Goal: Task Accomplishment & Management: Manage account settings

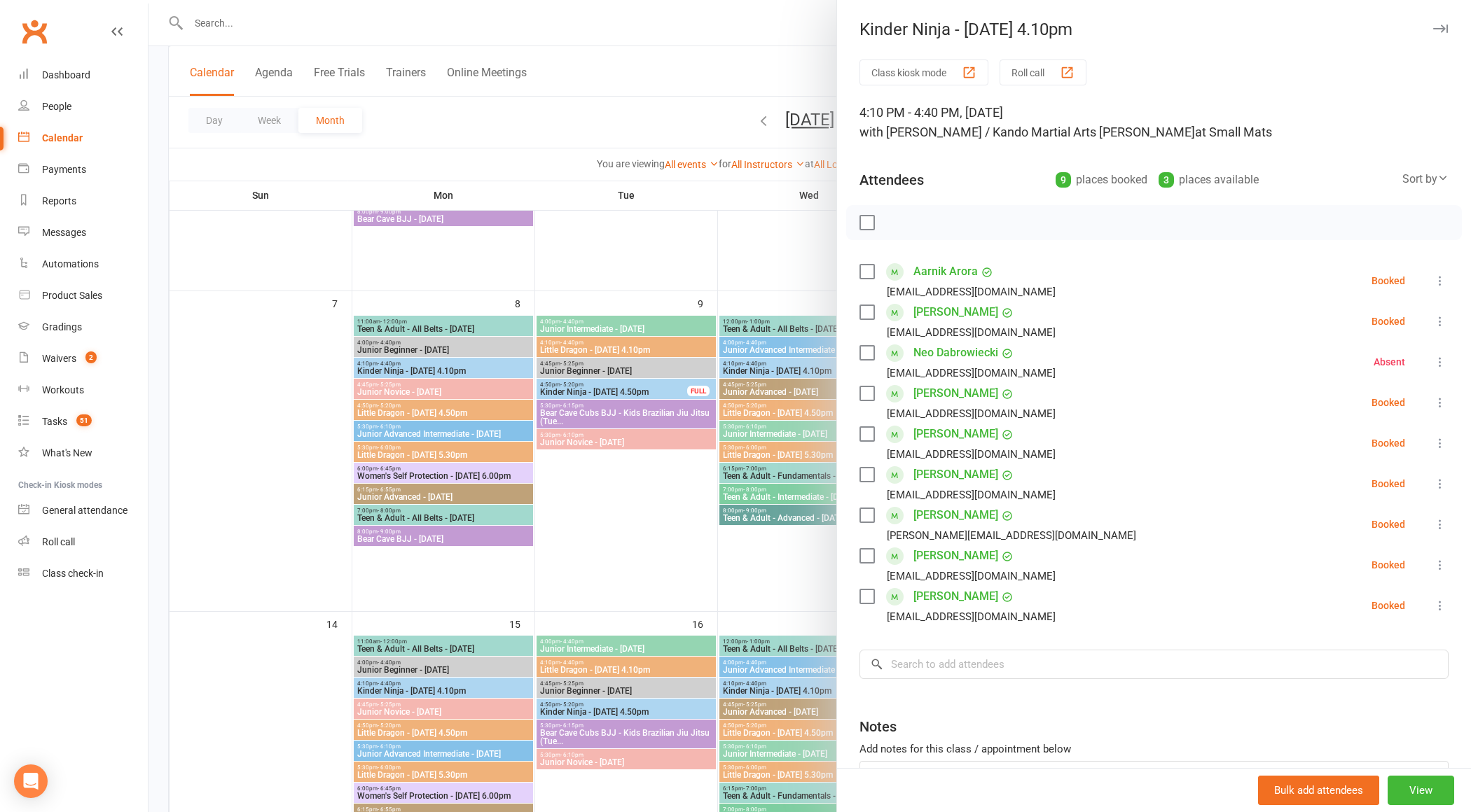
click at [659, 290] on div at bounding box center [809, 406] width 1323 height 812
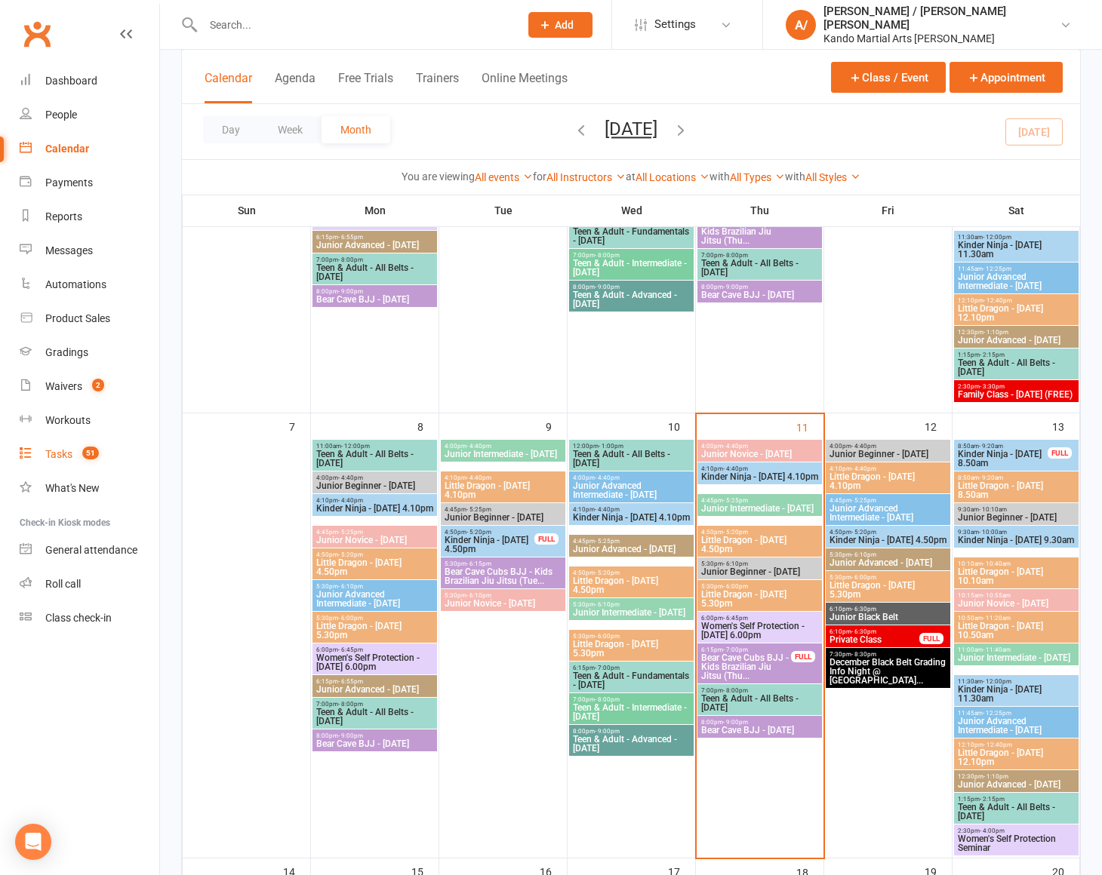
click at [63, 455] on div "Tasks" at bounding box center [58, 454] width 27 height 12
select select "incomplete"
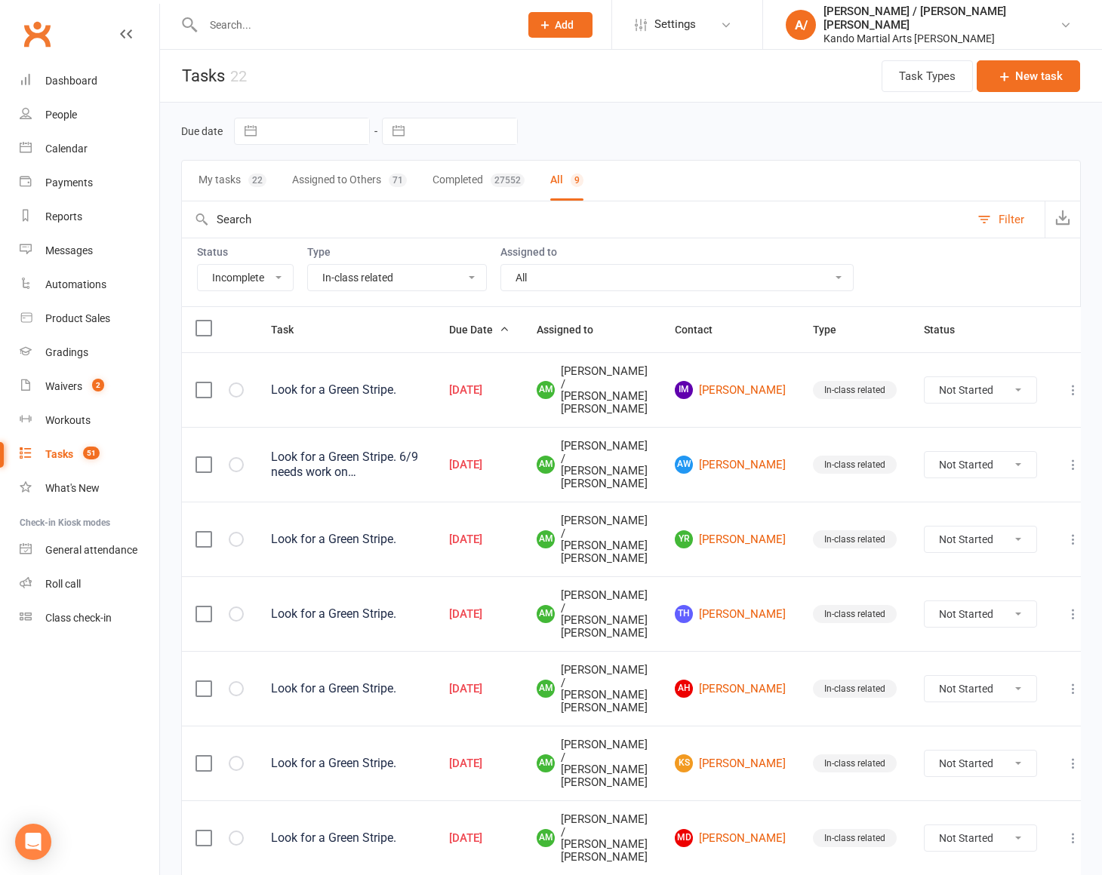
click at [425, 278] on select "All Admin Bbpc - black belt prep course Cancellation Enquiry Follow-up In-class…" at bounding box center [397, 278] width 178 height 26
select select "23766"
click at [308, 265] on select "All Admin Bbpc - black belt prep course Cancellation Enquiry Follow-up In-class…" at bounding box center [397, 278] width 178 height 26
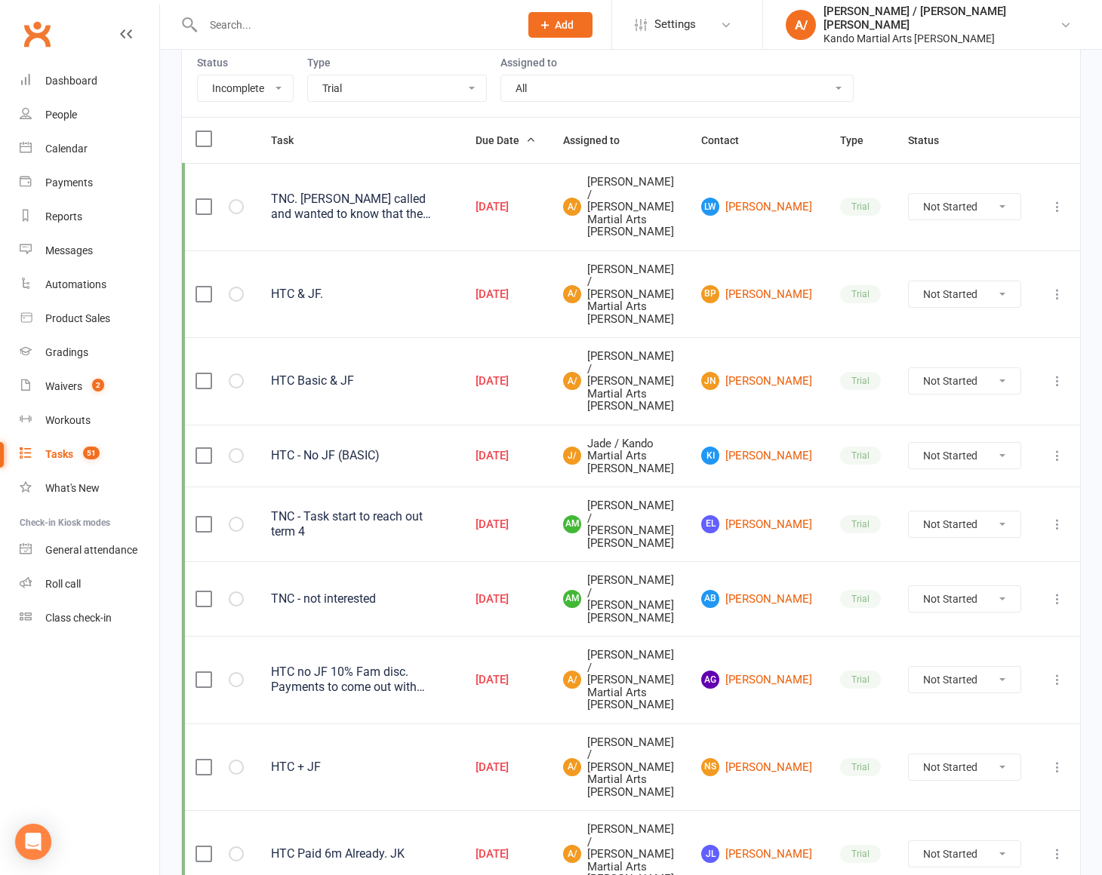
scroll to position [198, 0]
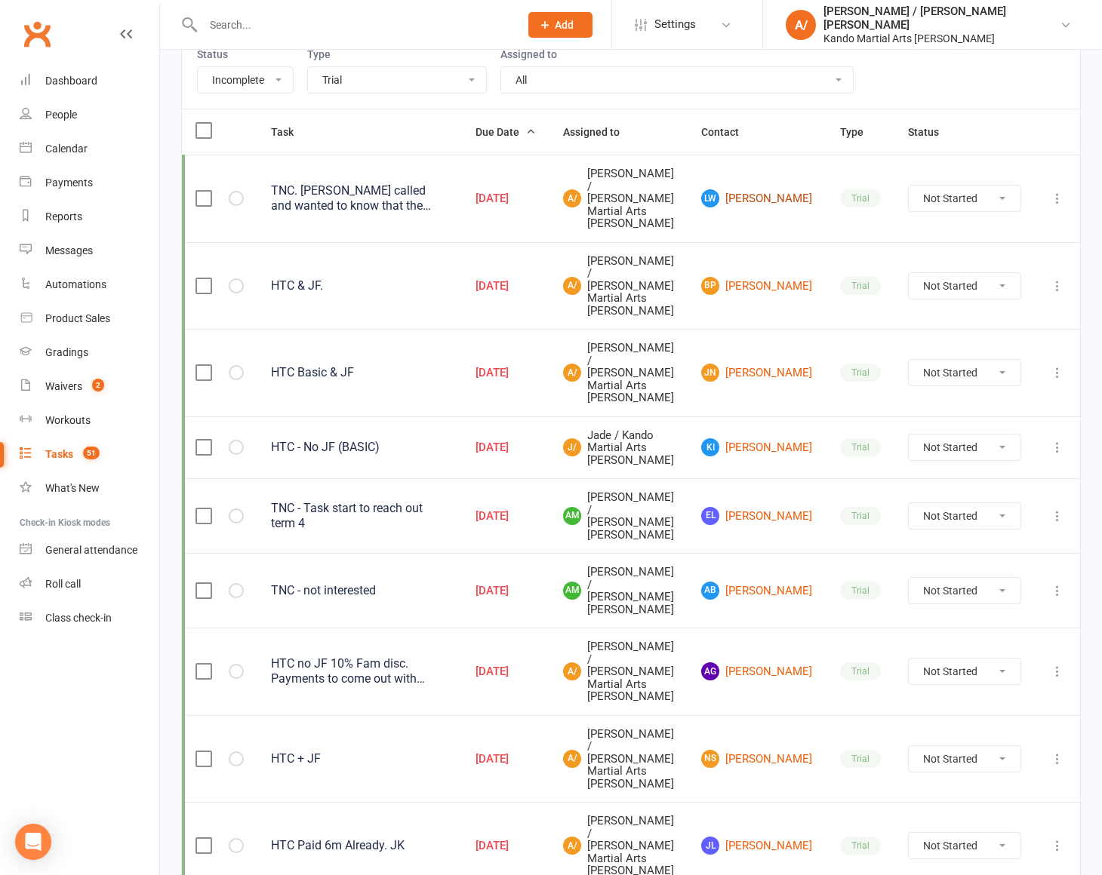
click at [772, 193] on link "LW Lachlan Wu" at bounding box center [757, 198] width 112 height 18
click at [785, 279] on link "BP Brody Powell" at bounding box center [757, 286] width 112 height 18
click at [786, 369] on link "JN Jaden Nirmal" at bounding box center [757, 373] width 112 height 18
click at [781, 454] on link "KI Kristopher Ingle" at bounding box center [757, 447] width 112 height 18
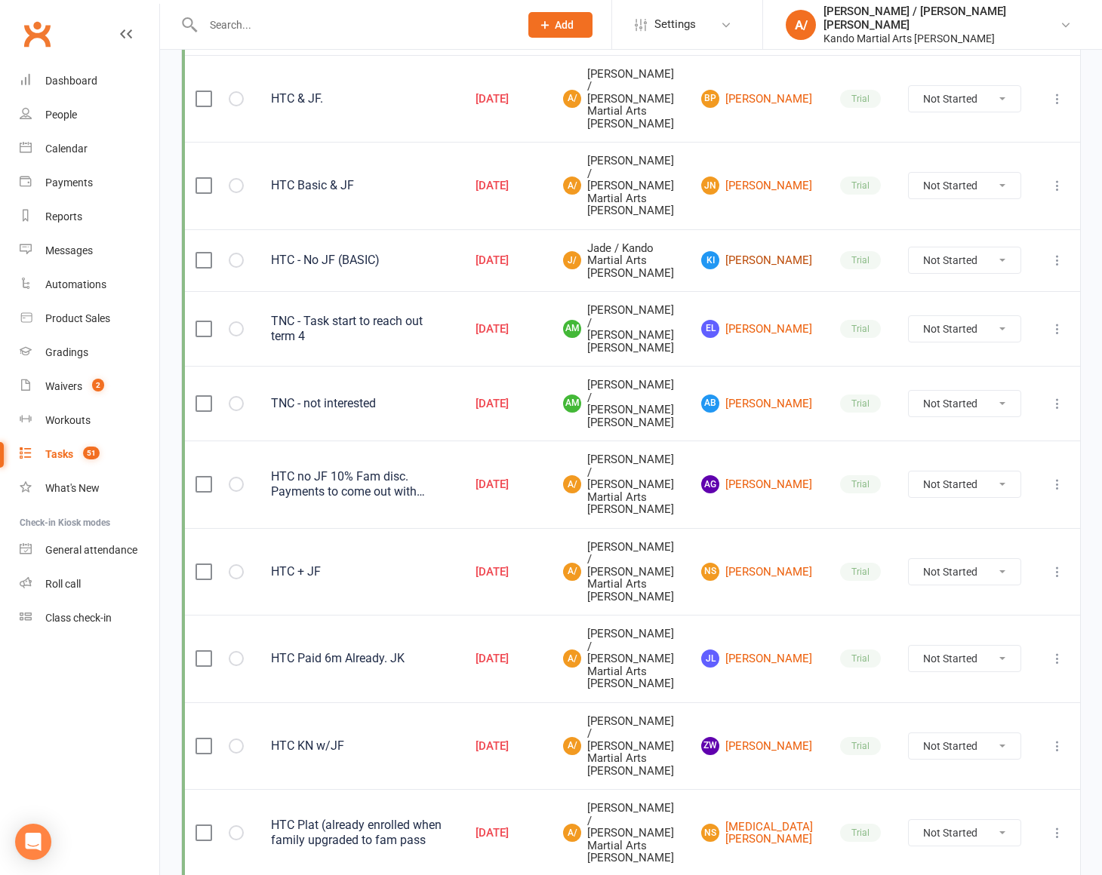
scroll to position [405, 0]
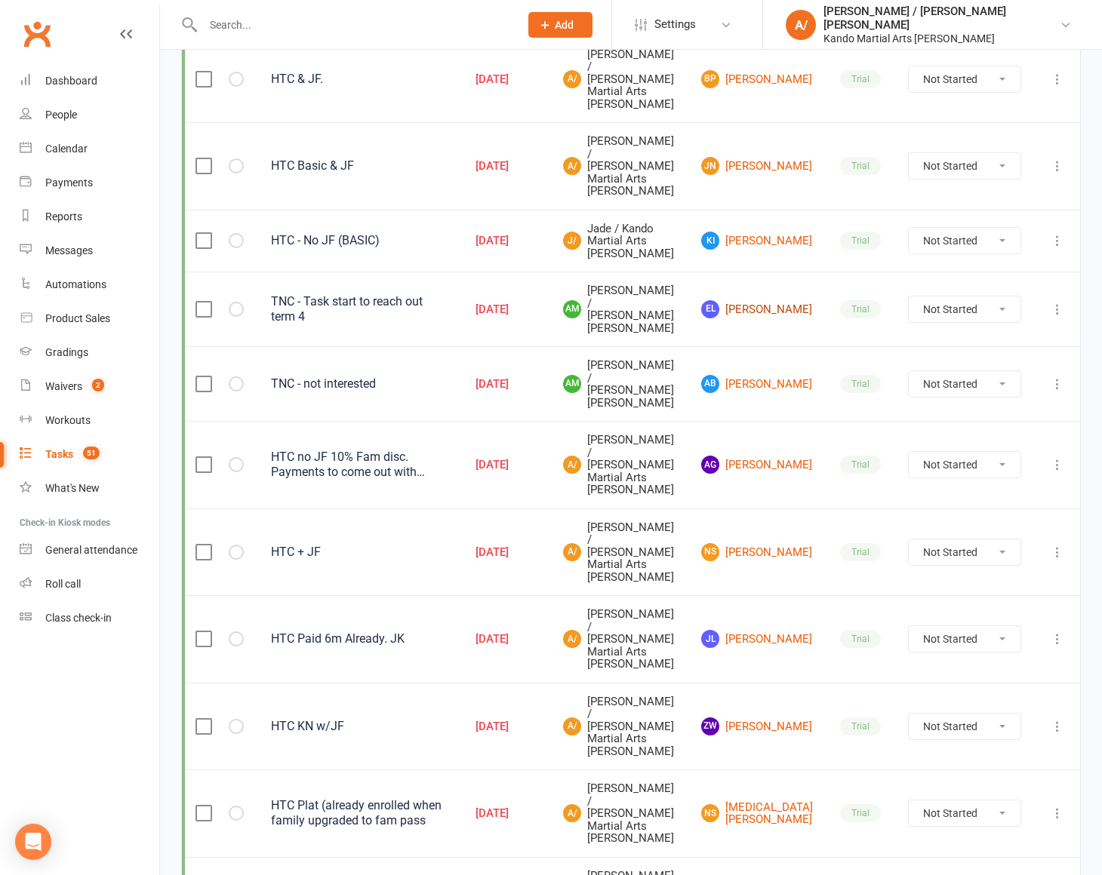
click at [783, 318] on link "EL Elena Liu" at bounding box center [757, 309] width 112 height 18
click at [777, 393] on link "AB Aganita Bhandari" at bounding box center [757, 384] width 112 height 18
click at [779, 474] on link "AG Addison Gugele" at bounding box center [757, 465] width 112 height 18
click at [773, 562] on link "NS Naavya Singh" at bounding box center [757, 552] width 112 height 18
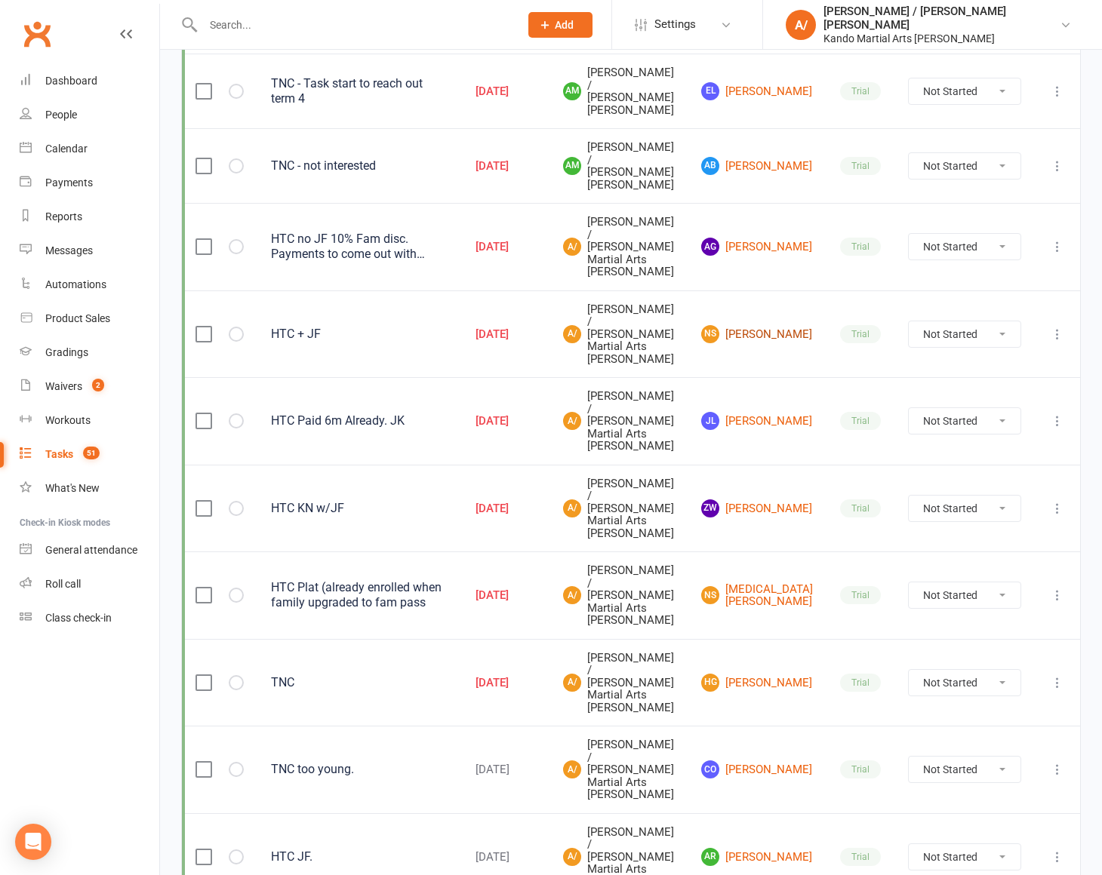
scroll to position [646, 0]
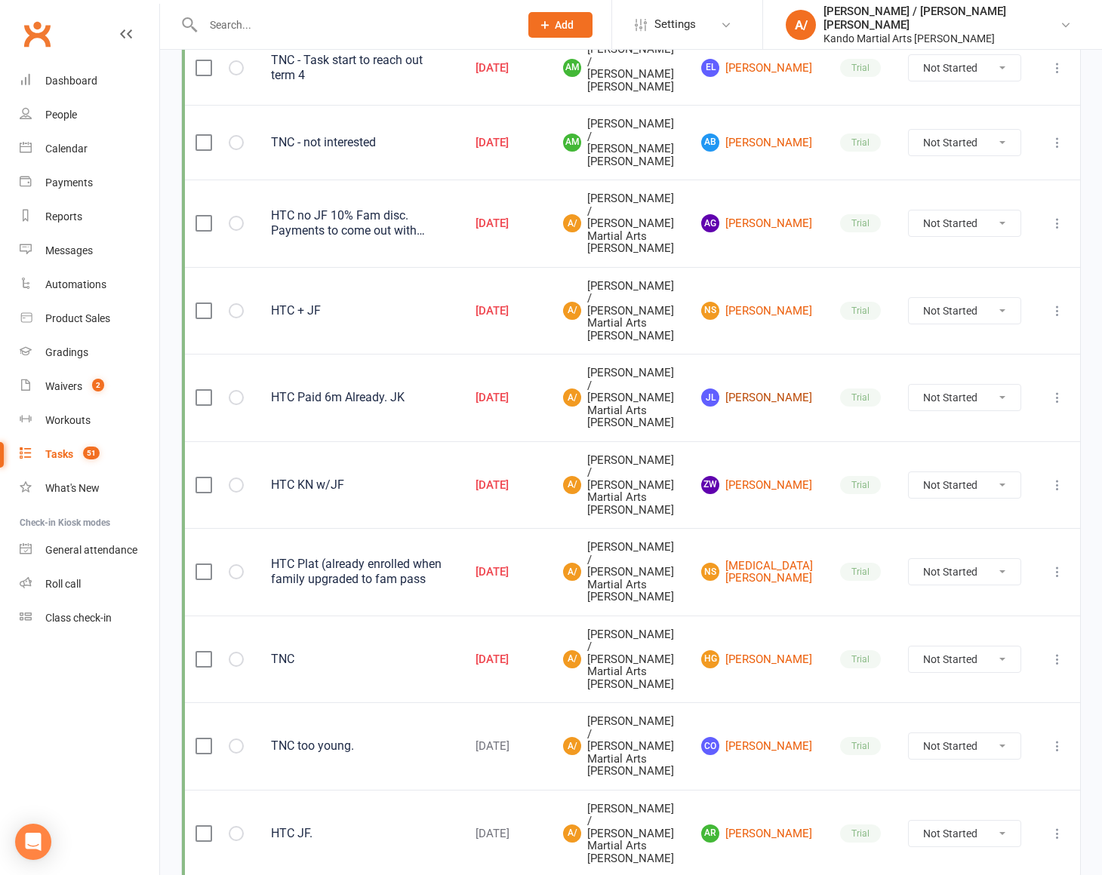
click at [777, 407] on link "JL Jasper Li" at bounding box center [757, 398] width 112 height 18
click at [777, 494] on link "ZW Zarielle White" at bounding box center [757, 485] width 112 height 18
click at [778, 585] on link "NS Nikita Silva" at bounding box center [757, 572] width 112 height 25
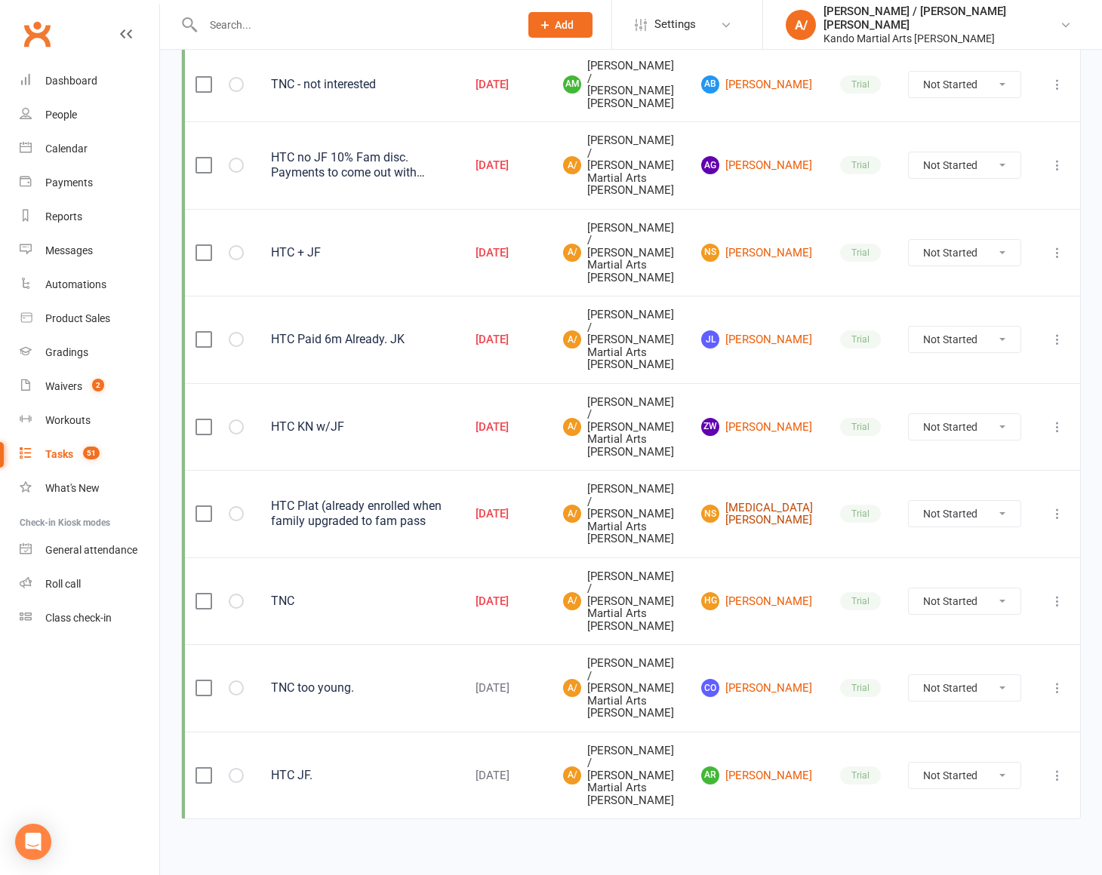
scroll to position [731, 0]
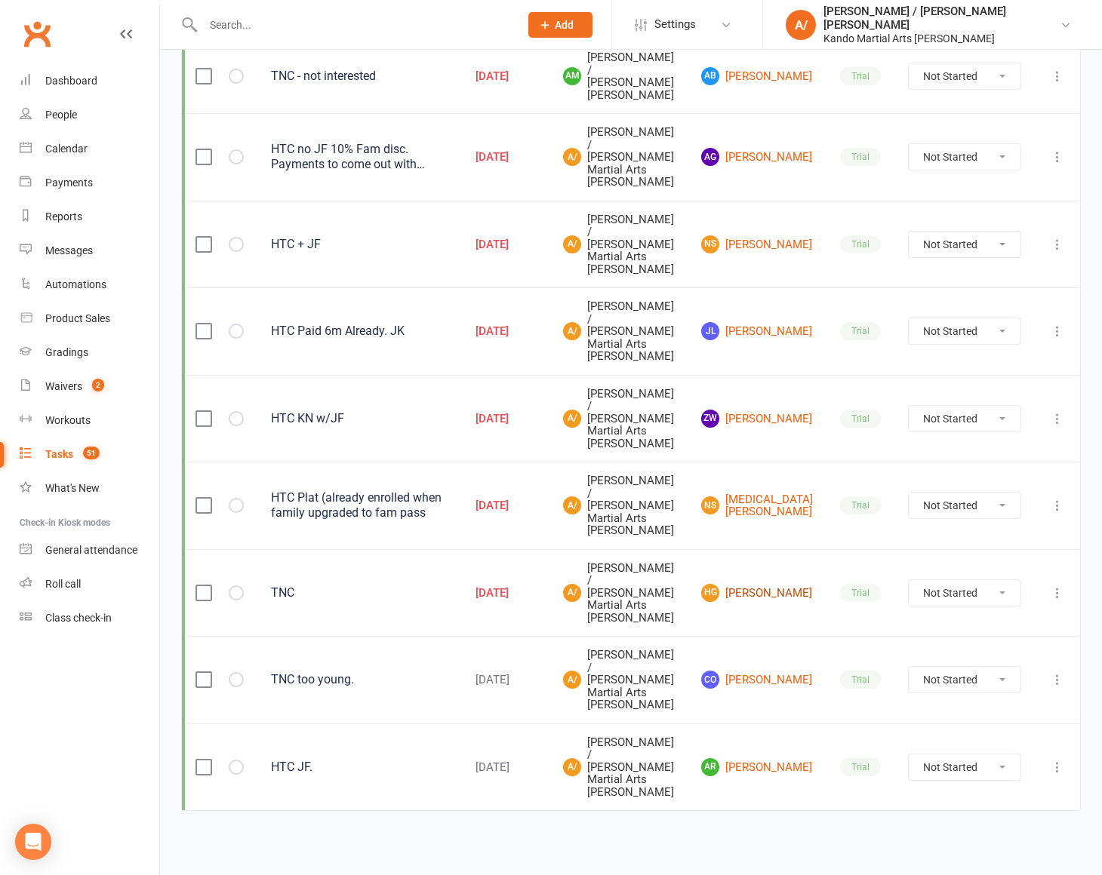
click at [778, 584] on link "HG Hazel Gooden" at bounding box center [757, 593] width 112 height 18
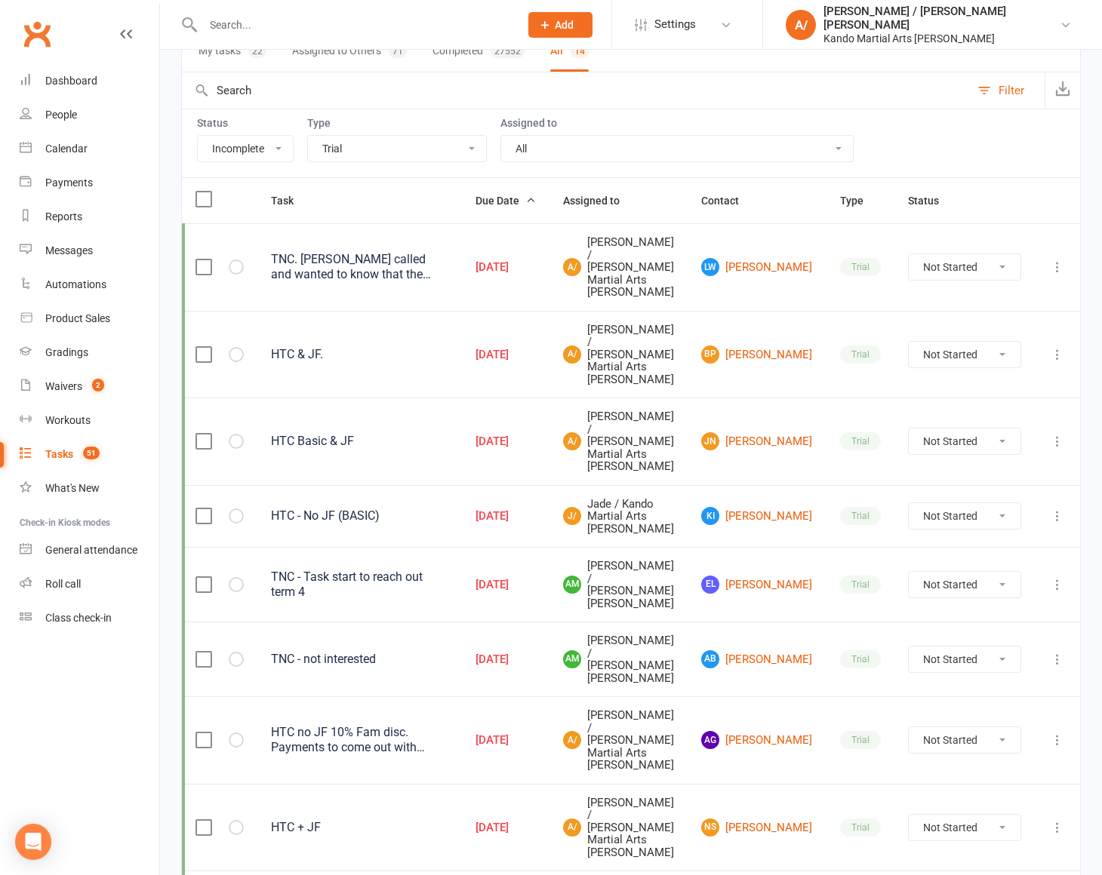
scroll to position [0, 0]
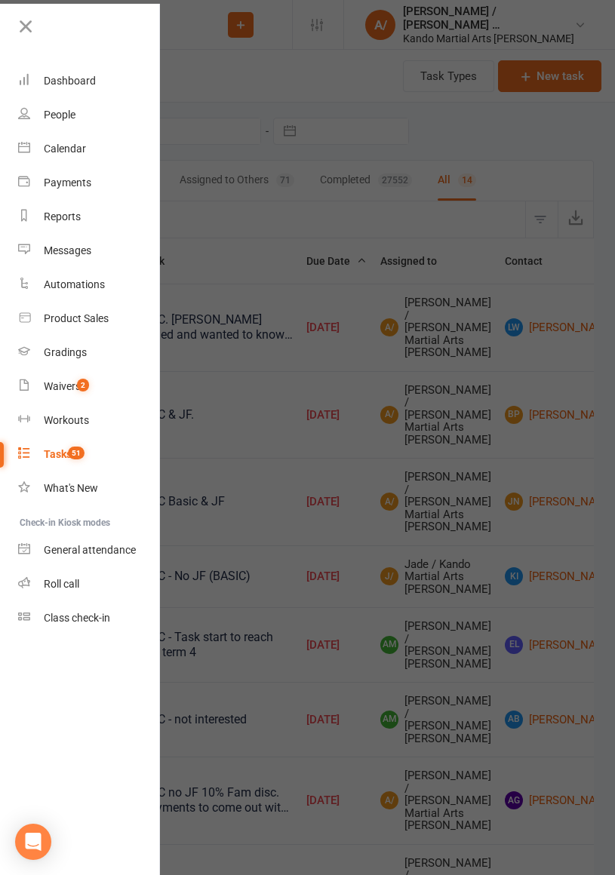
select select "incomplete"
select select "23766"
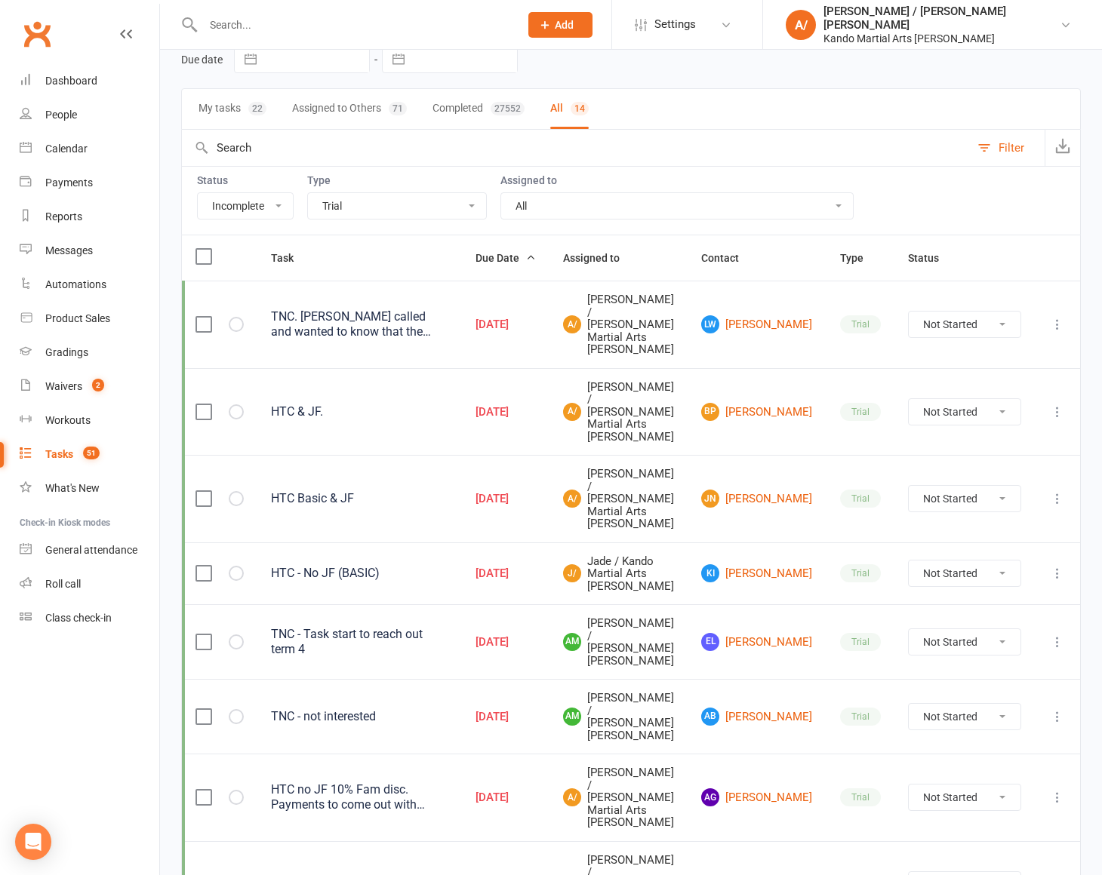
scroll to position [77, 0]
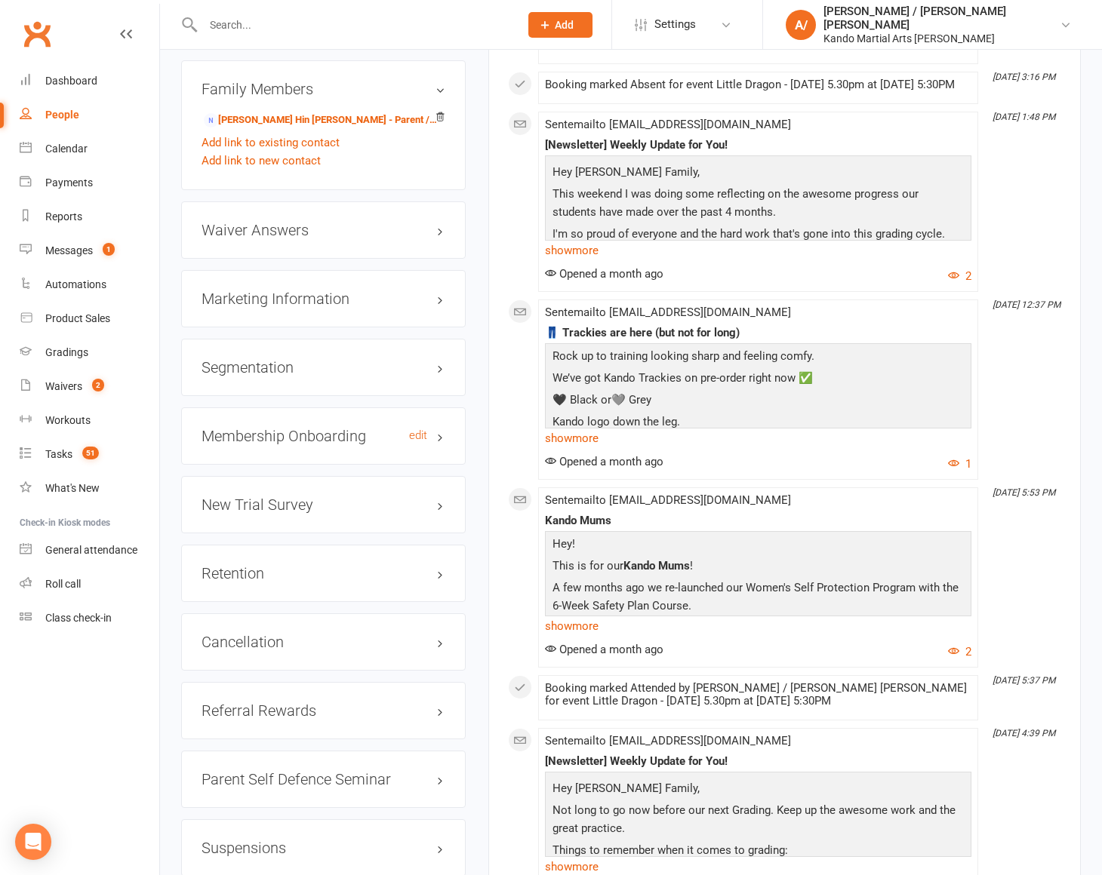
scroll to position [1663, 0]
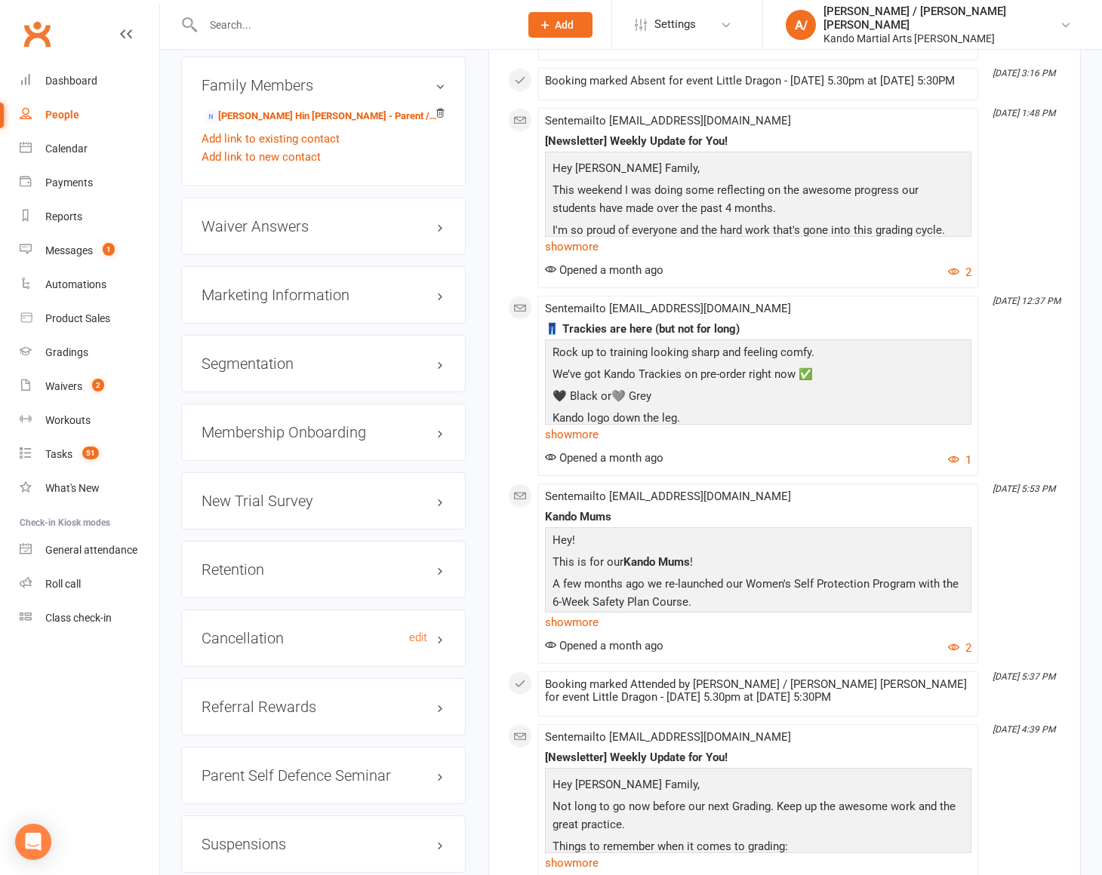
click at [251, 630] on h3 "Cancellation edit" at bounding box center [324, 638] width 244 height 17
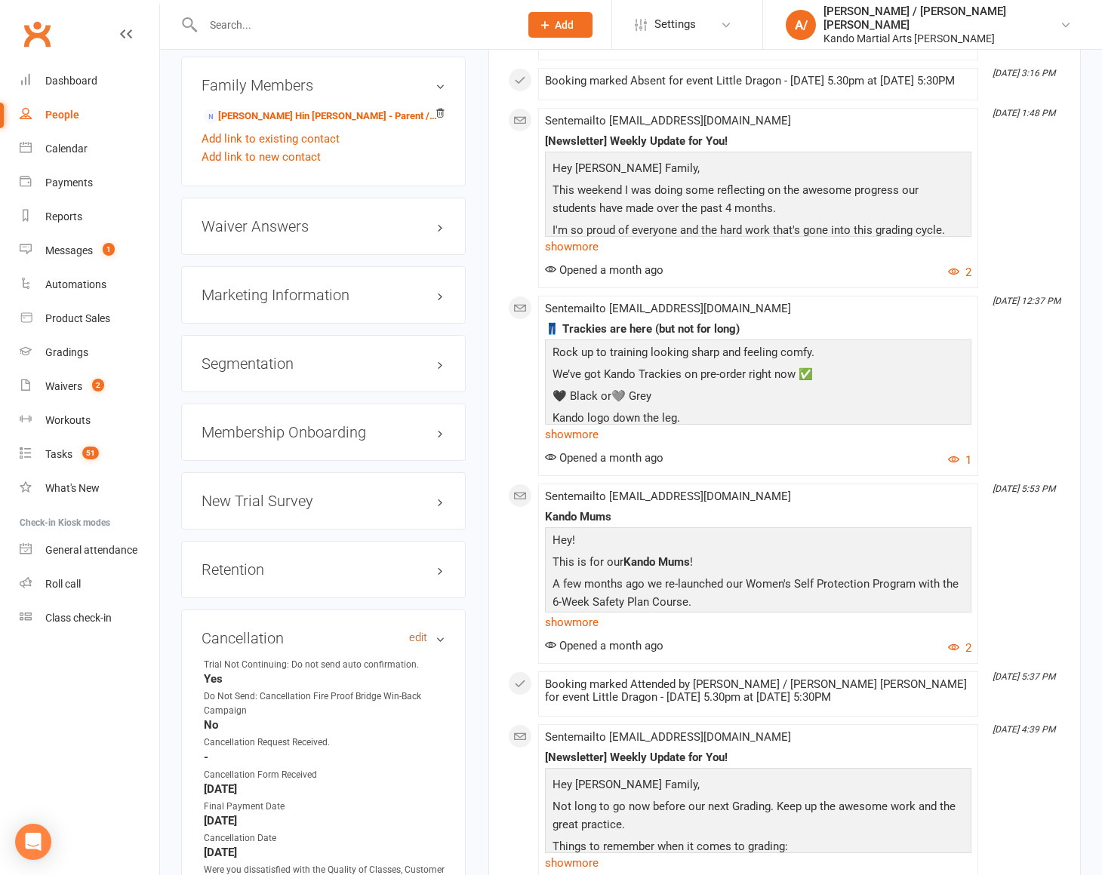
click at [417, 632] on link "edit" at bounding box center [418, 638] width 18 height 13
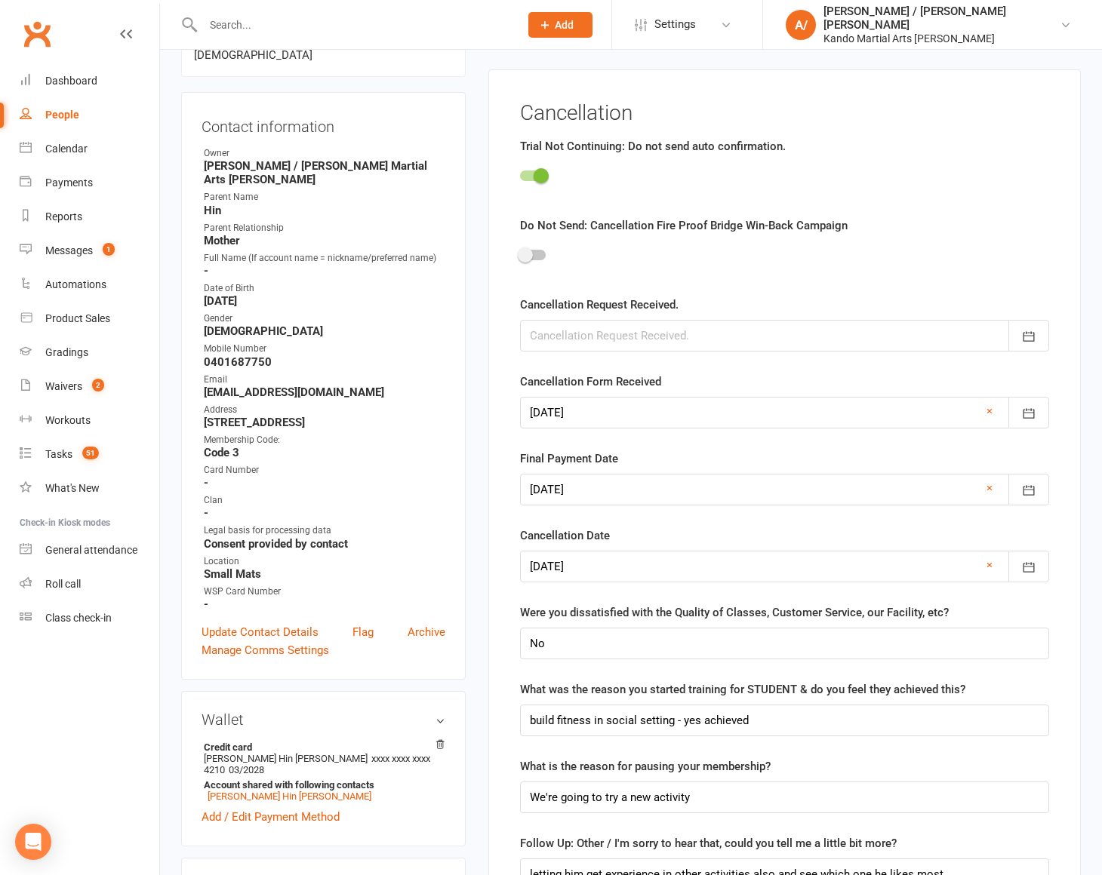
scroll to position [128, 0]
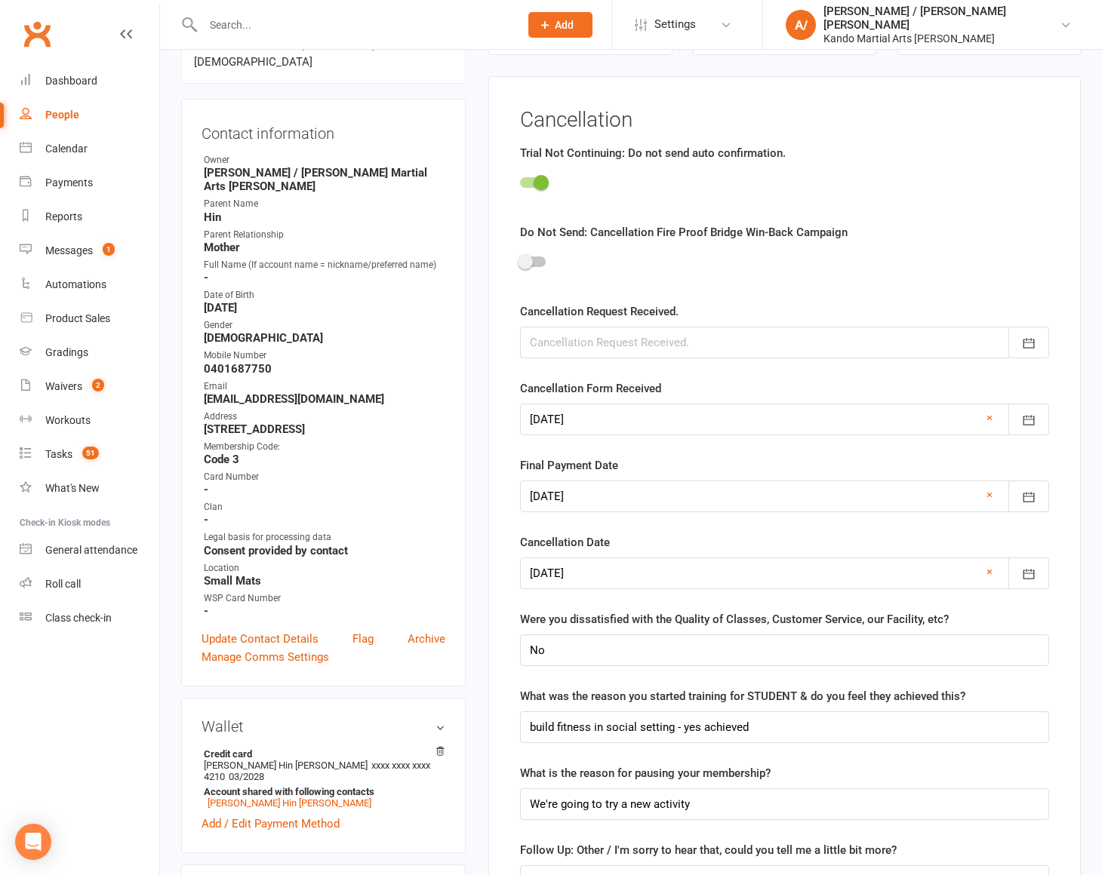
click at [661, 421] on div at bounding box center [784, 420] width 529 height 32
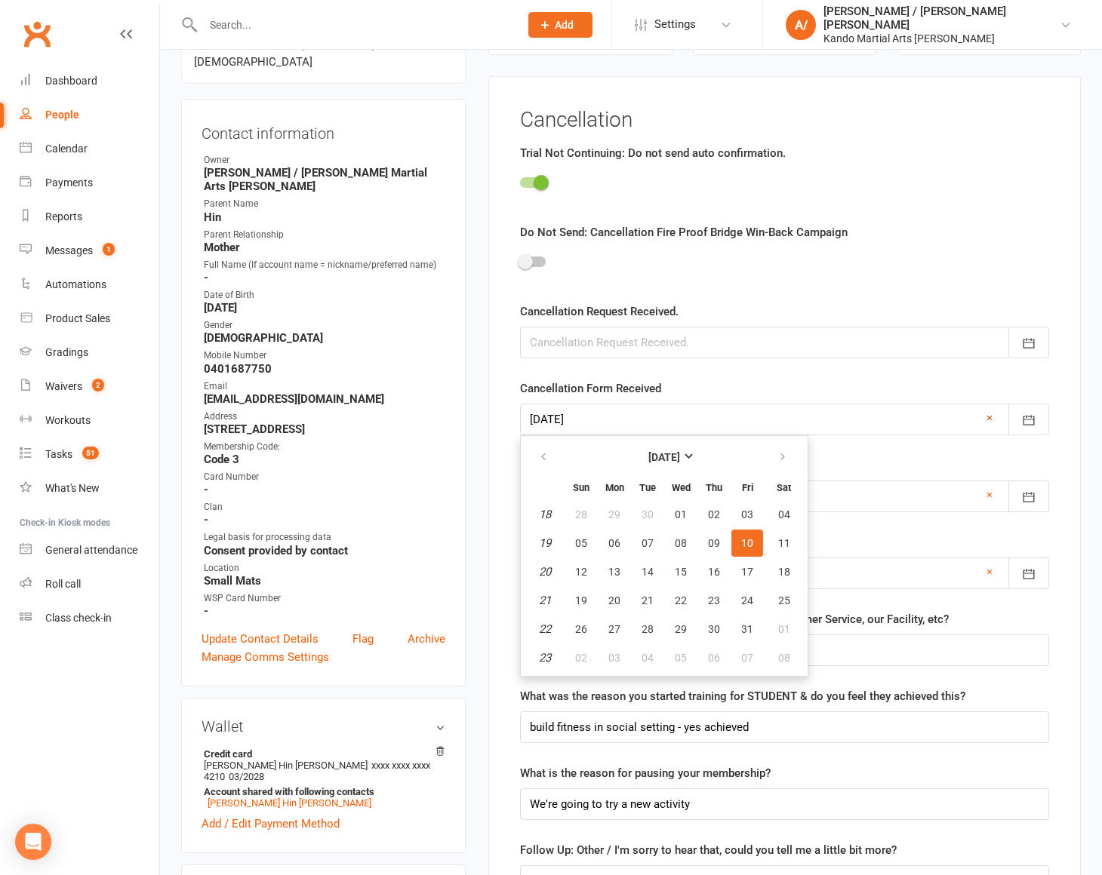
click at [986, 417] on link "×" at bounding box center [989, 418] width 6 height 18
click at [916, 423] on div at bounding box center [784, 420] width 529 height 32
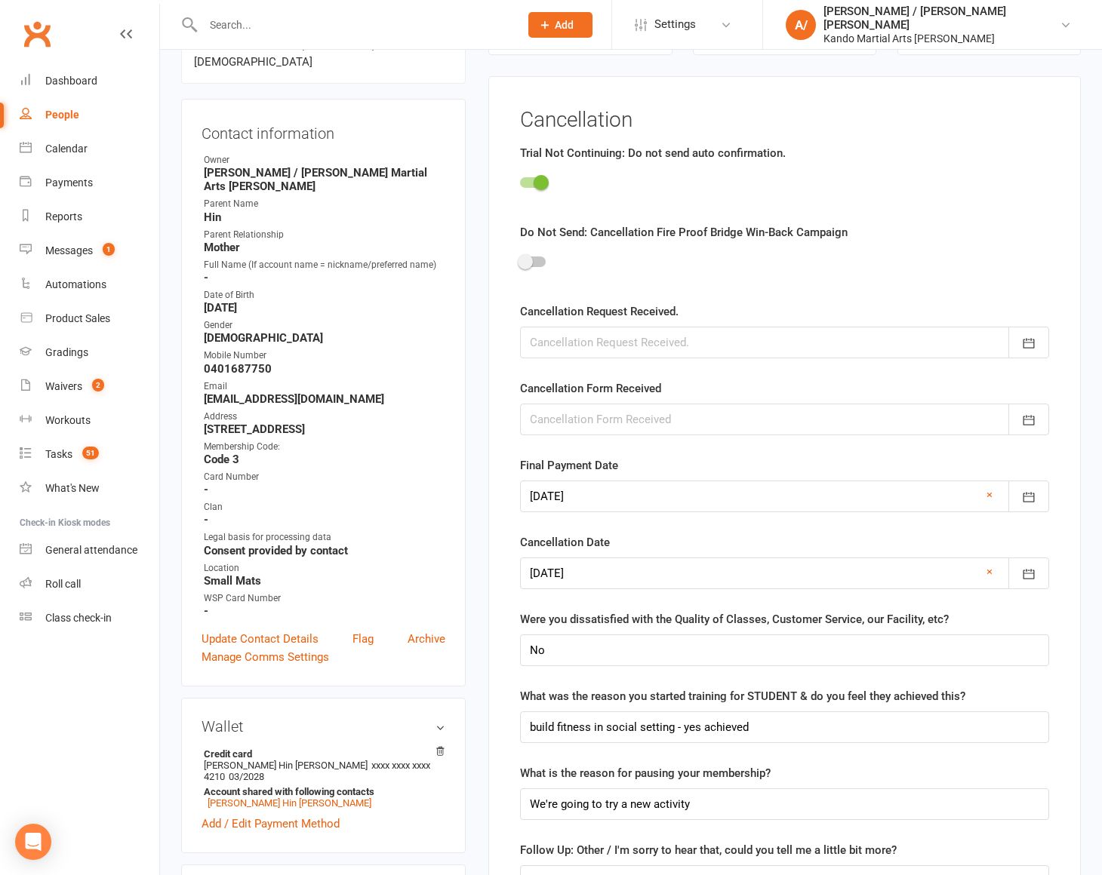
click at [799, 420] on div at bounding box center [784, 420] width 529 height 32
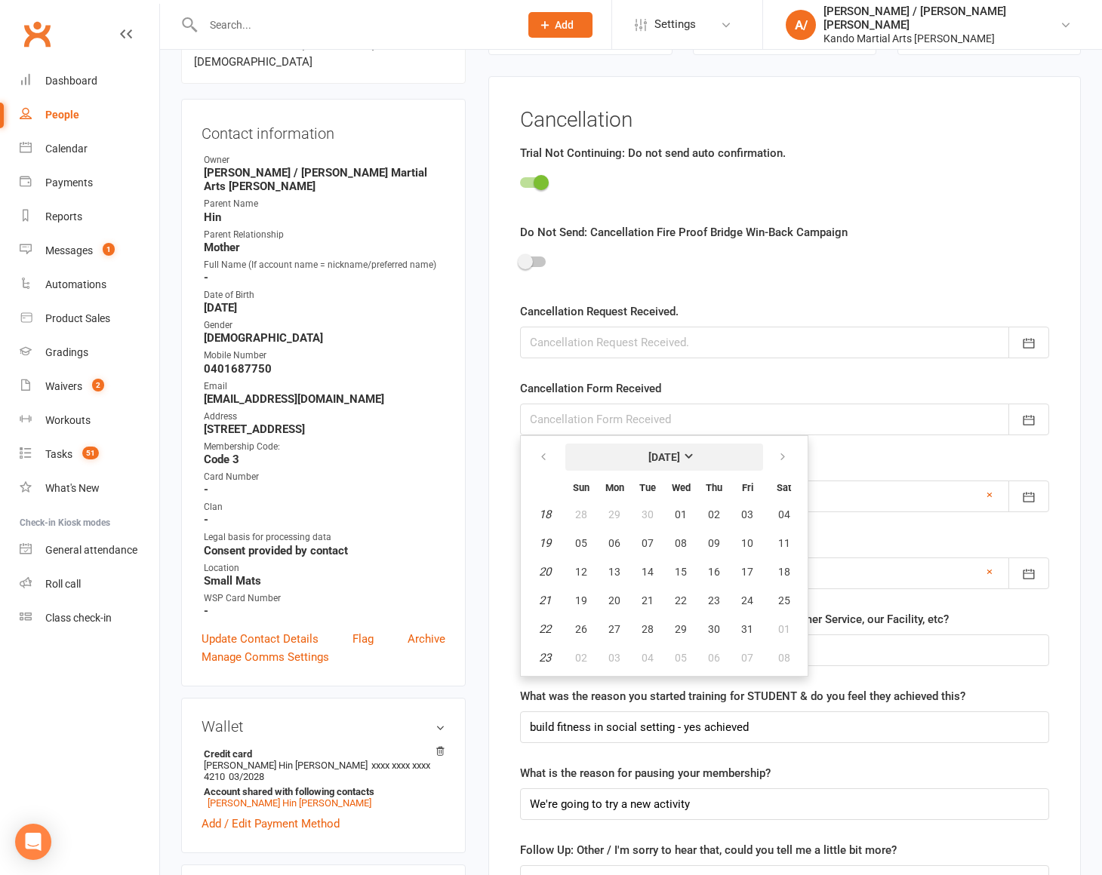
click at [687, 459] on button "May 2024" at bounding box center [664, 457] width 198 height 27
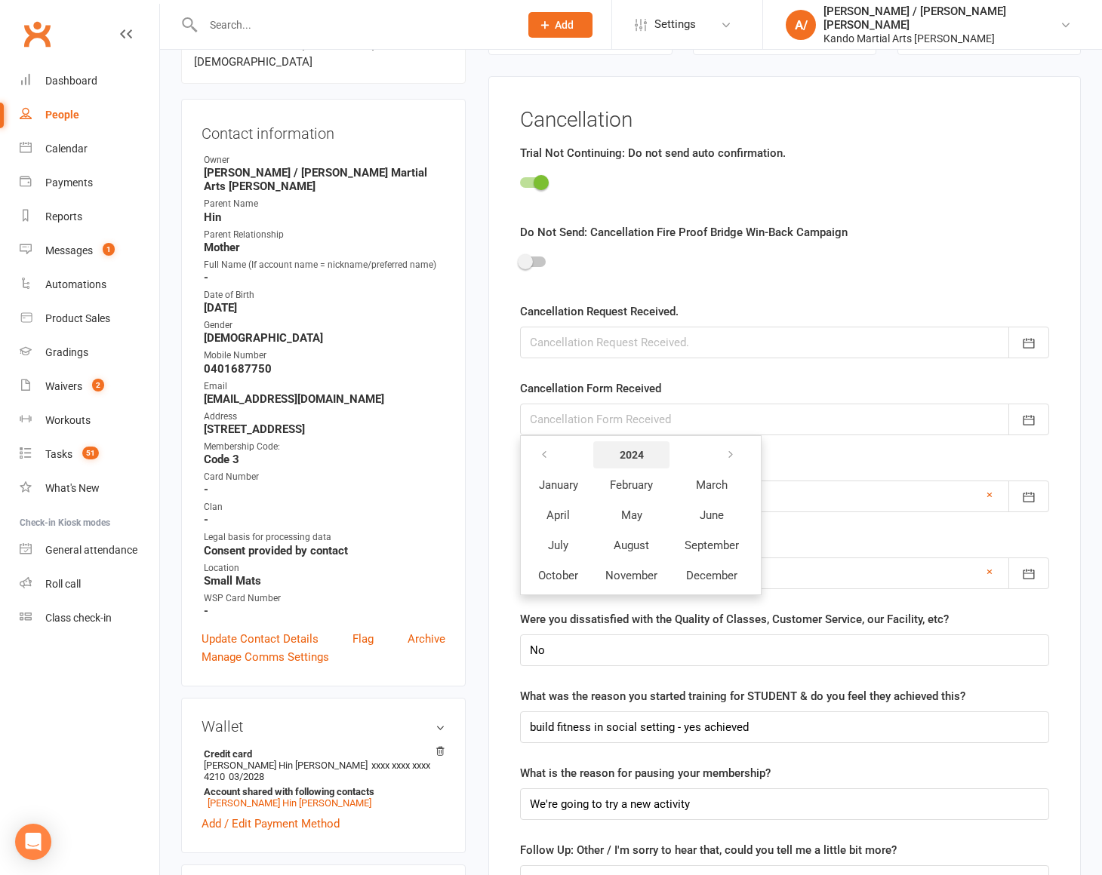
click at [657, 462] on button "2024" at bounding box center [631, 455] width 76 height 27
click at [743, 477] on button "2025" at bounding box center [757, 485] width 53 height 29
click at [718, 543] on span "September" at bounding box center [712, 546] width 55 height 14
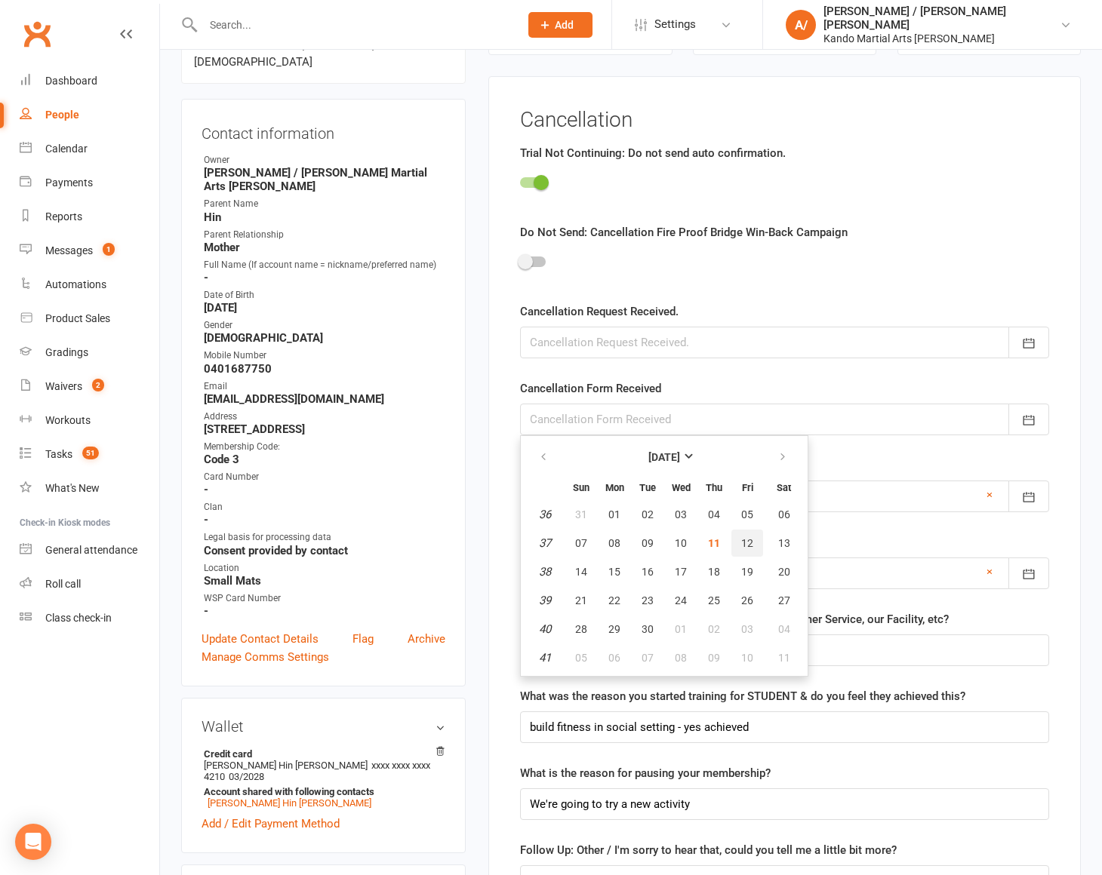
click at [735, 545] on button "12" at bounding box center [747, 543] width 32 height 27
type input "[DATE]"
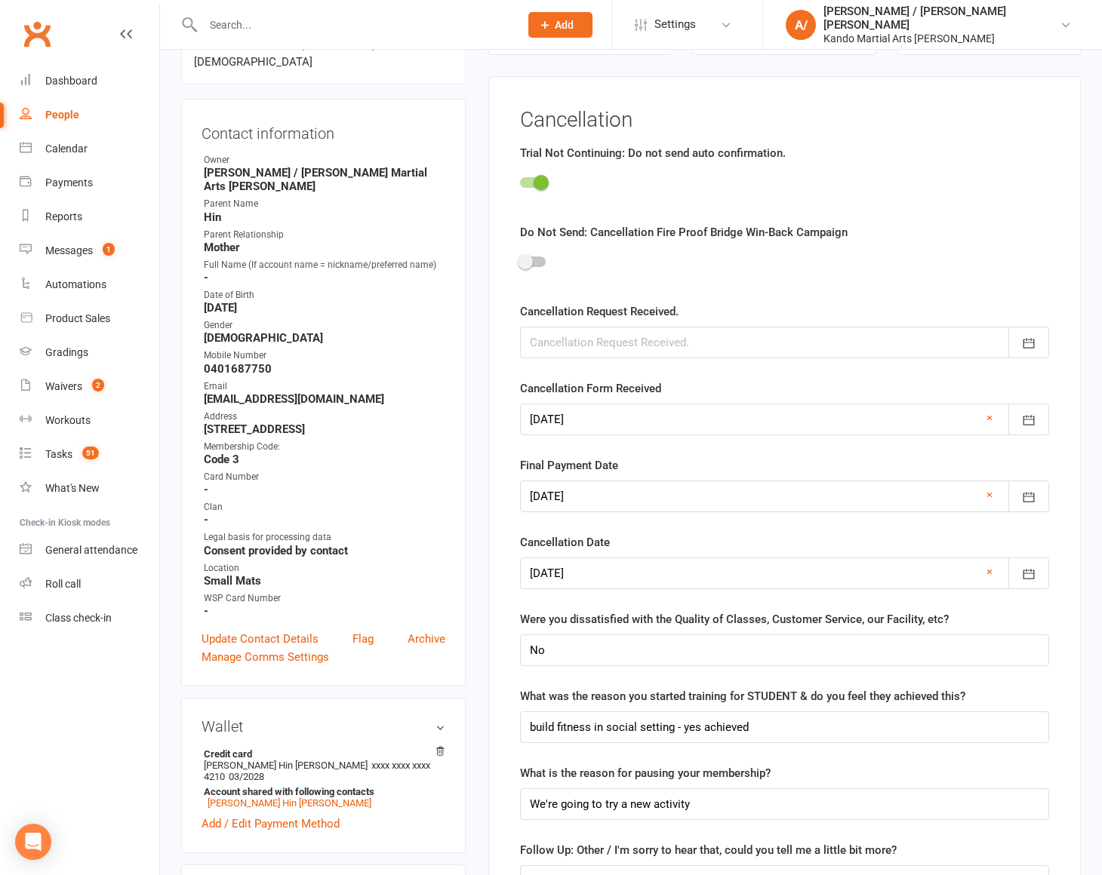
click at [734, 491] on div at bounding box center [784, 497] width 529 height 32
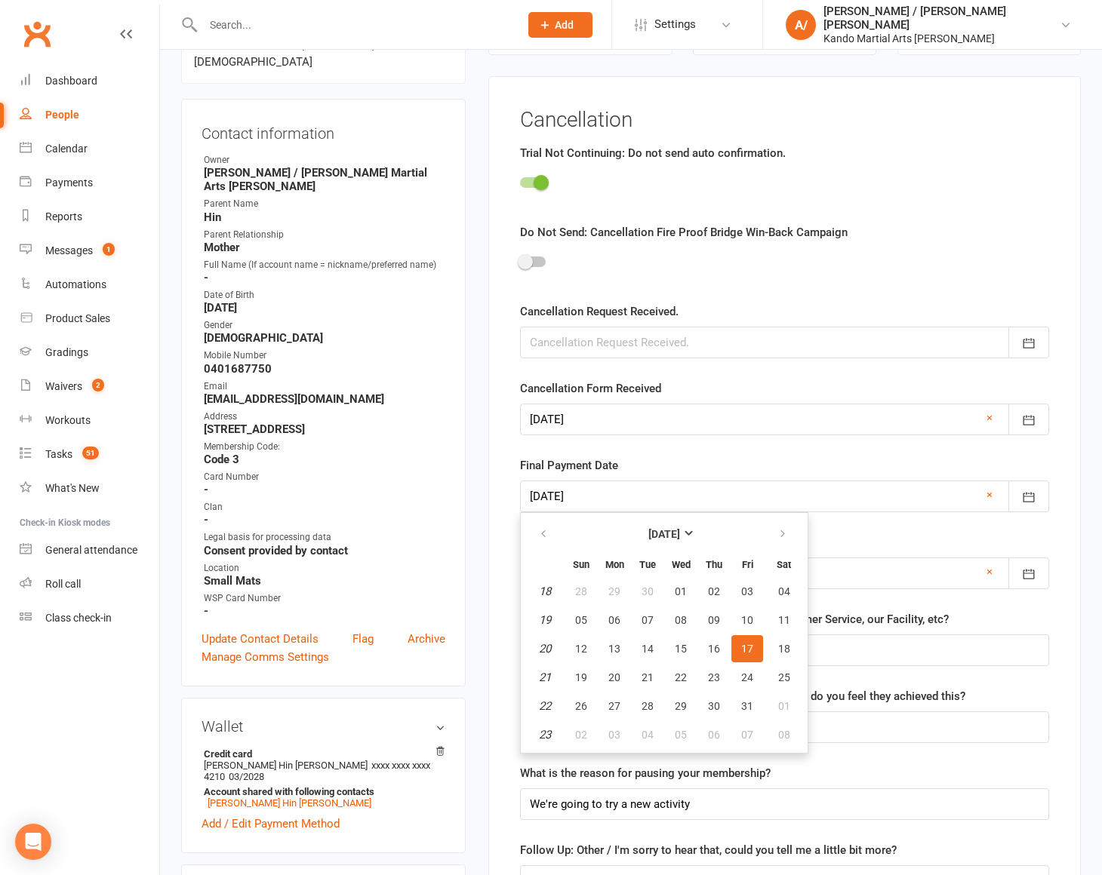
click at [994, 491] on div at bounding box center [784, 497] width 529 height 32
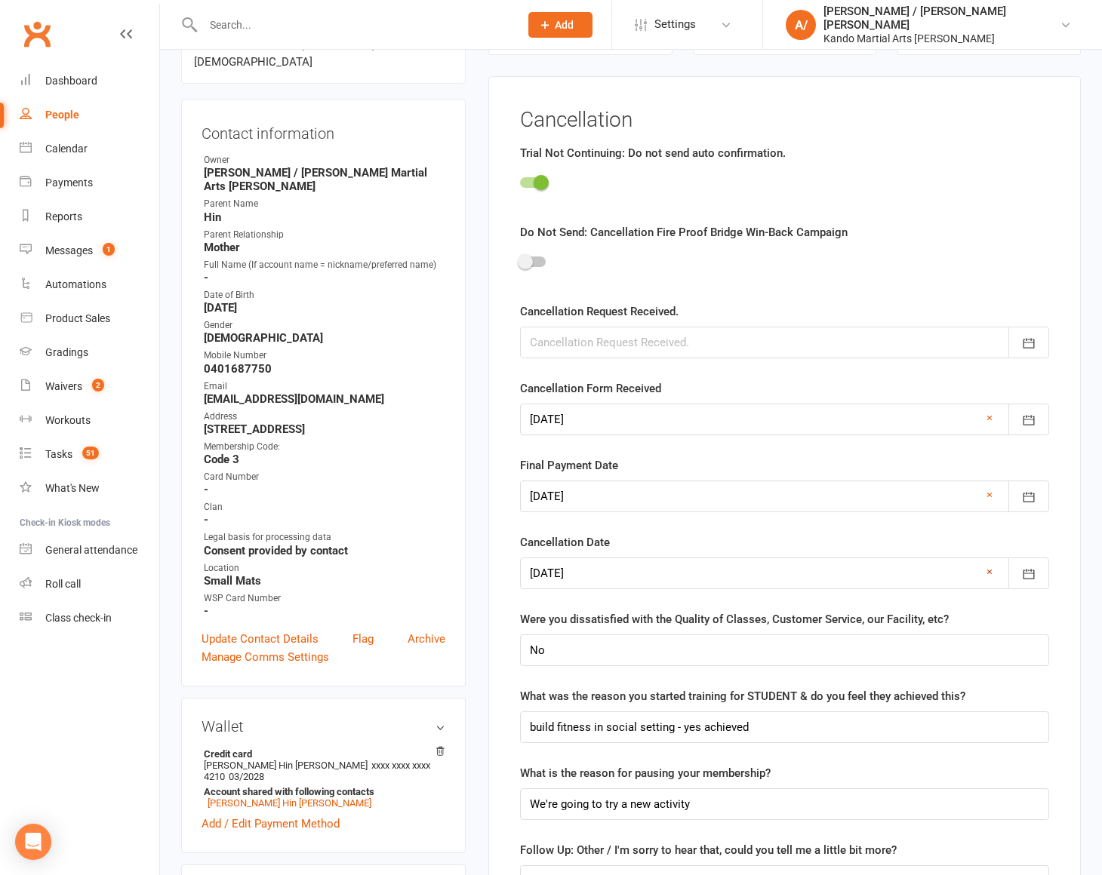
click at [988, 566] on link "×" at bounding box center [989, 572] width 6 height 18
click at [989, 491] on link "×" at bounding box center [989, 495] width 6 height 18
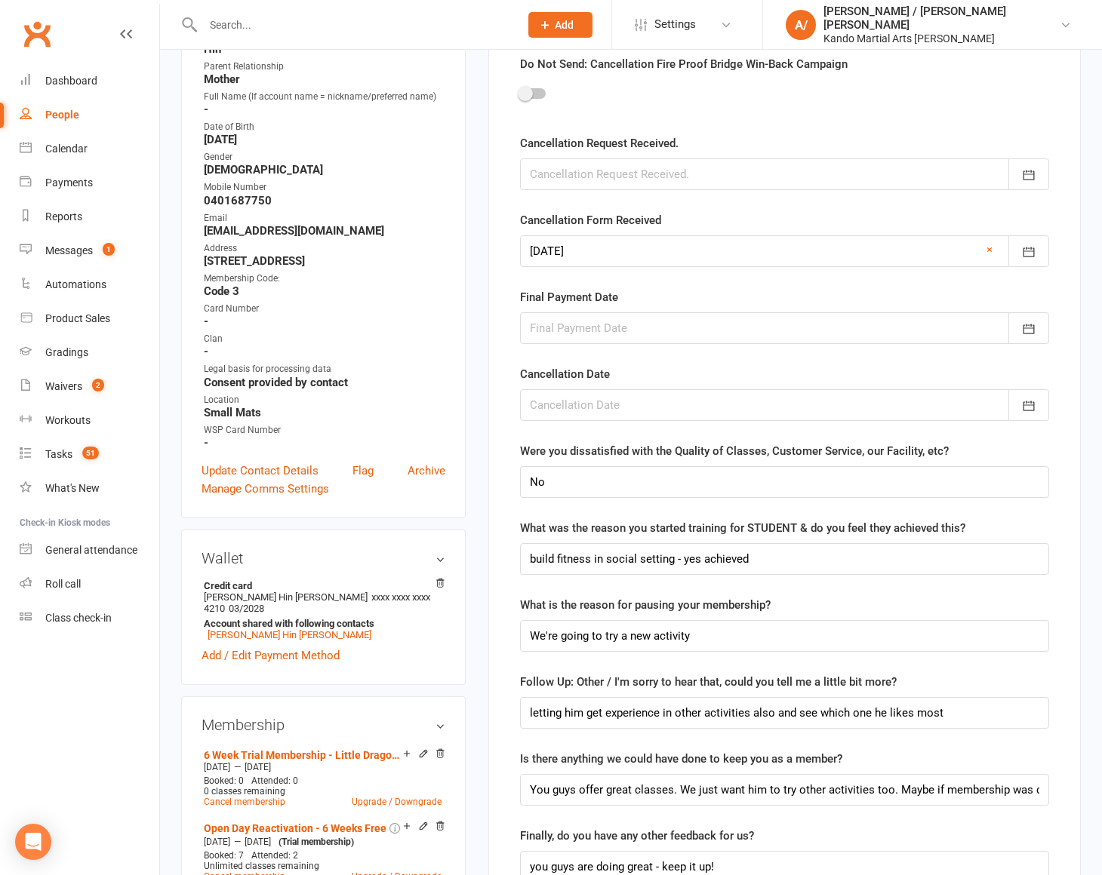
scroll to position [313, 0]
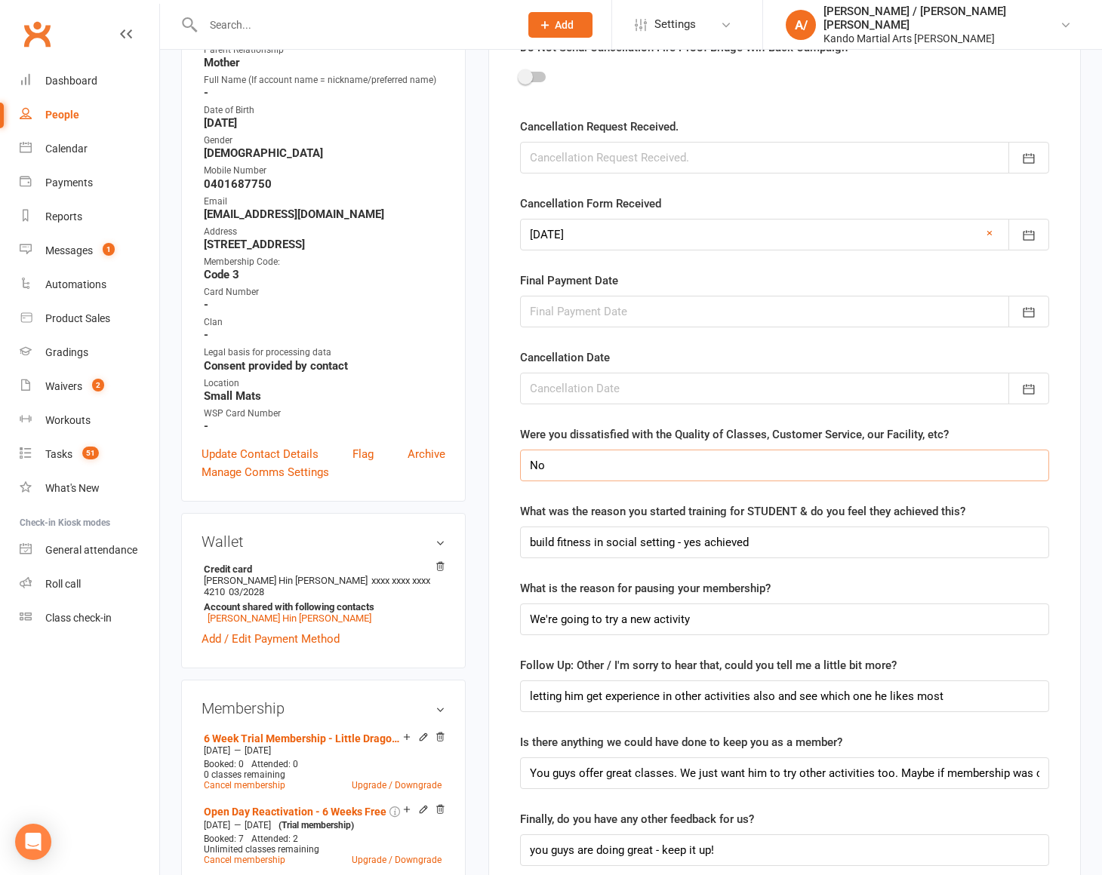
click at [689, 466] on input "No" at bounding box center [784, 466] width 529 height 32
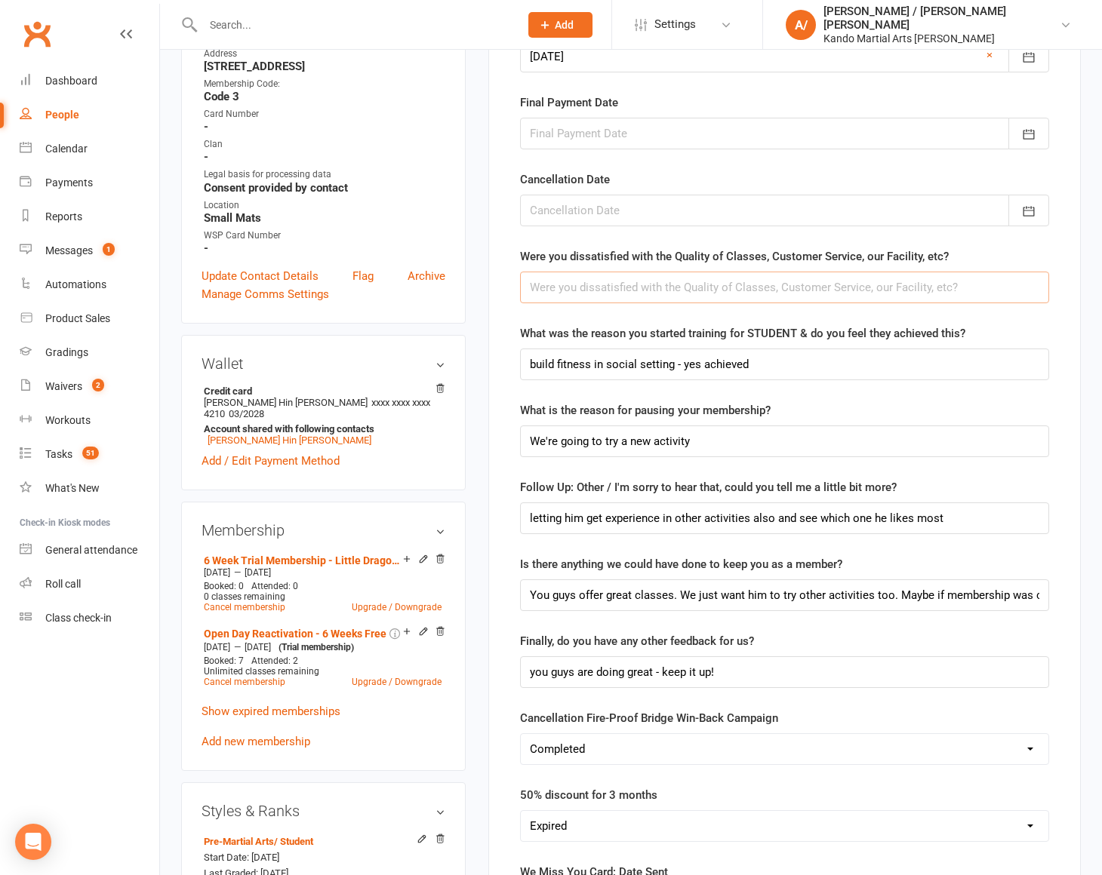
scroll to position [497, 0]
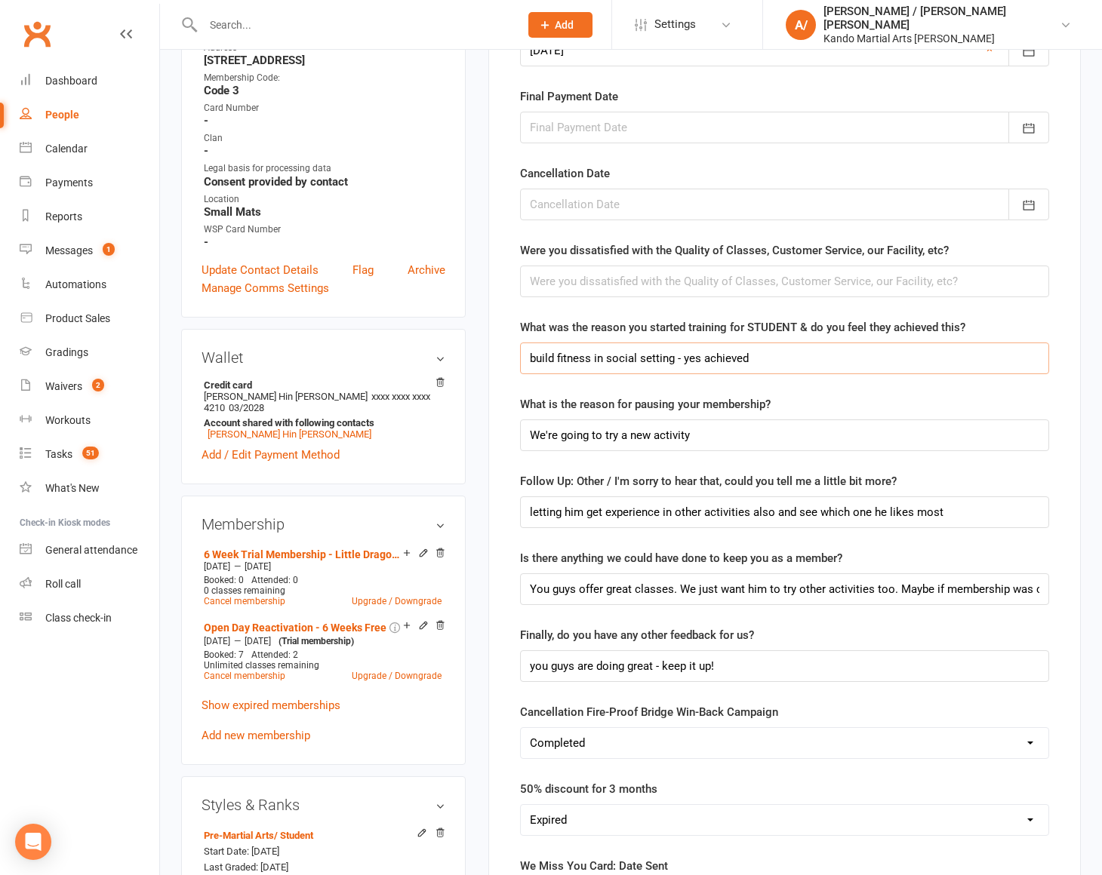
click at [808, 357] on input "build fitness in social setting - yes achieved" at bounding box center [784, 359] width 529 height 32
click at [815, 441] on input "We're going to try a new activity" at bounding box center [784, 436] width 529 height 32
click at [977, 513] on input "letting him get experience in other activities also and see which one he likes …" at bounding box center [784, 513] width 529 height 32
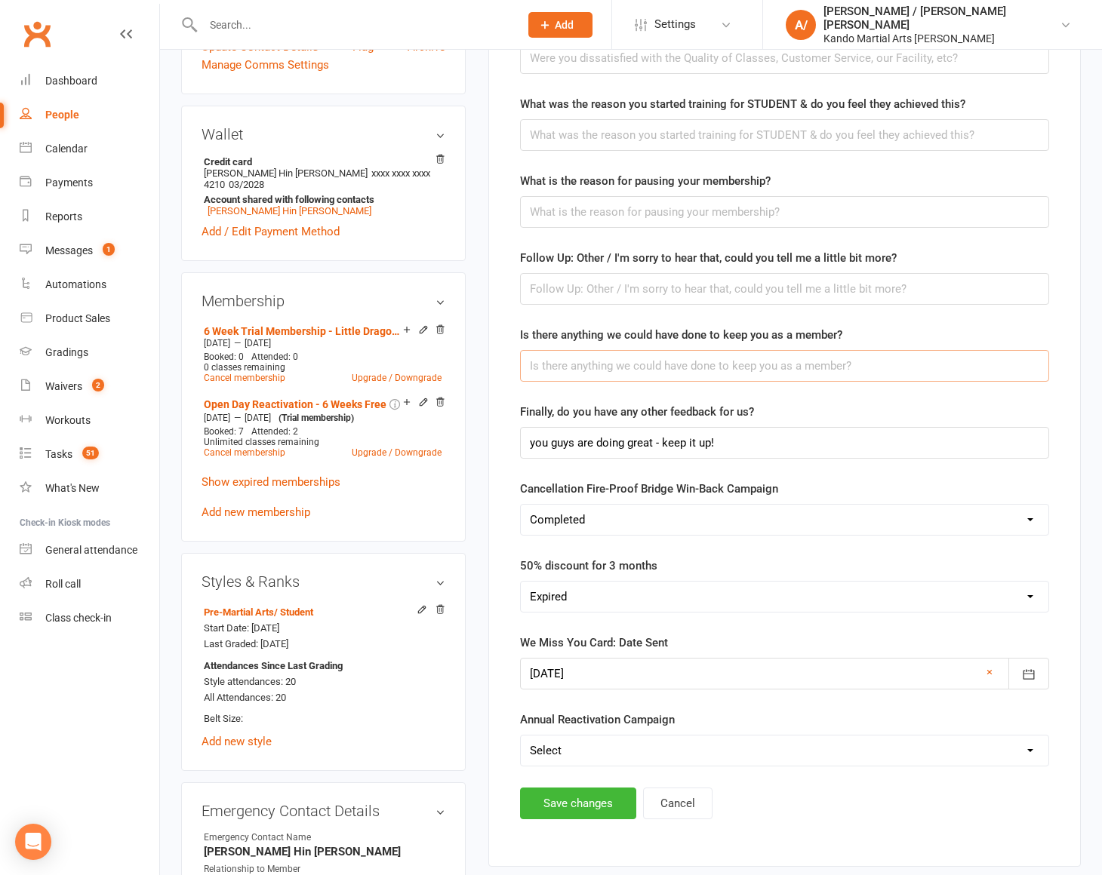
scroll to position [732, 0]
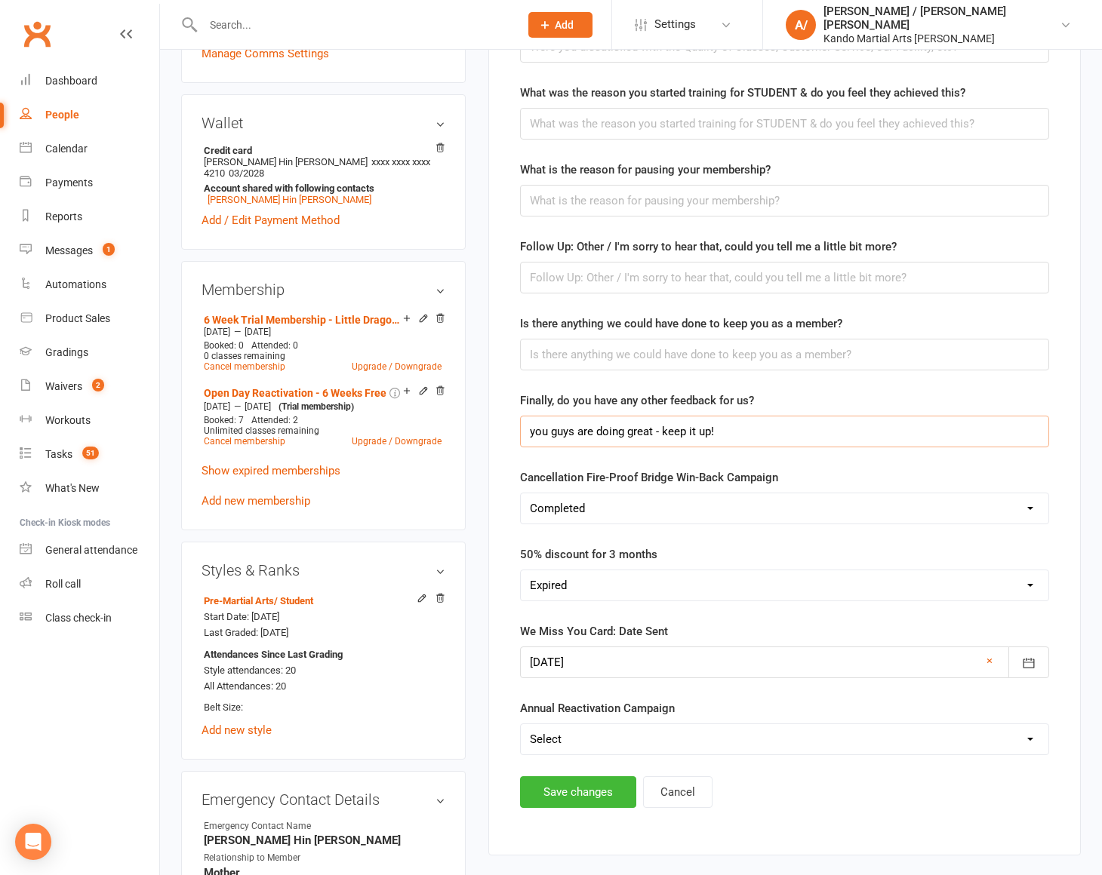
click at [805, 432] on input "you guys are doing great - keep it up!" at bounding box center [784, 432] width 529 height 32
click at [791, 502] on select "Select Enrolled Completed Did Not Run" at bounding box center [785, 509] width 528 height 30
select select "Did Not Run"
click at [521, 494] on select "Select Enrolled Completed Did Not Run" at bounding box center [785, 509] width 528 height 30
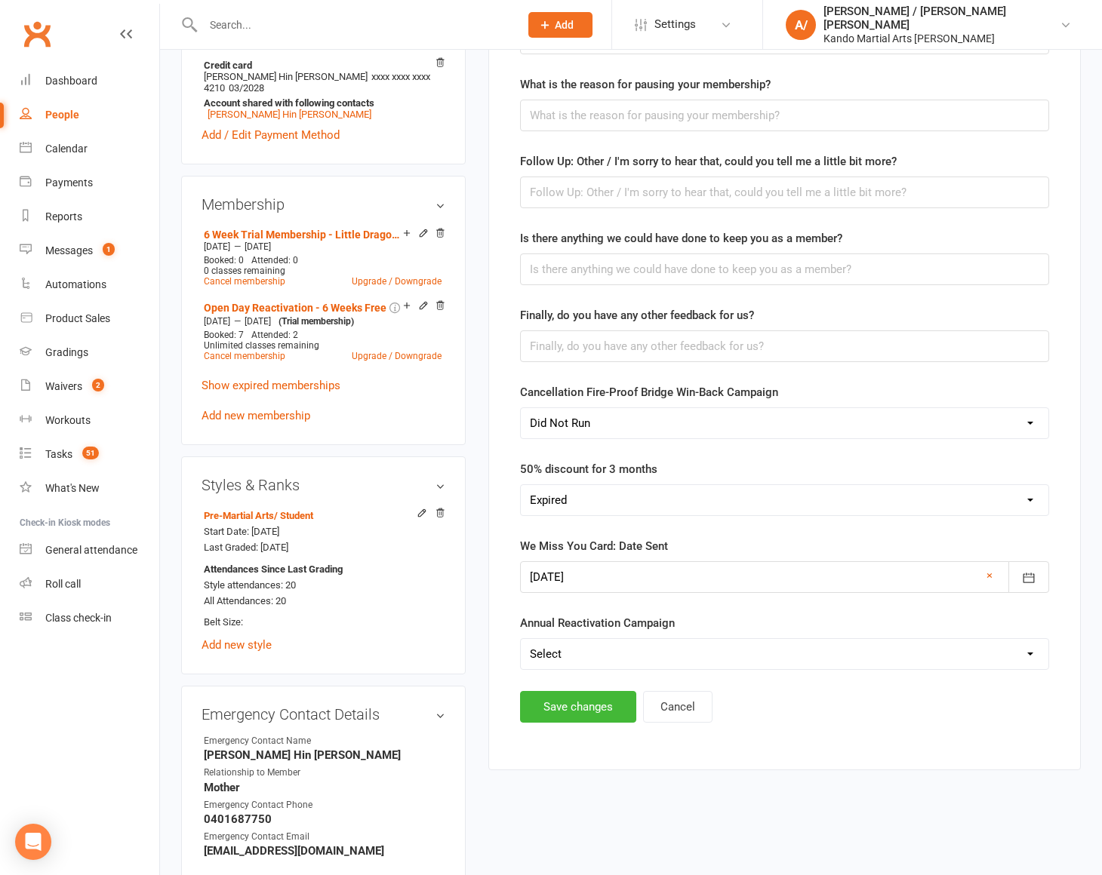
scroll to position [818, 0]
click at [605, 493] on select "Select Available Expired" at bounding box center [785, 500] width 528 height 30
click at [521, 485] on select "Select Available Expired" at bounding box center [785, 500] width 528 height 30
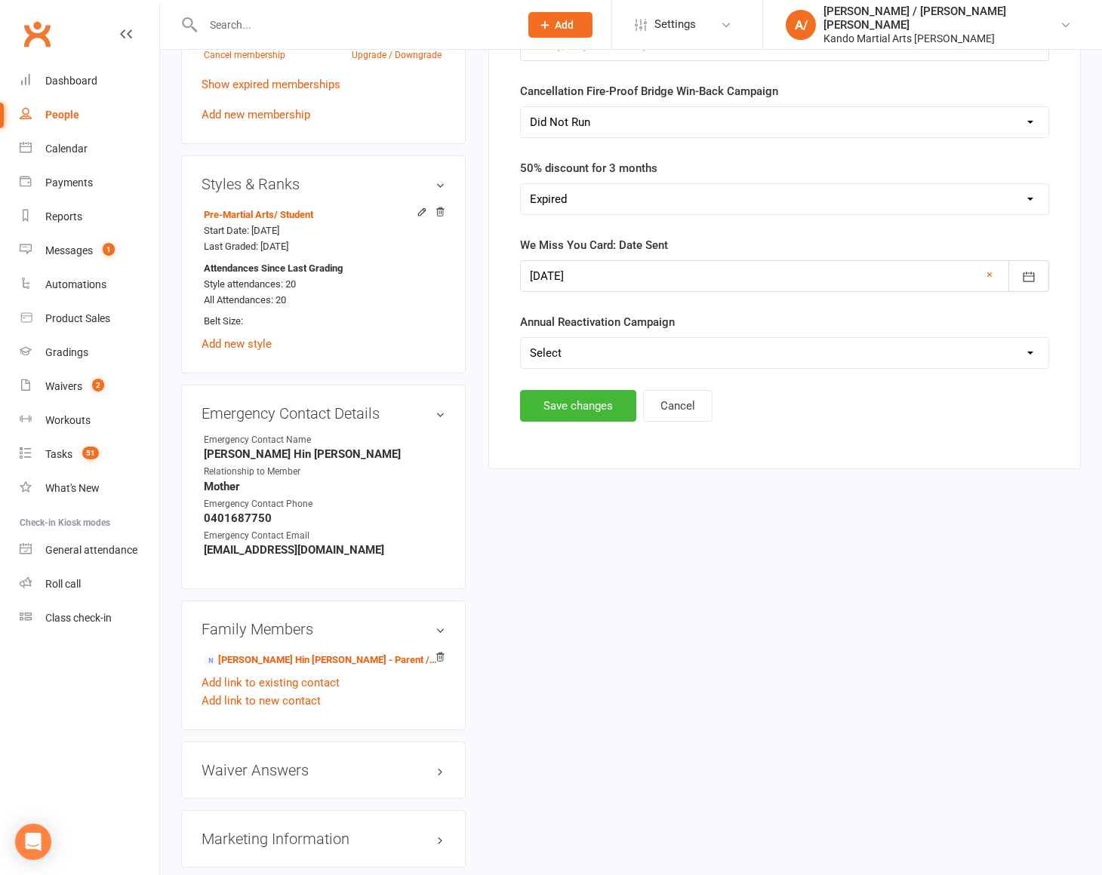
scroll to position [1141, 0]
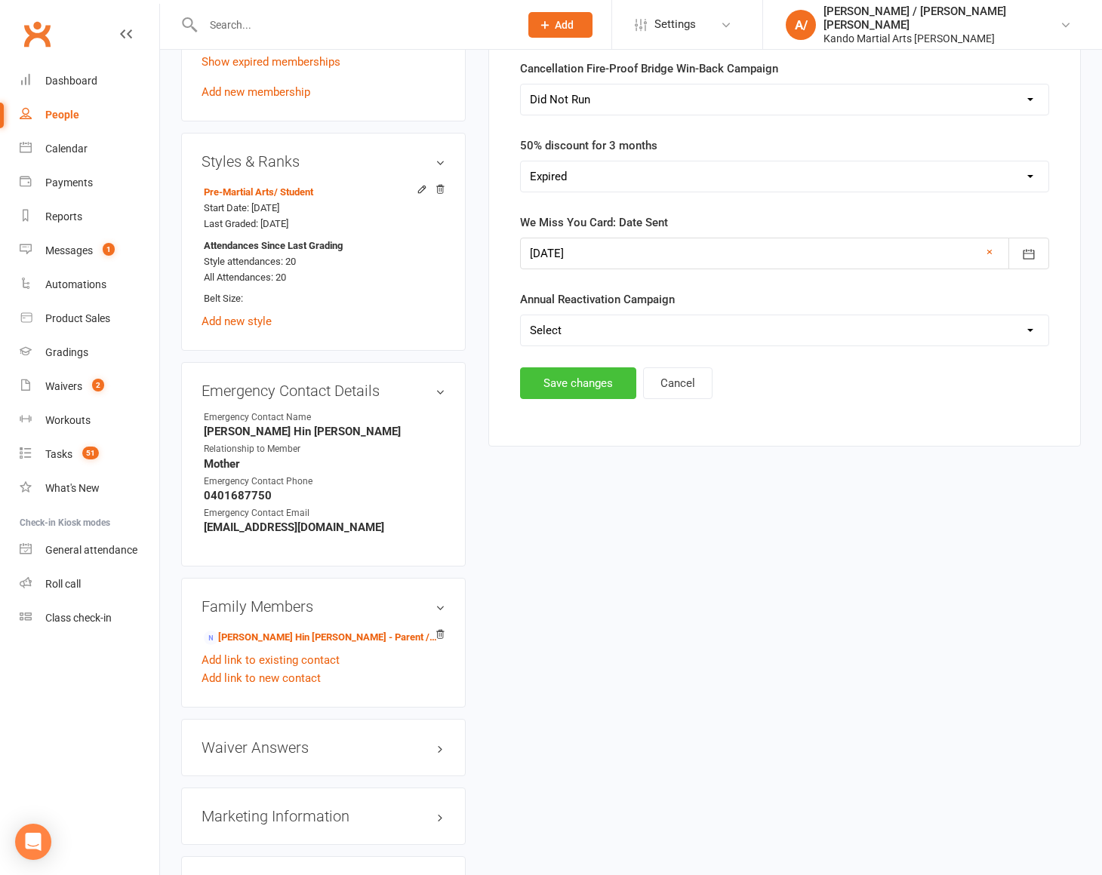
click at [571, 379] on button "Save changes" at bounding box center [578, 384] width 116 height 32
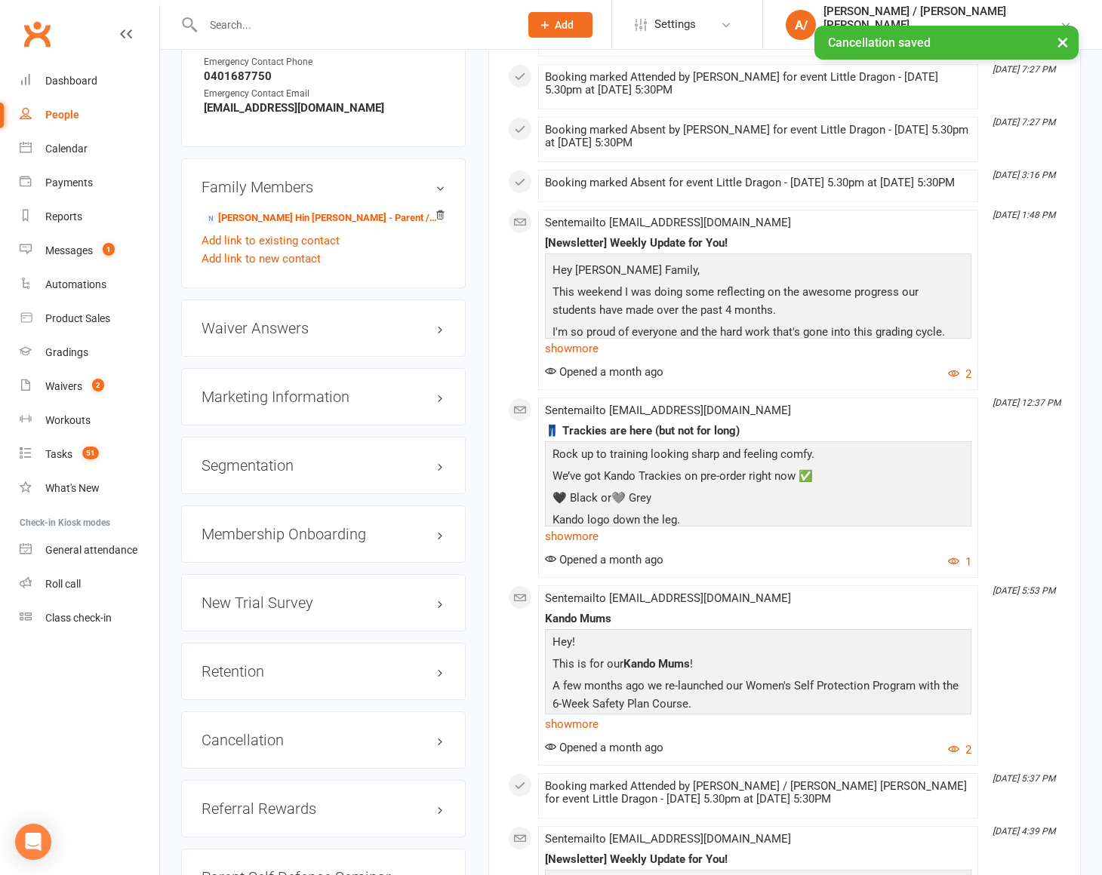
scroll to position [1601, 0]
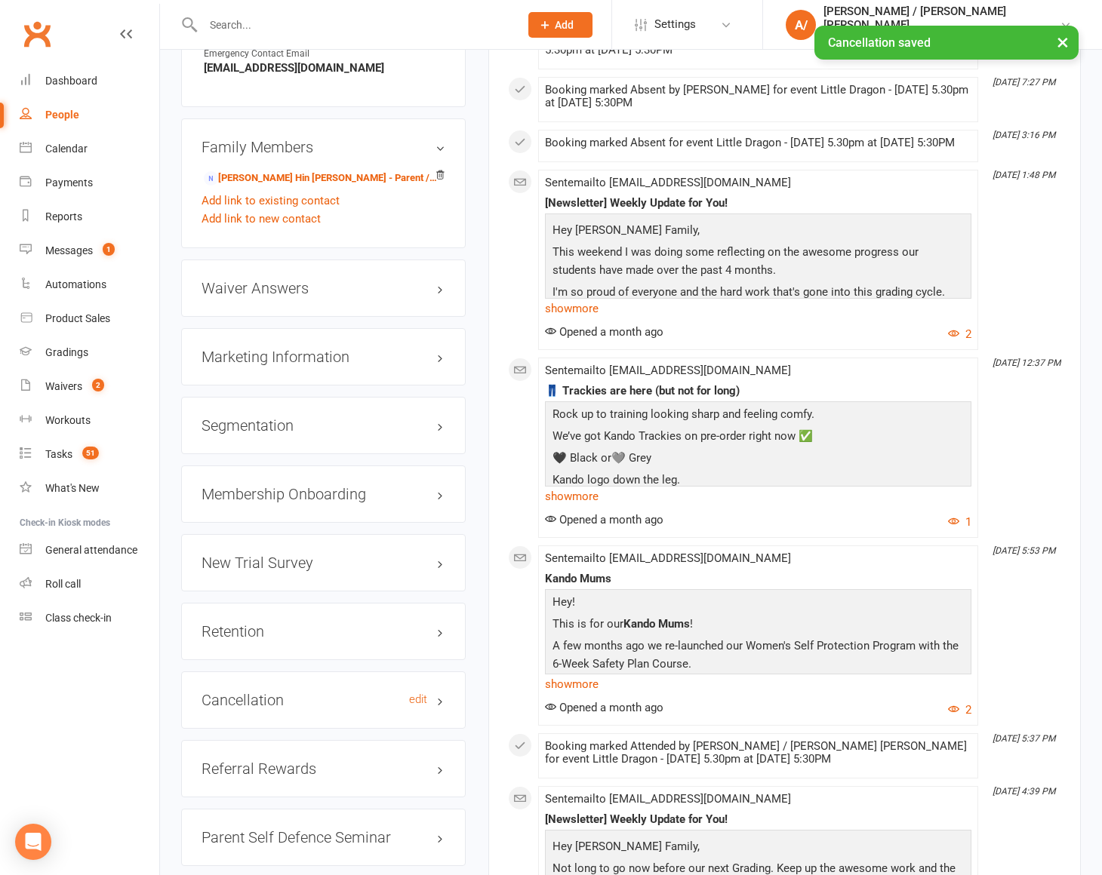
click at [263, 692] on h3 "Cancellation edit" at bounding box center [324, 700] width 244 height 17
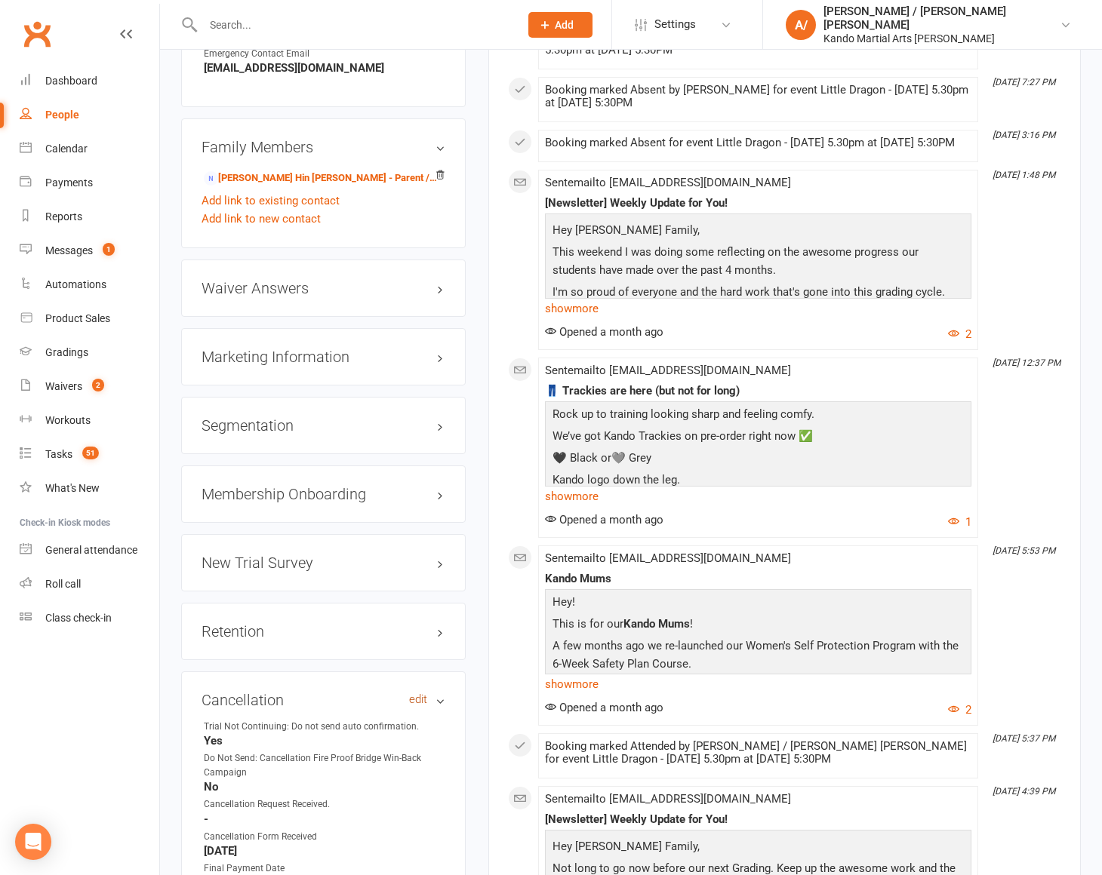
click at [420, 694] on link "edit" at bounding box center [418, 700] width 18 height 13
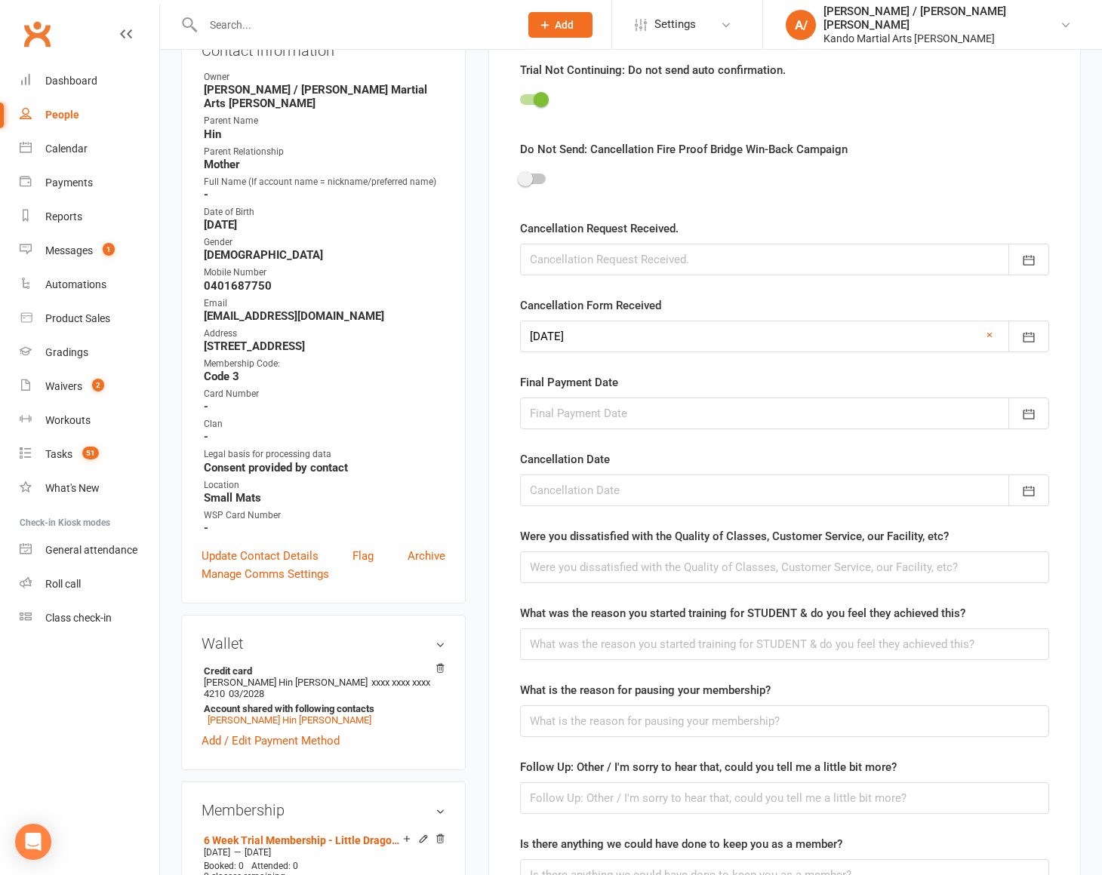
scroll to position [128, 0]
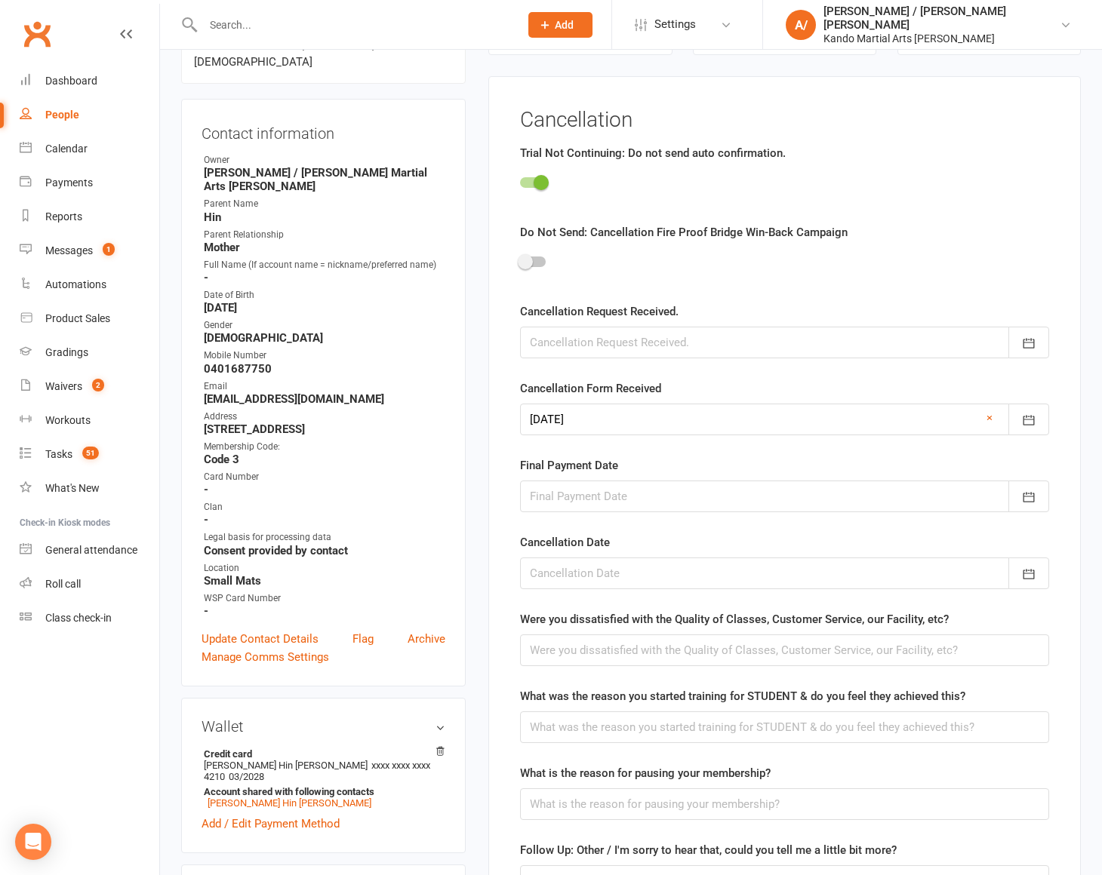
click at [528, 263] on span at bounding box center [525, 261] width 15 height 15
click at [520, 260] on input "checkbox" at bounding box center [520, 260] width 0 height 0
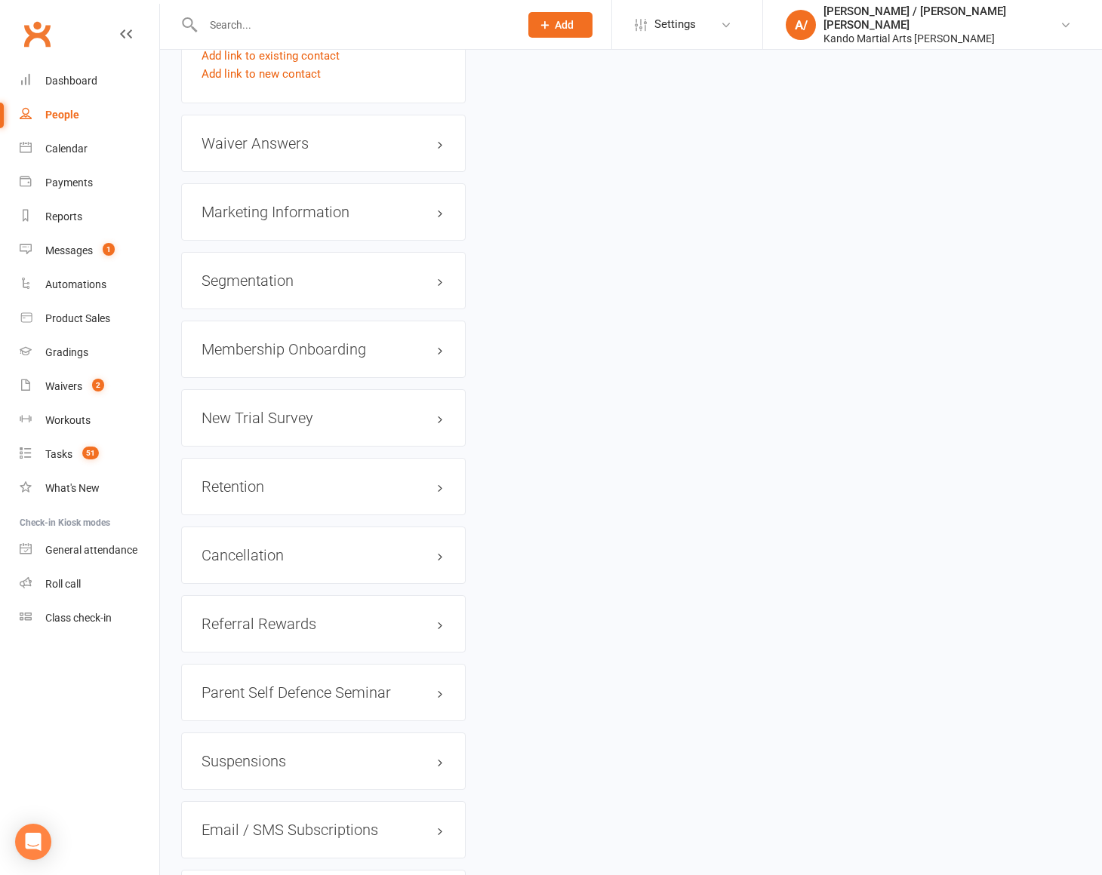
scroll to position [1366, 0]
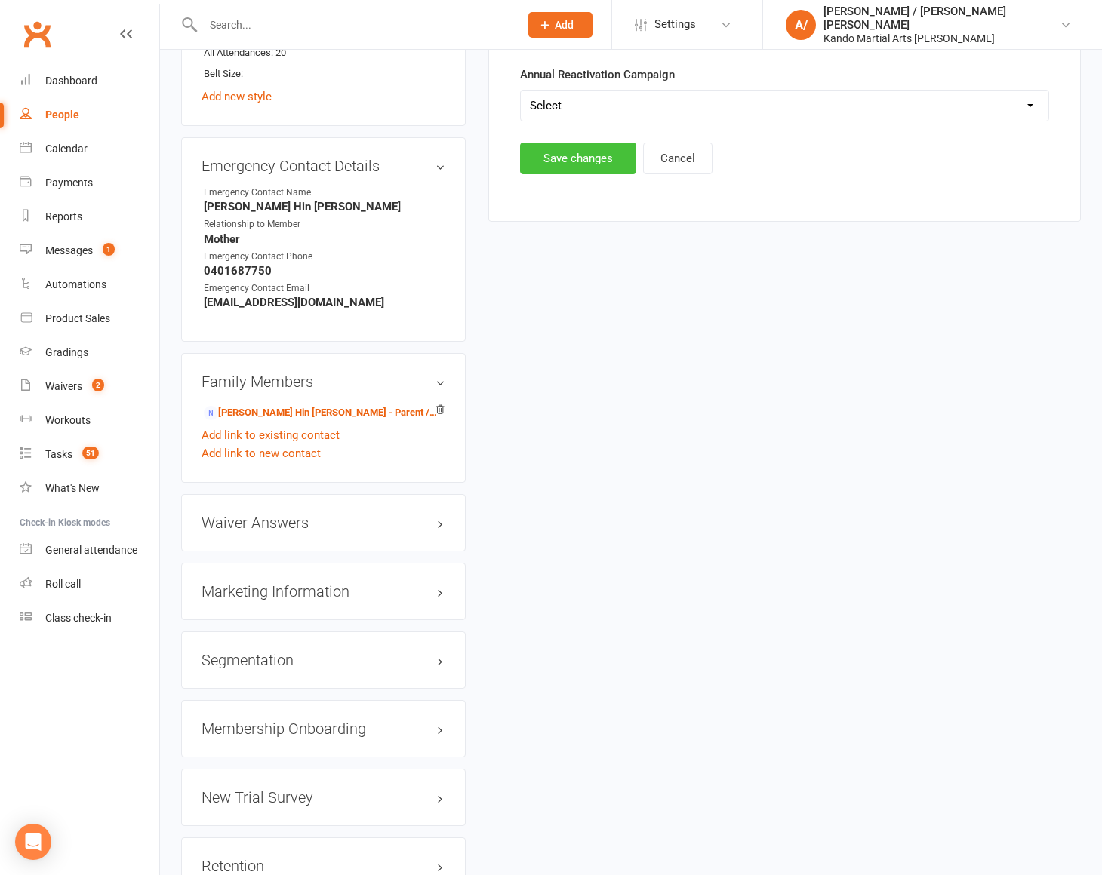
click at [583, 143] on button "Save changes" at bounding box center [578, 159] width 116 height 32
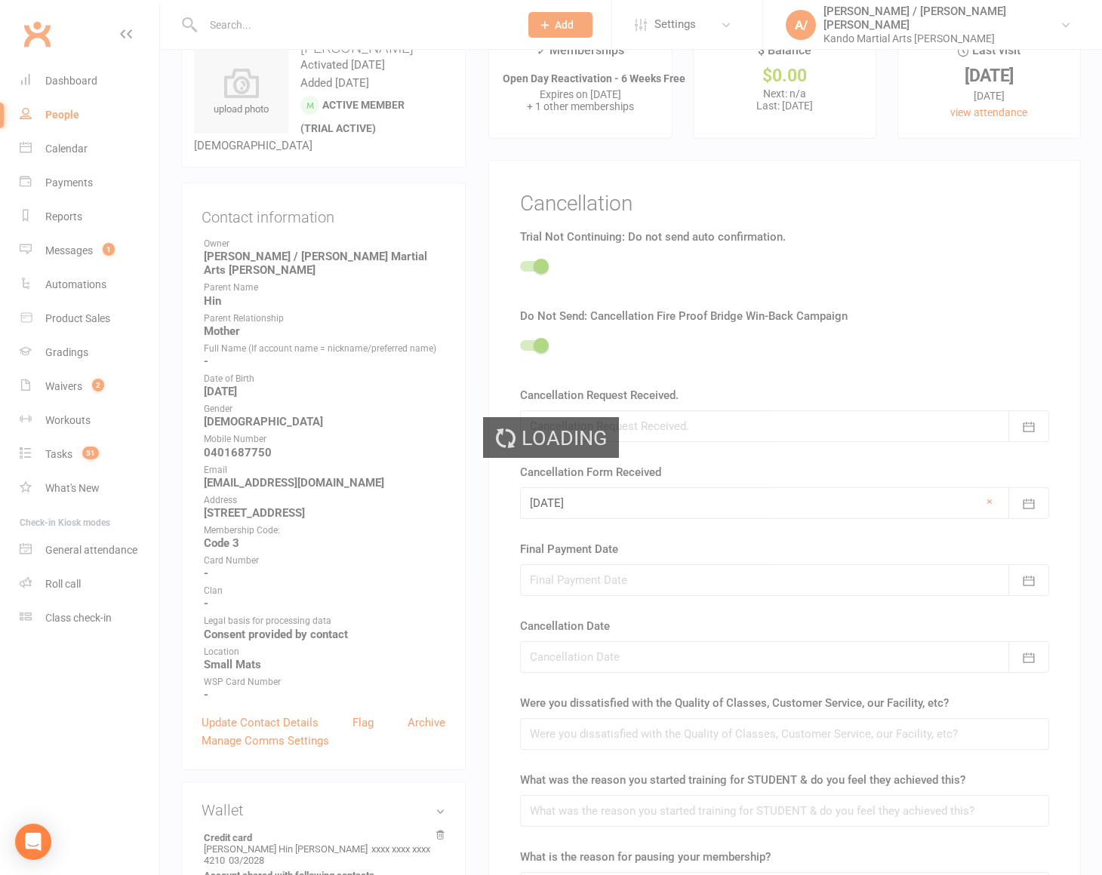
scroll to position [0, 0]
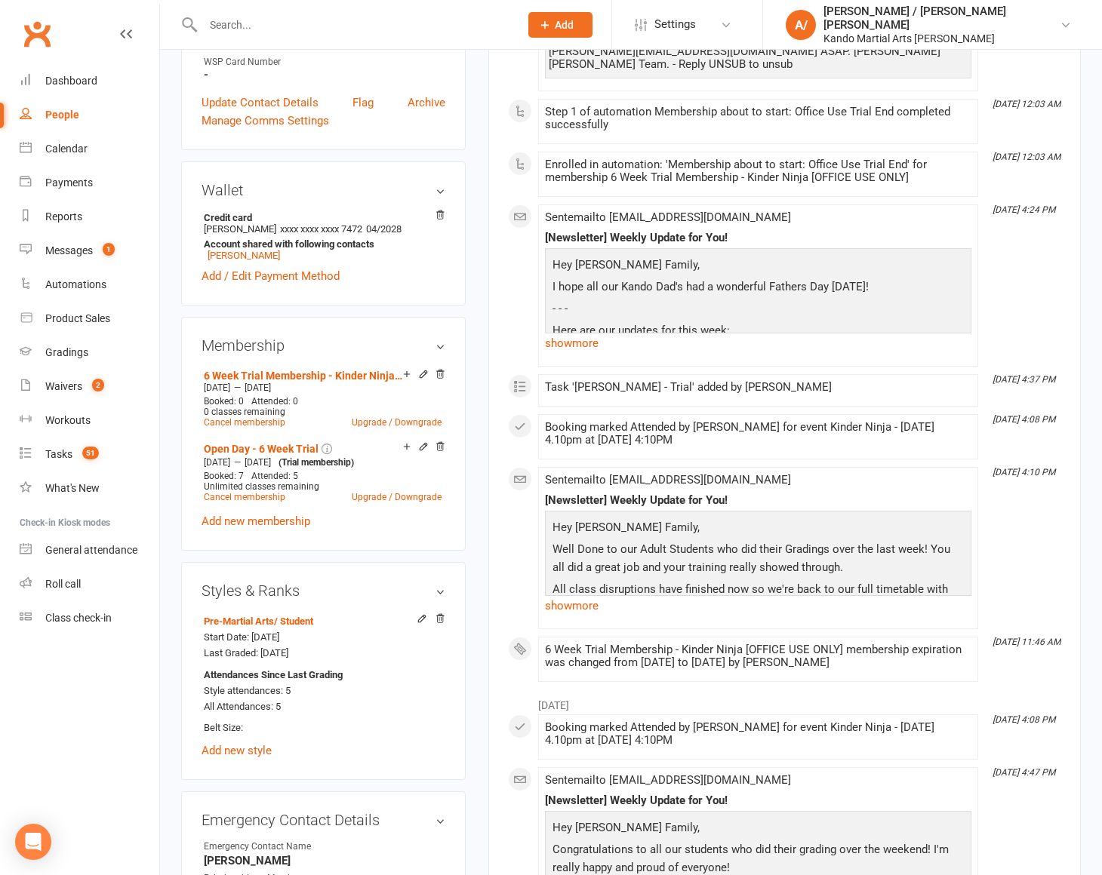
scroll to position [688, 0]
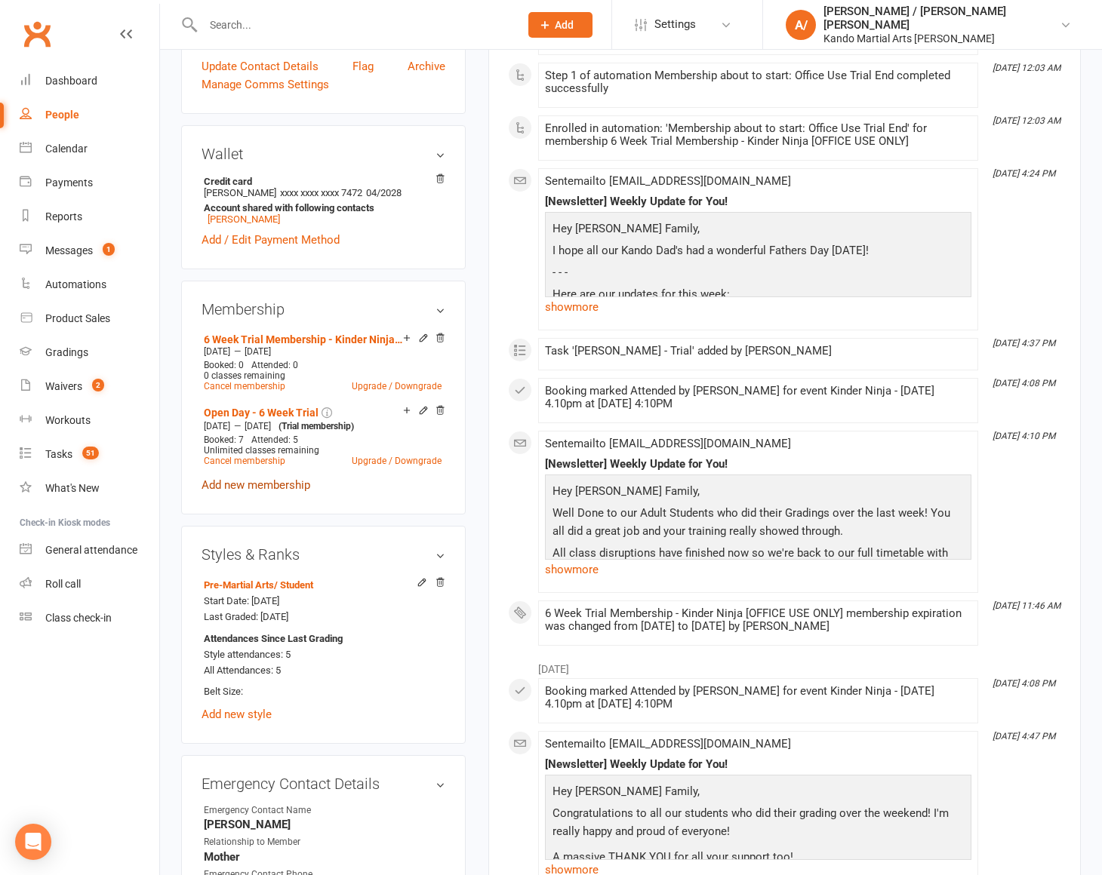
click at [279, 478] on link "Add new membership" at bounding box center [256, 485] width 109 height 14
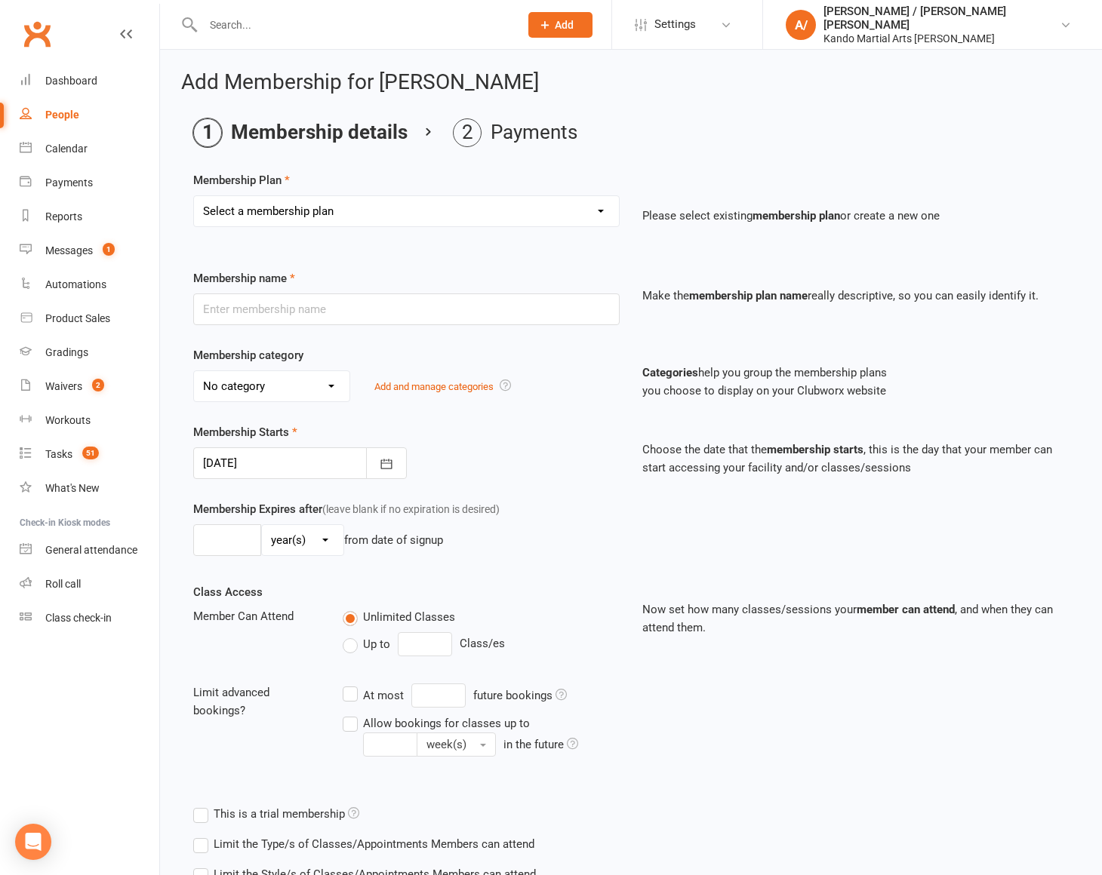
click at [417, 211] on select "Select a membership plan Create new Membership Plan 12 Months - Kinder Ninja in…" at bounding box center [406, 211] width 425 height 30
select select "71"
click at [194, 196] on select "Select a membership plan Create new Membership Plan 12 Months - Kinder Ninja in…" at bounding box center [406, 211] width 425 height 30
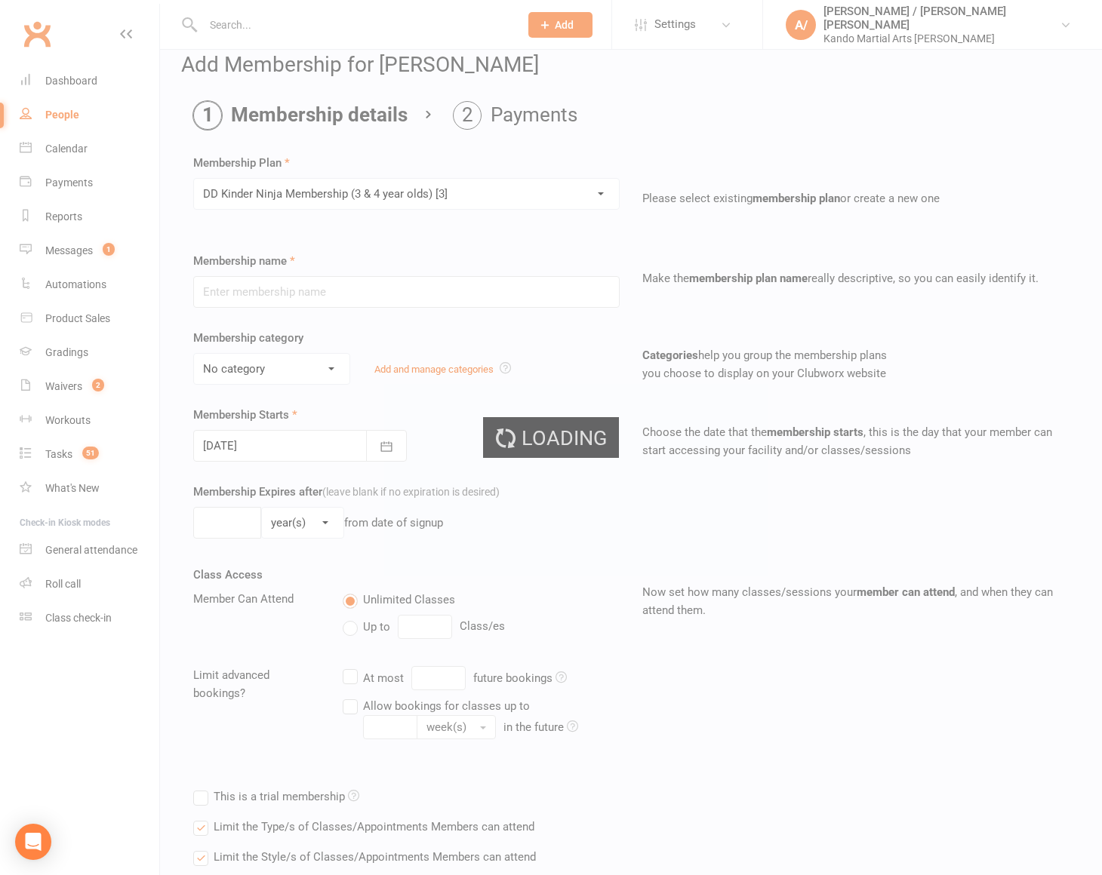
type input "[PERSON_NAME] Ninja Membership (3 & 4 year olds) [3]"
select select "9"
type input "0"
type input "1"
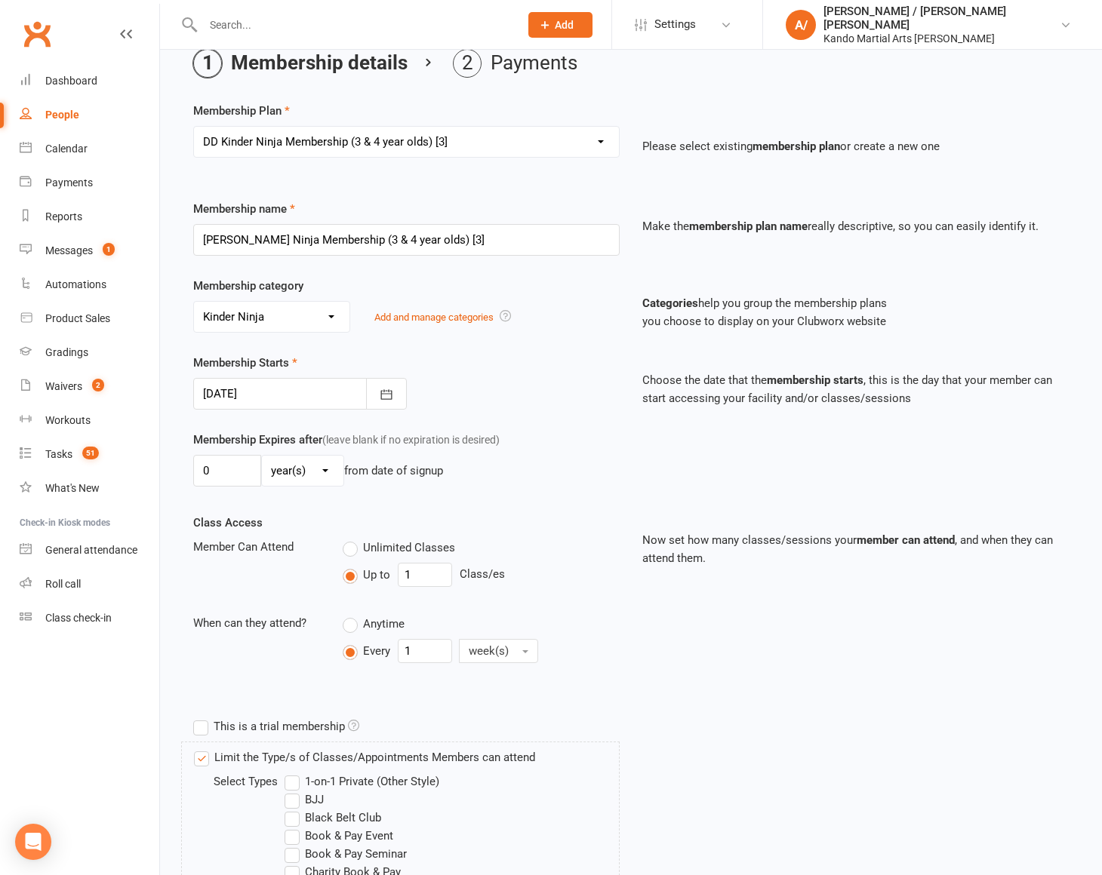
click at [305, 384] on div at bounding box center [300, 394] width 214 height 32
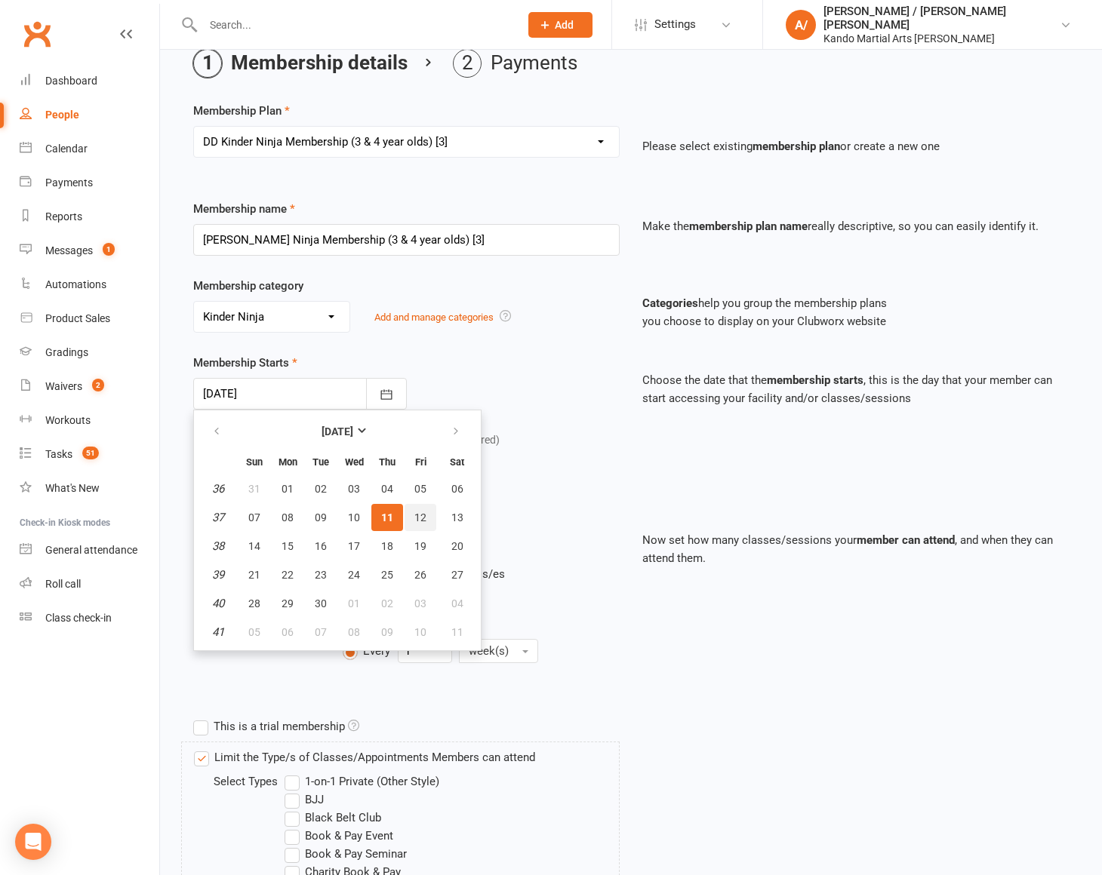
click at [421, 515] on span "12" at bounding box center [420, 518] width 12 height 12
type input "[DATE]"
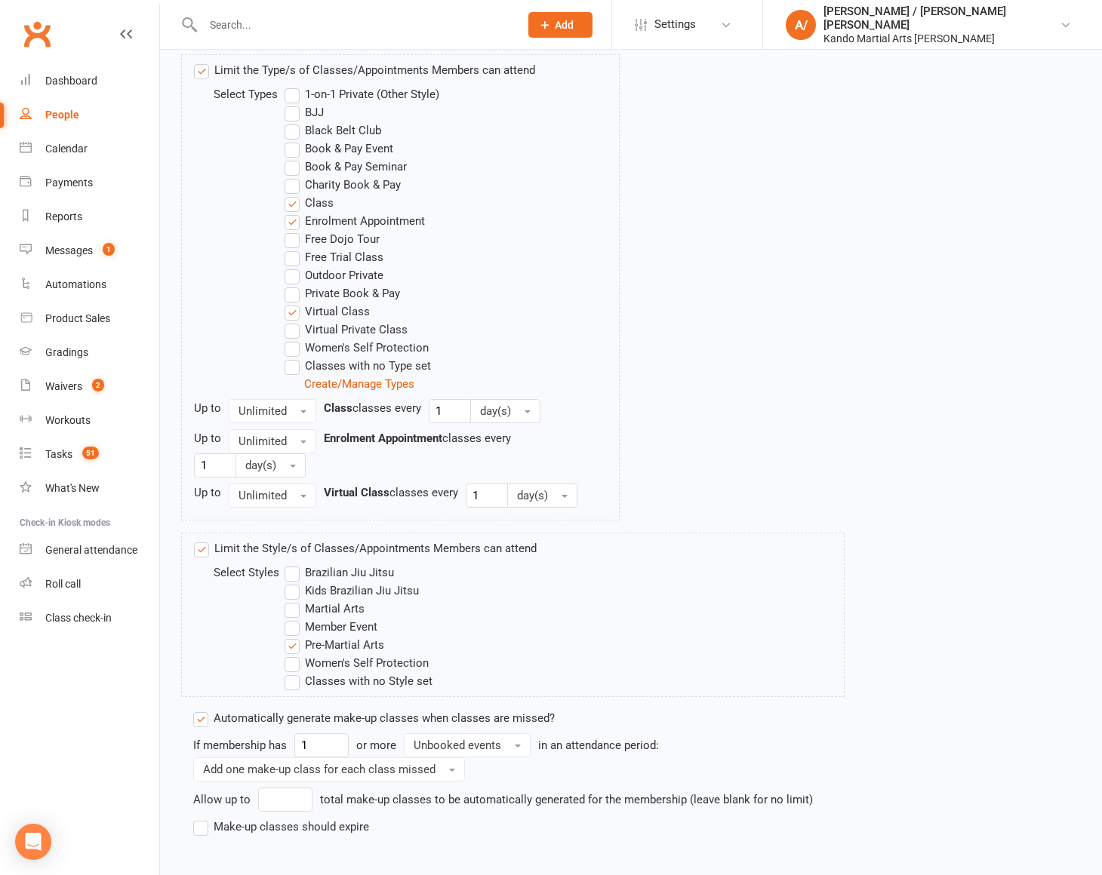
scroll to position [830, 0]
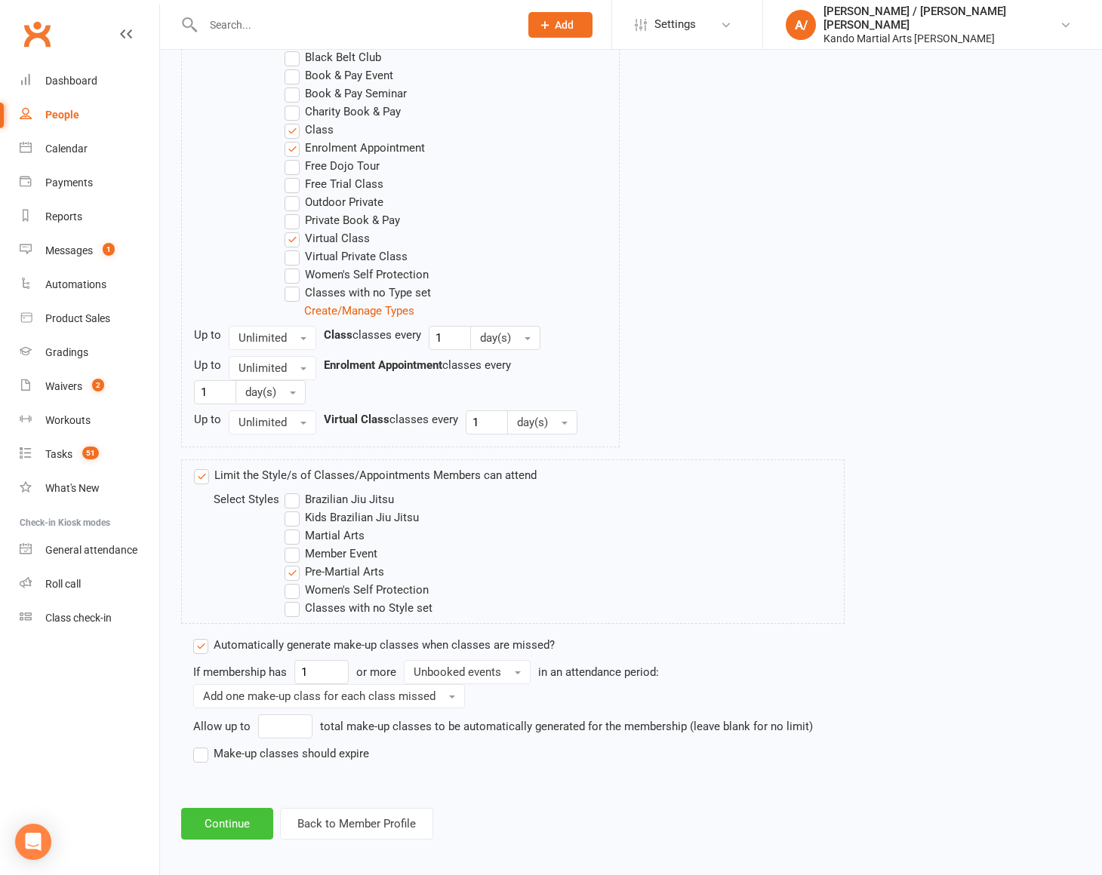
click at [260, 817] on button "Continue" at bounding box center [227, 824] width 92 height 32
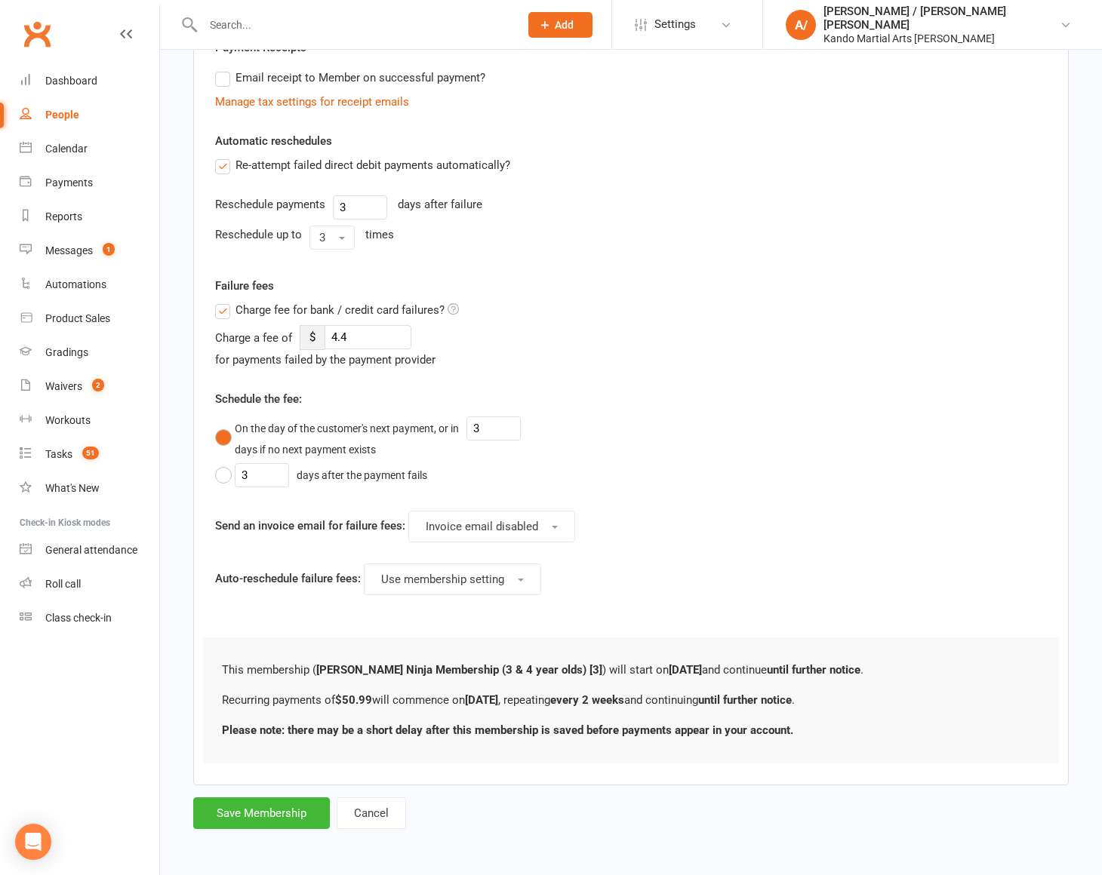
scroll to position [0, 0]
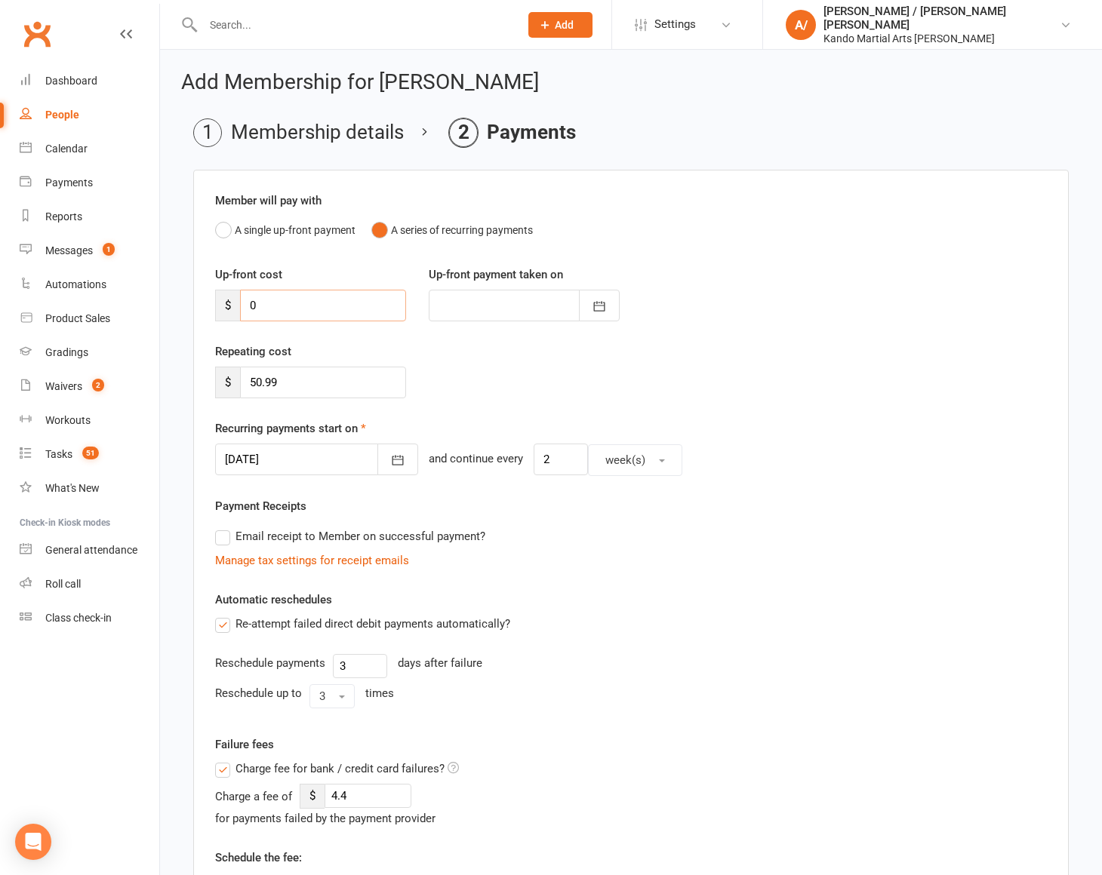
click at [300, 308] on input "0" at bounding box center [323, 306] width 166 height 32
type input "1"
type input "[DATE]"
type input "149.99"
click at [491, 300] on div at bounding box center [524, 306] width 191 height 32
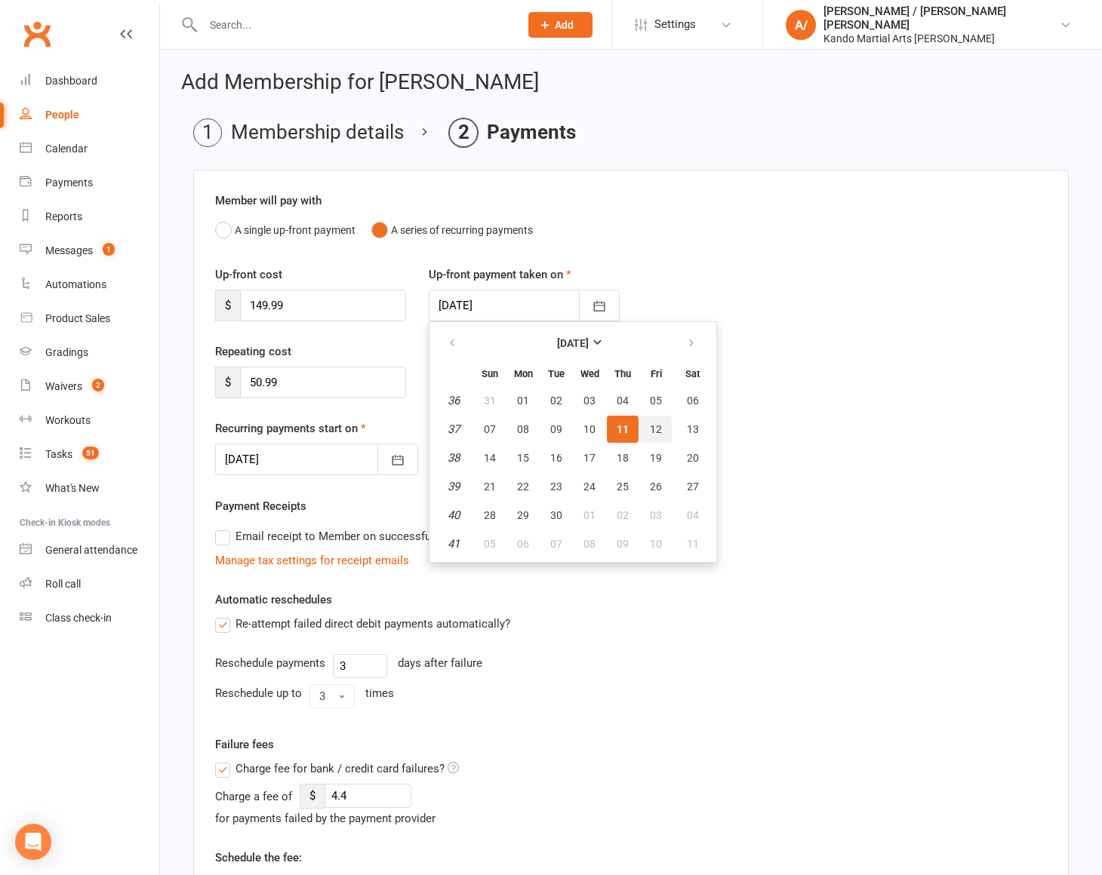
click at [647, 421] on button "12" at bounding box center [656, 429] width 32 height 27
type input "[DATE]"
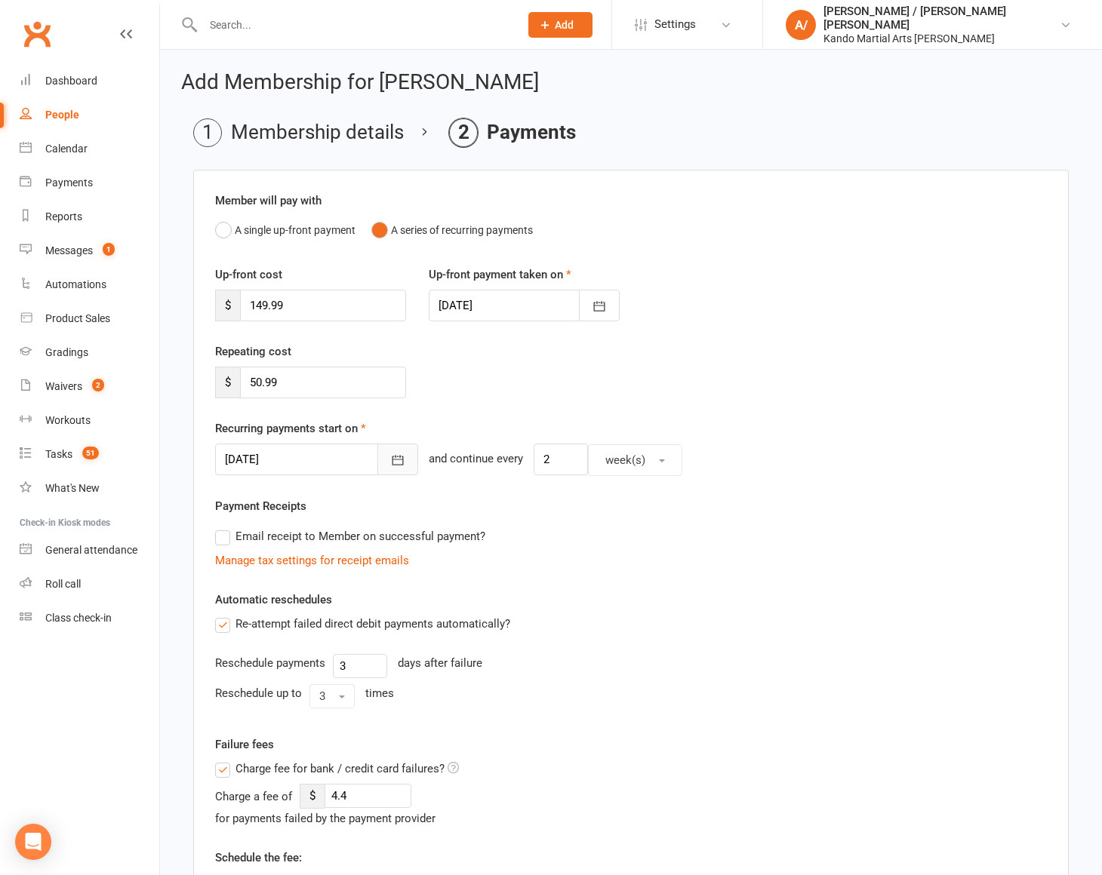
click at [390, 458] on icon "button" at bounding box center [397, 460] width 15 height 15
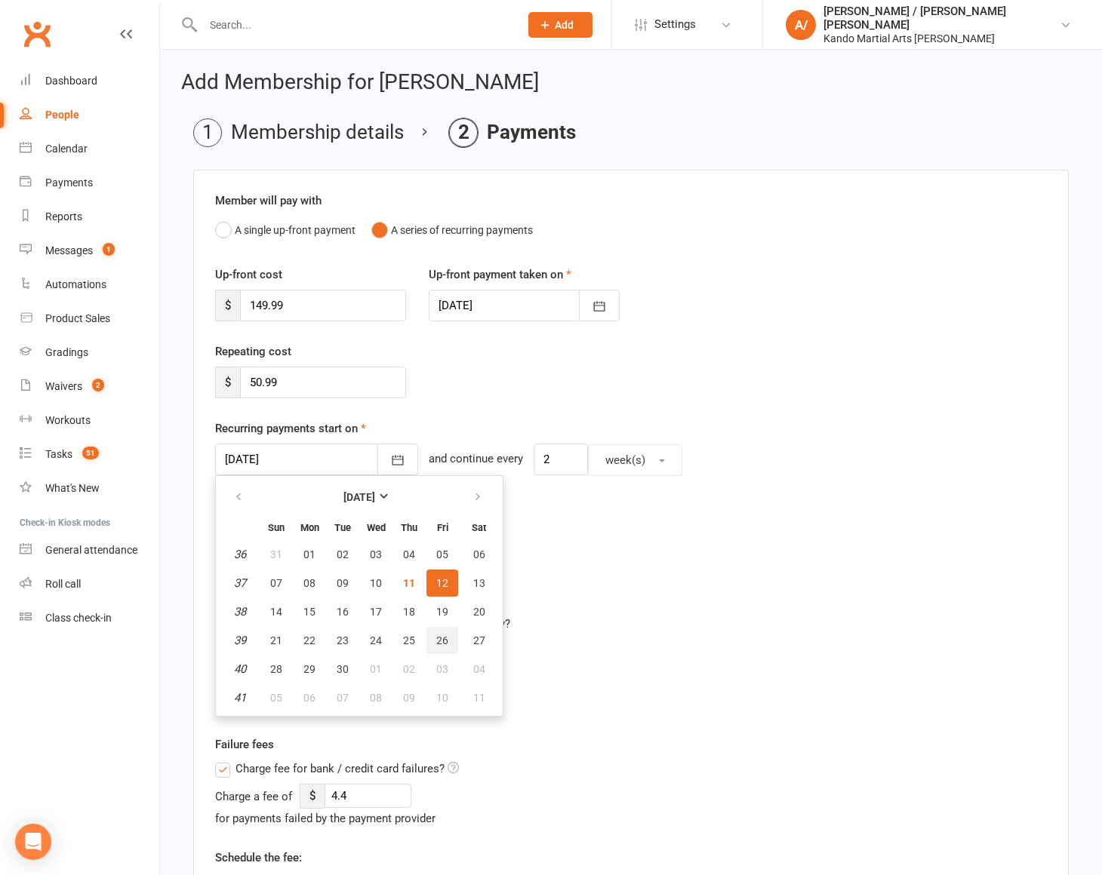
click at [445, 635] on span "26" at bounding box center [442, 641] width 12 height 12
type input "[DATE]"
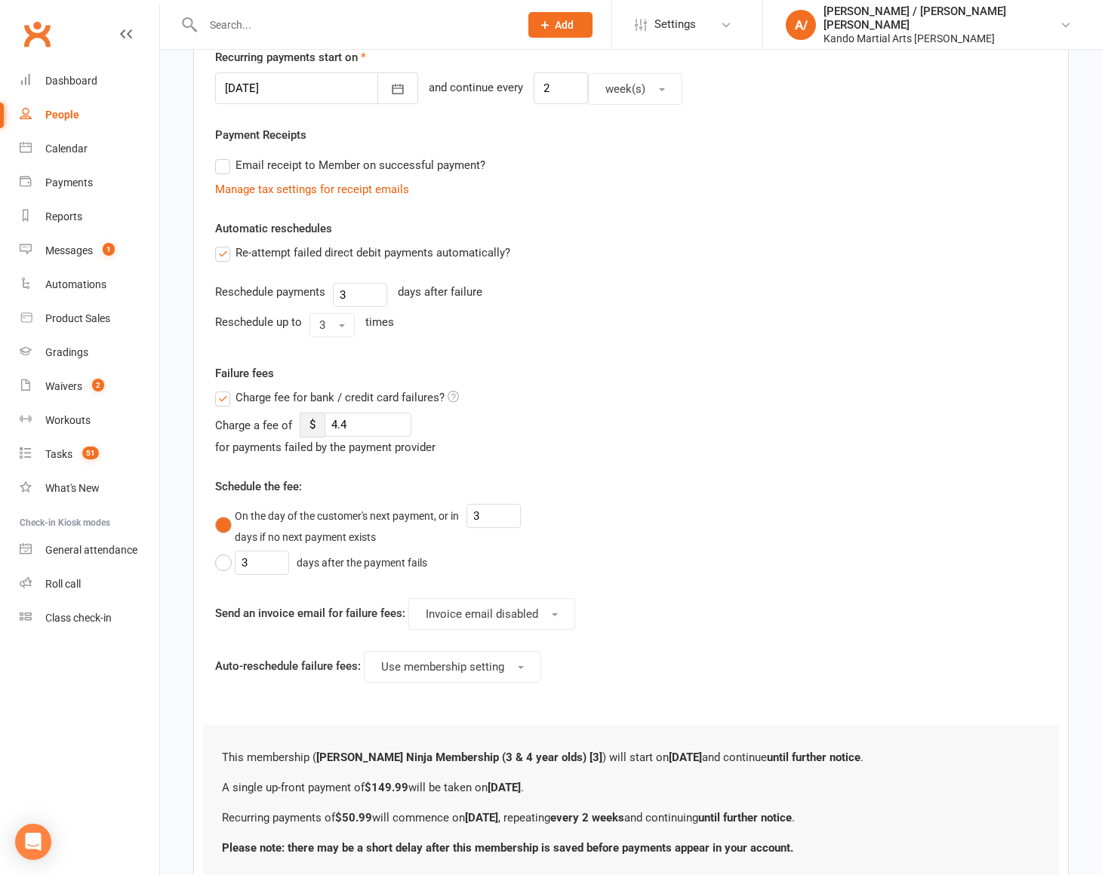
scroll to position [482, 0]
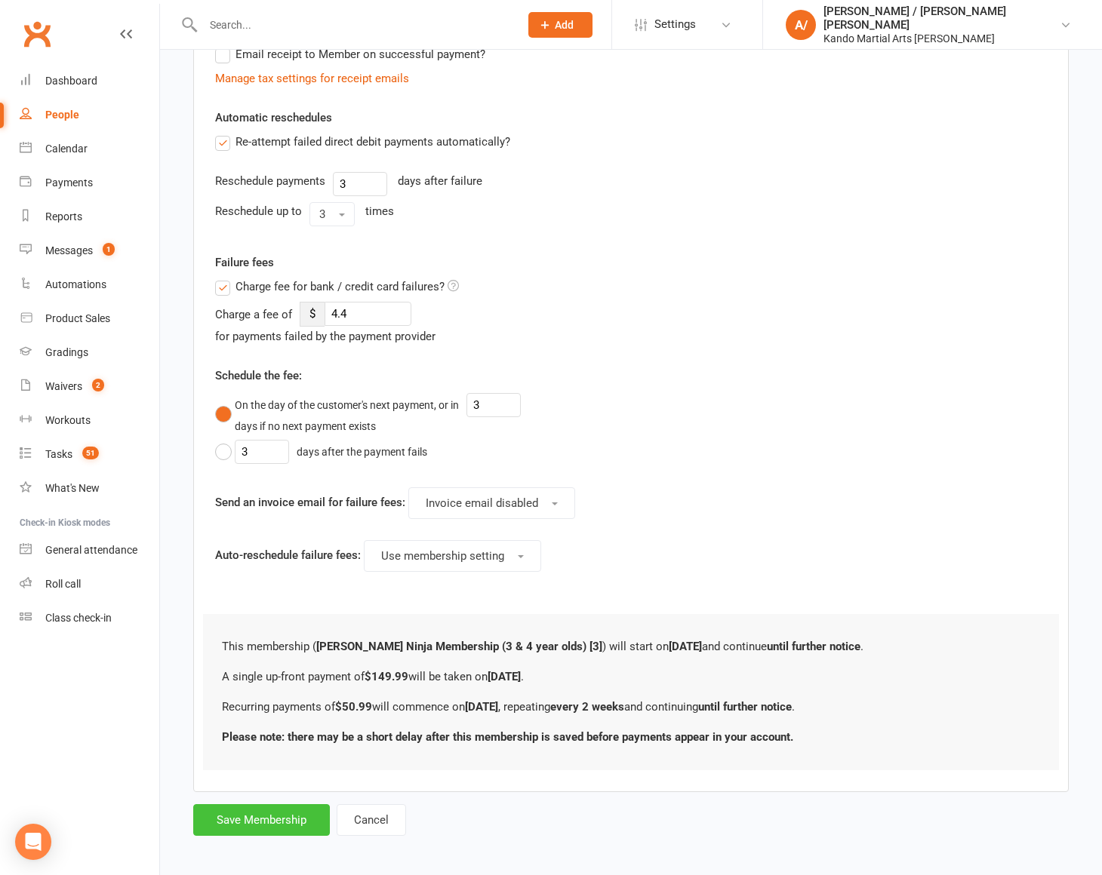
click at [280, 816] on button "Save Membership" at bounding box center [261, 821] width 137 height 32
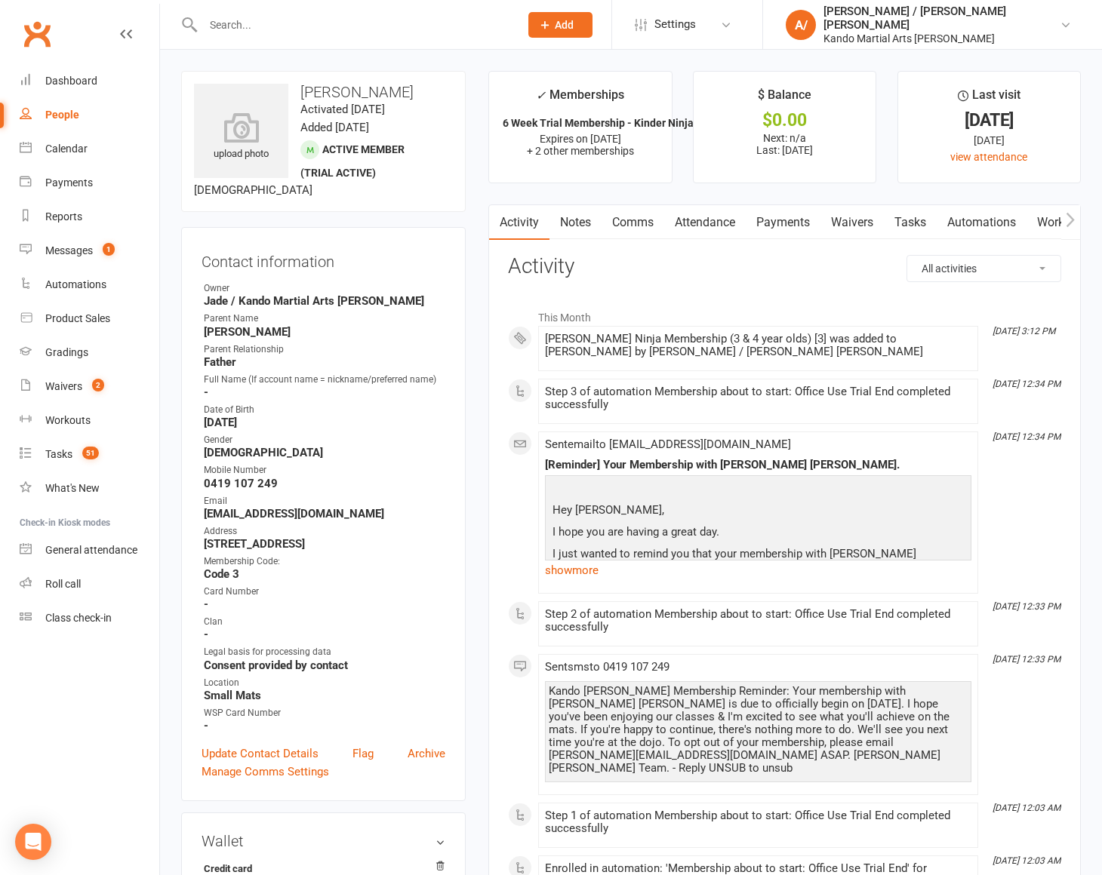
click at [714, 226] on link "Attendance" at bounding box center [705, 222] width 82 height 35
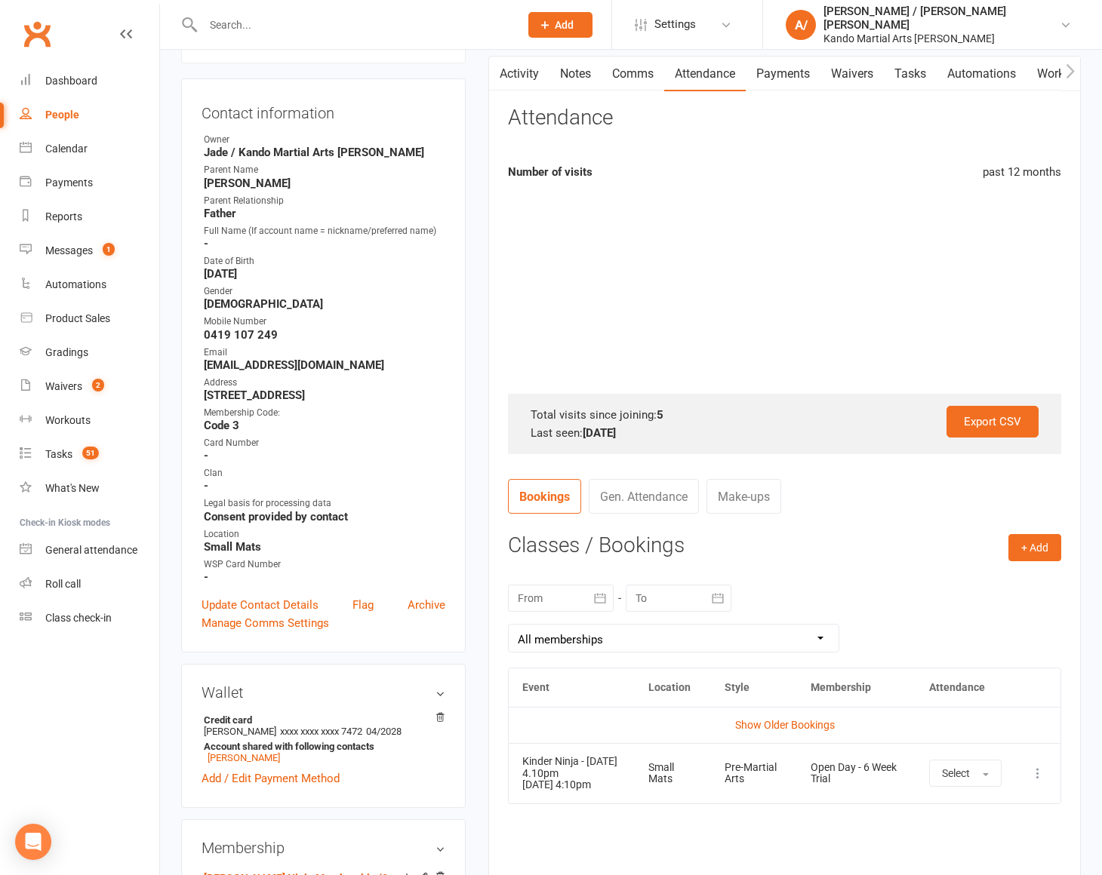
scroll to position [182, 0]
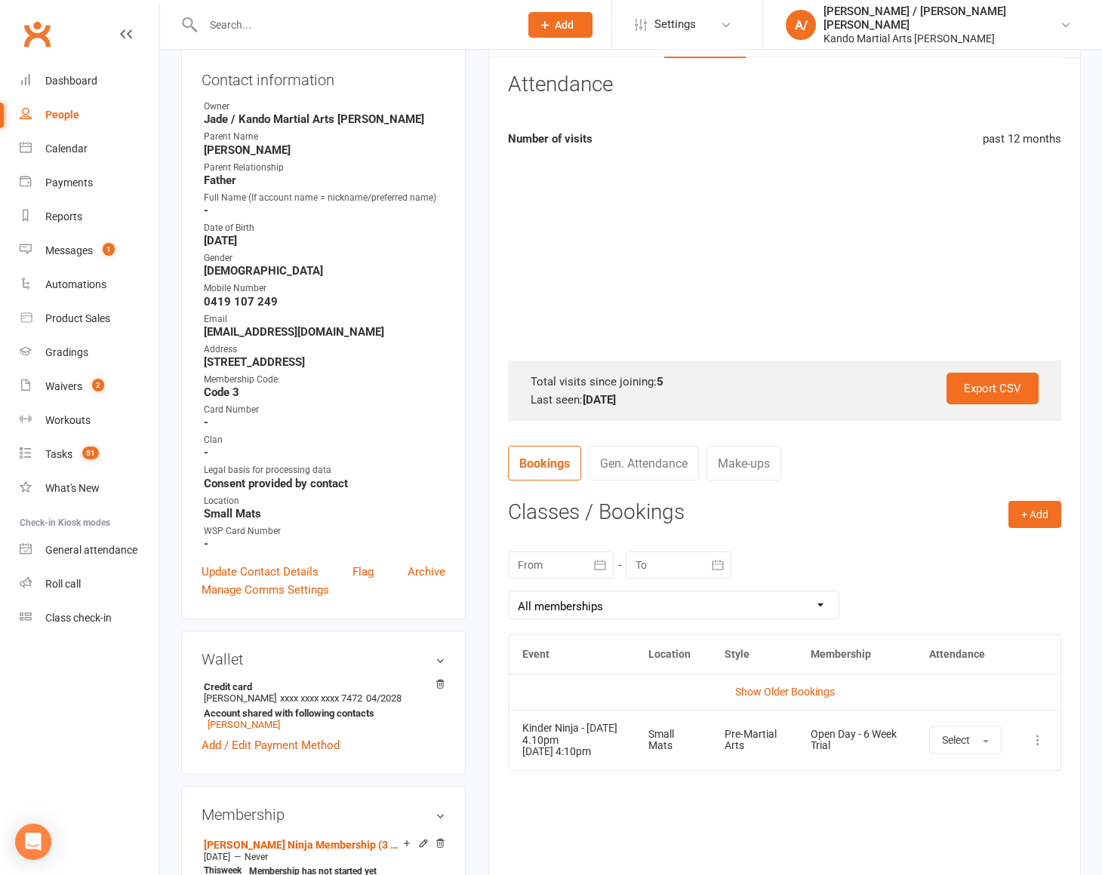
click at [1044, 742] on icon at bounding box center [1037, 740] width 15 height 15
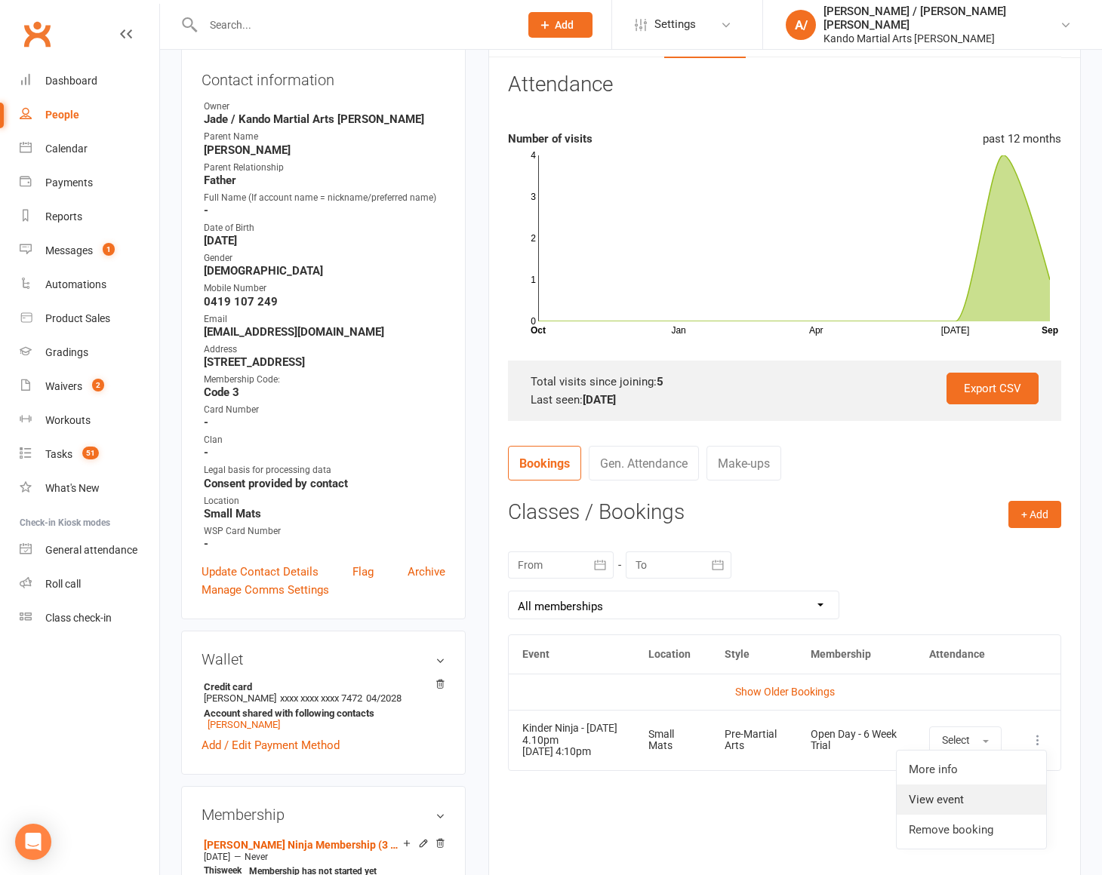
click at [947, 793] on link "View event" at bounding box center [971, 800] width 149 height 30
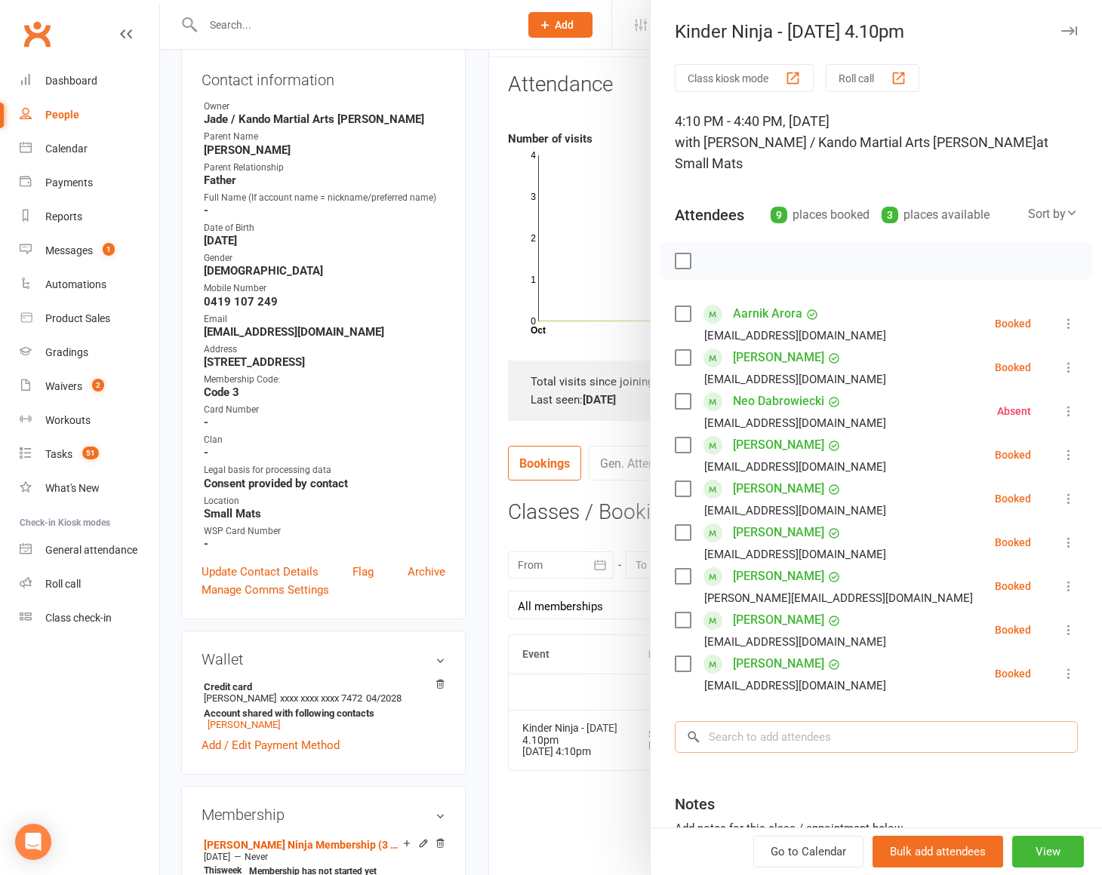
click at [787, 722] on input "search" at bounding box center [876, 738] width 403 height 32
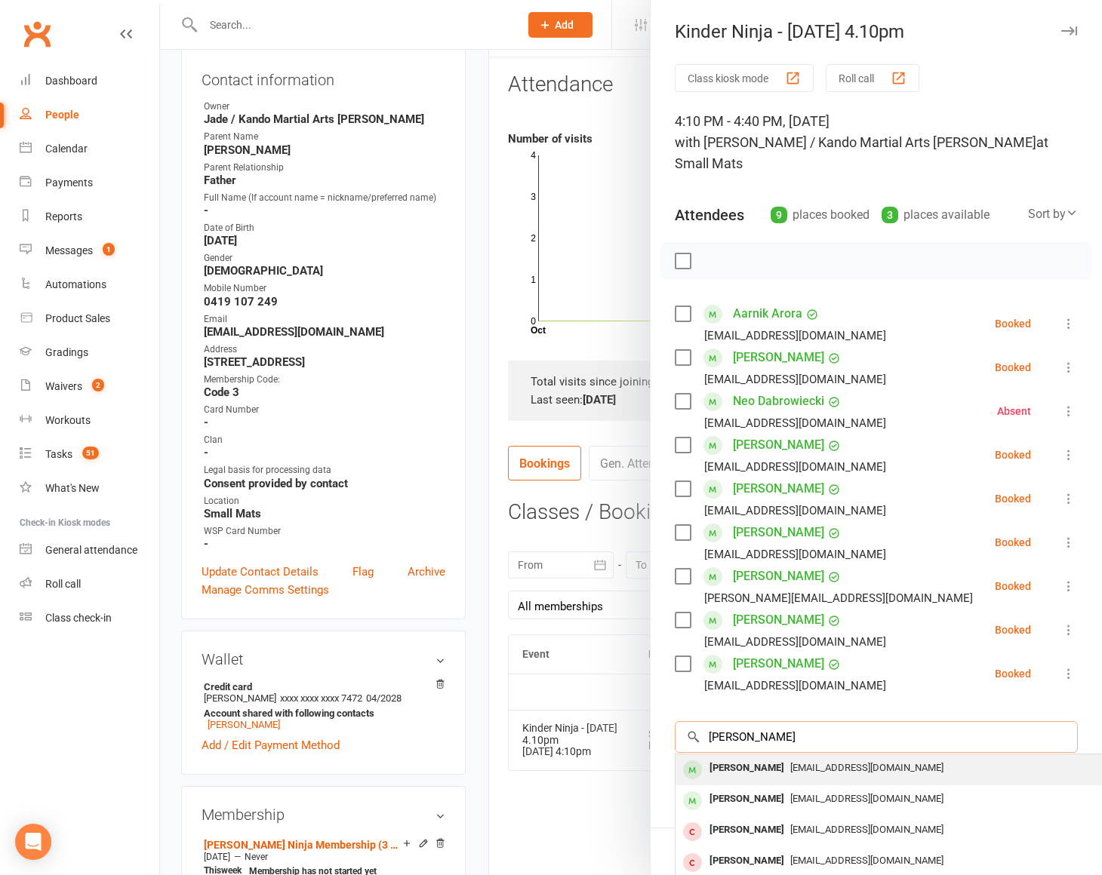
type input "Brody powell"
click at [737, 758] on div "Brody Powell" at bounding box center [746, 769] width 87 height 22
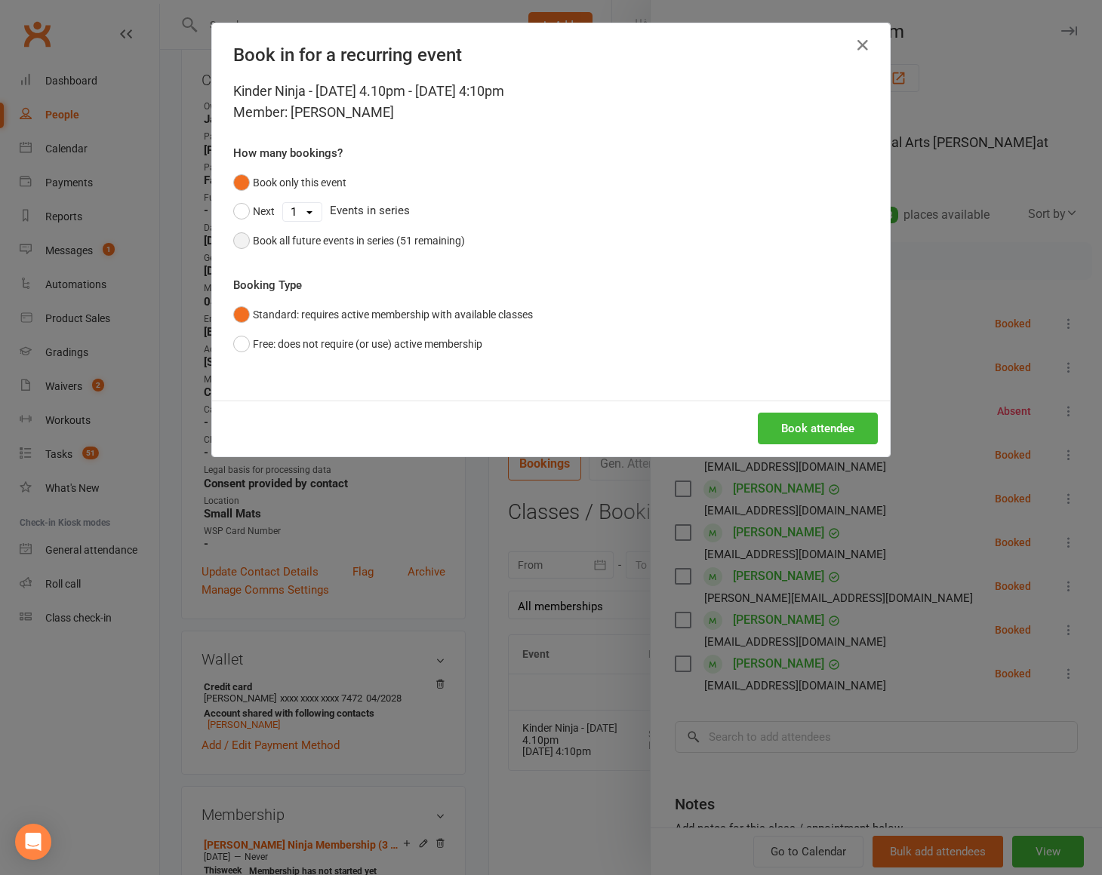
click at [359, 238] on div "Book all future events in series (51 remaining)" at bounding box center [359, 240] width 212 height 17
click at [780, 424] on button "Book attendee" at bounding box center [818, 429] width 120 height 32
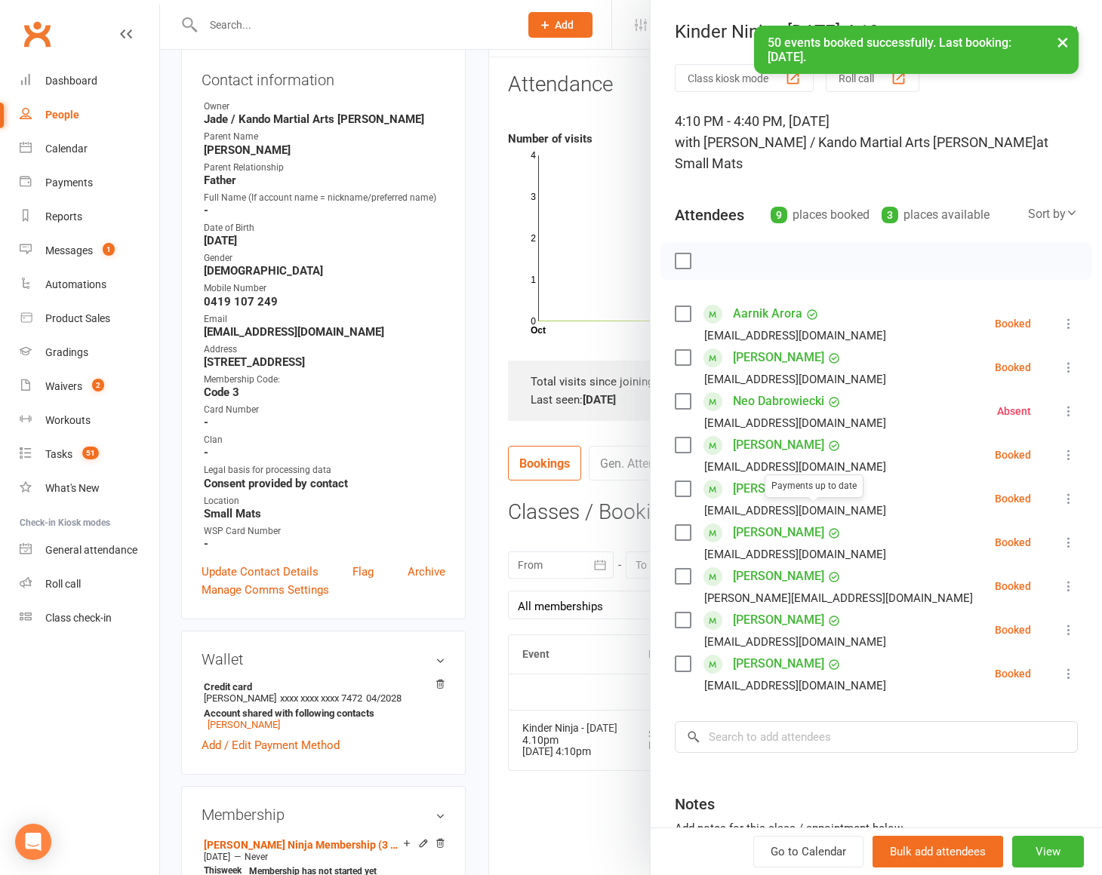
click at [492, 535] on div at bounding box center [631, 437] width 942 height 875
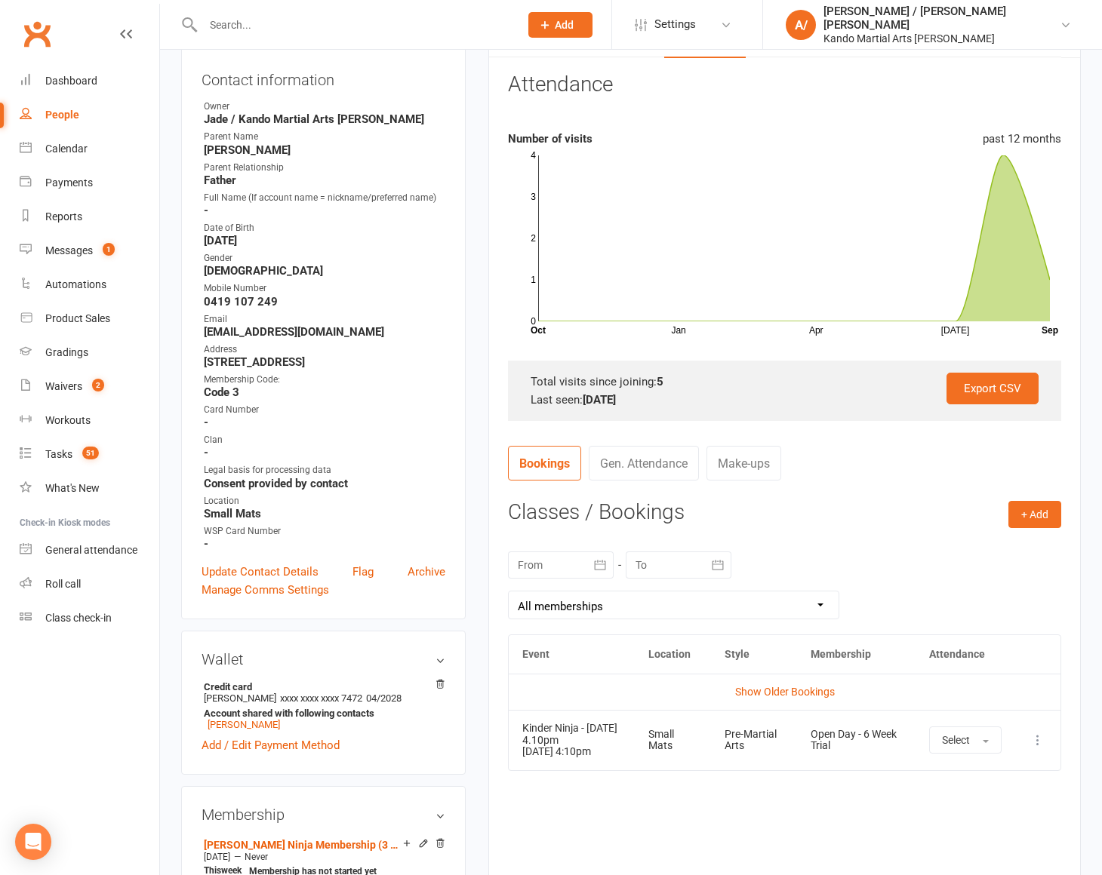
scroll to position [0, 0]
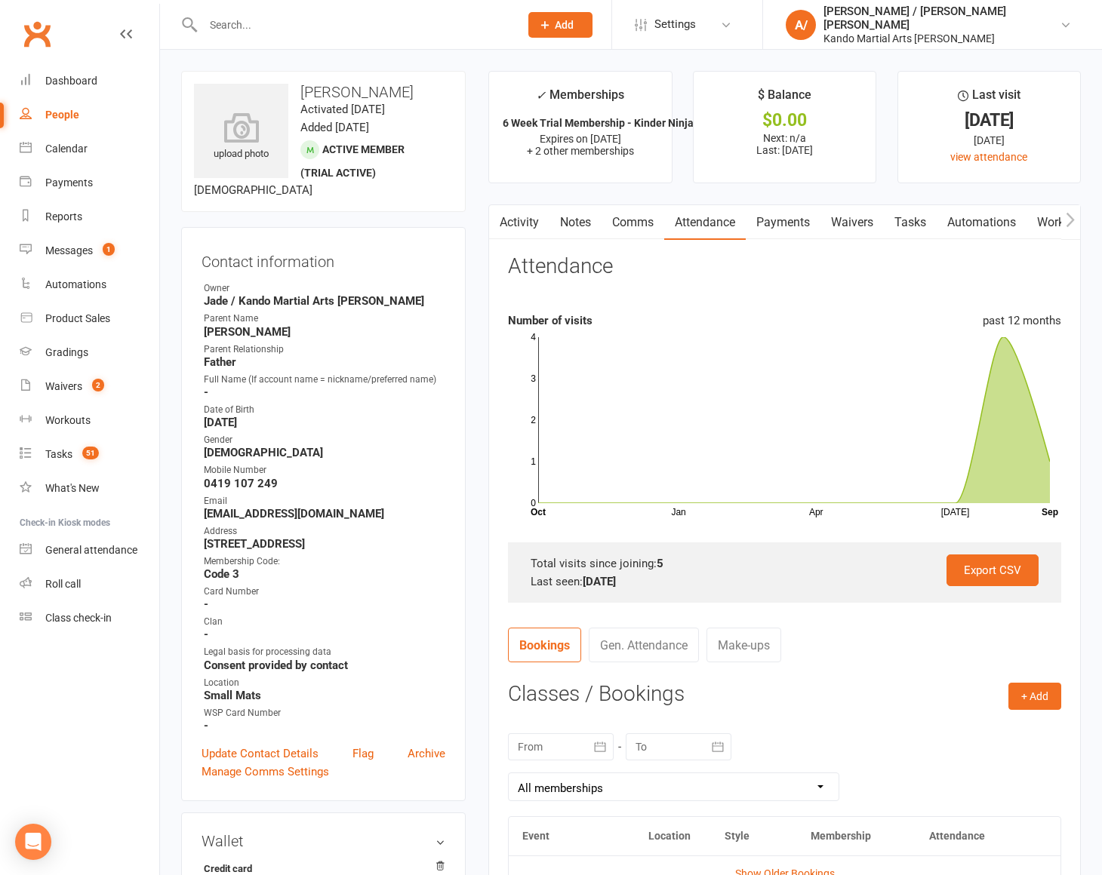
click at [913, 220] on link "Tasks" at bounding box center [910, 222] width 53 height 35
select select "incomplete"
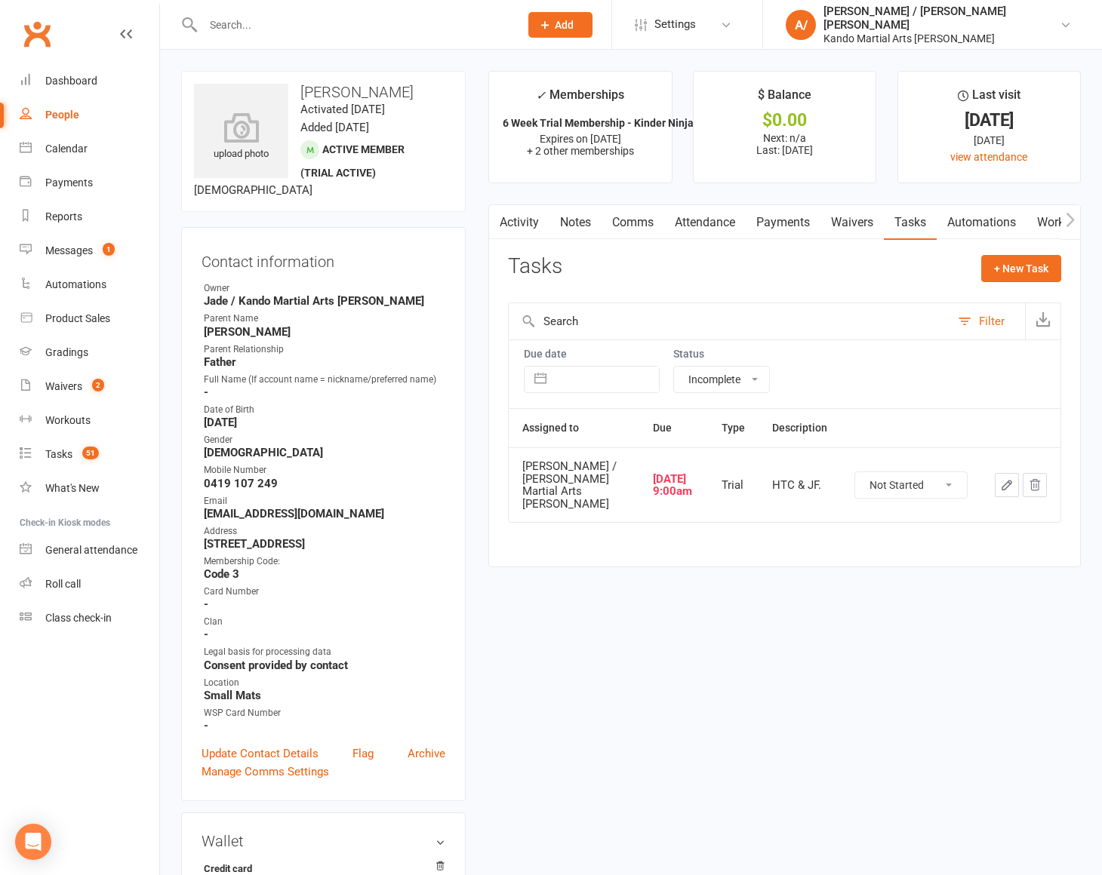
click at [895, 482] on select "Not Started In Progress Waiting Complete" at bounding box center [911, 485] width 112 height 26
click at [855, 472] on select "Not Started In Progress Waiting Complete" at bounding box center [911, 485] width 112 height 26
select select "unstarted"
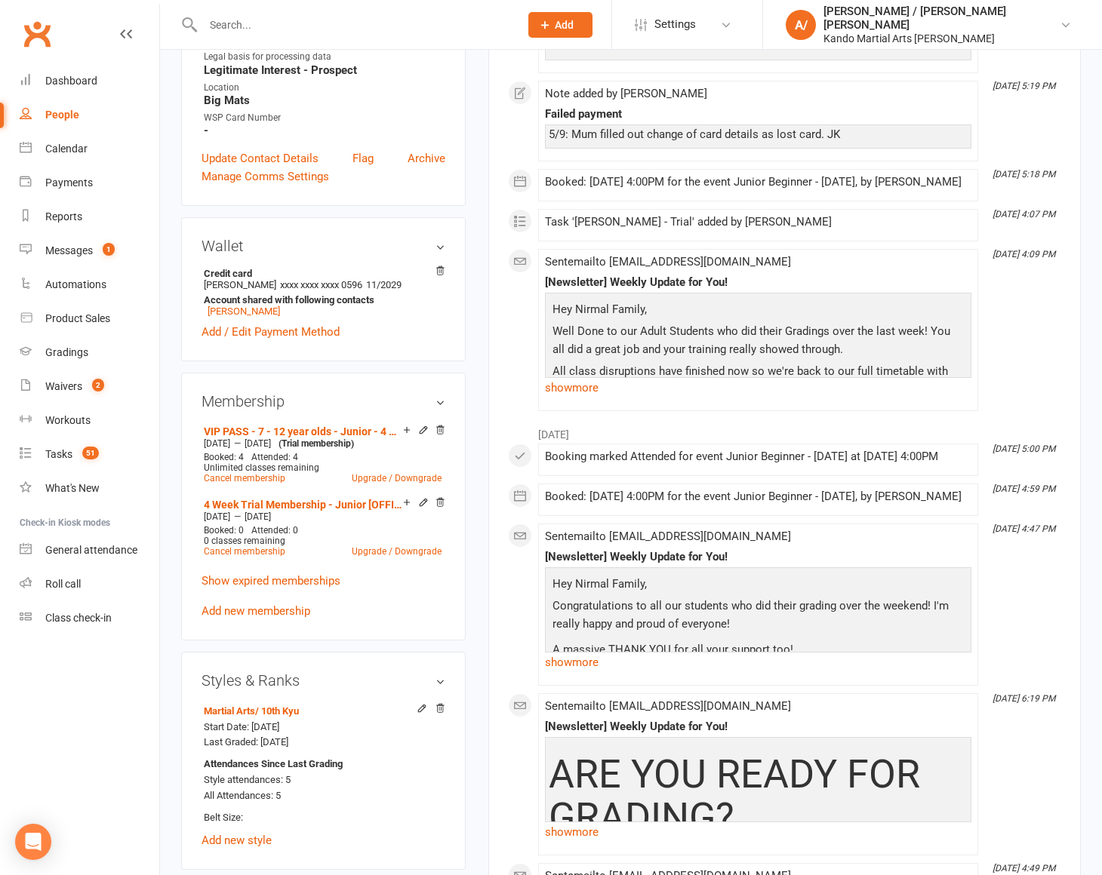
scroll to position [613, 0]
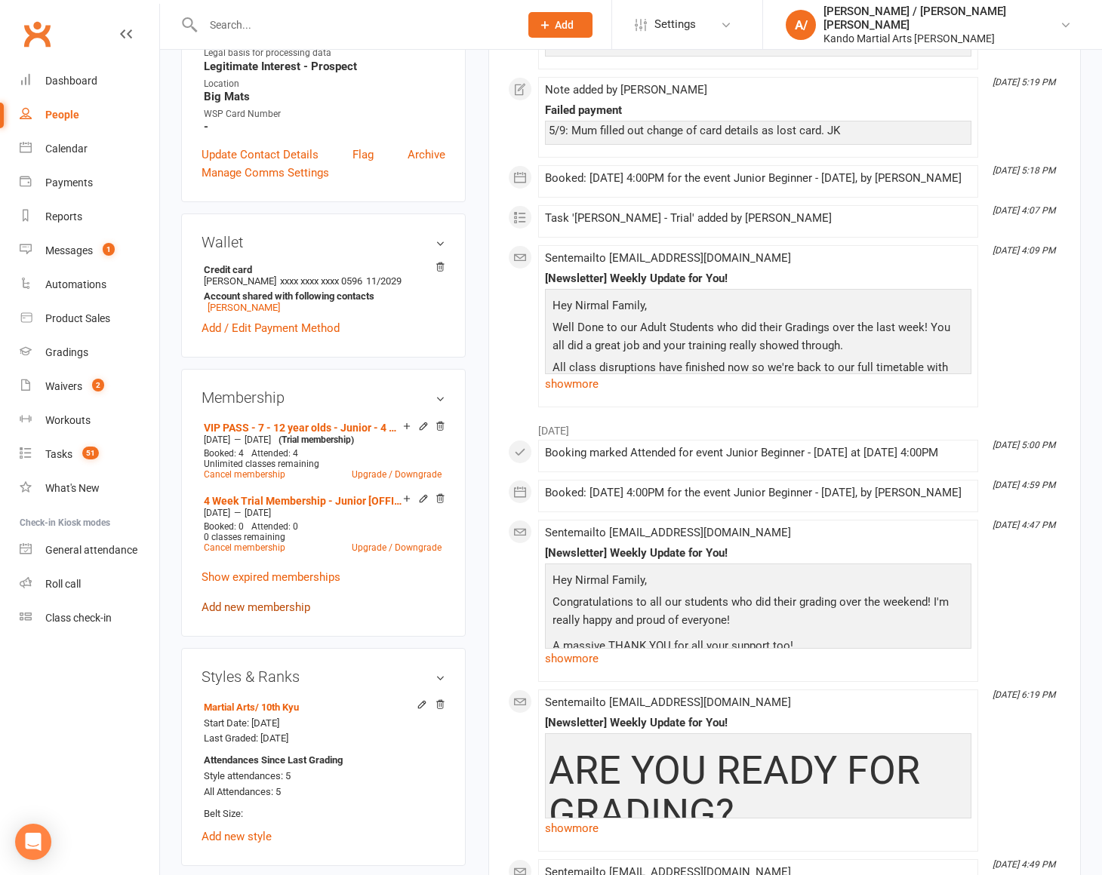
click at [283, 612] on link "Add new membership" at bounding box center [256, 608] width 109 height 14
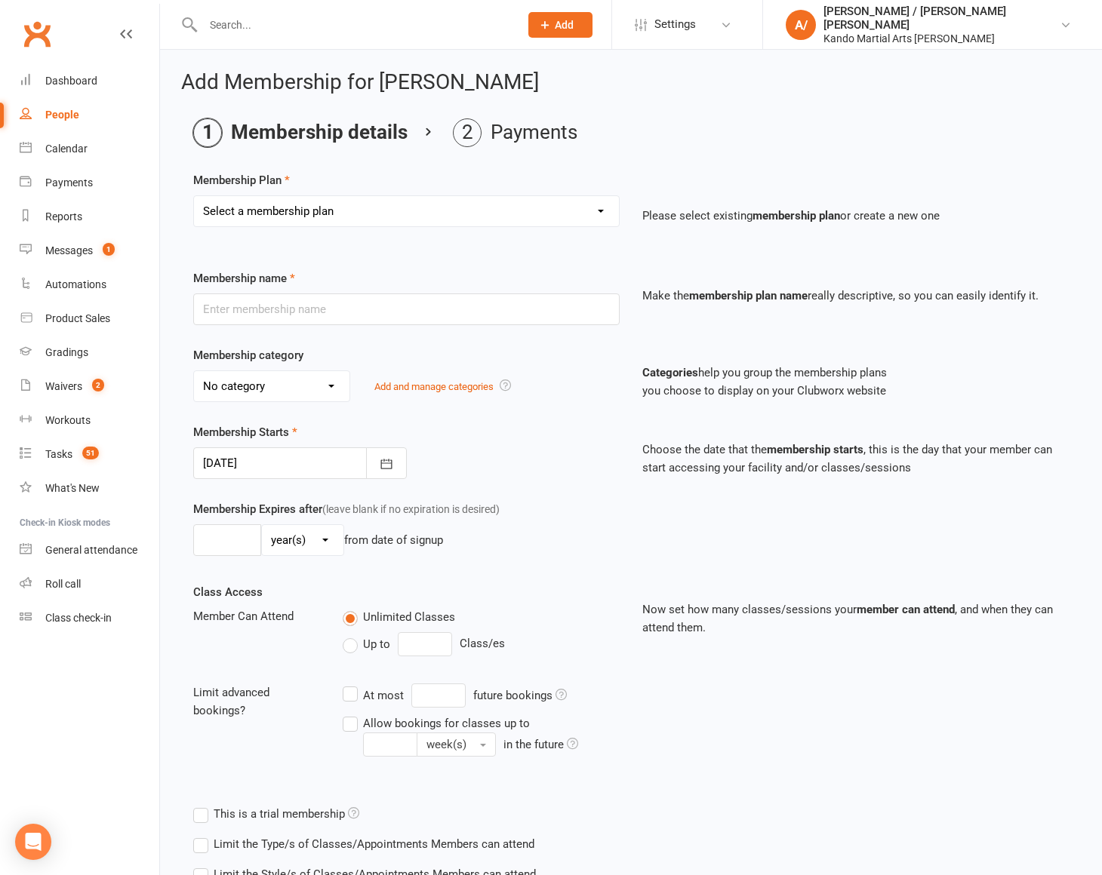
click at [460, 209] on select "Select a membership plan Create new Membership Plan 12 Months - Kinder Ninja in…" at bounding box center [406, 211] width 425 height 30
select select "62"
click at [194, 196] on select "Select a membership plan Create new Membership Plan 12 Months - Kinder Ninja in…" at bounding box center [406, 211] width 425 height 30
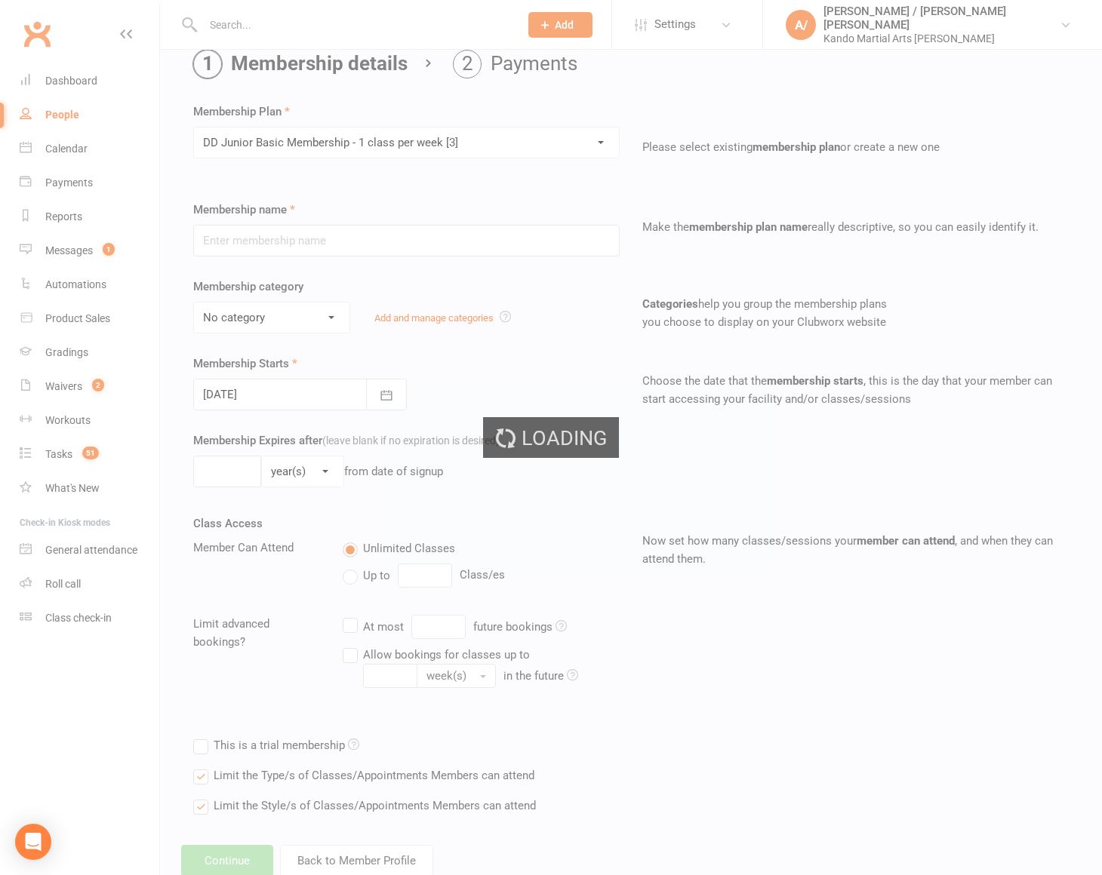
type input "DD Junior Basic Membership - 1 class per week [3]"
select select "6"
type input "0"
type input "1"
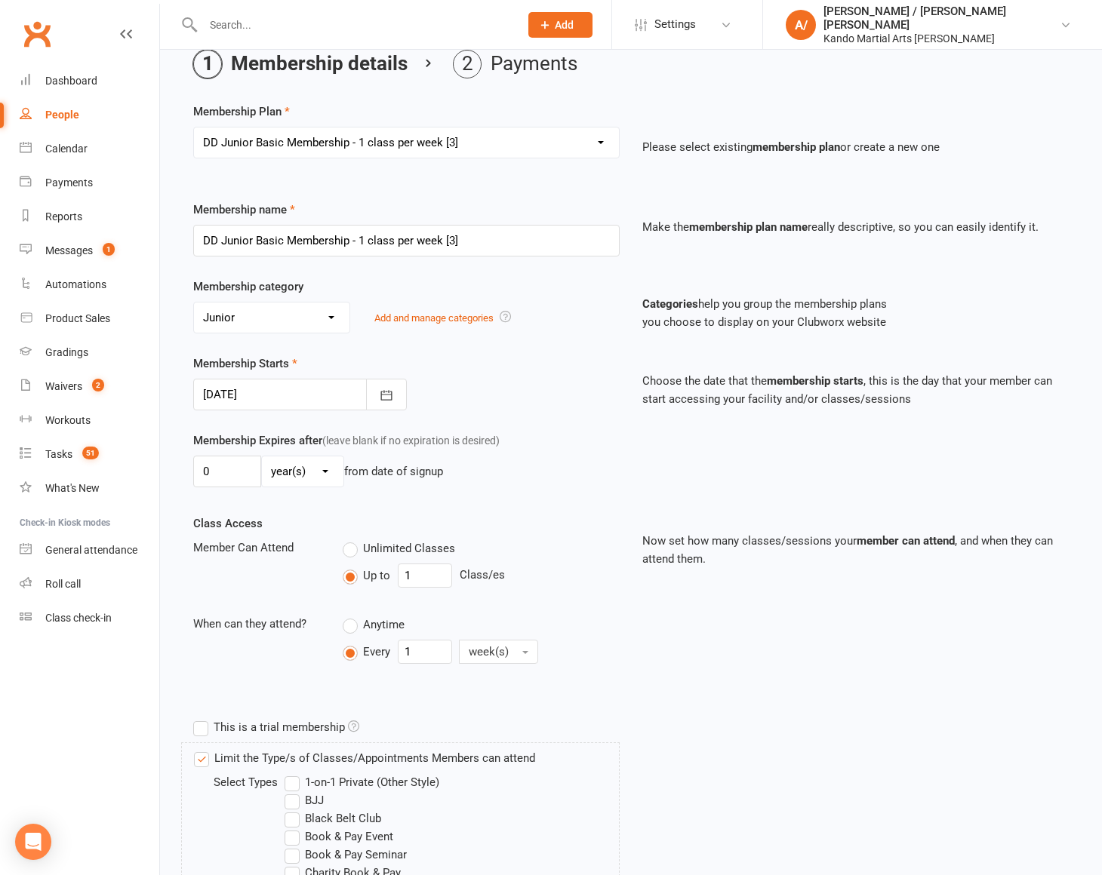
scroll to position [89, 0]
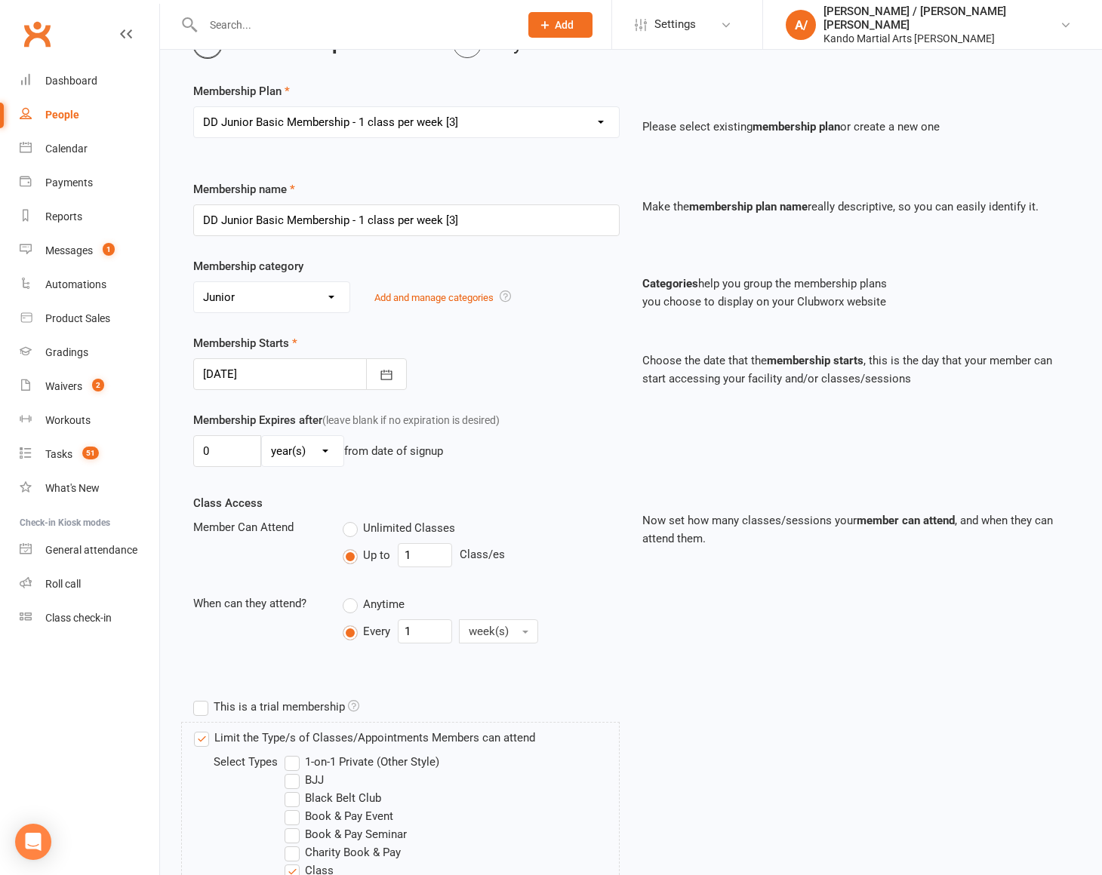
click at [291, 375] on div at bounding box center [300, 374] width 214 height 32
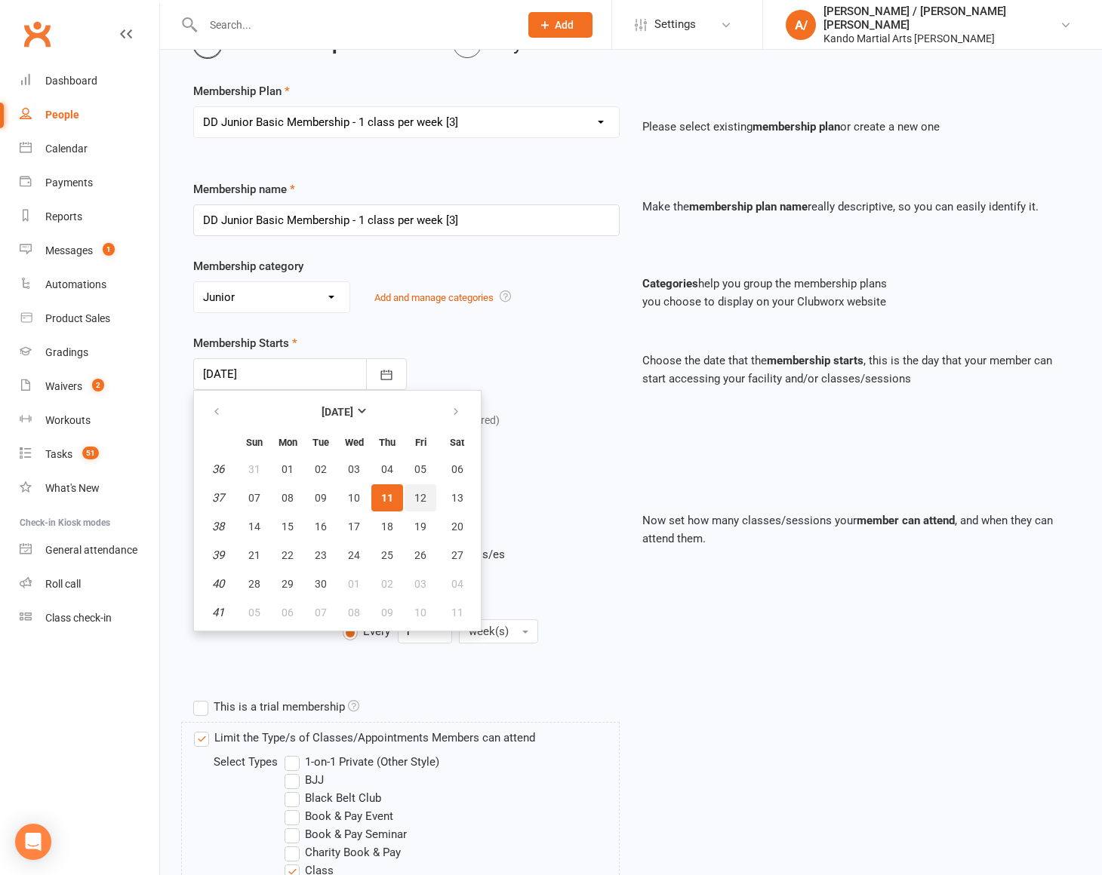
click at [422, 492] on span "12" at bounding box center [420, 498] width 12 height 12
type input "[DATE]"
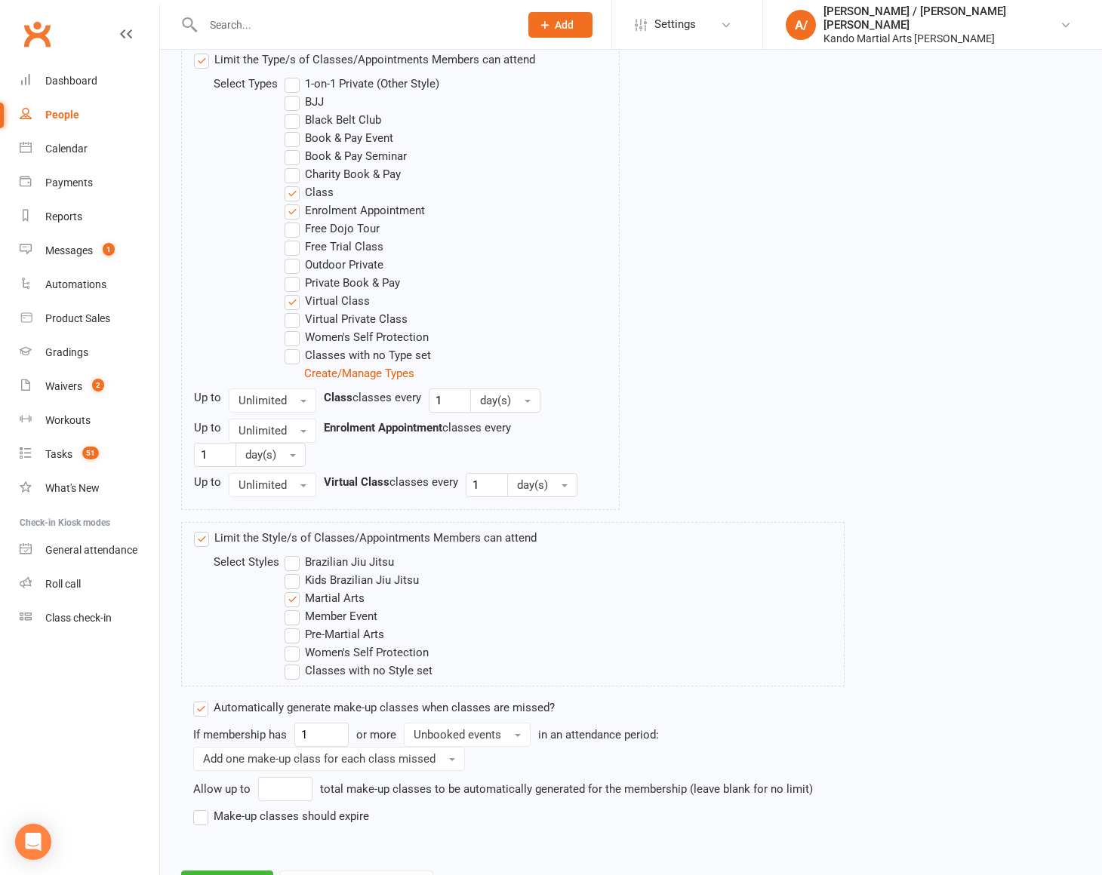
scroll to position [830, 0]
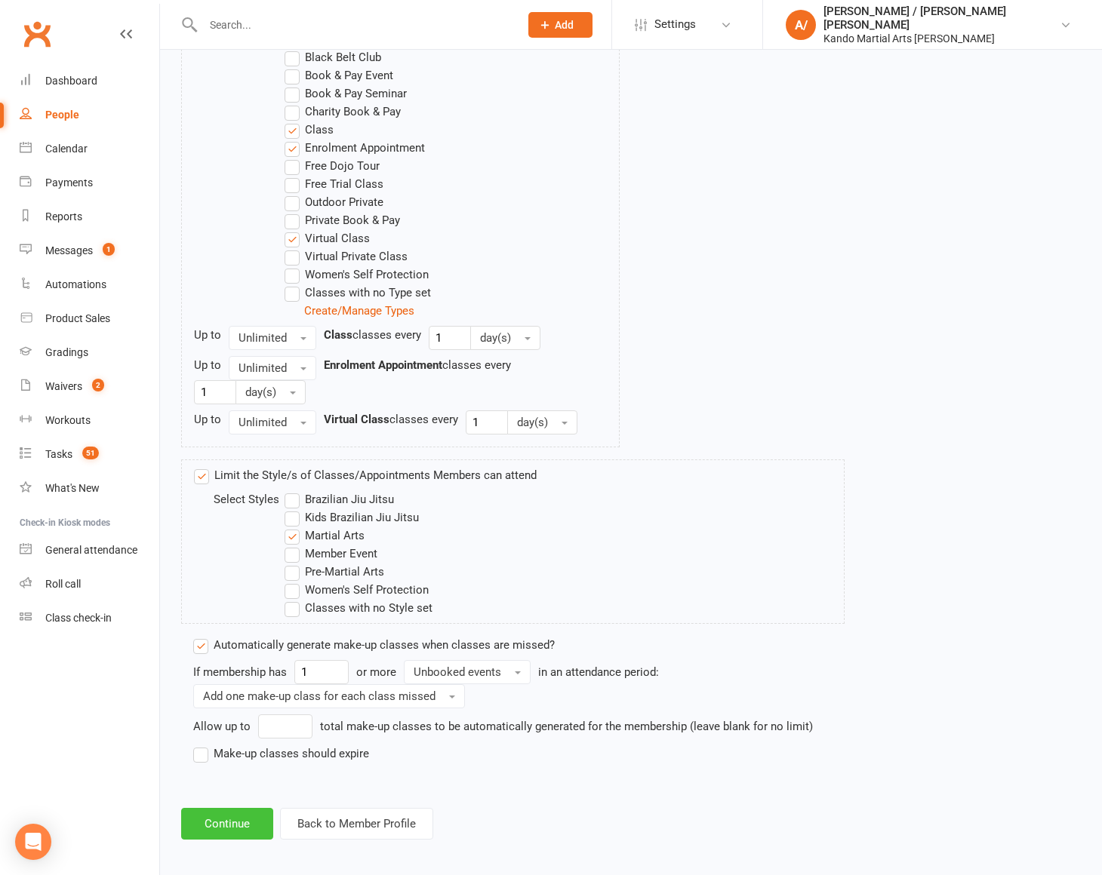
click at [242, 817] on button "Continue" at bounding box center [227, 824] width 92 height 32
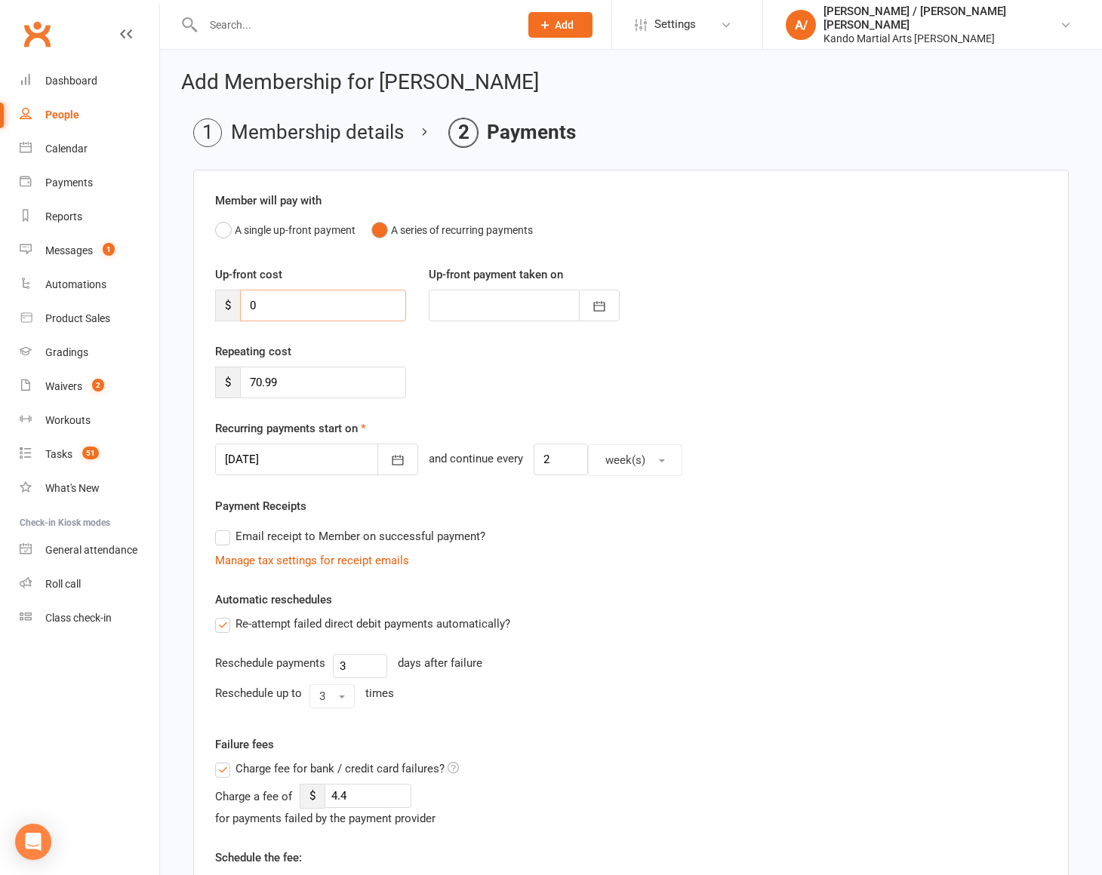
click at [309, 304] on input "0" at bounding box center [323, 306] width 166 height 32
type input "1"
type input "[DATE]"
type input "169.99"
click at [515, 307] on div at bounding box center [524, 306] width 191 height 32
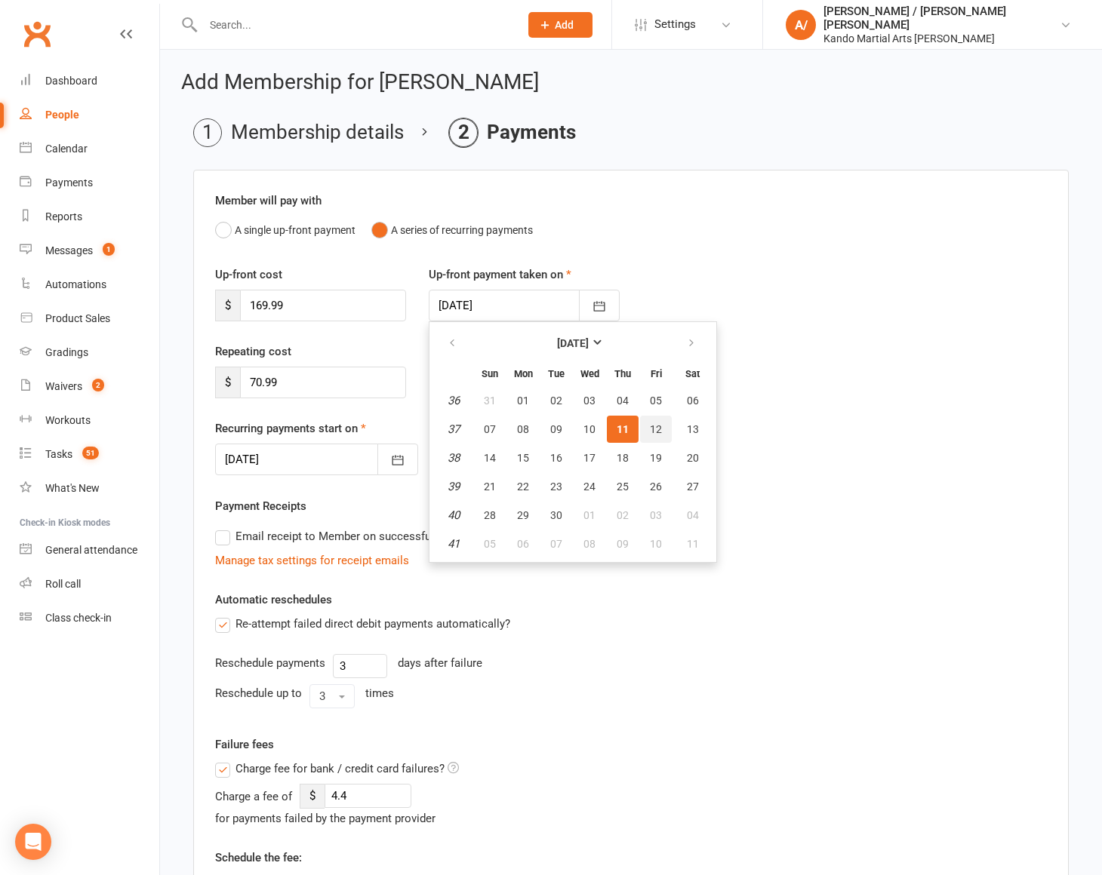
click at [658, 432] on span "12" at bounding box center [656, 429] width 12 height 12
type input "[DATE]"
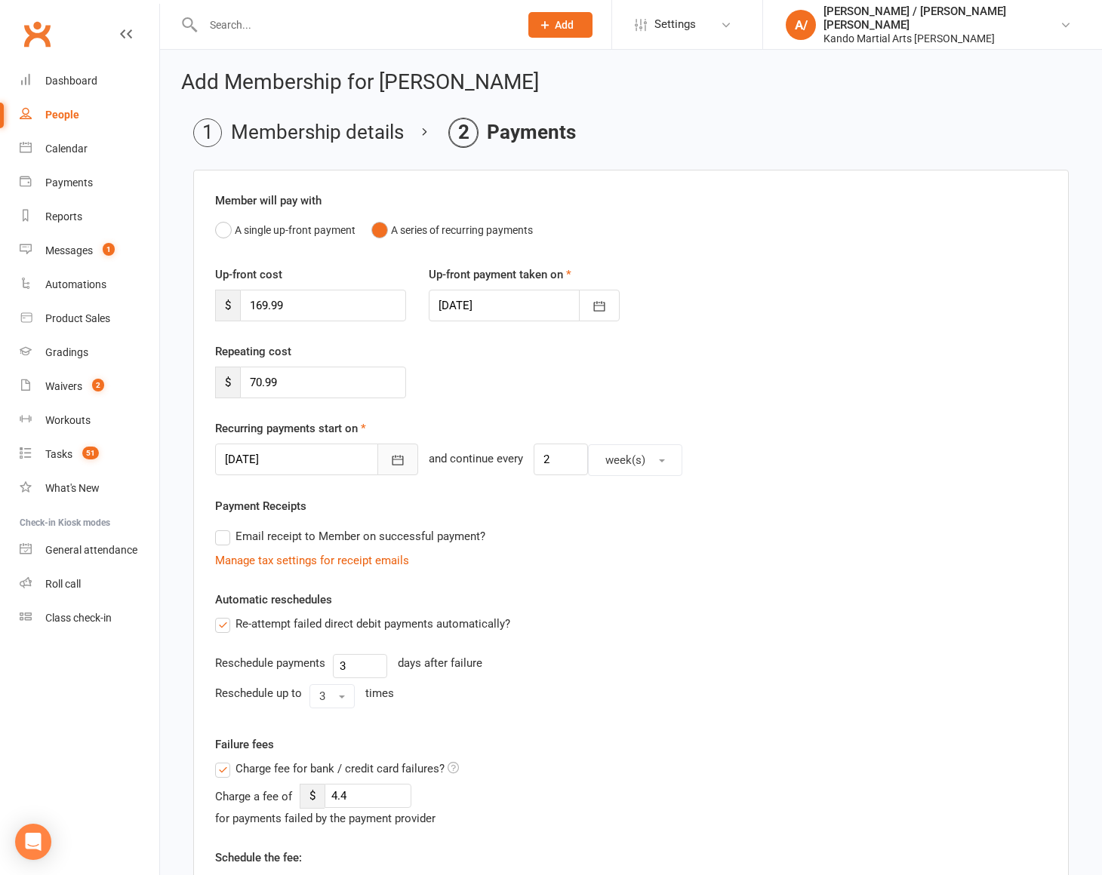
click at [390, 460] on icon "button" at bounding box center [397, 460] width 15 height 15
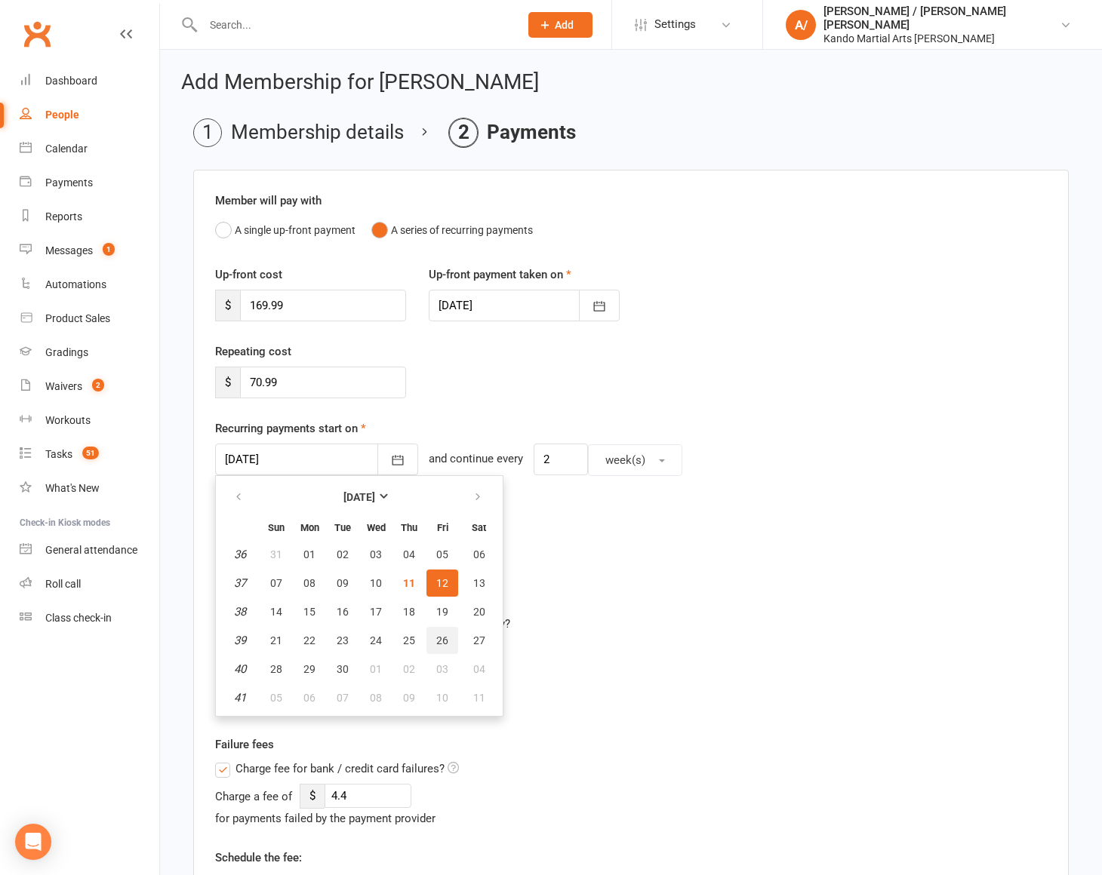
click at [445, 635] on span "26" at bounding box center [442, 641] width 12 height 12
type input "[DATE]"
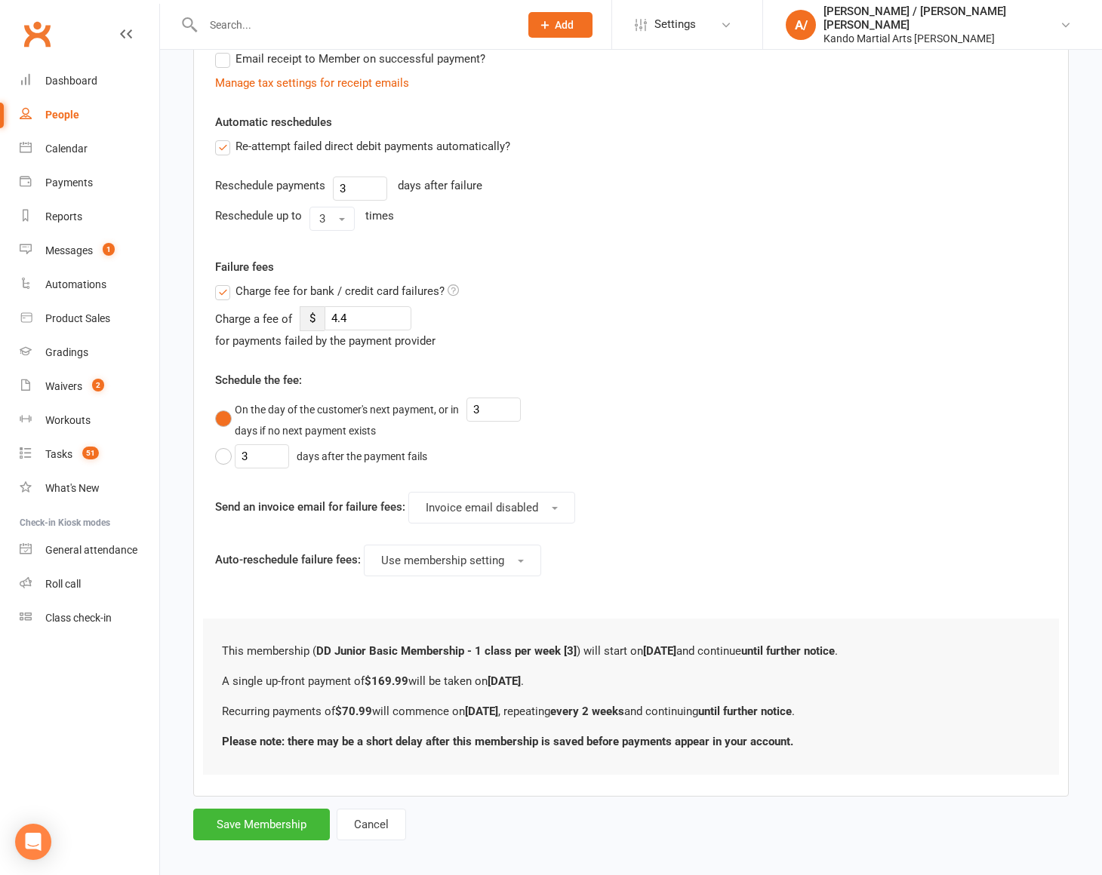
scroll to position [482, 0]
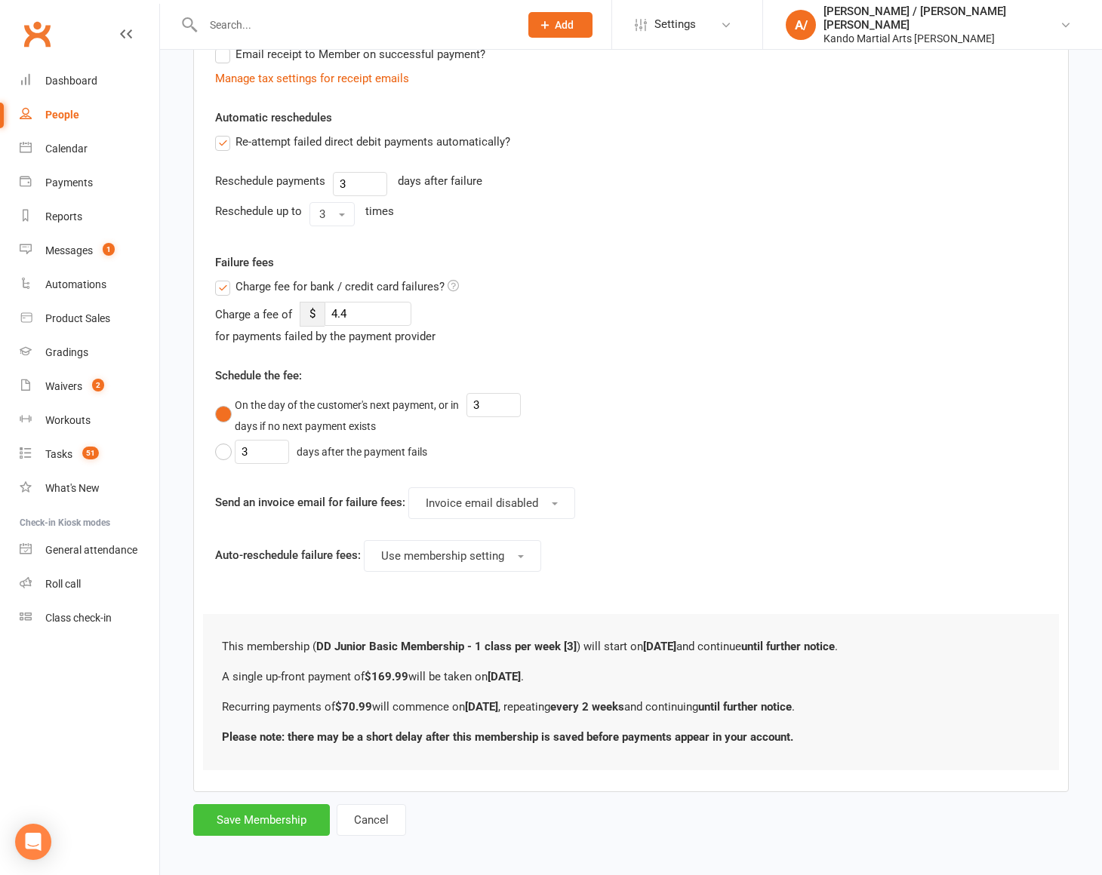
click at [291, 808] on button "Save Membership" at bounding box center [261, 821] width 137 height 32
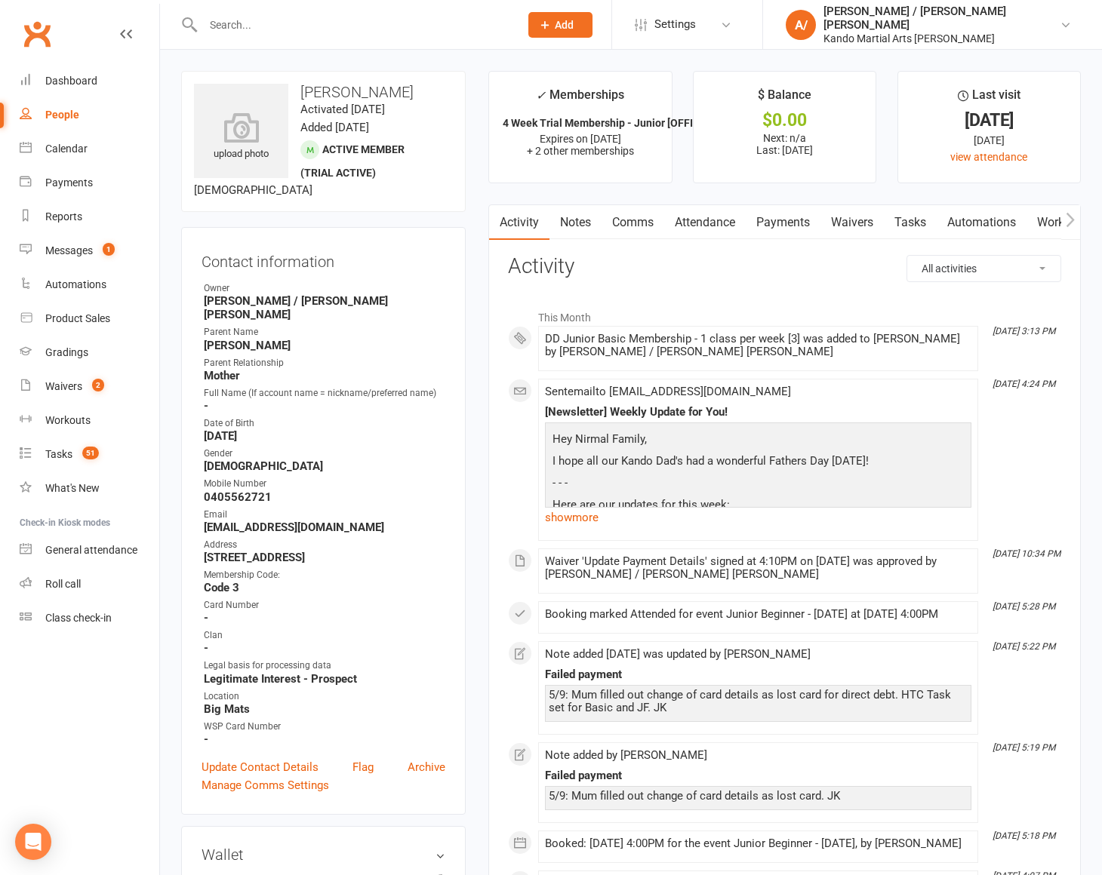
click at [974, 218] on link "Automations" at bounding box center [982, 222] width 90 height 35
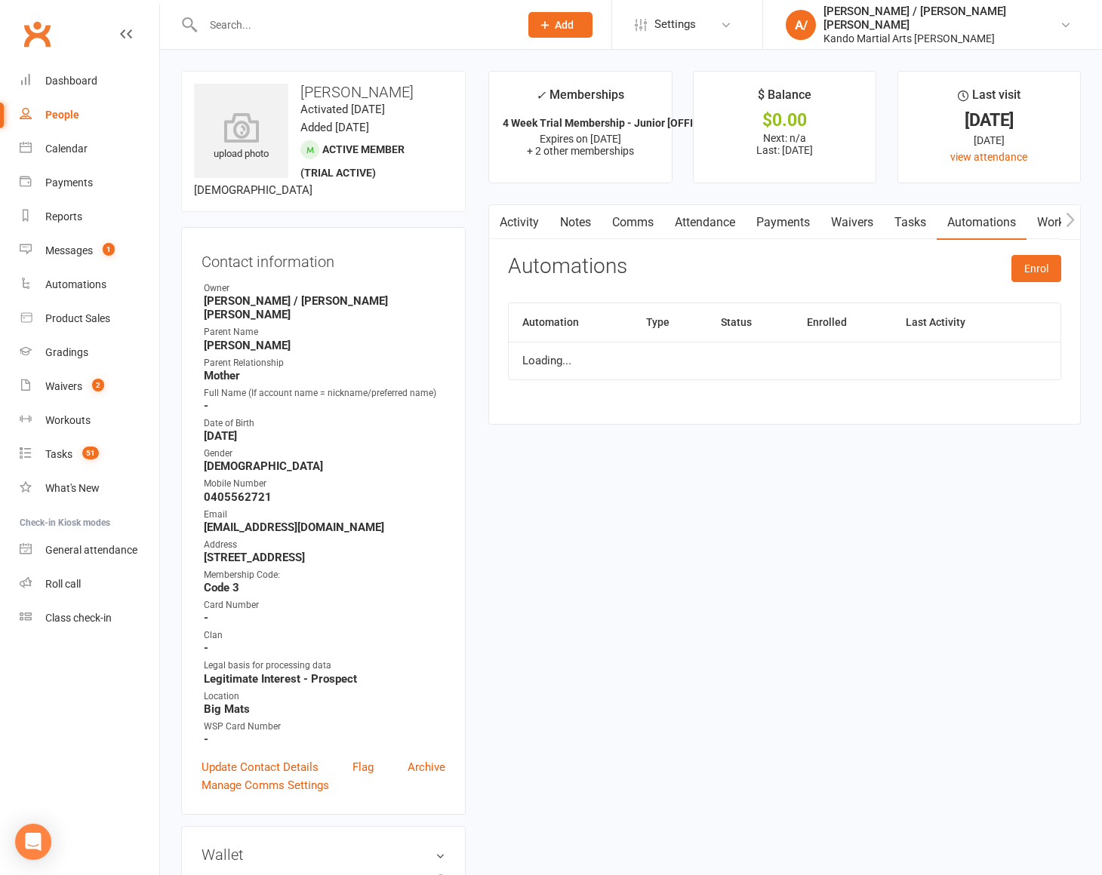
click at [897, 225] on link "Tasks" at bounding box center [910, 222] width 53 height 35
select select "incomplete"
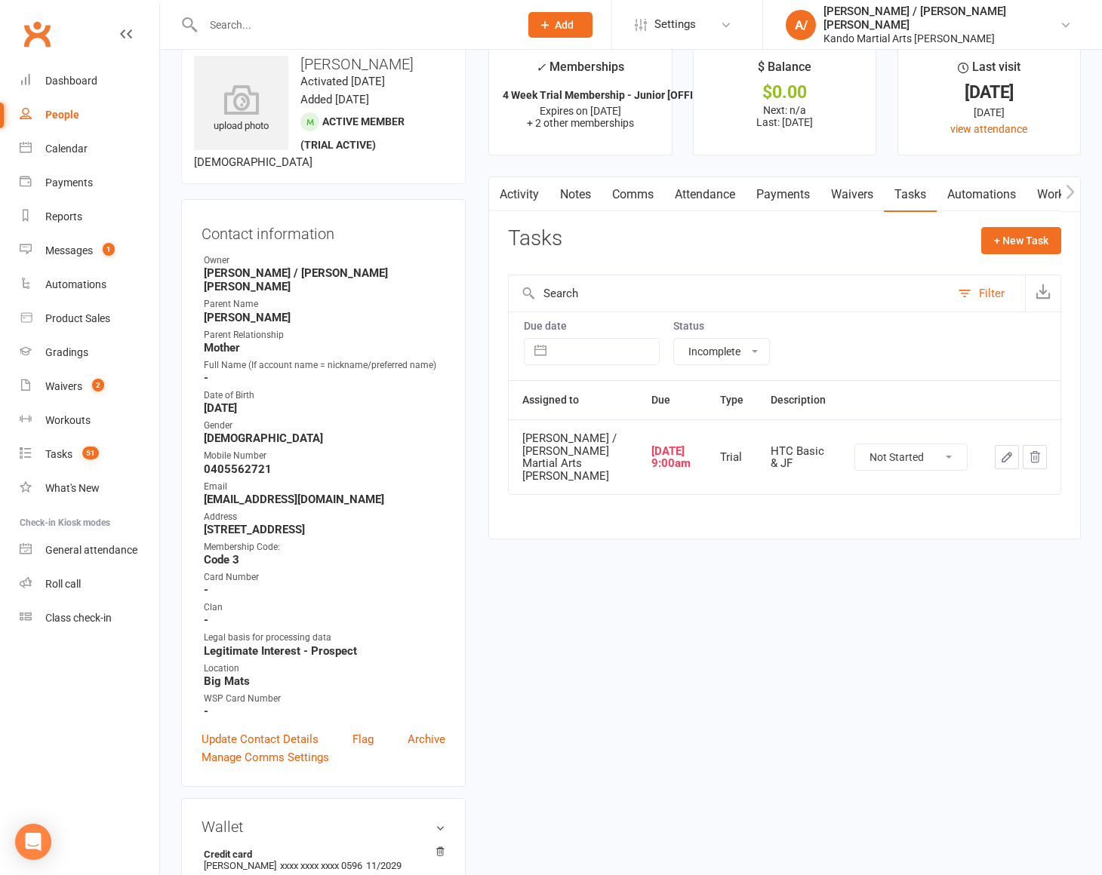
scroll to position [32, 0]
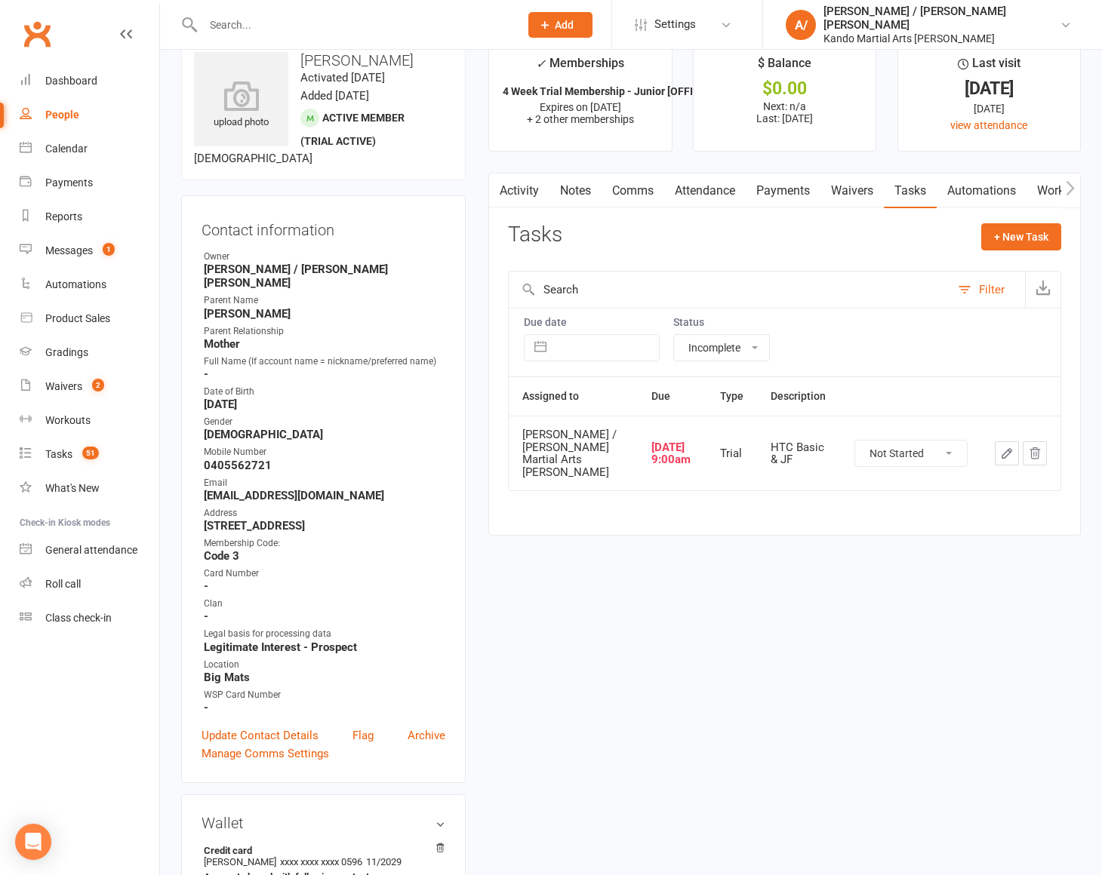
click at [906, 441] on select "Not Started In Progress Waiting Complete" at bounding box center [911, 454] width 112 height 26
click at [855, 441] on select "Not Started In Progress Waiting Complete" at bounding box center [911, 454] width 112 height 26
select select "unstarted"
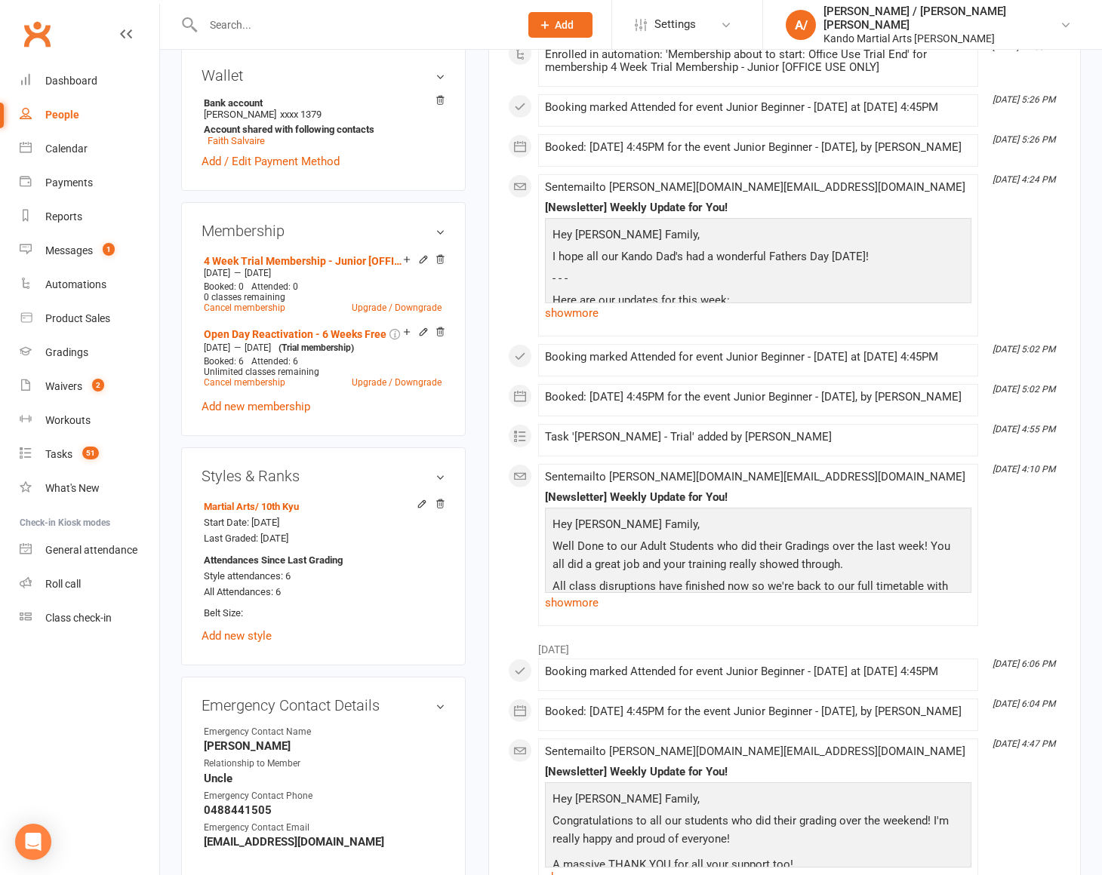
scroll to position [798, 0]
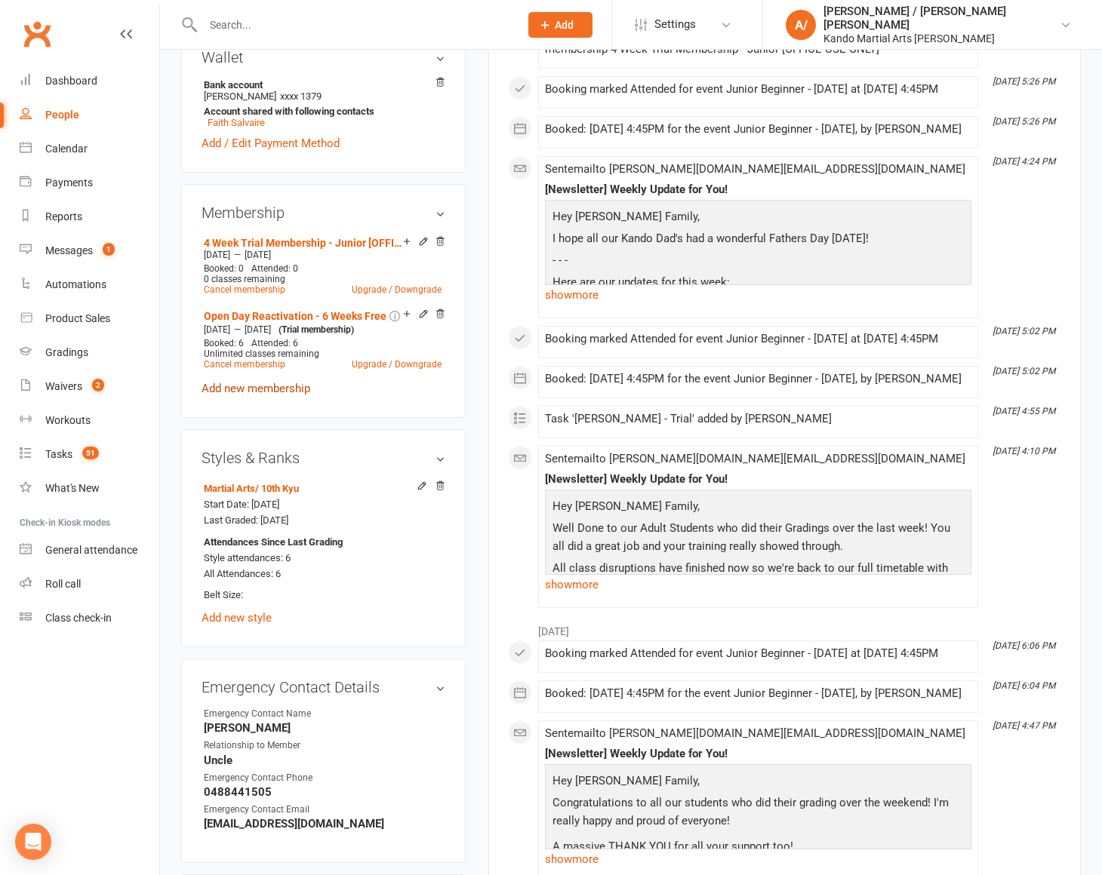
click at [268, 382] on link "Add new membership" at bounding box center [256, 389] width 109 height 14
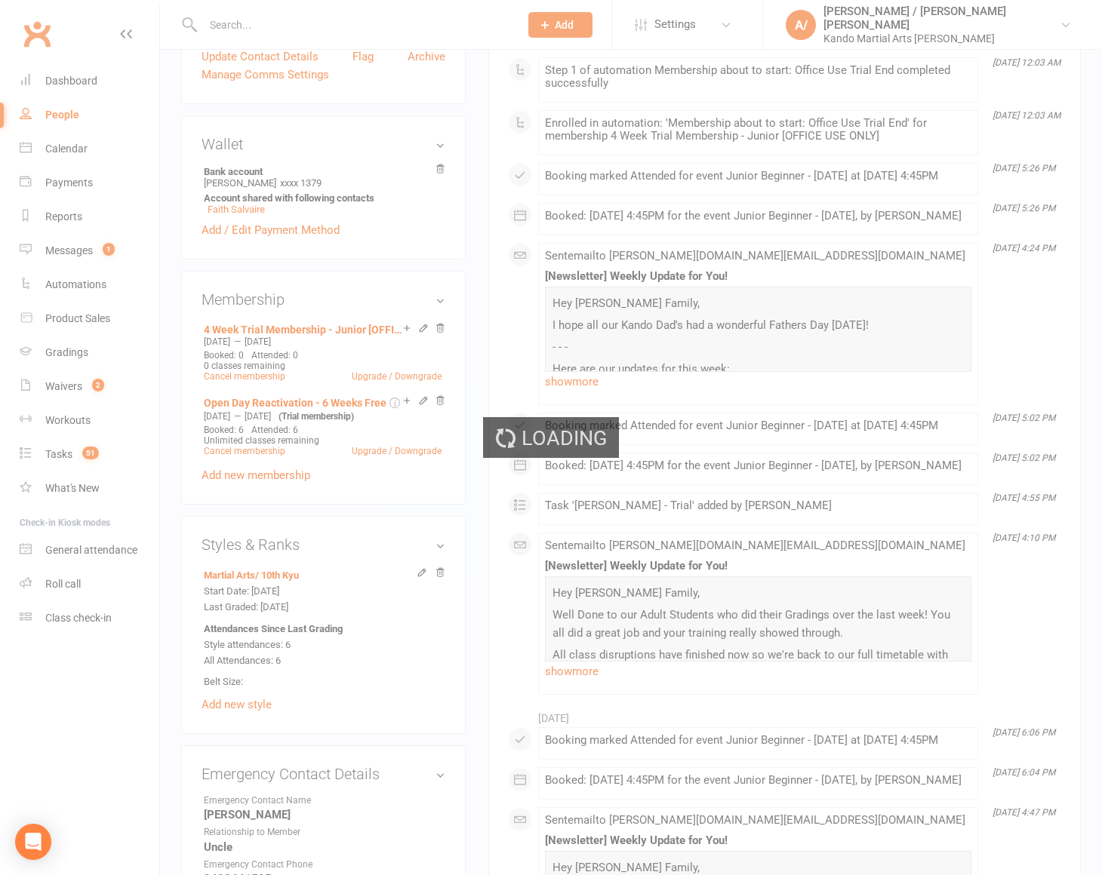
scroll to position [689, 0]
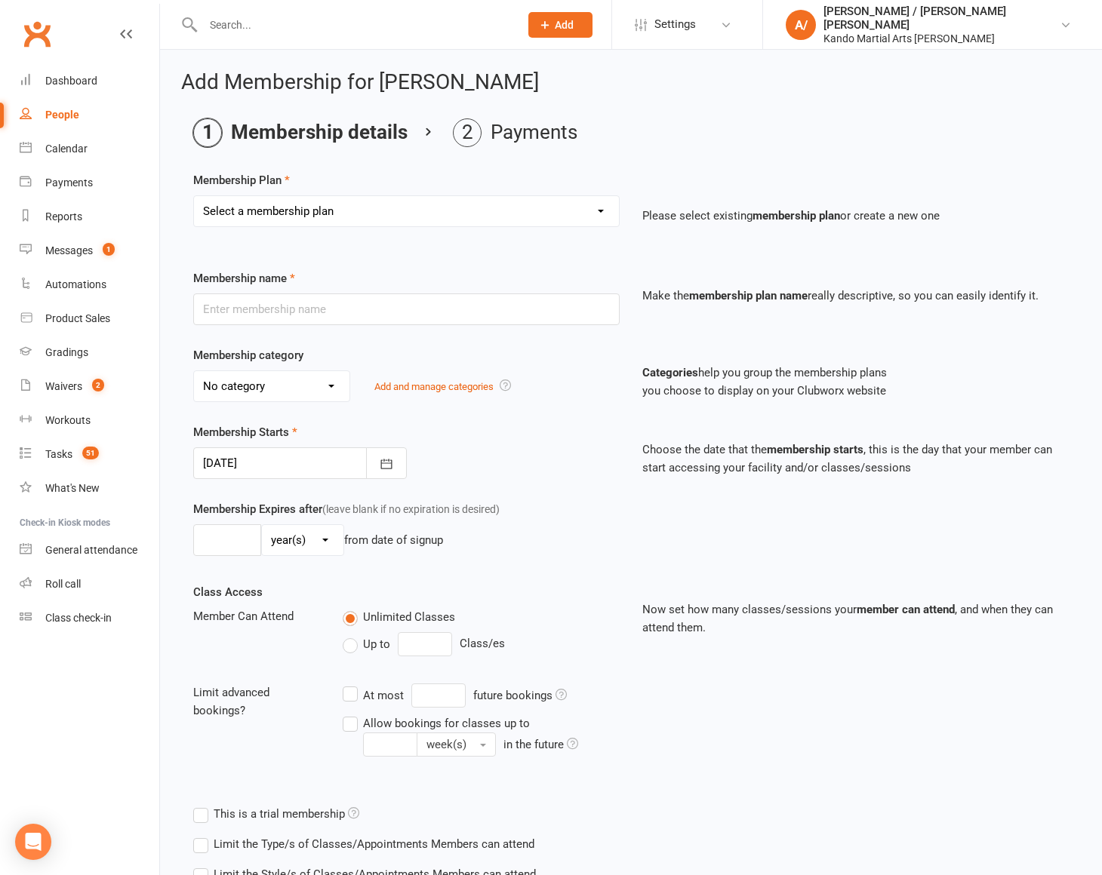
click at [392, 211] on select "Select a membership plan Create new Membership Plan 12 Months - Kinder Ninja in…" at bounding box center [406, 211] width 425 height 30
select select "62"
click at [194, 196] on select "Select a membership plan Create new Membership Plan 12 Months - Kinder Ninja in…" at bounding box center [406, 211] width 425 height 30
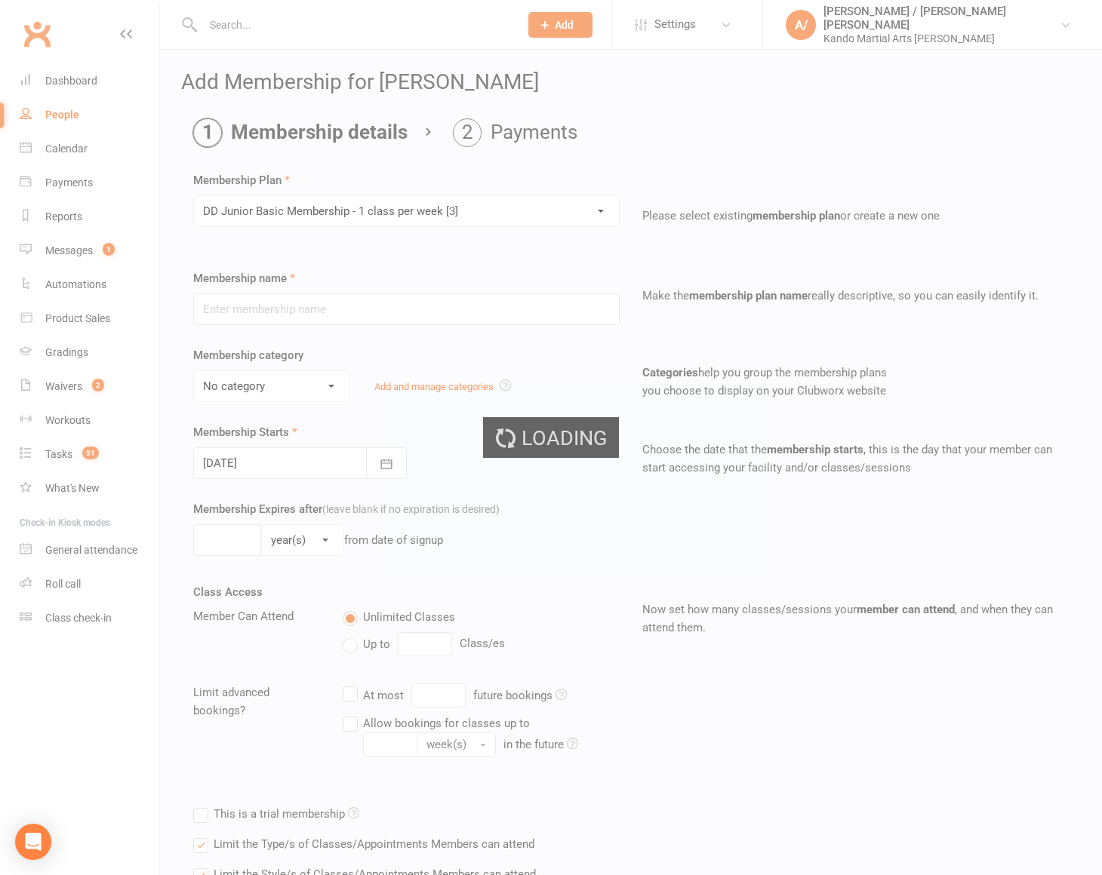
type input "DD Junior Basic Membership - 1 class per week [3]"
select select "6"
type input "0"
type input "1"
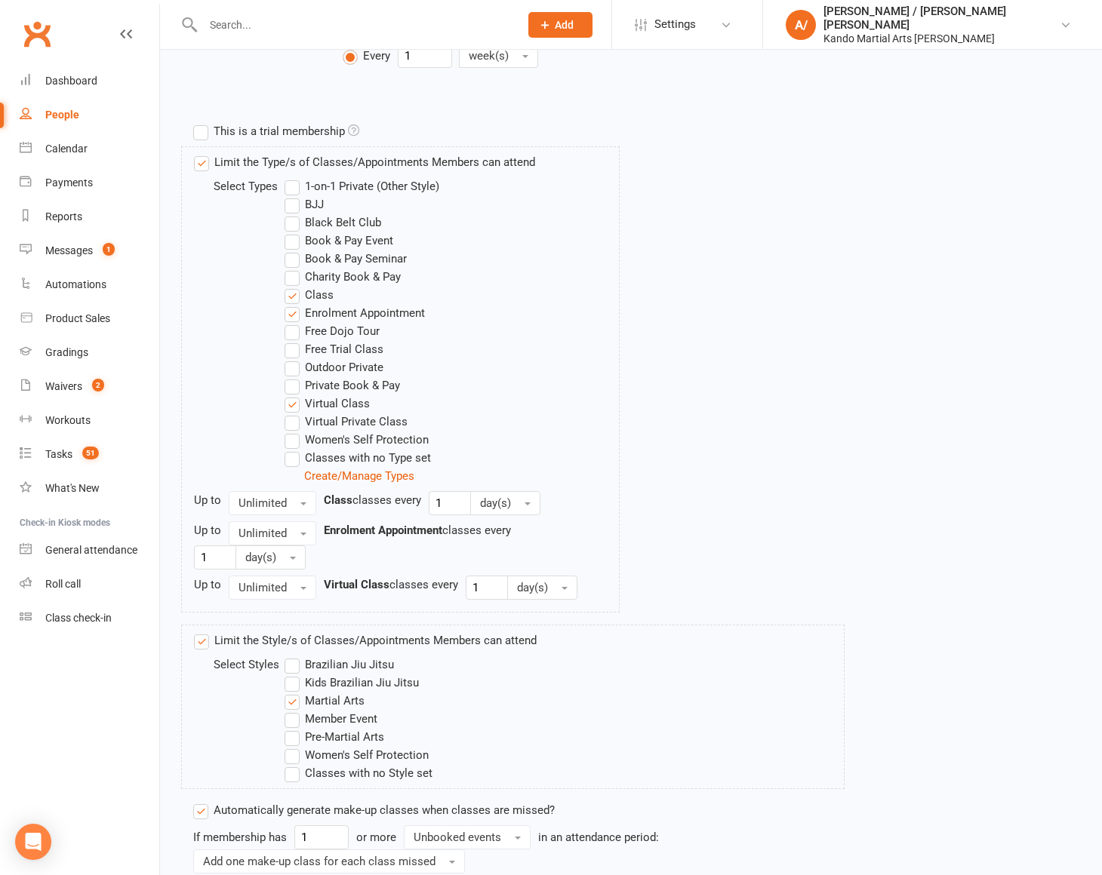
scroll to position [830, 0]
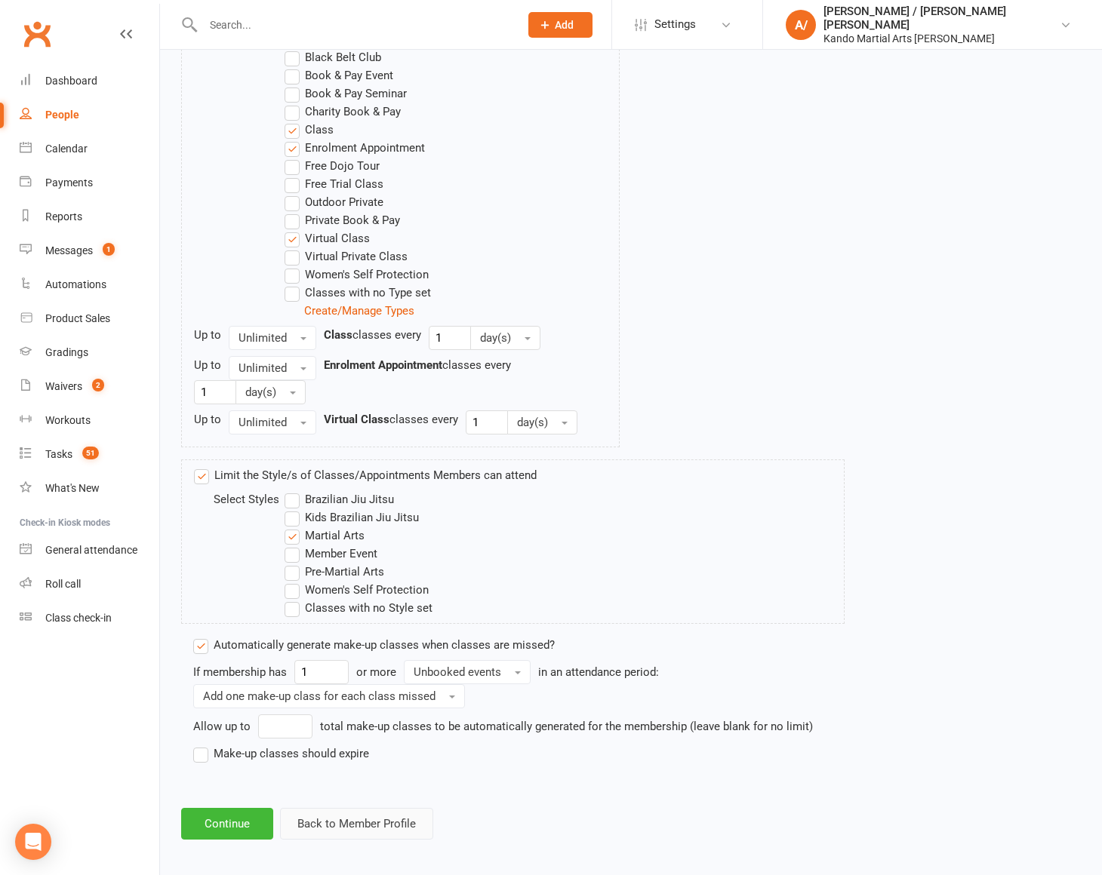
click at [311, 823] on button "Back to Member Profile" at bounding box center [356, 824] width 153 height 32
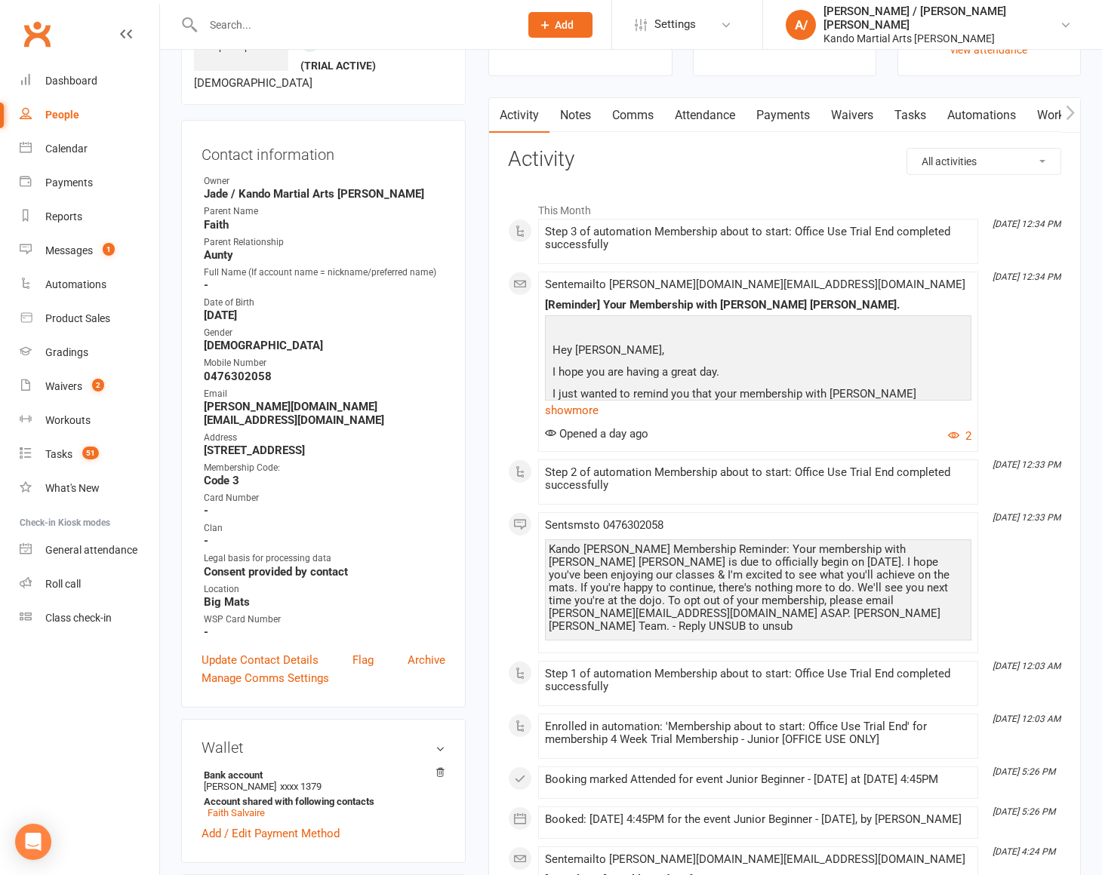
scroll to position [132, 0]
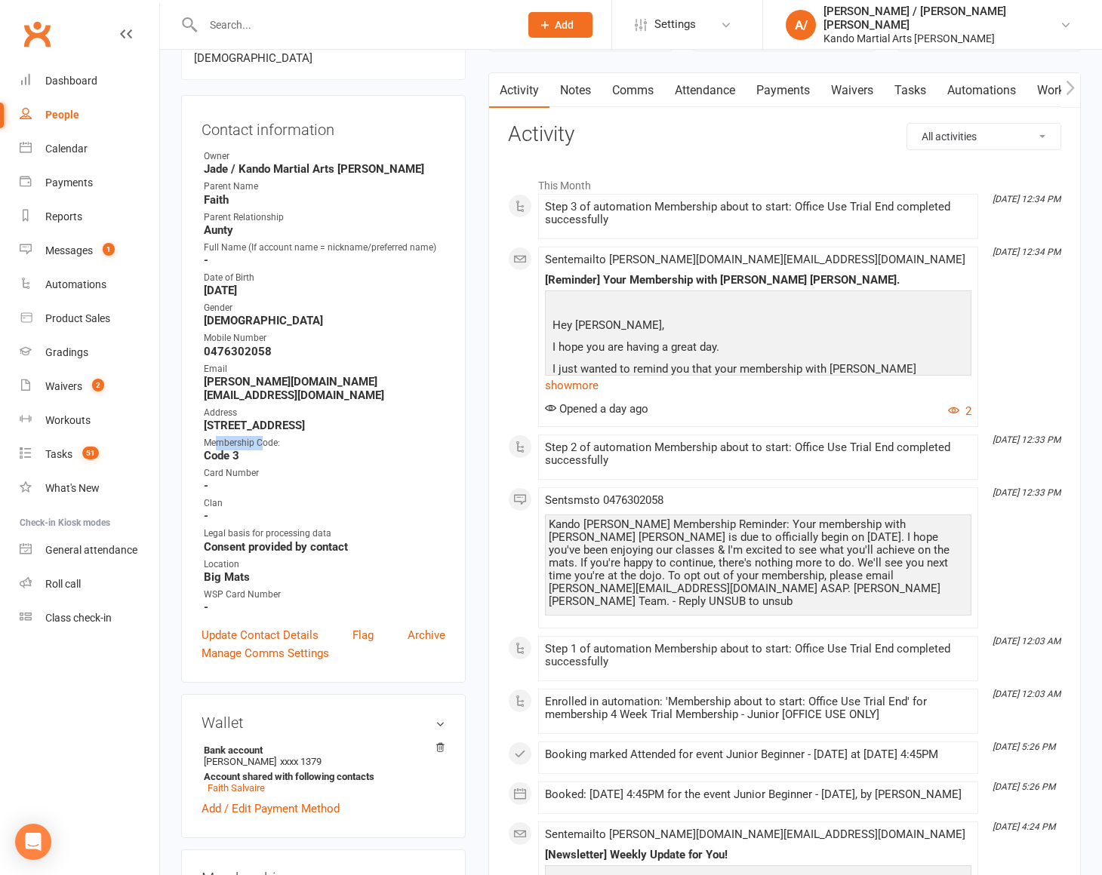
drag, startPoint x: 214, startPoint y: 429, endPoint x: 274, endPoint y: 451, distance: 63.3
click at [259, 436] on div "Membership Code:" at bounding box center [325, 443] width 242 height 14
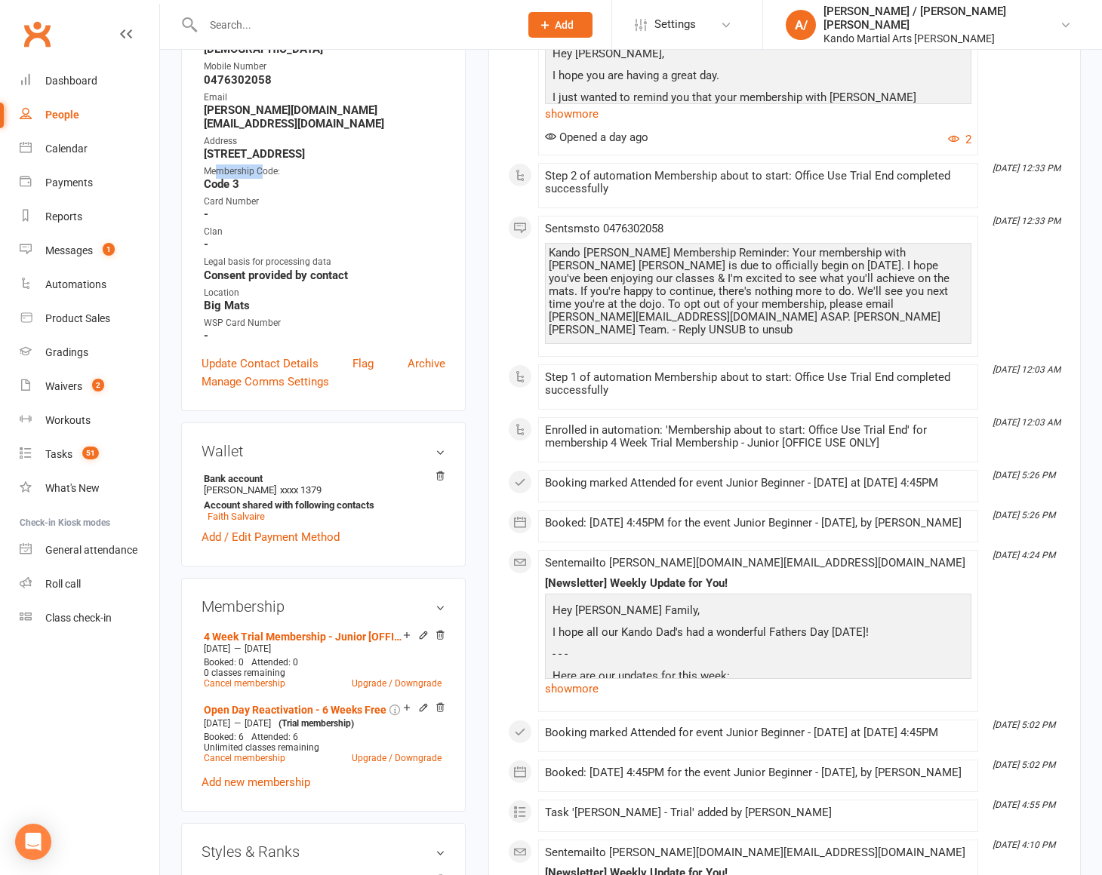
scroll to position [612, 0]
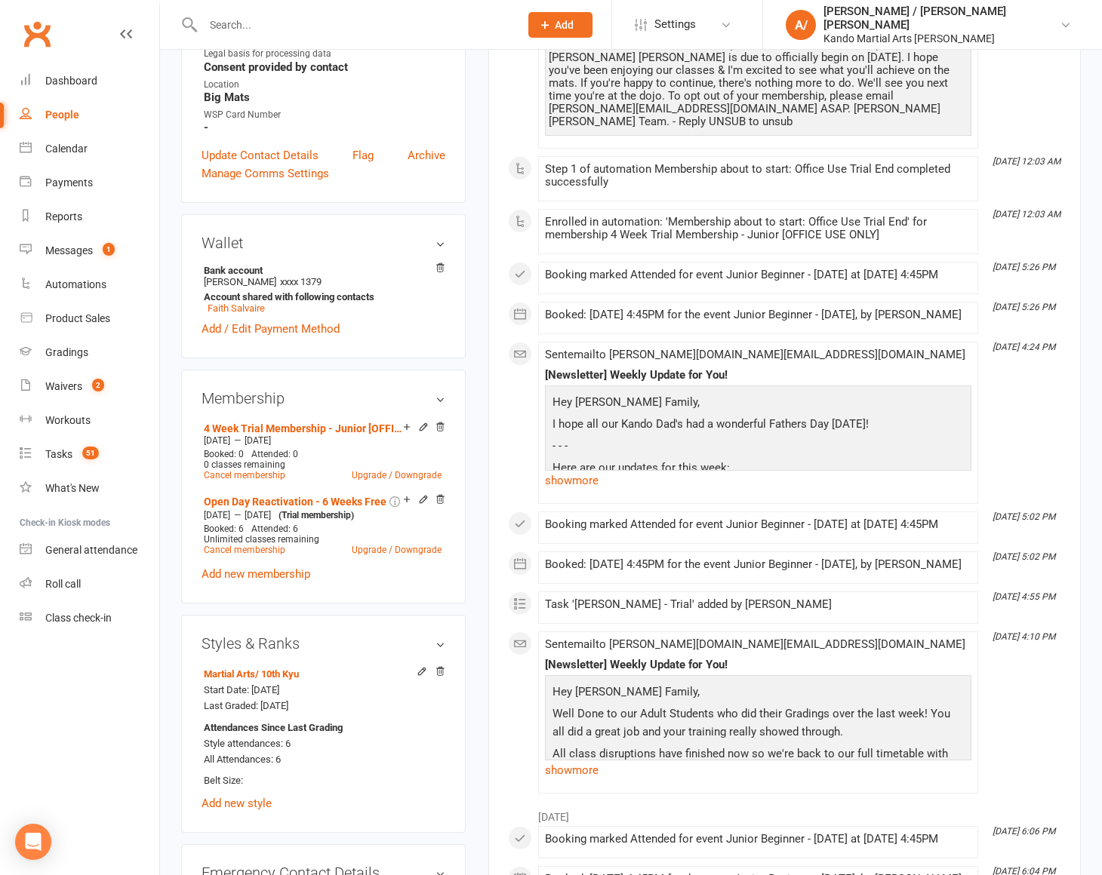
drag, startPoint x: 280, startPoint y: 554, endPoint x: 280, endPoint y: 566, distance: 12.1
click at [280, 568] on link "Add new membership" at bounding box center [256, 575] width 109 height 14
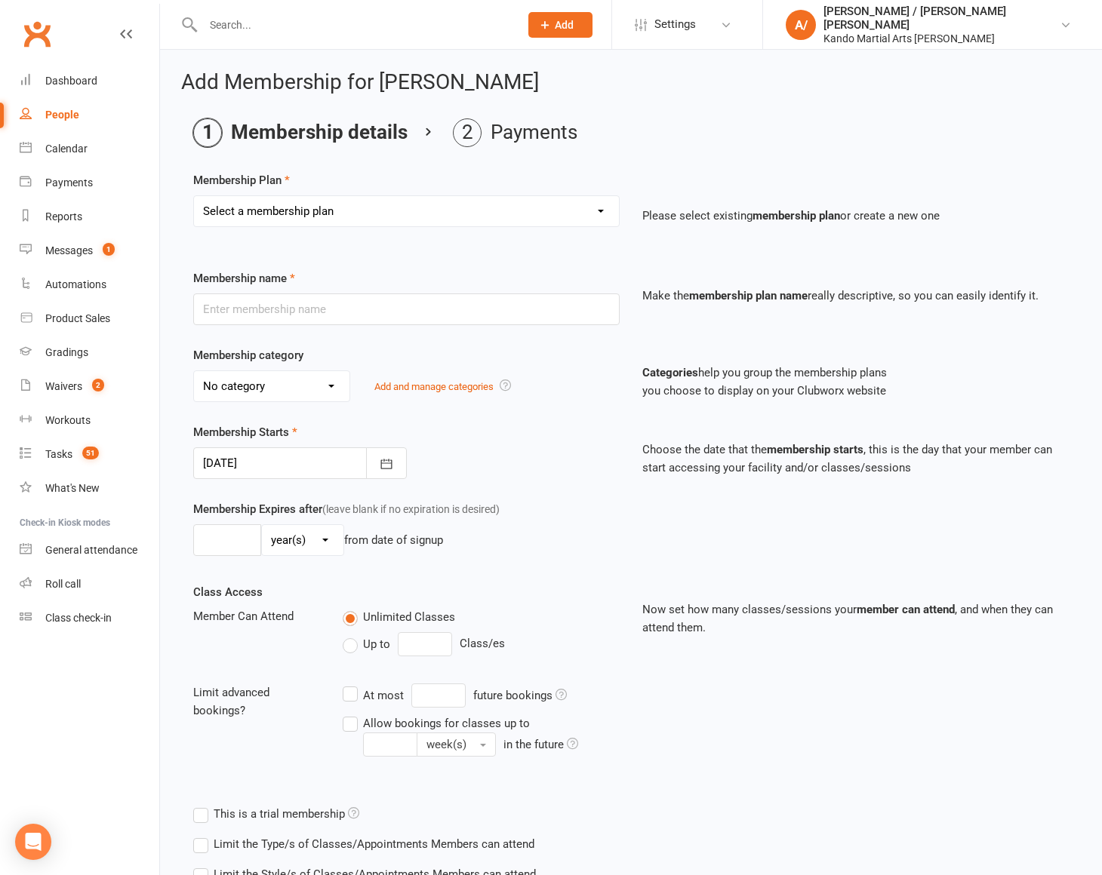
click at [311, 211] on select "Select a membership plan Create new Membership Plan 12 Months - Kinder Ninja in…" at bounding box center [406, 211] width 425 height 30
select select "62"
click at [194, 196] on select "Select a membership plan Create new Membership Plan 12 Months - Kinder Ninja in…" at bounding box center [406, 211] width 425 height 30
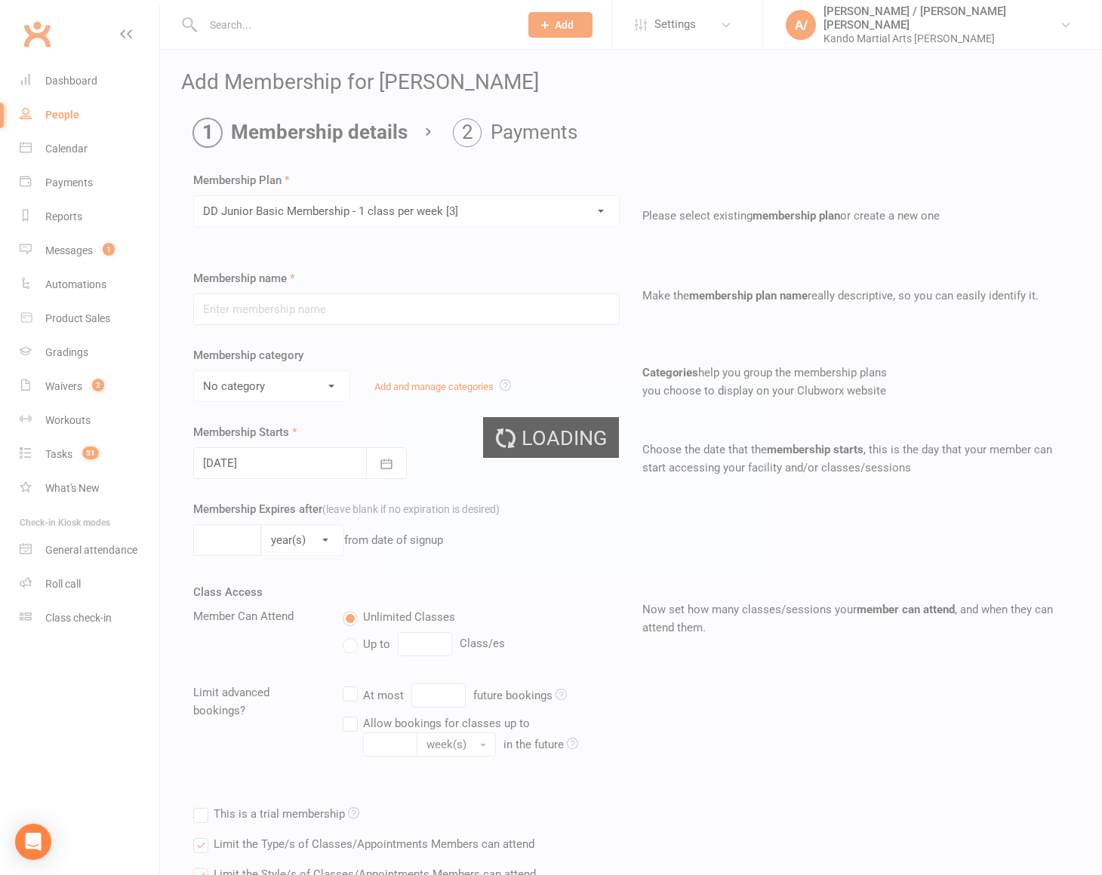
type input "DD Junior Basic Membership - 1 class per week [3]"
select select "6"
type input "0"
type input "1"
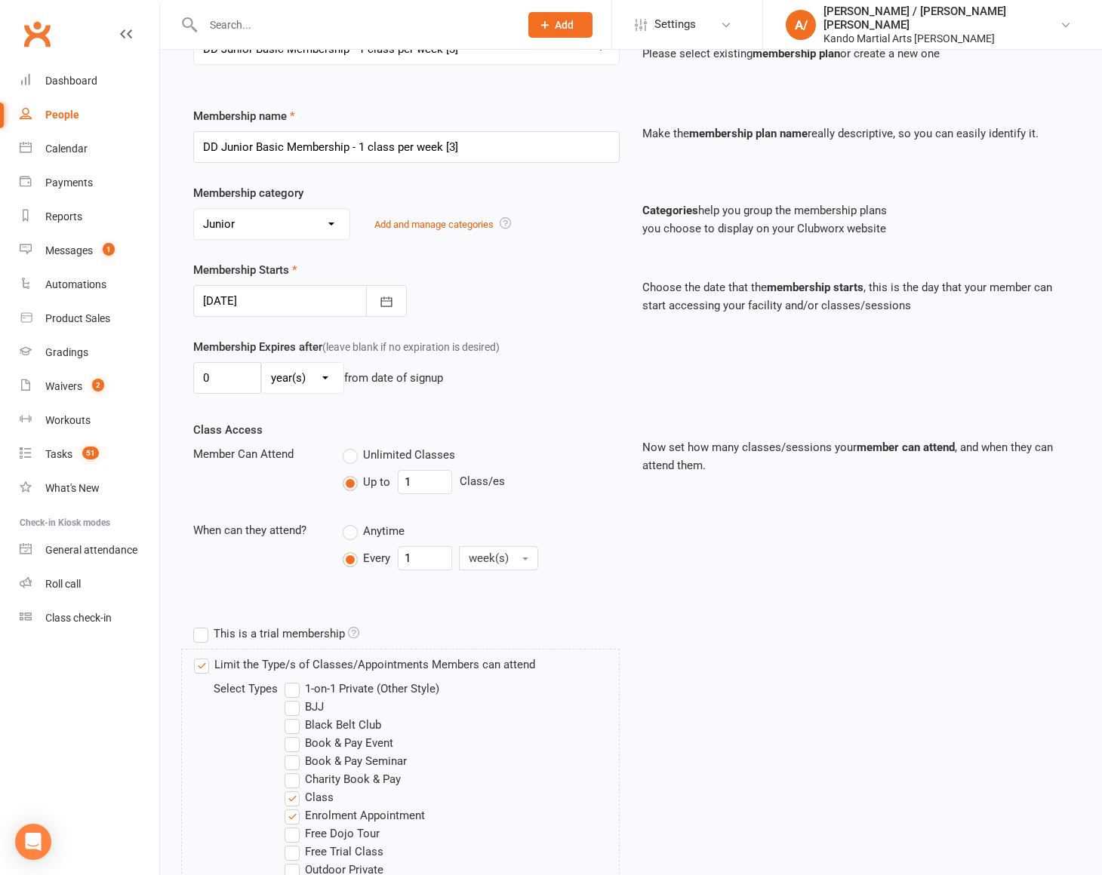
scroll to position [164, 0]
click at [310, 302] on div at bounding box center [300, 300] width 214 height 32
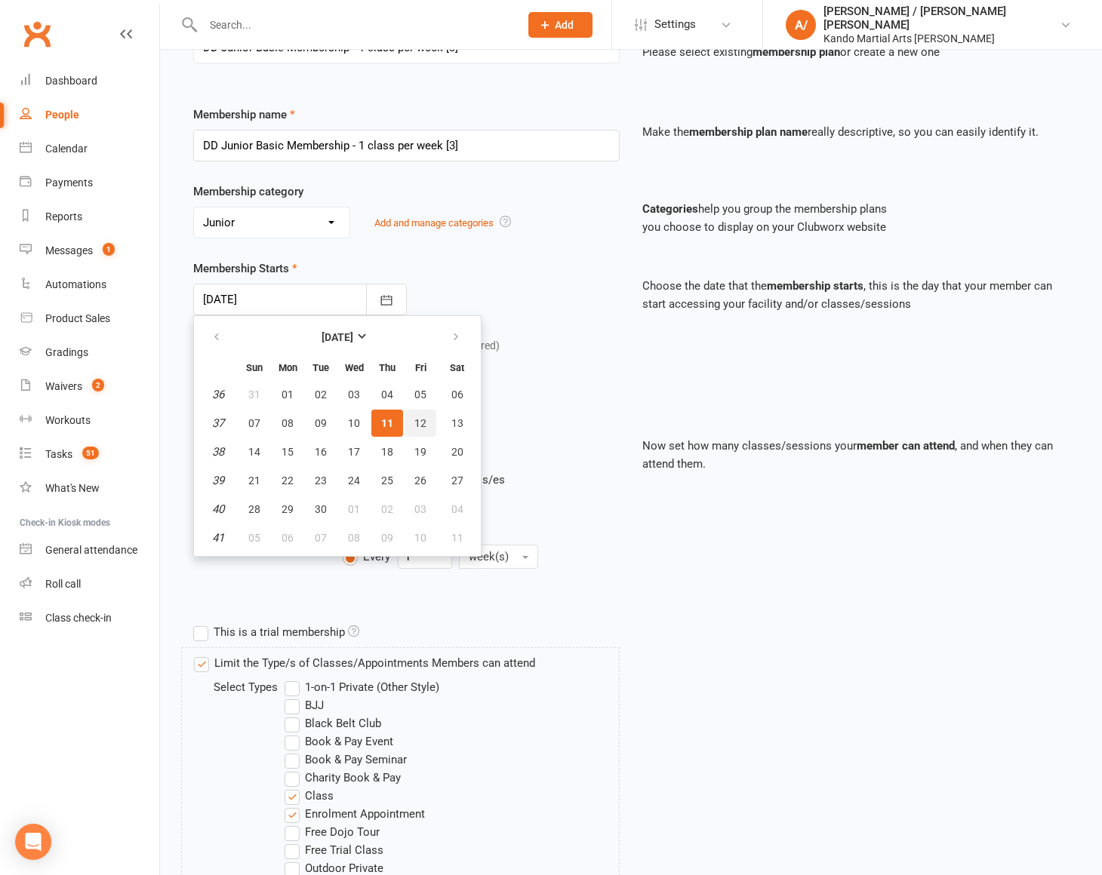
click at [419, 417] on span "12" at bounding box center [420, 423] width 12 height 12
type input "[DATE]"
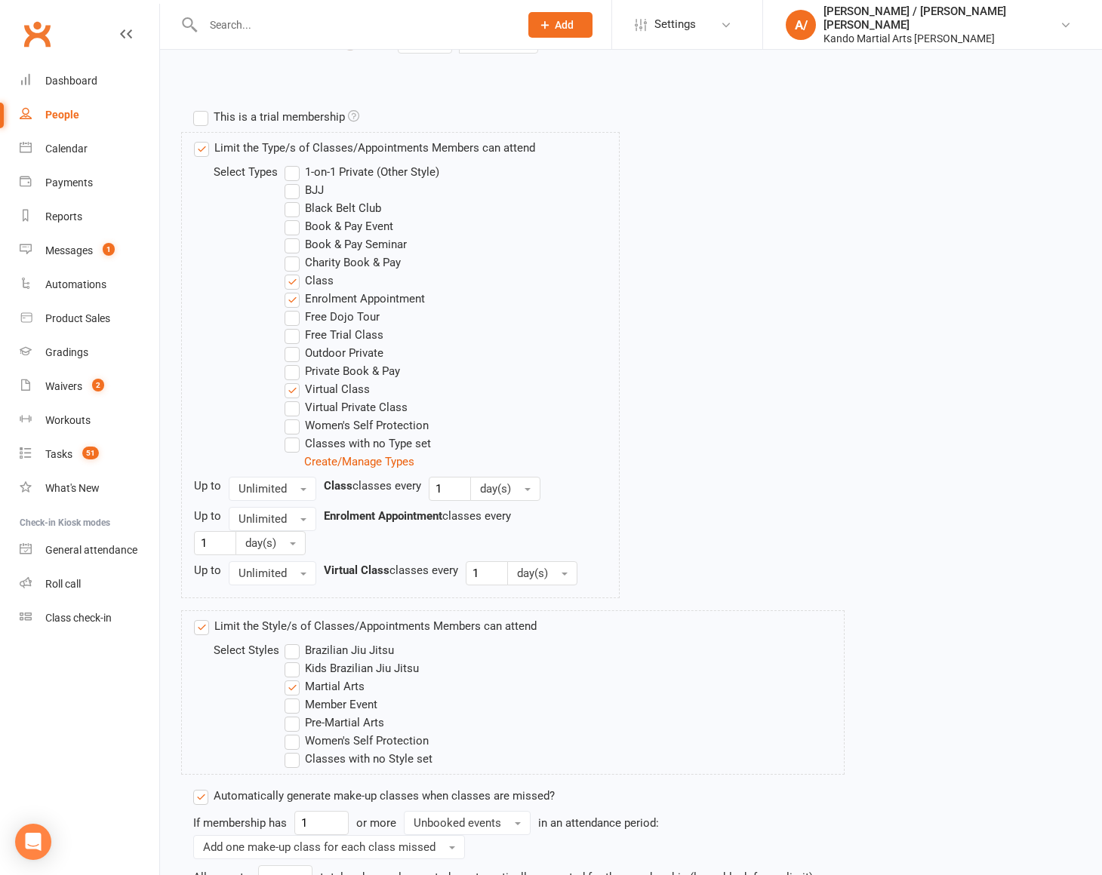
scroll to position [830, 0]
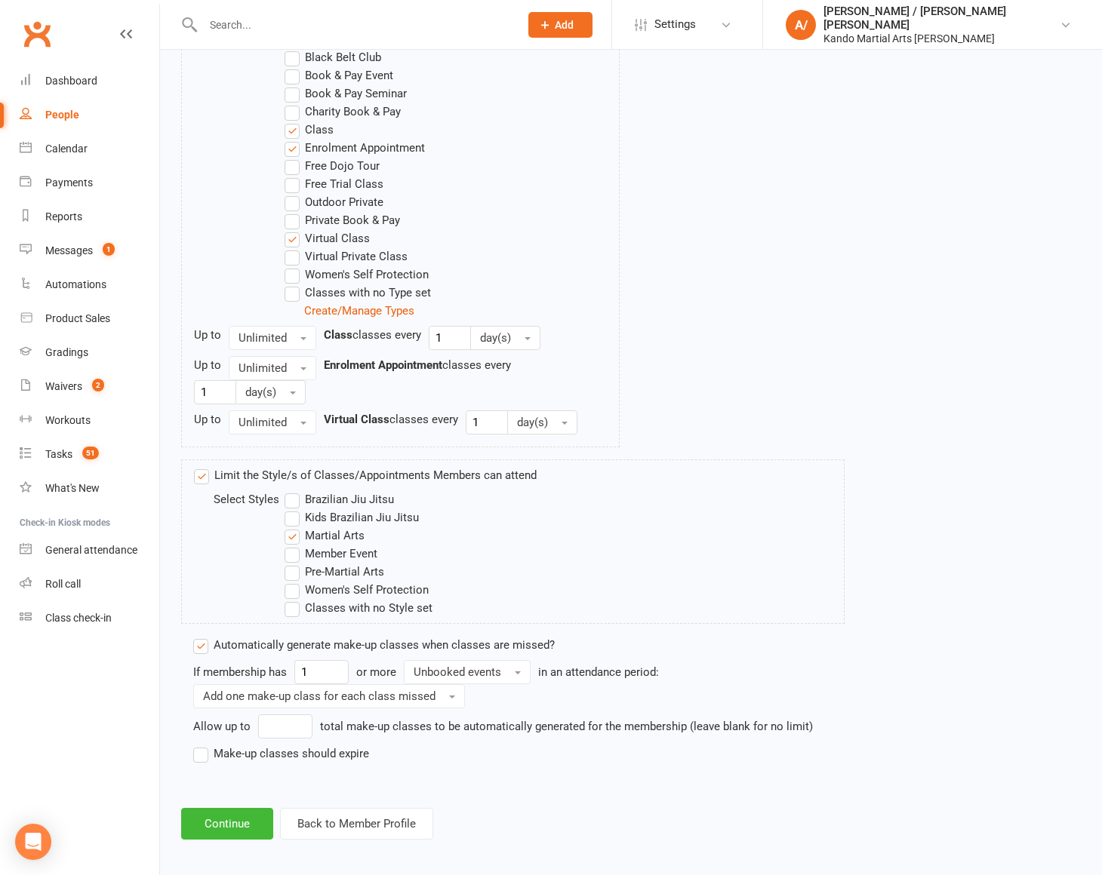
click at [251, 749] on label "Make-up classes should expire" at bounding box center [281, 754] width 176 height 18
click at [203, 745] on input "Make-up classes should expire" at bounding box center [198, 745] width 10 height 0
click at [263, 780] on input "number" at bounding box center [278, 781] width 68 height 24
type input "90"
click at [233, 848] on button "Continue" at bounding box center [227, 854] width 92 height 32
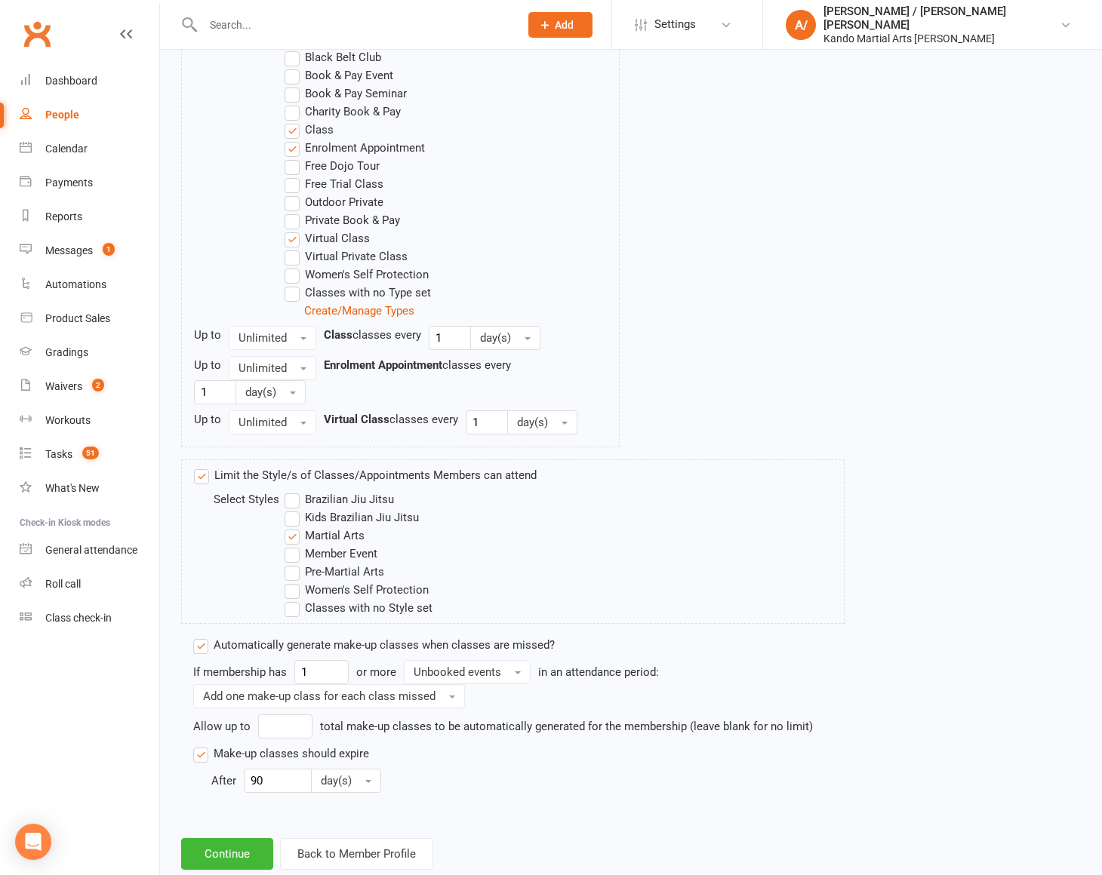
scroll to position [0, 0]
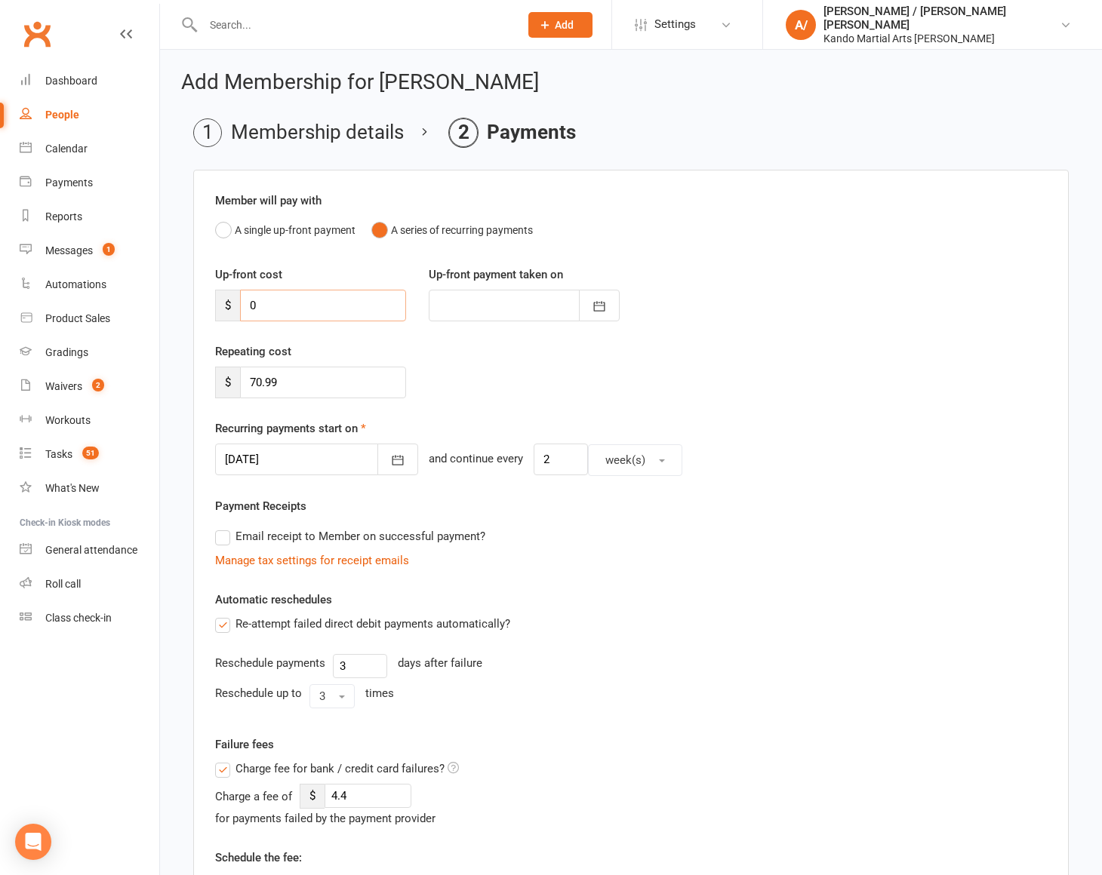
click at [287, 303] on input "0" at bounding box center [323, 306] width 166 height 32
type input "1"
type input "[DATE]"
type input "169.99"
click at [428, 391] on div "Repeating cost $ 70.99" at bounding box center [631, 381] width 854 height 77
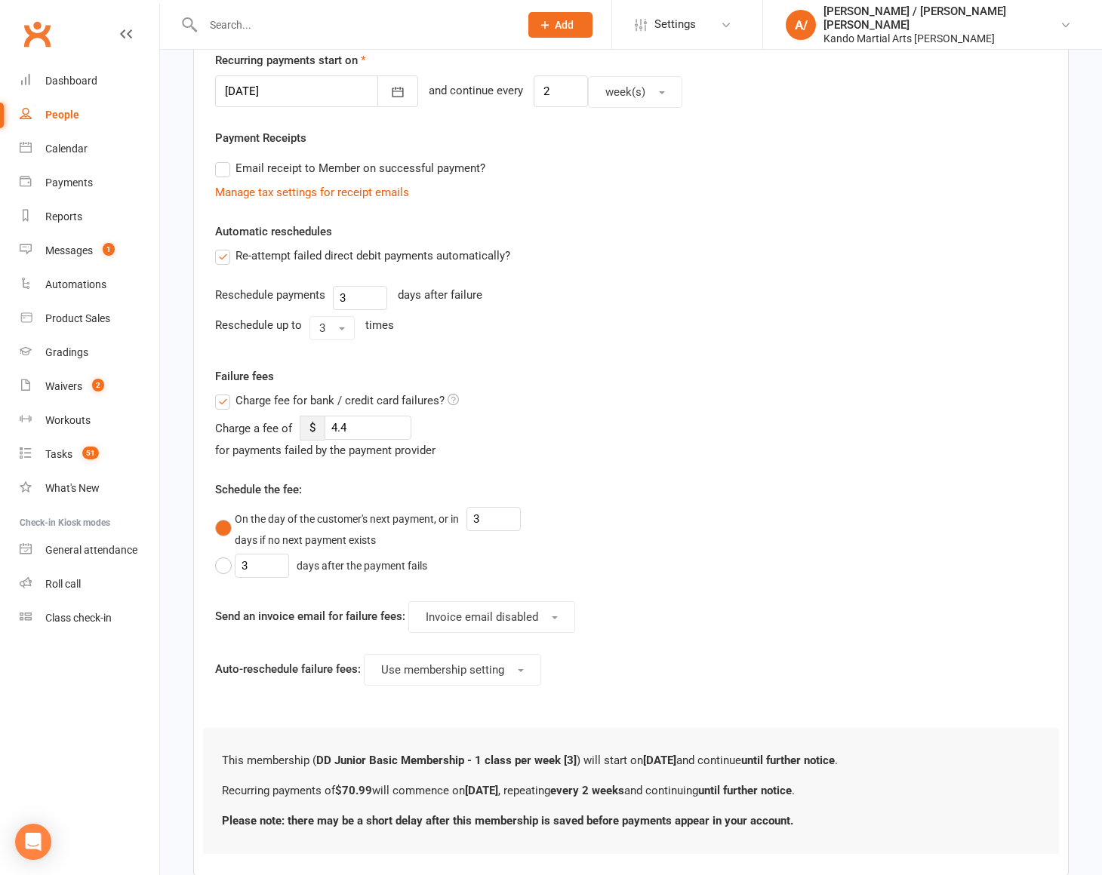
scroll to position [452, 0]
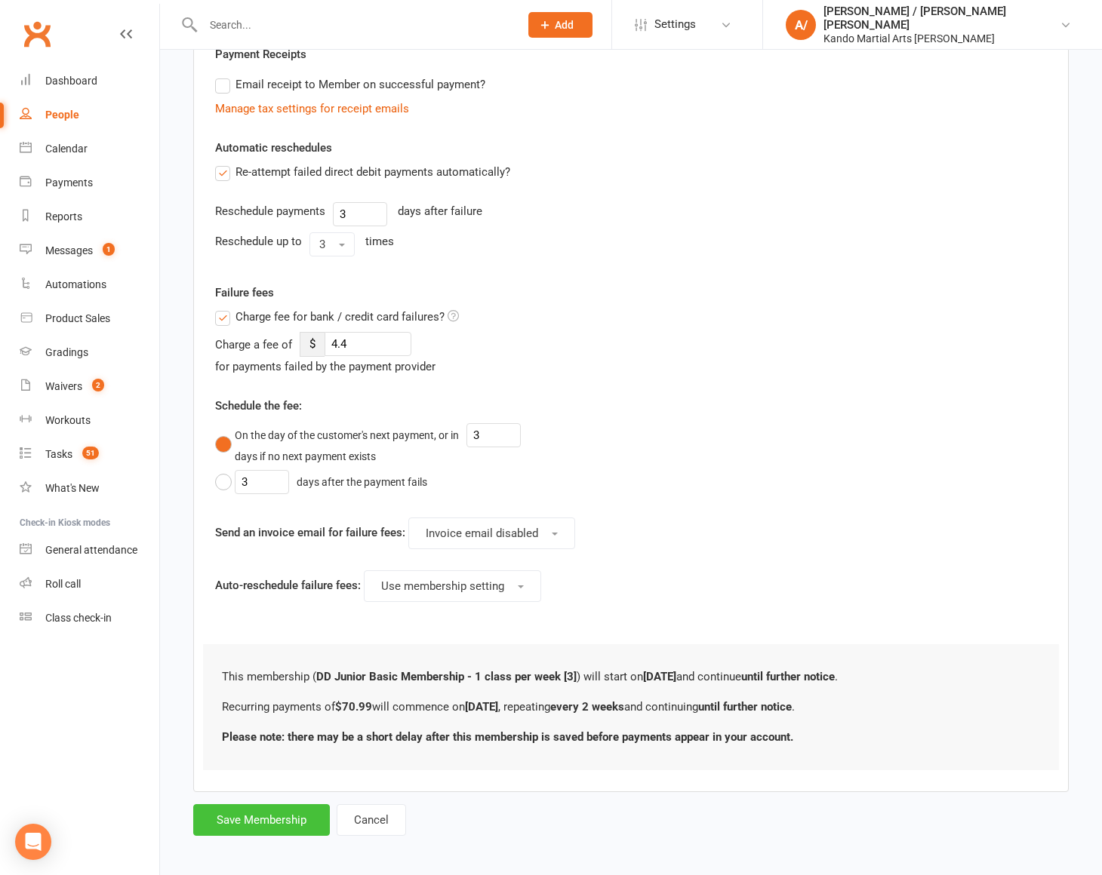
click at [282, 820] on button "Save Membership" at bounding box center [261, 821] width 137 height 32
type input "0"
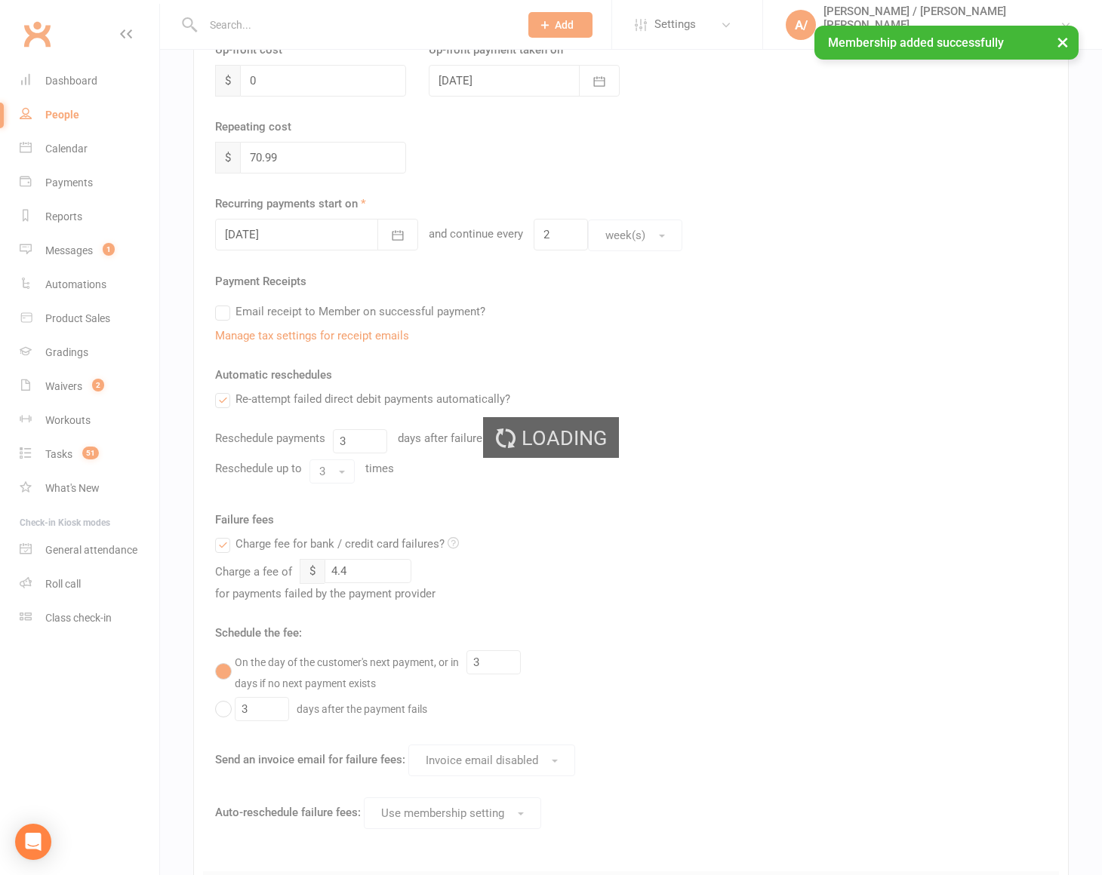
scroll to position [0, 0]
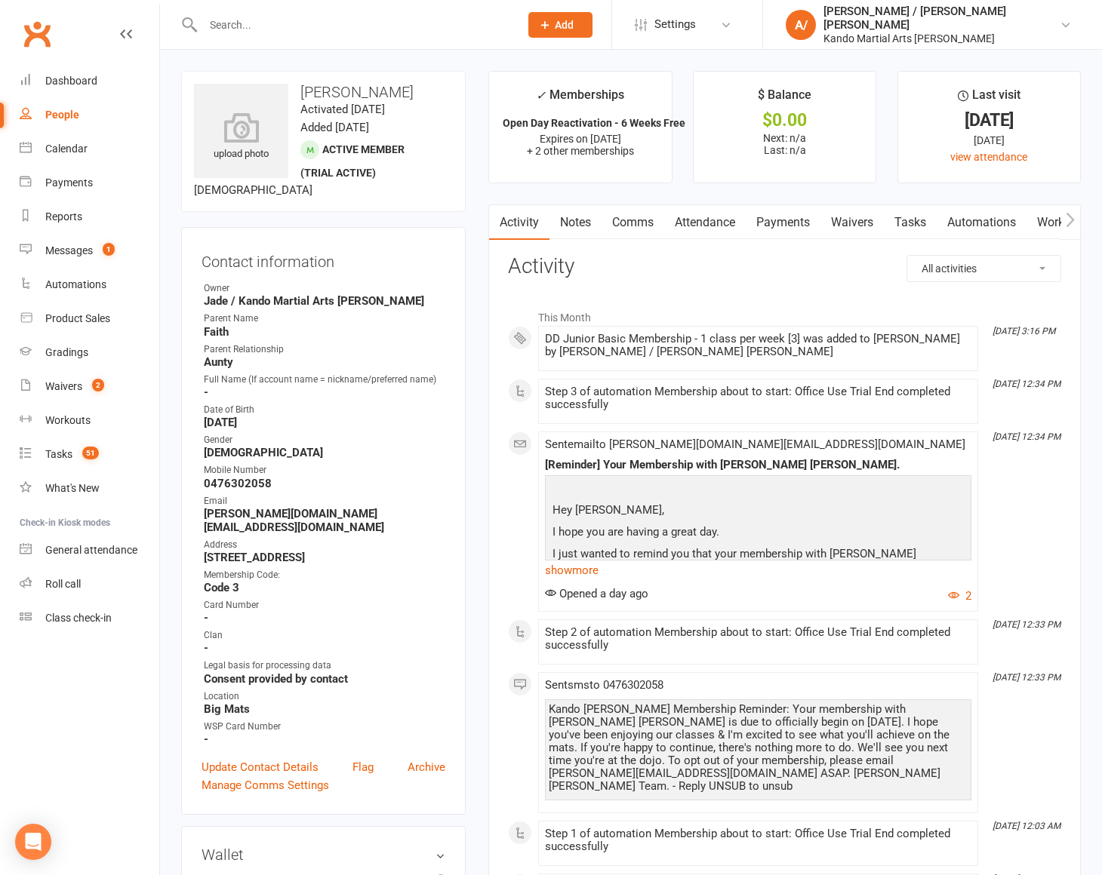
click at [911, 214] on link "Tasks" at bounding box center [910, 222] width 53 height 35
select select "incomplete"
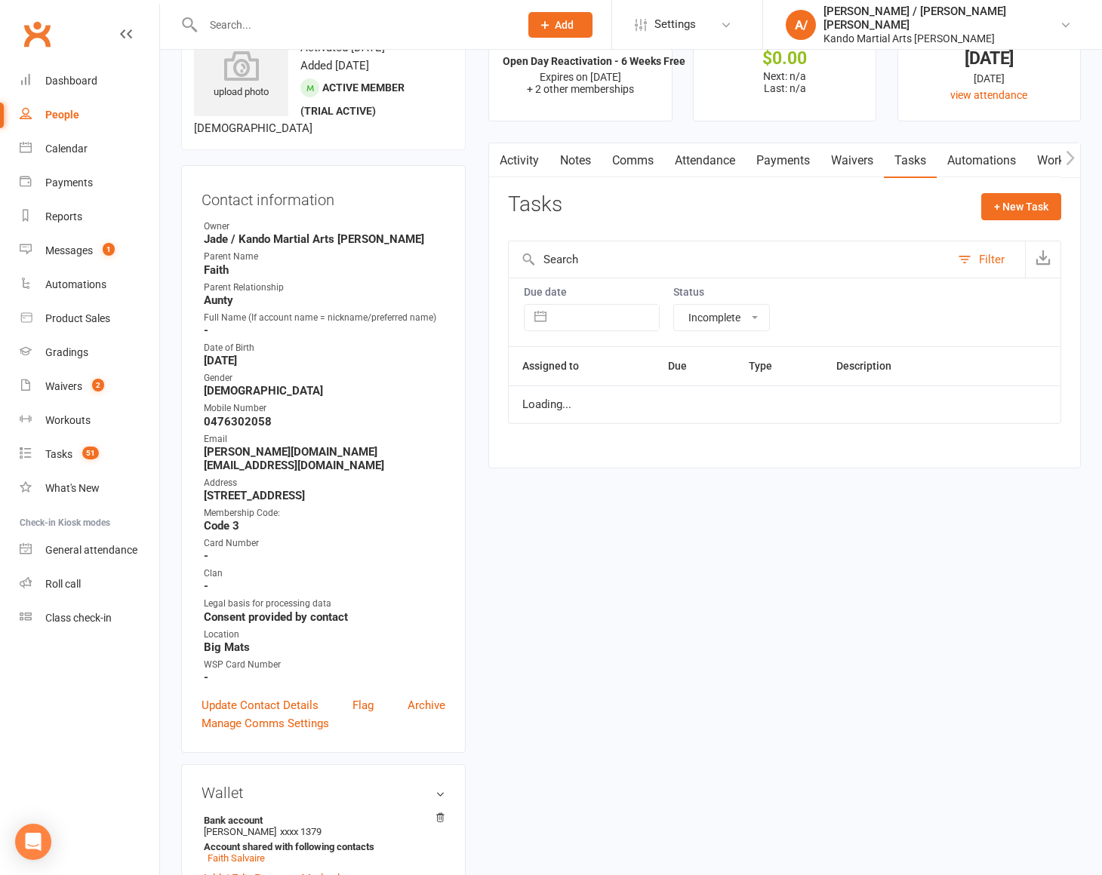
scroll to position [89, 0]
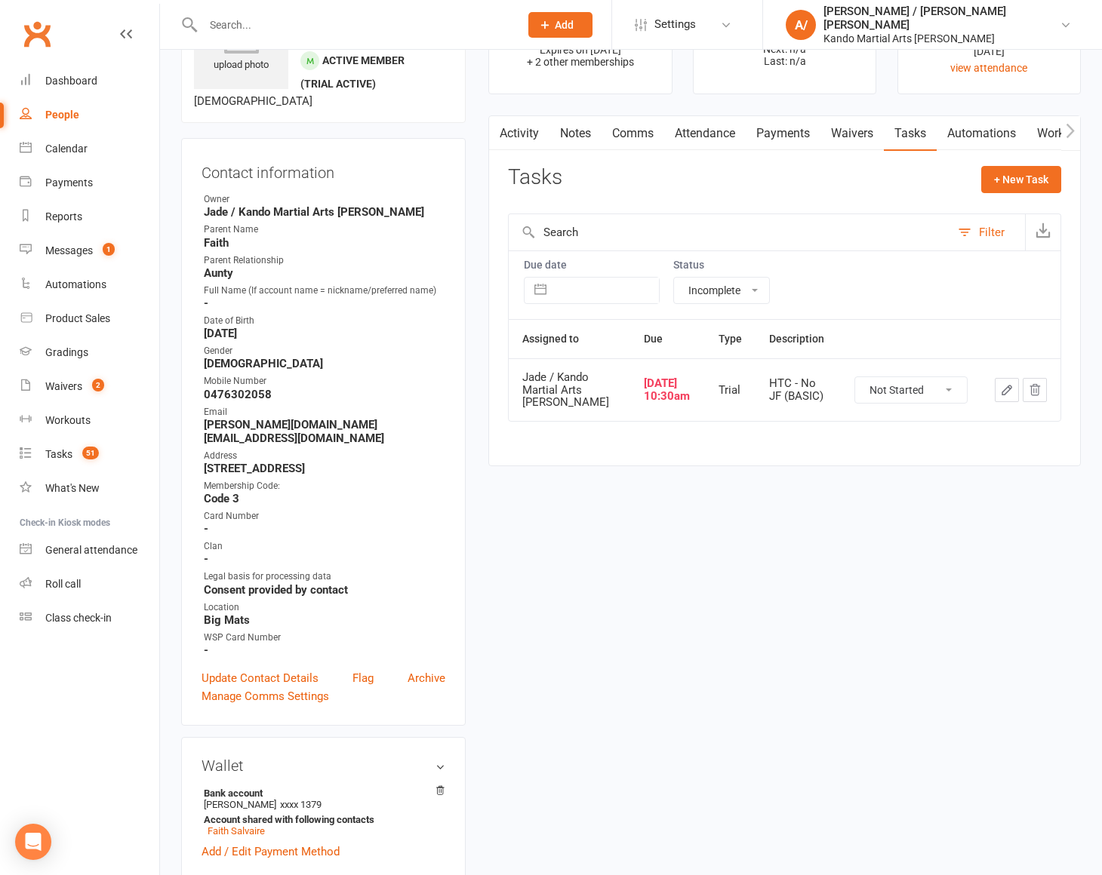
click at [897, 383] on select "Not Started In Progress Waiting Complete" at bounding box center [911, 390] width 112 height 26
click at [855, 377] on select "Not Started In Progress Waiting Complete" at bounding box center [911, 390] width 112 height 26
select select "unstarted"
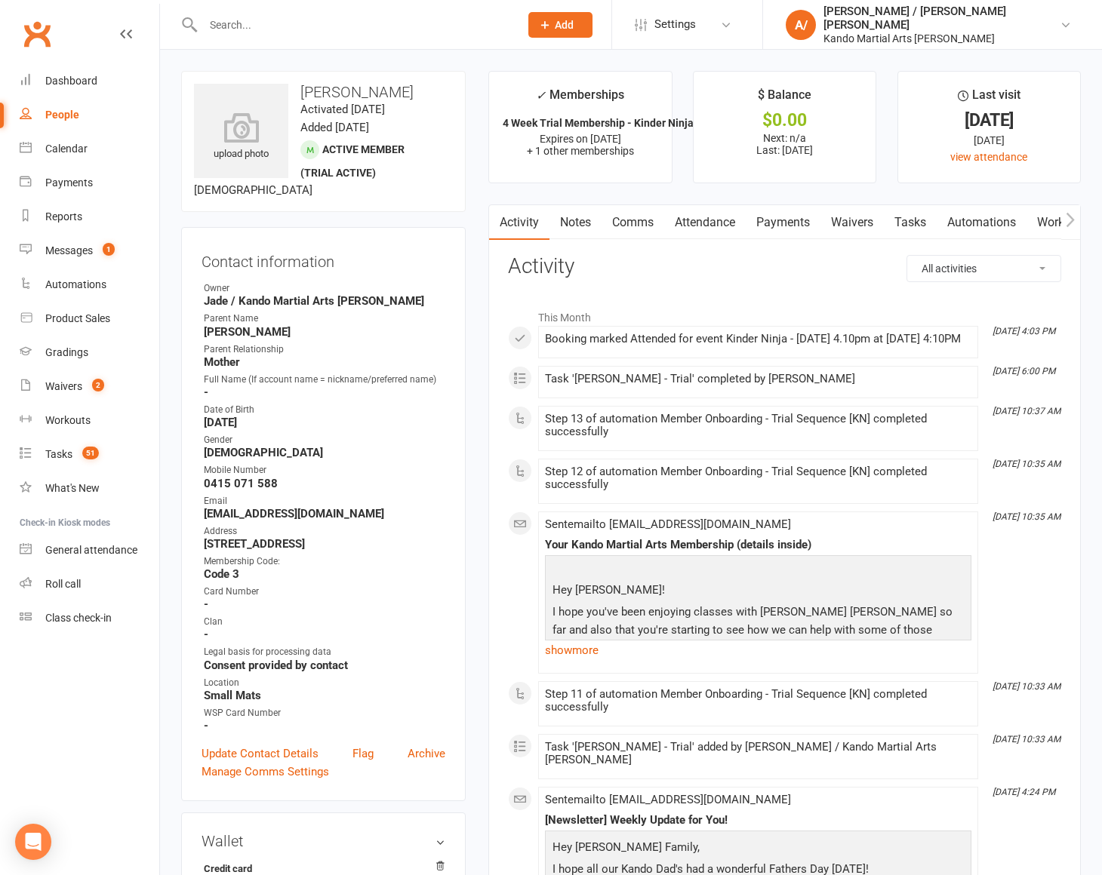
click at [694, 210] on link "Attendance" at bounding box center [705, 222] width 82 height 35
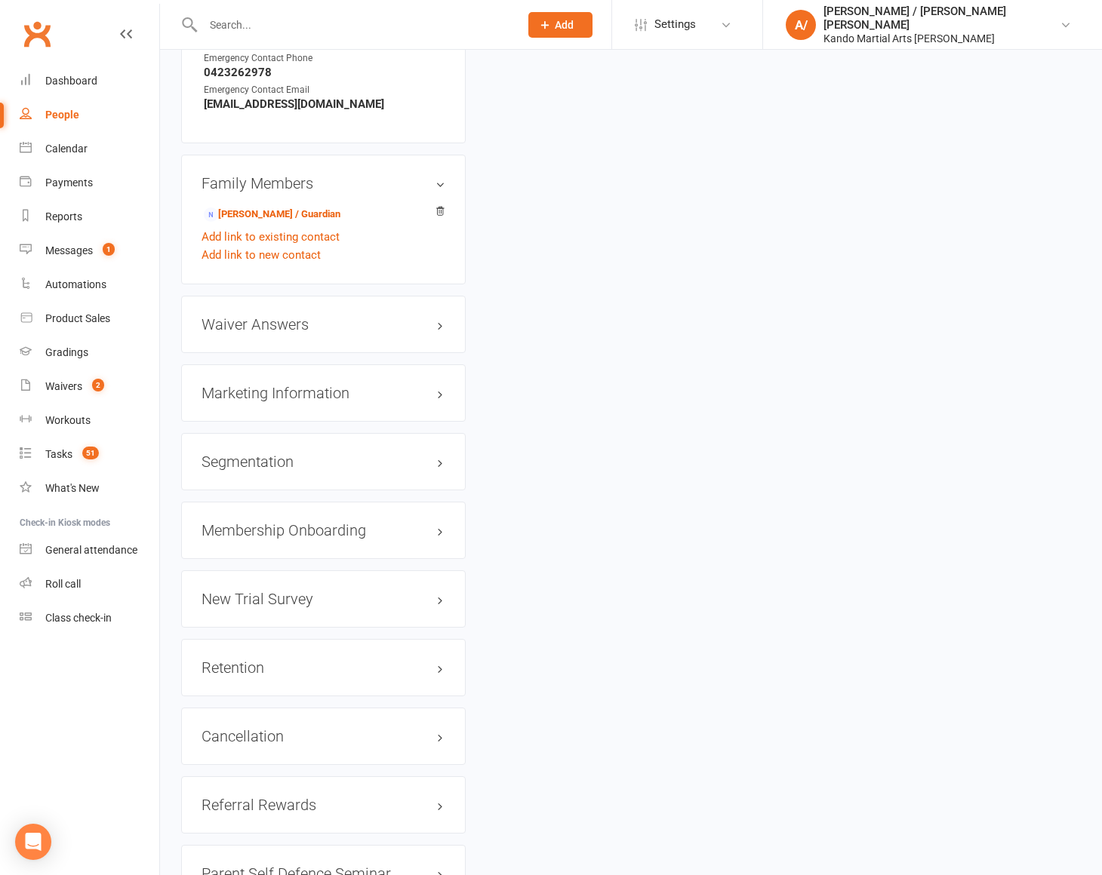
scroll to position [1555, 0]
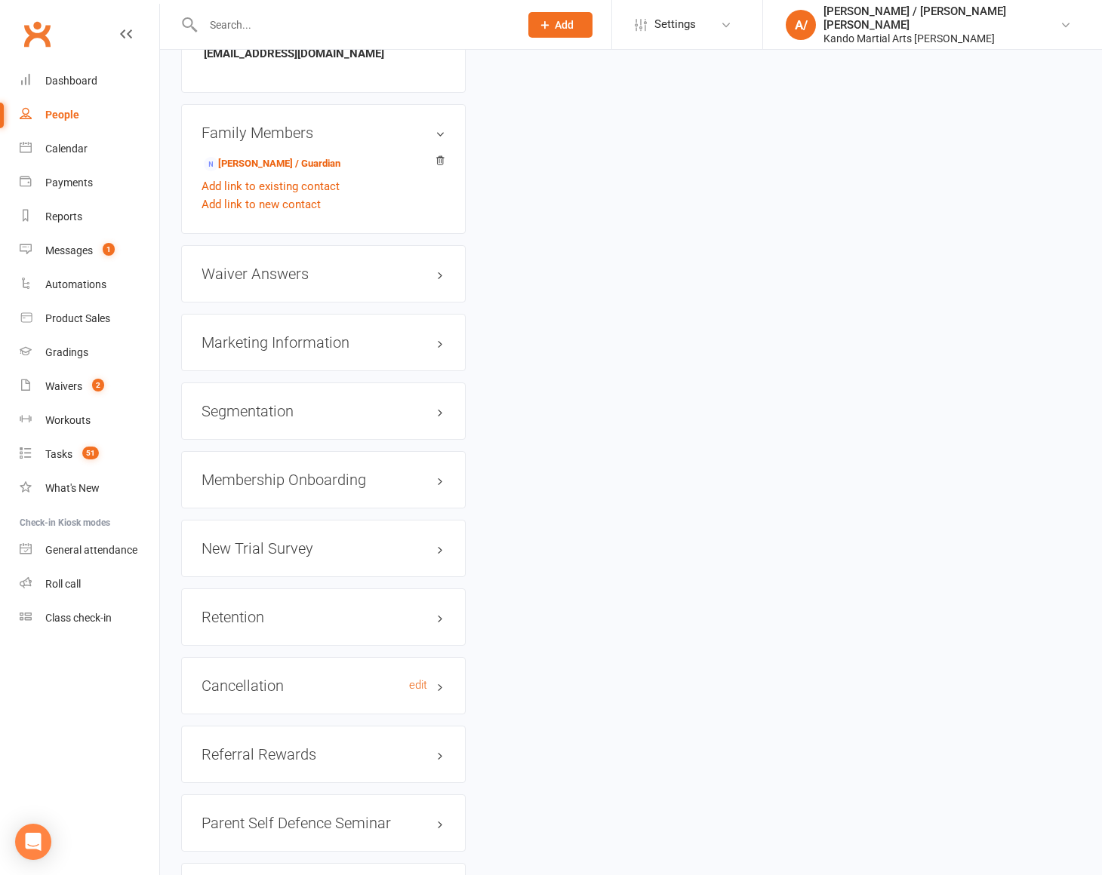
click at [251, 678] on h3 "Cancellation edit" at bounding box center [324, 686] width 244 height 17
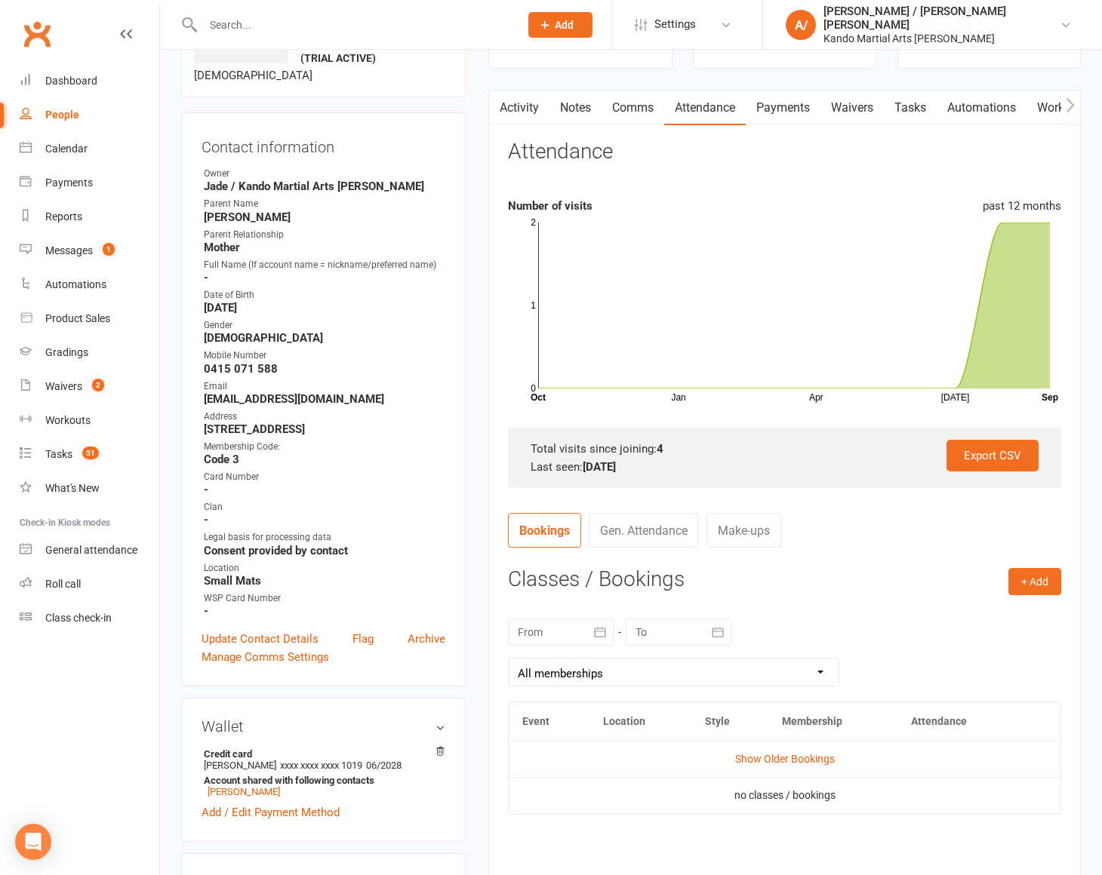
scroll to position [0, 0]
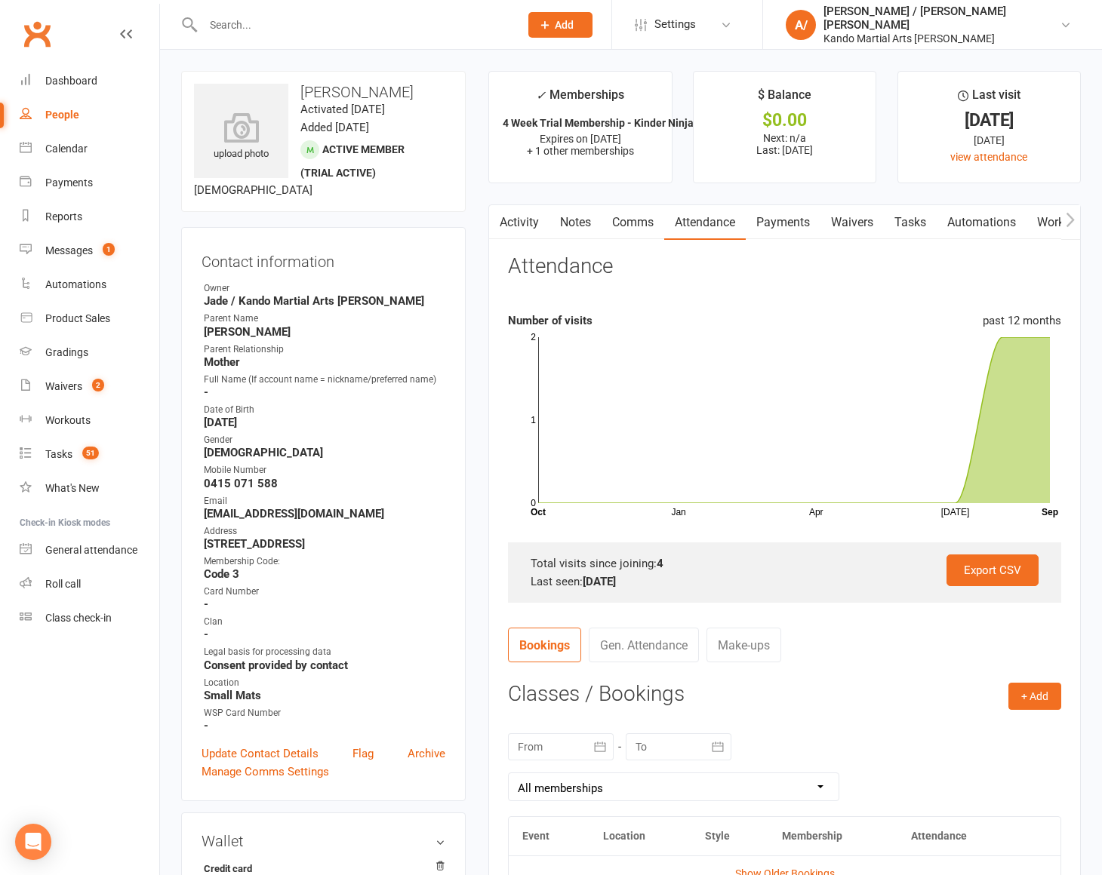
click at [912, 207] on link "Tasks" at bounding box center [910, 222] width 53 height 35
select select "incomplete"
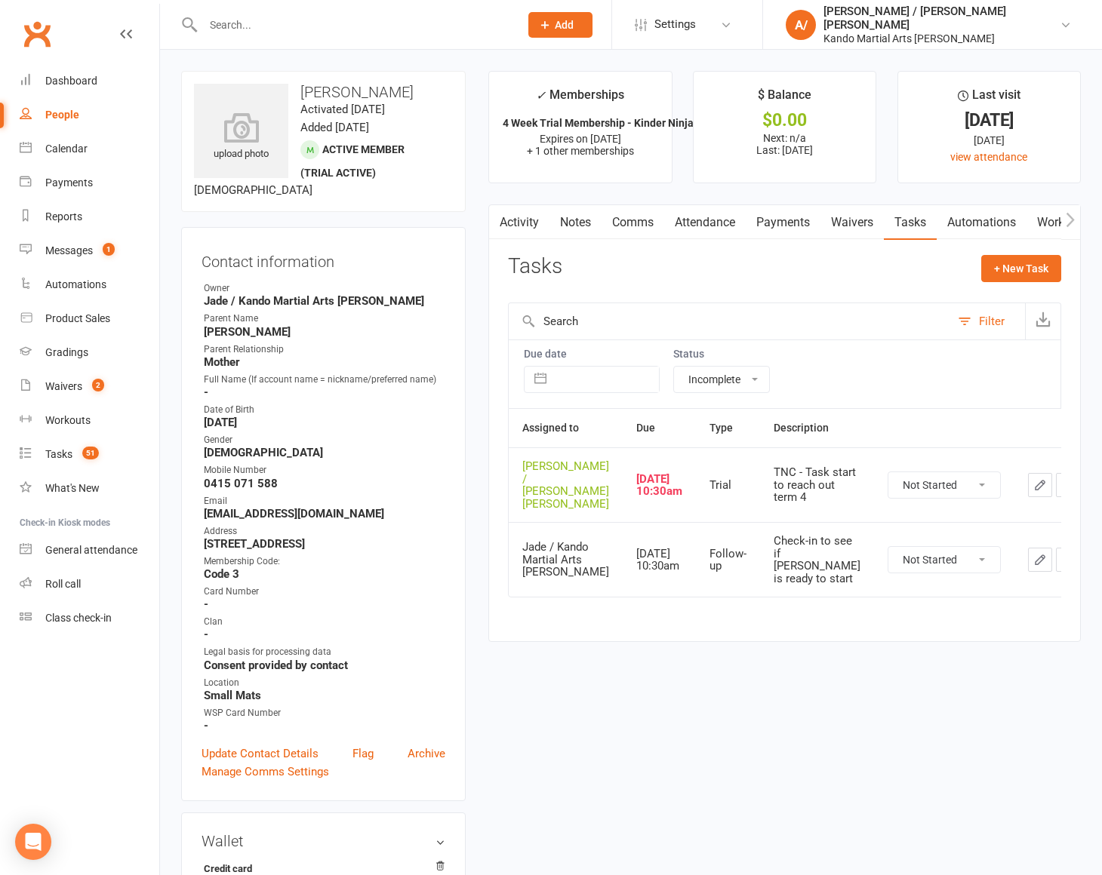
click at [928, 480] on select "Not Started In Progress Waiting Complete" at bounding box center [944, 485] width 112 height 26
click at [891, 477] on select "Not Started In Progress Waiting Complete" at bounding box center [944, 485] width 112 height 26
click at [888, 472] on select "Not Started In Progress Waiting Complete" at bounding box center [944, 485] width 112 height 26
select select "unstarted"
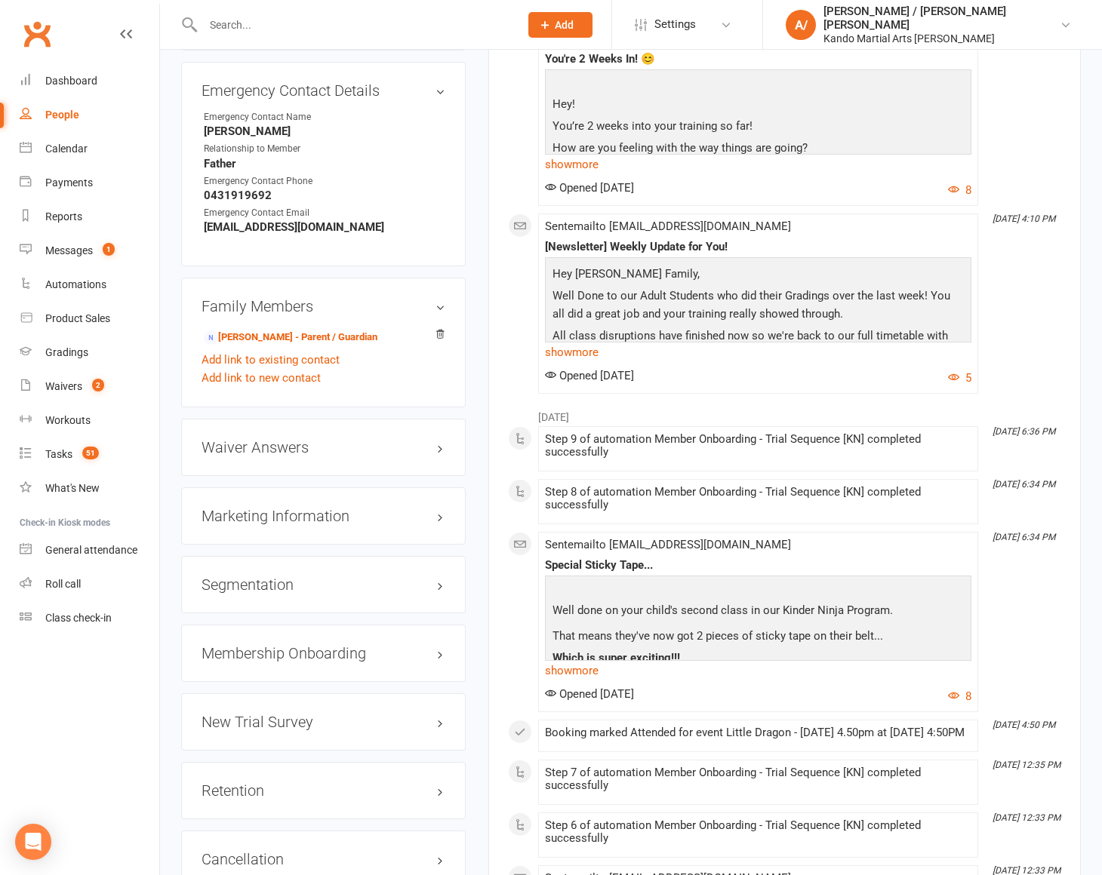
scroll to position [1420, 0]
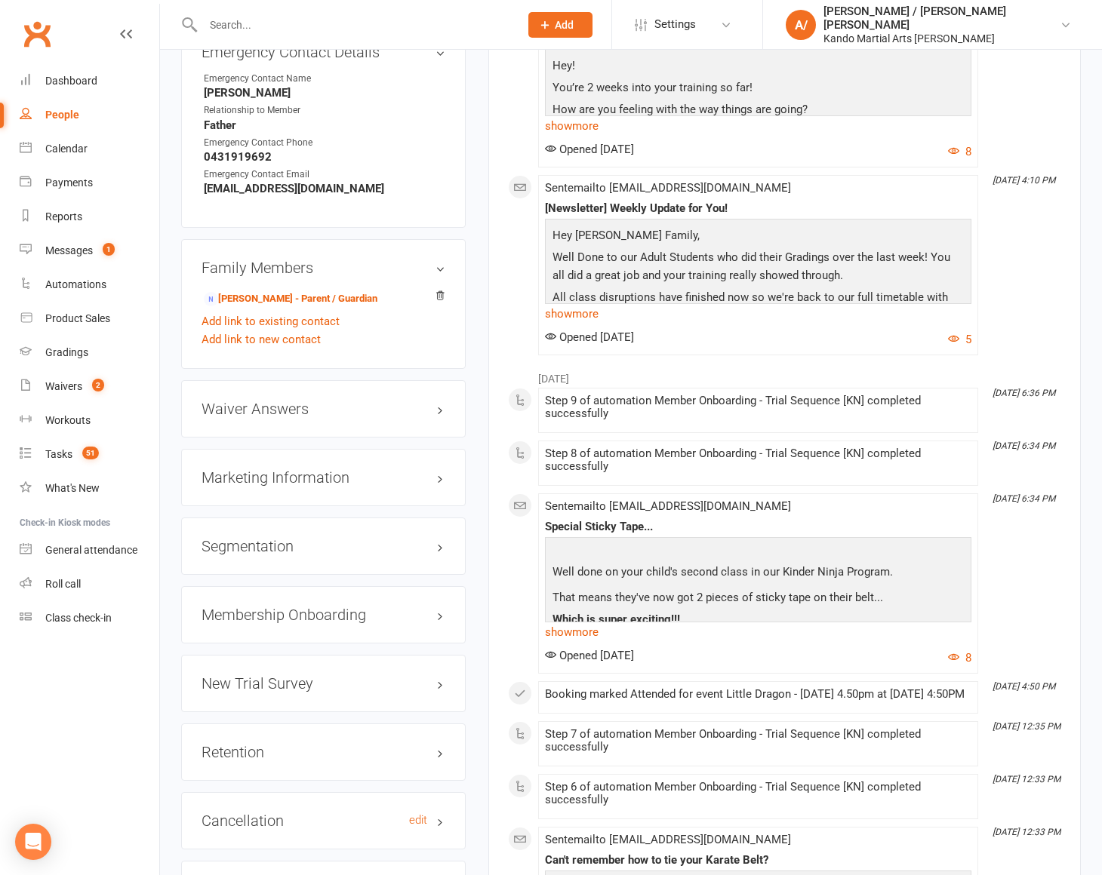
click at [247, 813] on h3 "Cancellation edit" at bounding box center [324, 821] width 244 height 17
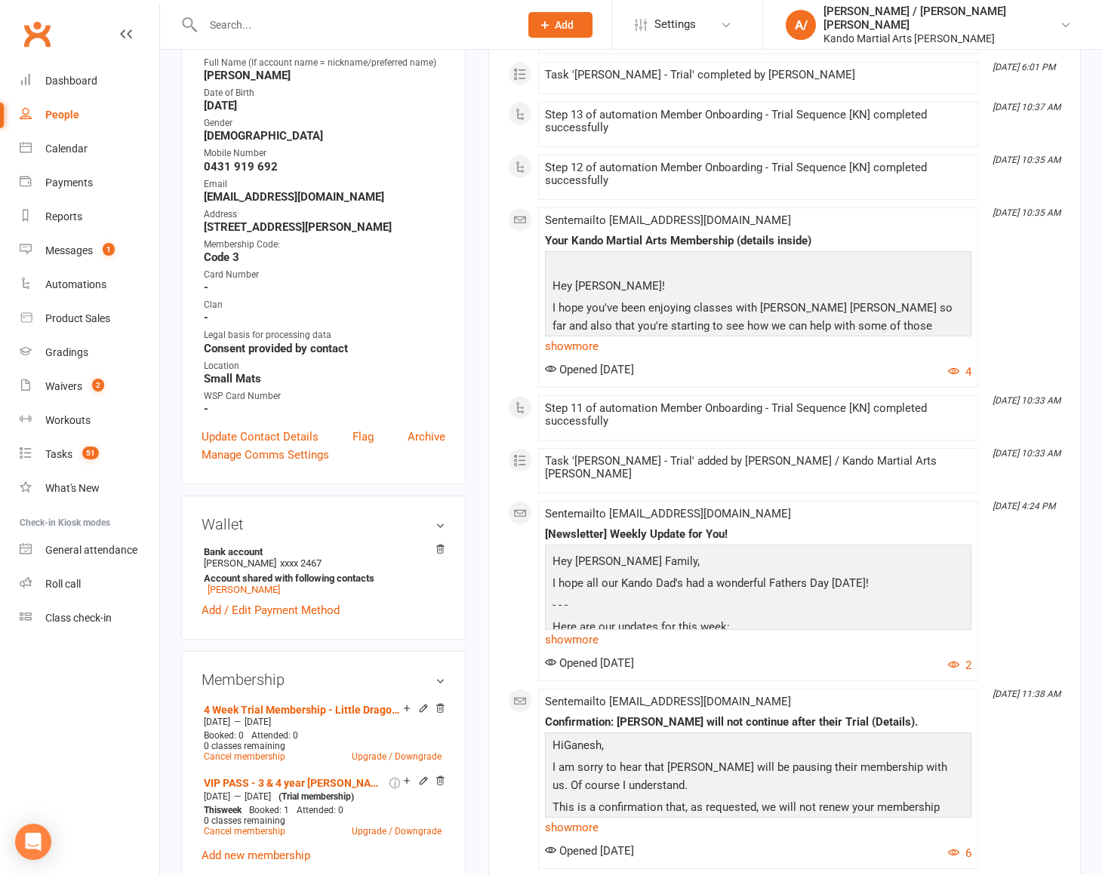
scroll to position [0, 0]
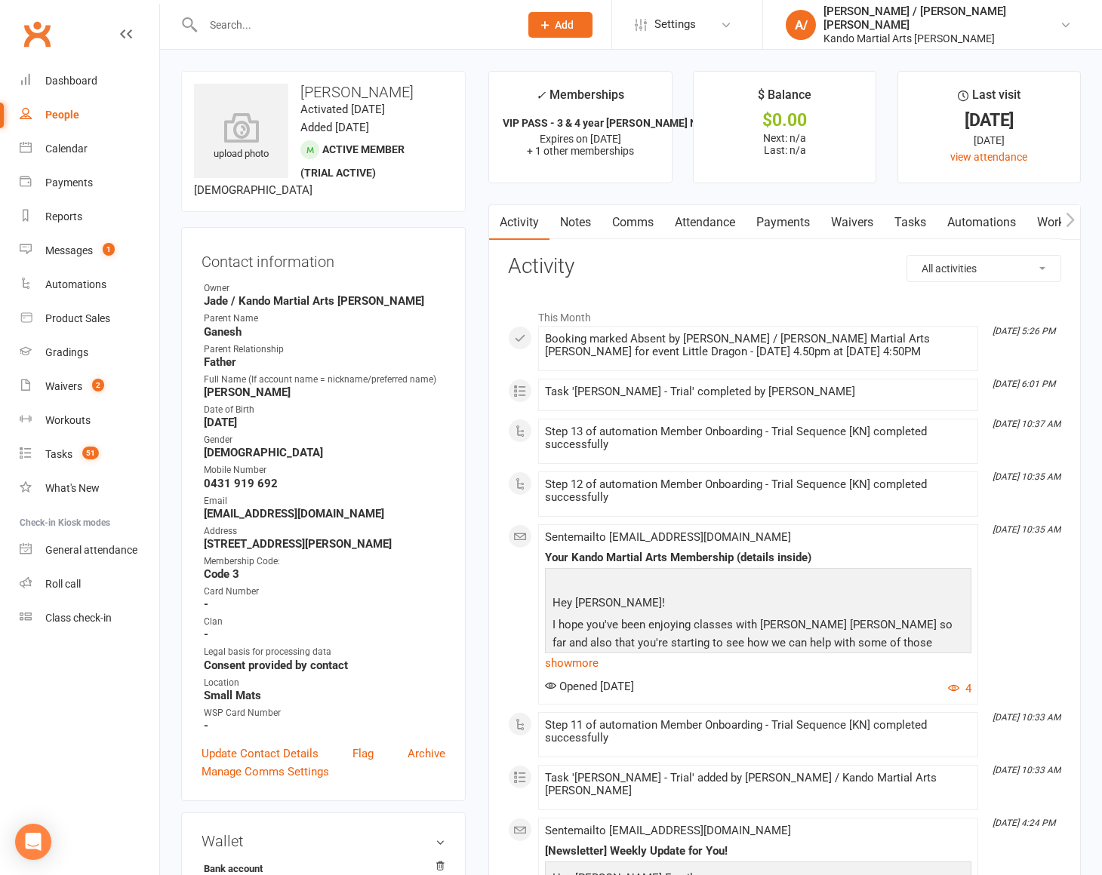
click at [911, 215] on link "Tasks" at bounding box center [910, 222] width 53 height 35
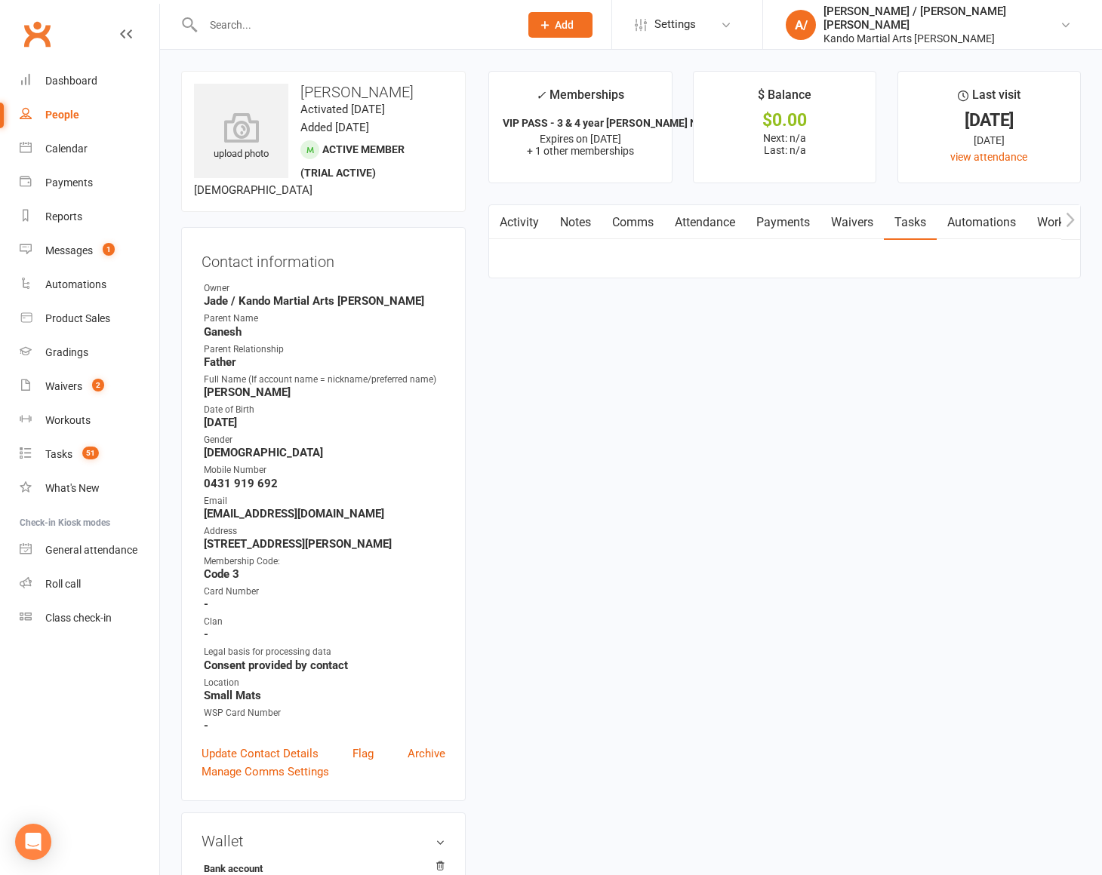
select select "incomplete"
click at [718, 229] on link "Attendance" at bounding box center [704, 222] width 82 height 35
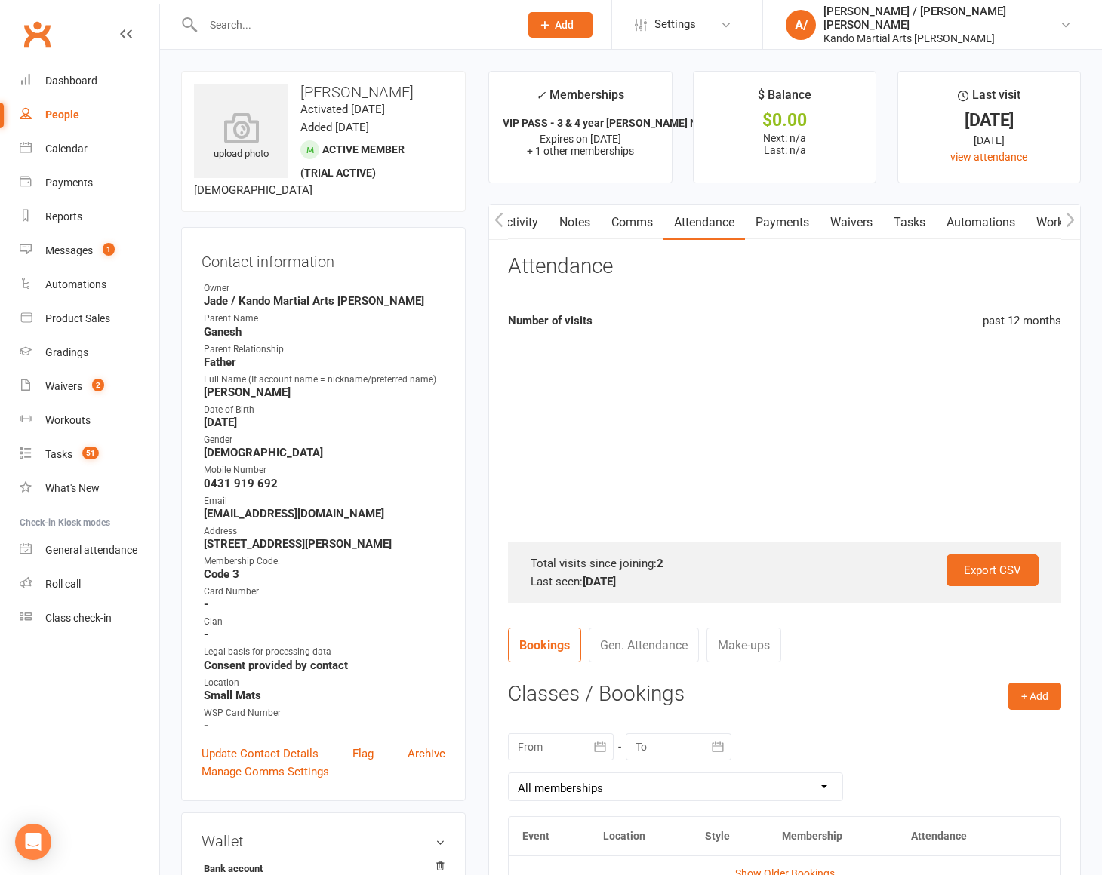
click at [894, 210] on link "Tasks" at bounding box center [909, 222] width 53 height 35
select select "incomplete"
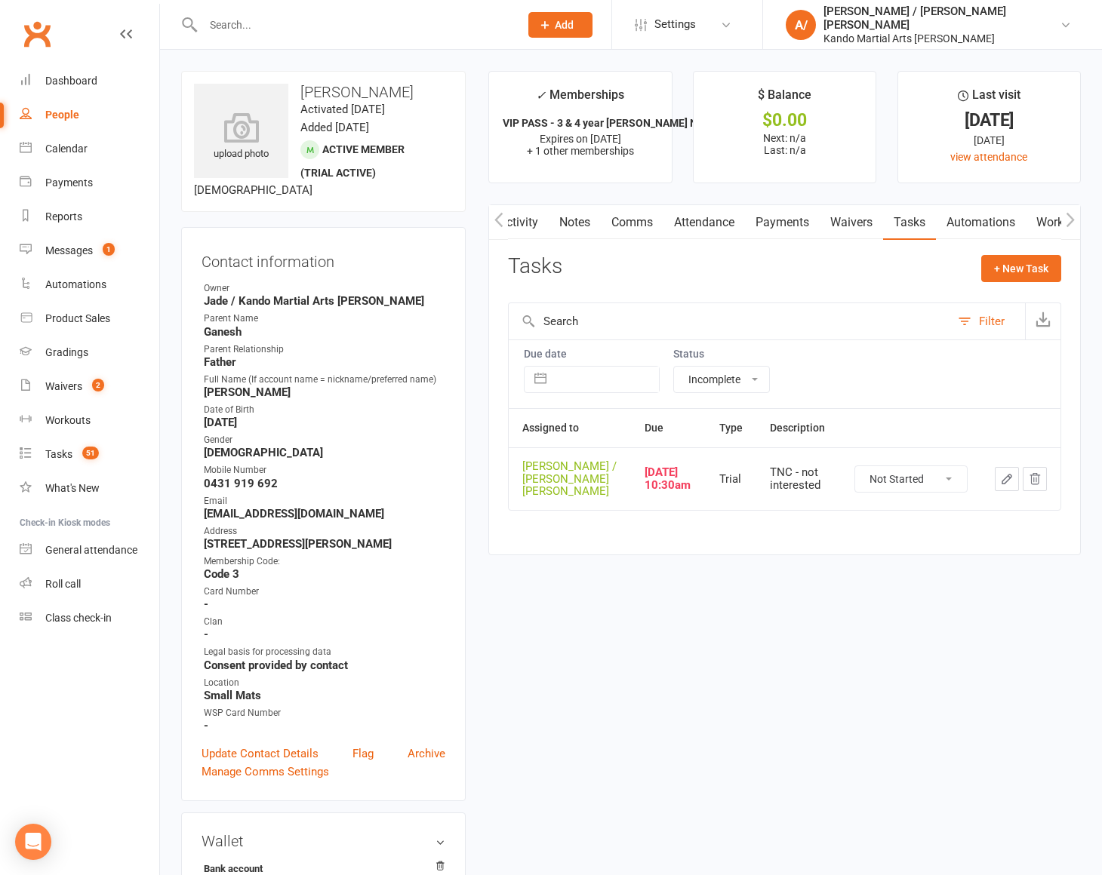
click at [903, 485] on select "Not Started In Progress Waiting Complete" at bounding box center [911, 479] width 112 height 26
click at [855, 466] on select "Not Started In Progress Waiting Complete" at bounding box center [911, 479] width 112 height 26
select select "unstarted"
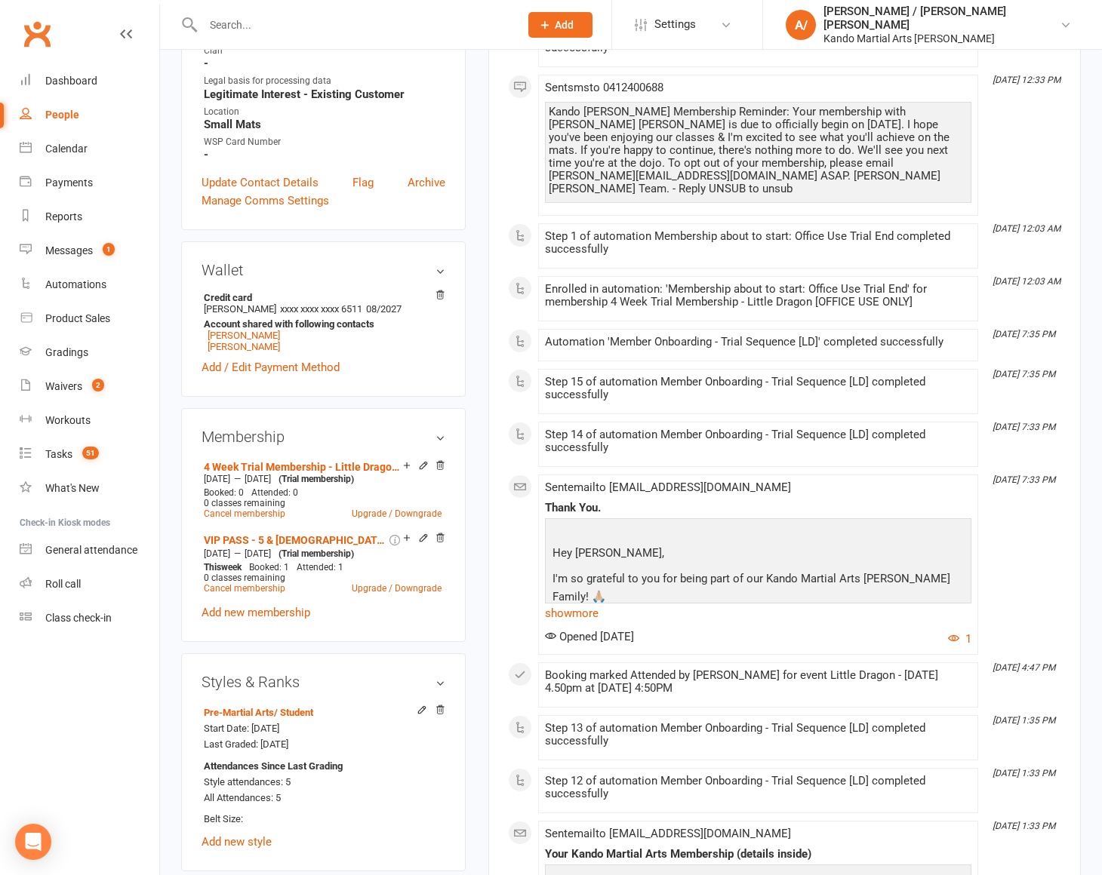
scroll to position [594, 0]
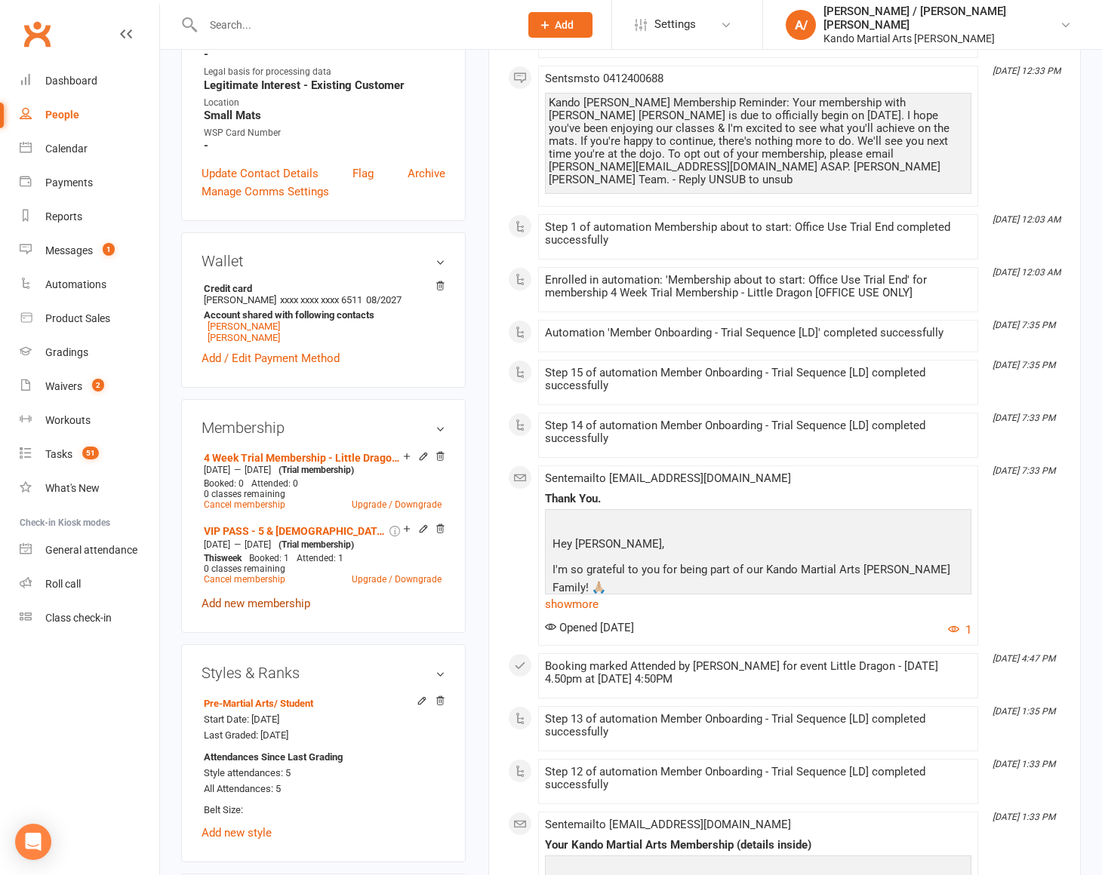
click at [257, 597] on link "Add new membership" at bounding box center [256, 604] width 109 height 14
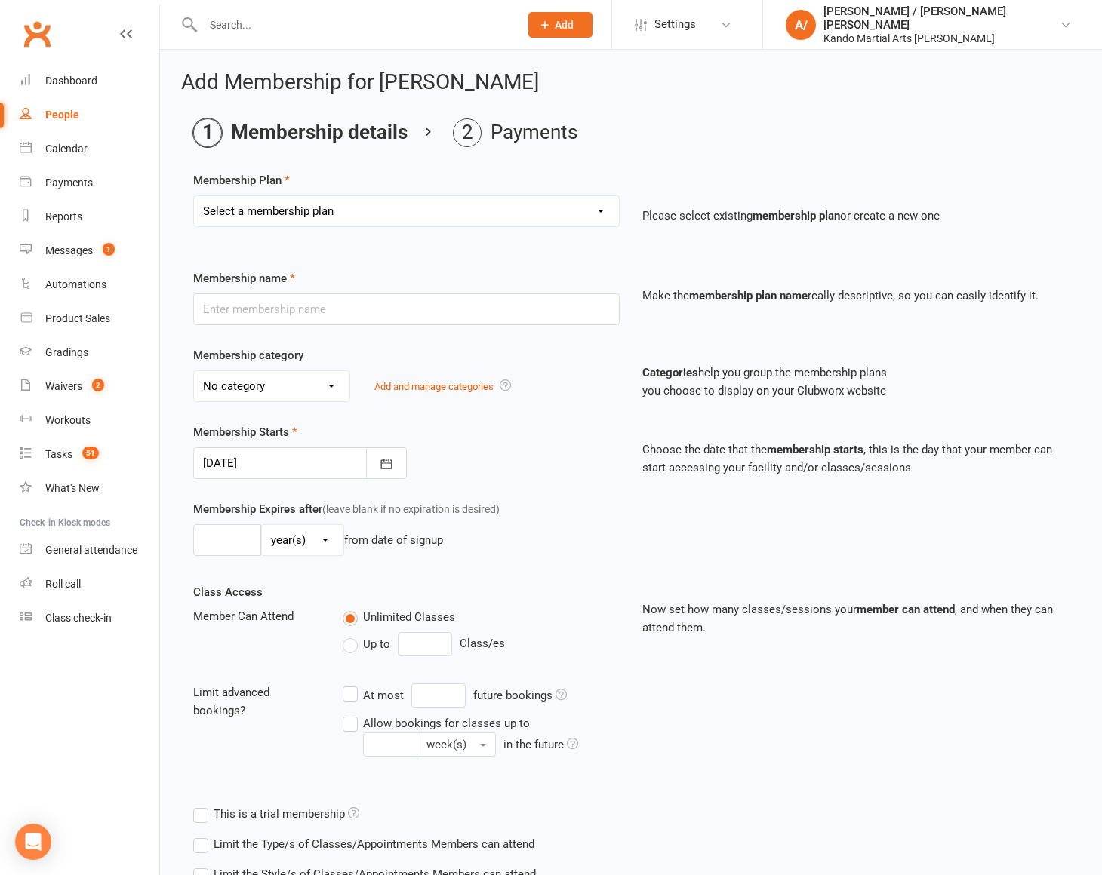
click at [318, 219] on select "Select a membership plan Create new Membership Plan 12 Months - Kinder Ninja in…" at bounding box center [406, 211] width 425 height 30
select select "71"
click at [194, 196] on select "Select a membership plan Create new Membership Plan 12 Months - Kinder Ninja in…" at bounding box center [406, 211] width 425 height 30
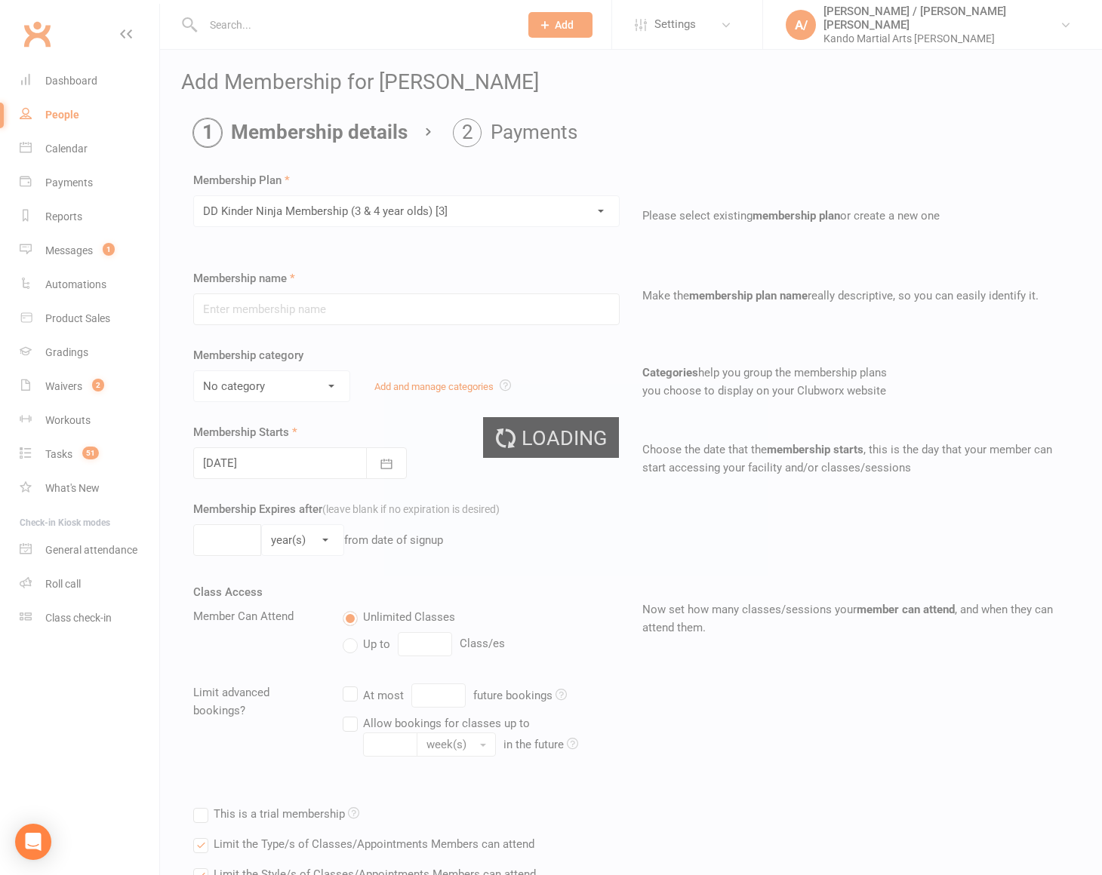
type input "[PERSON_NAME] Ninja Membership (3 & 4 year olds) [3]"
select select "9"
type input "0"
type input "1"
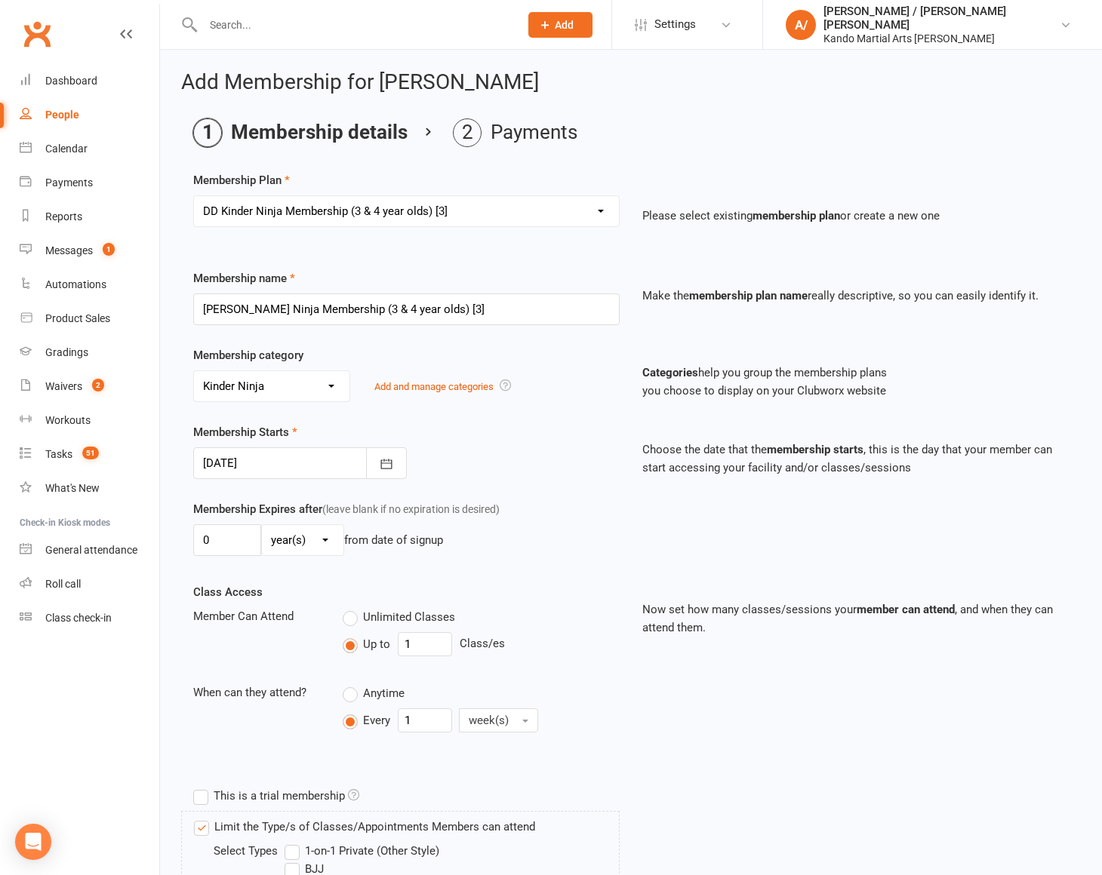
scroll to position [140, 0]
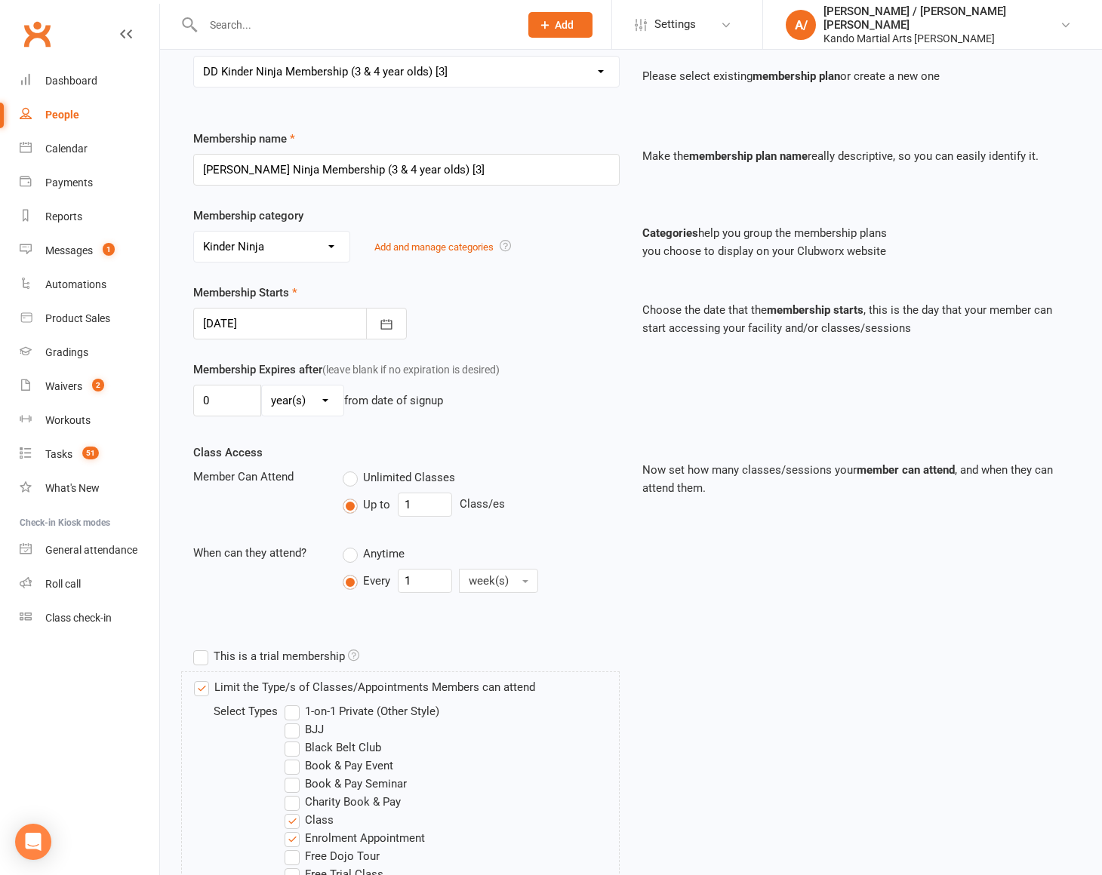
click at [306, 337] on div "Membership Starts 11 Sep 2025 September 2025 Sun Mon Tue Wed Thu Fri Sat 36 31 …" at bounding box center [631, 322] width 898 height 77
click at [315, 333] on div at bounding box center [300, 324] width 214 height 32
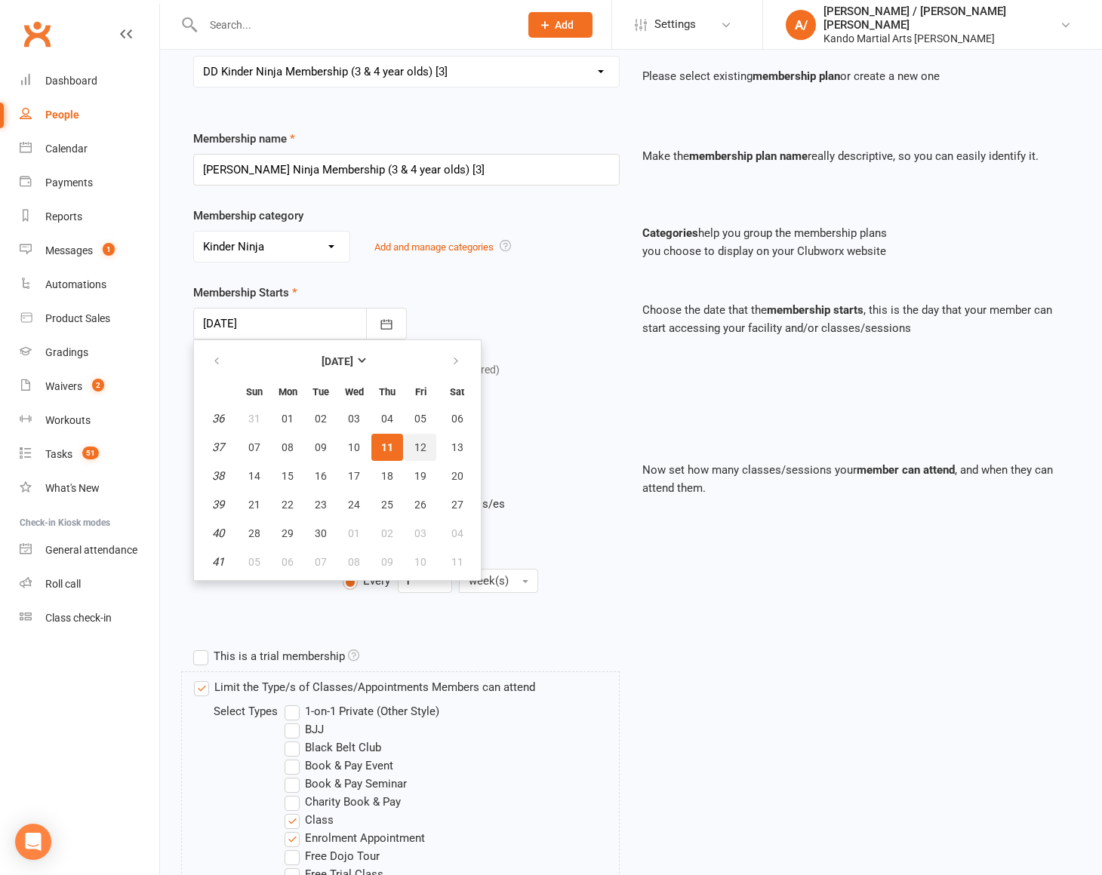
click at [417, 444] on span "12" at bounding box center [420, 448] width 12 height 12
type input "[DATE]"
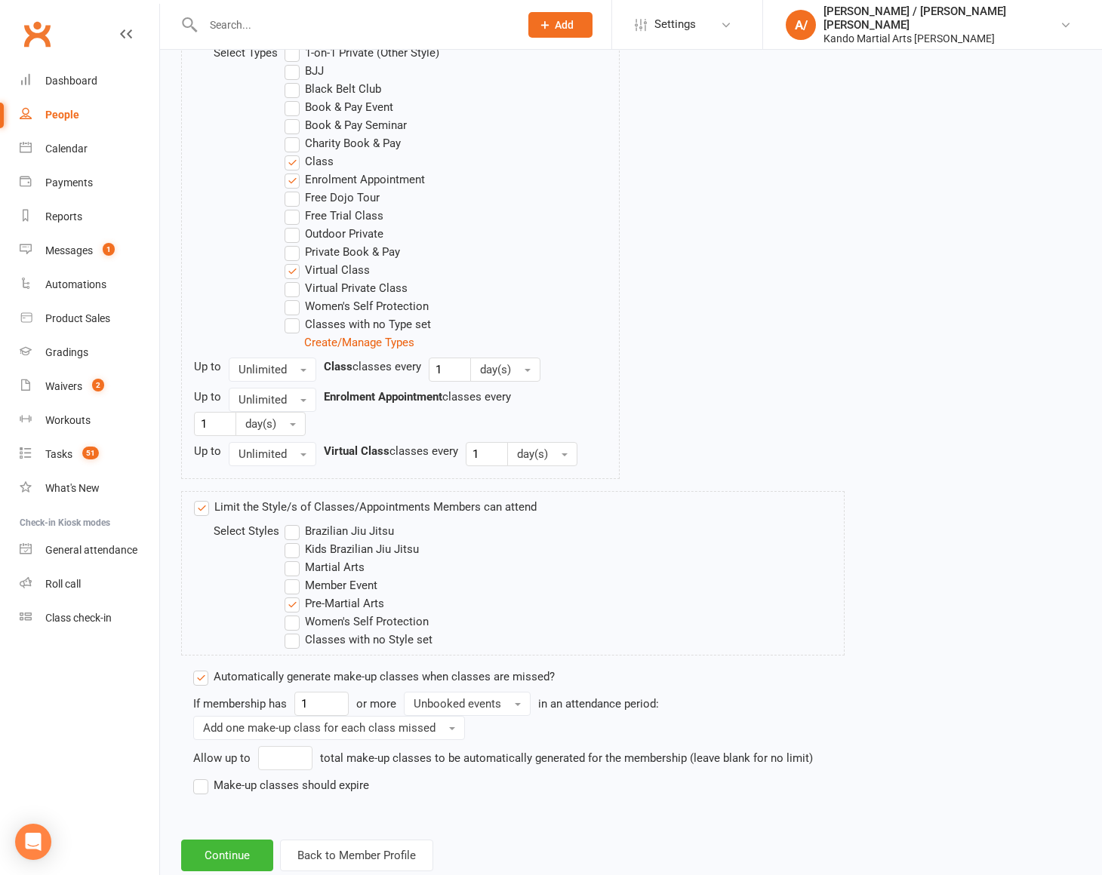
scroll to position [830, 0]
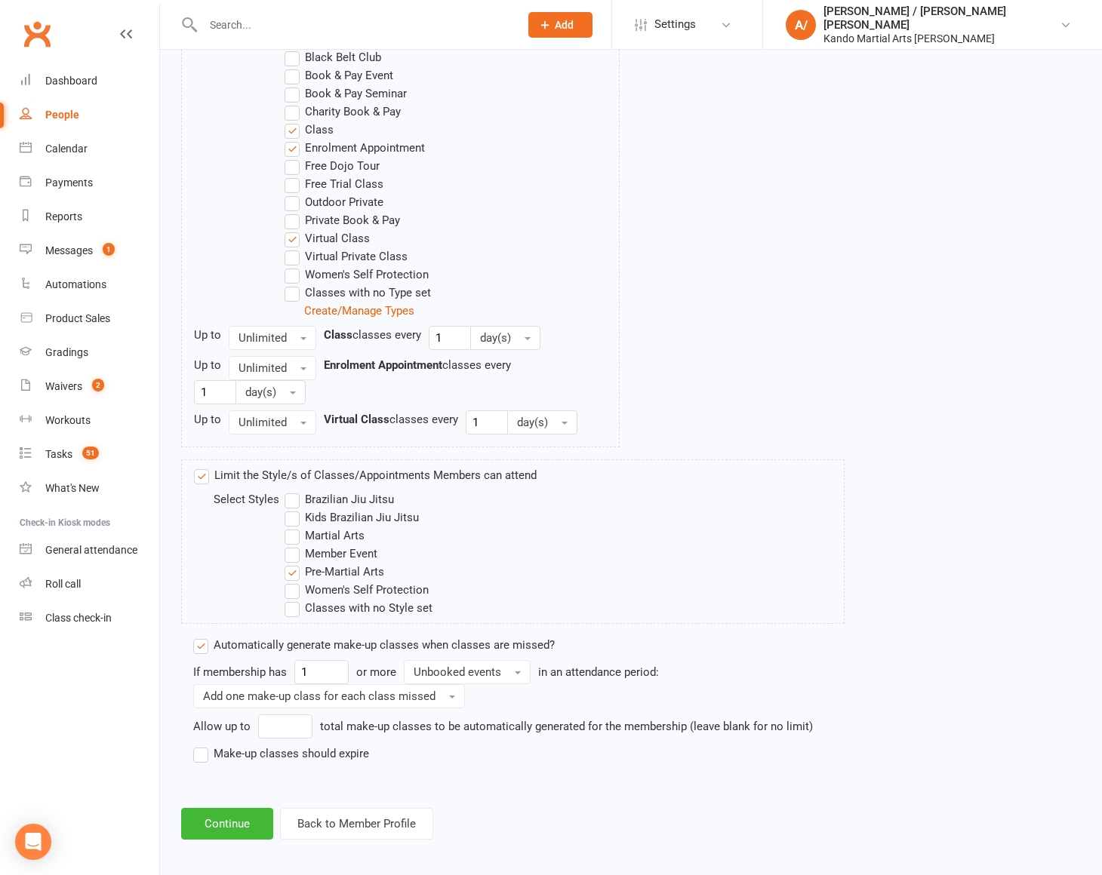
click at [272, 750] on label "Make-up classes should expire" at bounding box center [281, 754] width 176 height 18
click at [203, 745] on input "Make-up classes should expire" at bounding box center [198, 745] width 10 height 0
click at [272, 780] on input "number" at bounding box center [278, 781] width 68 height 24
type input "90"
click at [243, 857] on button "Continue" at bounding box center [227, 854] width 92 height 32
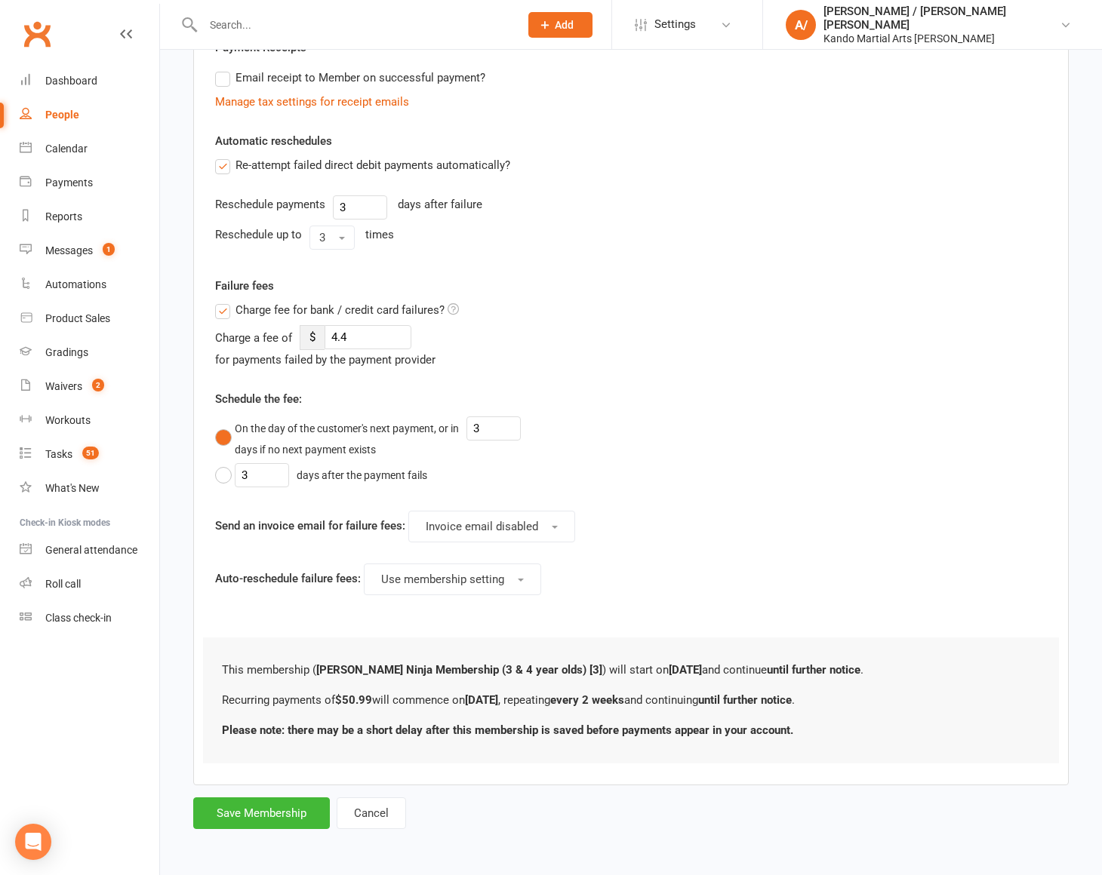
scroll to position [0, 0]
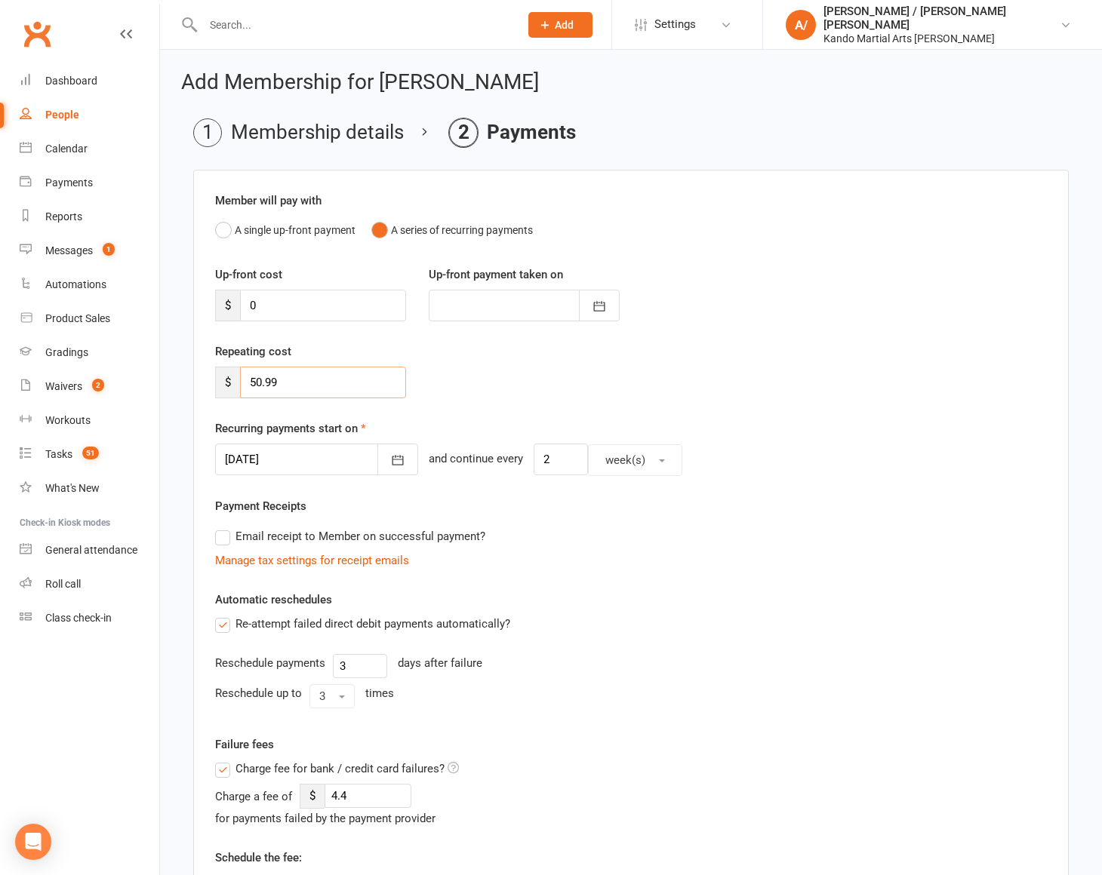
click at [312, 374] on input "50.99" at bounding box center [323, 383] width 166 height 32
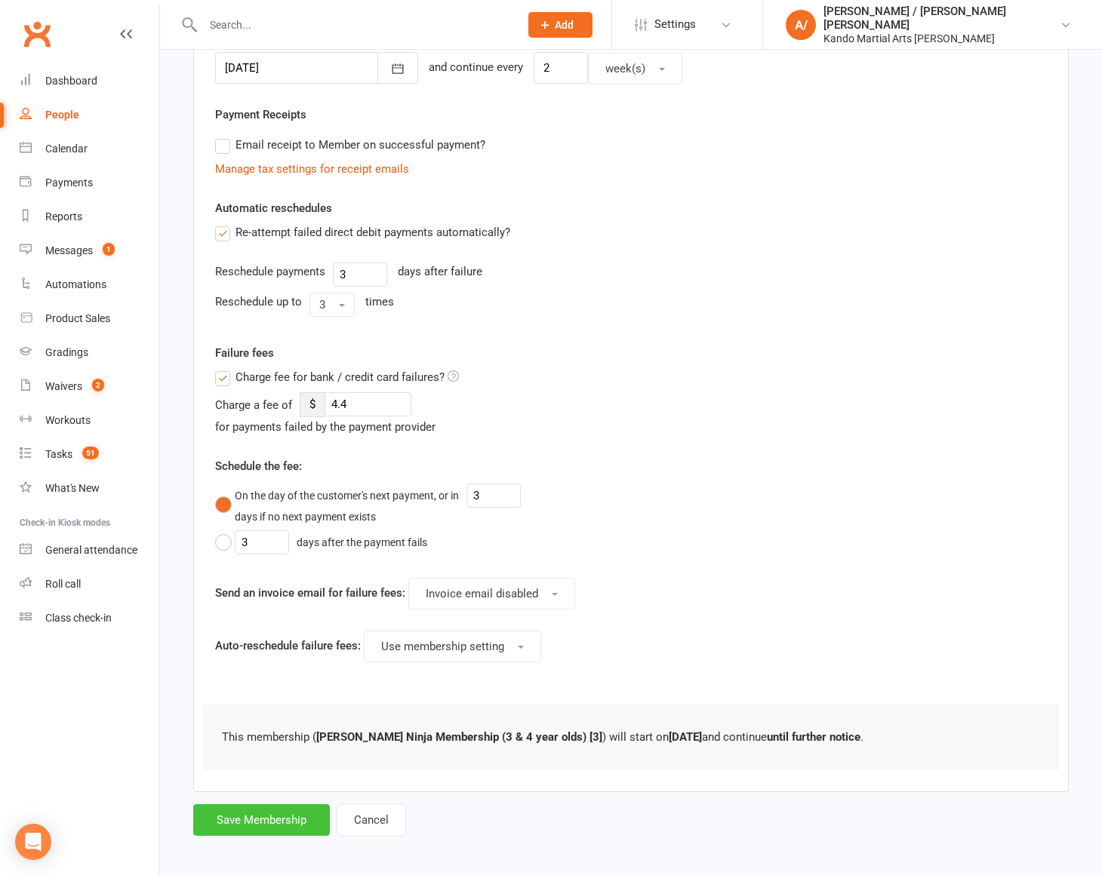
click at [263, 808] on button "Save Membership" at bounding box center [261, 821] width 137 height 32
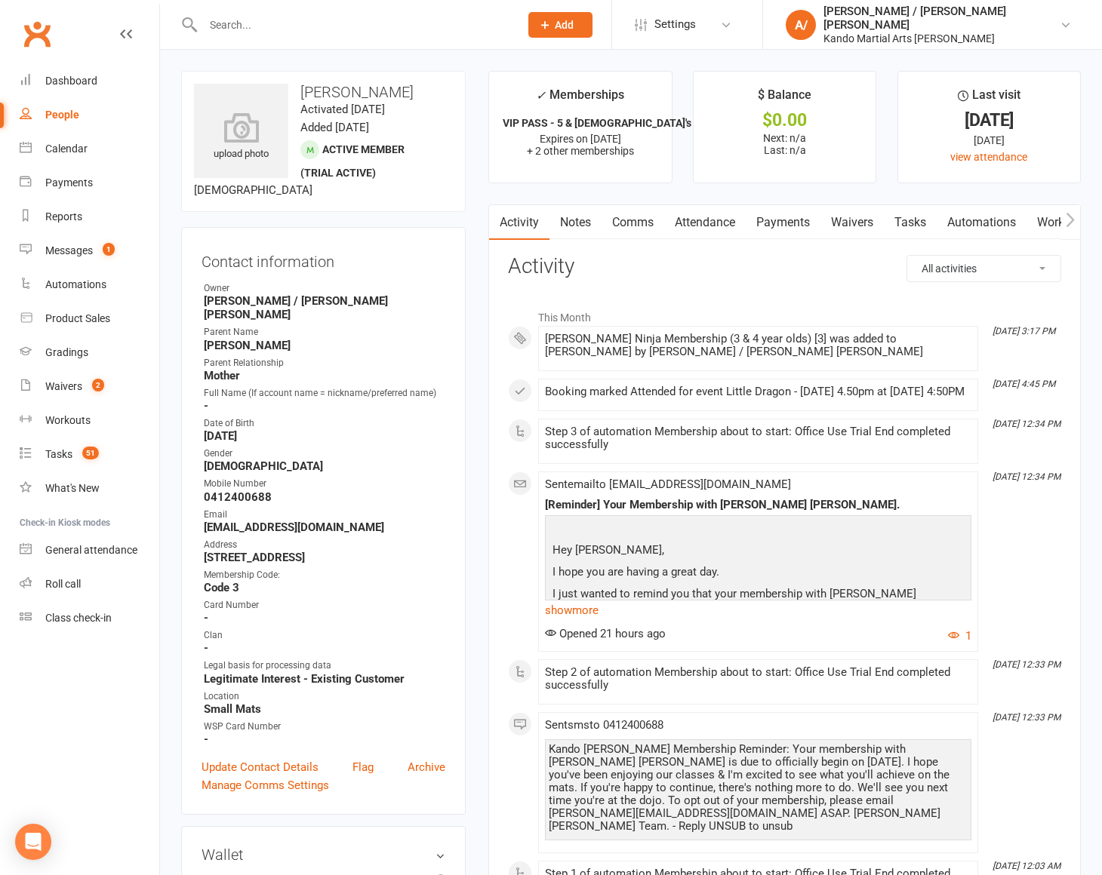
click at [795, 227] on link "Payments" at bounding box center [783, 222] width 75 height 35
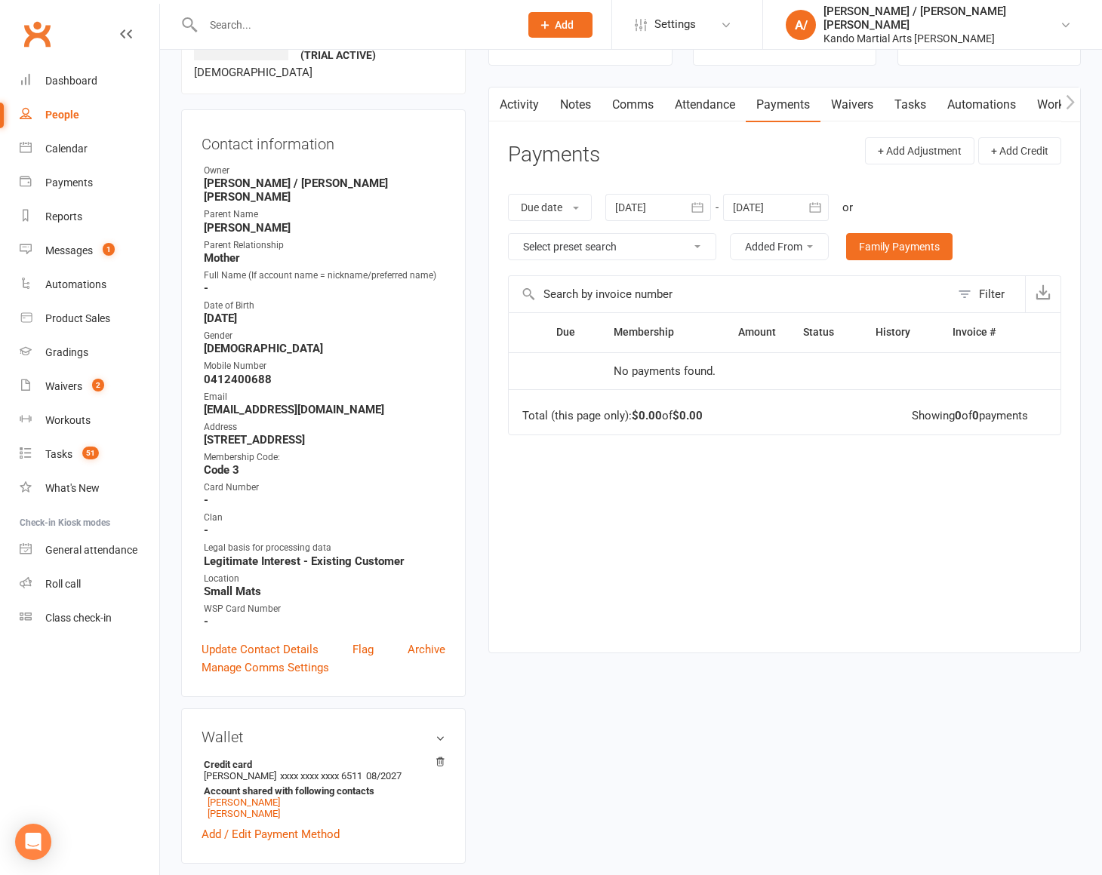
scroll to position [140, 0]
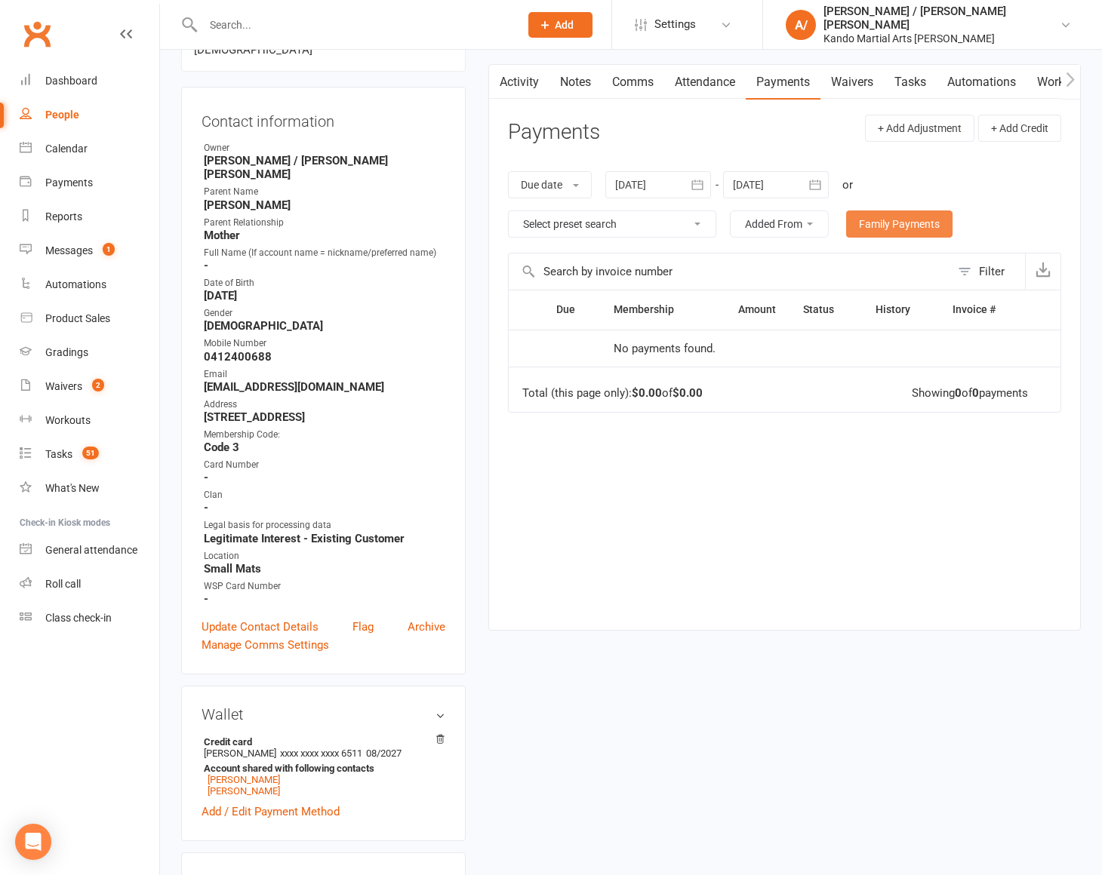
click at [903, 220] on link "Family Payments" at bounding box center [899, 224] width 106 height 27
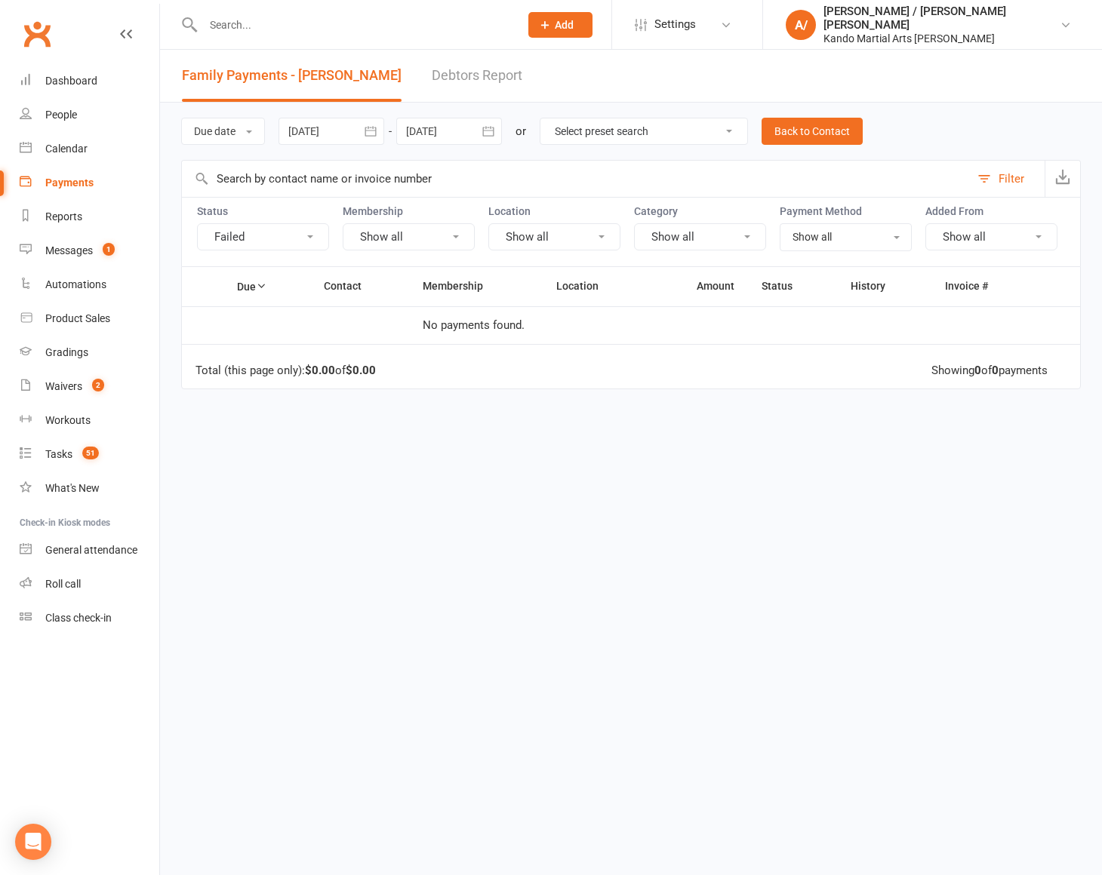
click at [340, 135] on div at bounding box center [331, 131] width 106 height 27
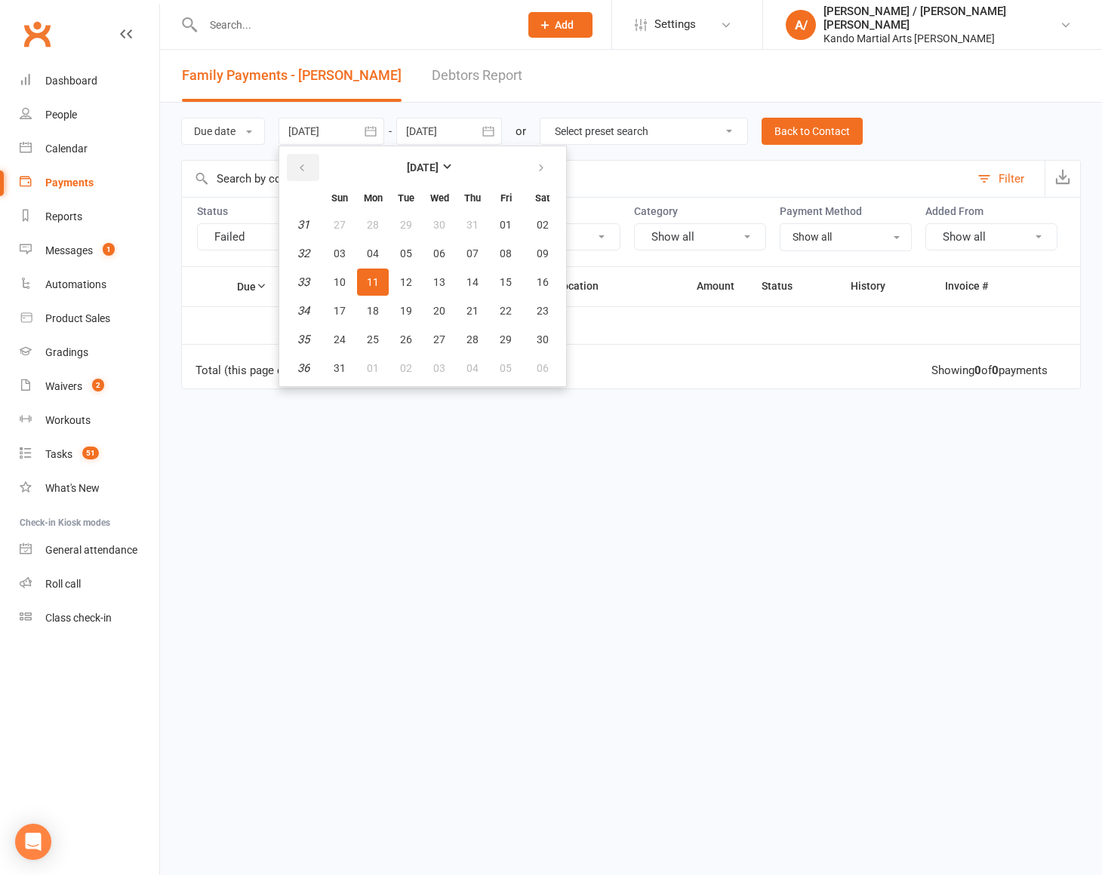
click at [301, 162] on icon "button" at bounding box center [302, 168] width 11 height 12
drag, startPoint x: 349, startPoint y: 256, endPoint x: 359, endPoint y: 262, distance: 11.5
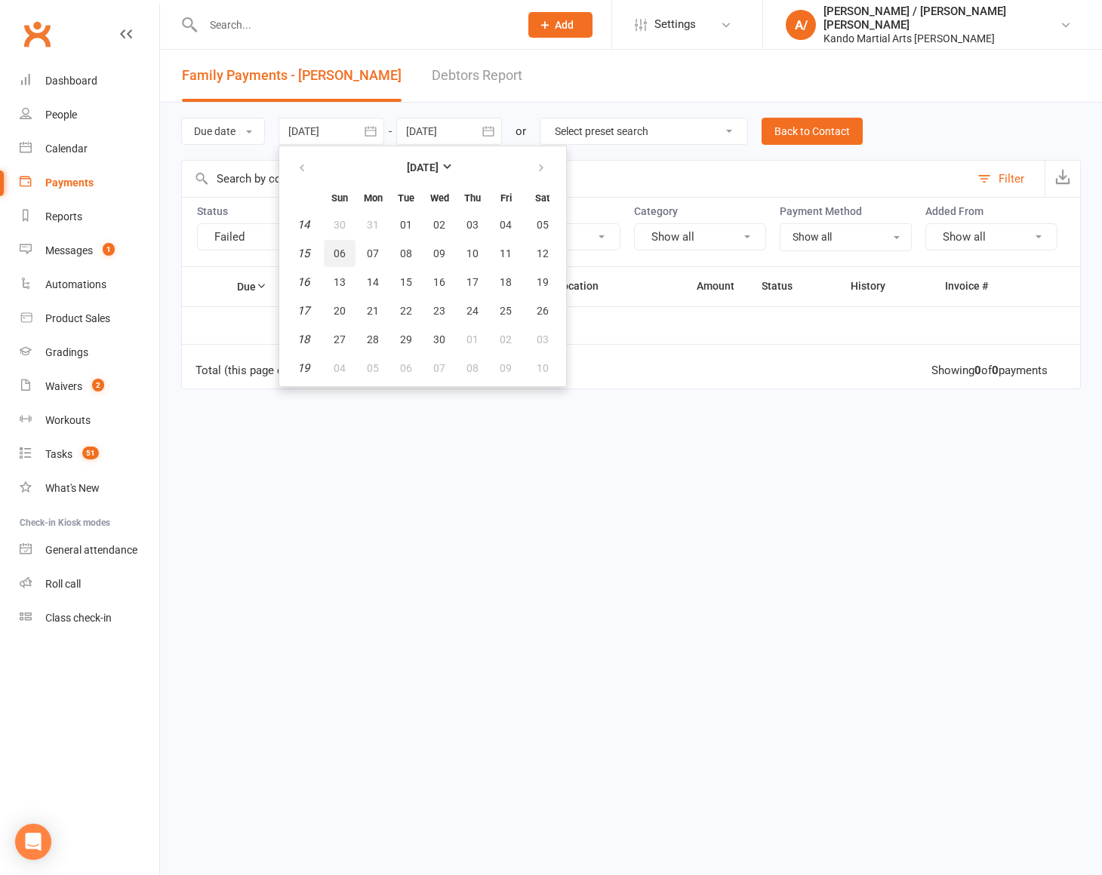
click at [349, 256] on button "06" at bounding box center [340, 253] width 32 height 27
type input "06 Apr 2025"
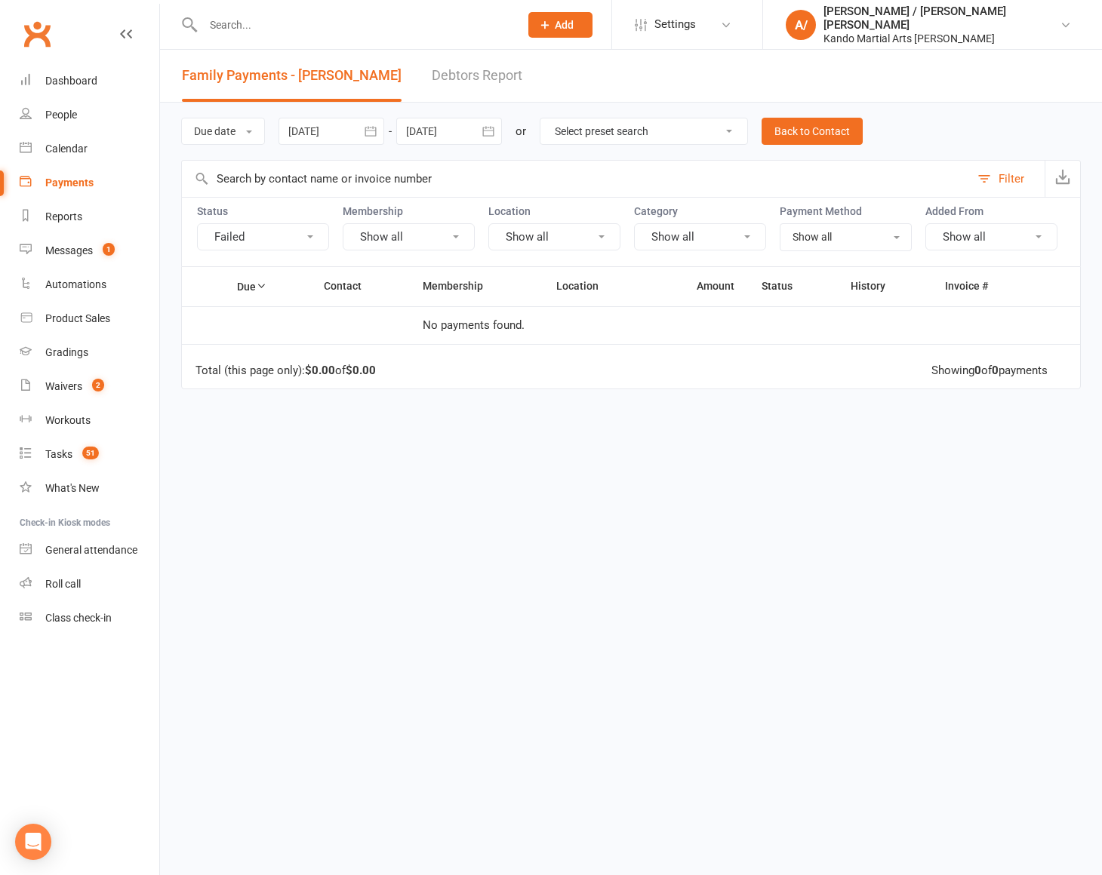
click at [266, 233] on button "Failed" at bounding box center [263, 236] width 132 height 27
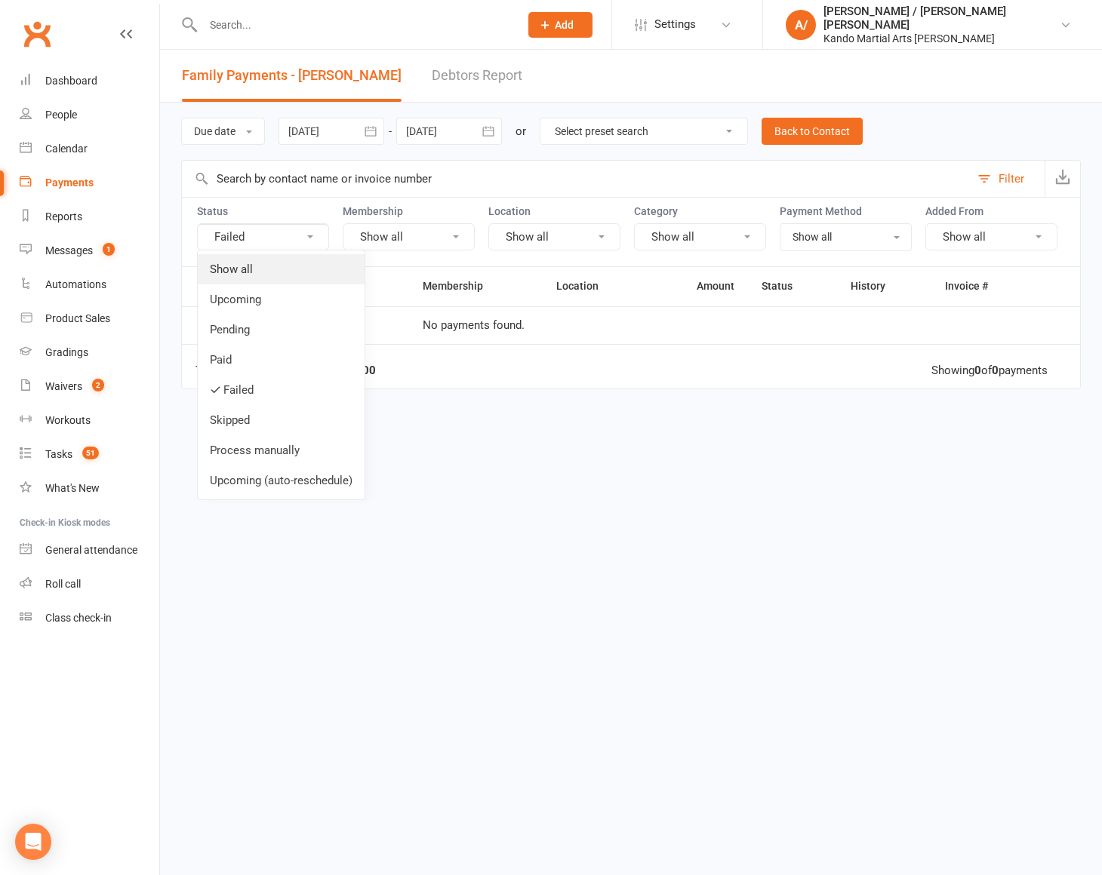
click at [251, 263] on link "Show all" at bounding box center [281, 269] width 167 height 30
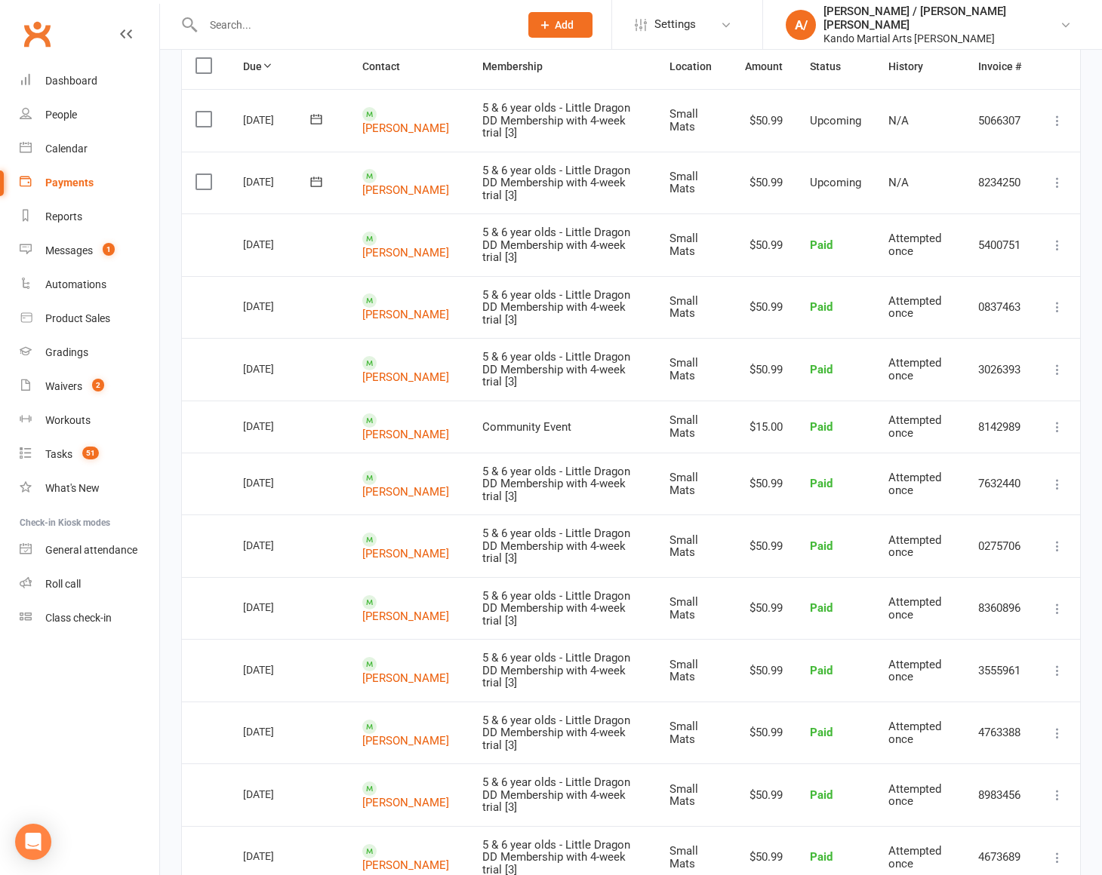
scroll to position [202, 0]
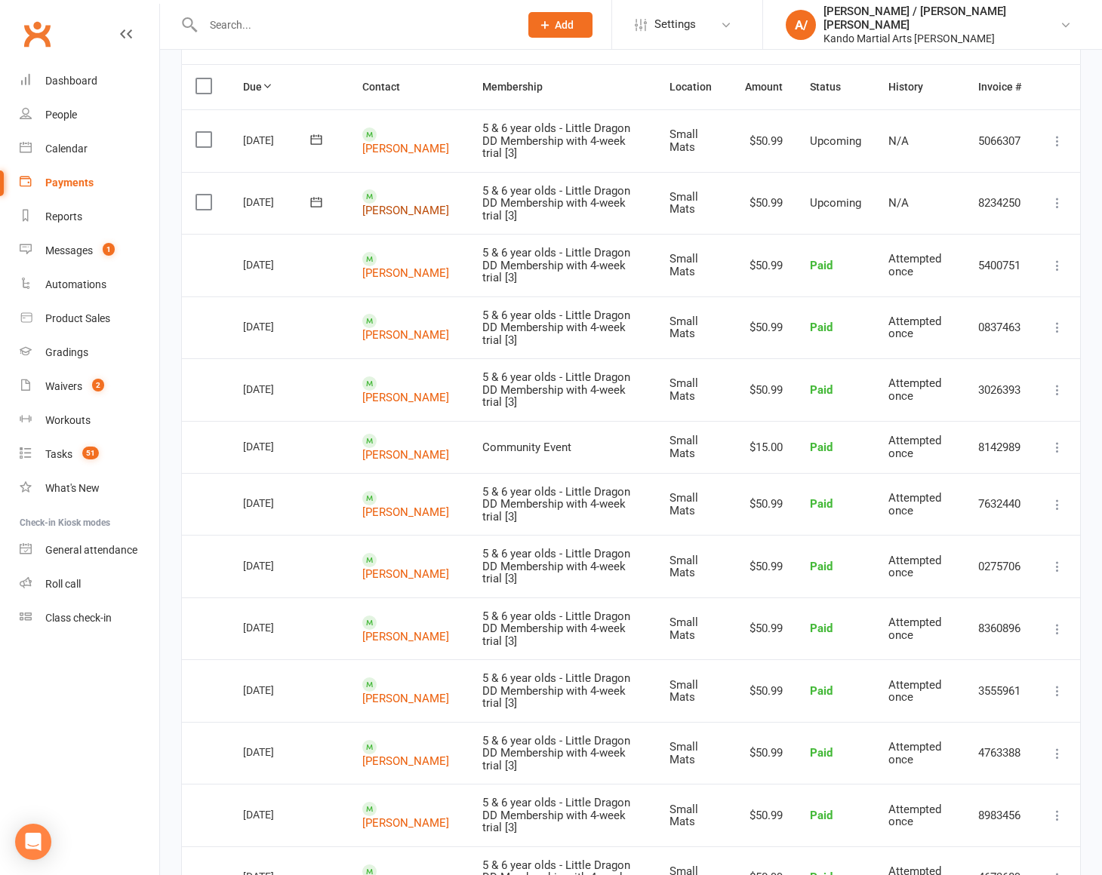
click at [398, 204] on link "Zachary Gugele" at bounding box center [405, 211] width 87 height 14
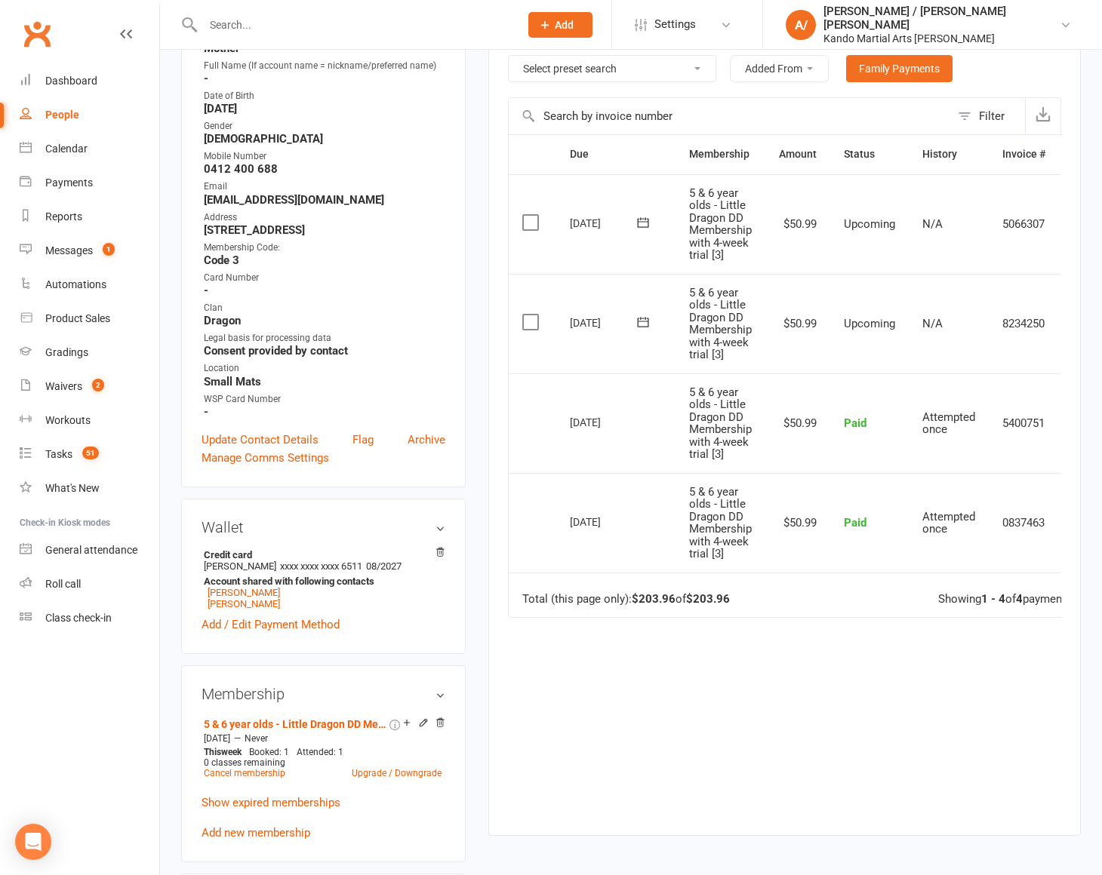
scroll to position [345, 0]
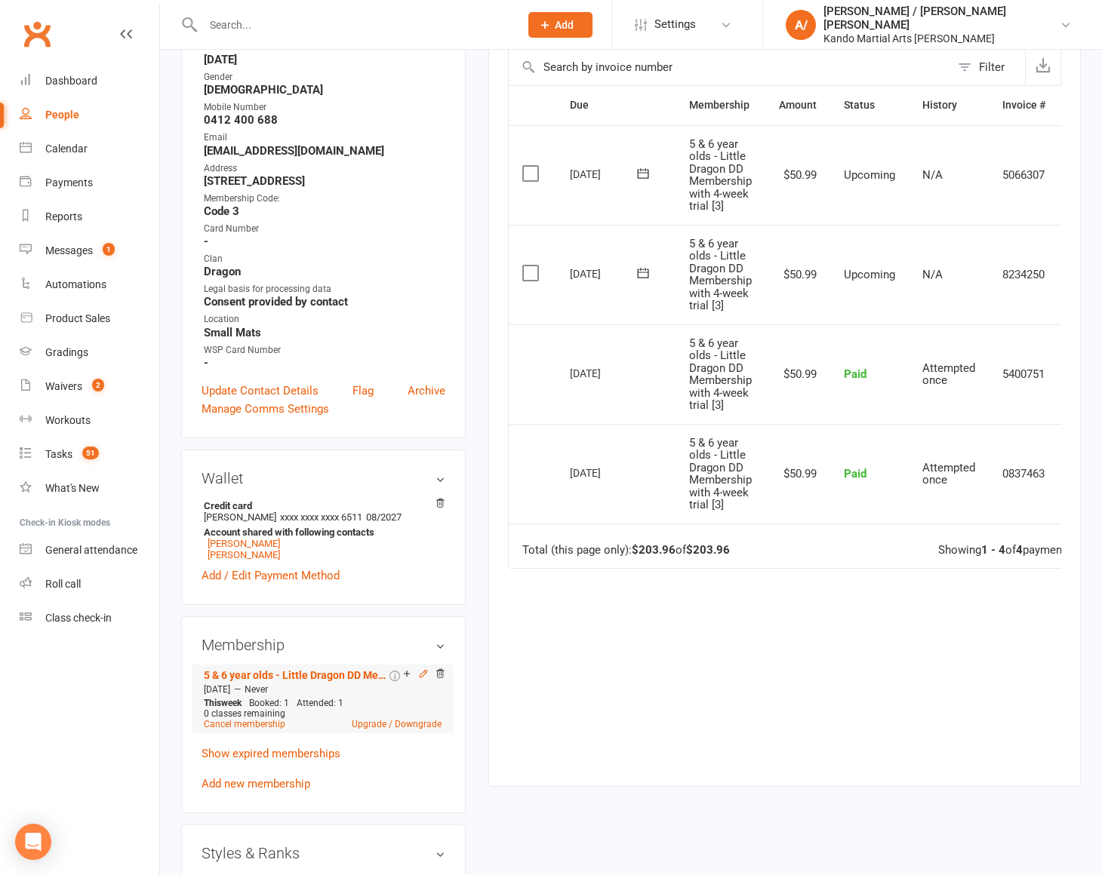
click at [425, 669] on icon at bounding box center [423, 674] width 11 height 11
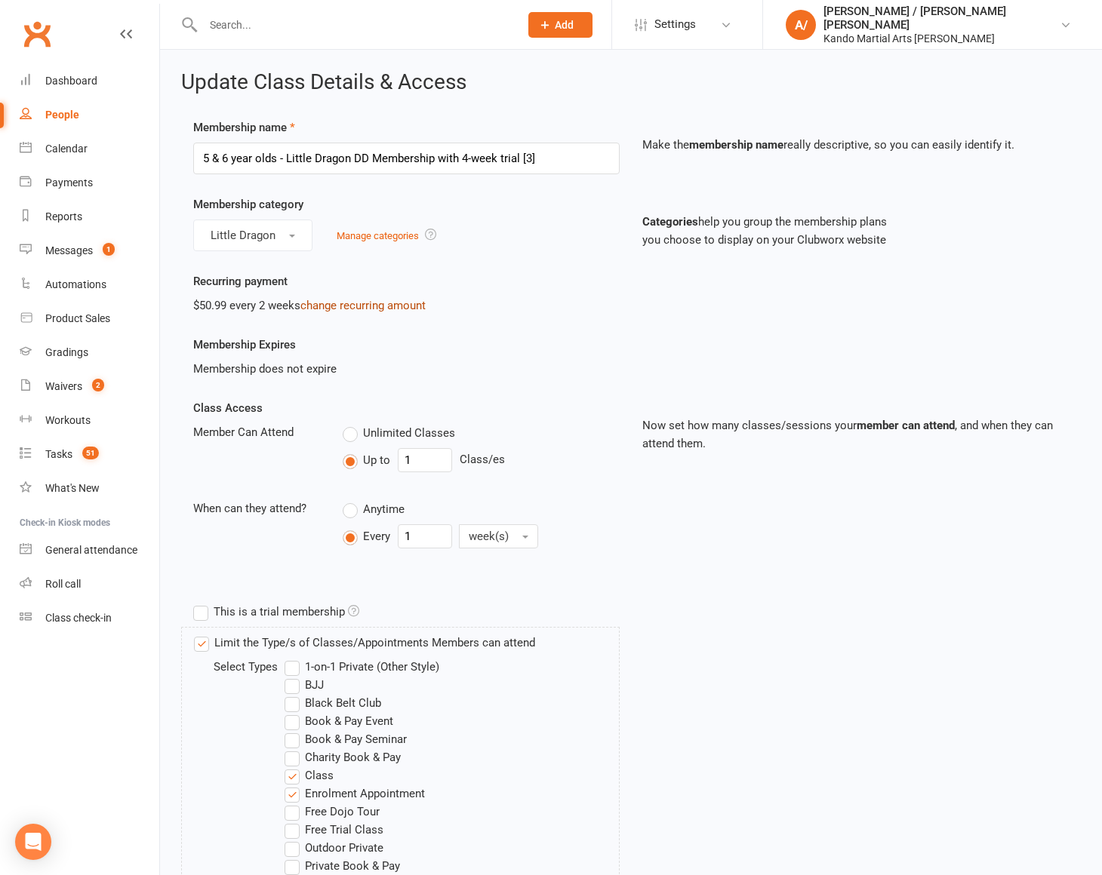
click at [355, 302] on link "change recurring amount" at bounding box center [362, 306] width 125 height 14
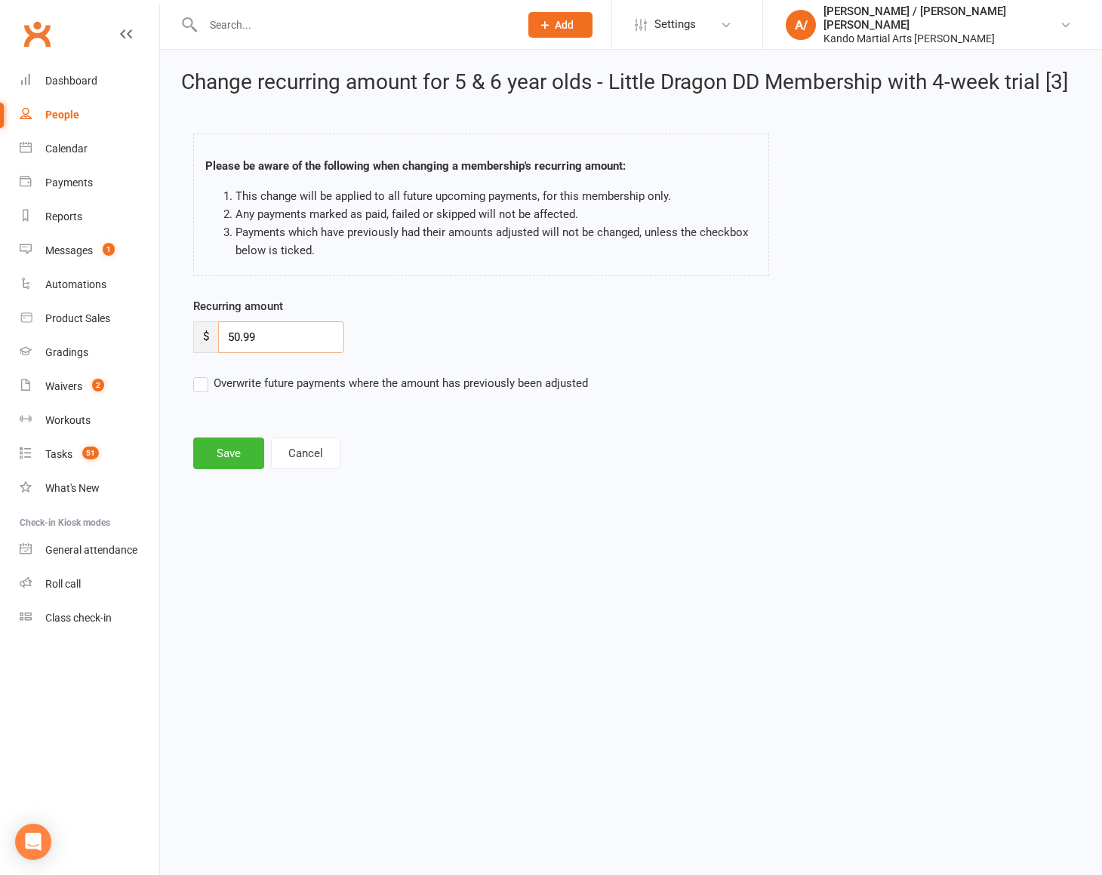
click at [241, 338] on input "50.99" at bounding box center [281, 338] width 126 height 32
type input "95.99"
click at [219, 471] on div "Change recurring amount for 5 & 6 year olds - Little Dragon DD Membership with …" at bounding box center [631, 272] width 942 height 444
click at [248, 456] on button "Save" at bounding box center [228, 454] width 71 height 32
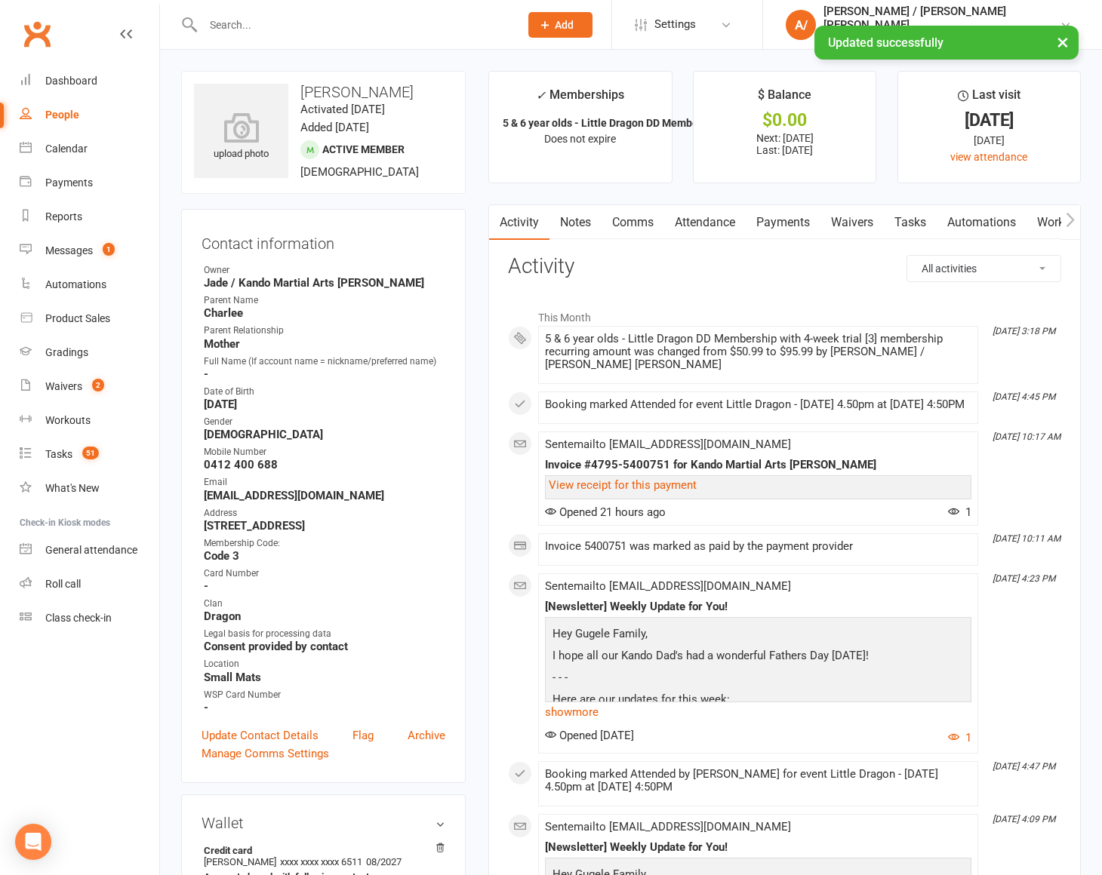
click at [770, 226] on link "Payments" at bounding box center [783, 222] width 75 height 35
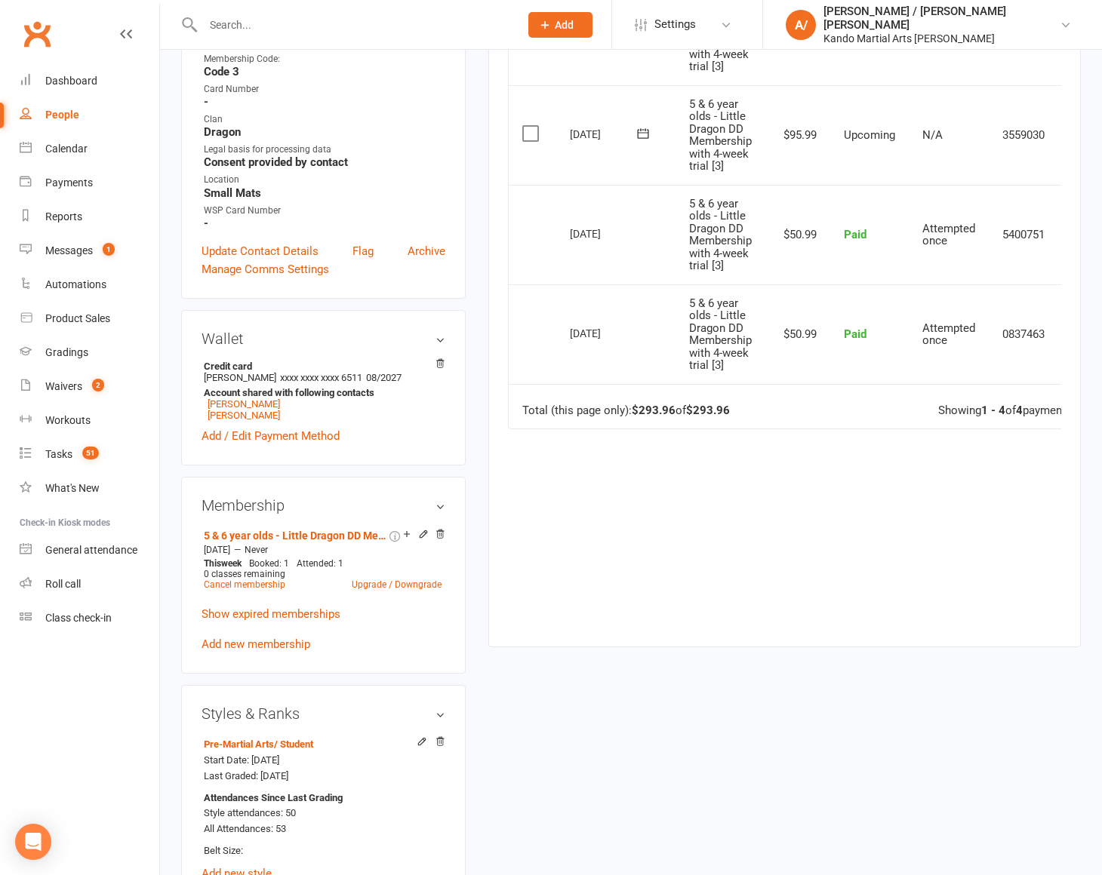
scroll to position [488, 0]
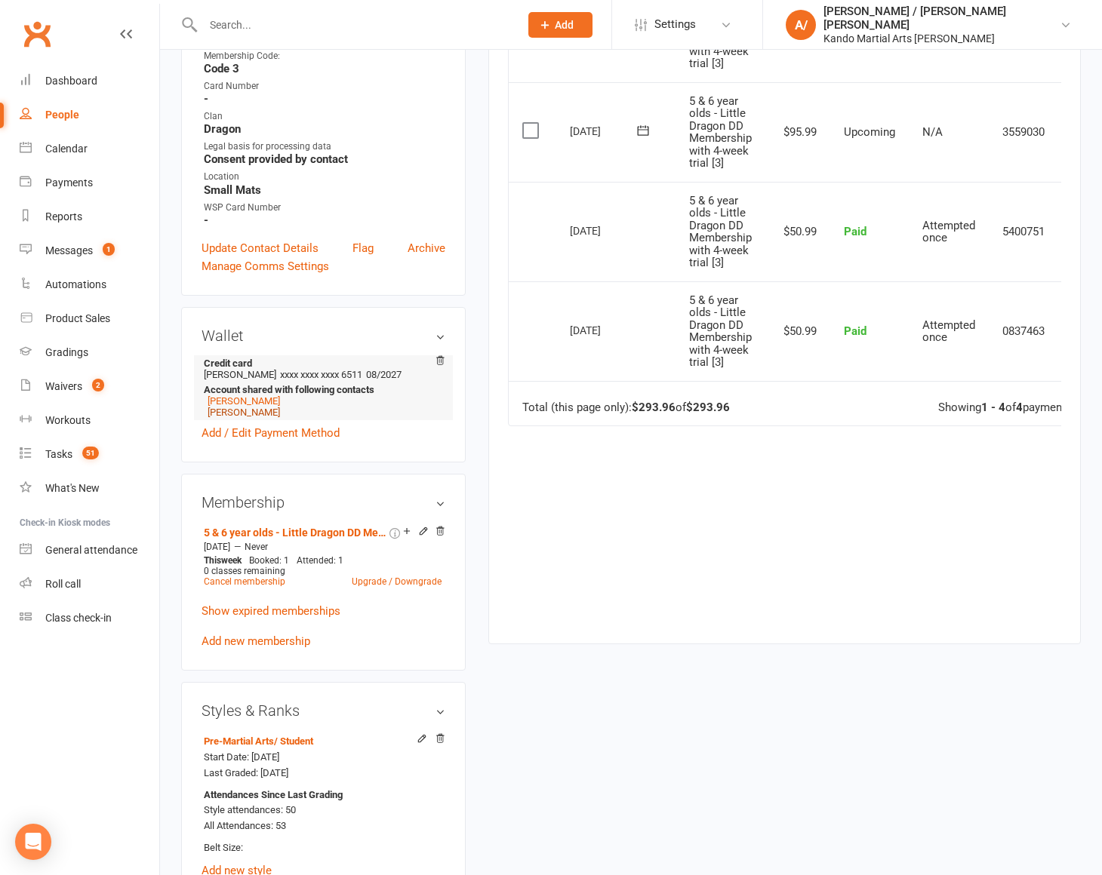
click at [252, 407] on link "Addison Gugele" at bounding box center [244, 412] width 72 height 11
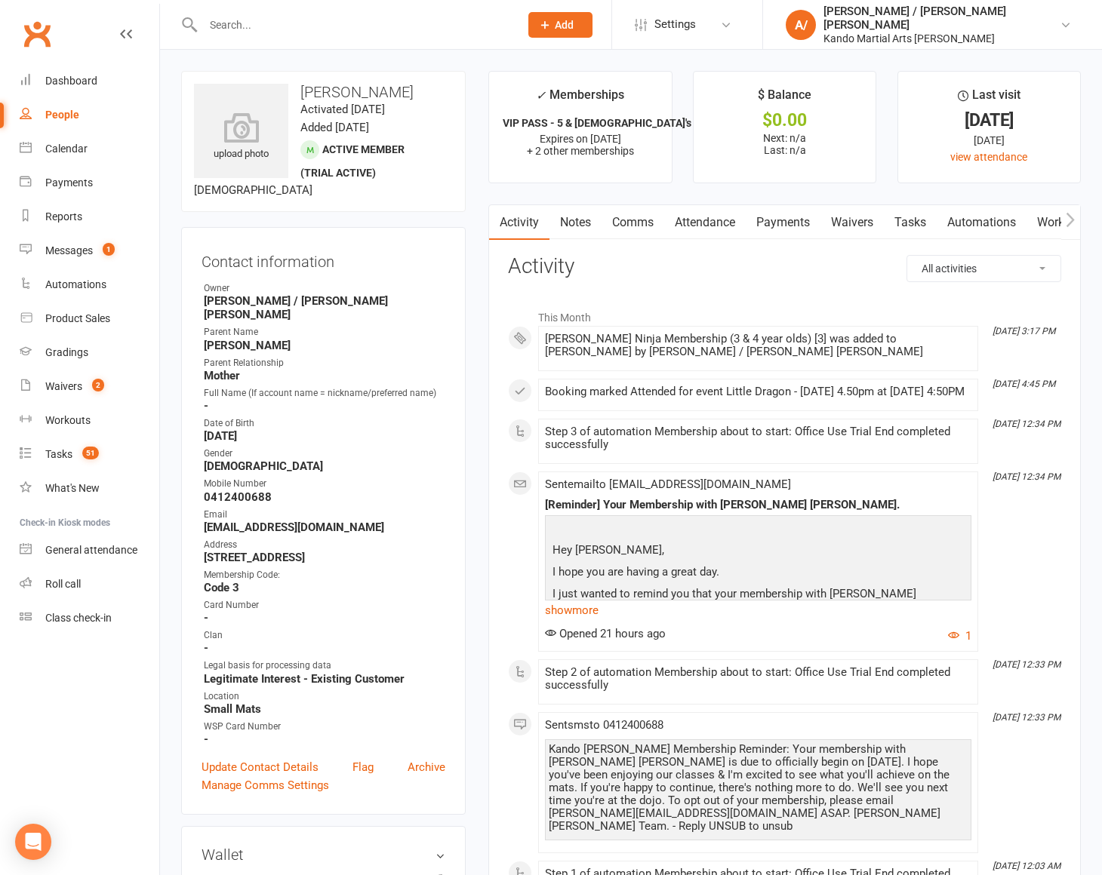
click at [711, 214] on link "Attendance" at bounding box center [705, 222] width 82 height 35
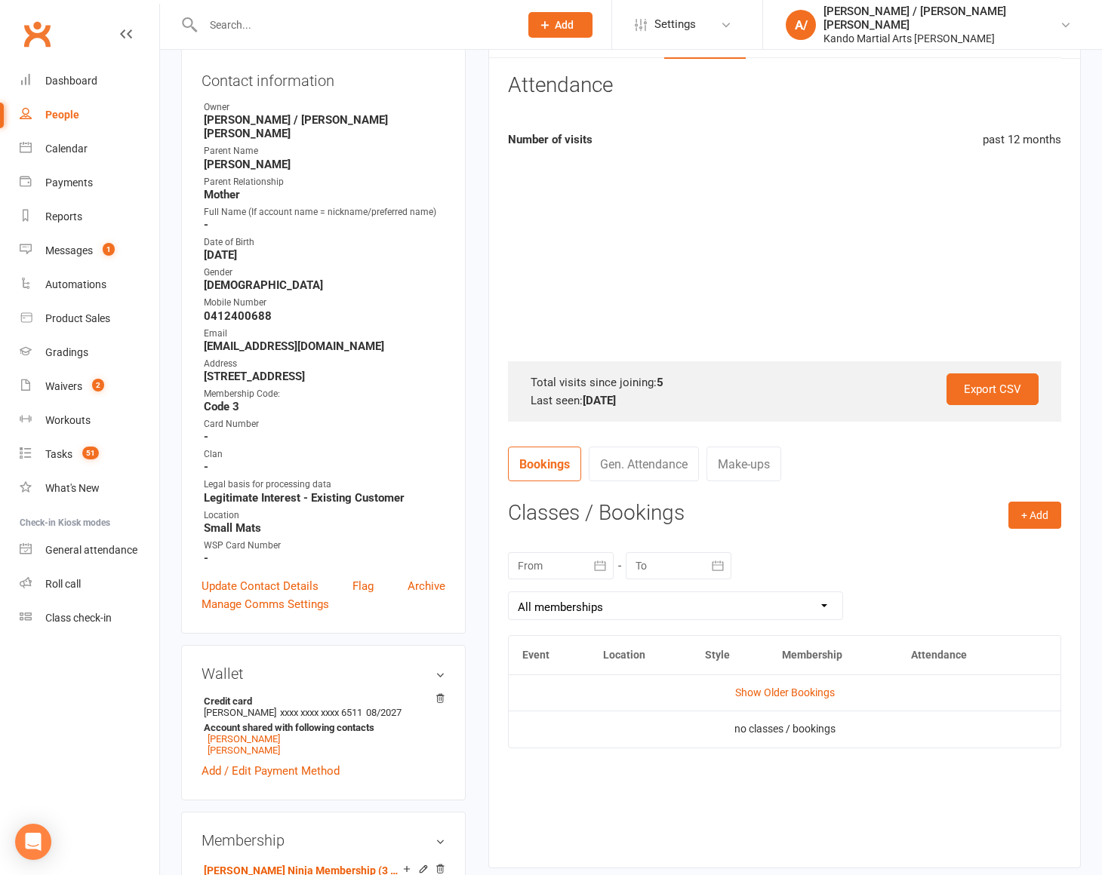
scroll to position [220, 0]
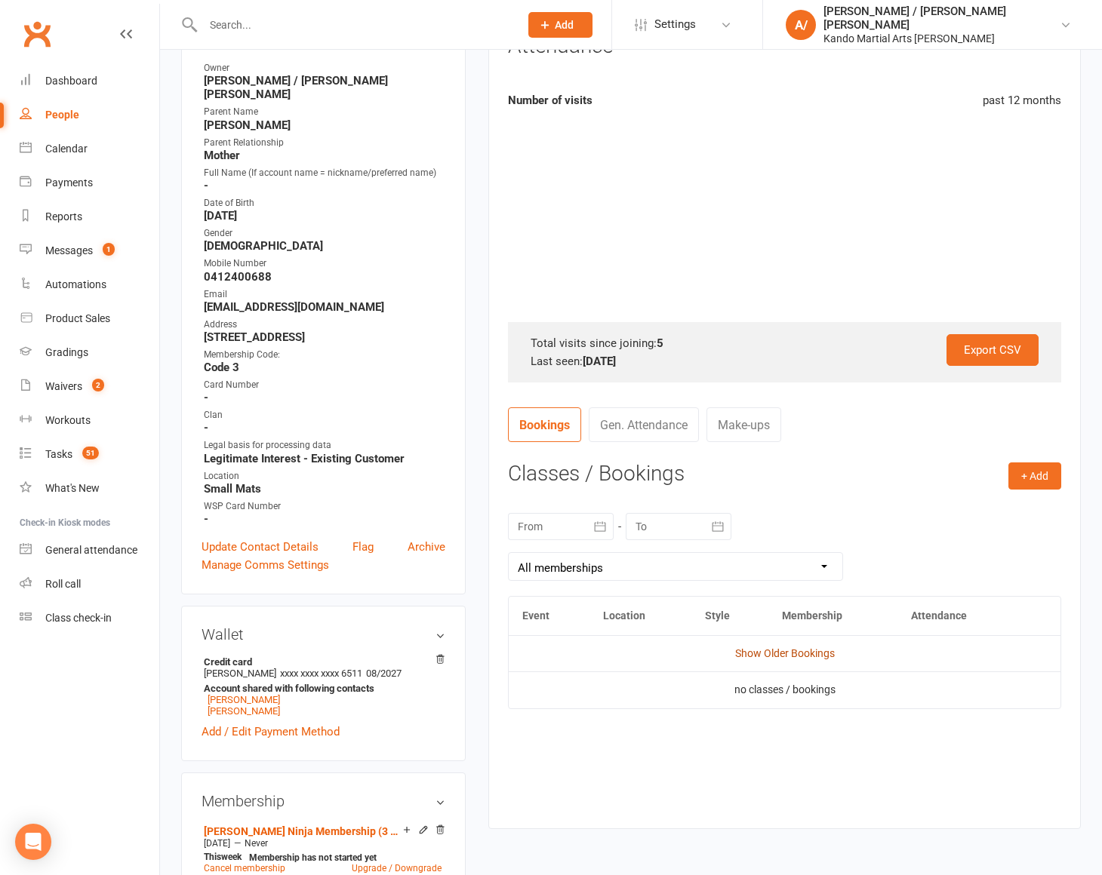
click at [772, 650] on link "Show Older Bookings" at bounding box center [785, 654] width 100 height 12
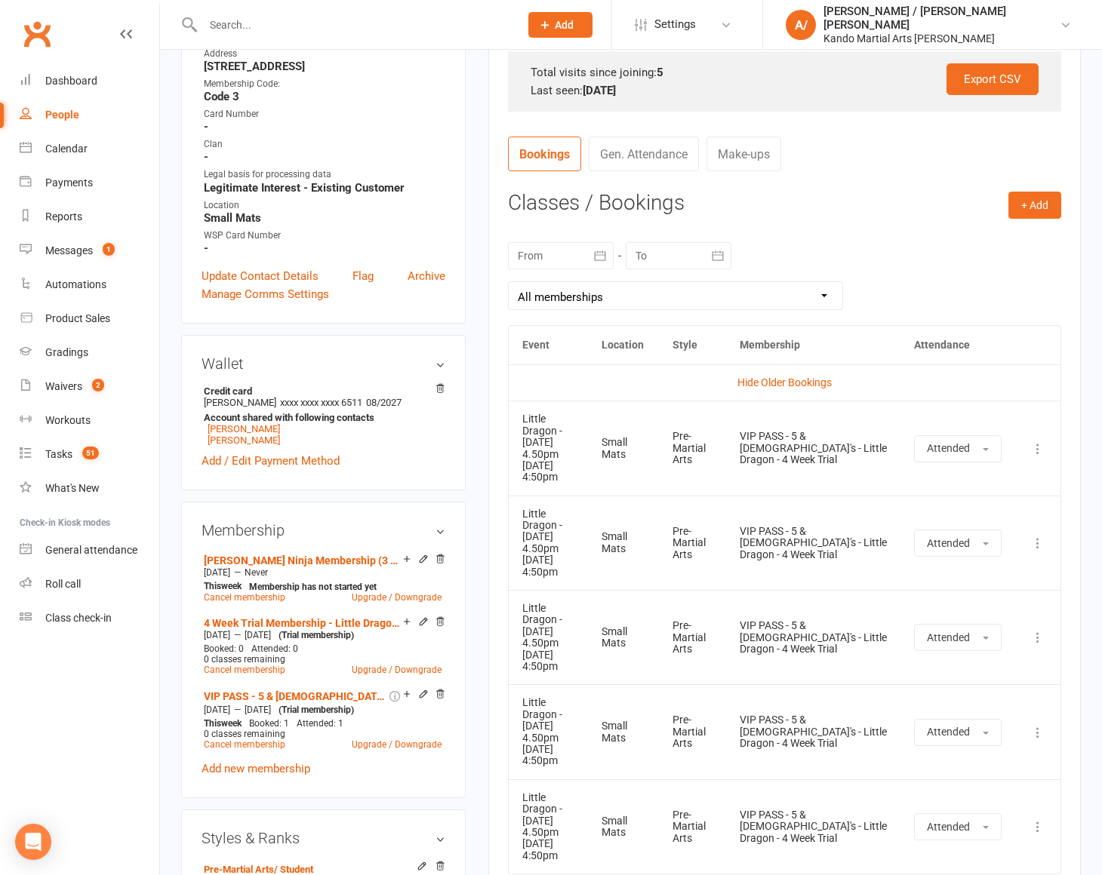
scroll to position [507, 0]
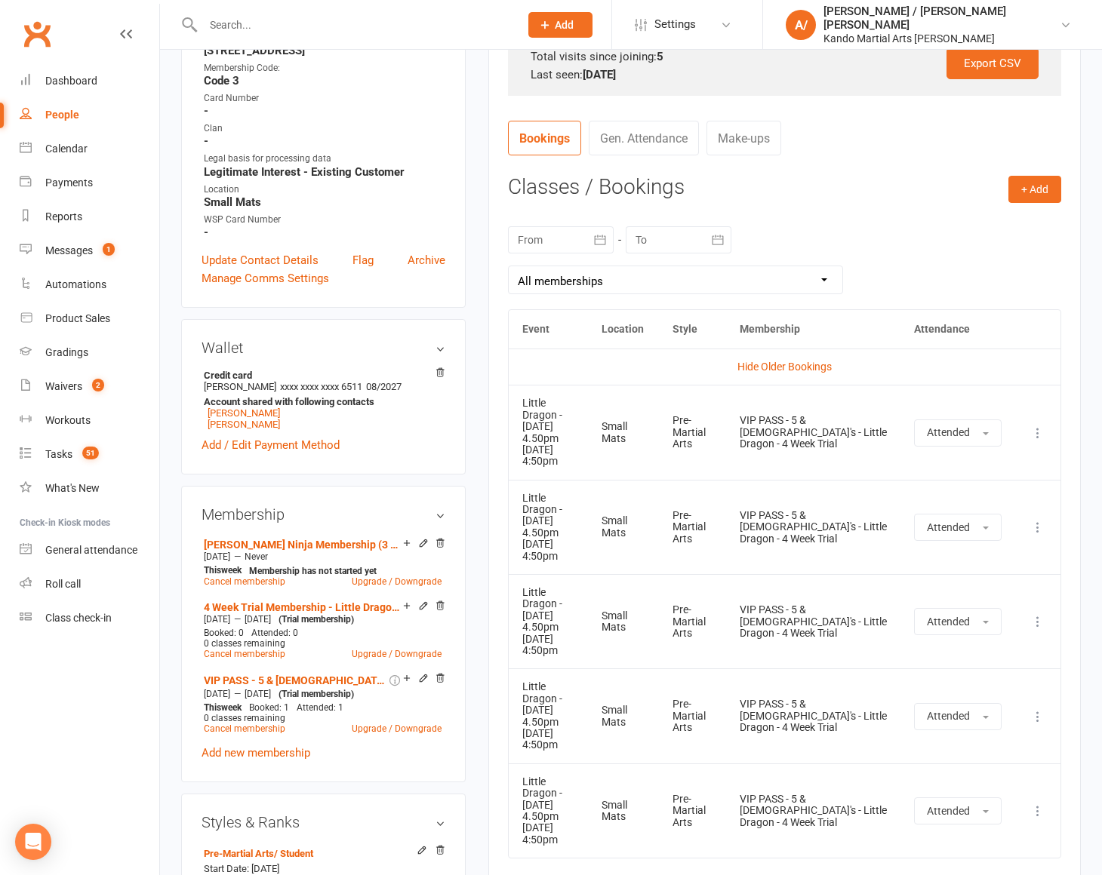
click at [1035, 802] on button at bounding box center [1038, 811] width 18 height 18
click at [952, 856] on link "View event" at bounding box center [971, 871] width 149 height 30
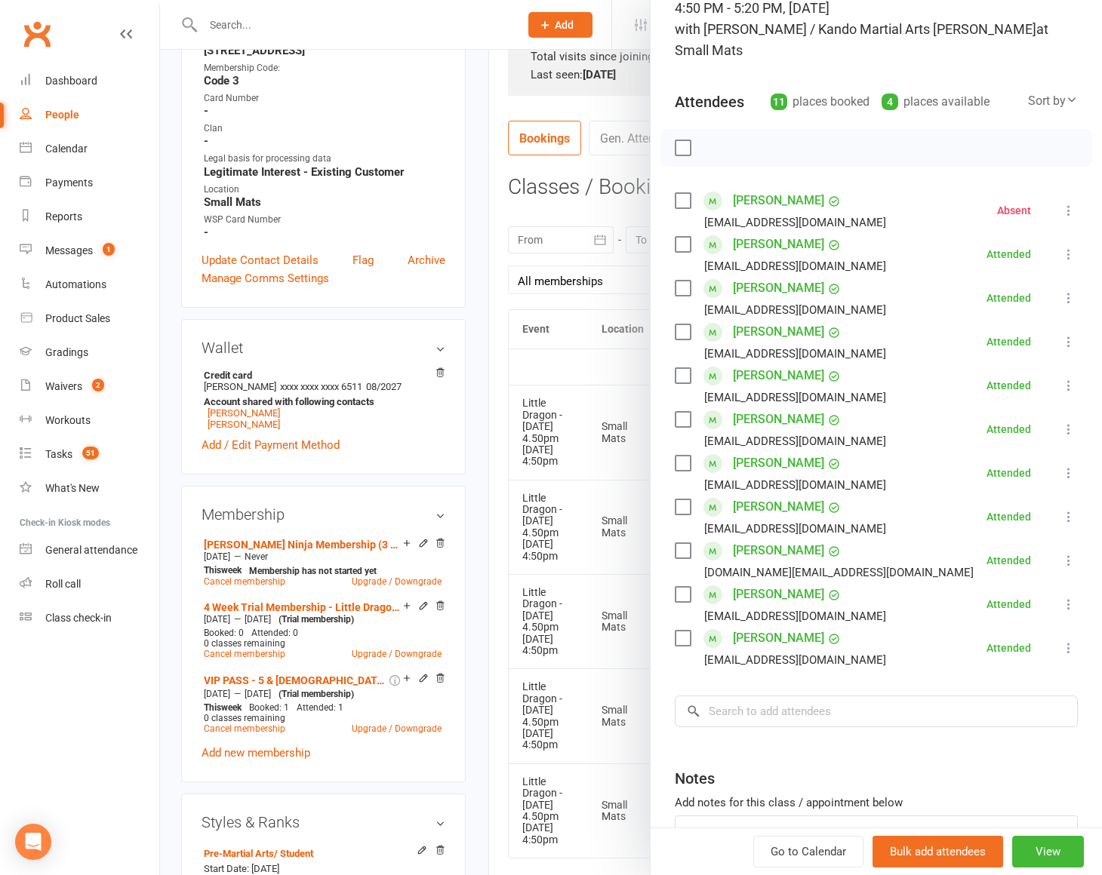
scroll to position [114, 0]
click at [802, 695] on input "search" at bounding box center [876, 711] width 403 height 32
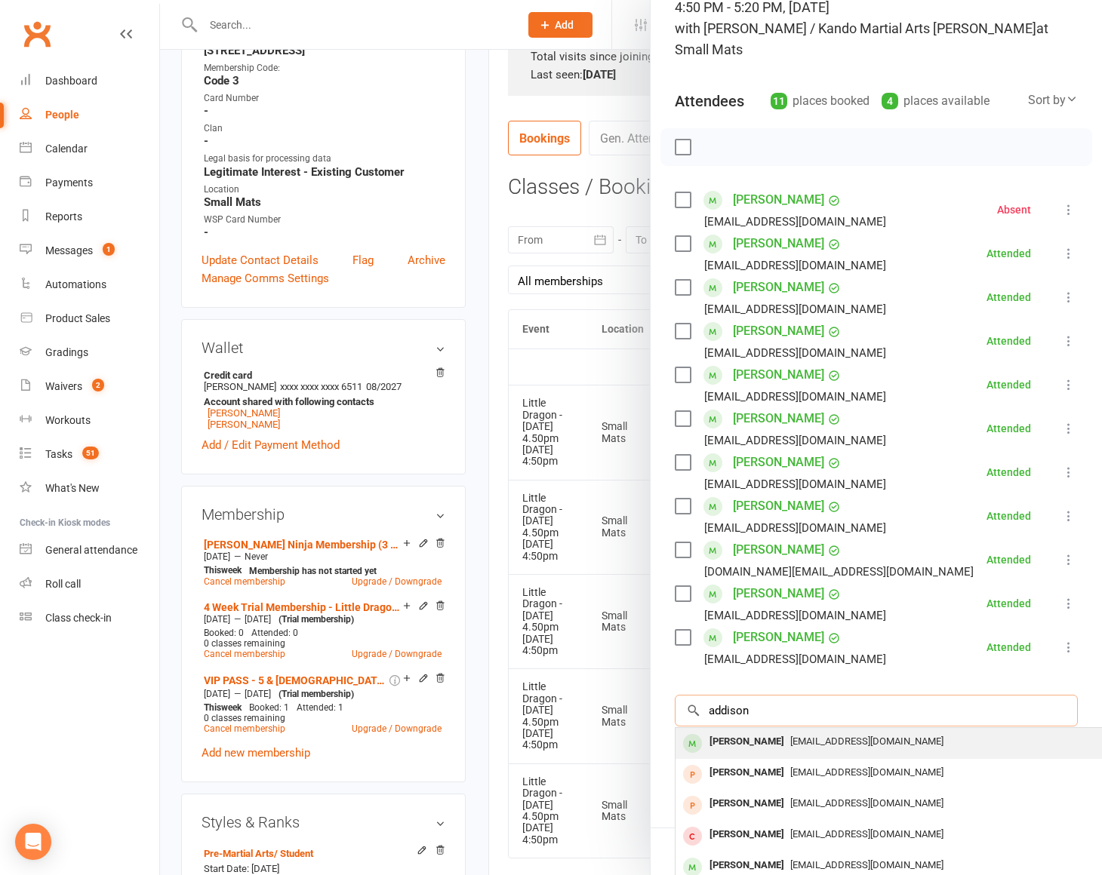
type input "addison"
click at [759, 731] on div "Addison Gugele" at bounding box center [746, 742] width 87 height 22
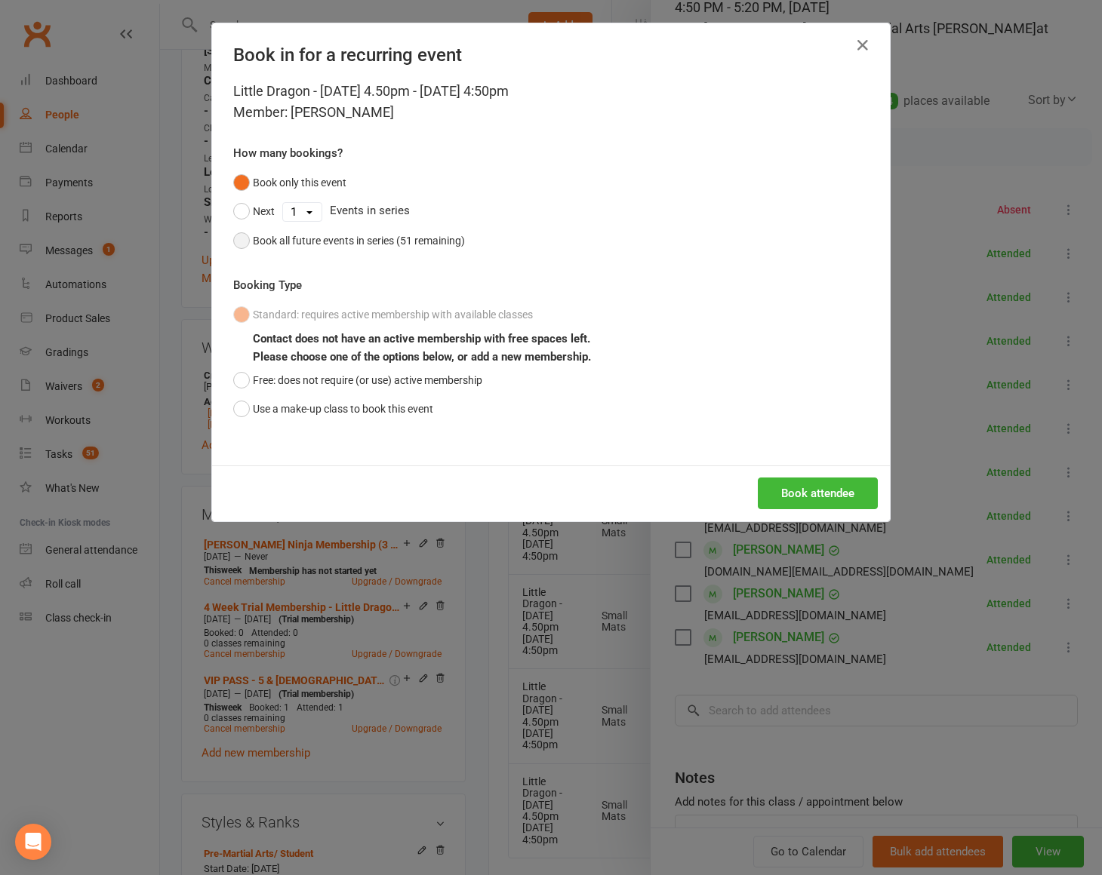
click at [363, 245] on div "Book all future events in series (51 remaining)" at bounding box center [359, 240] width 212 height 17
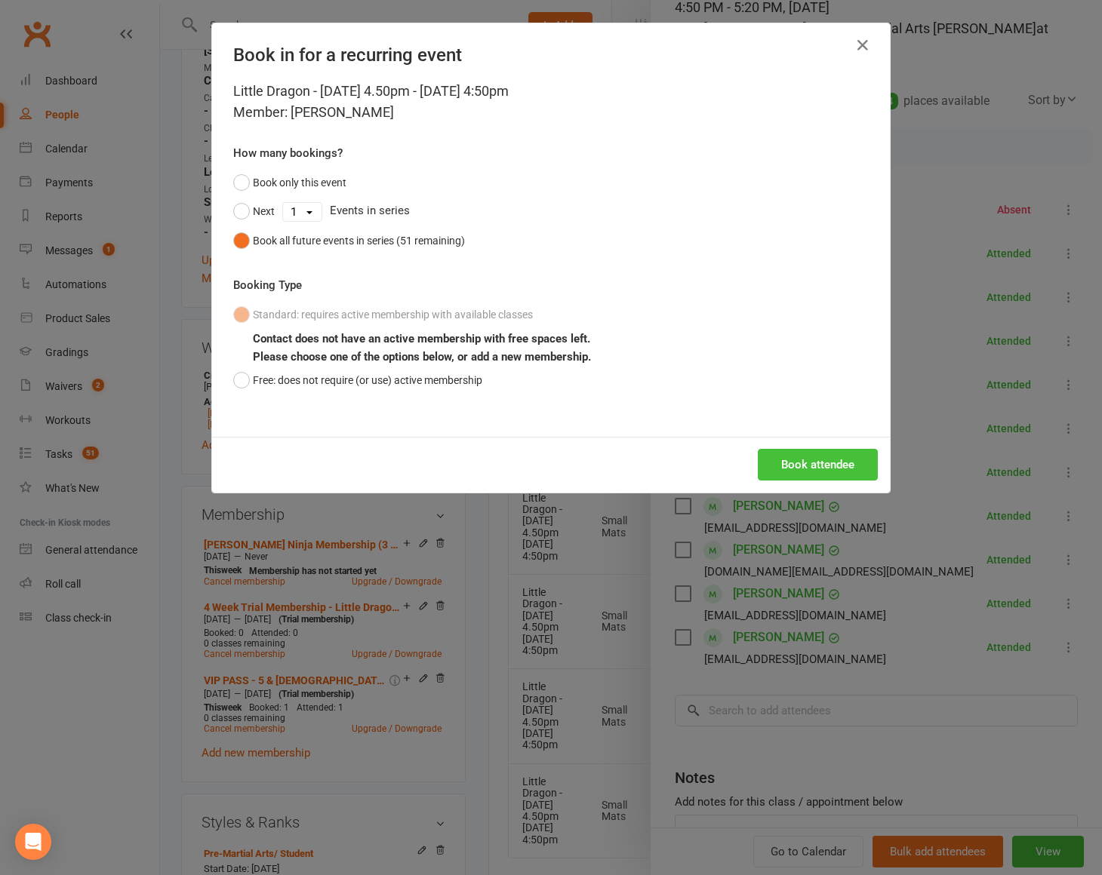
click at [813, 475] on button "Book attendee" at bounding box center [818, 465] width 120 height 32
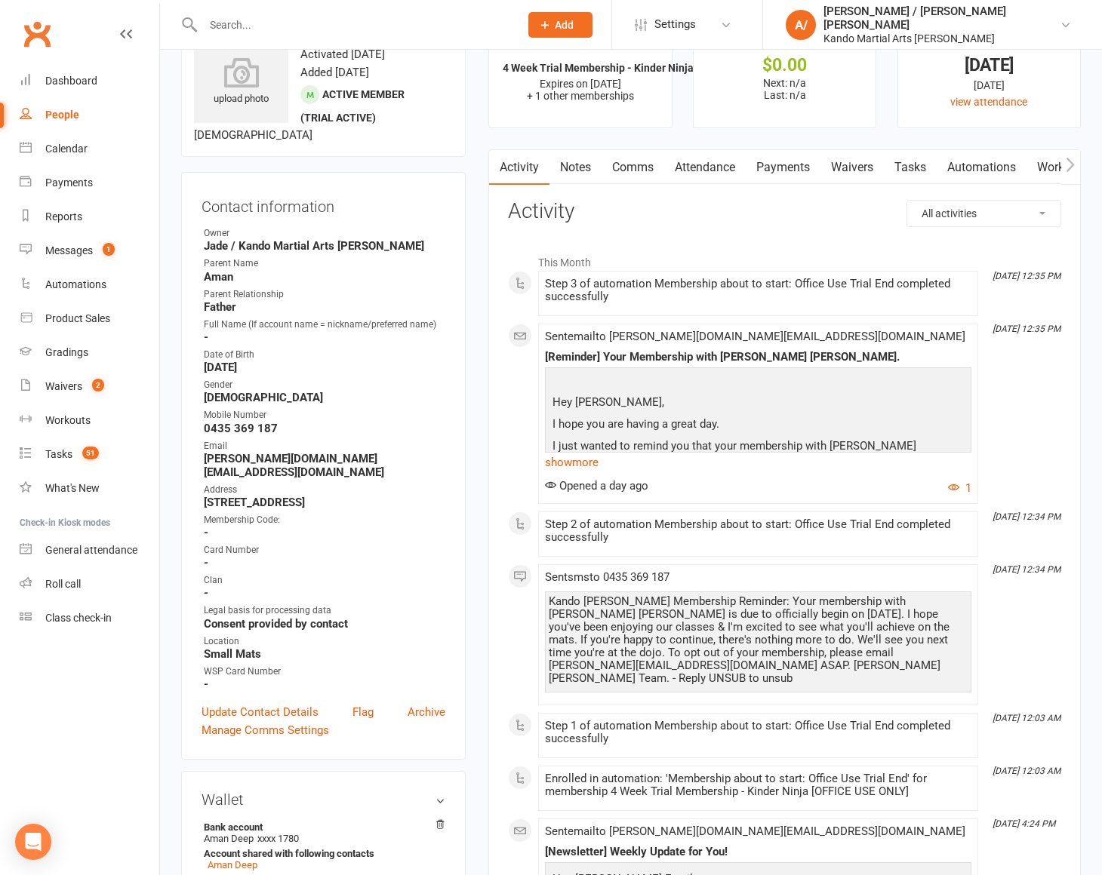
scroll to position [57, 0]
click at [928, 167] on link "Tasks" at bounding box center [910, 166] width 53 height 35
select select "incomplete"
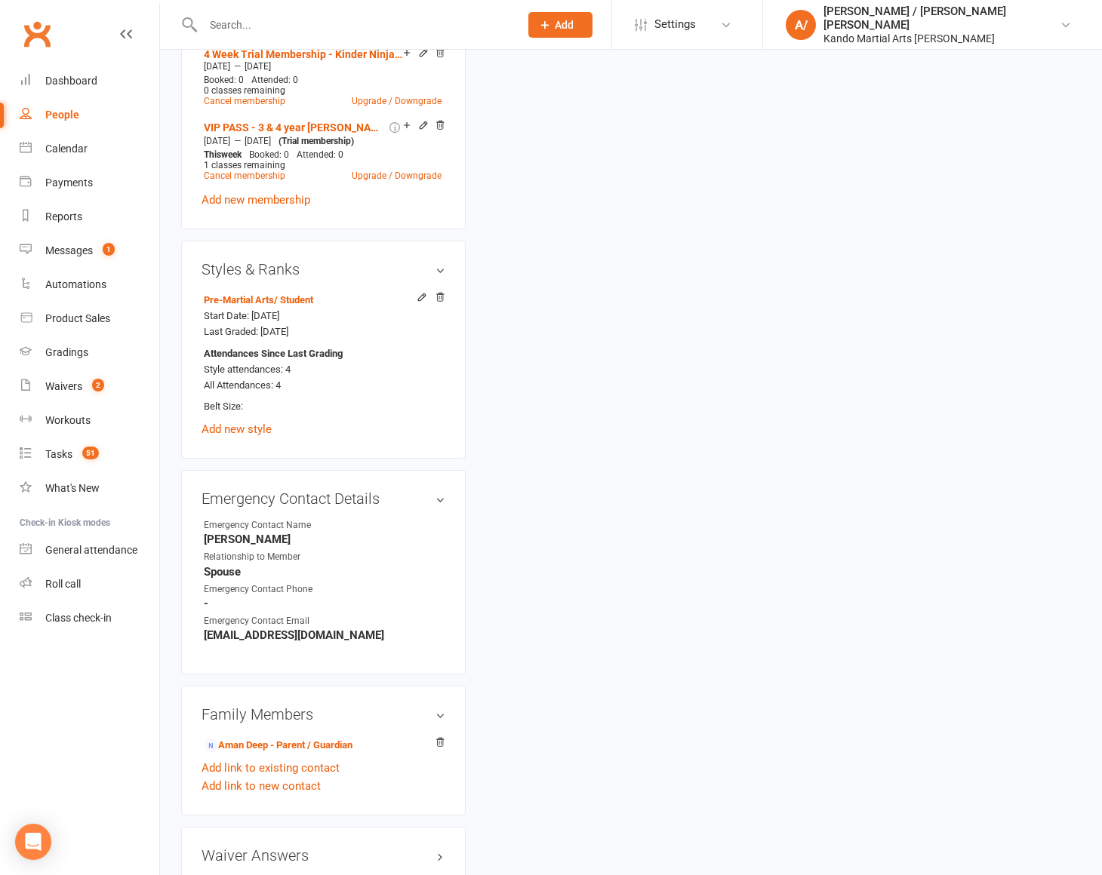
scroll to position [936, 0]
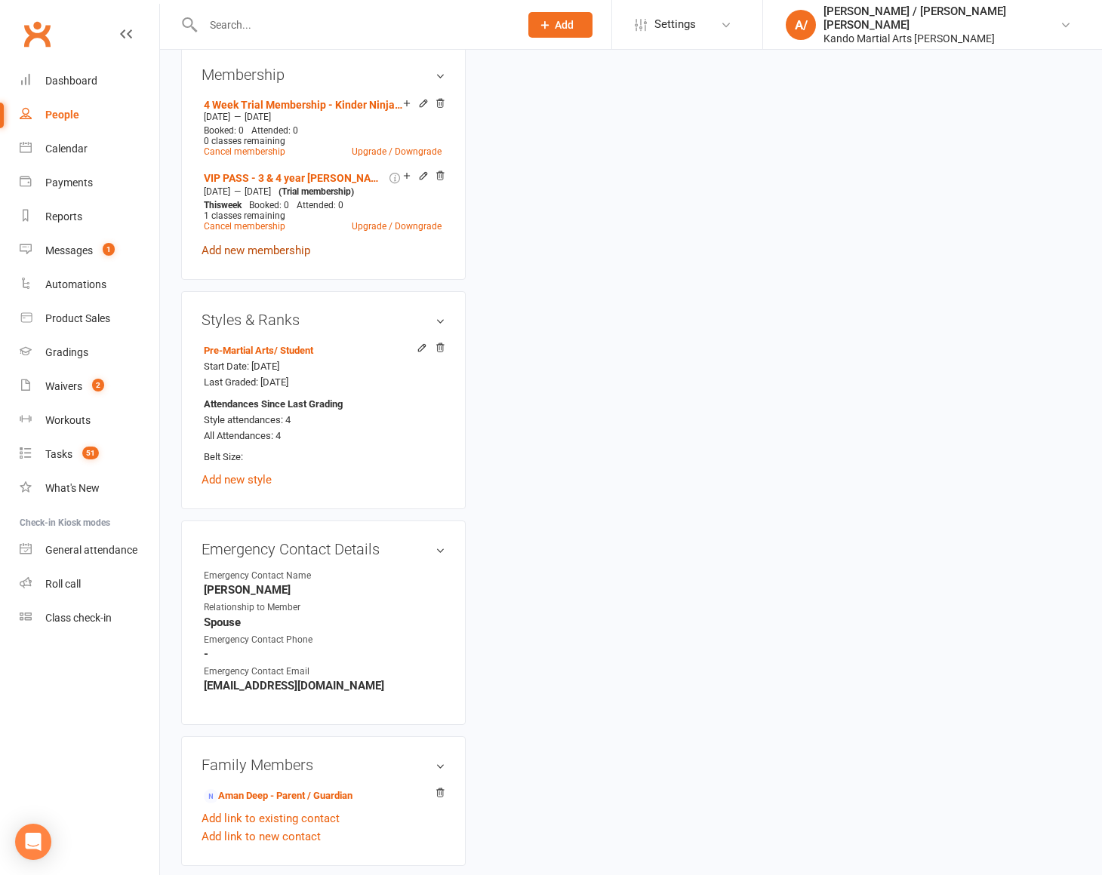
click at [272, 244] on link "Add new membership" at bounding box center [256, 251] width 109 height 14
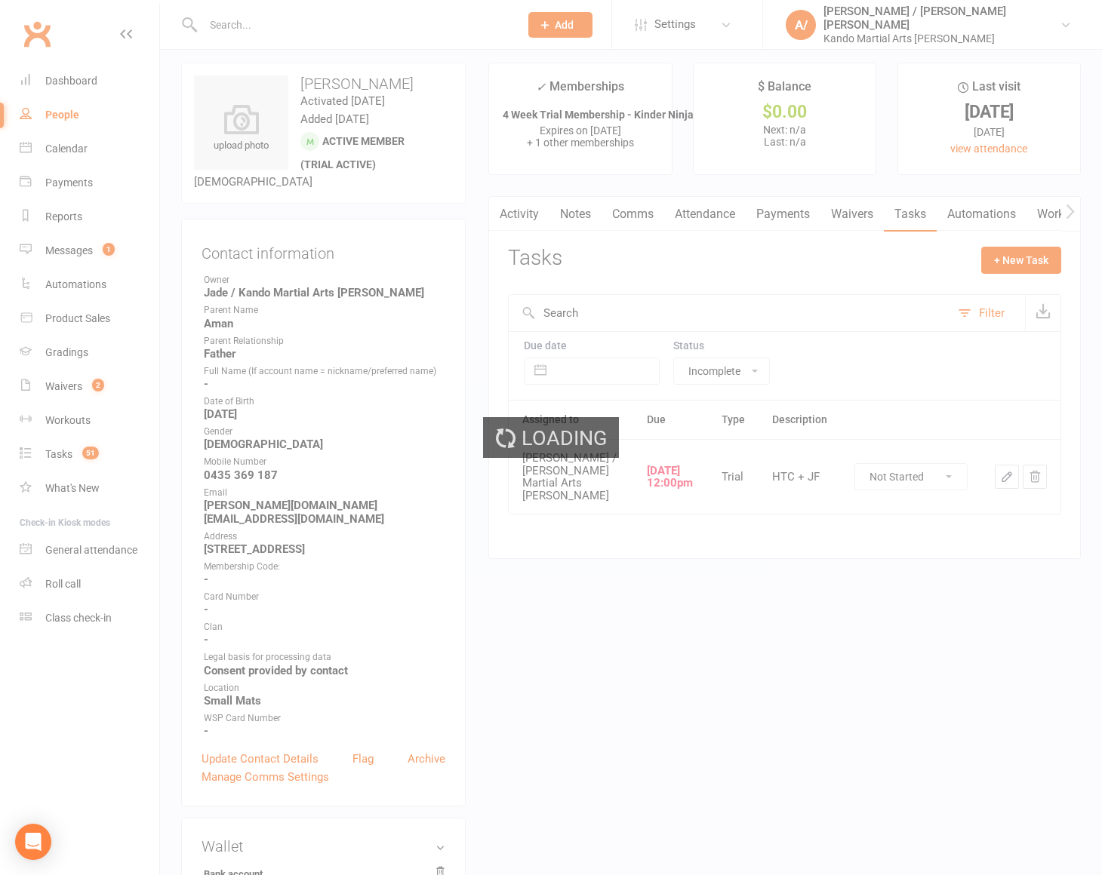
scroll to position [0, 0]
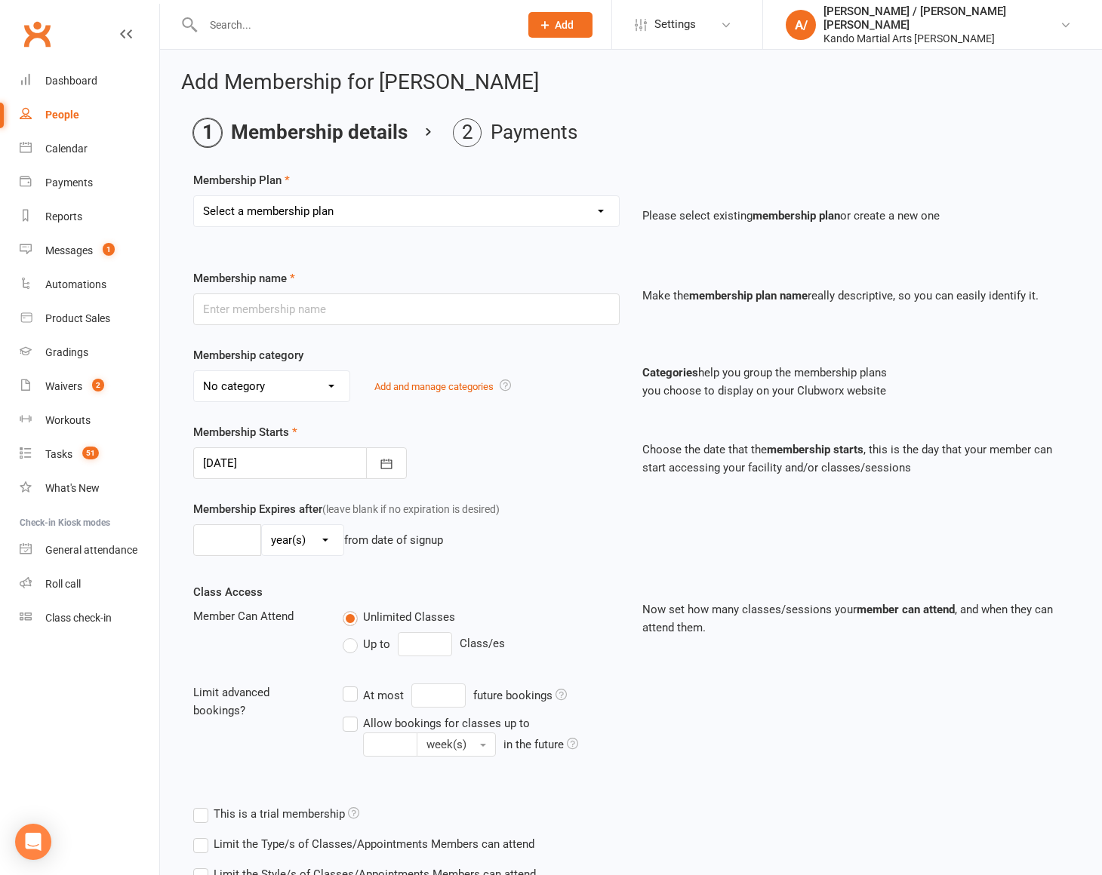
click at [417, 212] on select "Select a membership plan Create new Membership Plan 12 Months - Kinder Ninja in…" at bounding box center [406, 211] width 425 height 30
select select "71"
click at [194, 196] on select "Select a membership plan Create new Membership Plan 12 Months - Kinder Ninja in…" at bounding box center [406, 211] width 425 height 30
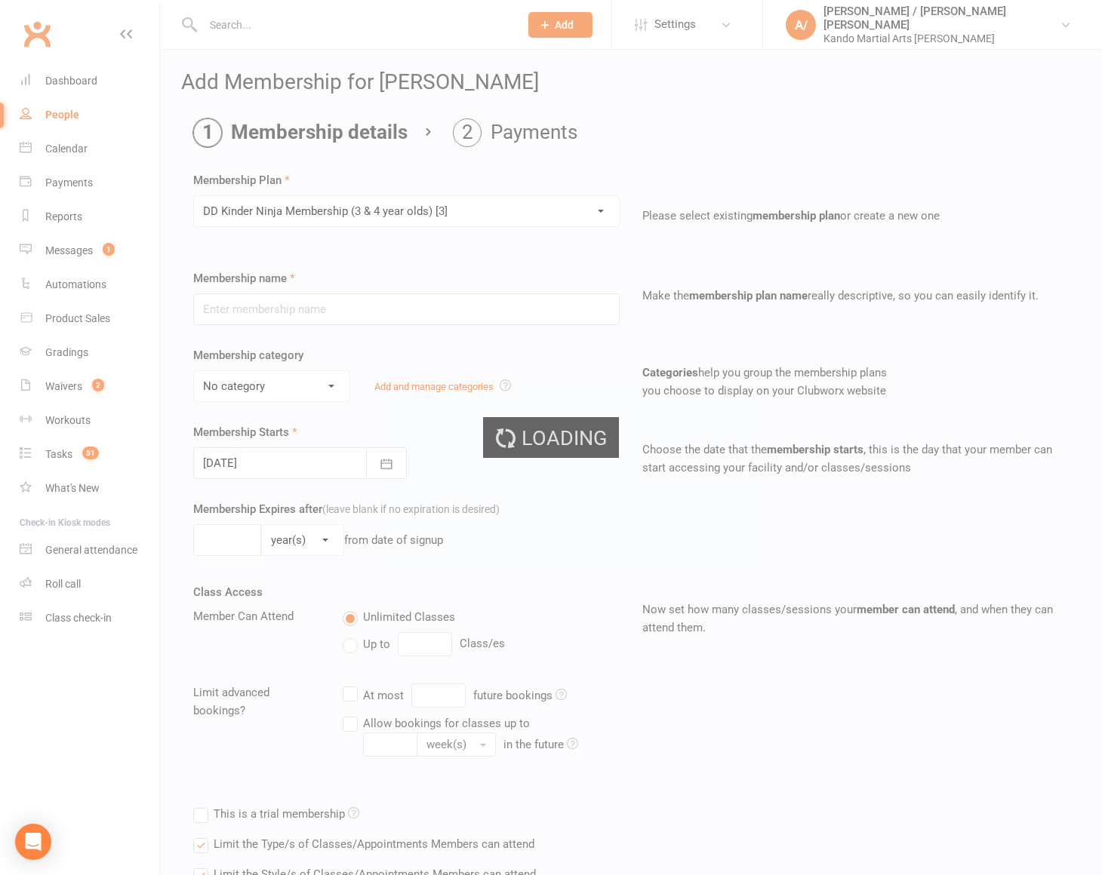
type input "[PERSON_NAME] Ninja Membership (3 & 4 year olds) [3]"
select select "9"
type input "0"
type input "1"
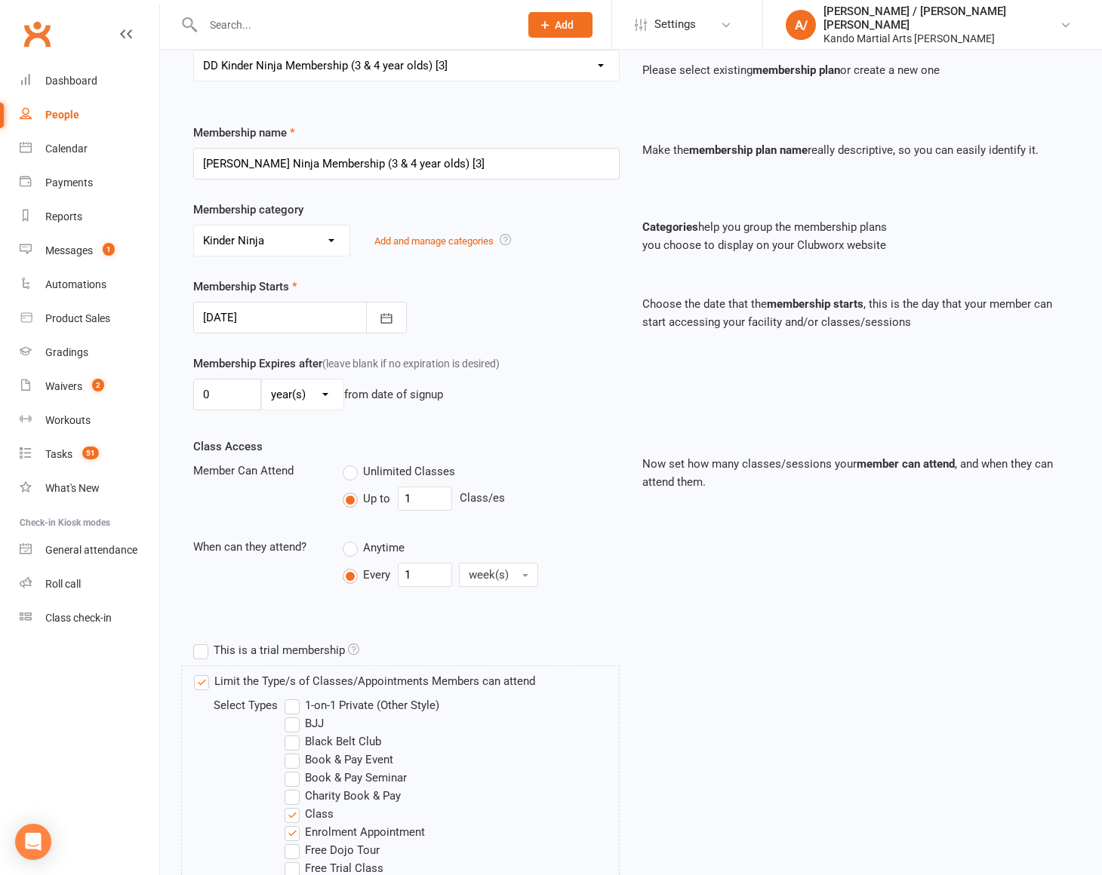
scroll to position [170, 0]
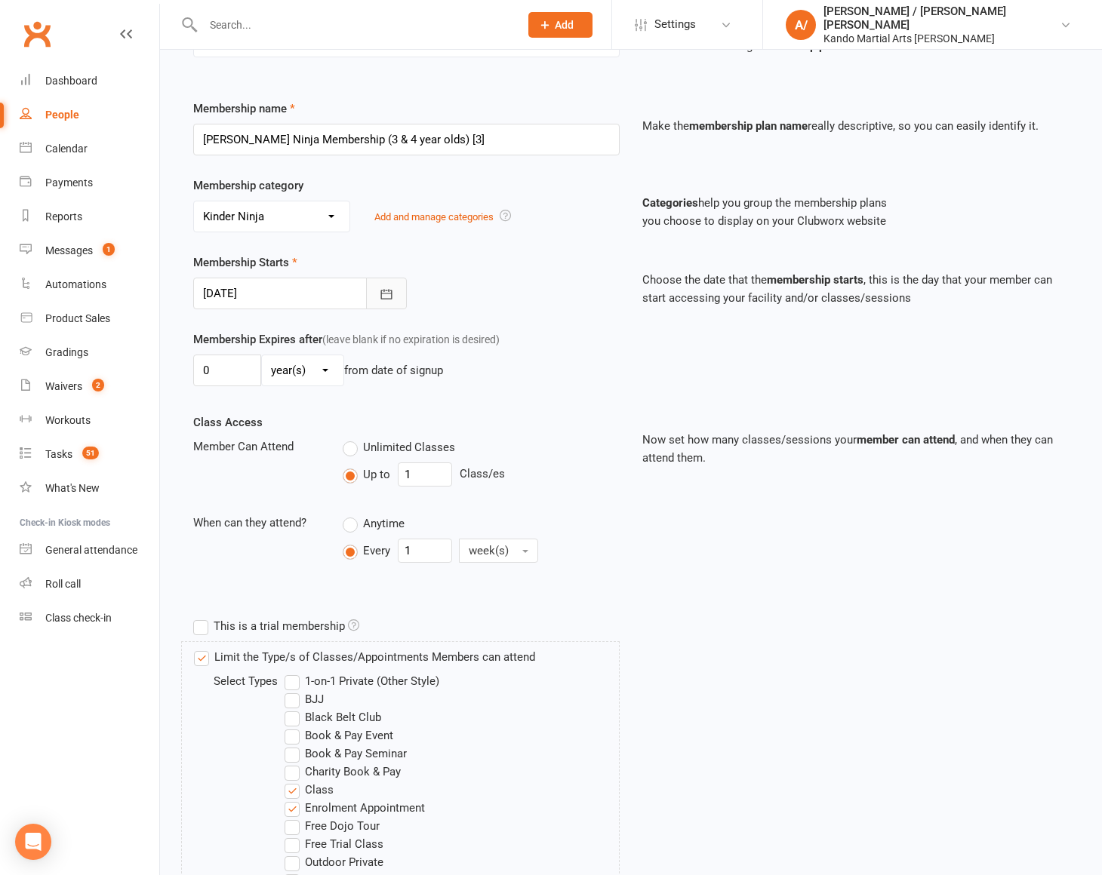
click at [370, 294] on button "button" at bounding box center [386, 294] width 41 height 32
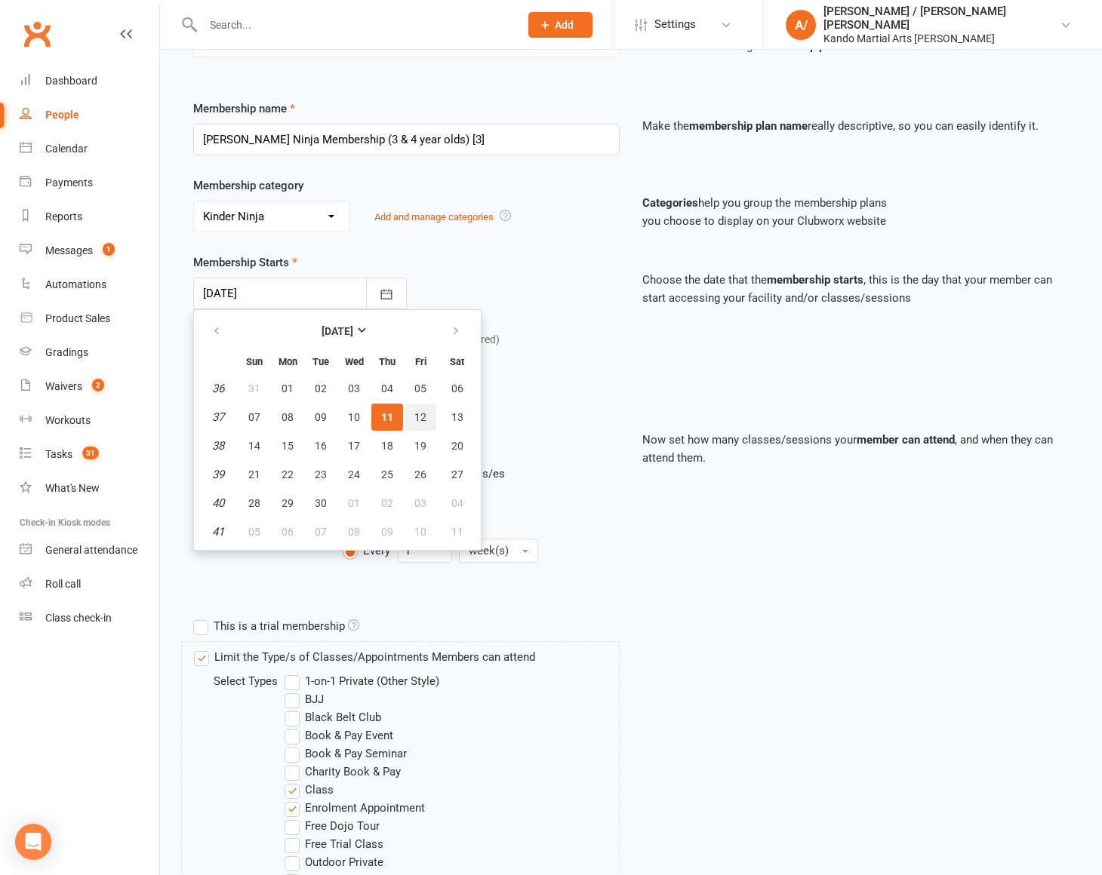
click at [425, 410] on button "12" at bounding box center [421, 417] width 32 height 27
type input "[DATE]"
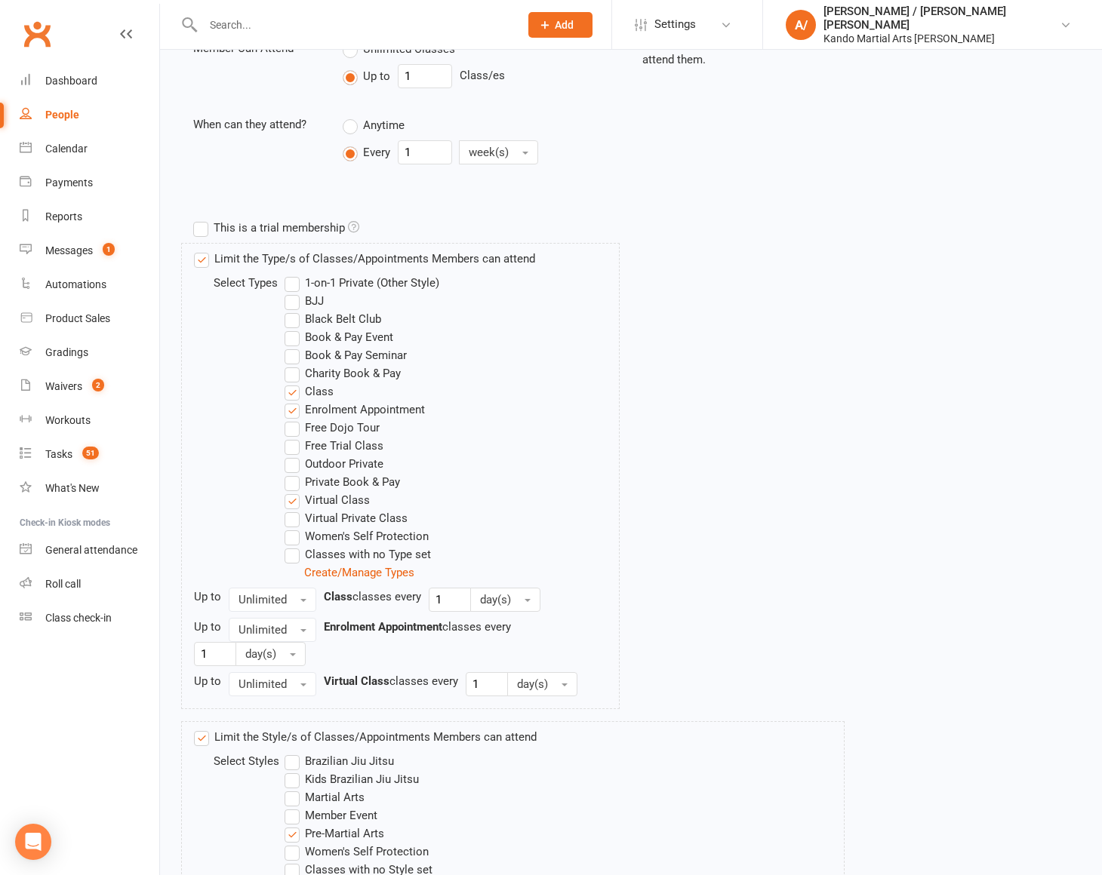
scroll to position [830, 0]
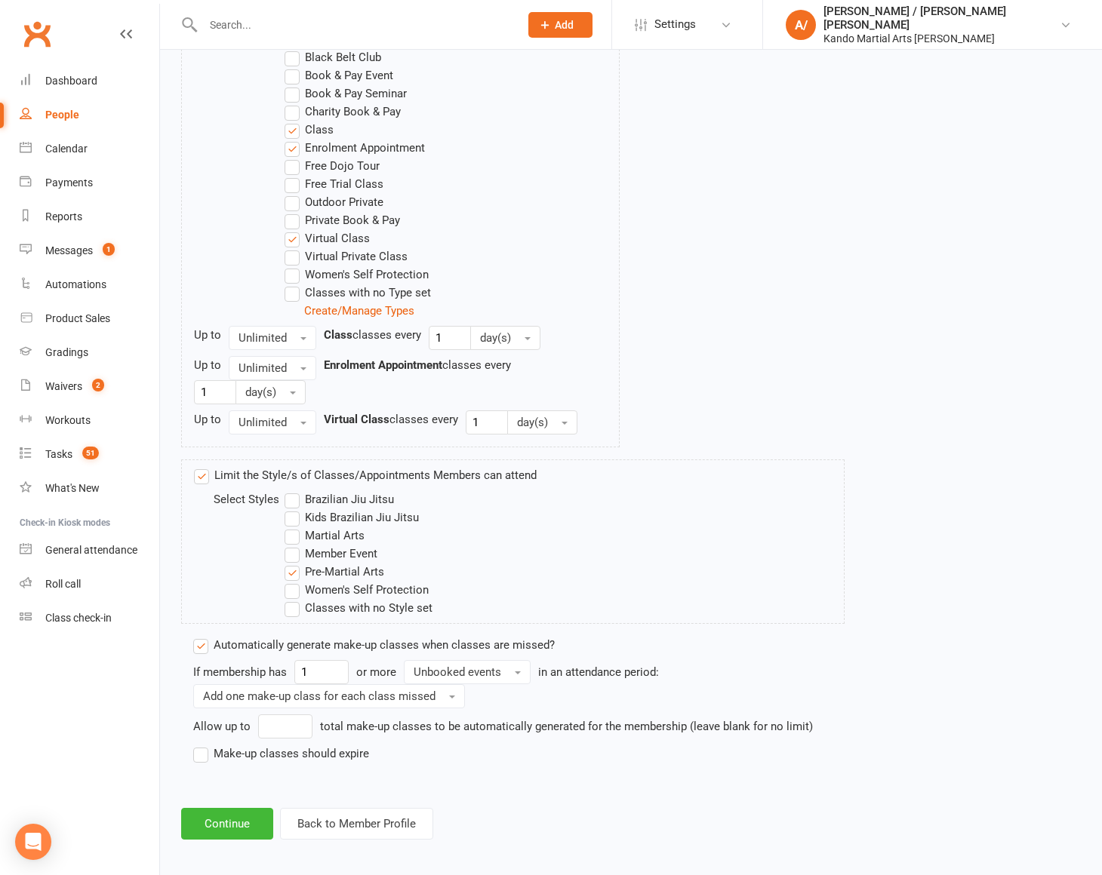
click at [272, 745] on label "Make-up classes should expire" at bounding box center [281, 754] width 176 height 18
click at [203, 745] on input "Make-up classes should expire" at bounding box center [198, 745] width 10 height 0
click at [278, 777] on input "number" at bounding box center [278, 781] width 68 height 24
type input "90"
click at [229, 848] on button "Continue" at bounding box center [227, 854] width 92 height 32
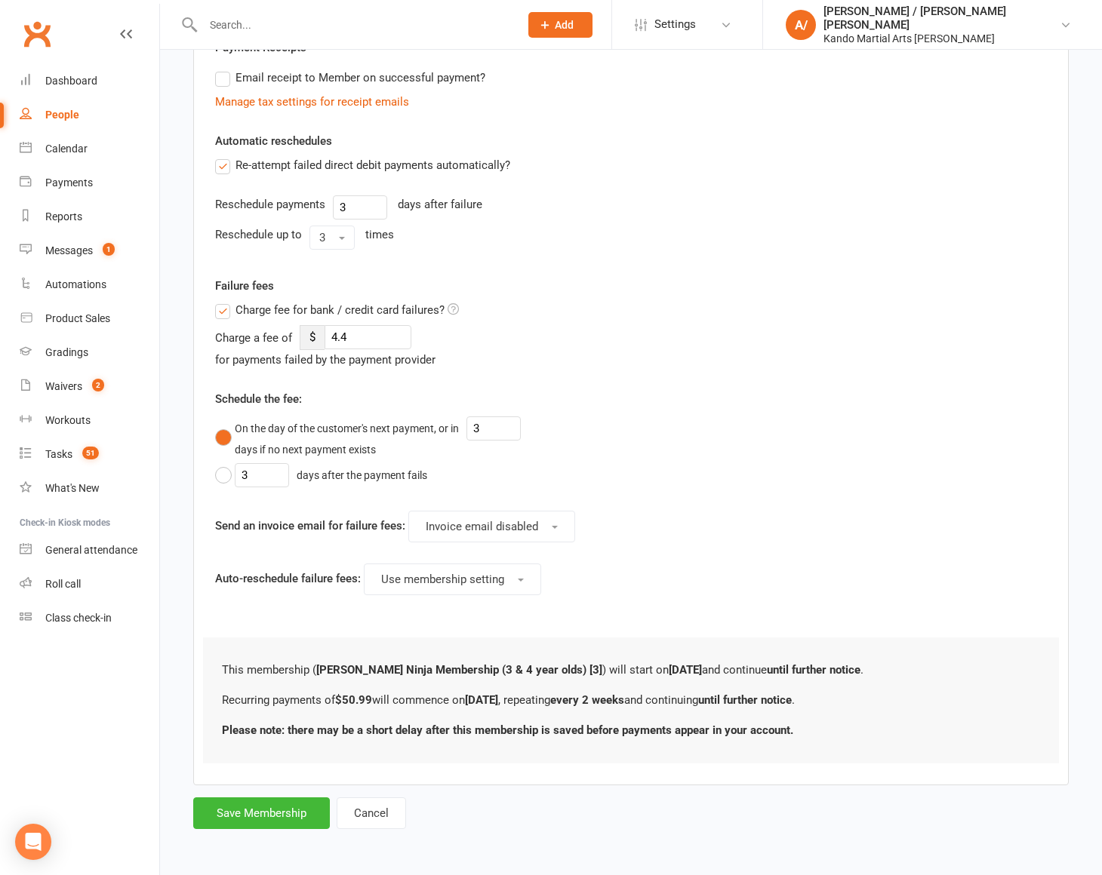
scroll to position [0, 0]
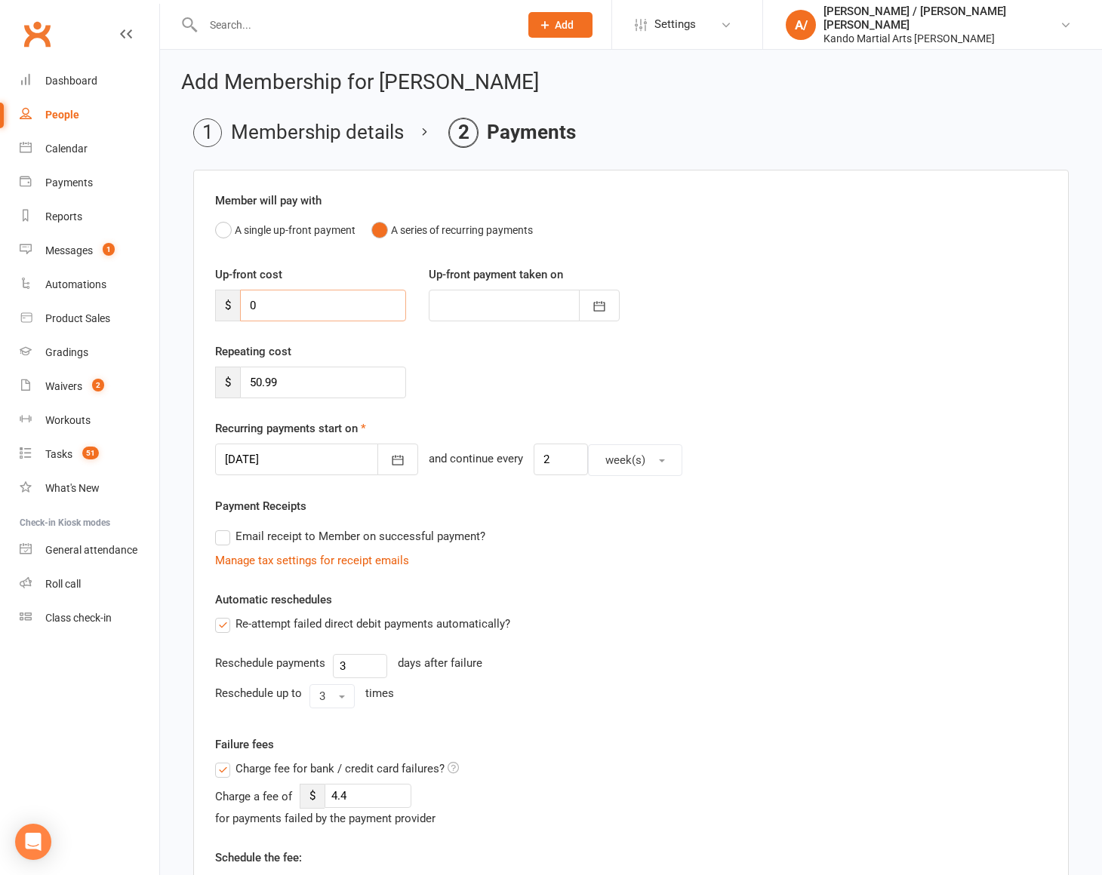
click at [292, 304] on input "0" at bounding box center [323, 306] width 166 height 32
type input "1"
type input "[DATE]"
type input "149.99"
click at [488, 300] on div at bounding box center [524, 306] width 191 height 32
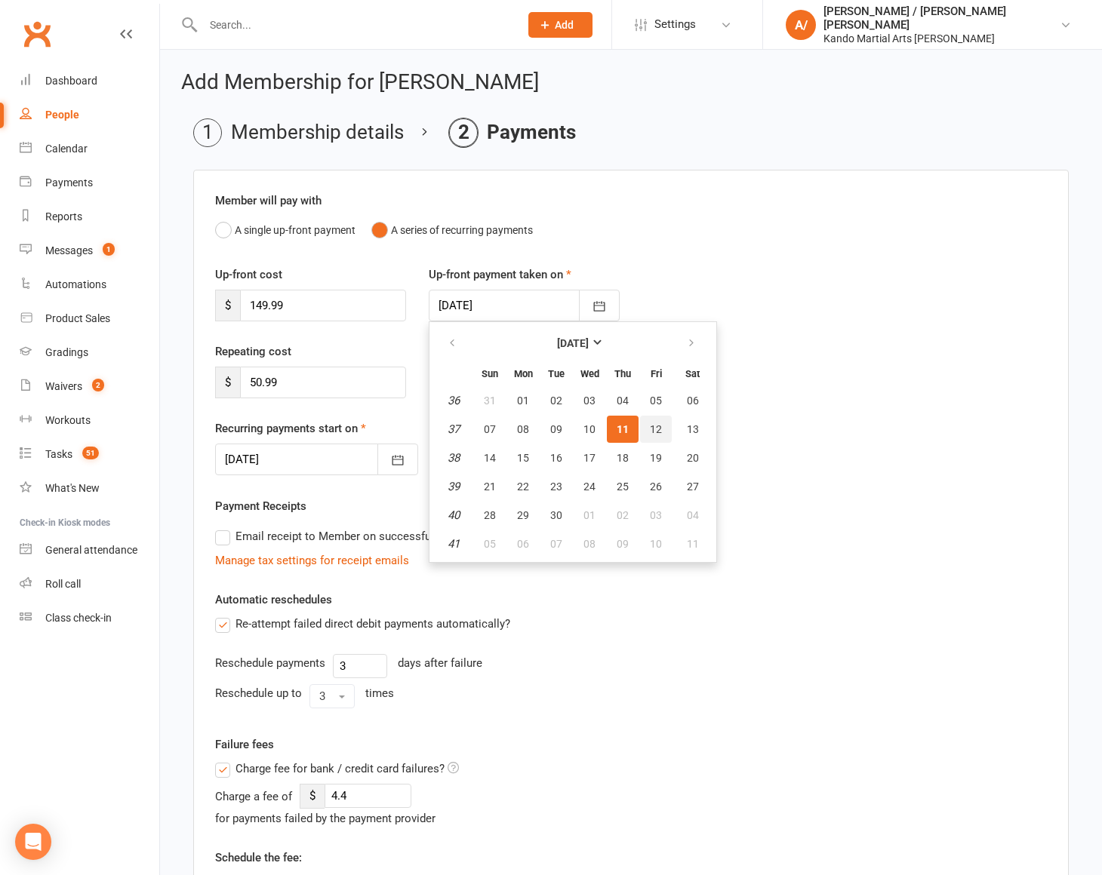
click at [658, 431] on span "12" at bounding box center [656, 429] width 12 height 12
type input "[DATE]"
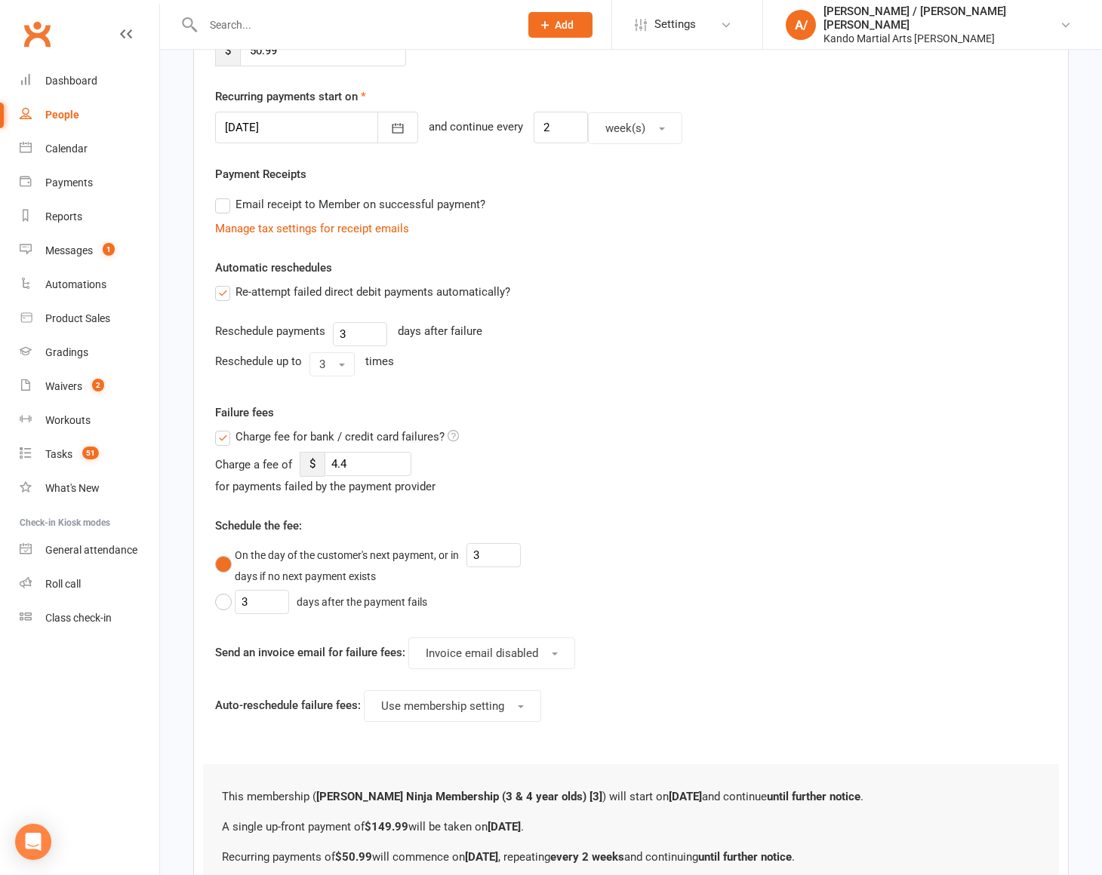
scroll to position [482, 0]
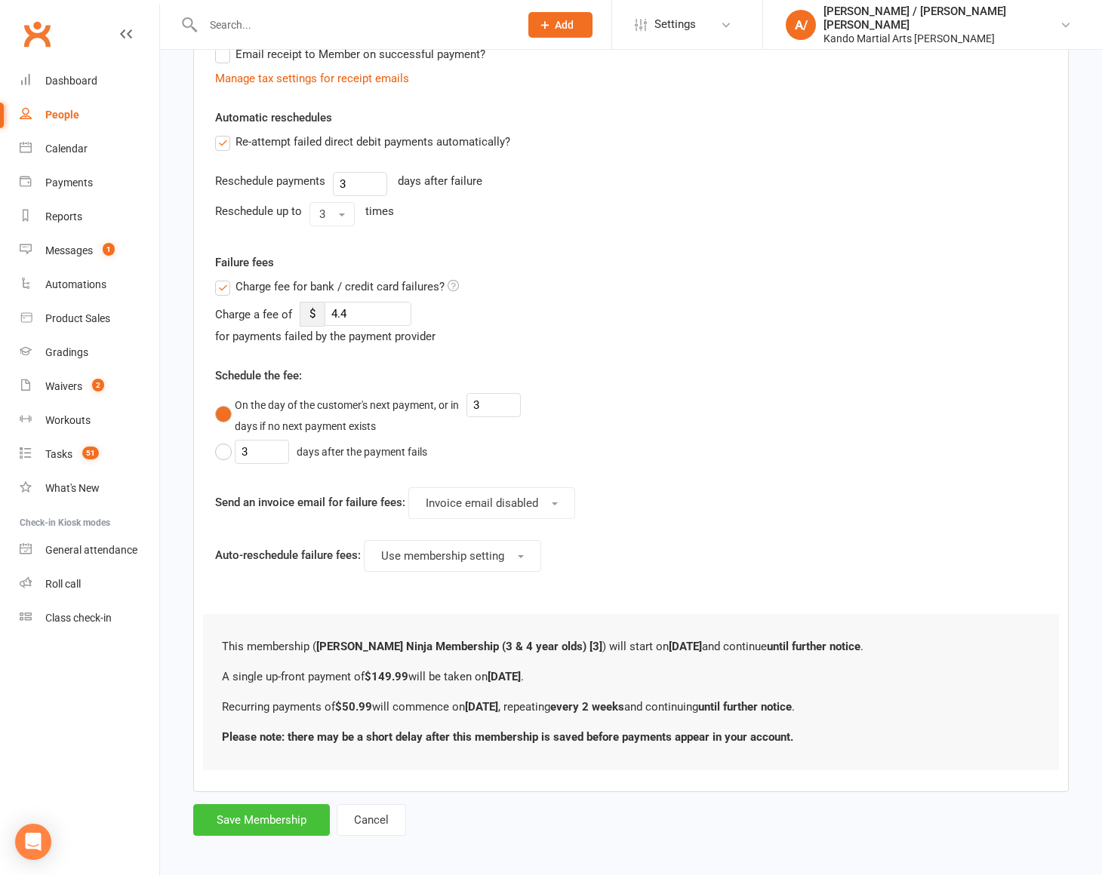
click at [280, 808] on button "Save Membership" at bounding box center [261, 821] width 137 height 32
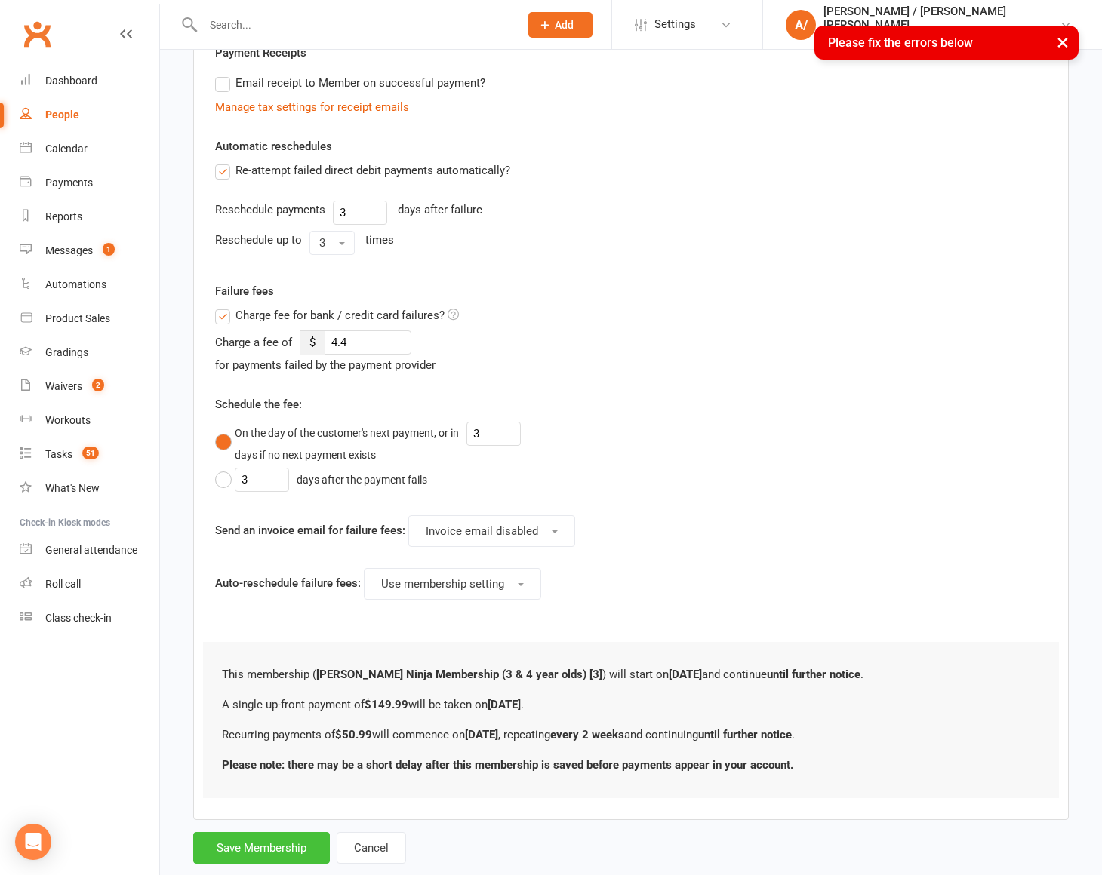
scroll to position [0, 0]
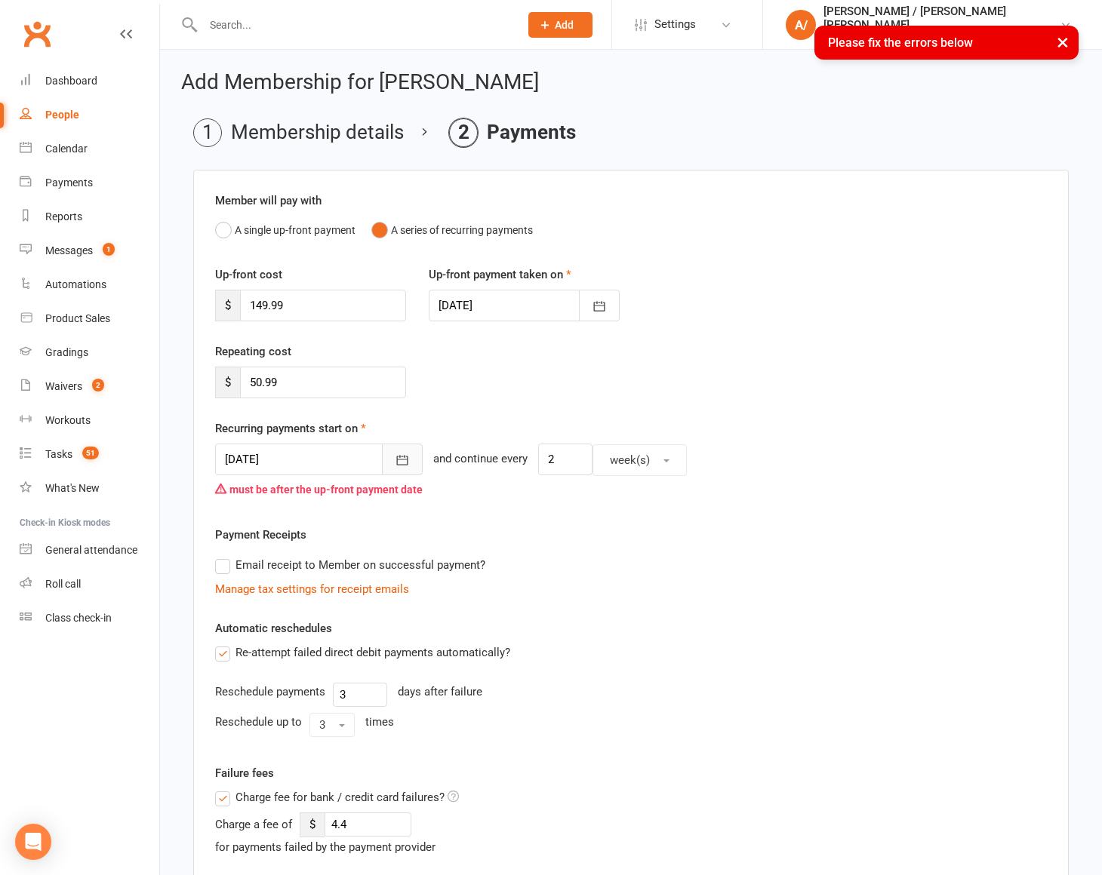
click at [402, 456] on icon "button" at bounding box center [402, 461] width 11 height 10
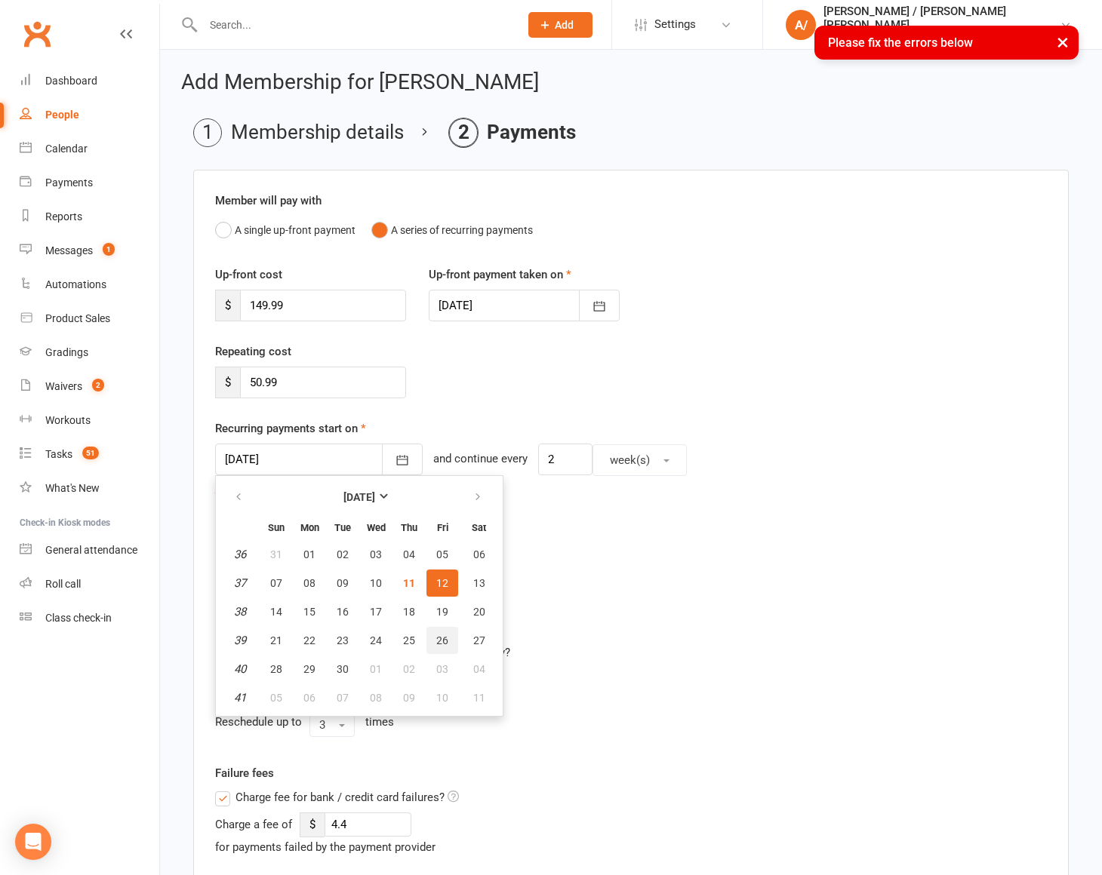
click at [444, 642] on span "26" at bounding box center [442, 641] width 12 height 12
type input "26 Sep 2025"
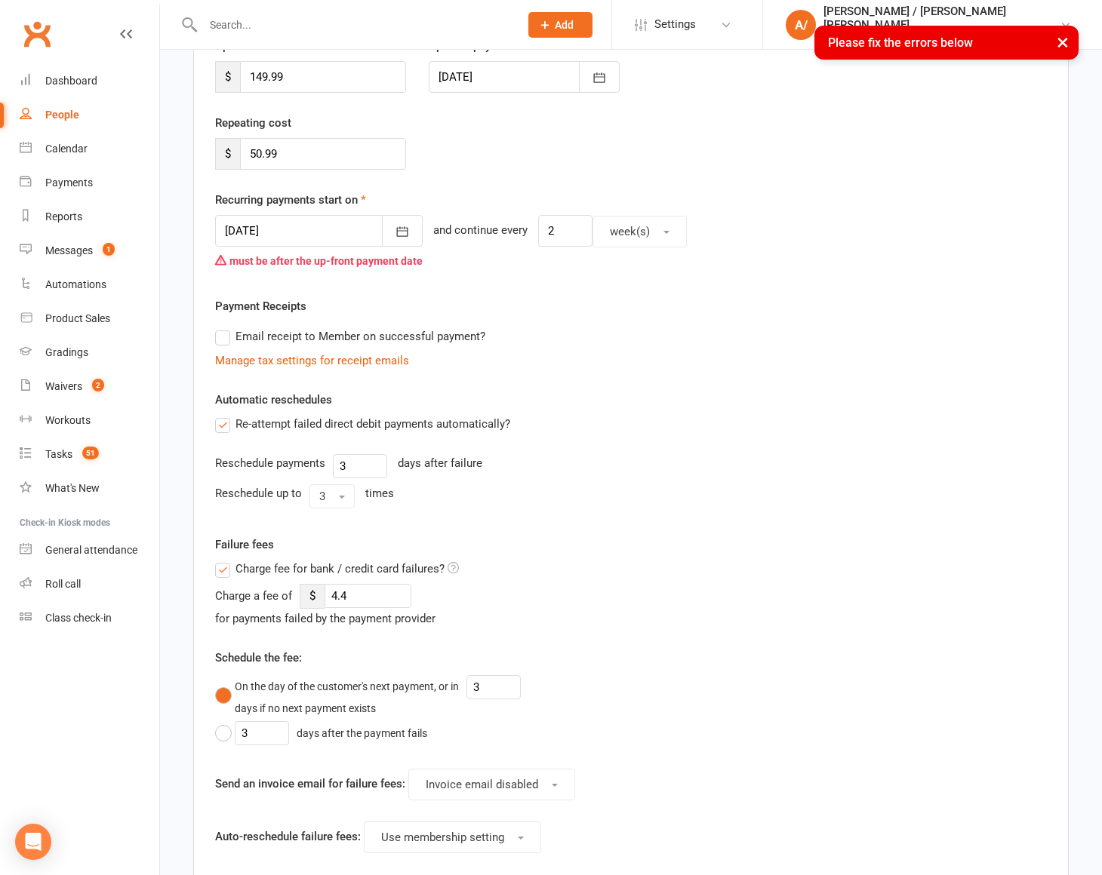
scroll to position [510, 0]
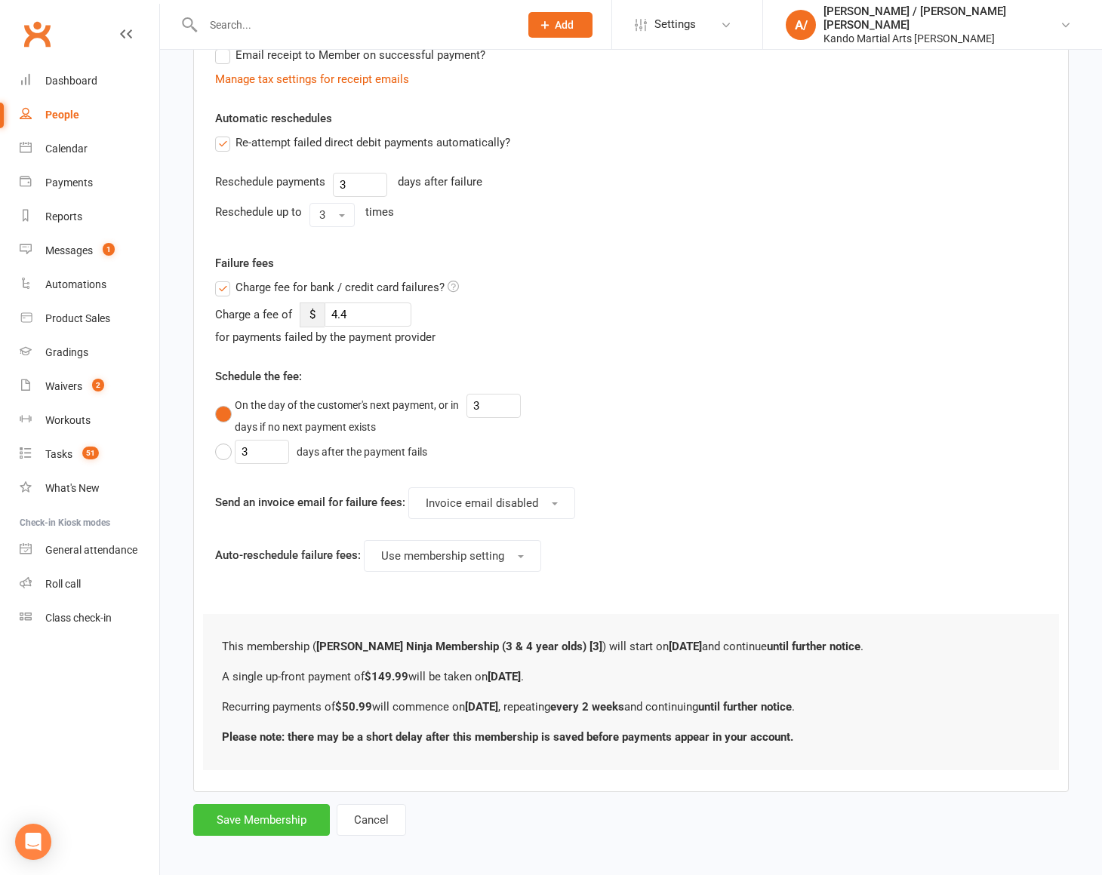
click at [288, 813] on button "Save Membership" at bounding box center [261, 821] width 137 height 32
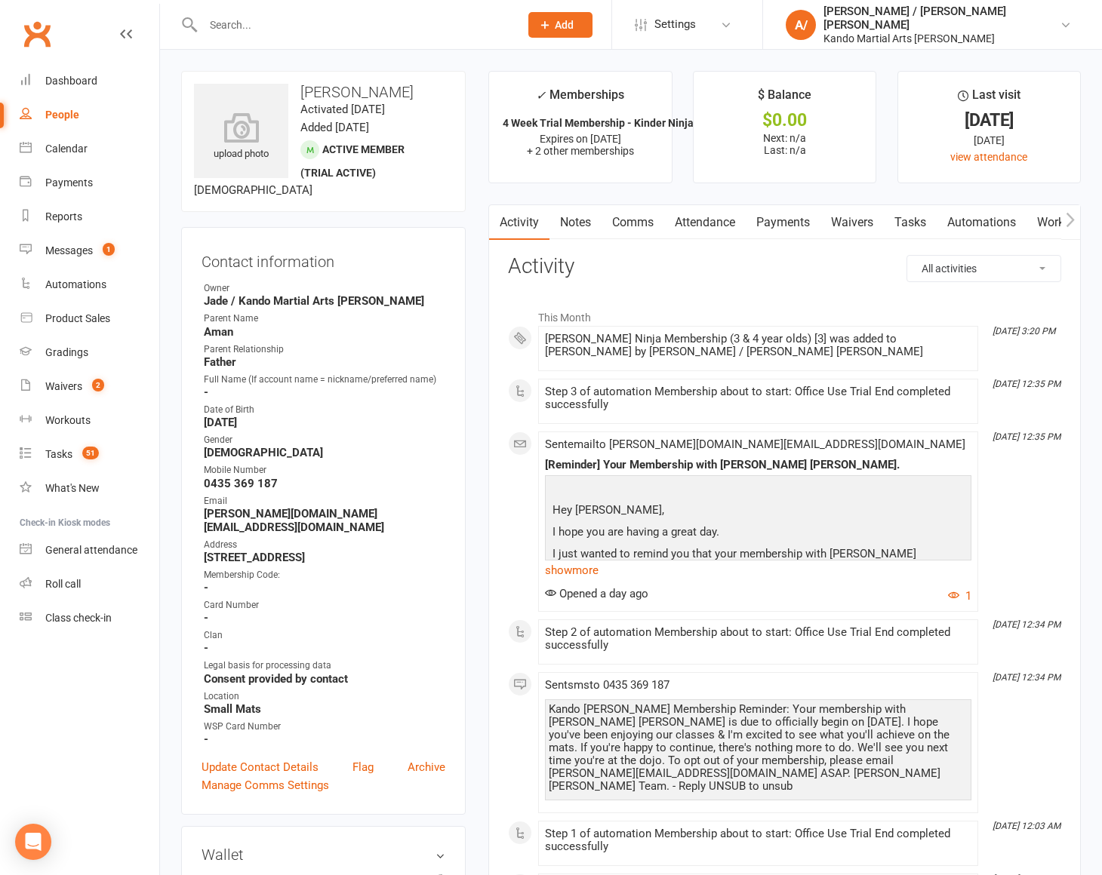
click at [718, 223] on link "Attendance" at bounding box center [705, 222] width 82 height 35
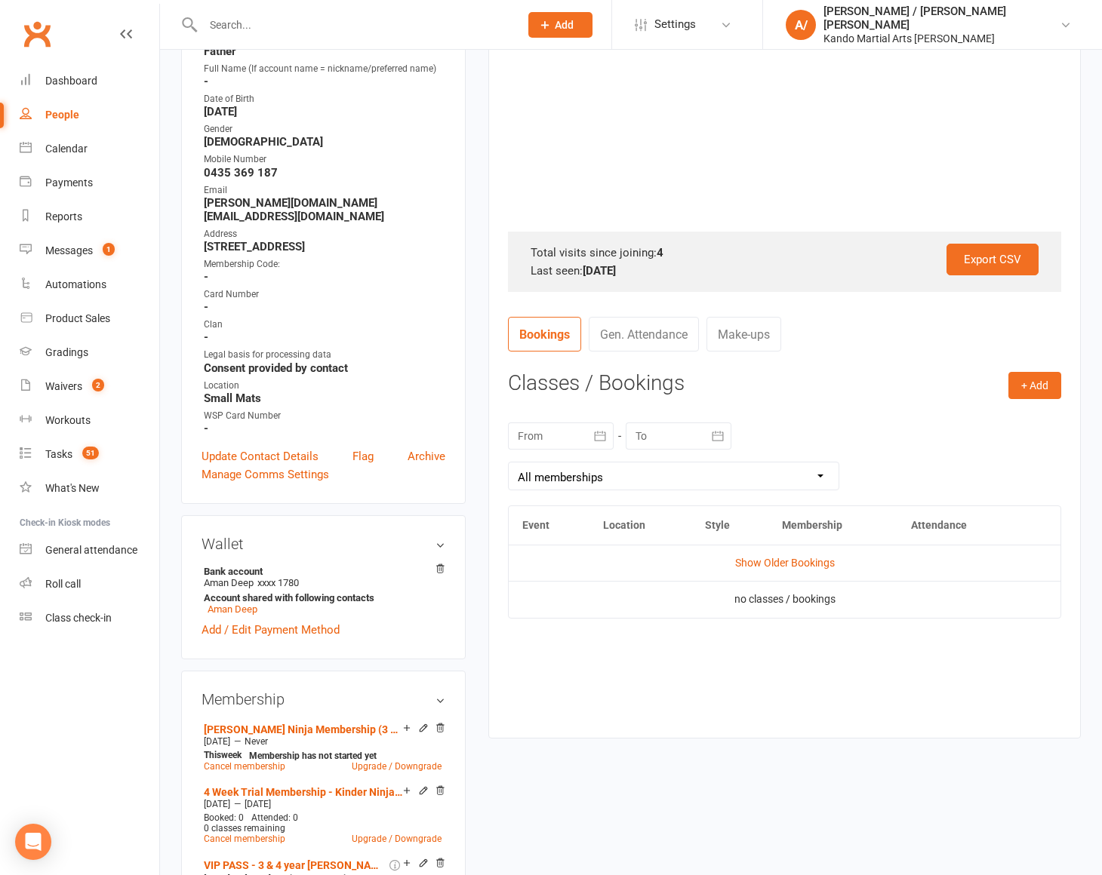
scroll to position [352, 0]
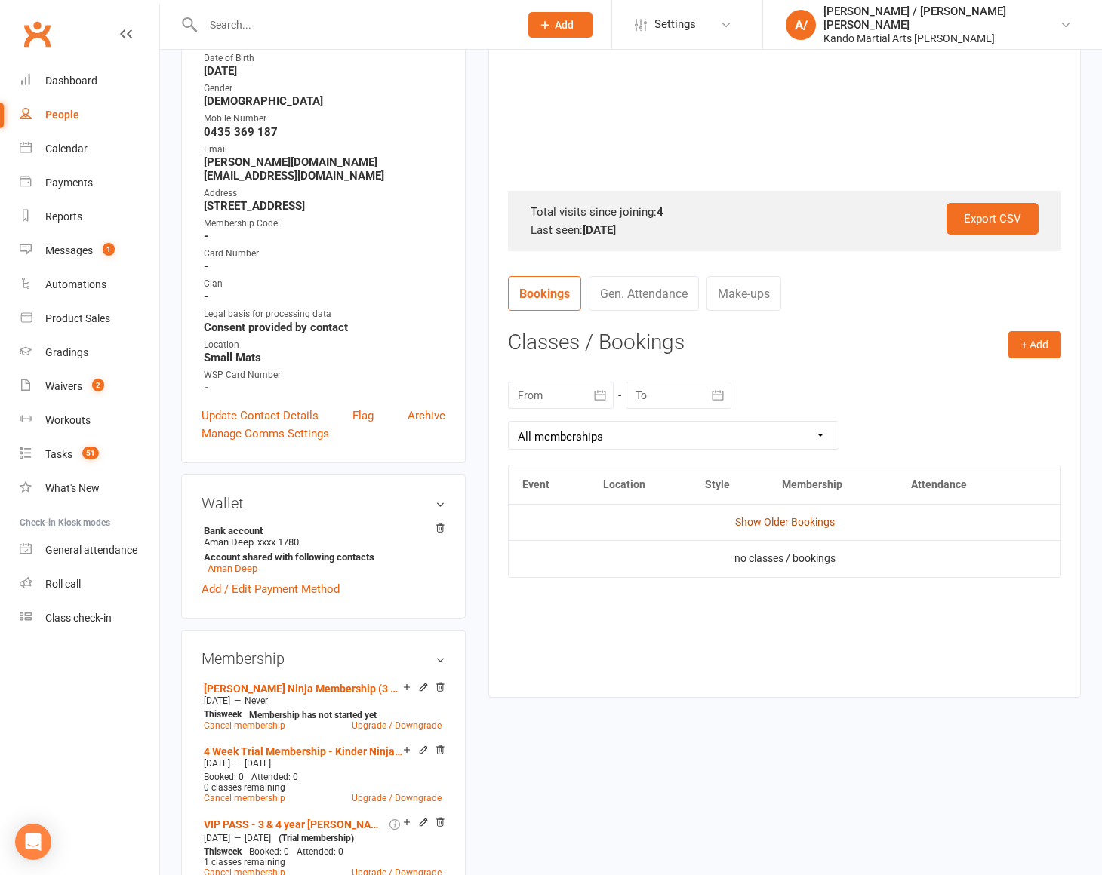
click at [799, 519] on link "Show Older Bookings" at bounding box center [785, 522] width 100 height 12
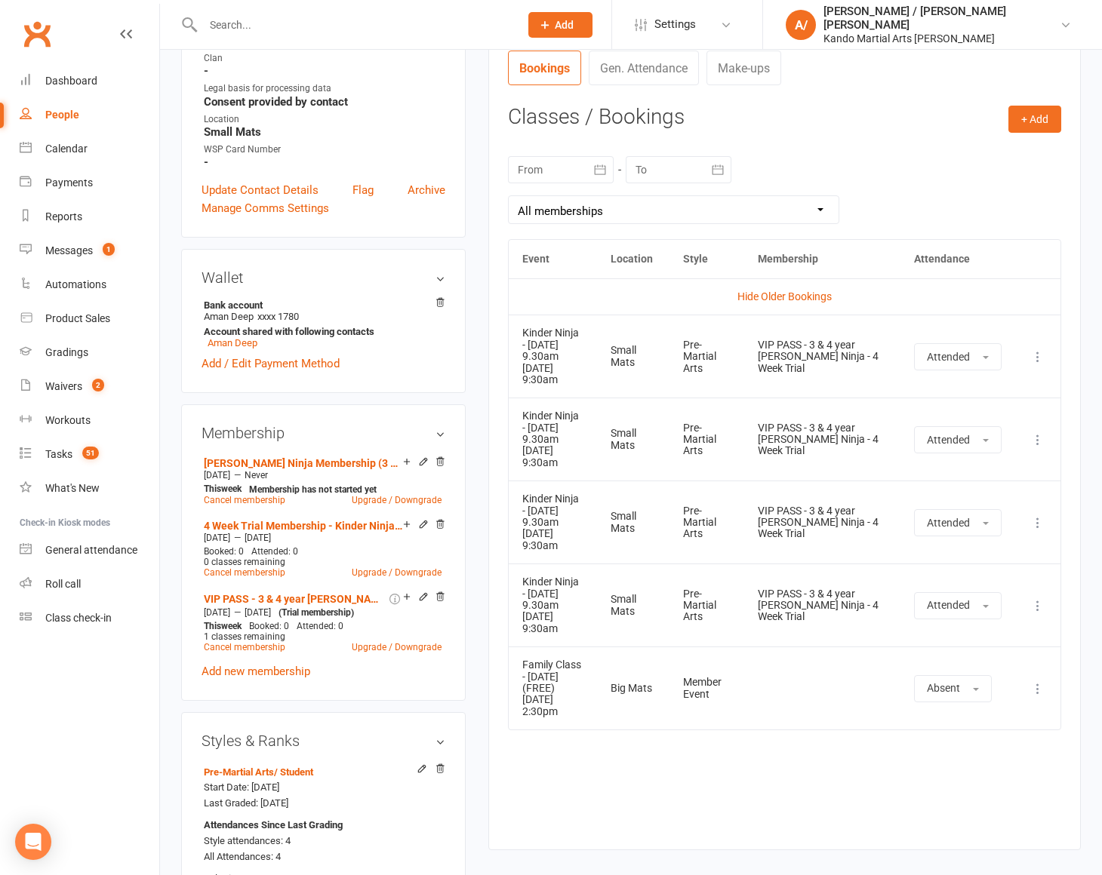
scroll to position [612, 0]
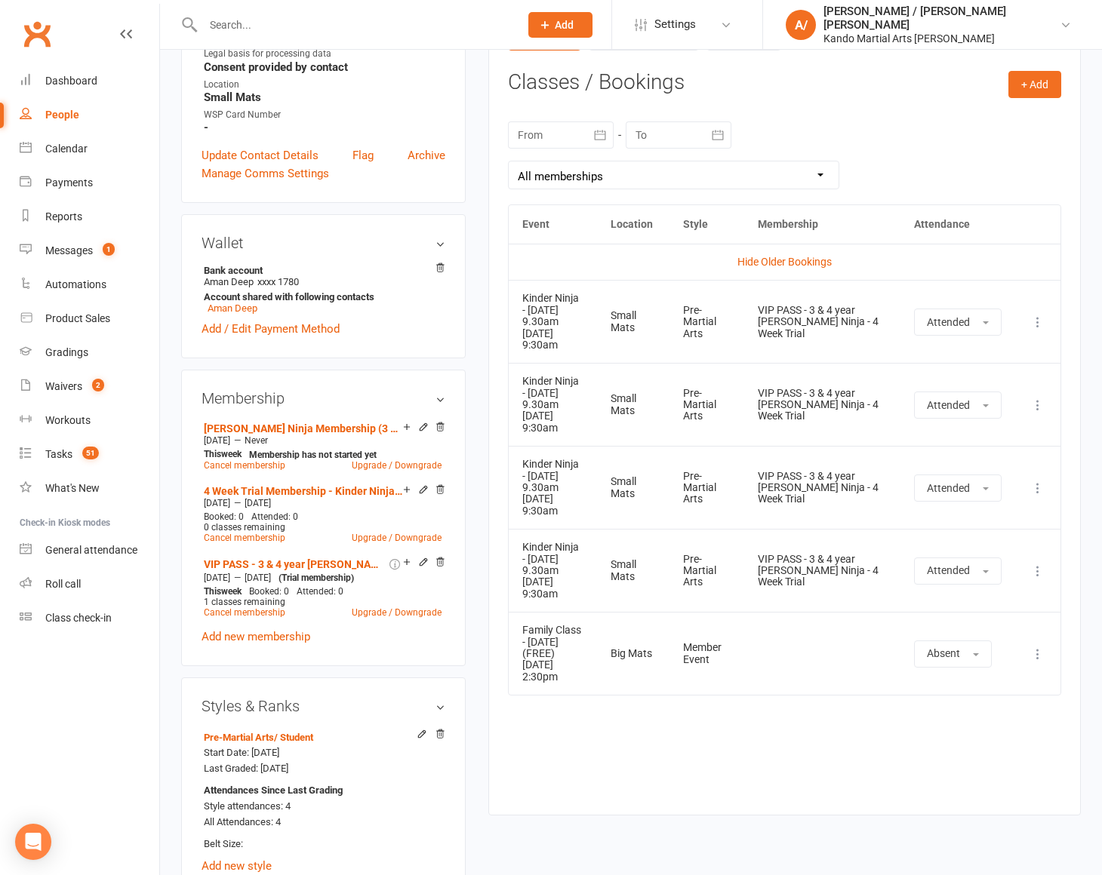
click at [1038, 568] on icon at bounding box center [1037, 571] width 15 height 15
click at [949, 626] on link "View event" at bounding box center [971, 631] width 149 height 30
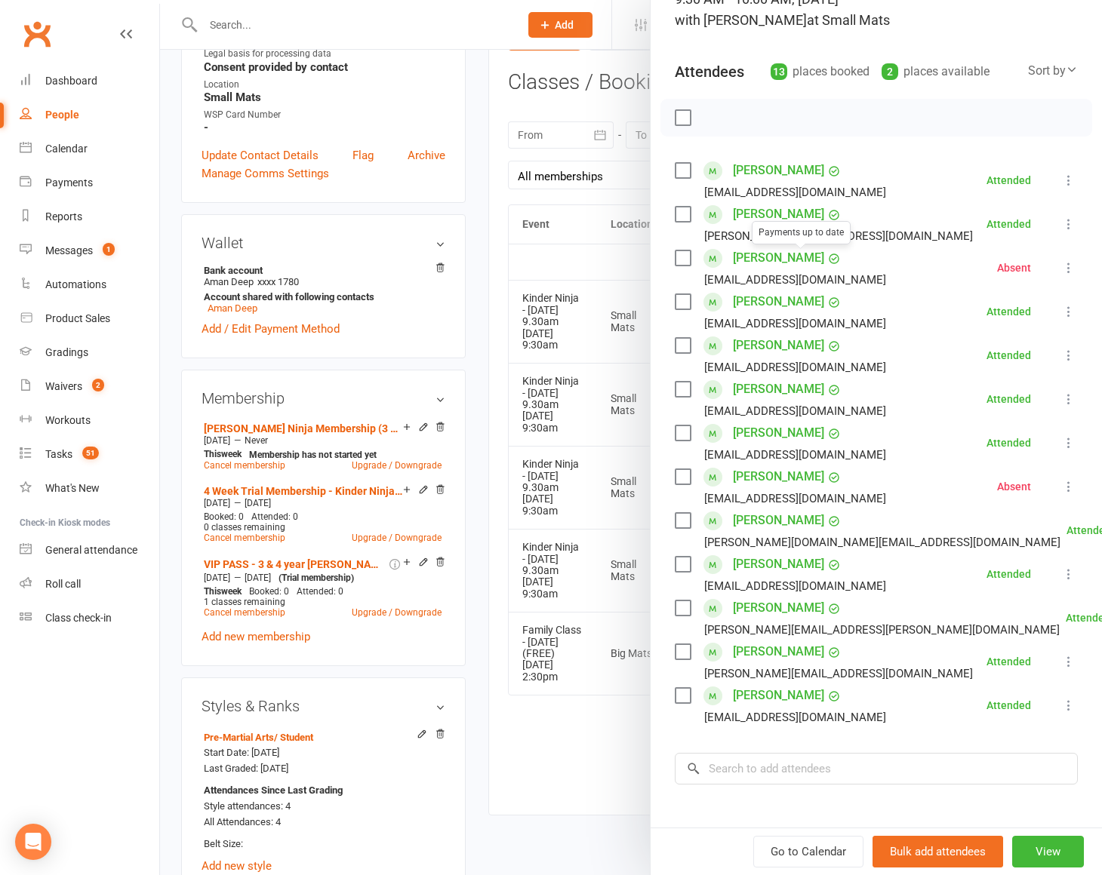
scroll to position [291, 0]
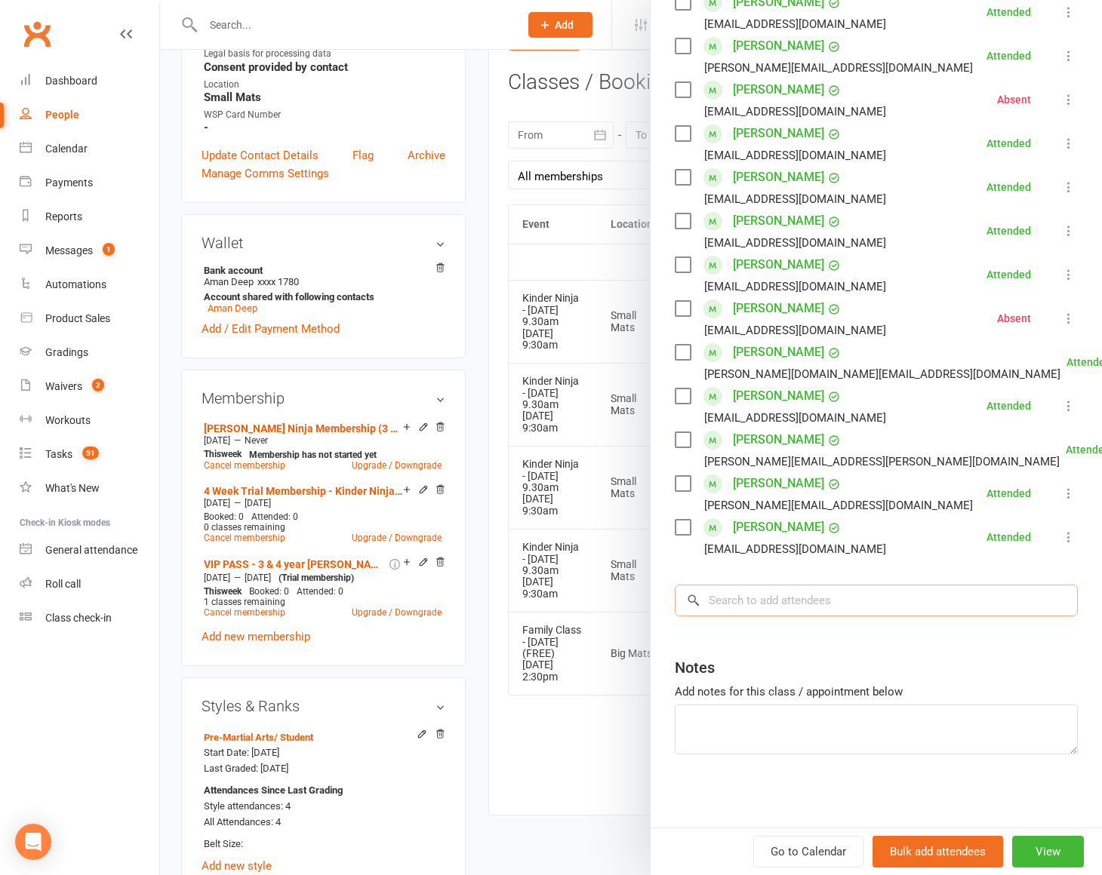
click at [756, 599] on input "search" at bounding box center [876, 601] width 403 height 32
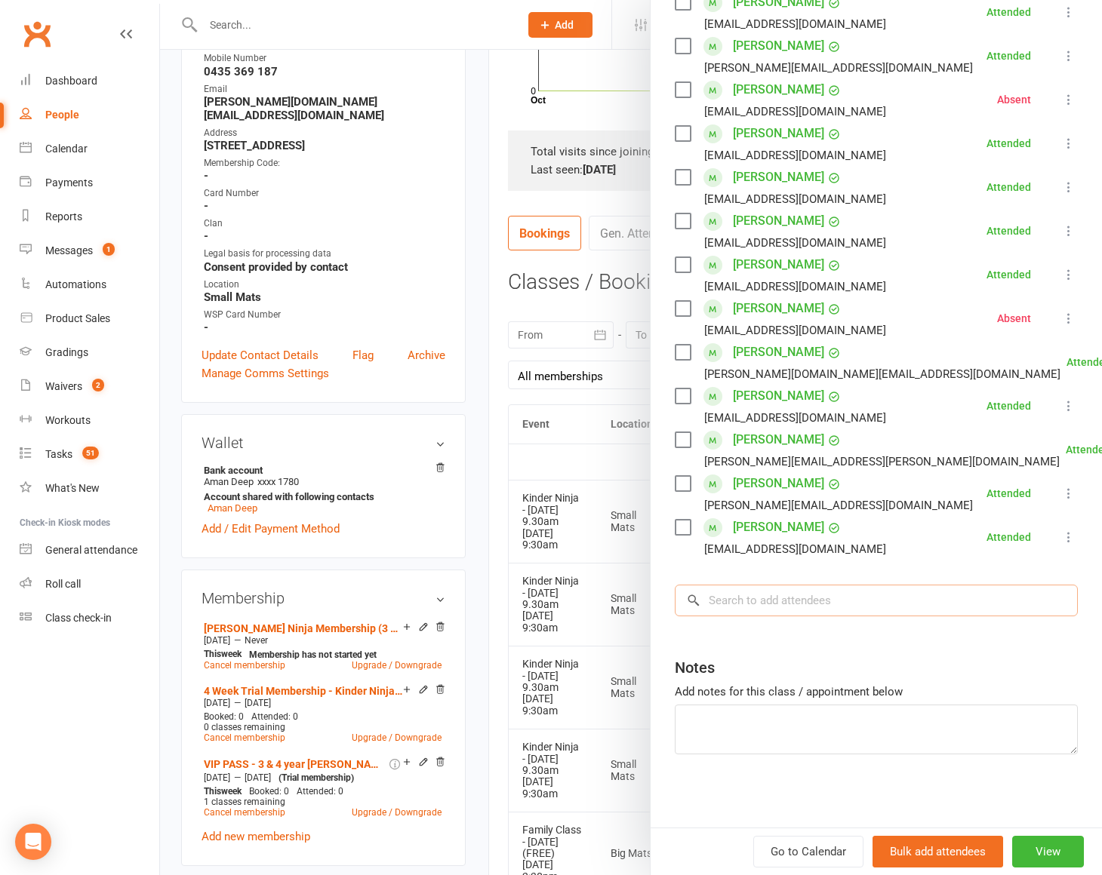
scroll to position [0, 0]
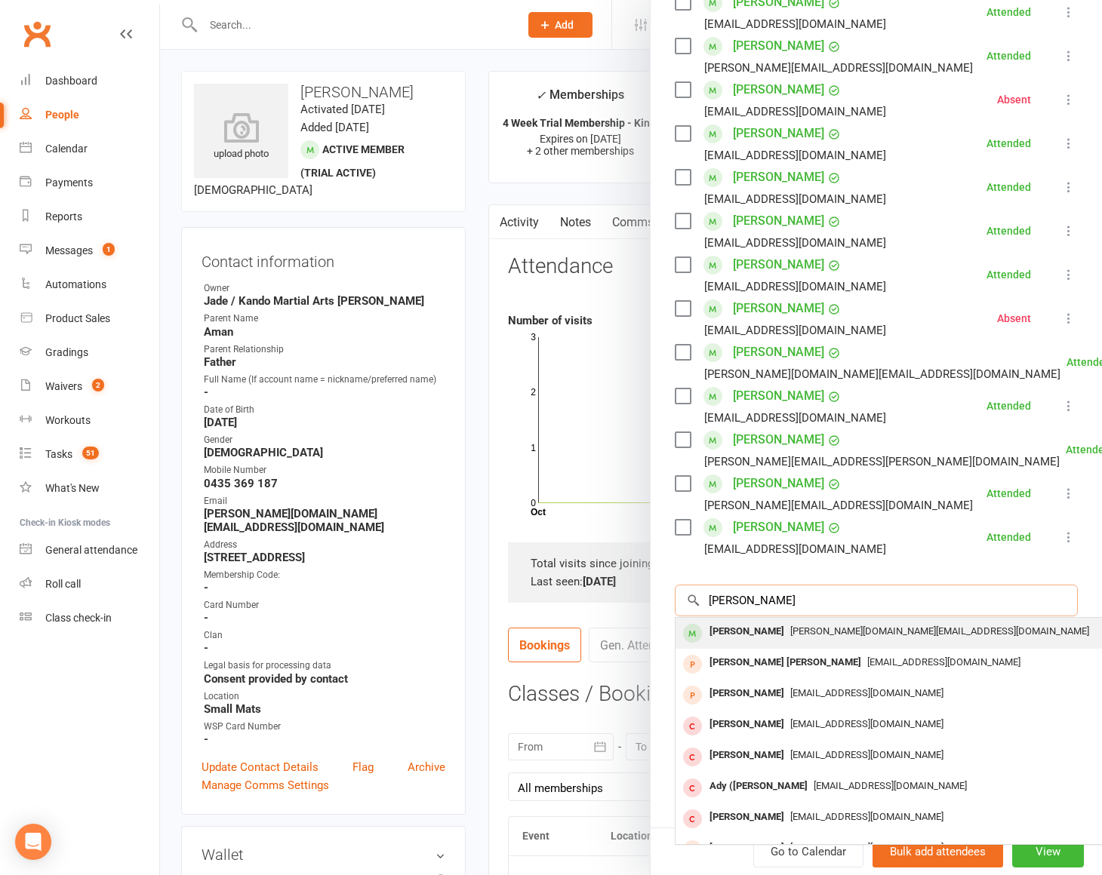
type input "naavya singh"
click at [754, 638] on div "Naavya Singh" at bounding box center [746, 632] width 87 height 22
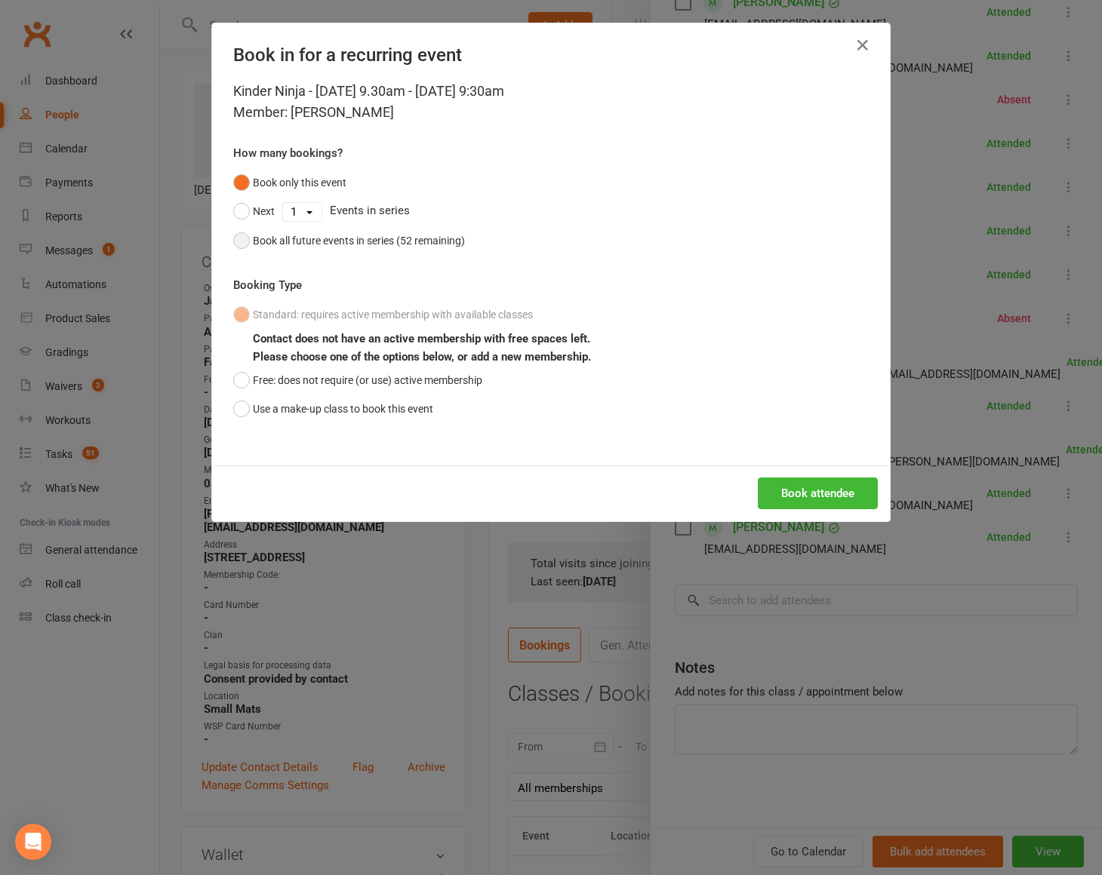
click at [396, 235] on div "Book all future events in series (52 remaining)" at bounding box center [359, 240] width 212 height 17
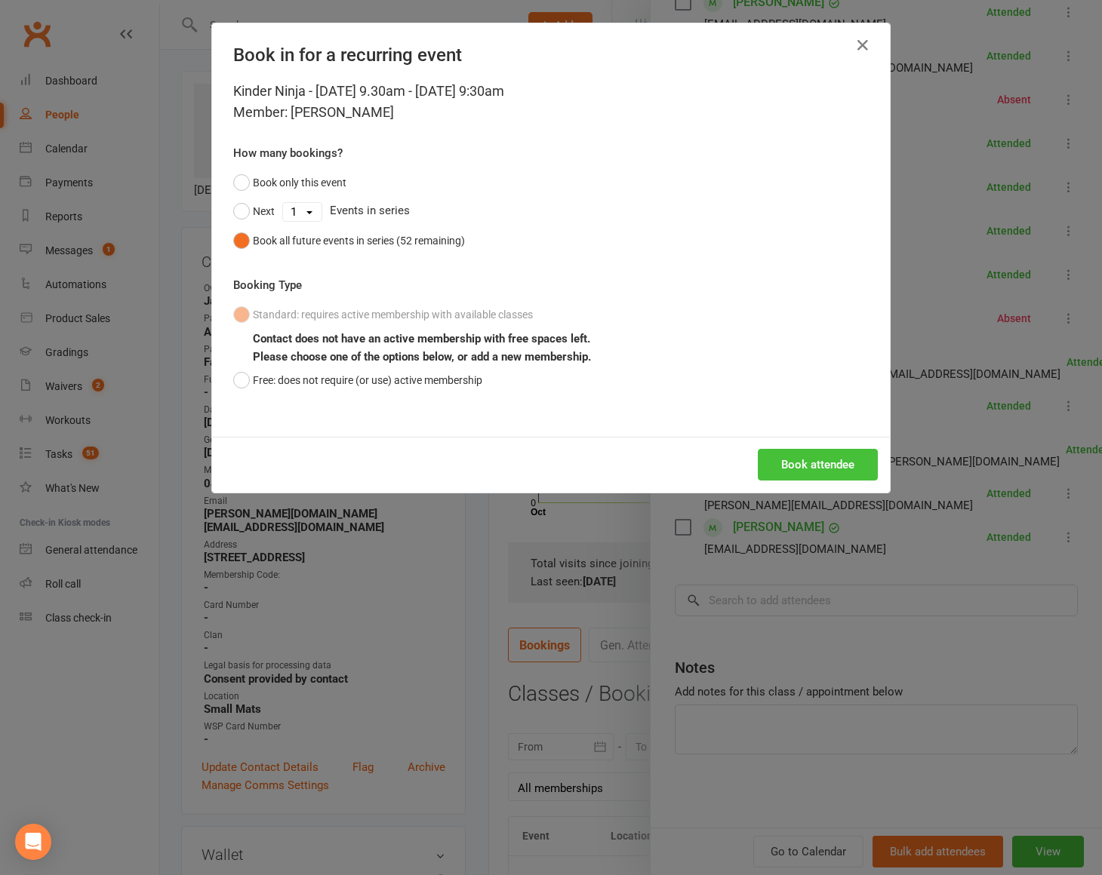
click at [815, 464] on button "Book attendee" at bounding box center [818, 465] width 120 height 32
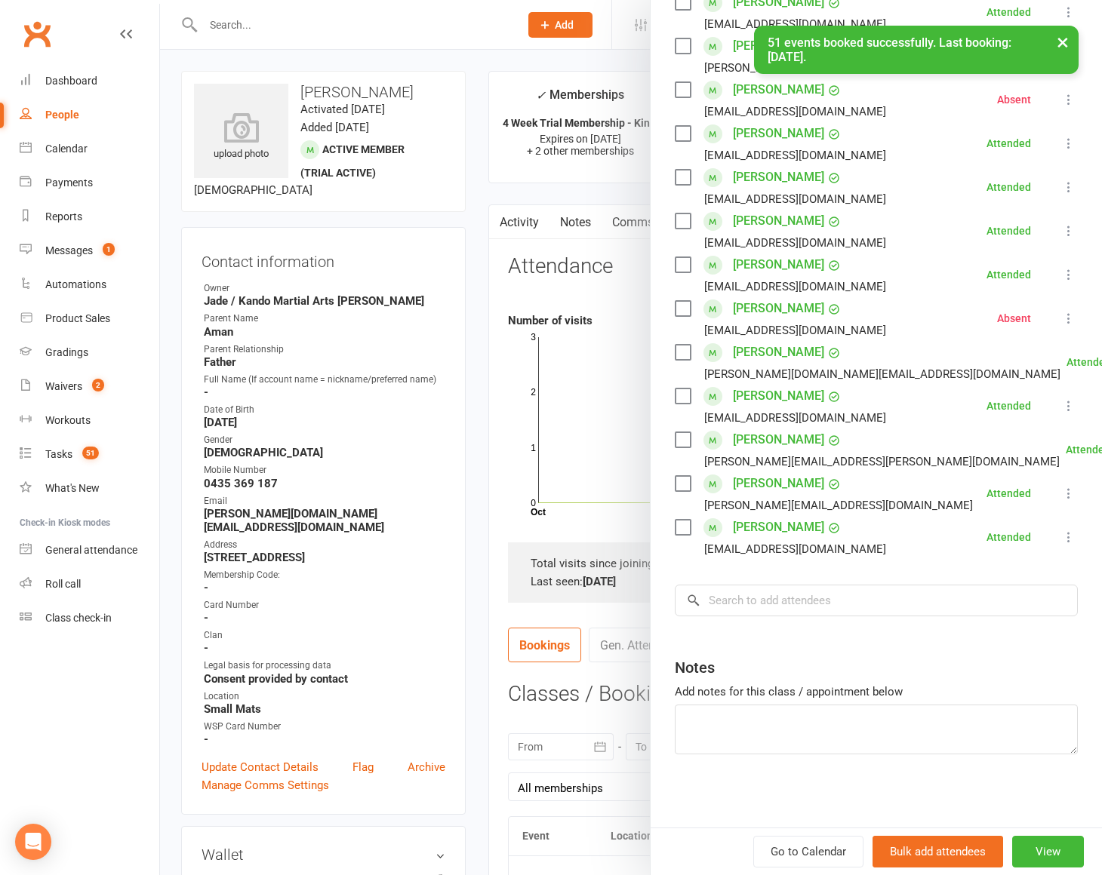
click at [489, 558] on div at bounding box center [631, 437] width 942 height 875
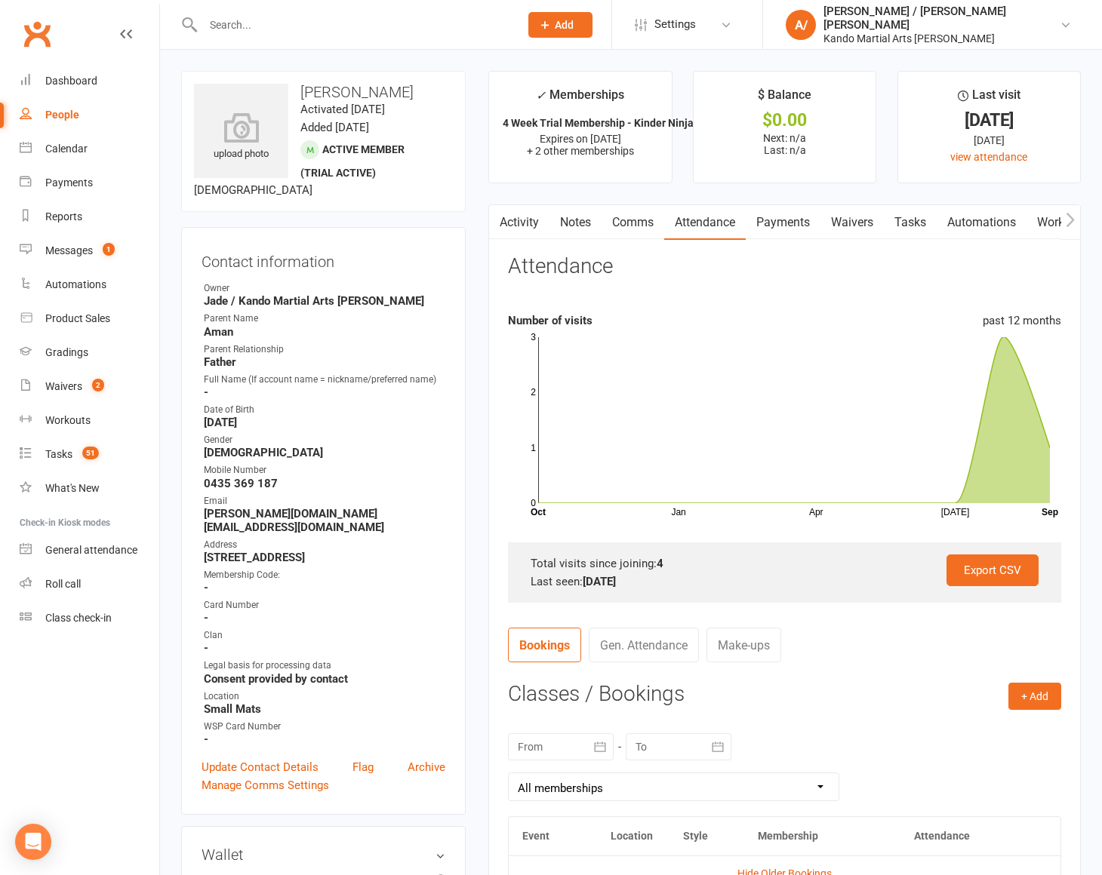
click at [784, 217] on link "Payments" at bounding box center [783, 222] width 75 height 35
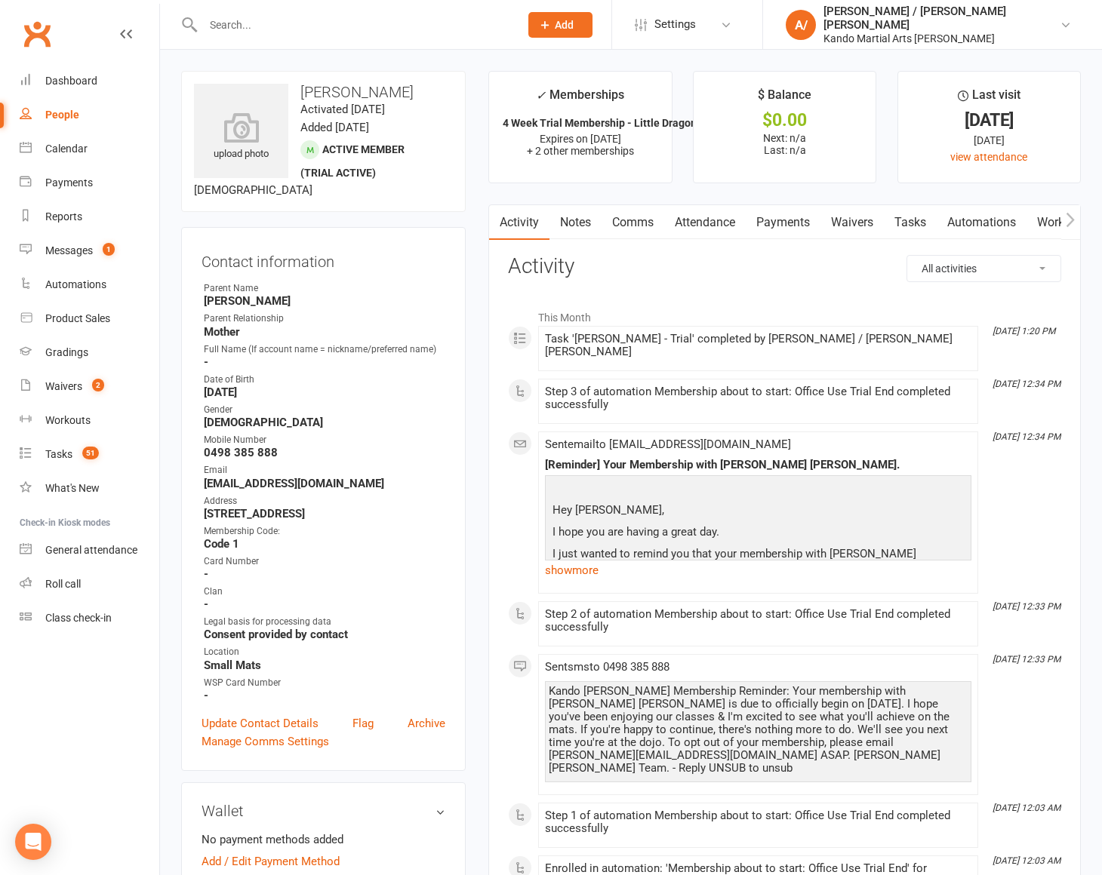
click at [707, 224] on link "Attendance" at bounding box center [705, 222] width 82 height 35
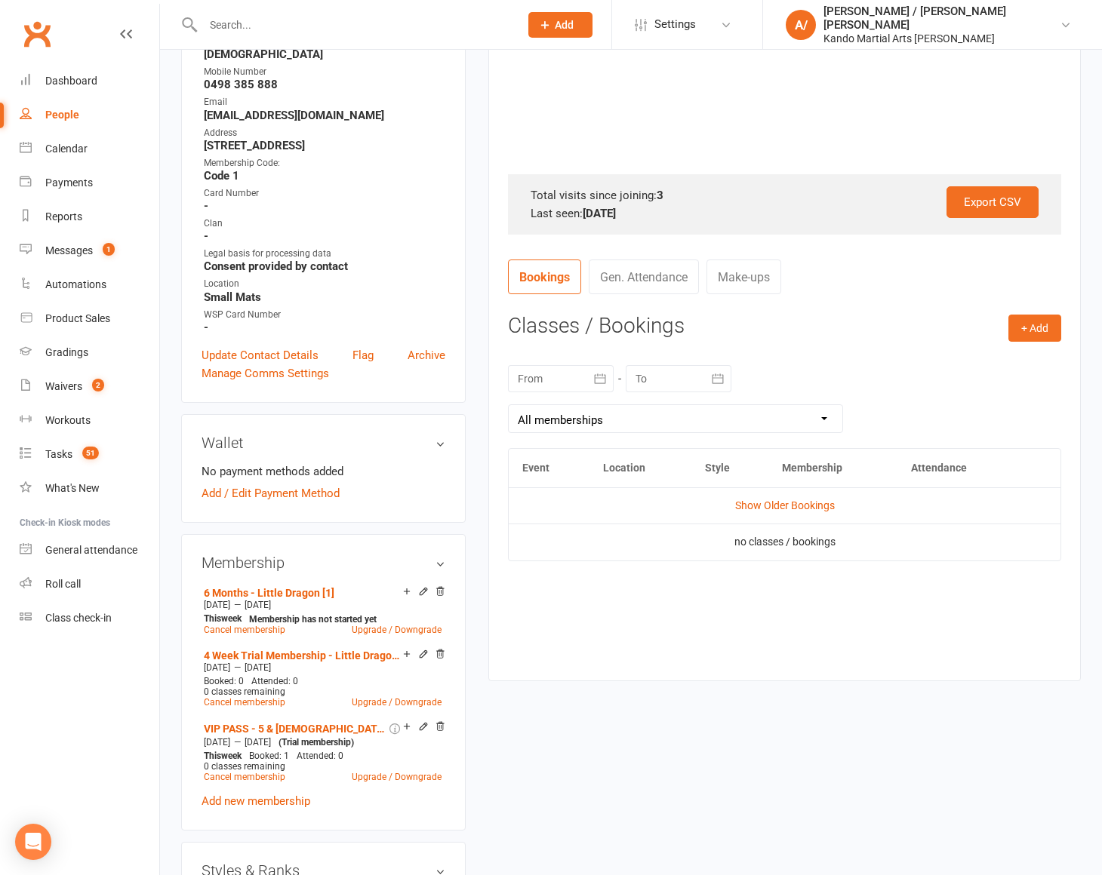
scroll to position [375, 0]
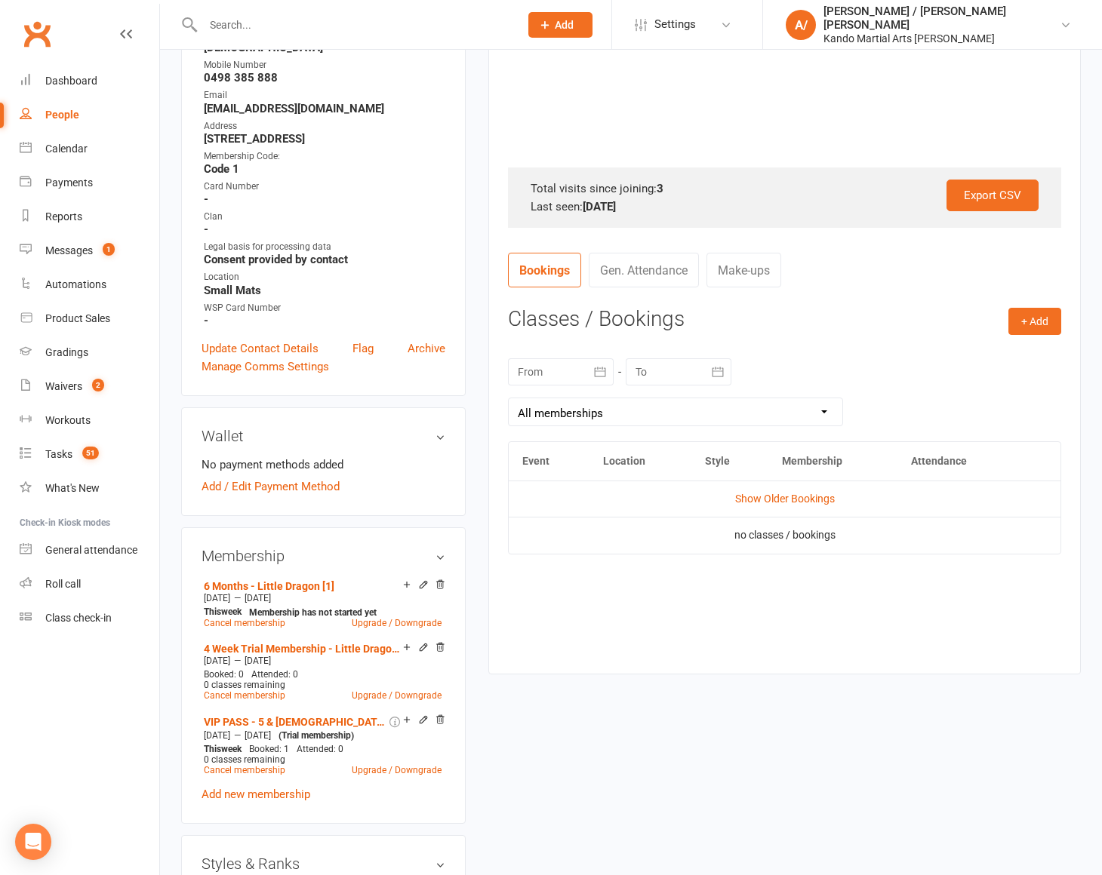
click at [777, 489] on td "Show Older Bookings" at bounding box center [785, 499] width 552 height 36
click at [813, 493] on link "Show Older Bookings" at bounding box center [785, 499] width 100 height 12
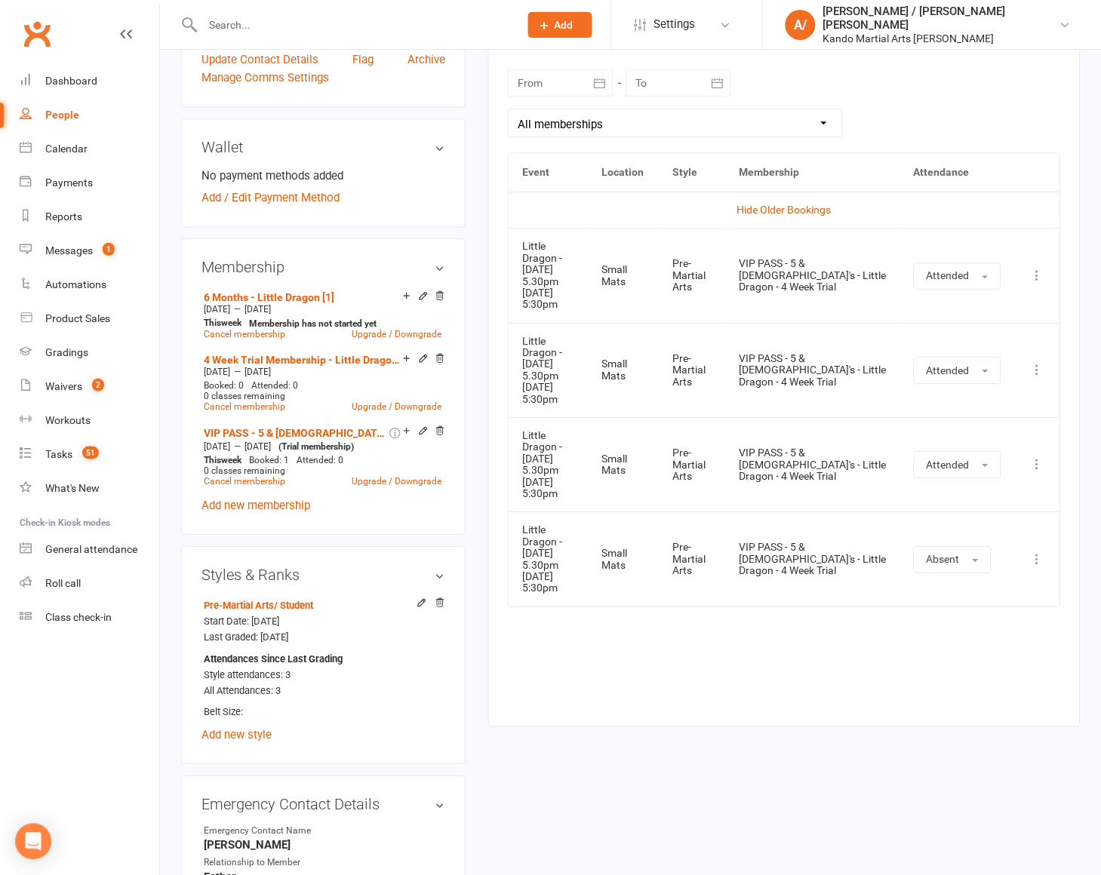
scroll to position [695, 0]
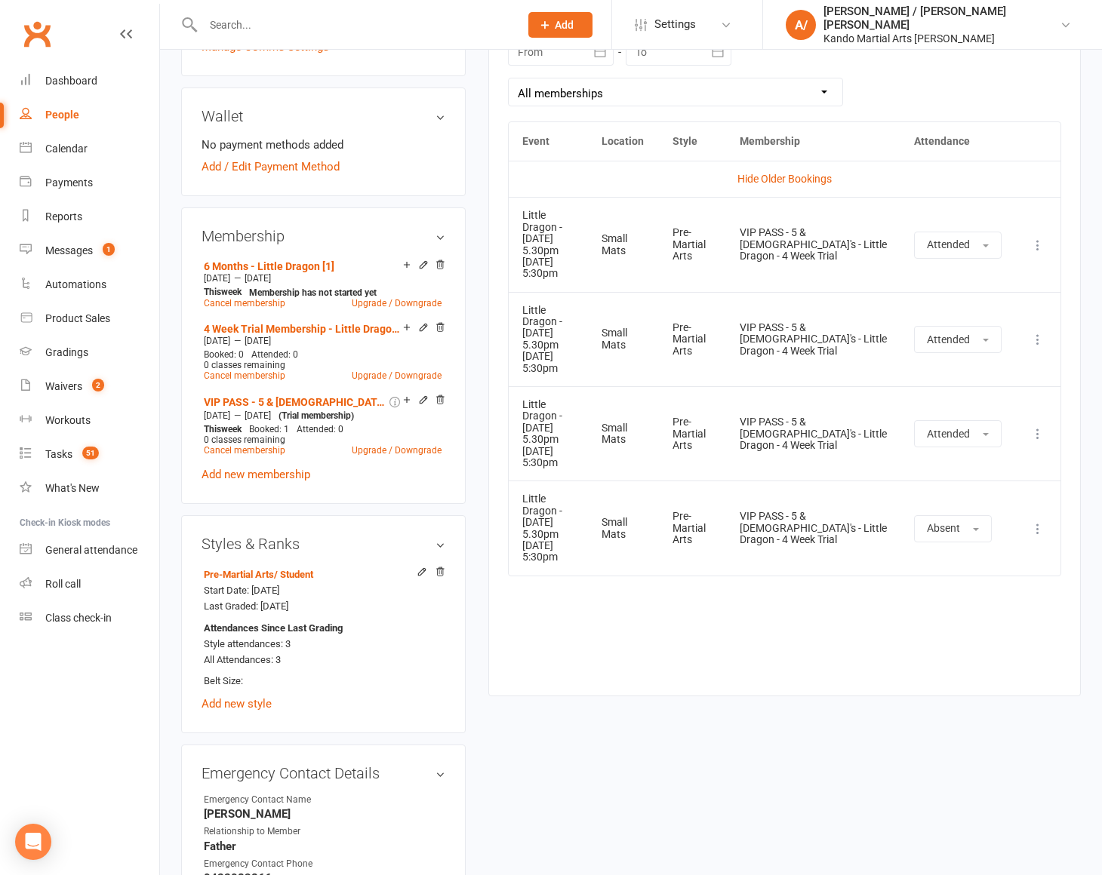
click at [1037, 522] on icon at bounding box center [1037, 529] width 15 height 15
click at [964, 574] on link "View event" at bounding box center [971, 589] width 149 height 30
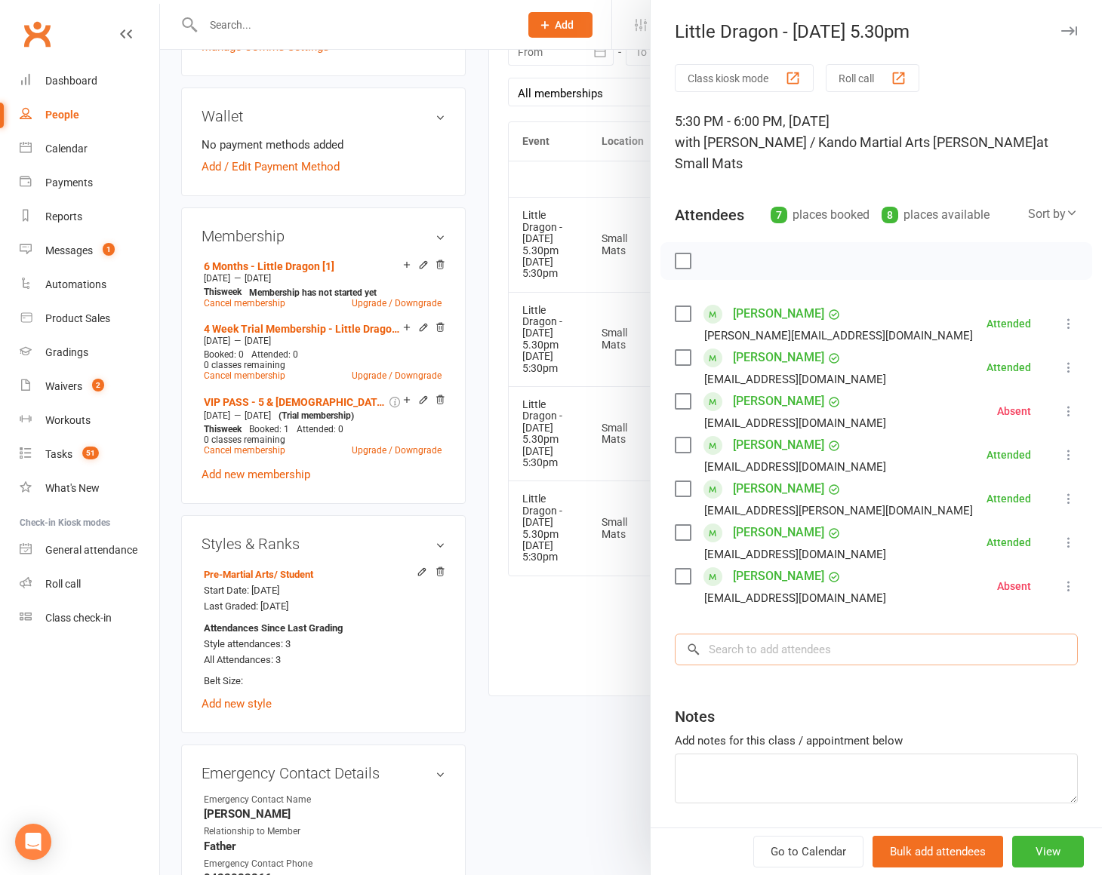
click at [826, 634] on input "search" at bounding box center [876, 650] width 403 height 32
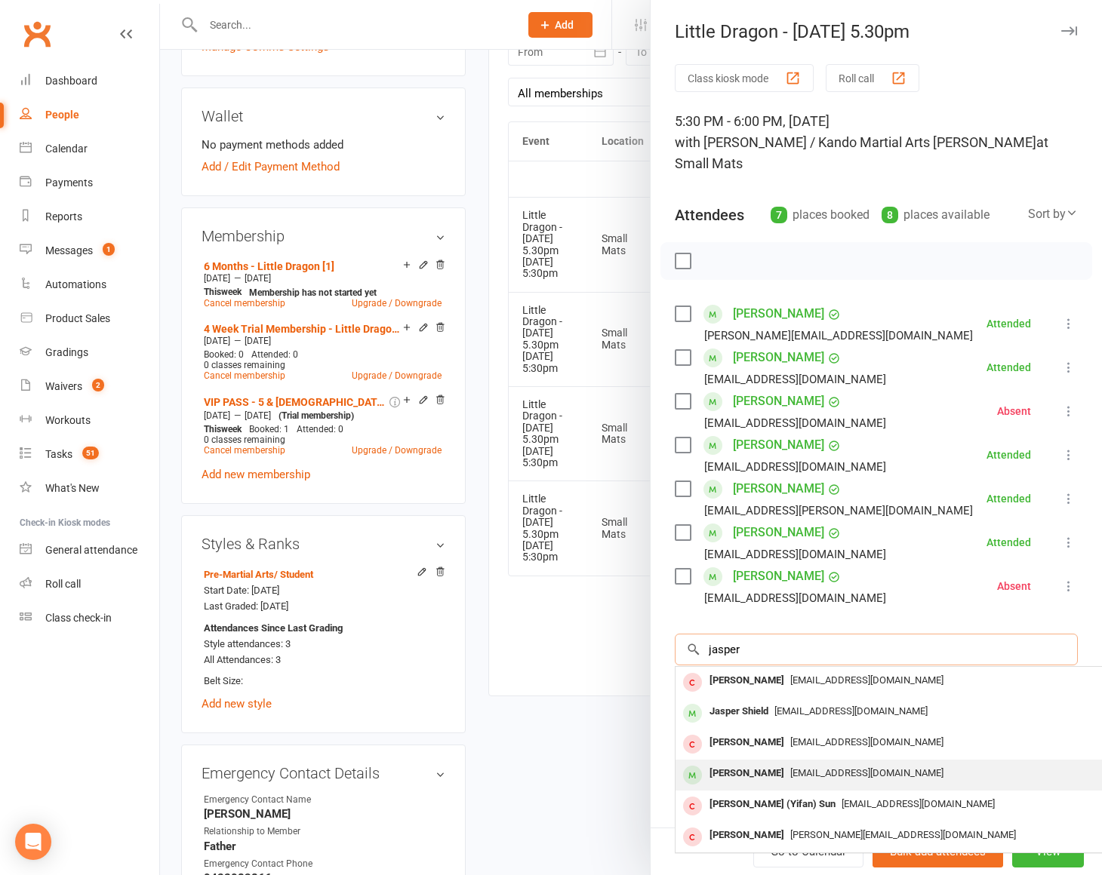
type input "jasper"
click at [748, 763] on div "[PERSON_NAME]" at bounding box center [746, 774] width 87 height 22
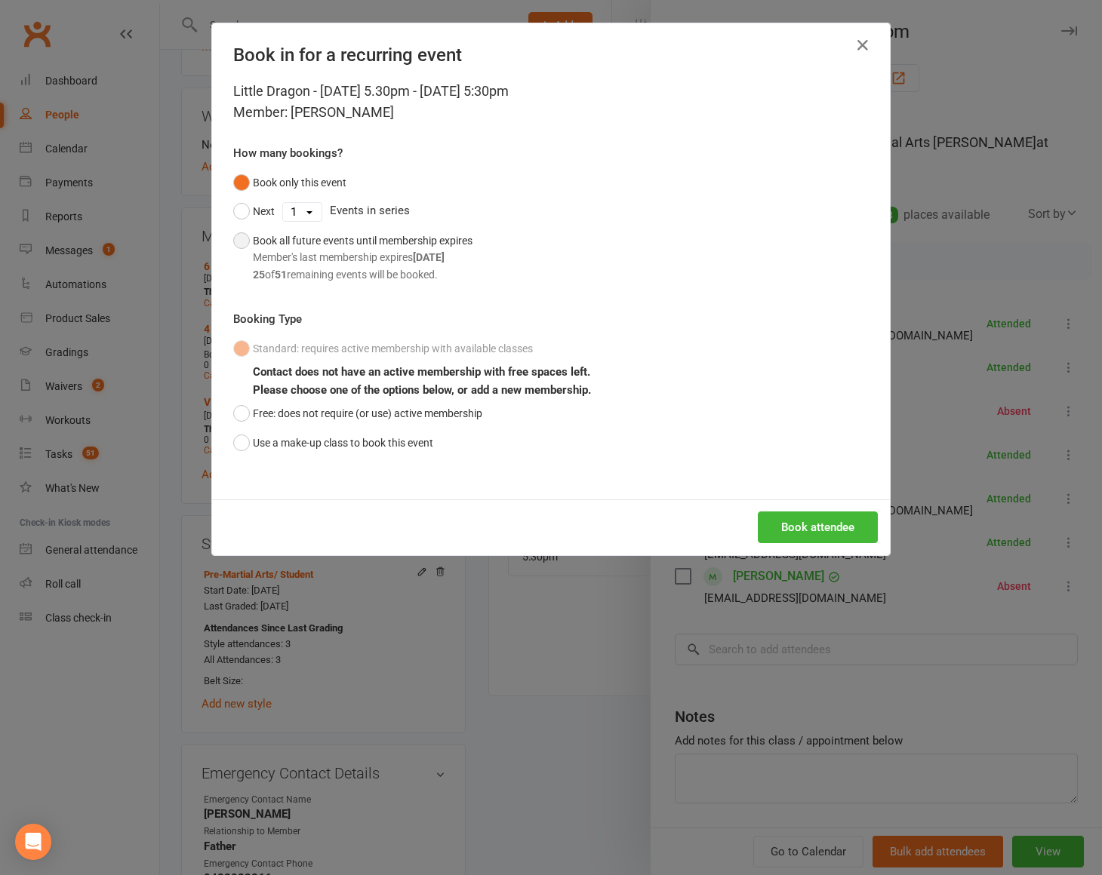
click at [376, 253] on div "Member's last membership expires [DATE]" at bounding box center [363, 257] width 220 height 17
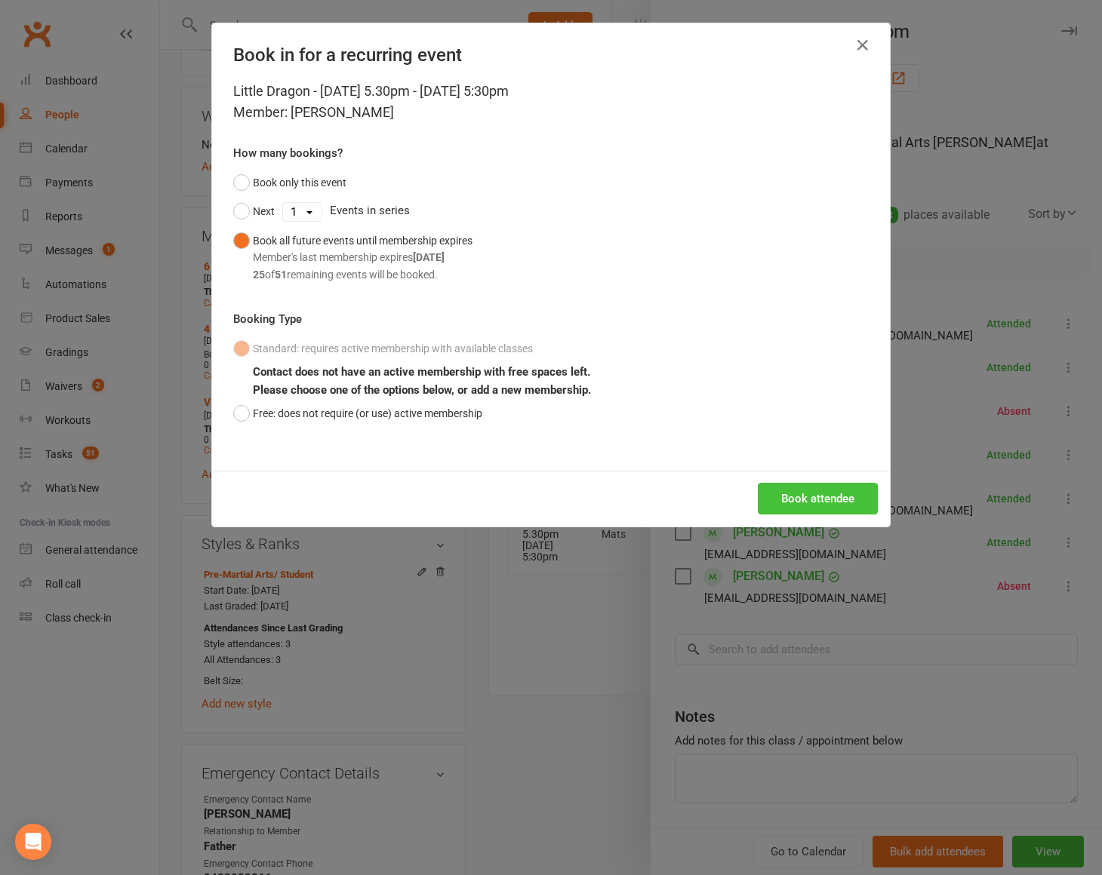
click at [781, 497] on button "Book attendee" at bounding box center [818, 499] width 120 height 32
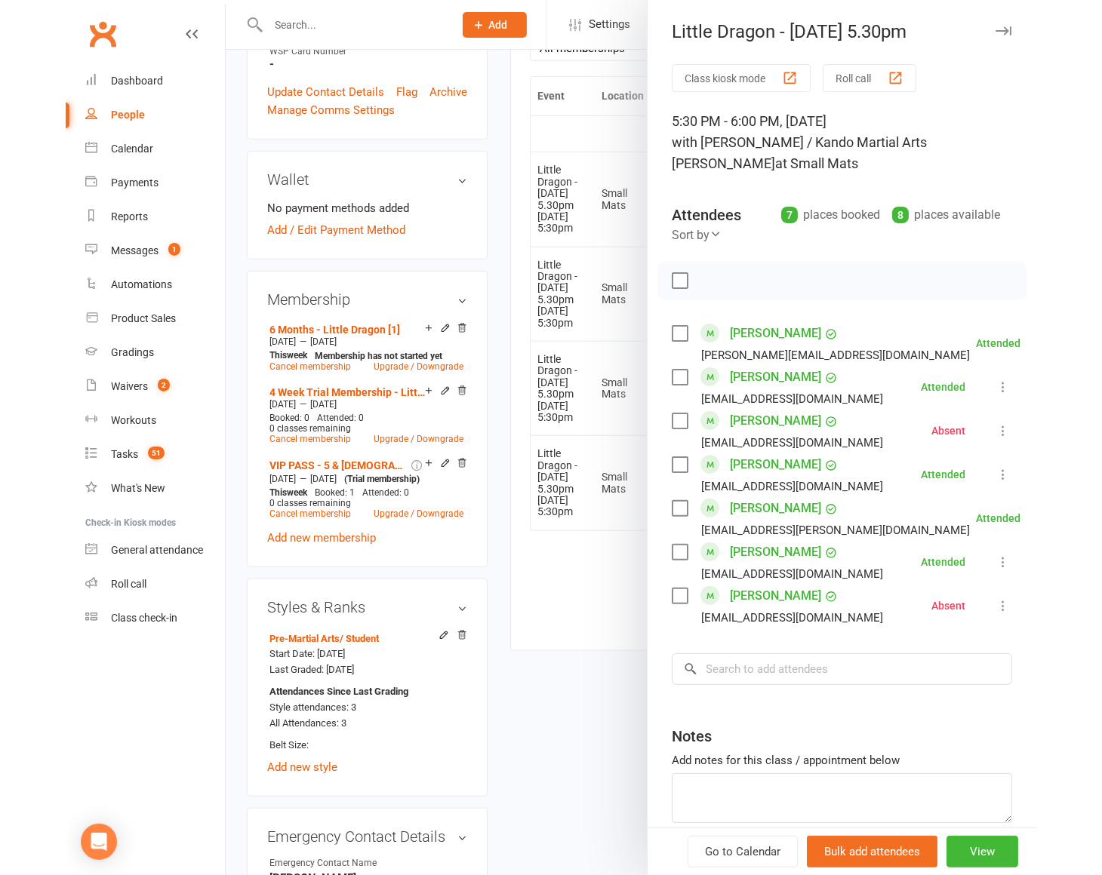
scroll to position [676, 0]
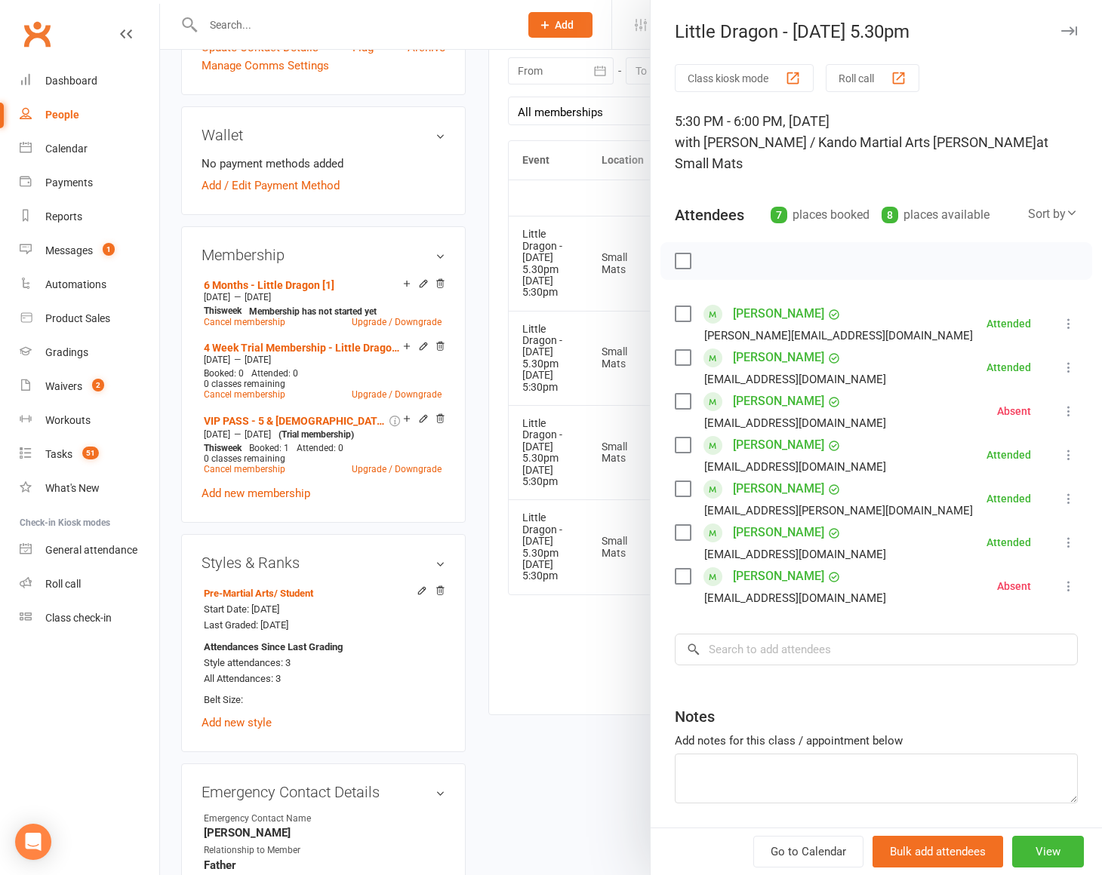
click at [562, 640] on div at bounding box center [631, 437] width 942 height 875
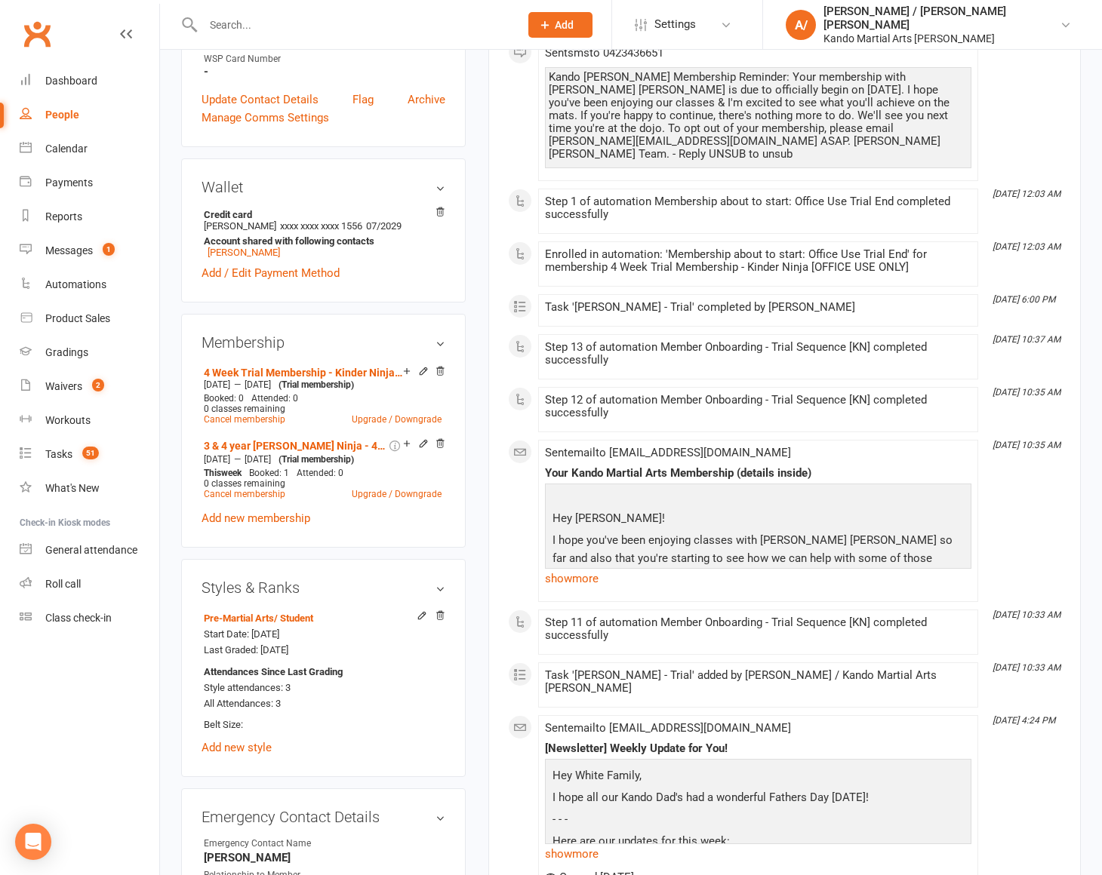
scroll to position [669, 0]
click at [279, 511] on link "Add new membership" at bounding box center [256, 518] width 109 height 14
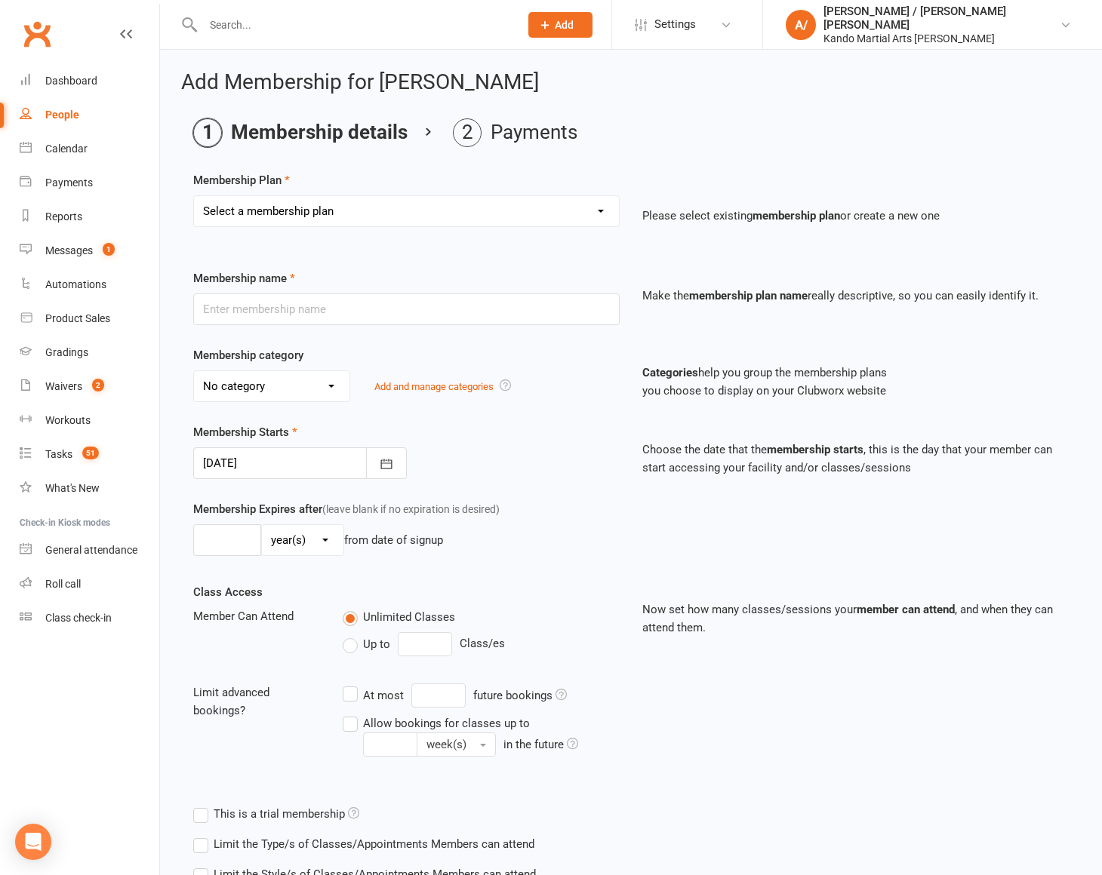
click at [334, 208] on select "Select a membership plan Create new Membership Plan 12 Months - Kinder Ninja in…" at bounding box center [406, 211] width 425 height 30
select select "71"
click at [194, 196] on select "Select a membership plan Create new Membership Plan 12 Months - Kinder Ninja in…" at bounding box center [406, 211] width 425 height 30
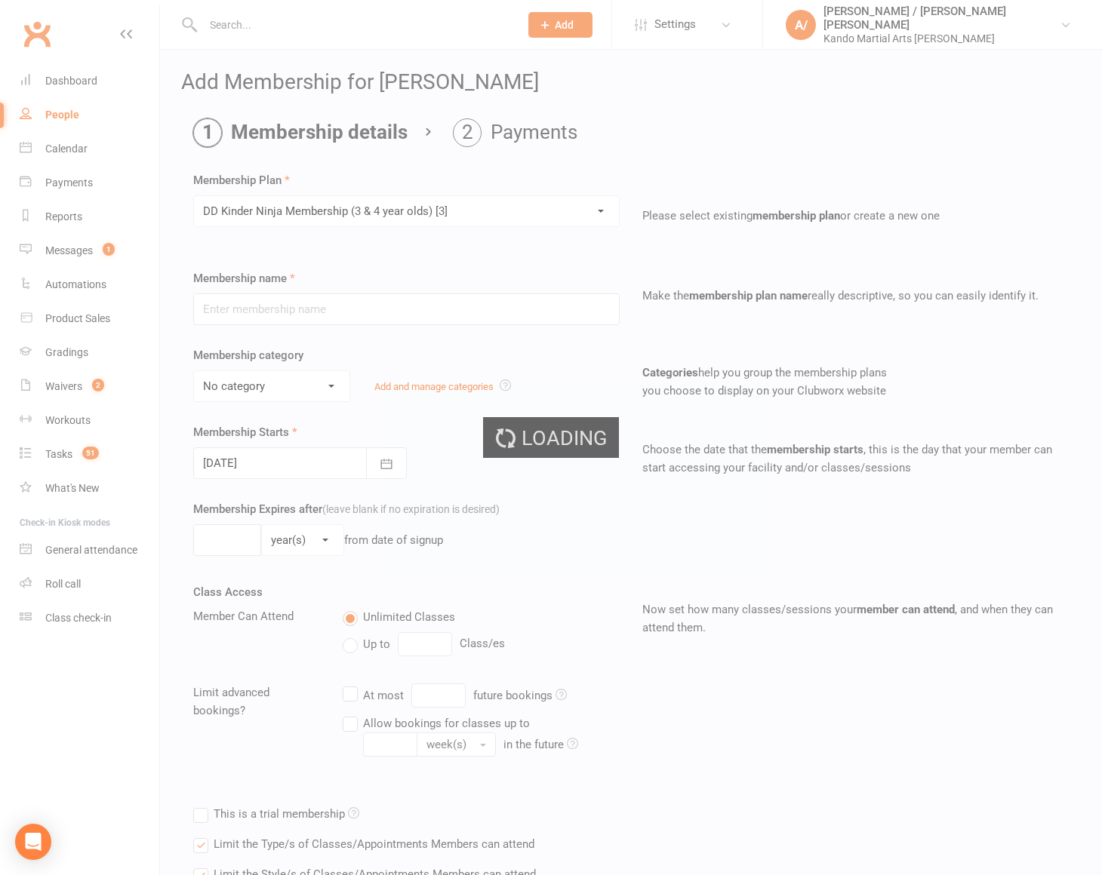
type input "[PERSON_NAME] Ninja Membership (3 & 4 year olds) [3]"
select select "9"
type input "0"
type input "1"
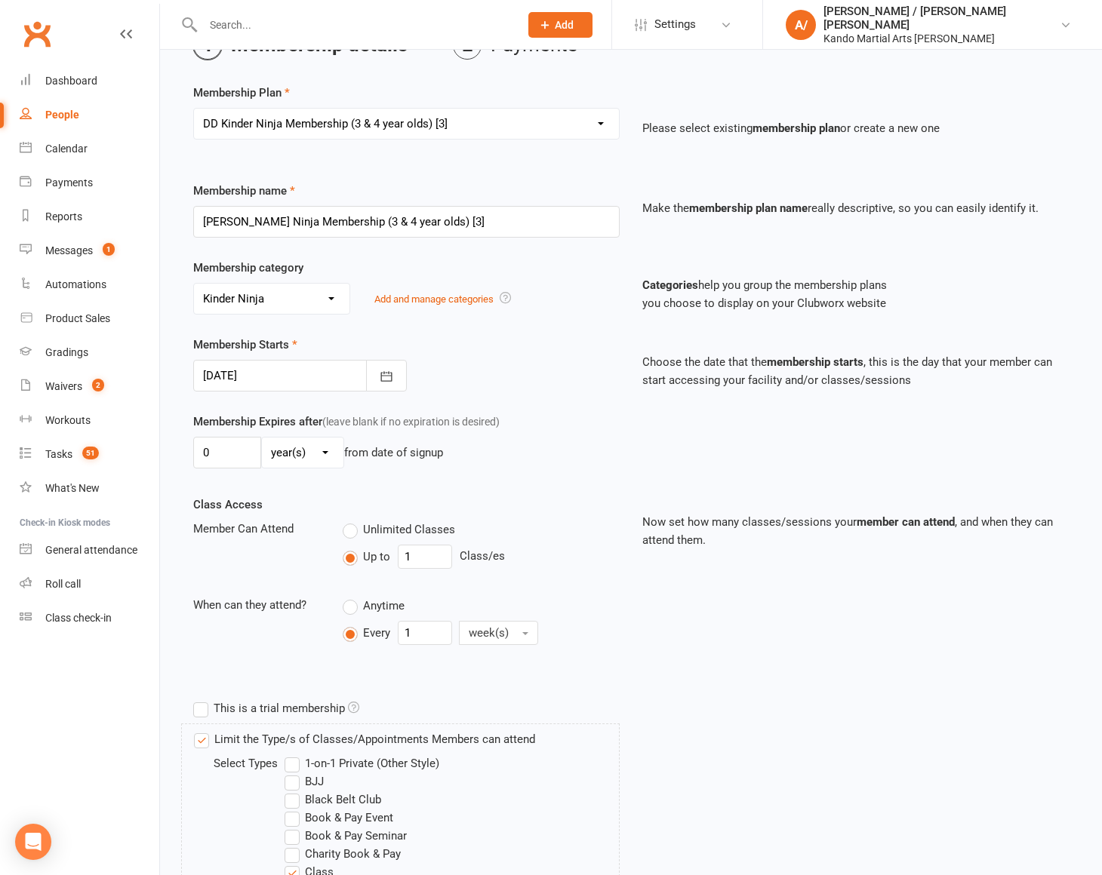
scroll to position [115, 0]
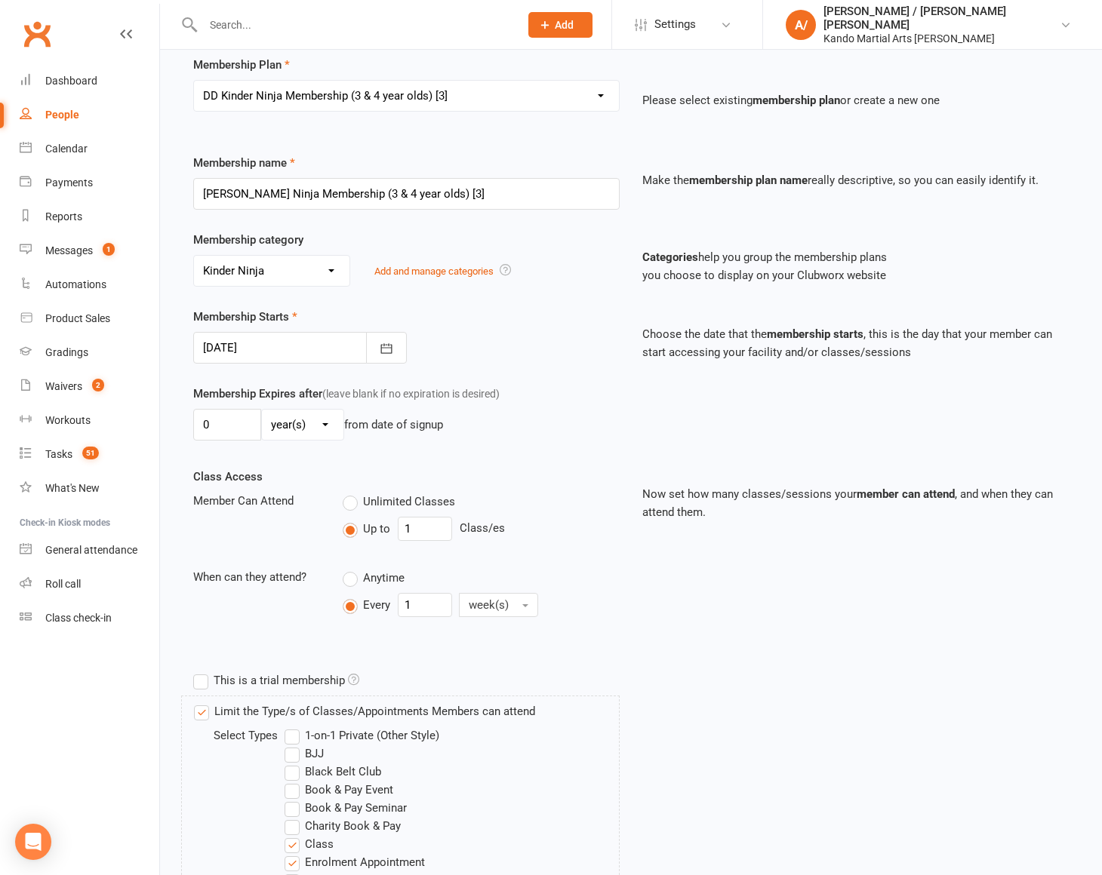
click at [358, 349] on div at bounding box center [300, 348] width 214 height 32
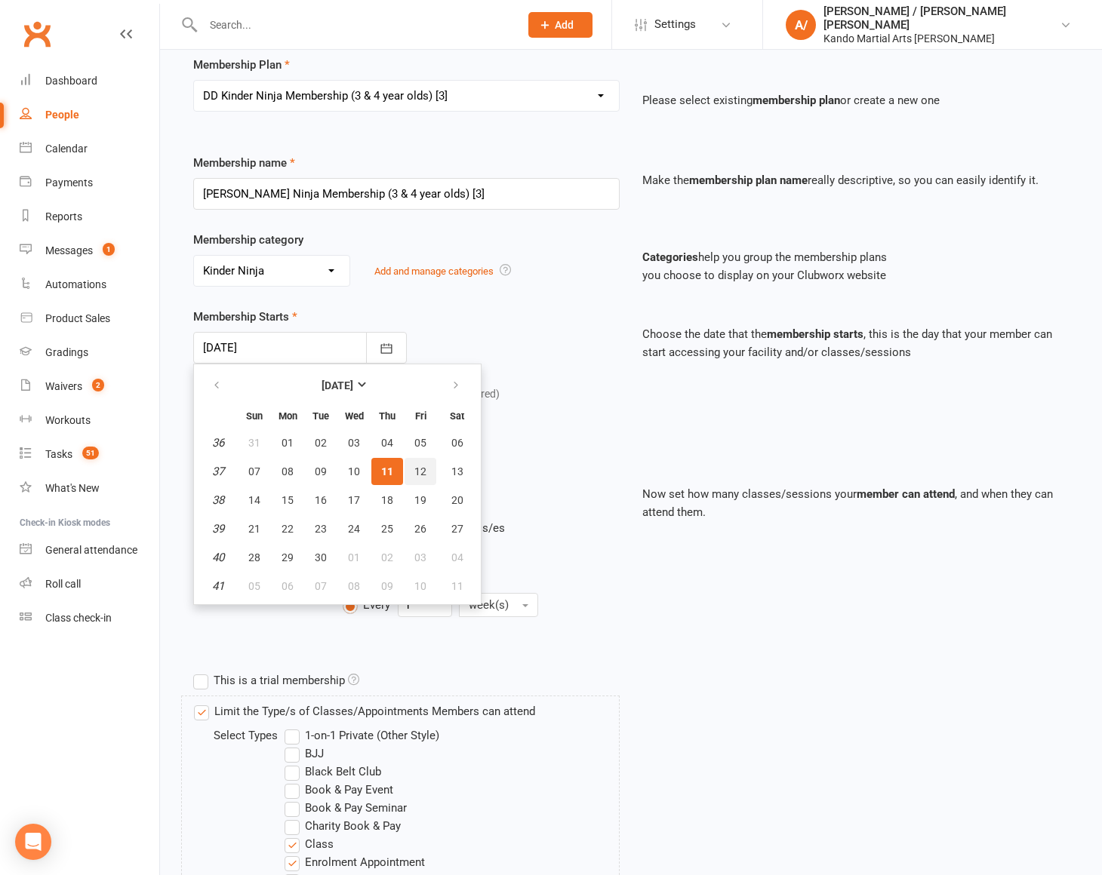
click at [420, 466] on span "12" at bounding box center [420, 472] width 12 height 12
type input "12 Sep 2025"
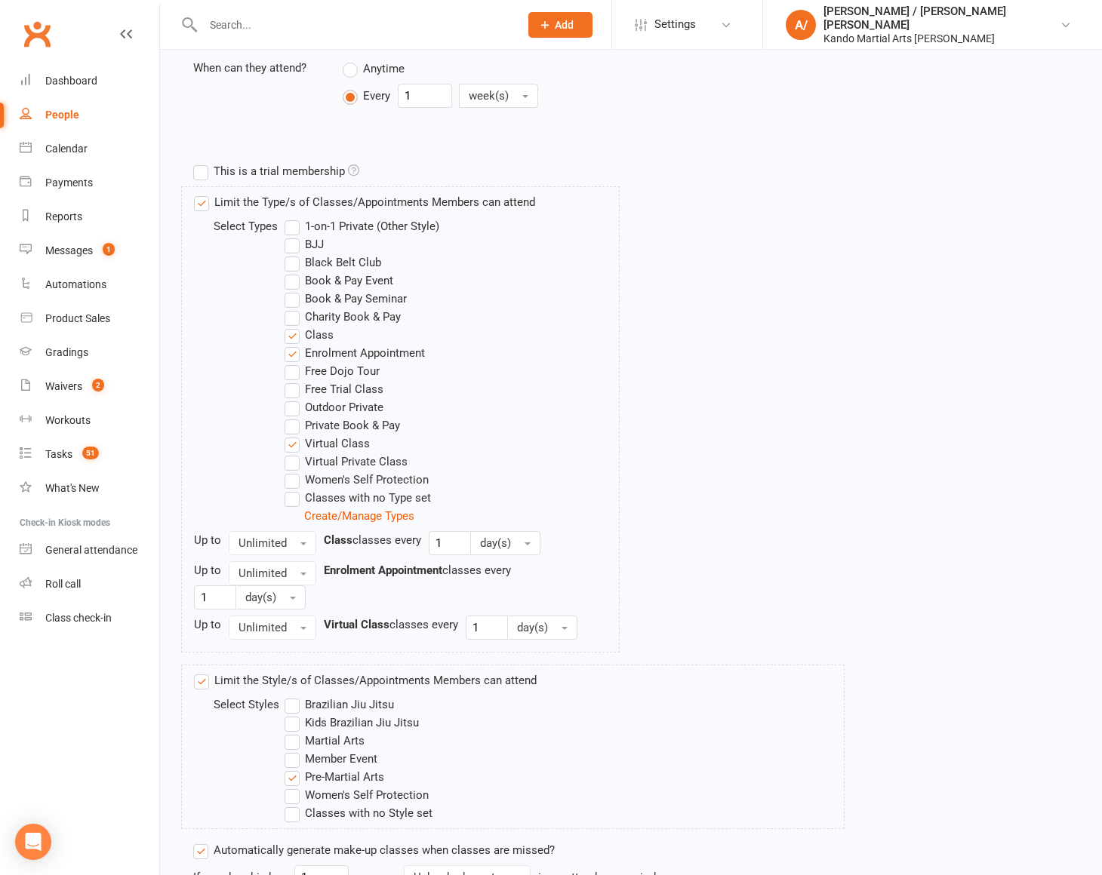
scroll to position [830, 0]
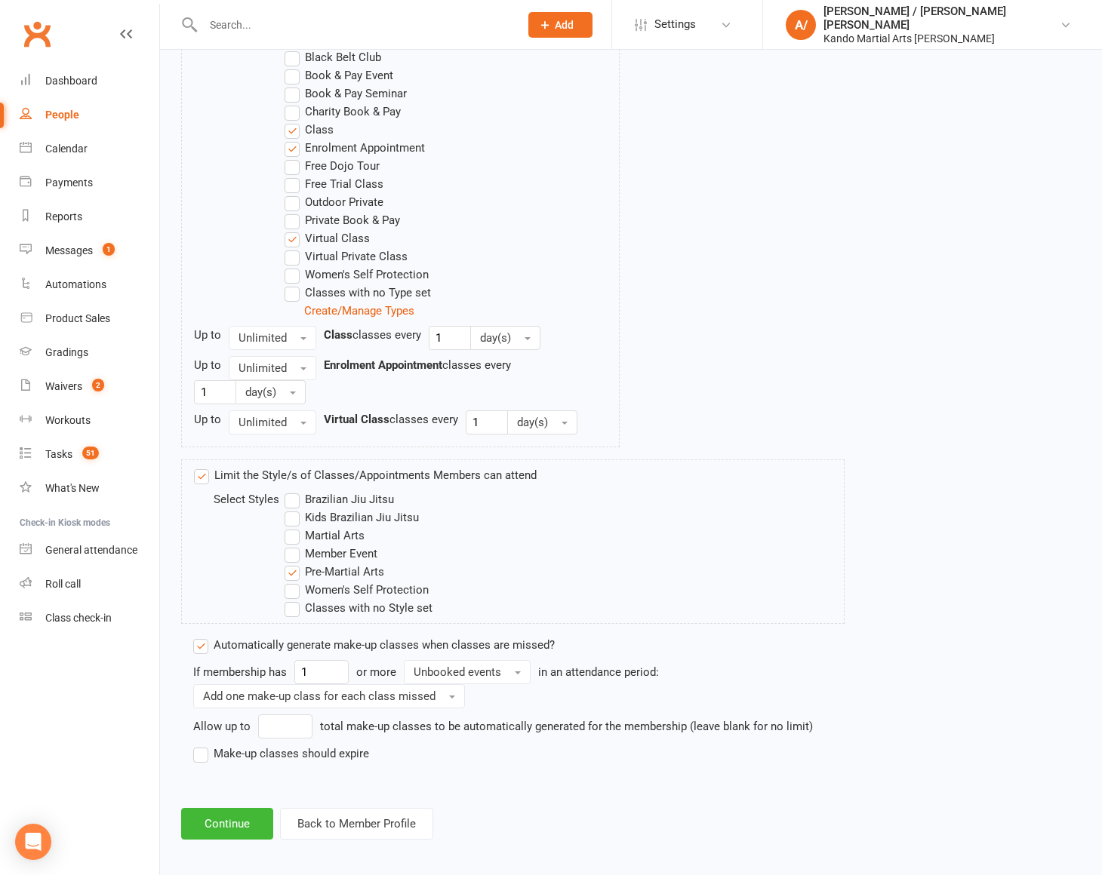
click at [248, 749] on label "Make-up classes should expire" at bounding box center [281, 754] width 176 height 18
click at [203, 745] on input "Make-up classes should expire" at bounding box center [198, 745] width 10 height 0
click at [262, 769] on input "number" at bounding box center [278, 781] width 68 height 24
type input "90"
click at [222, 838] on button "Continue" at bounding box center [227, 854] width 92 height 32
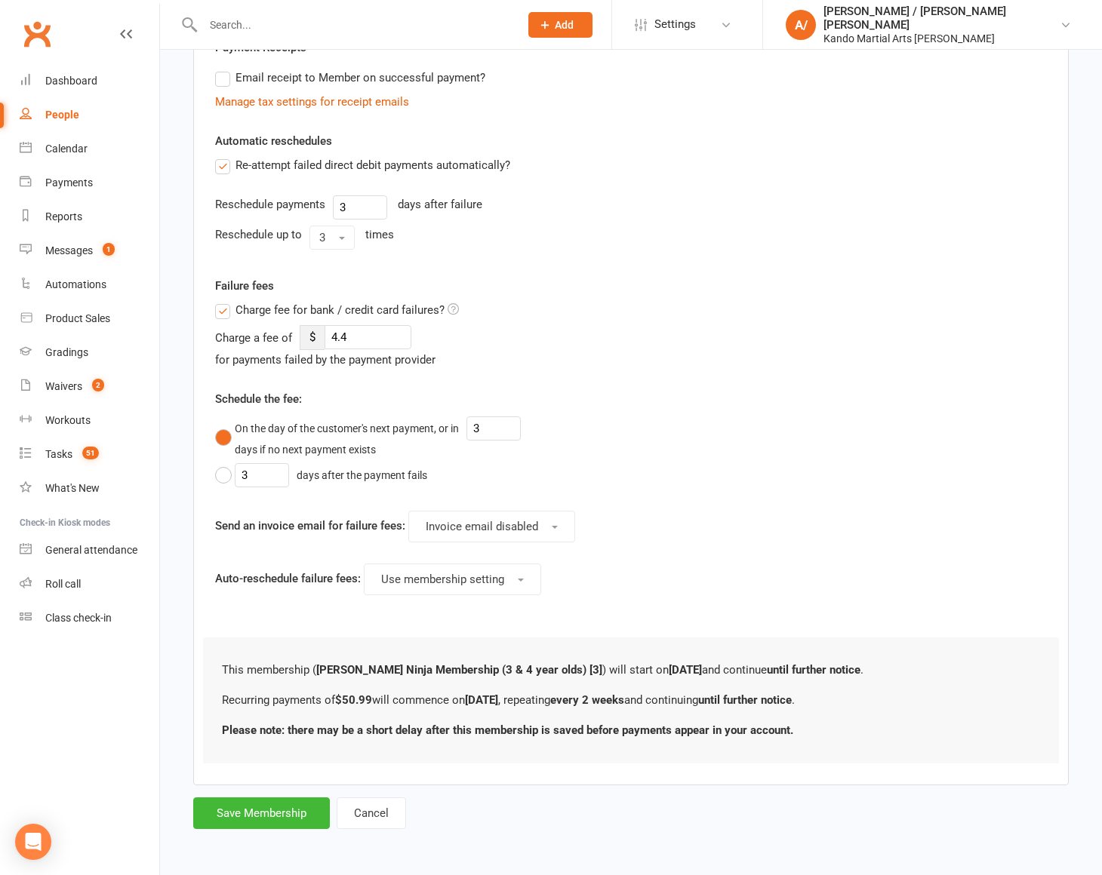
scroll to position [0, 0]
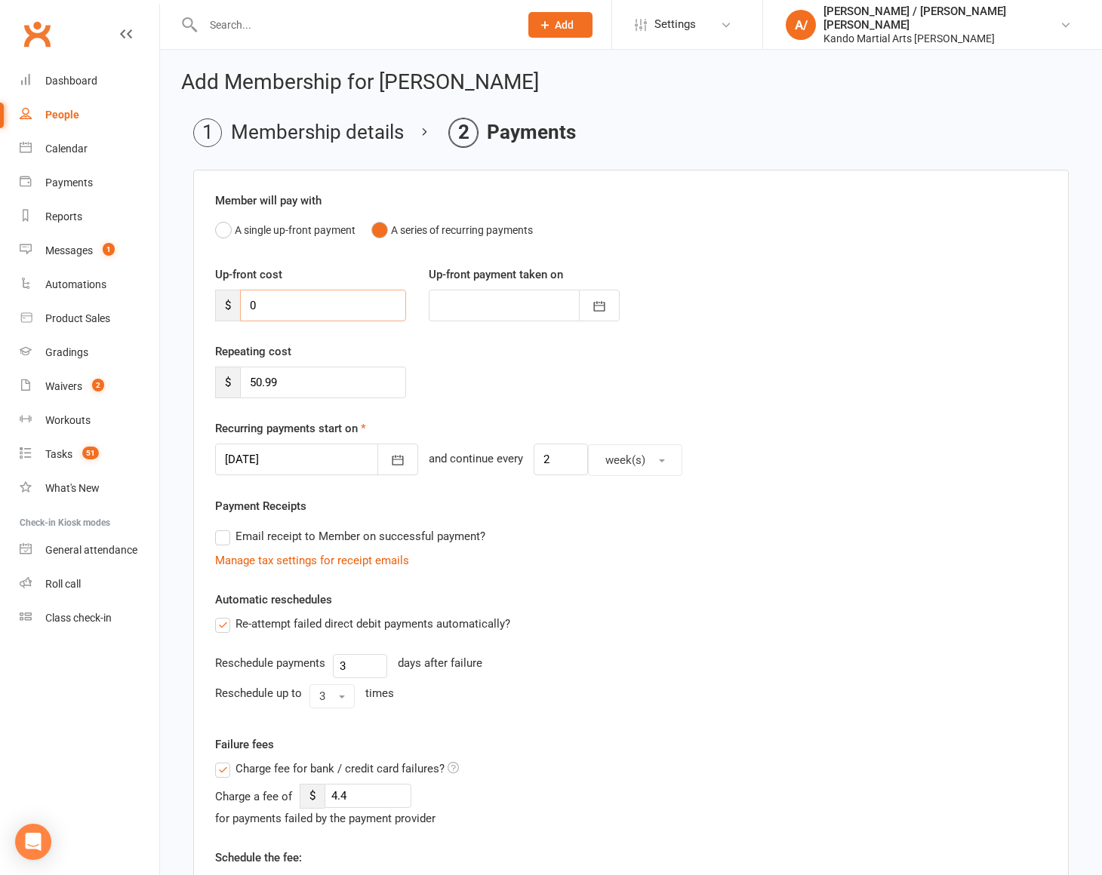
click at [319, 308] on input "0" at bounding box center [323, 306] width 166 height 32
type input "9"
type input "11 Sep 2025"
type input "98.99"
click at [503, 300] on div at bounding box center [524, 306] width 191 height 32
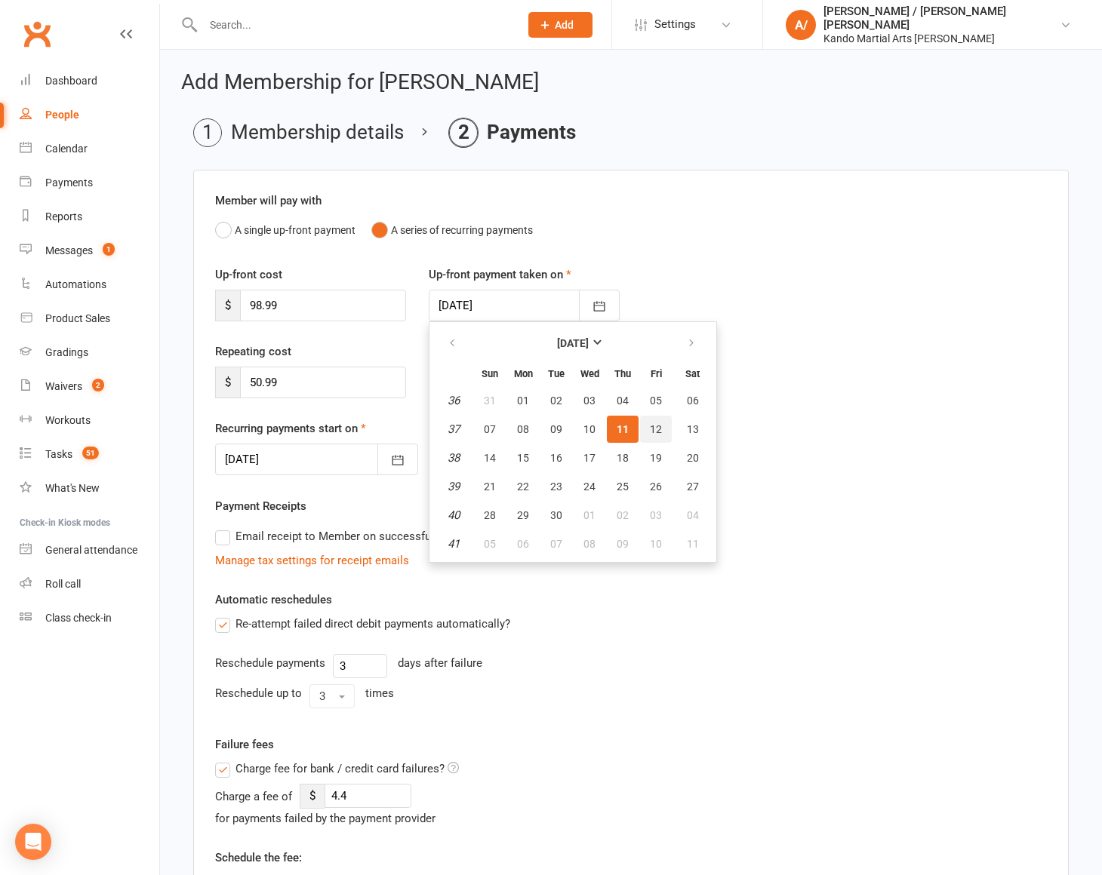
click at [657, 432] on span "12" at bounding box center [656, 429] width 12 height 12
type input "12 Sep 2025"
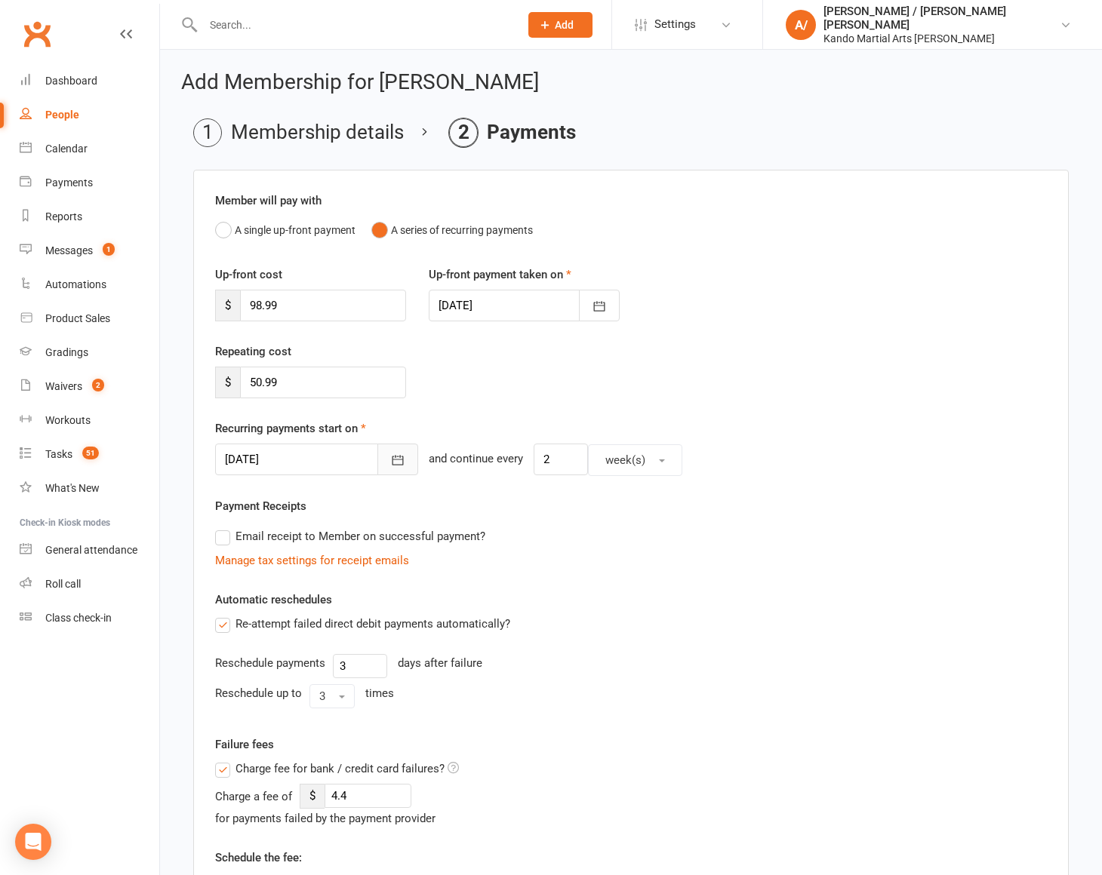
click at [390, 461] on icon "button" at bounding box center [397, 460] width 15 height 15
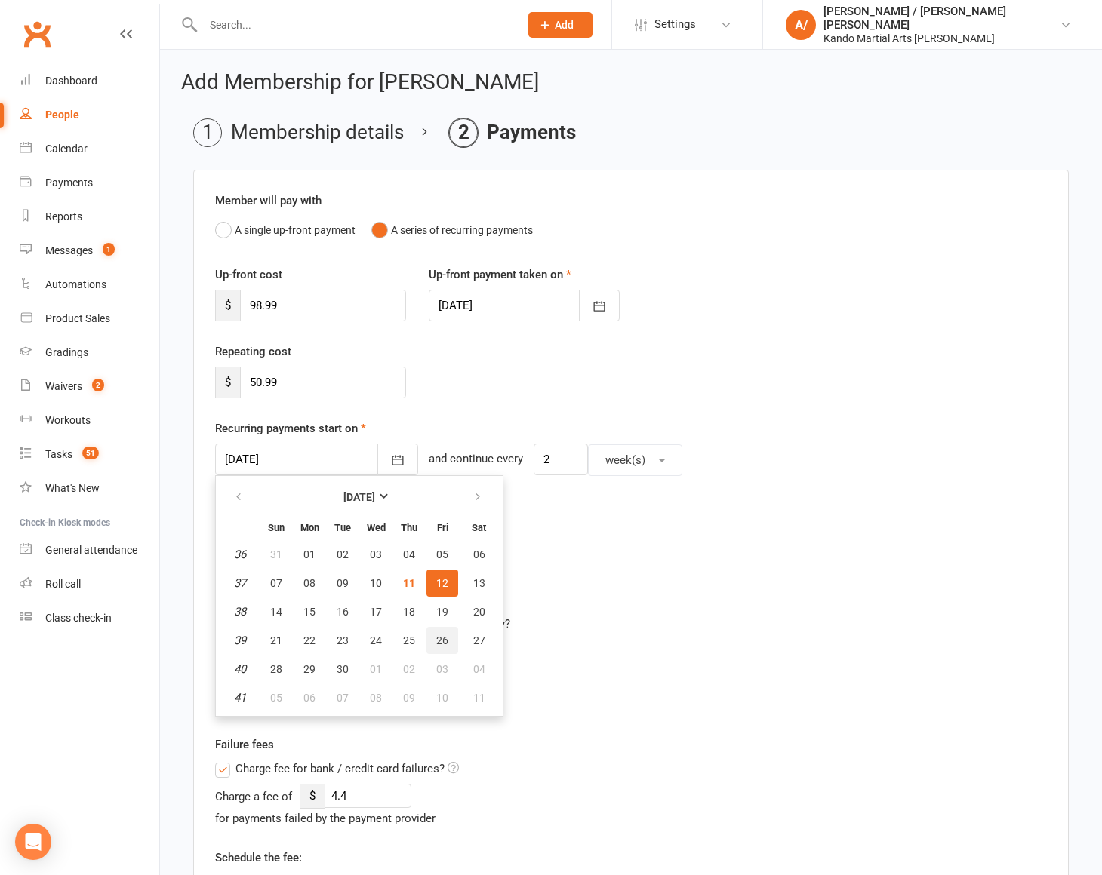
click at [442, 635] on span "26" at bounding box center [442, 641] width 12 height 12
type input "26 Sep 2025"
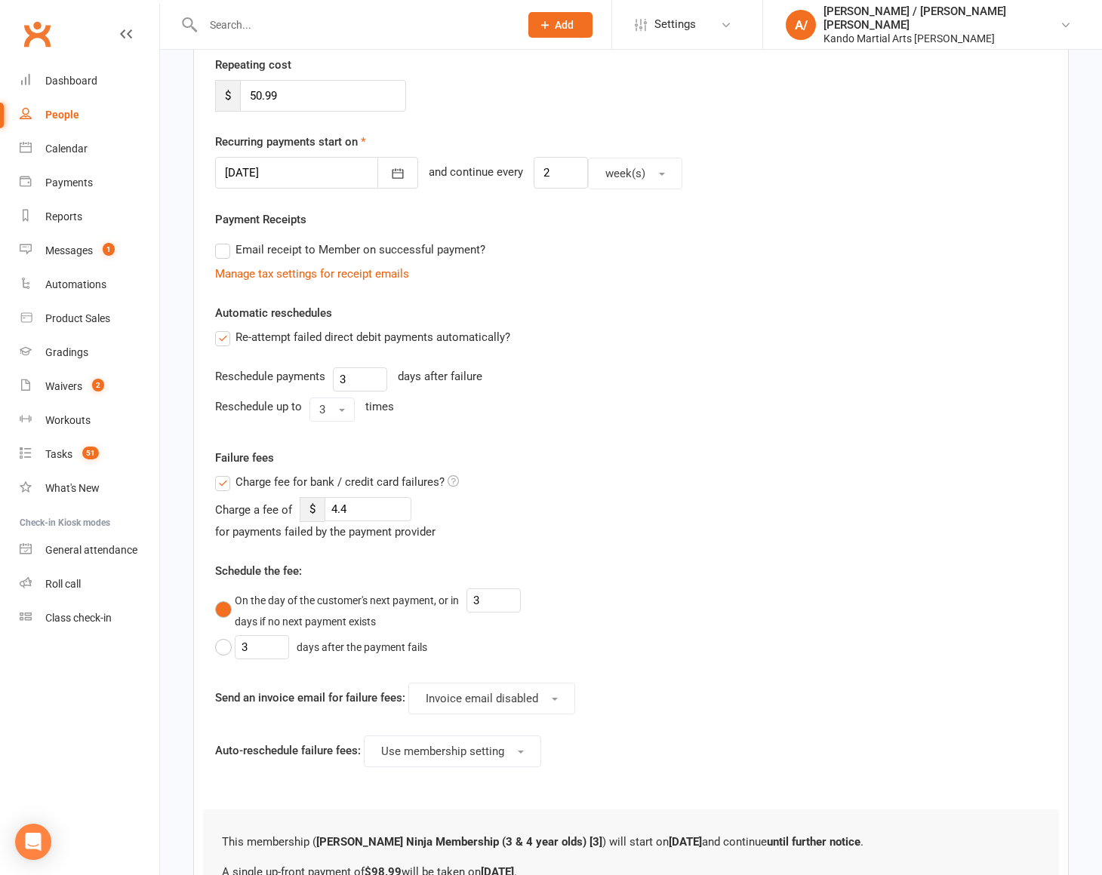
scroll to position [482, 0]
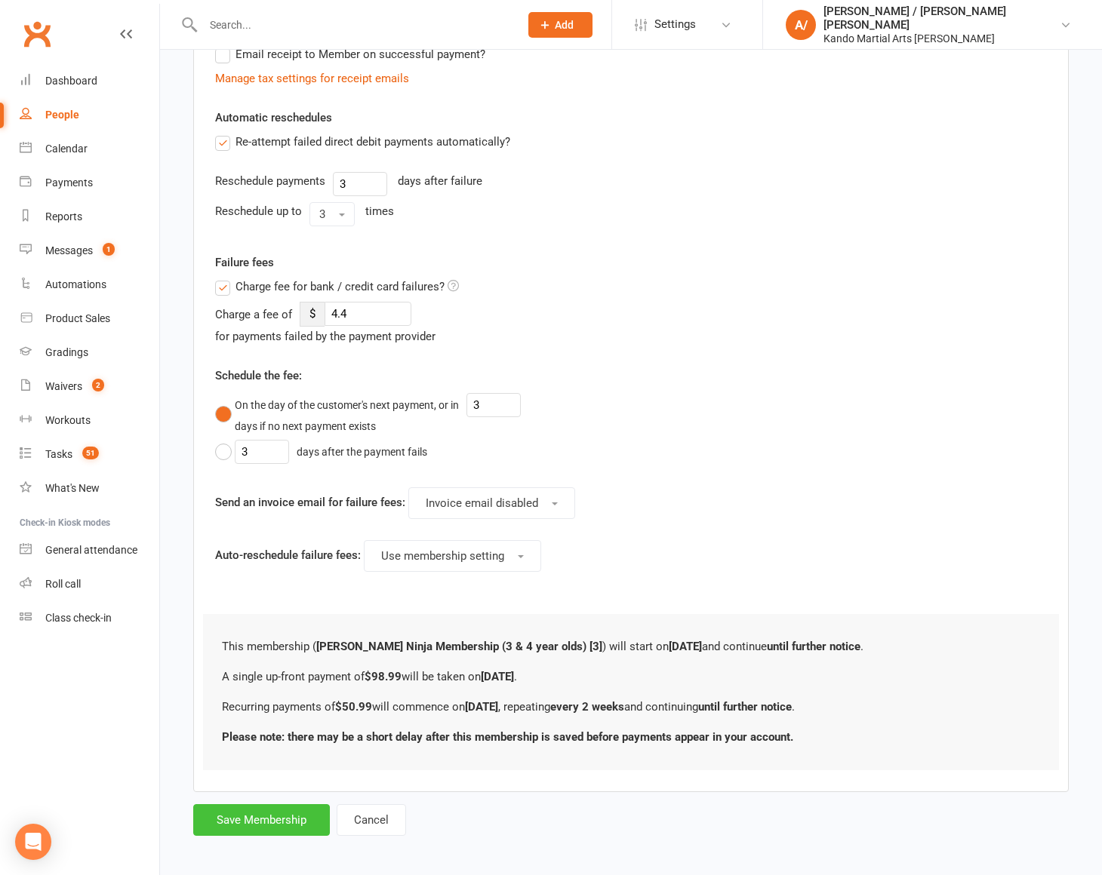
click at [285, 809] on button "Save Membership" at bounding box center [261, 821] width 137 height 32
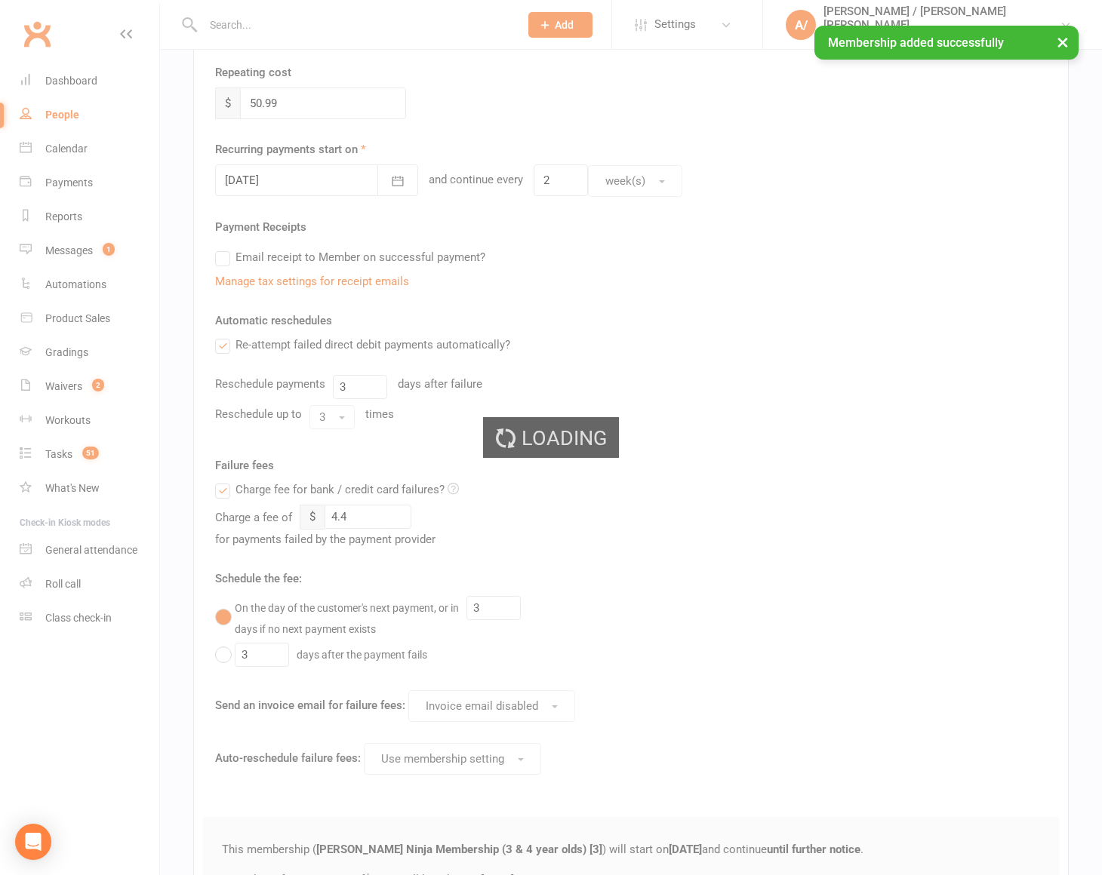
scroll to position [0, 0]
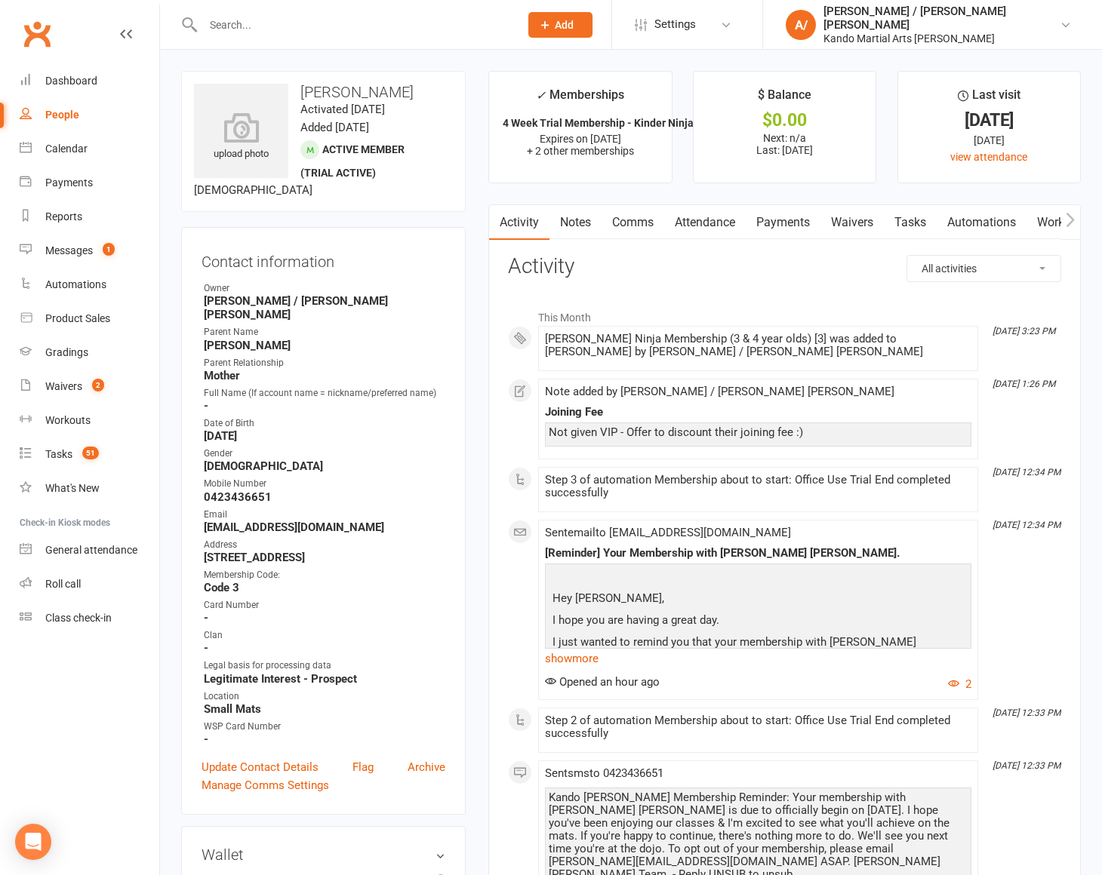
click at [725, 232] on link "Attendance" at bounding box center [705, 222] width 82 height 35
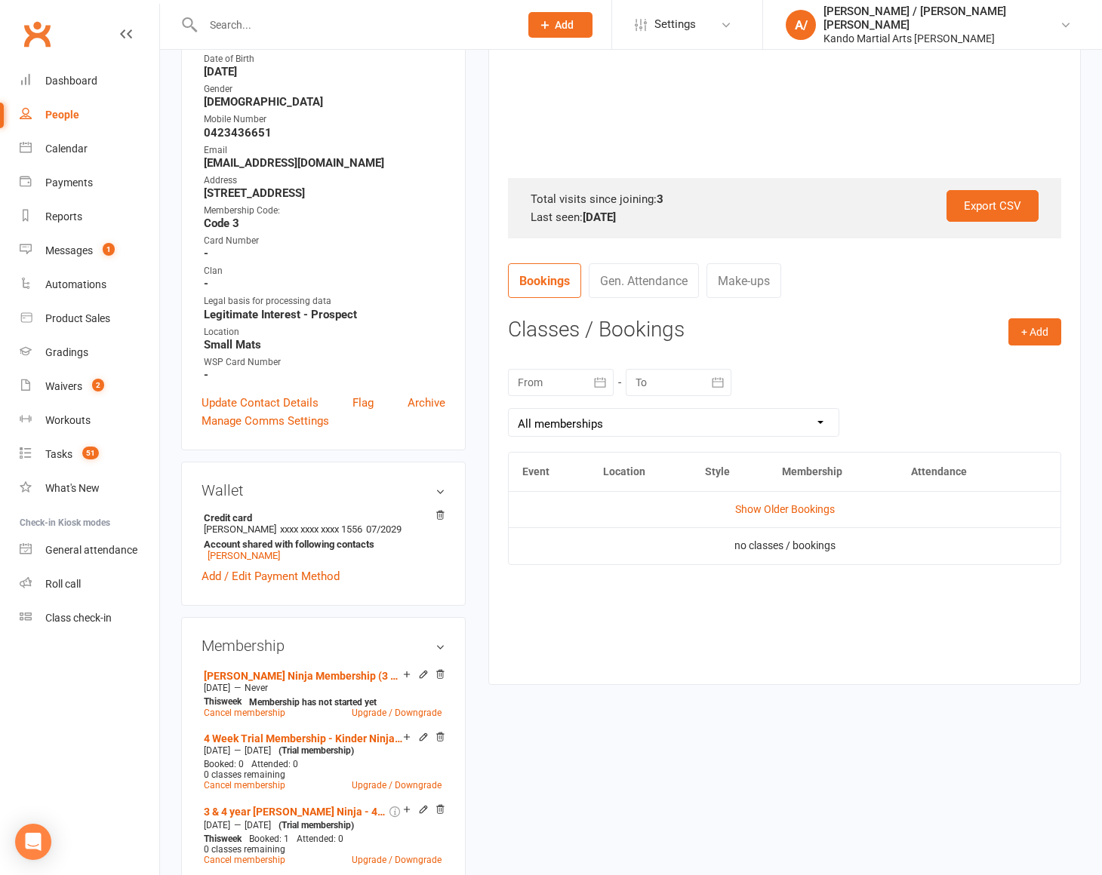
scroll to position [371, 0]
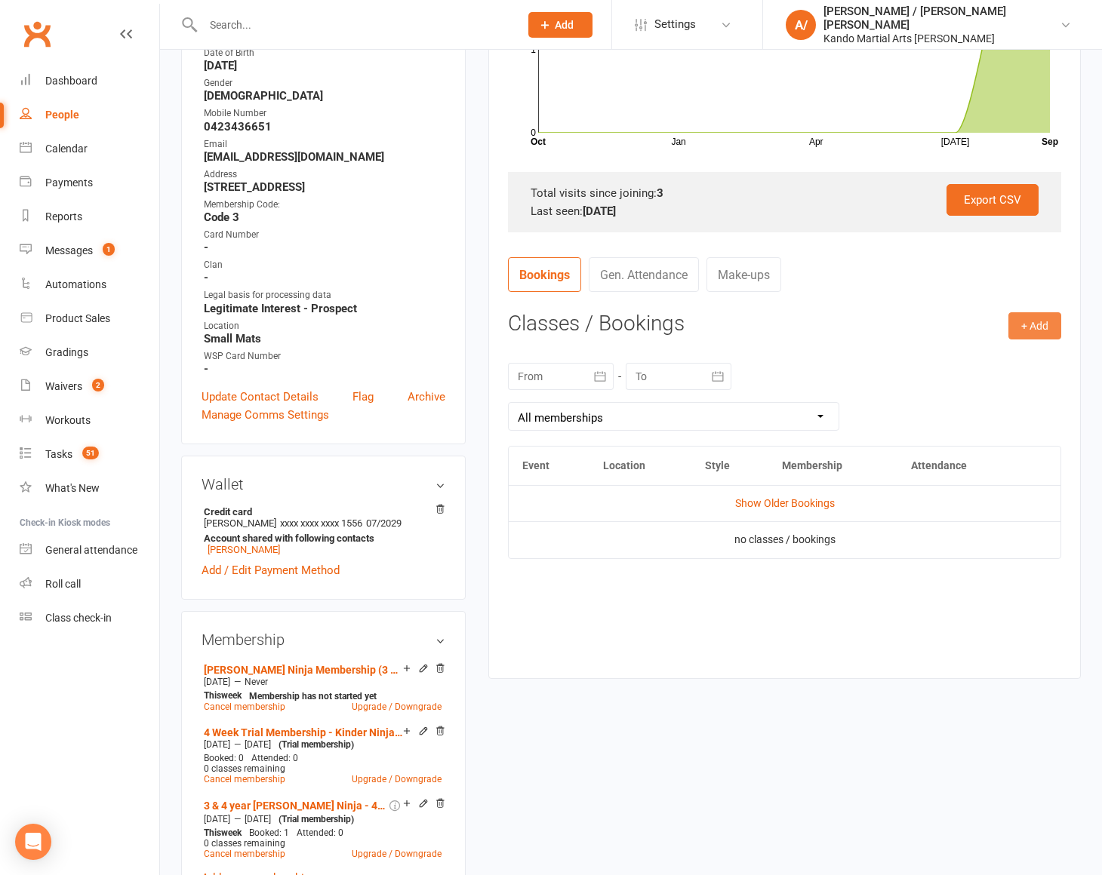
click at [1029, 325] on button "+ Add" at bounding box center [1034, 325] width 53 height 27
click at [952, 357] on link "Book Event" at bounding box center [985, 360] width 149 height 30
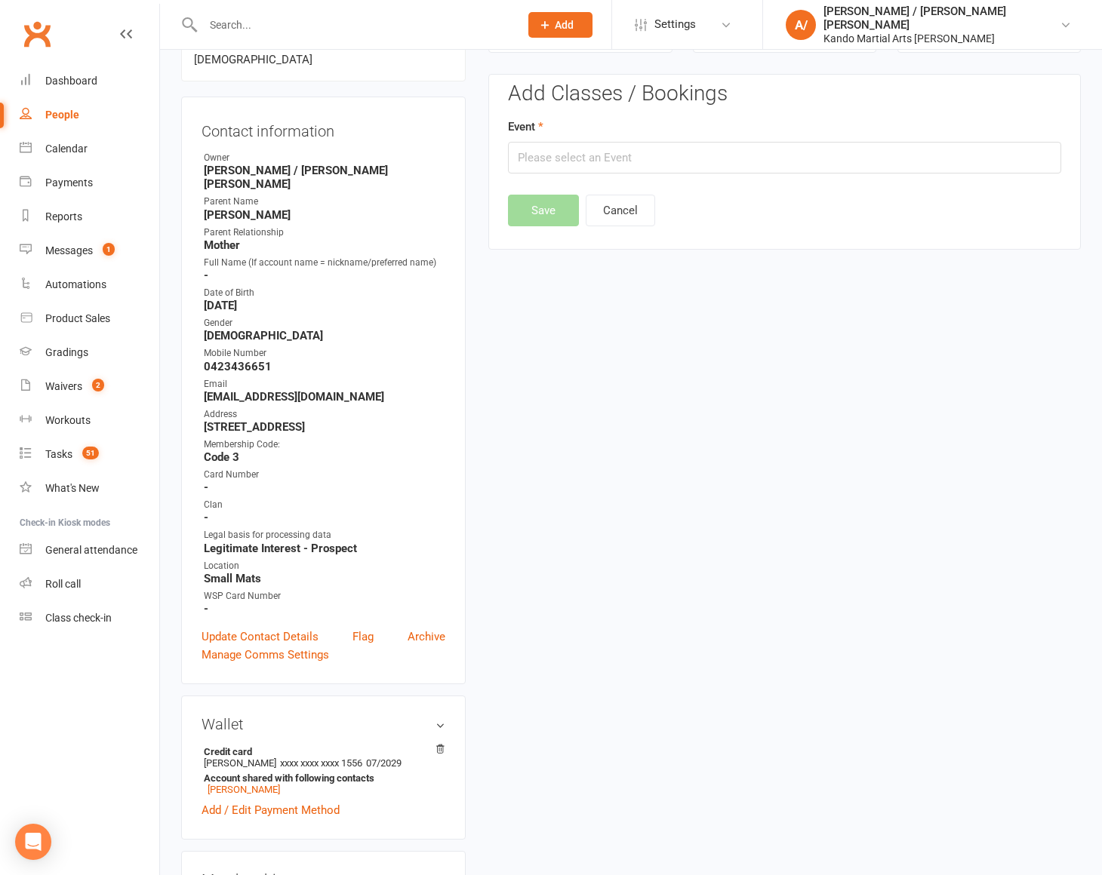
scroll to position [128, 0]
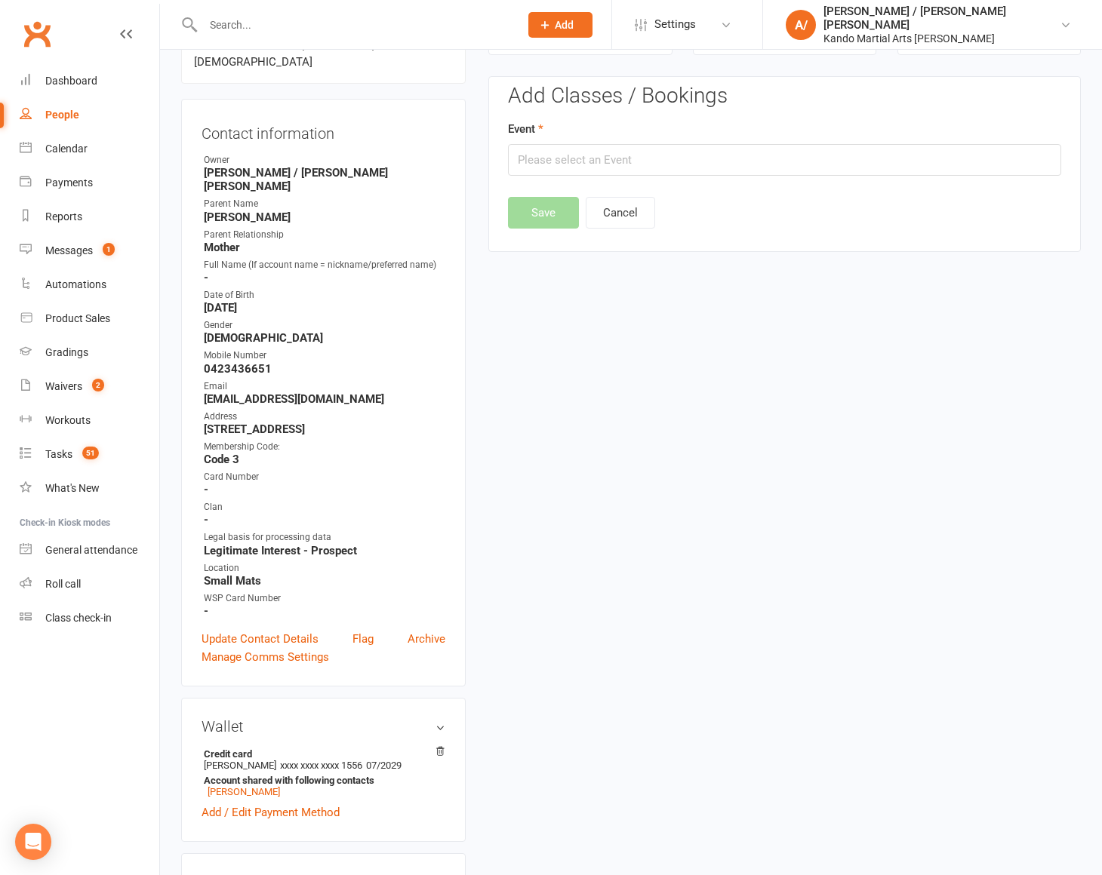
click at [619, 229] on div "Add Classes / Bookings Event Save Cancel Attendance Number of visits past 12 mo…" at bounding box center [784, 164] width 592 height 176
click at [620, 221] on button "Cancel" at bounding box center [620, 213] width 69 height 32
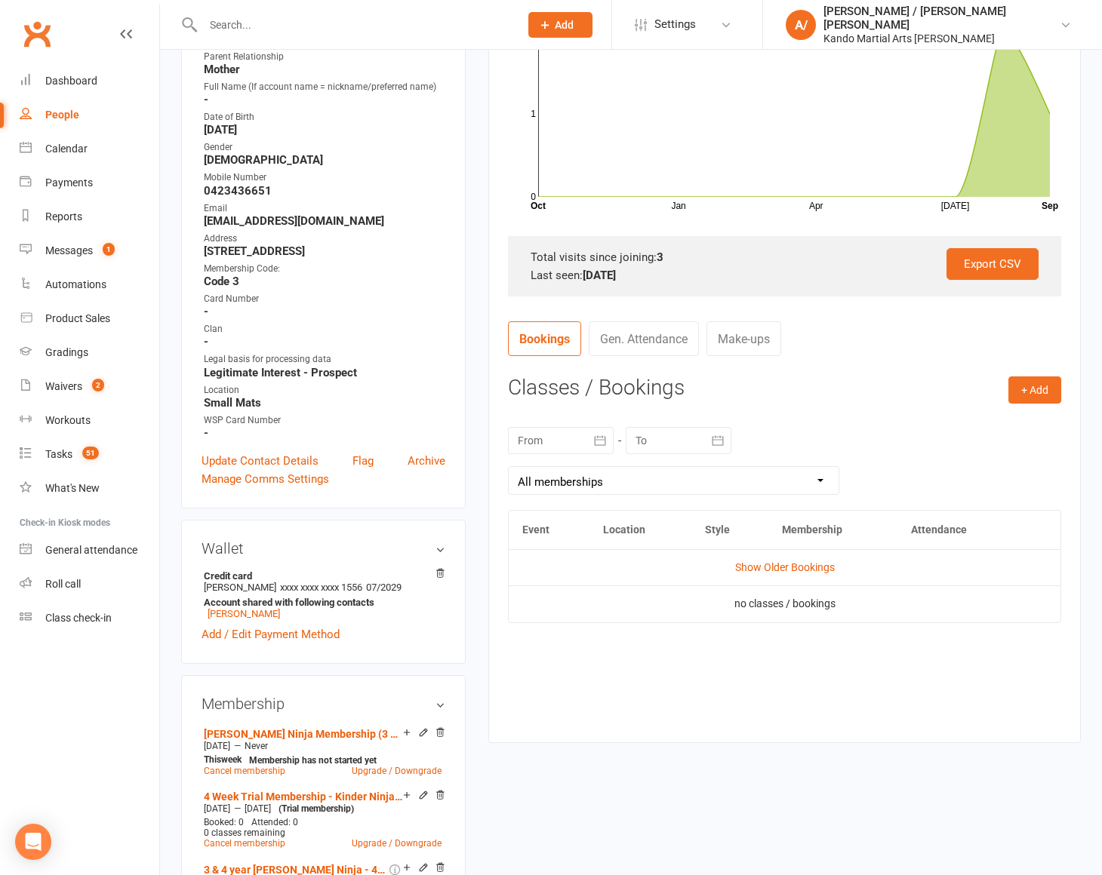
scroll to position [340, 0]
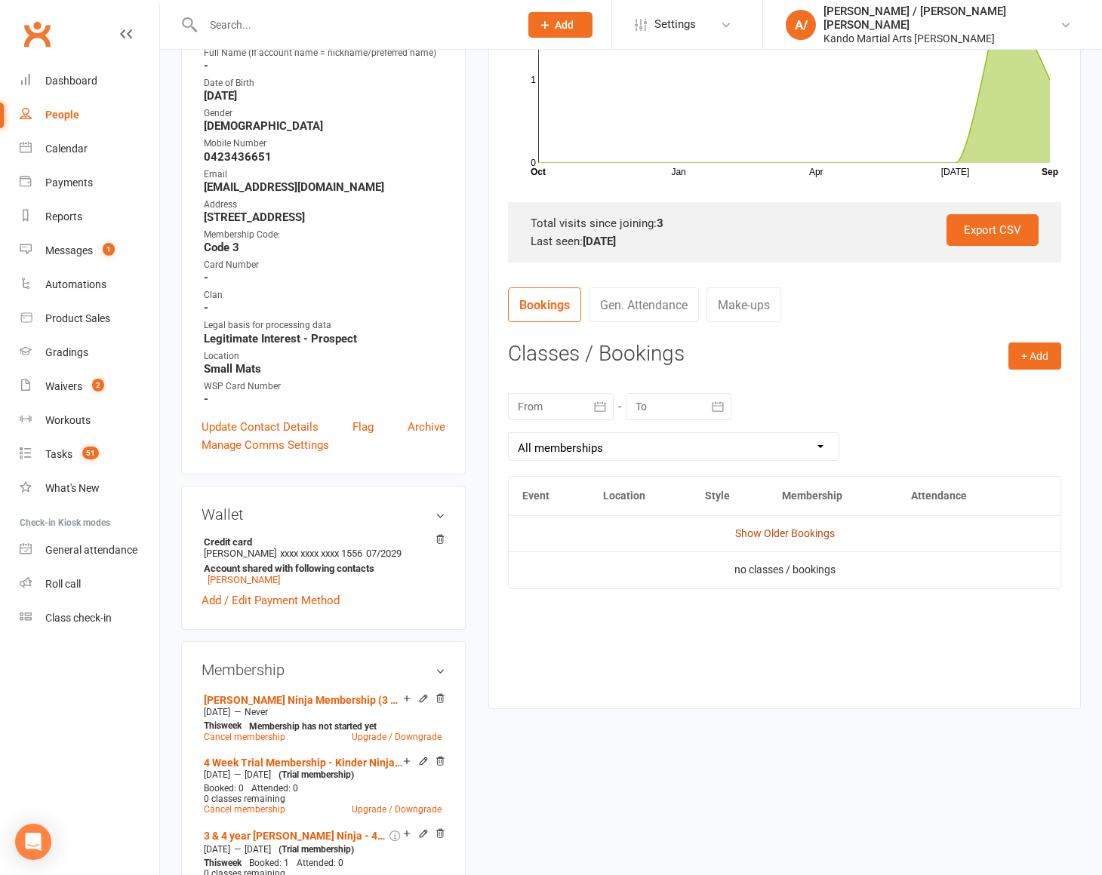
click at [802, 533] on link "Show Older Bookings" at bounding box center [785, 534] width 100 height 12
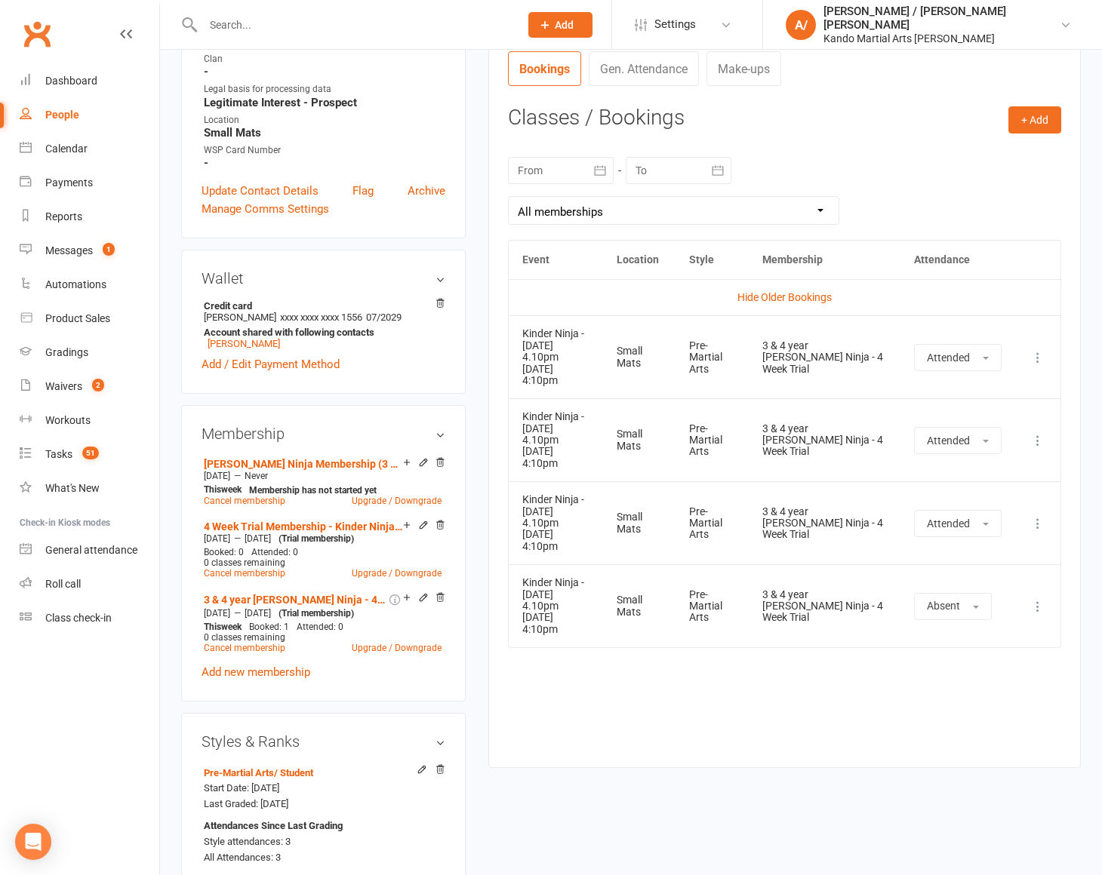
scroll to position [593, 0]
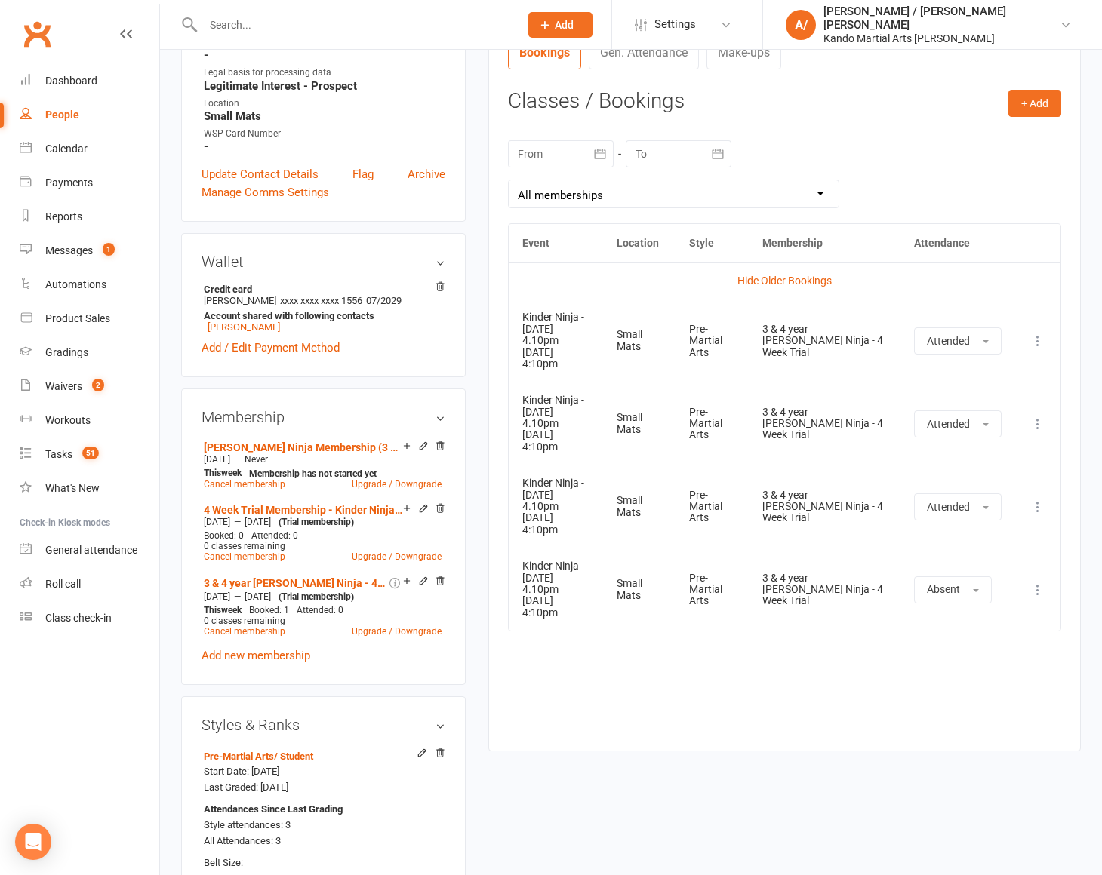
click at [1040, 583] on icon at bounding box center [1037, 590] width 15 height 15
click at [966, 635] on link "View event" at bounding box center [971, 650] width 149 height 30
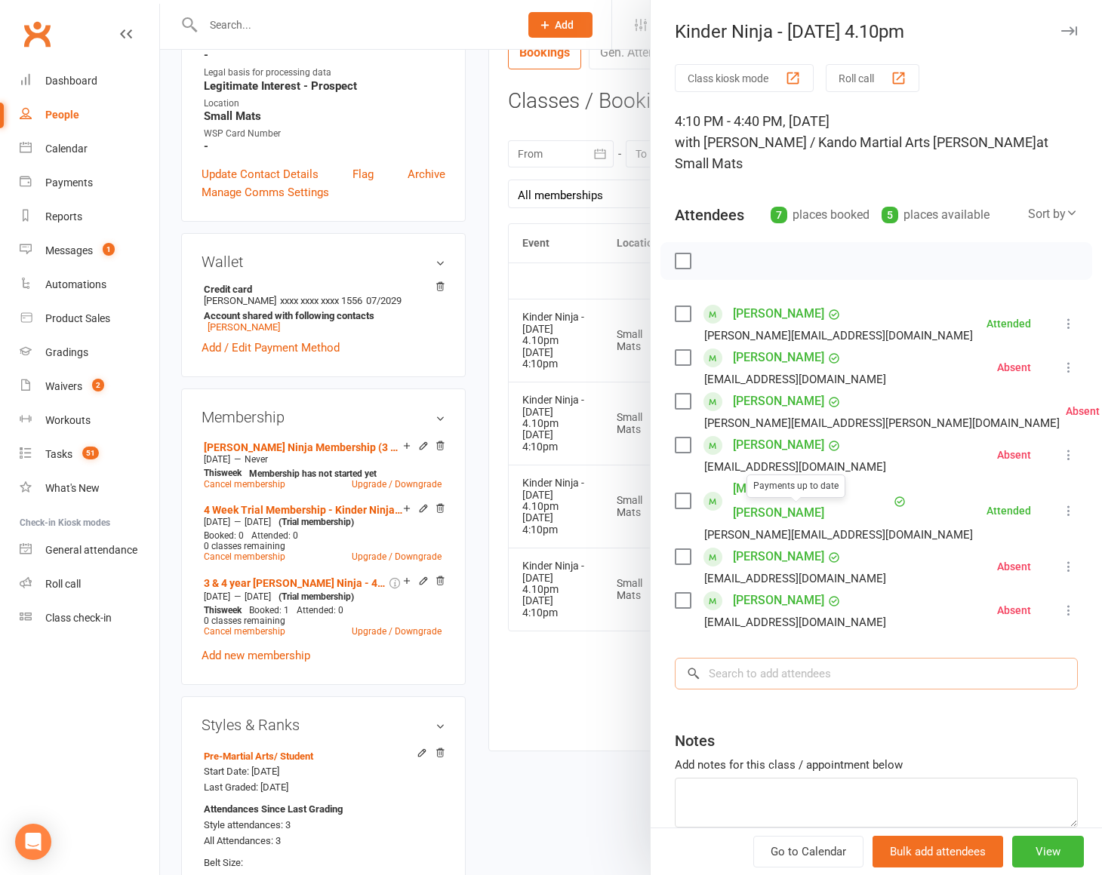
click at [783, 658] on input "search" at bounding box center [876, 674] width 403 height 32
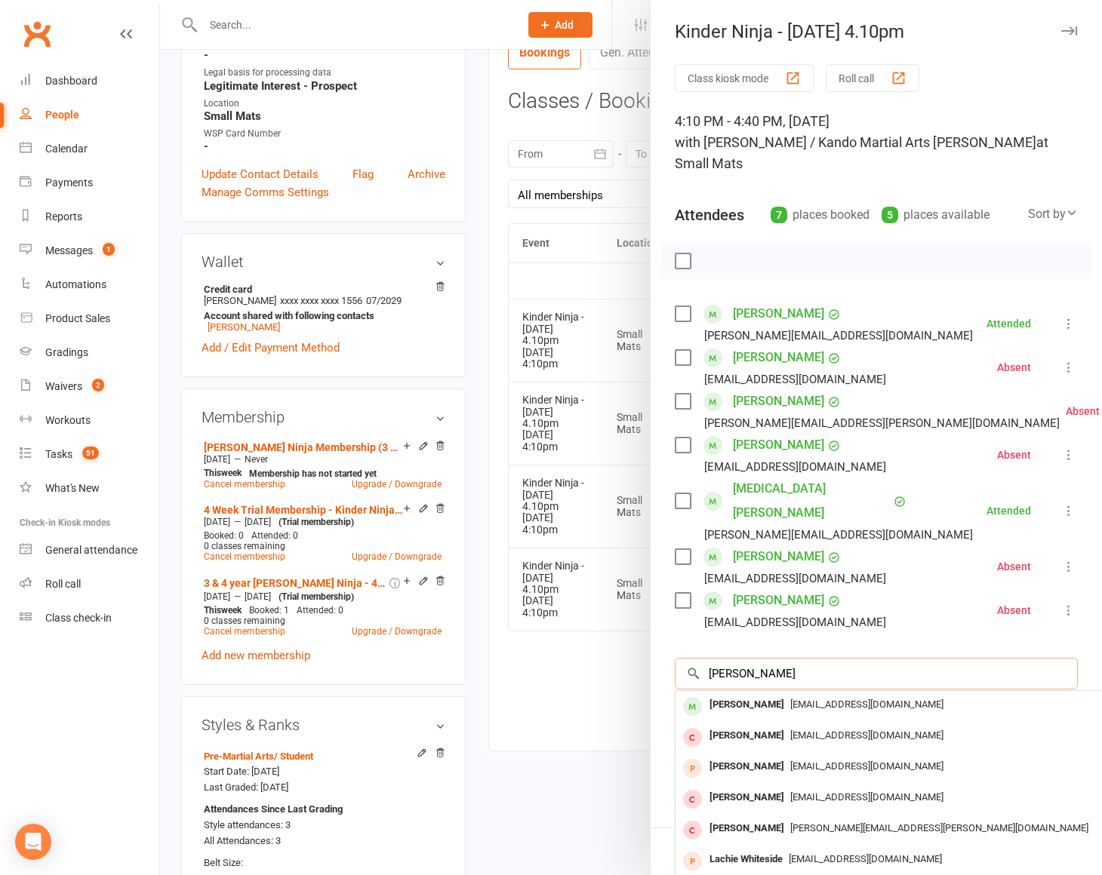
scroll to position [27, 0]
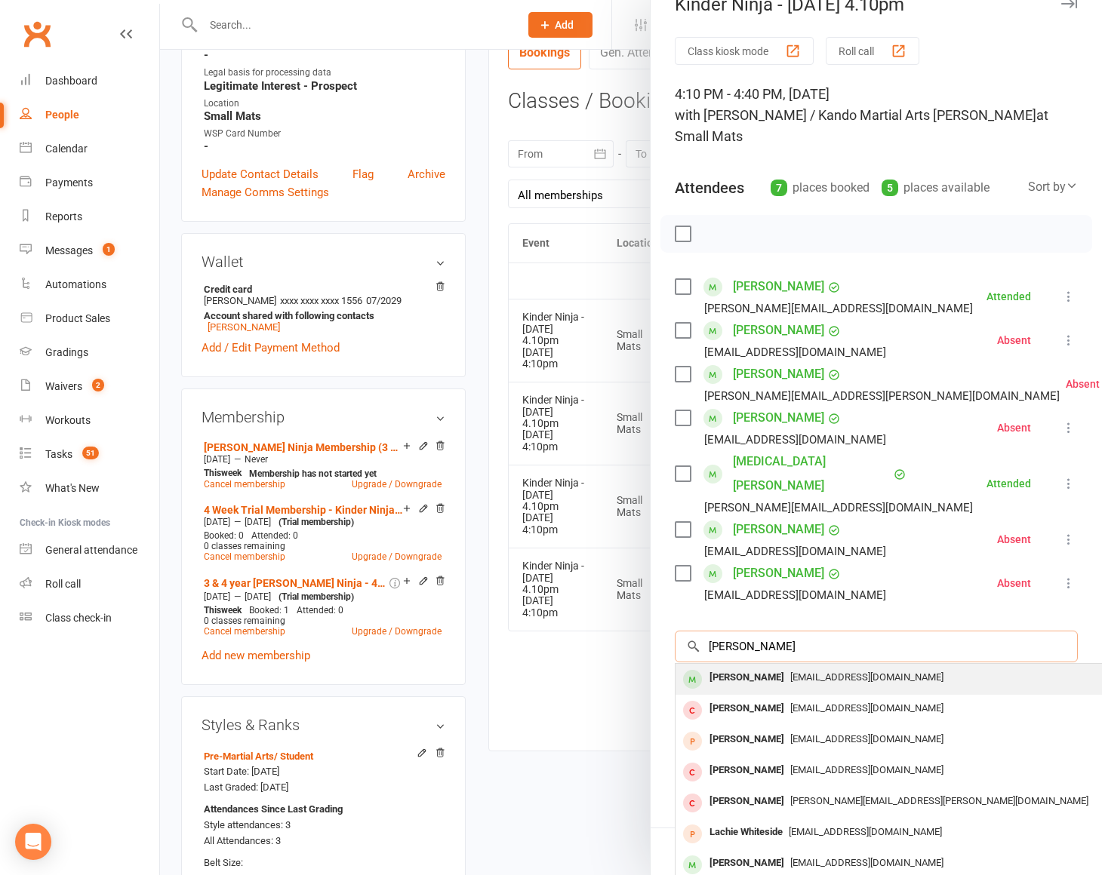
type input "zarielle white"
click at [758, 667] on div "Zarielle White" at bounding box center [746, 678] width 87 height 22
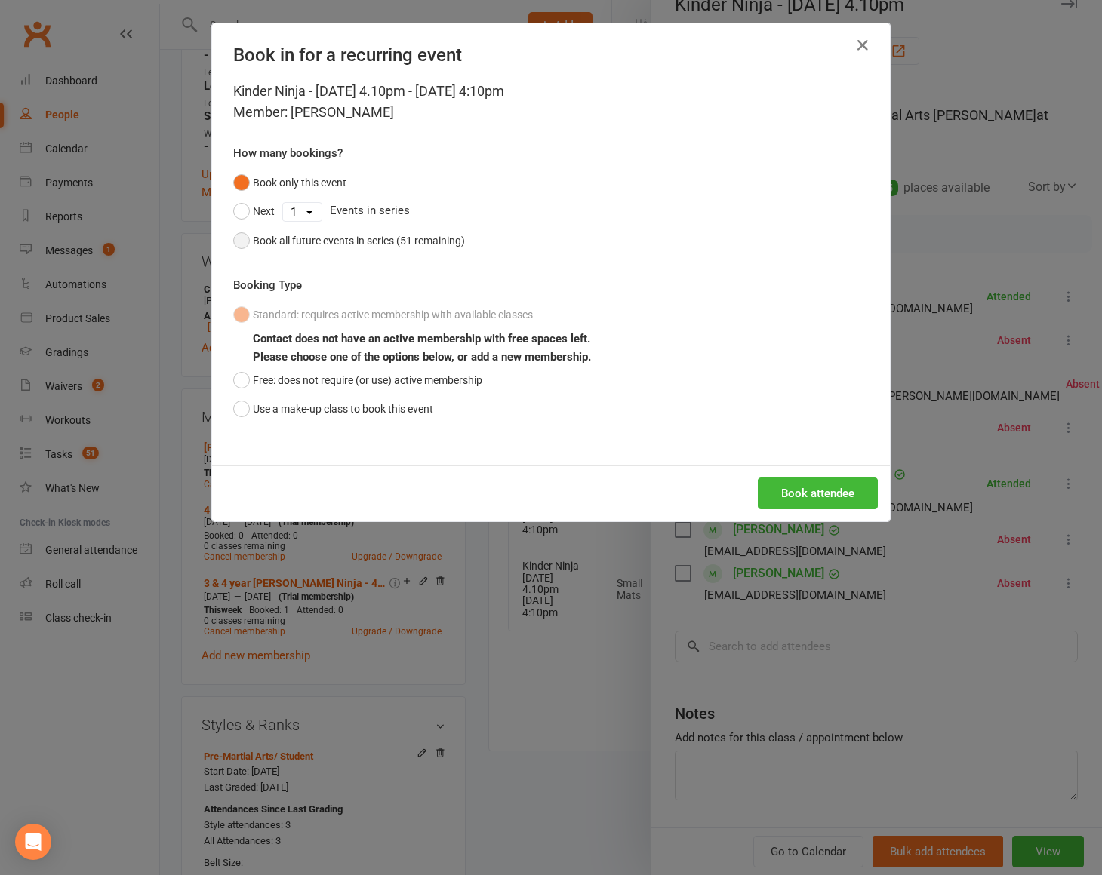
click at [378, 236] on div "Book all future events in series (51 remaining)" at bounding box center [359, 240] width 212 height 17
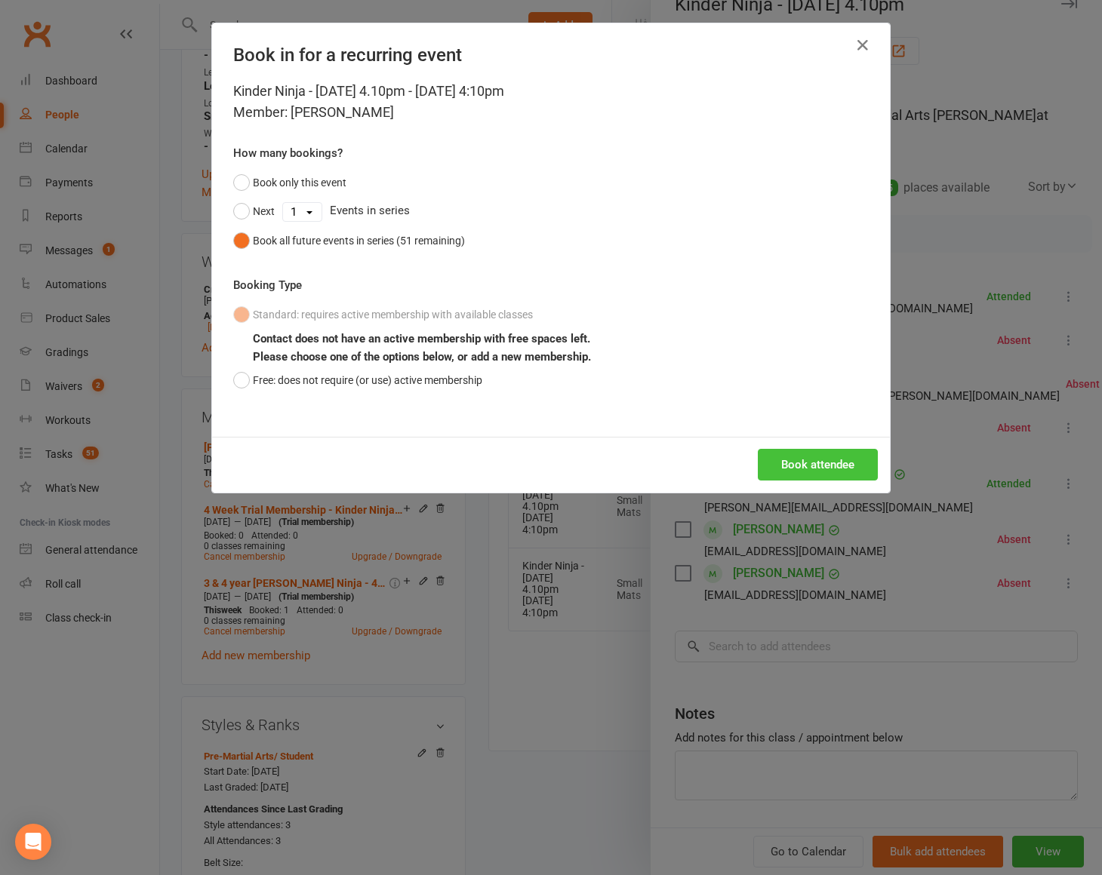
click at [808, 457] on button "Book attendee" at bounding box center [818, 465] width 120 height 32
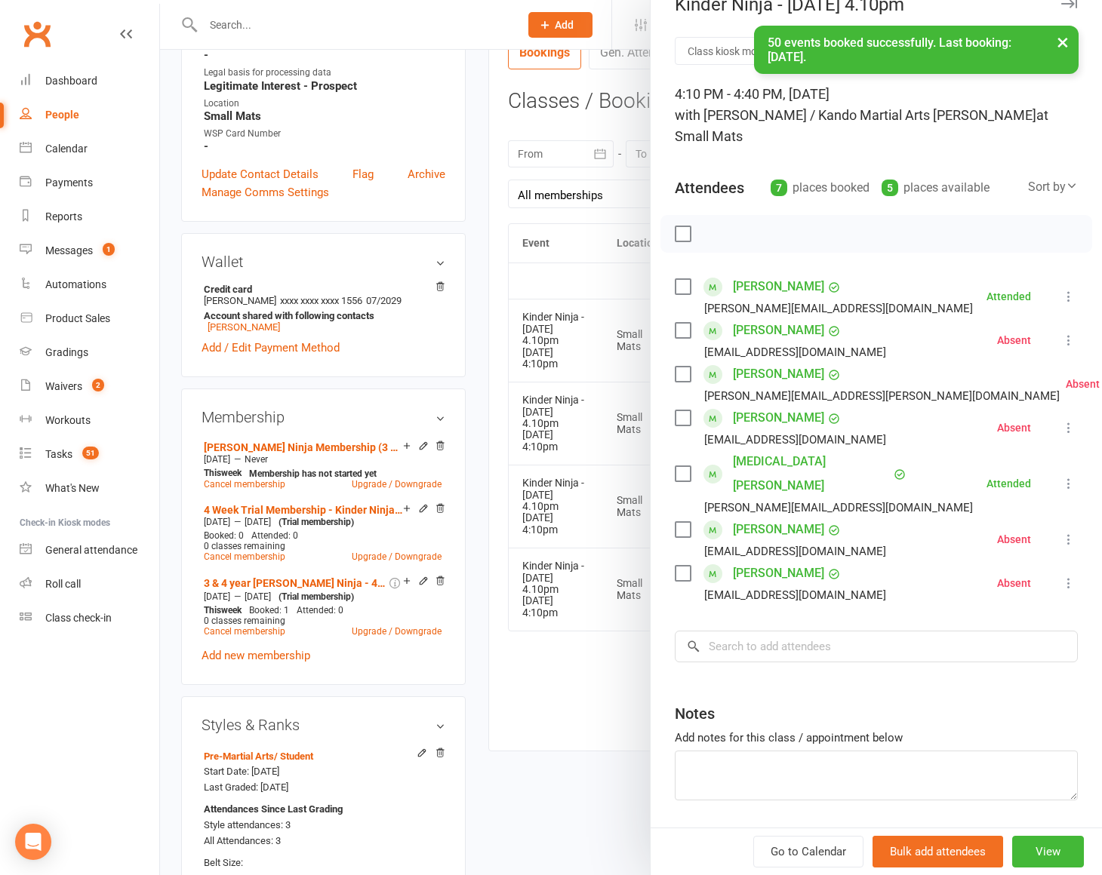
click at [572, 650] on div at bounding box center [631, 437] width 942 height 875
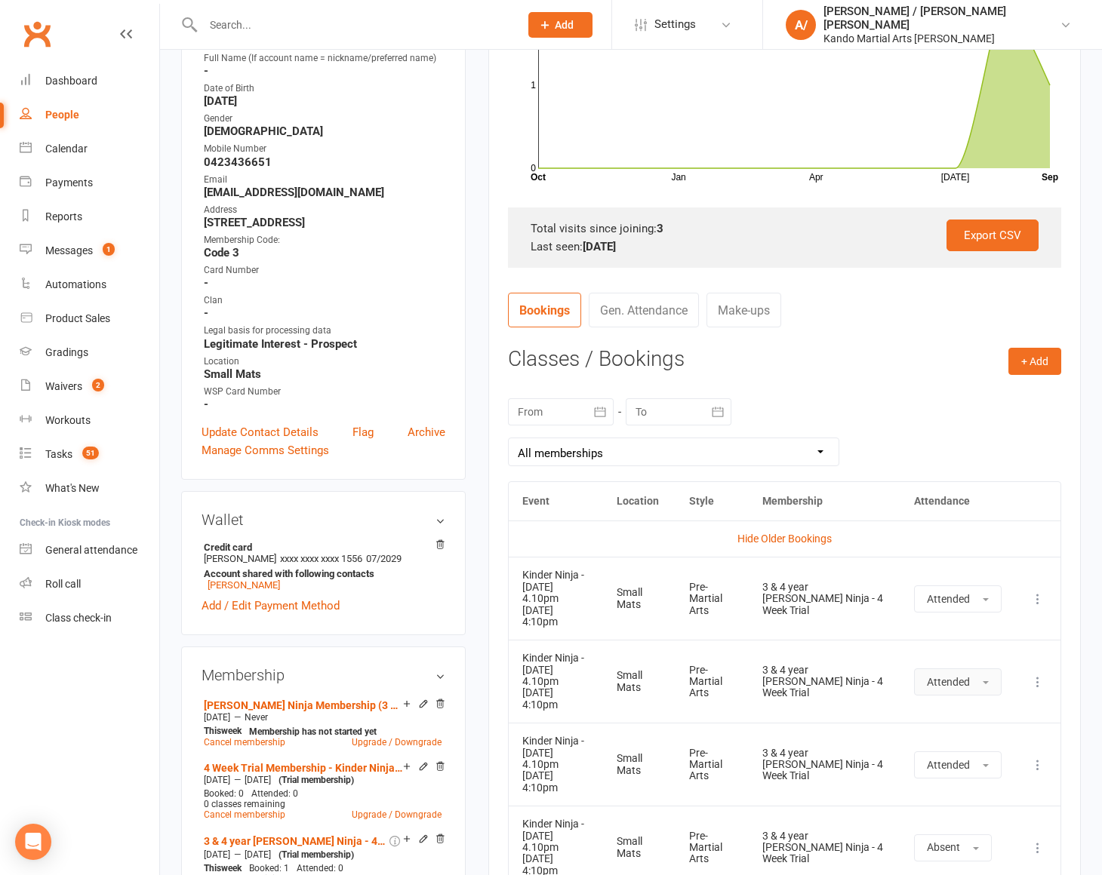
scroll to position [0, 0]
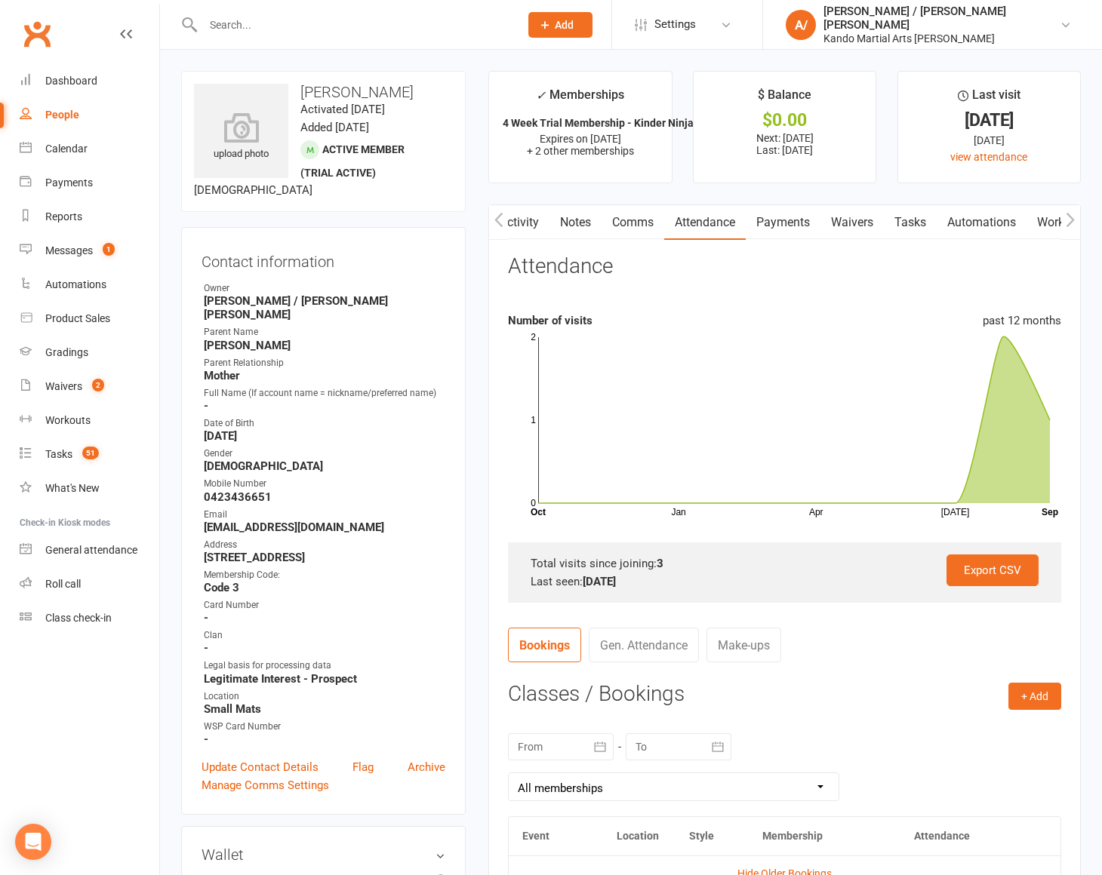
click at [917, 220] on link "Tasks" at bounding box center [910, 222] width 53 height 35
select select "incomplete"
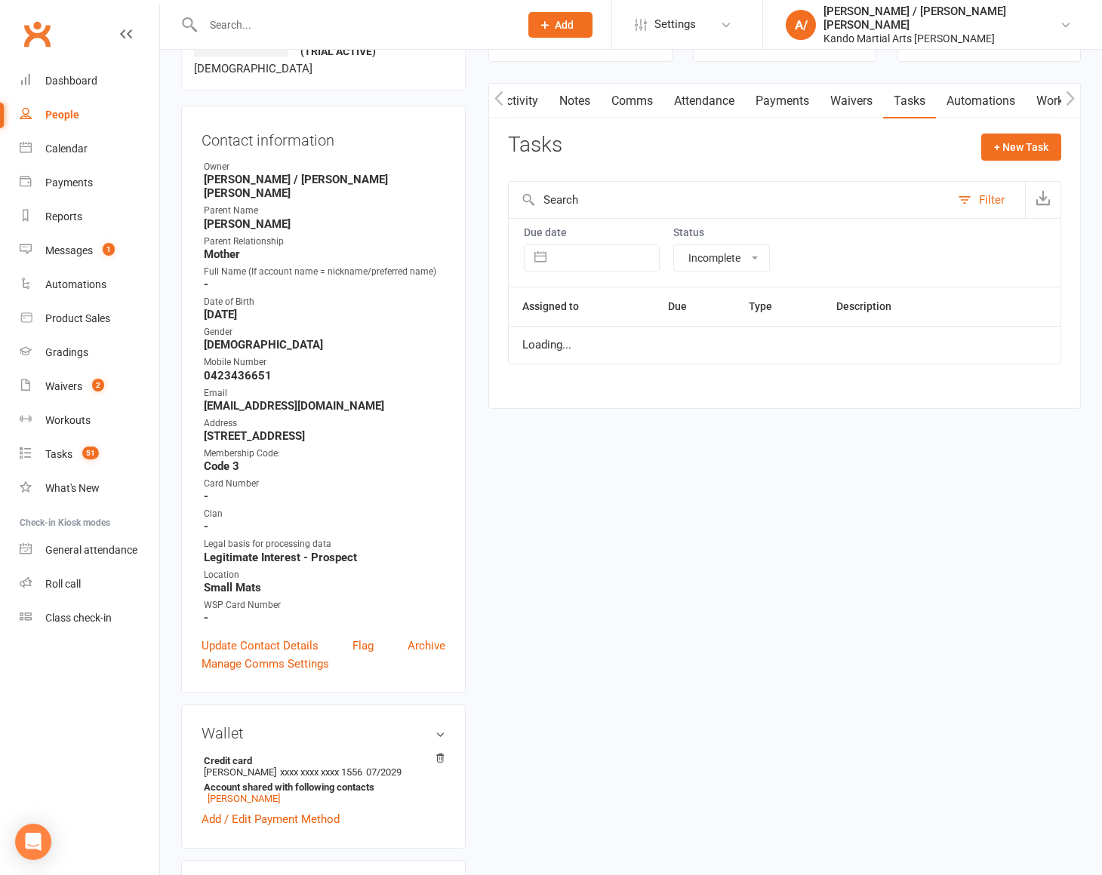
scroll to position [136, 0]
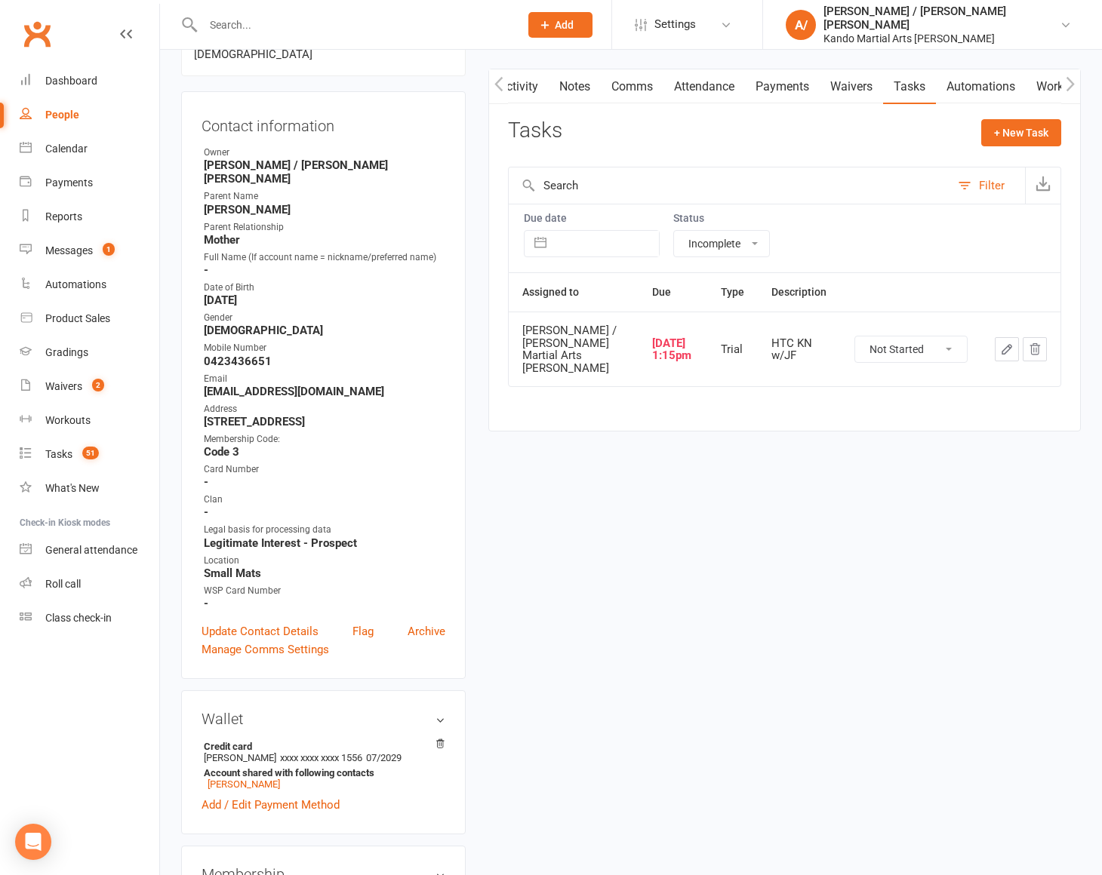
click at [921, 355] on td "Not Started In Progress Waiting Complete" at bounding box center [911, 349] width 140 height 75
click at [919, 347] on select "Not Started In Progress Waiting Complete" at bounding box center [911, 350] width 112 height 26
click at [855, 337] on select "Not Started In Progress Waiting Complete" at bounding box center [911, 350] width 112 height 26
select select "unstarted"
click at [994, 170] on button "Filter" at bounding box center [987, 186] width 75 height 36
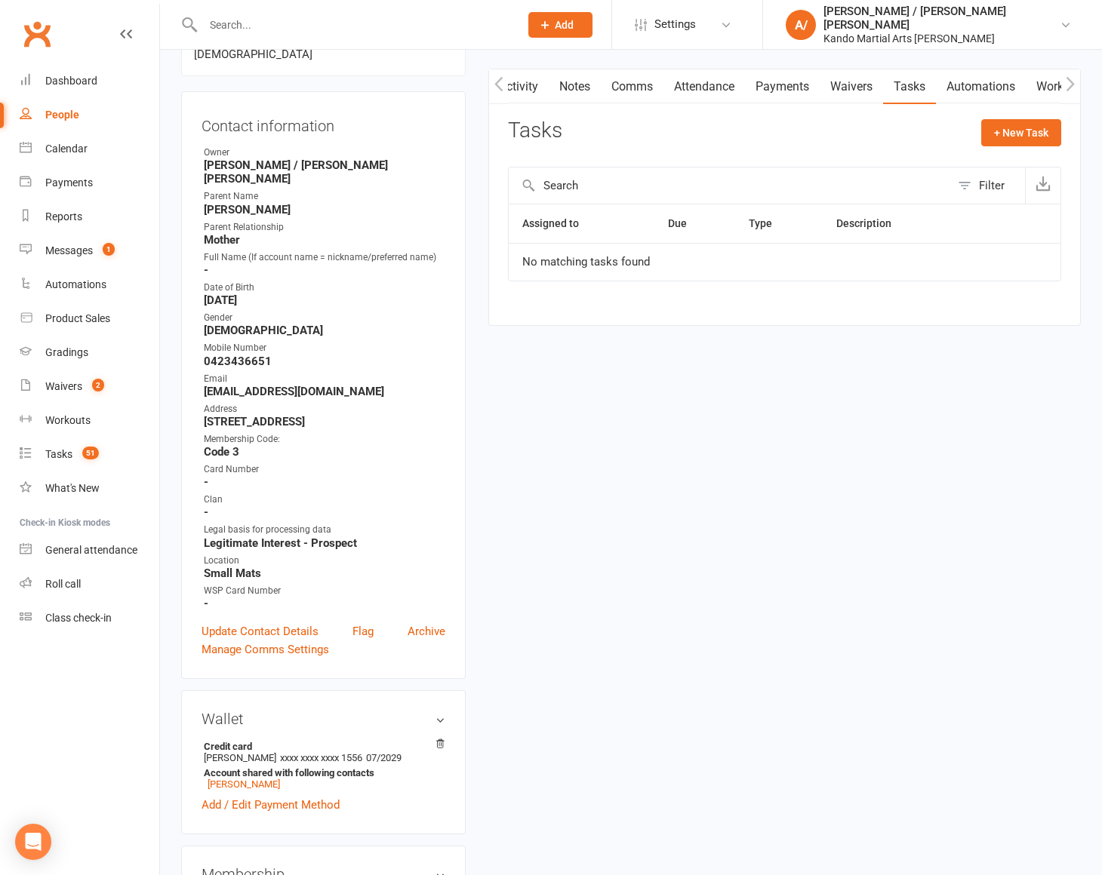
scroll to position [0, 0]
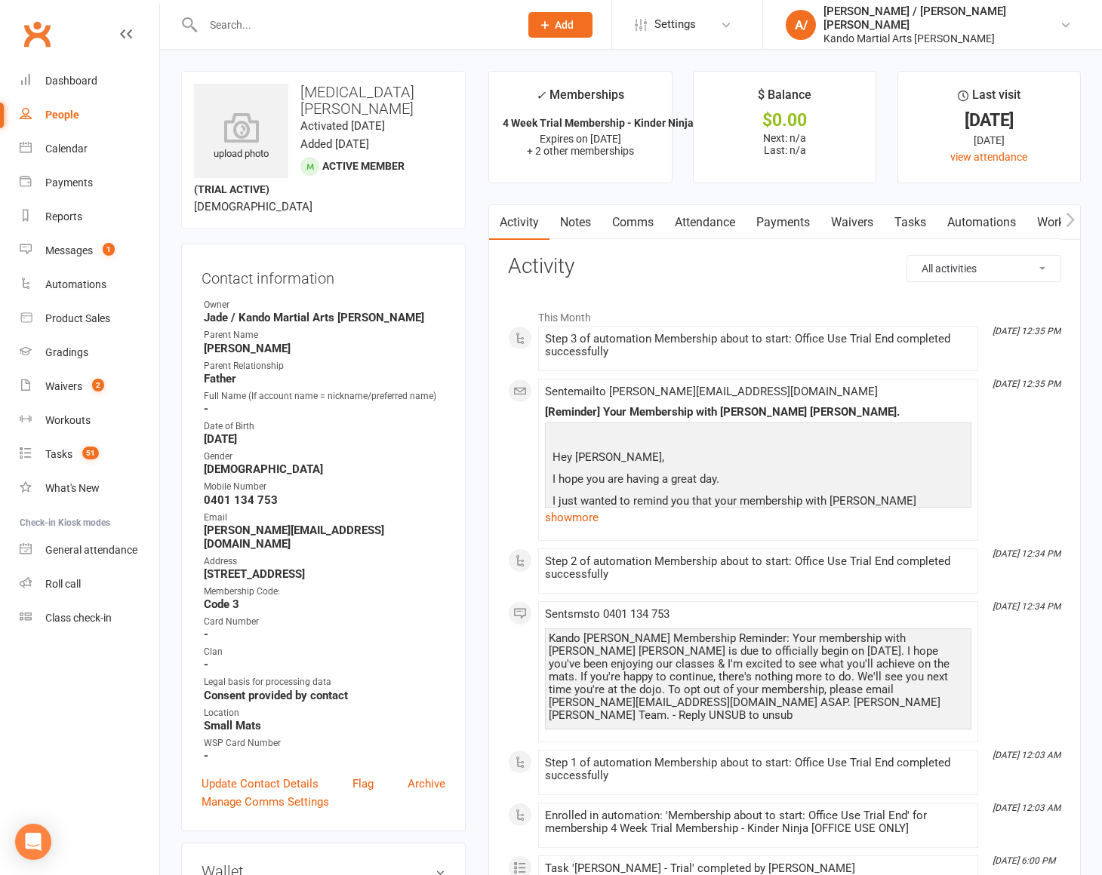
click at [718, 226] on link "Attendance" at bounding box center [705, 222] width 82 height 35
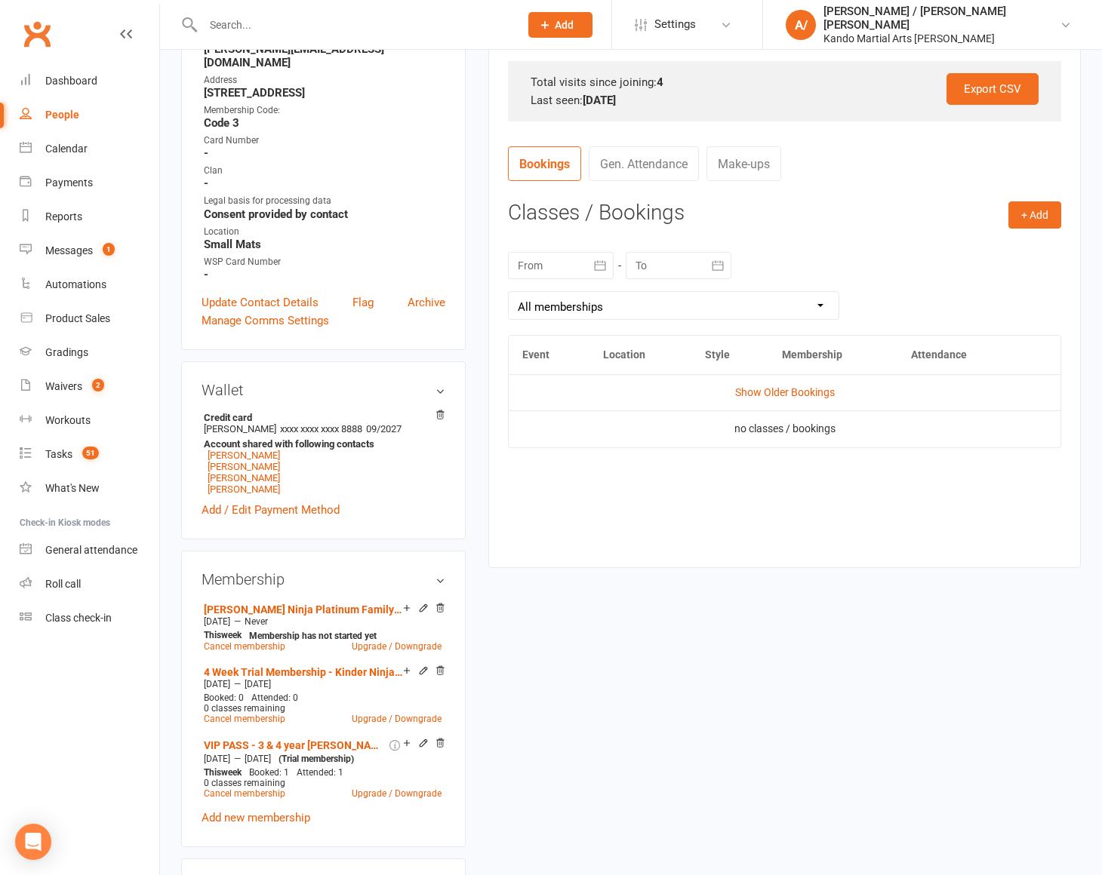
scroll to position [485, 0]
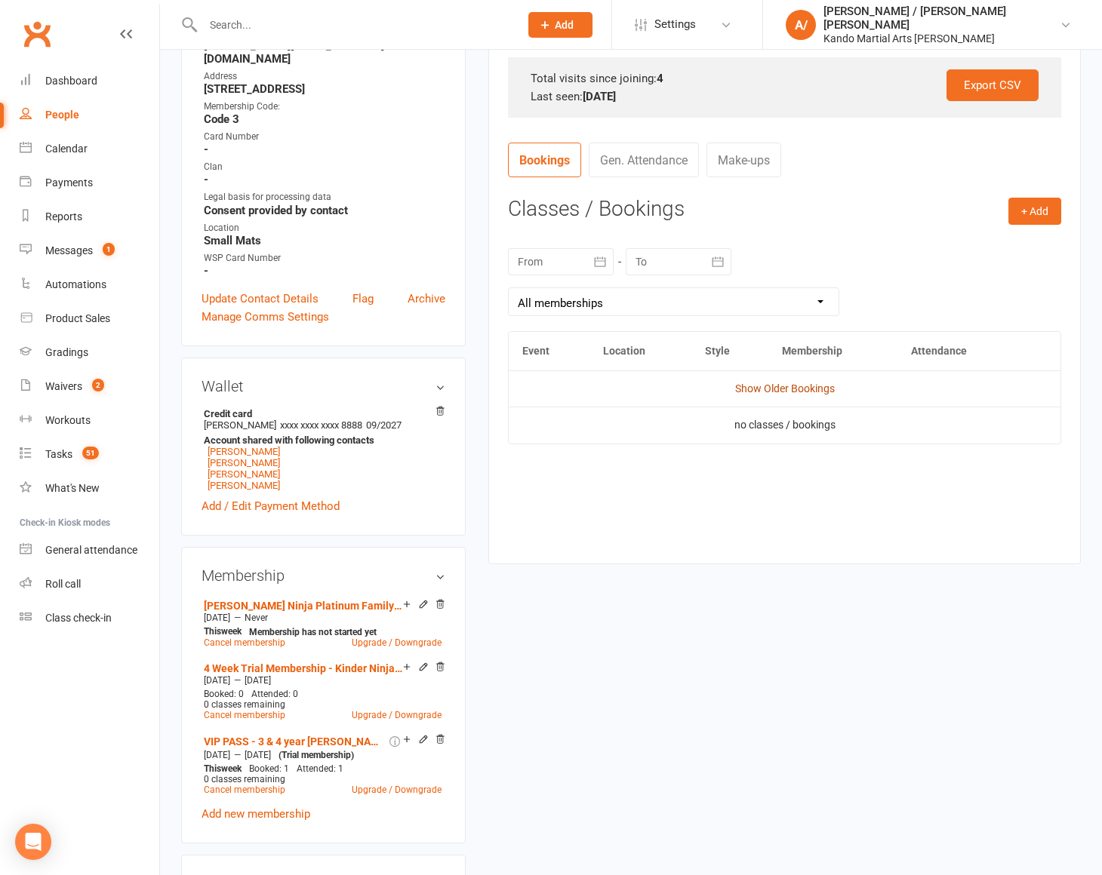
click at [798, 383] on link "Show Older Bookings" at bounding box center [785, 389] width 100 height 12
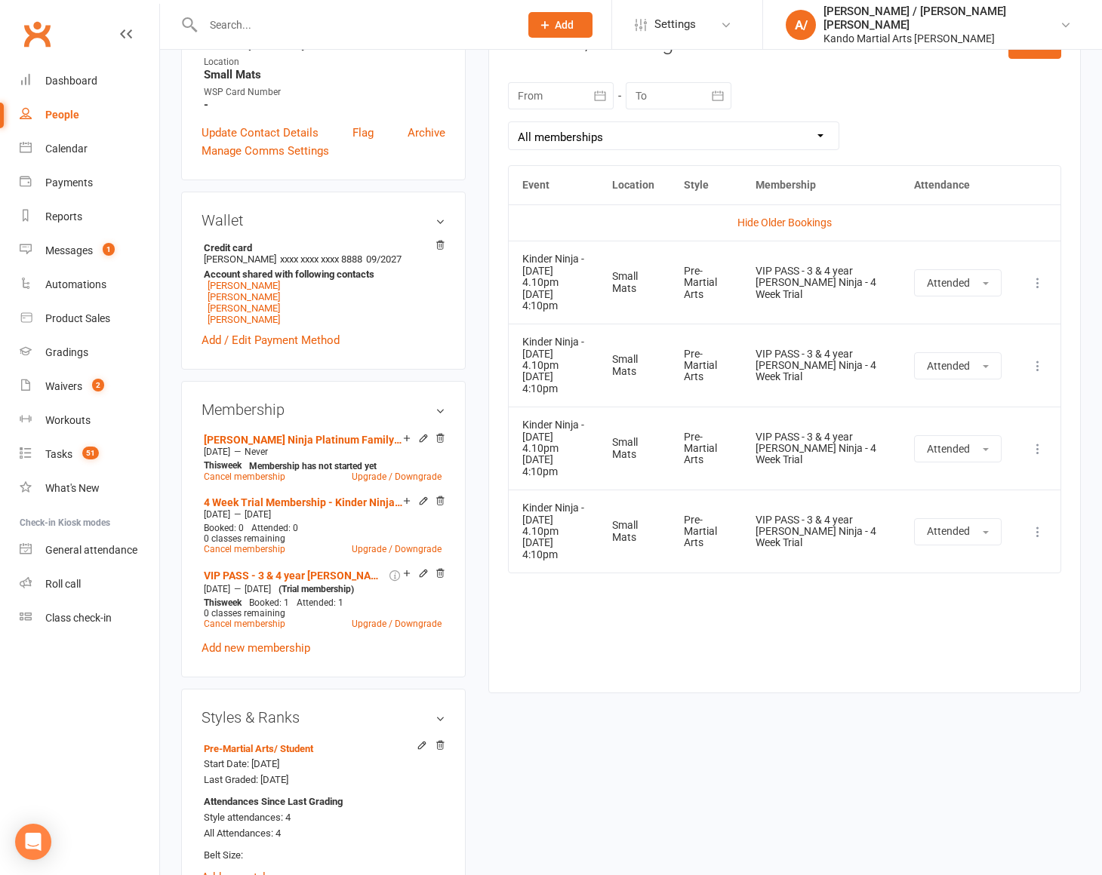
scroll to position [706, 0]
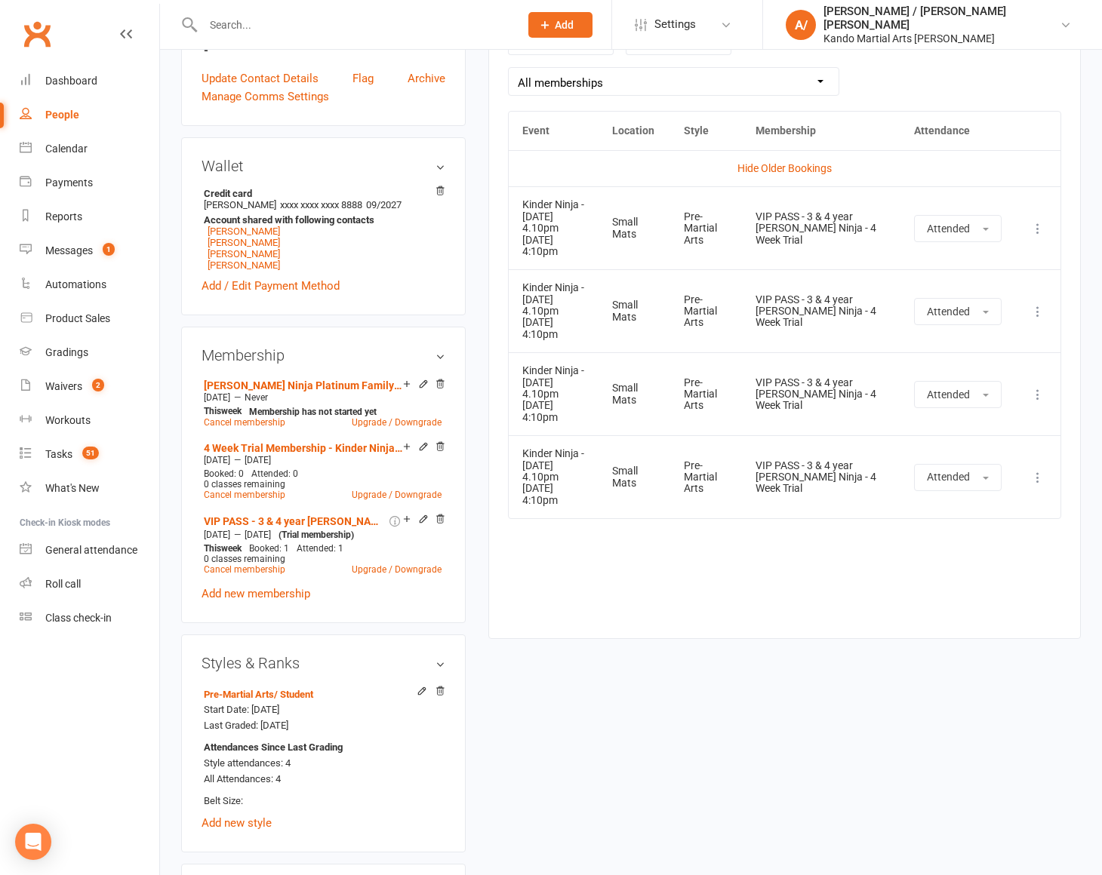
click at [1037, 475] on icon at bounding box center [1037, 477] width 15 height 15
click at [958, 534] on link "View event" at bounding box center [971, 537] width 149 height 30
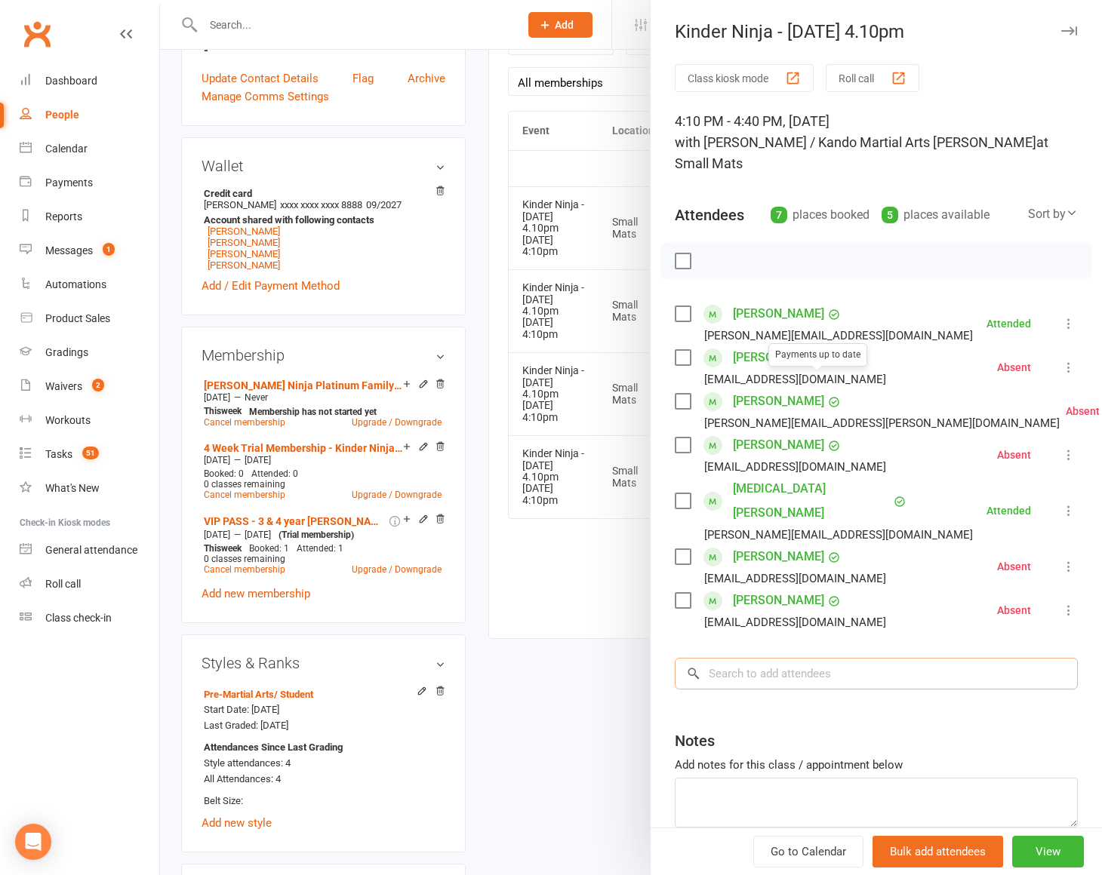
click at [783, 658] on input "search" at bounding box center [876, 674] width 403 height 32
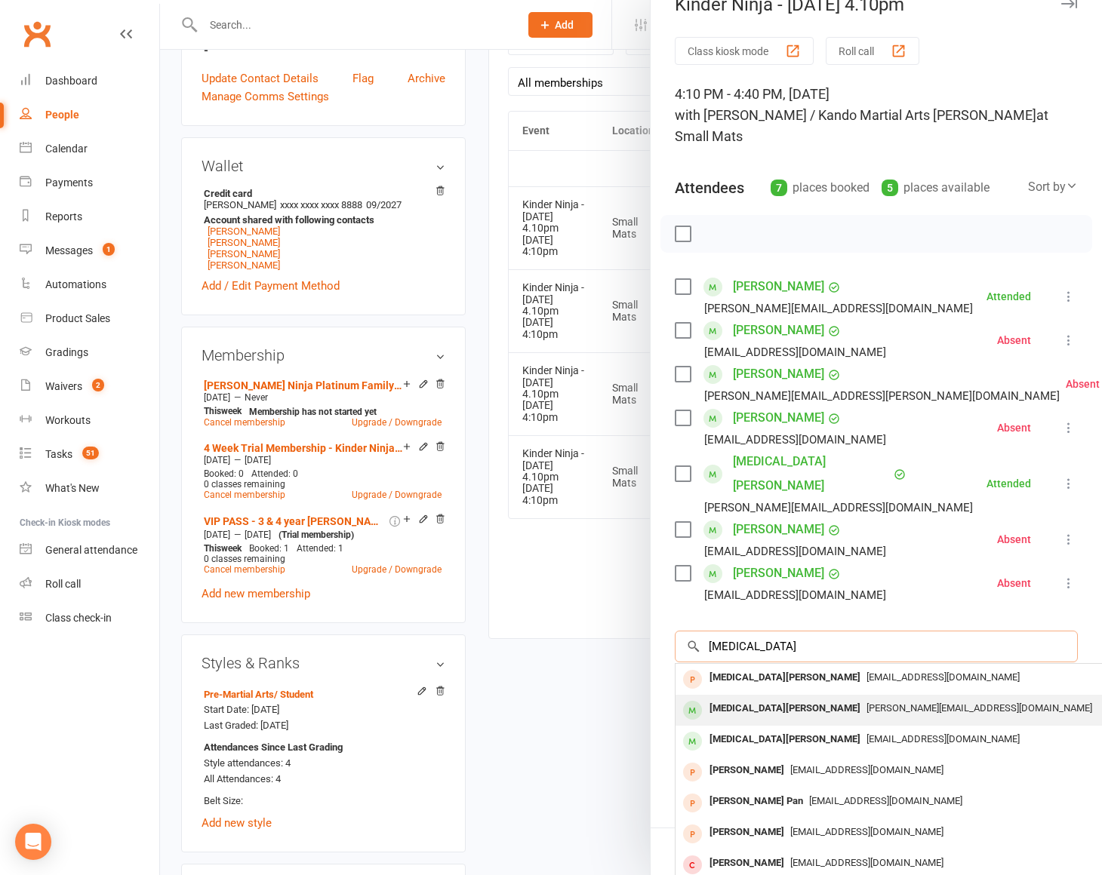
type input "nikita"
click at [752, 698] on div "Nikita Silva" at bounding box center [784, 709] width 163 height 22
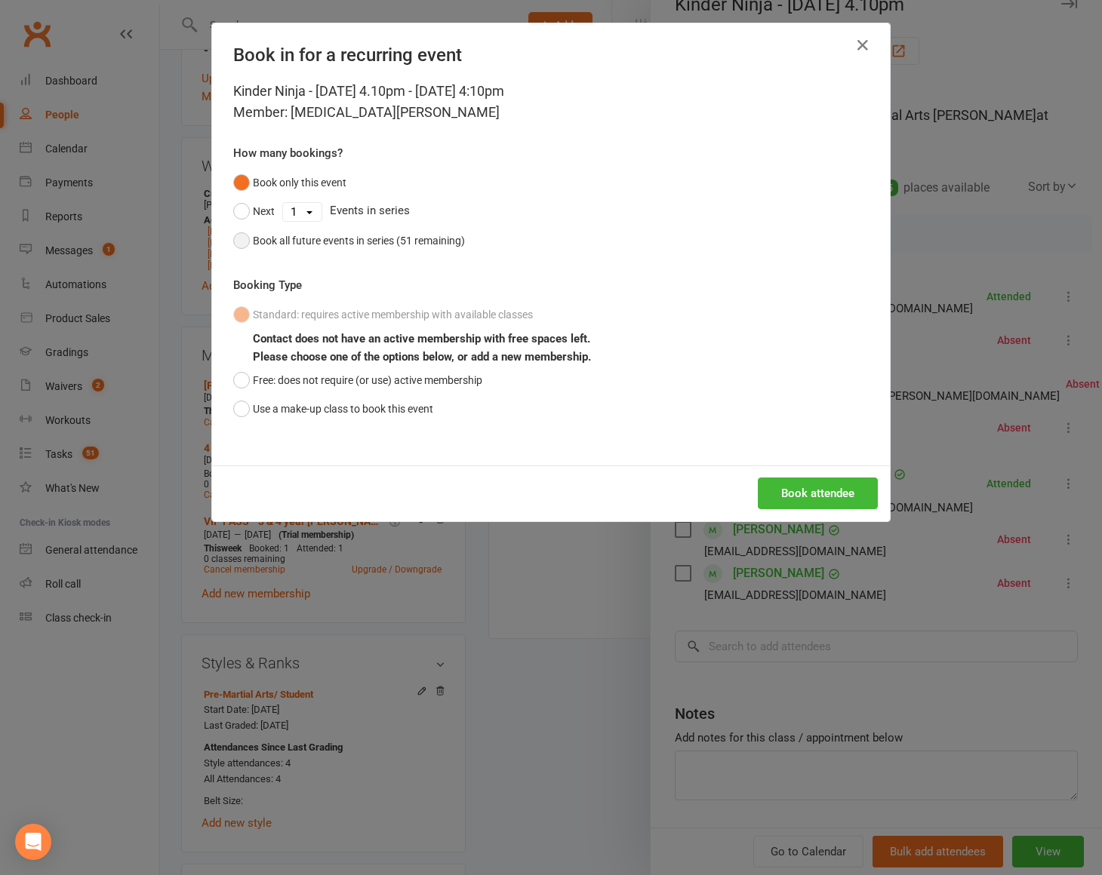
click at [351, 235] on div "Book all future events in series (51 remaining)" at bounding box center [359, 240] width 212 height 17
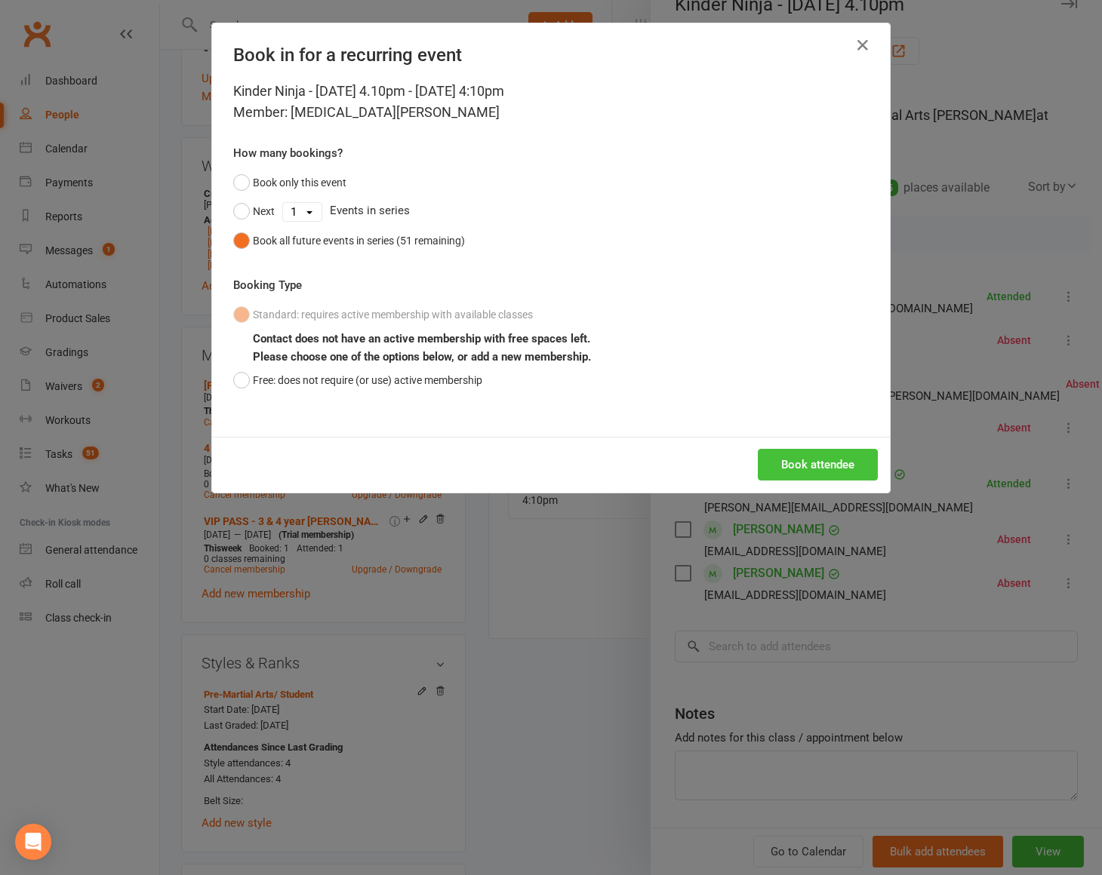
click at [823, 465] on button "Book attendee" at bounding box center [818, 465] width 120 height 32
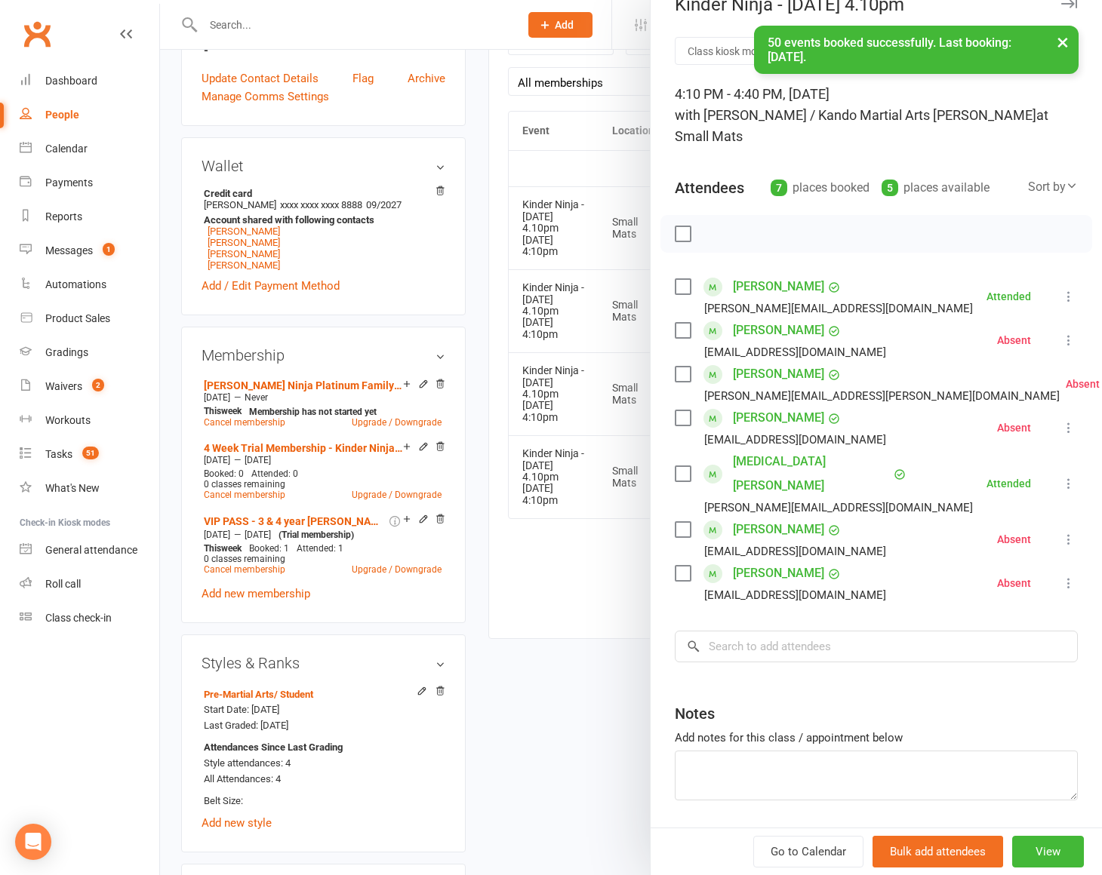
click at [590, 577] on div at bounding box center [631, 437] width 942 height 875
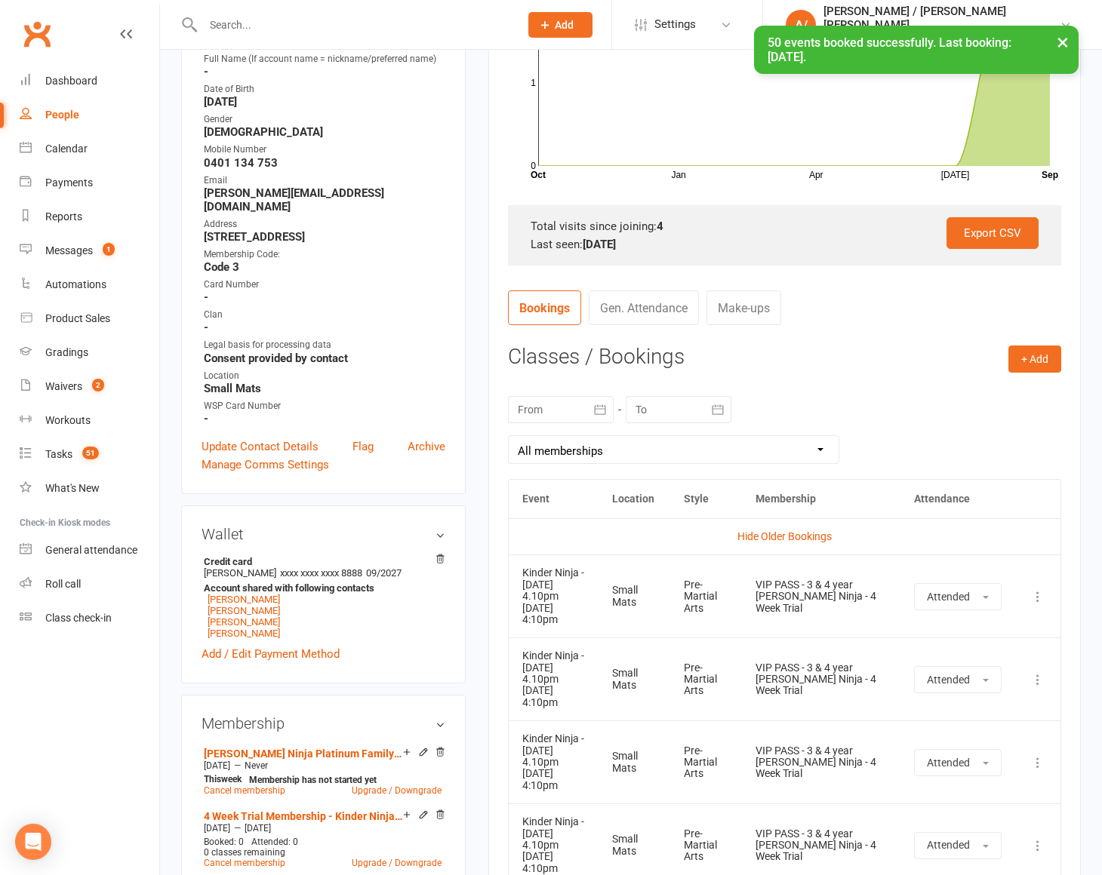
scroll to position [0, 0]
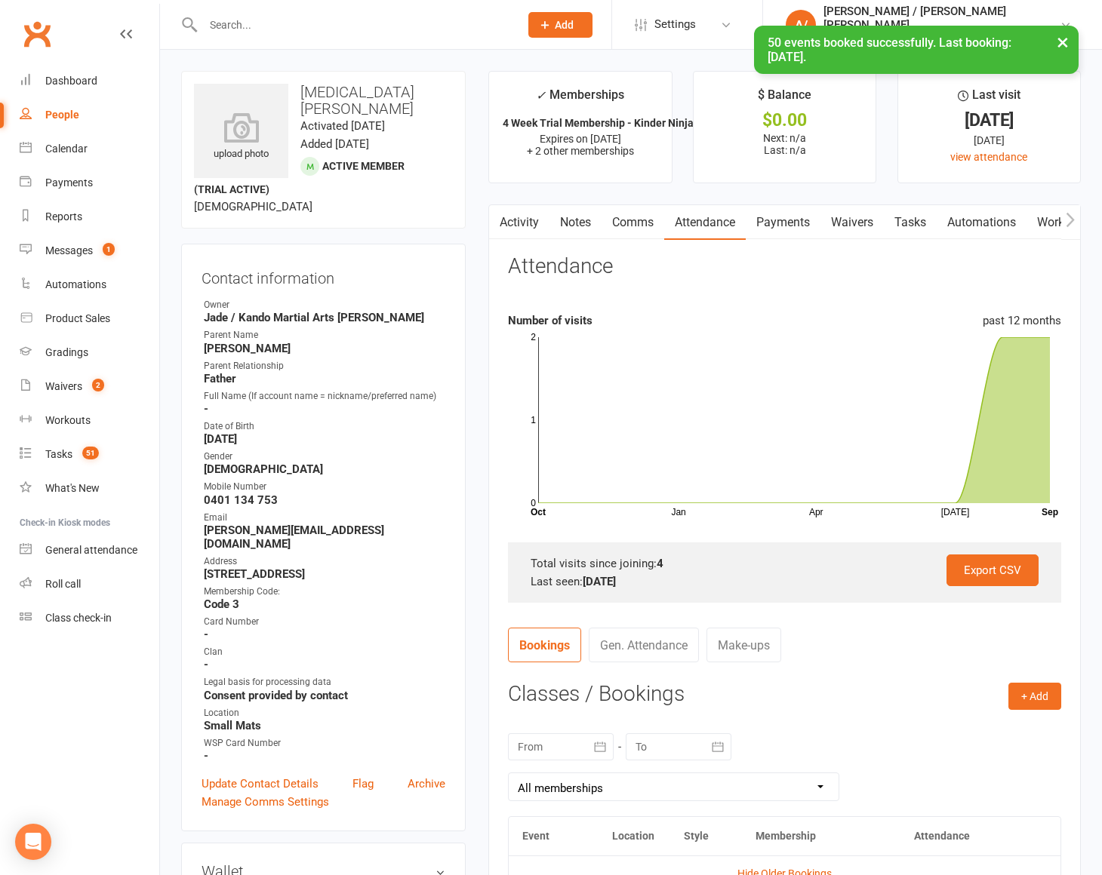
click at [912, 217] on link "Tasks" at bounding box center [910, 222] width 53 height 35
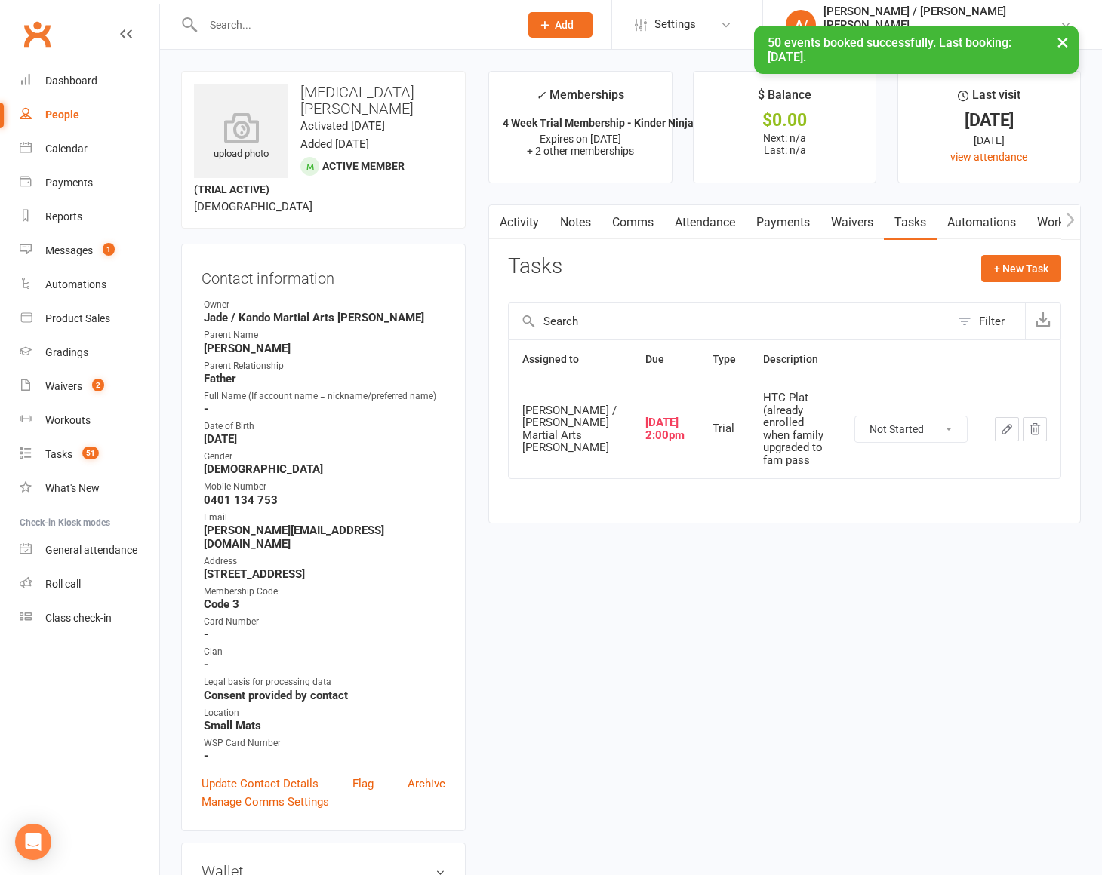
click at [891, 427] on div "Not Started In Progress Waiting Complete" at bounding box center [910, 429] width 113 height 27
click at [905, 421] on select "Not Started In Progress Waiting Complete" at bounding box center [911, 430] width 112 height 26
click at [855, 417] on select "Not Started In Progress Waiting Complete" at bounding box center [911, 430] width 112 height 26
select select "unstarted"
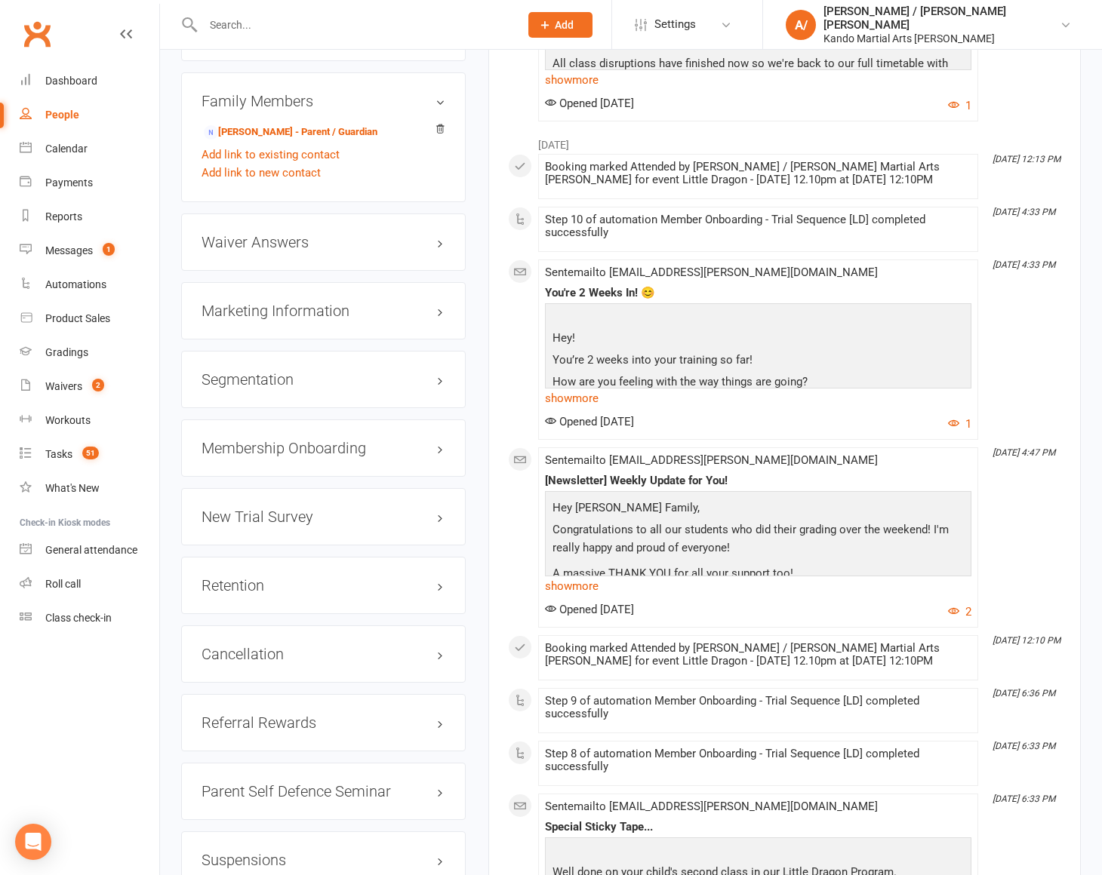
scroll to position [1640, 0]
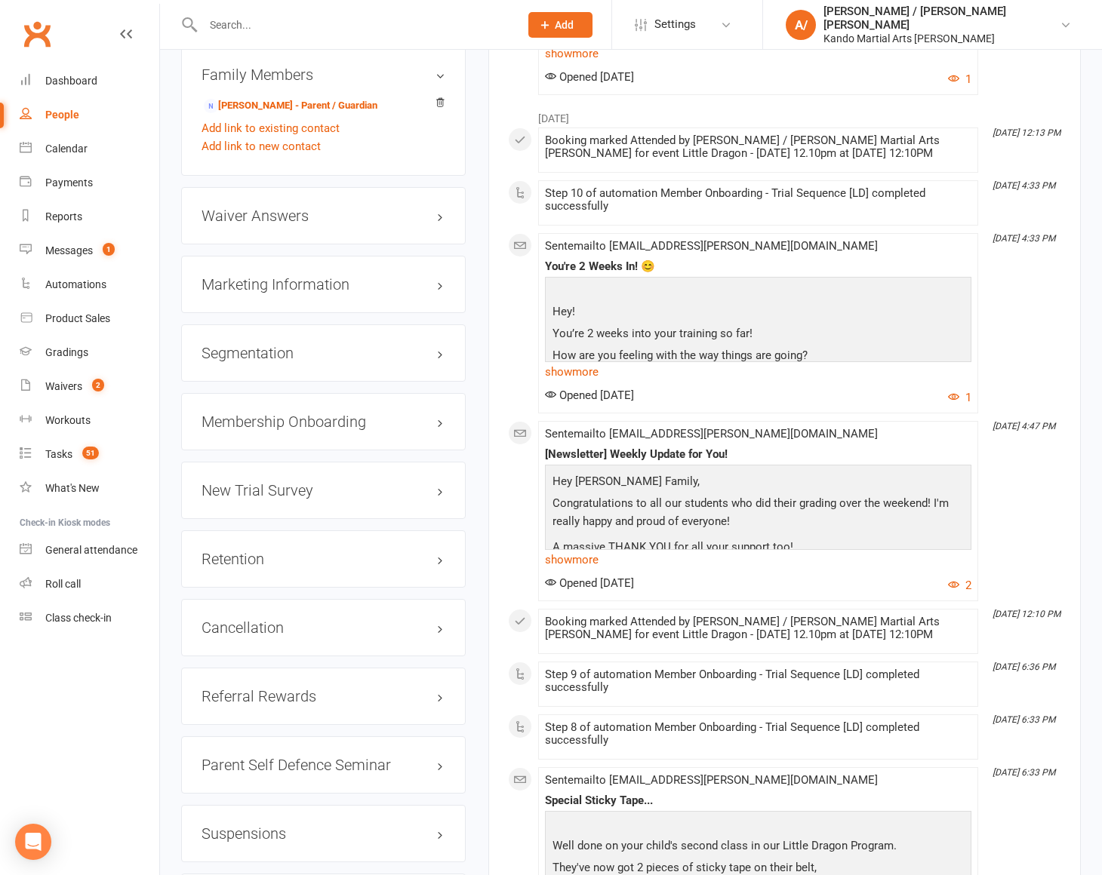
click at [242, 599] on div "Cancellation edit" at bounding box center [323, 627] width 285 height 57
click at [242, 620] on h3 "Cancellation edit" at bounding box center [324, 628] width 244 height 17
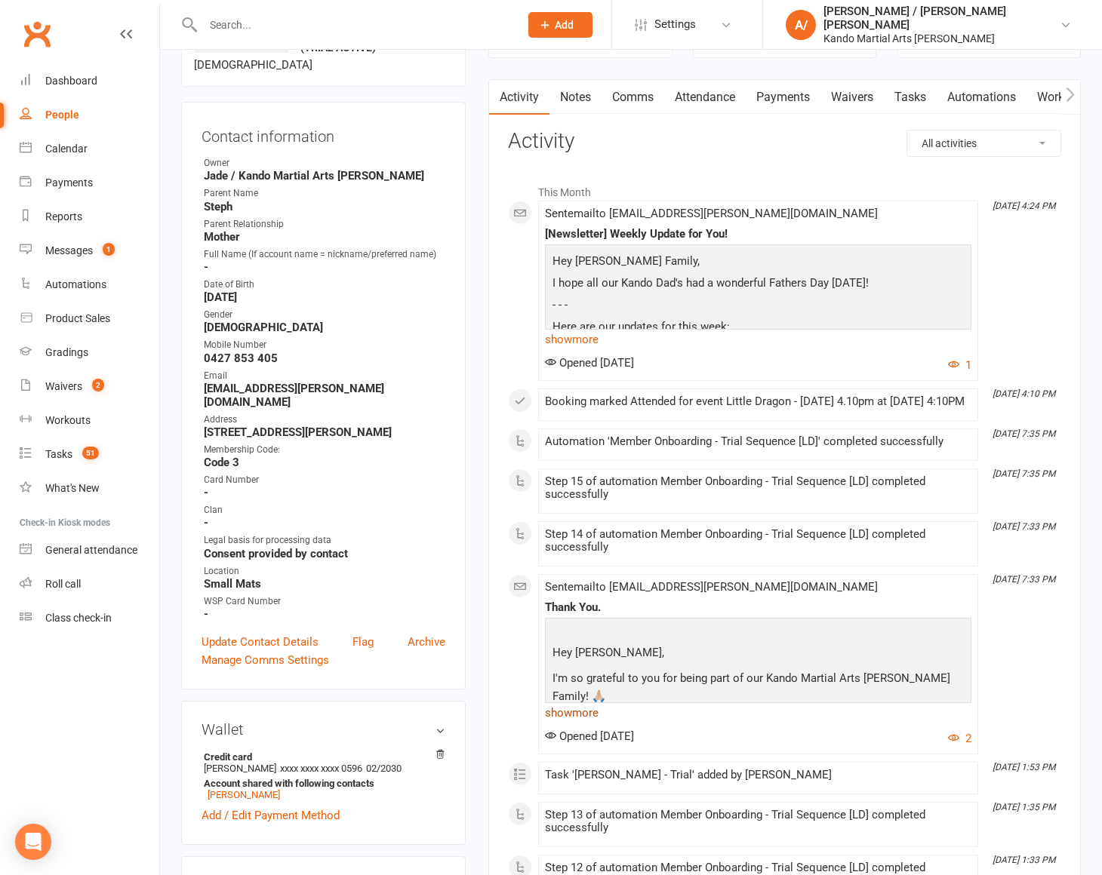
scroll to position [0, 0]
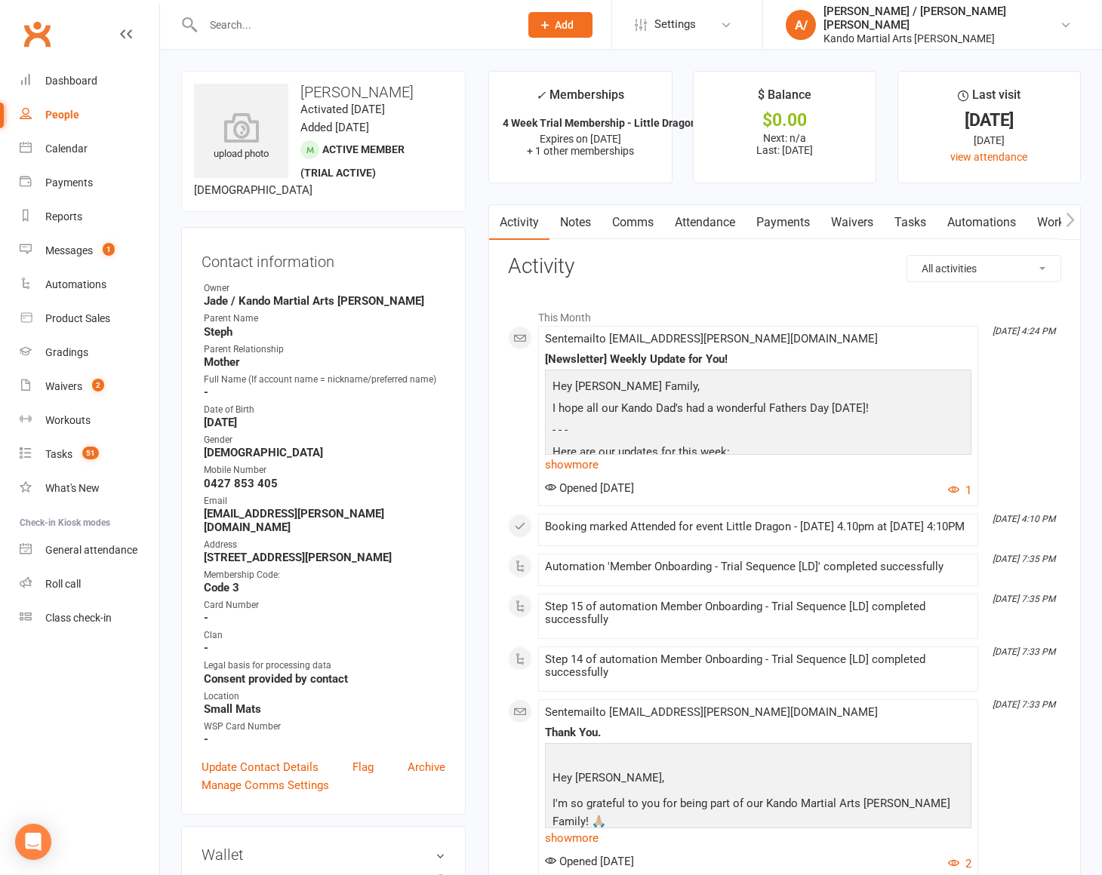
click at [914, 220] on link "Tasks" at bounding box center [910, 222] width 53 height 35
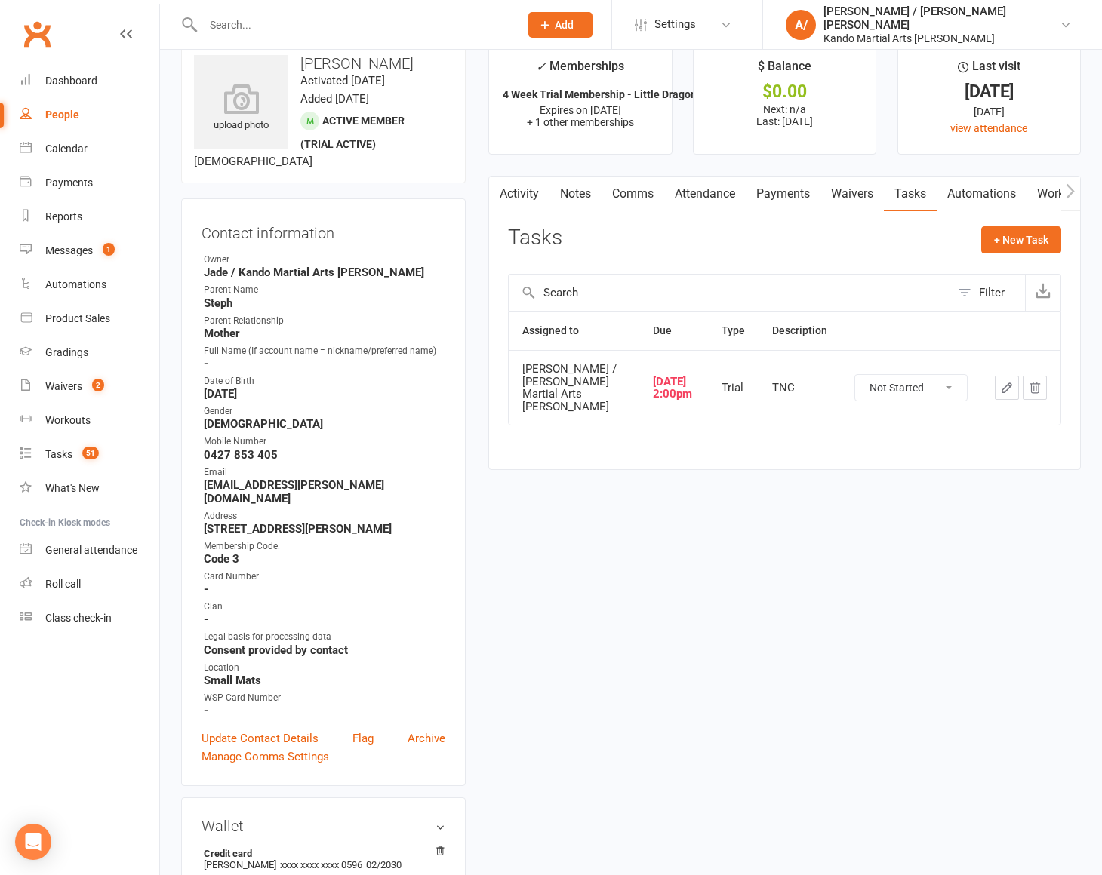
scroll to position [32, 0]
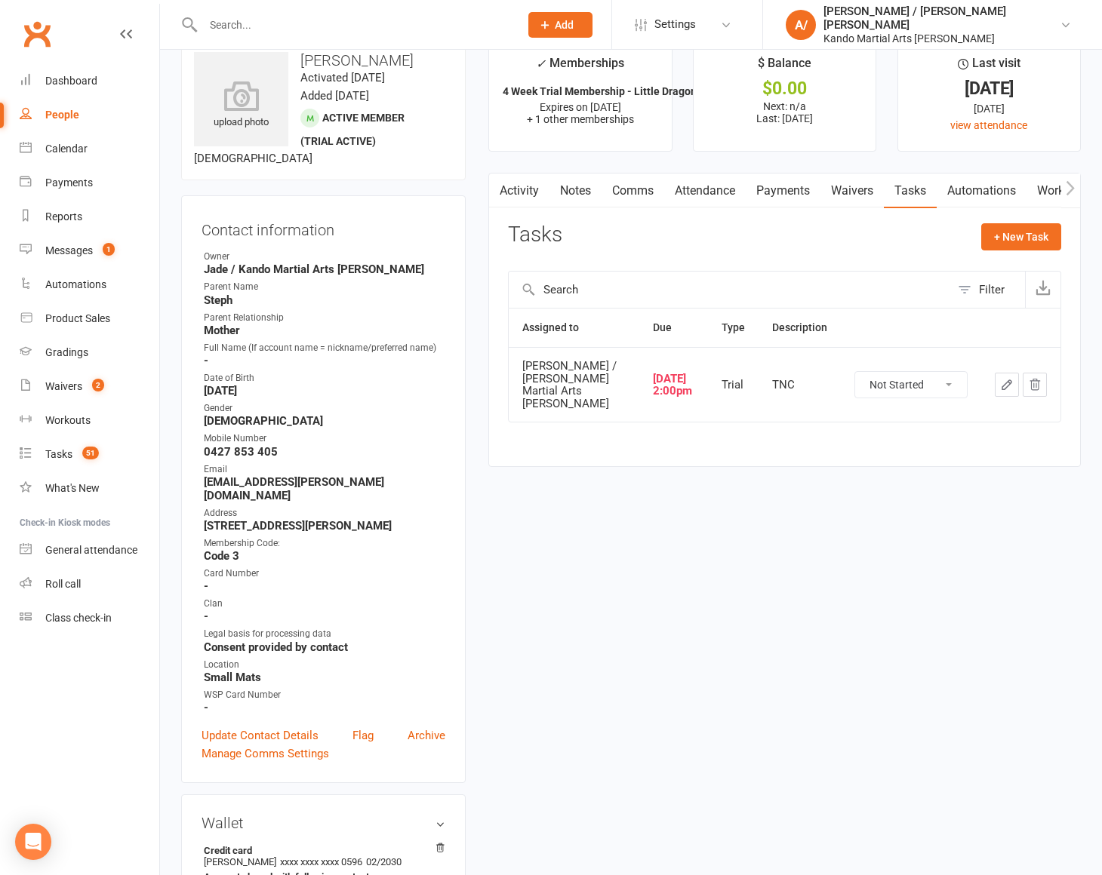
click at [918, 372] on select "Not Started In Progress Waiting Complete" at bounding box center [911, 385] width 112 height 26
click at [855, 372] on select "Not Started In Progress Waiting Complete" at bounding box center [911, 385] width 112 height 26
select select "unstarted"
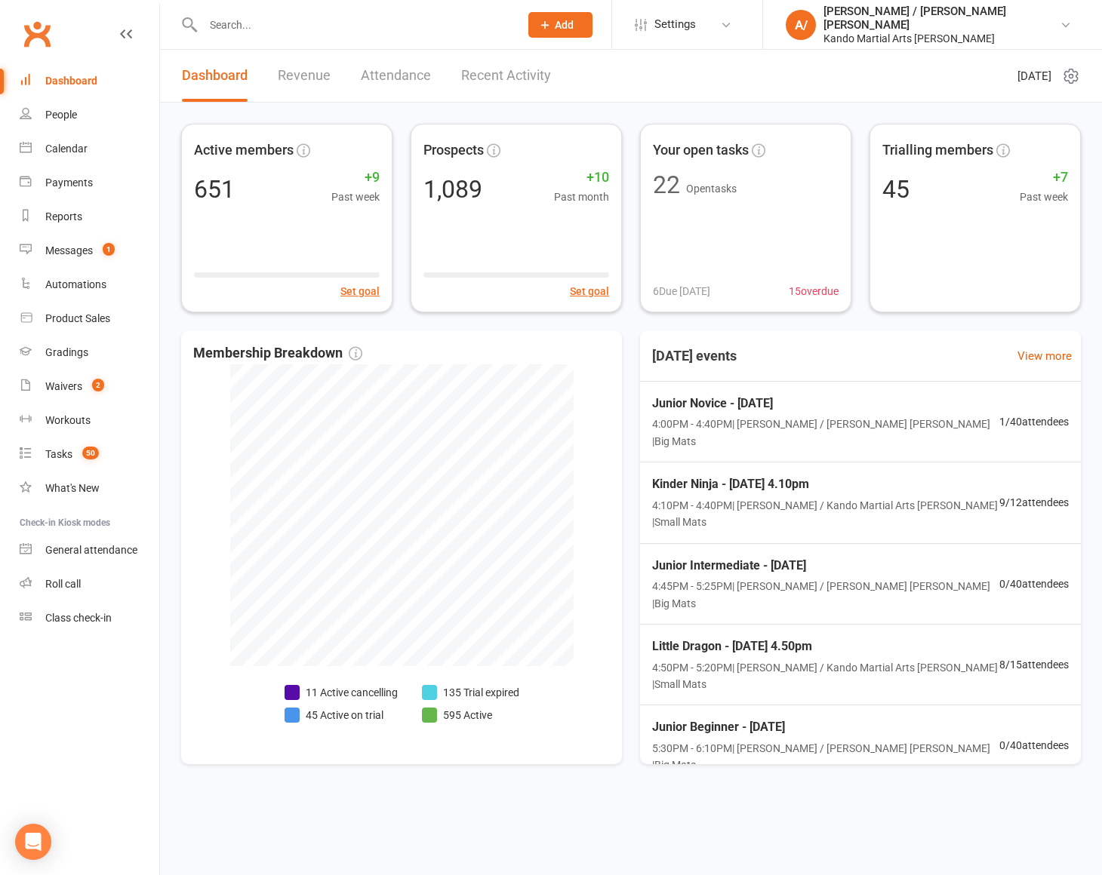
click at [243, 14] on input "text" at bounding box center [353, 24] width 310 height 21
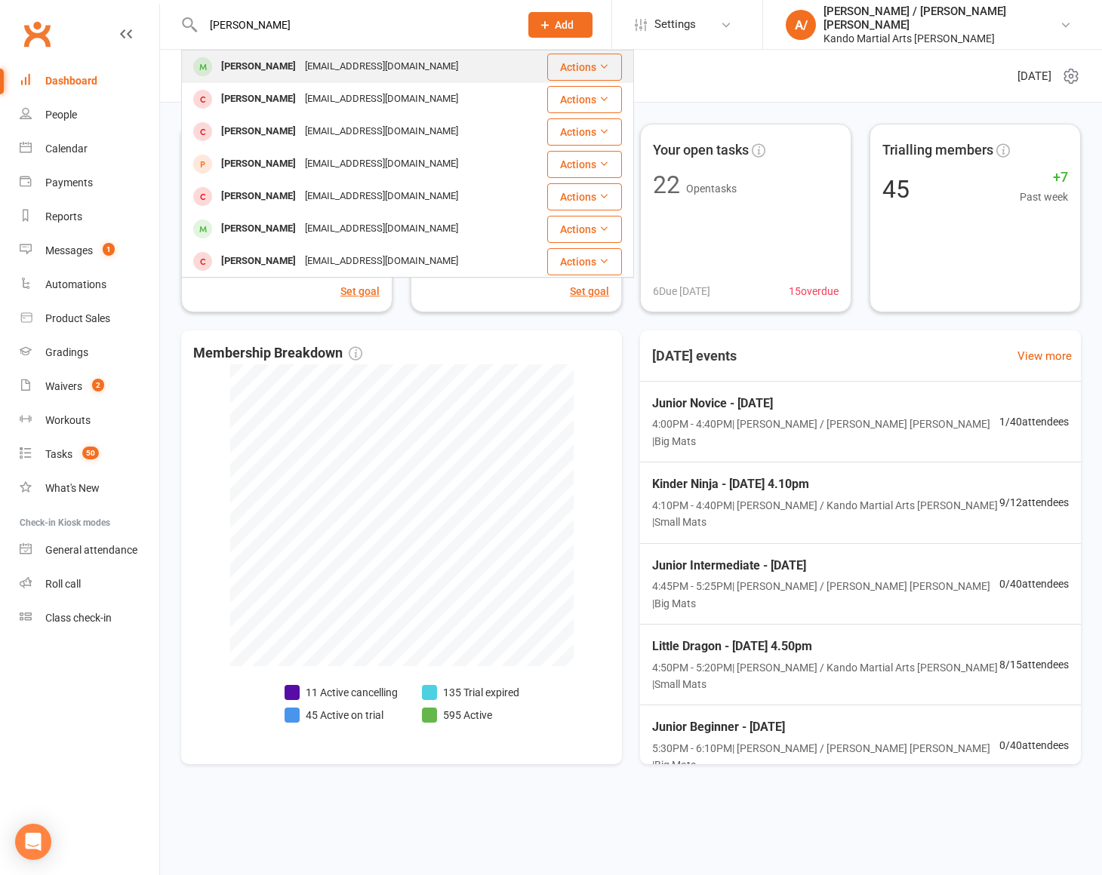
type input "[PERSON_NAME]"
click at [266, 66] on div "[PERSON_NAME]" at bounding box center [259, 67] width 84 height 22
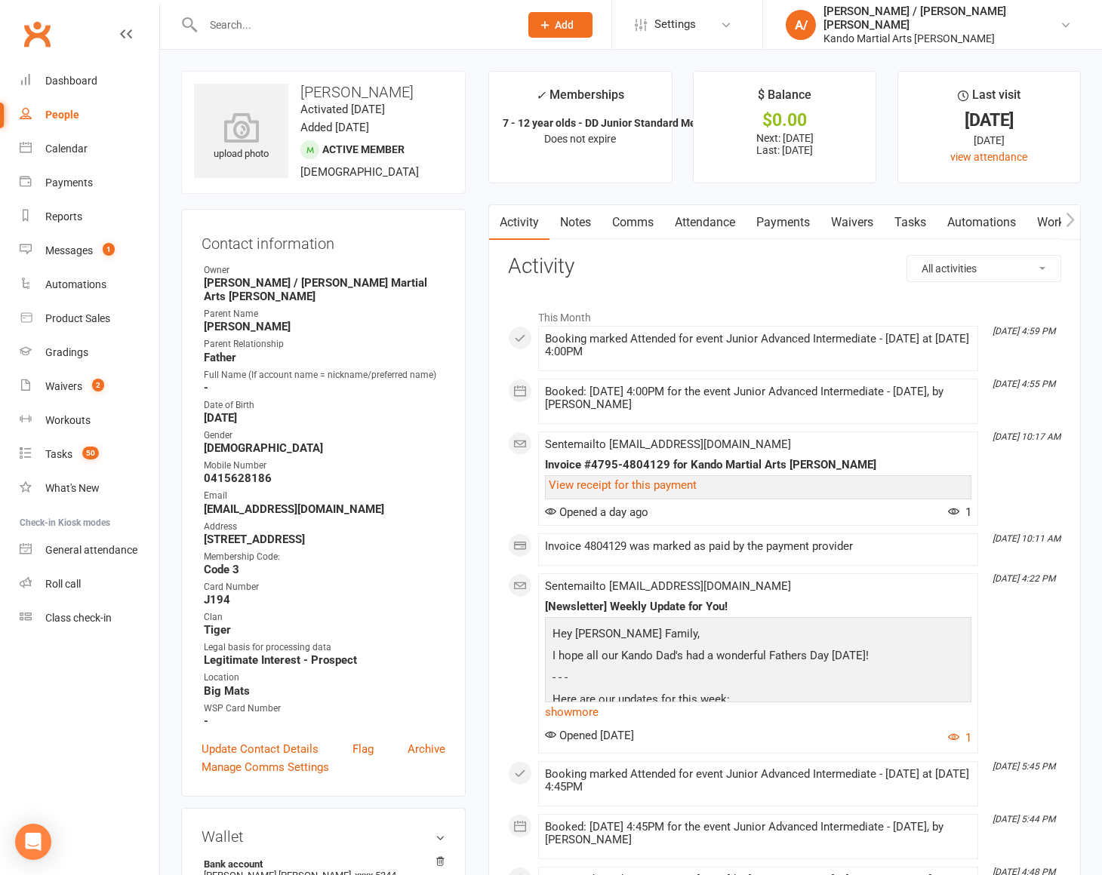
click at [905, 215] on link "Tasks" at bounding box center [910, 222] width 53 height 35
select select "incomplete"
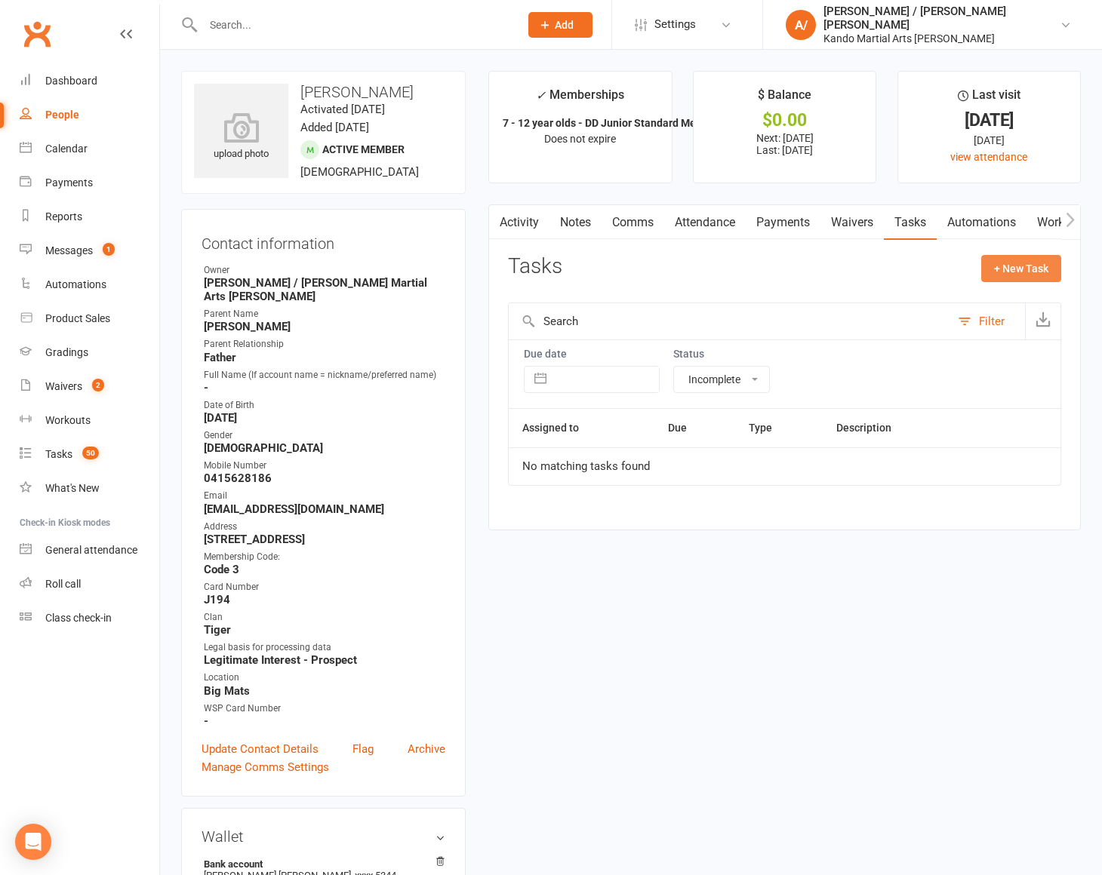
click at [1008, 271] on button "+ New Task" at bounding box center [1021, 268] width 80 height 27
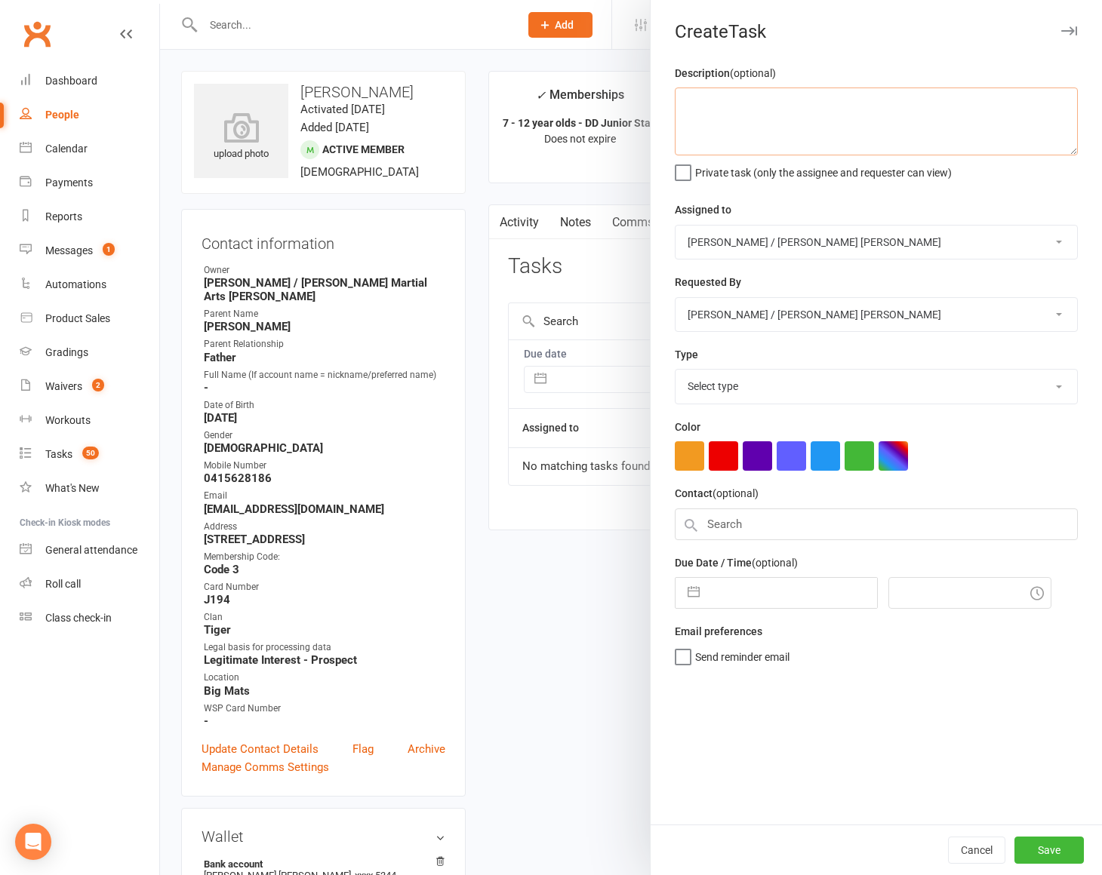
click at [769, 124] on textarea at bounding box center [876, 122] width 403 height 68
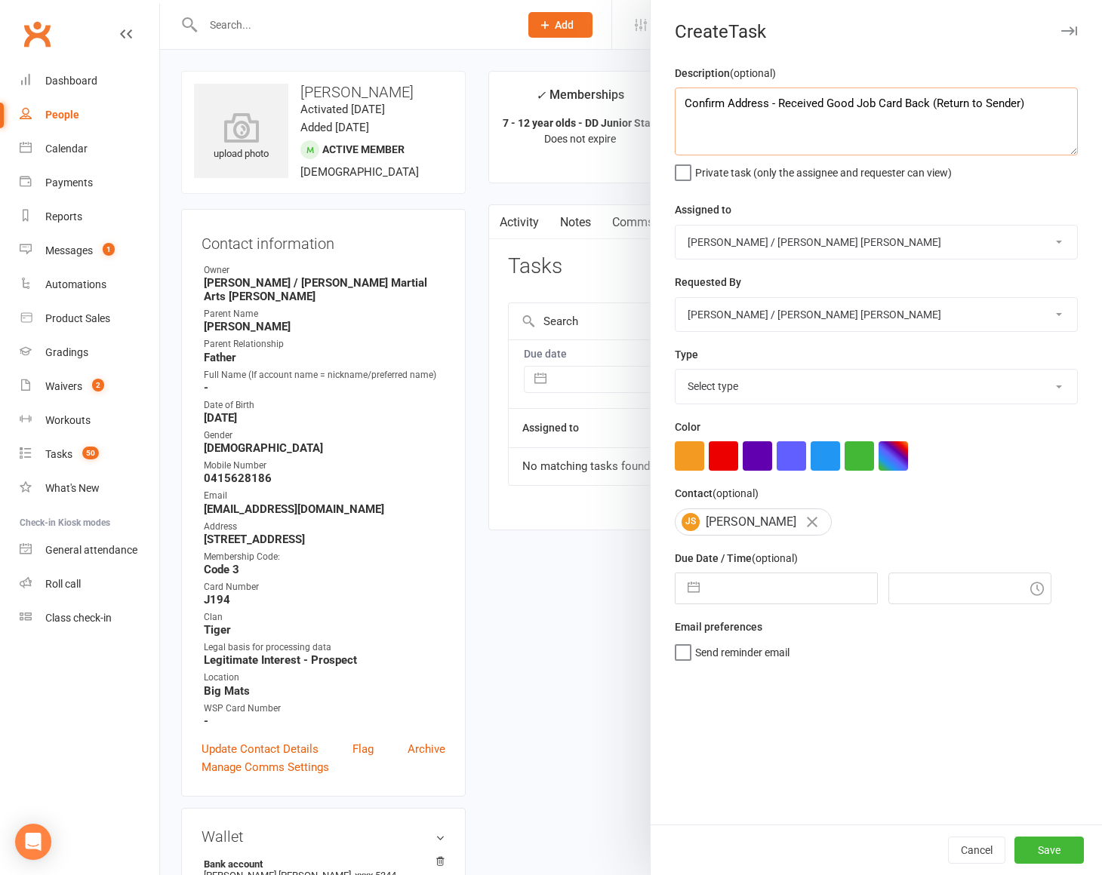
type textarea "Confirm Address - Received Good Job Card Back (Return to Sender)"
click at [734, 384] on select "Select type Admin Bbpc - black belt prep course Cancellation Enquiry Follow-up …" at bounding box center [876, 386] width 402 height 33
select select "15046"
click at [675, 370] on select "Select type Admin Bbpc - black belt prep course Cancellation Enquiry Follow-up …" at bounding box center [876, 386] width 402 height 33
click at [859, 457] on button "button" at bounding box center [859, 456] width 29 height 29
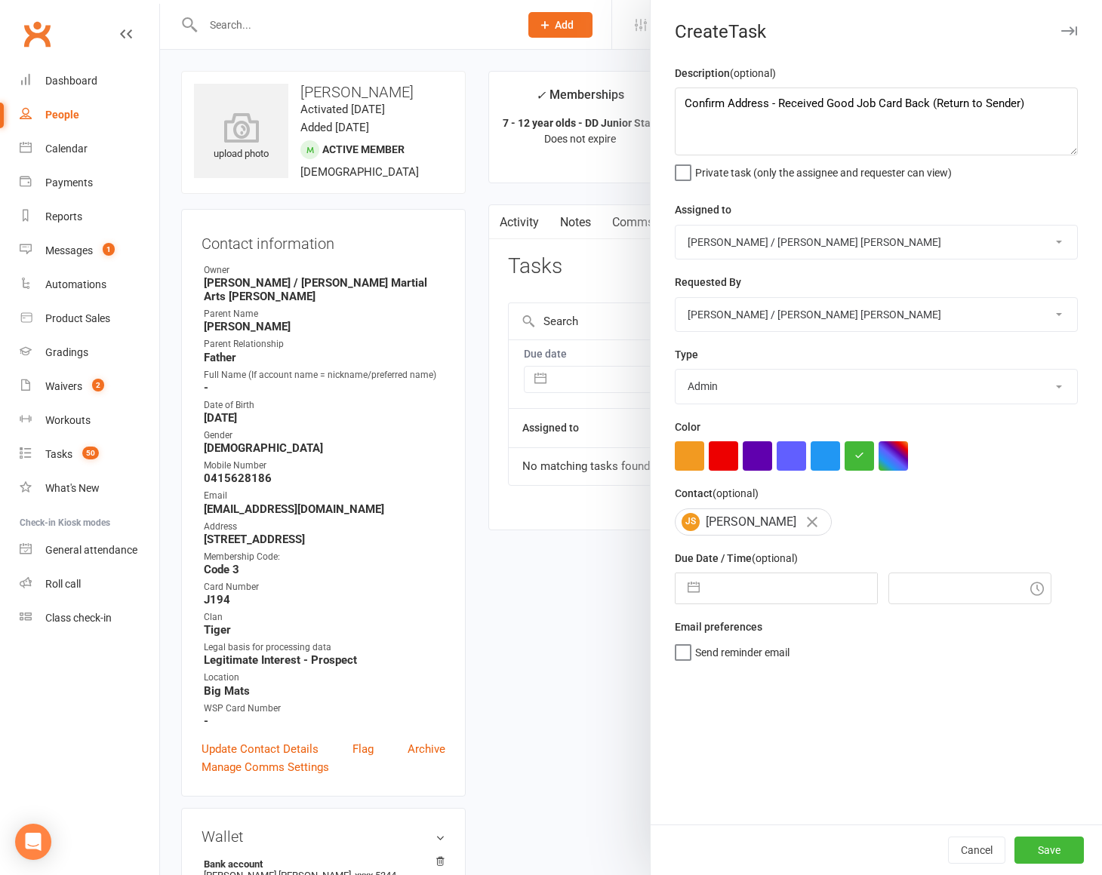
click at [730, 584] on input "text" at bounding box center [792, 589] width 170 height 30
select select "7"
select select "2025"
select select "8"
select select "2025"
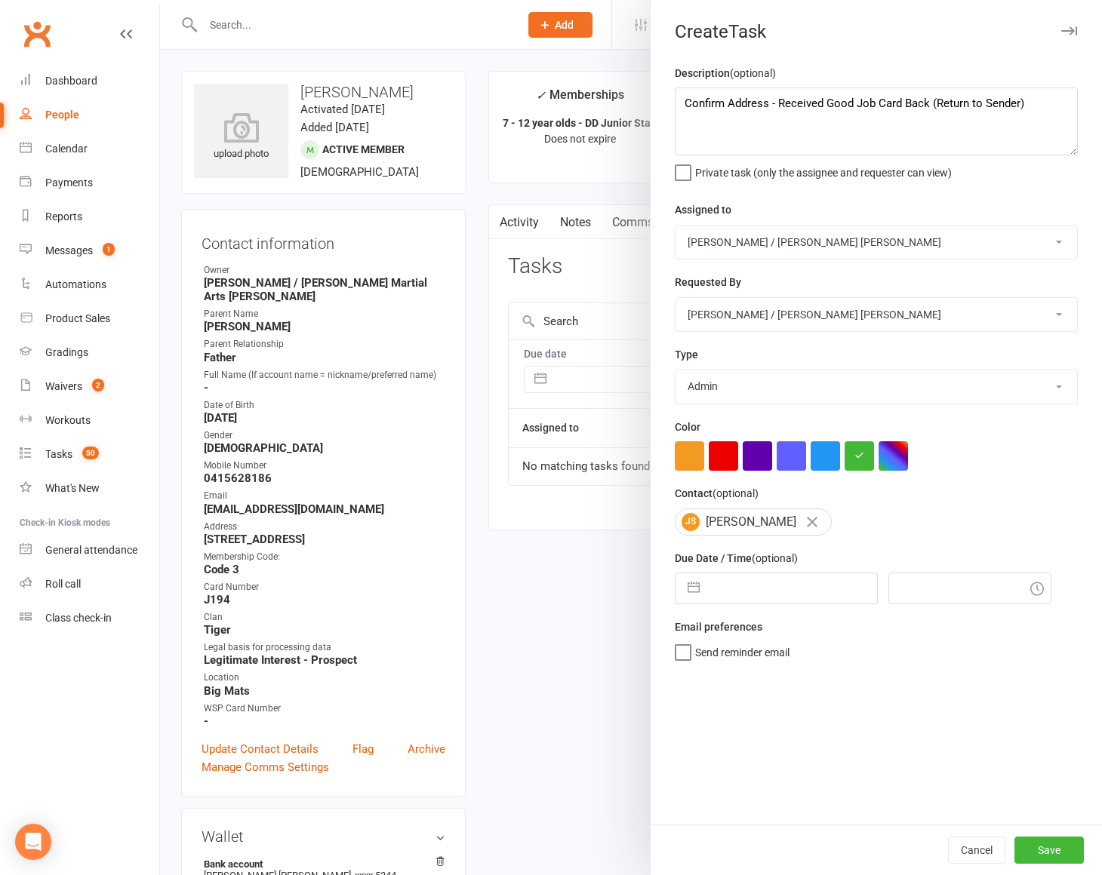
select select "9"
select select "2025"
click at [823, 729] on td "11" at bounding box center [823, 732] width 29 height 29
type input "11 Sep 2025"
type input "3:15pm"
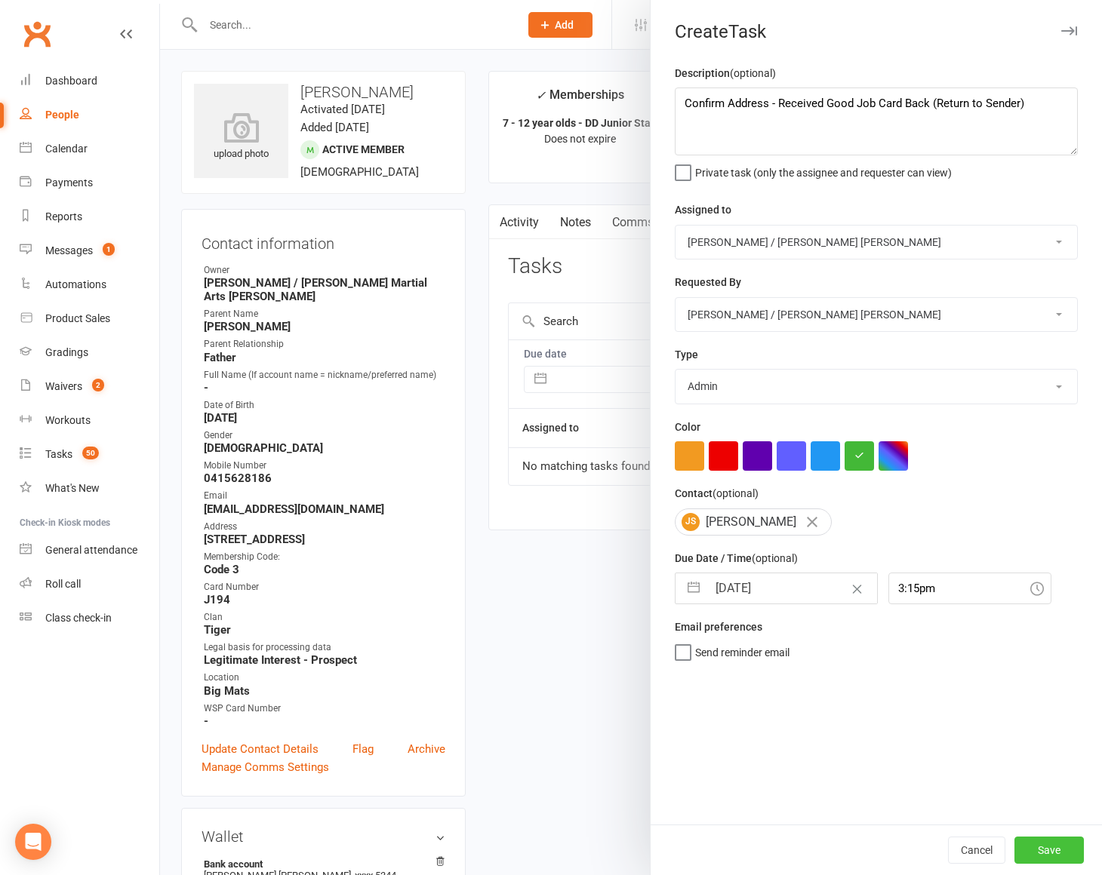
click at [1057, 852] on button "Save" at bounding box center [1048, 850] width 69 height 27
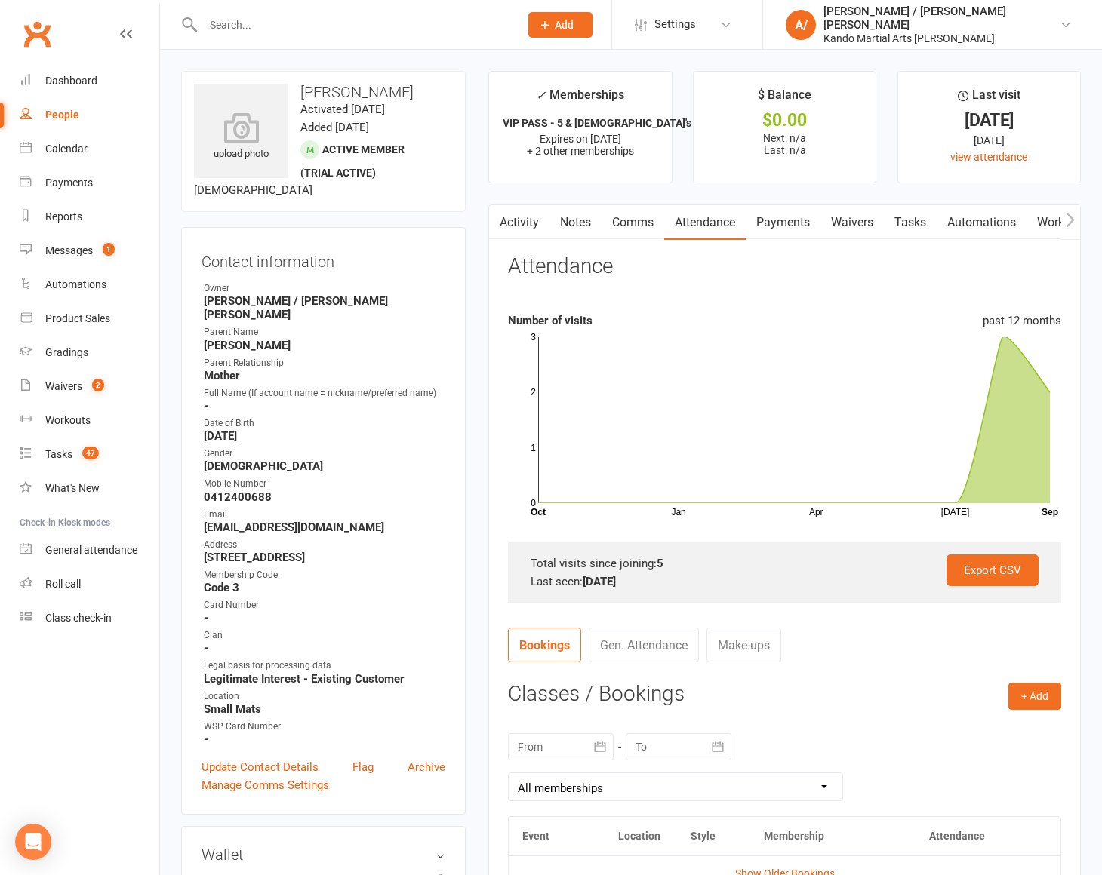
click at [909, 218] on link "Tasks" at bounding box center [910, 222] width 53 height 35
select select "incomplete"
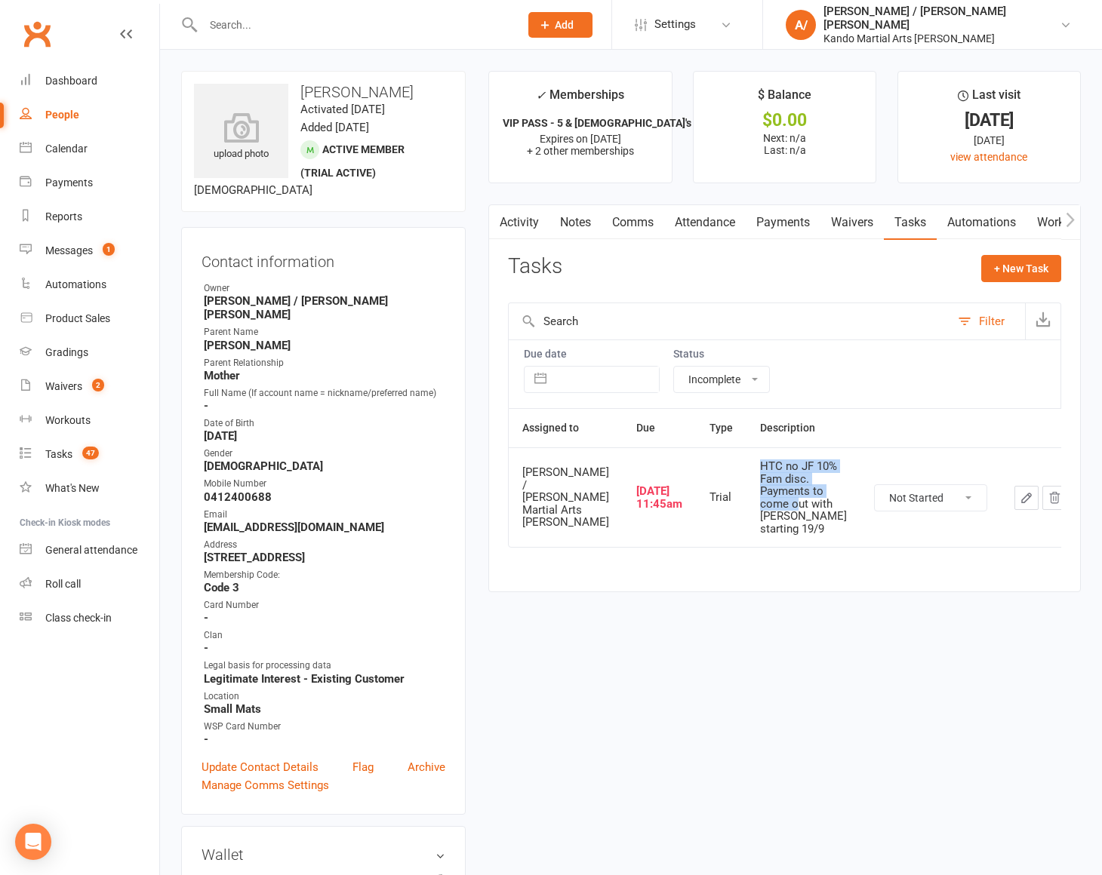
drag, startPoint x: 737, startPoint y: 464, endPoint x: 776, endPoint y: 505, distance: 56.1
click at [776, 505] on div "HTC no JF 10% Fam disc. Payments to come out with Zachary starting 19/9" at bounding box center [803, 497] width 87 height 75
click at [802, 511] on div "HTC no JF 10% Fam disc. Payments to come out with Zachary starting 19/9" at bounding box center [803, 497] width 87 height 75
click at [897, 500] on select "Not Started In Progress Waiting Complete" at bounding box center [931, 498] width 112 height 26
click at [875, 485] on select "Not Started In Progress Waiting Complete" at bounding box center [931, 498] width 112 height 26
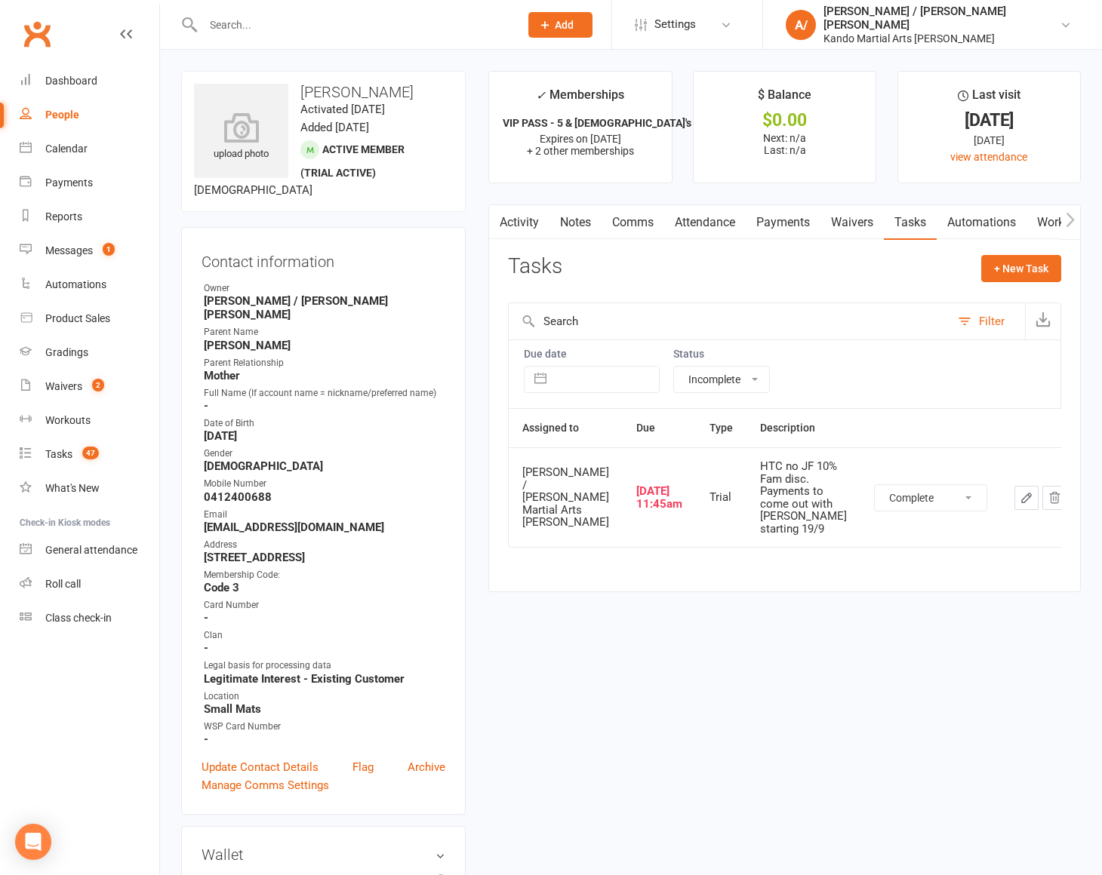
select select "unstarted"
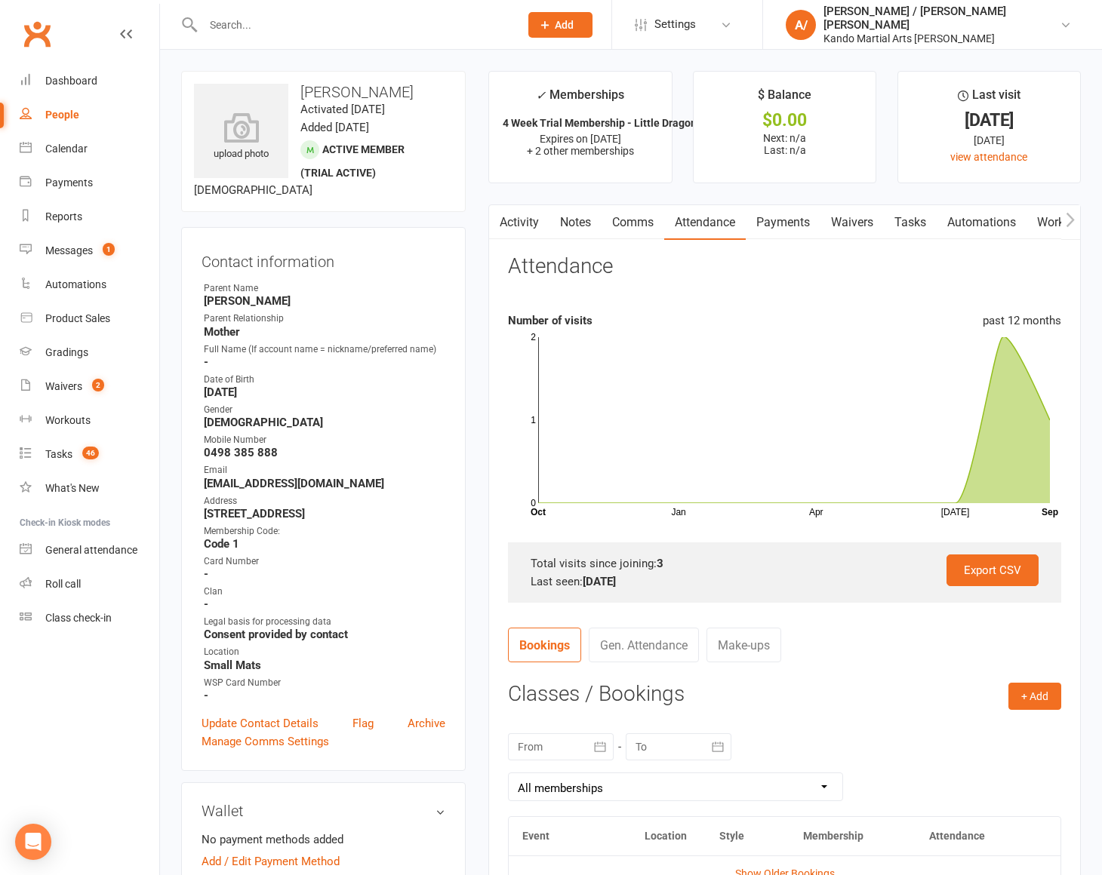
click at [912, 210] on link "Tasks" at bounding box center [910, 222] width 53 height 35
select select "incomplete"
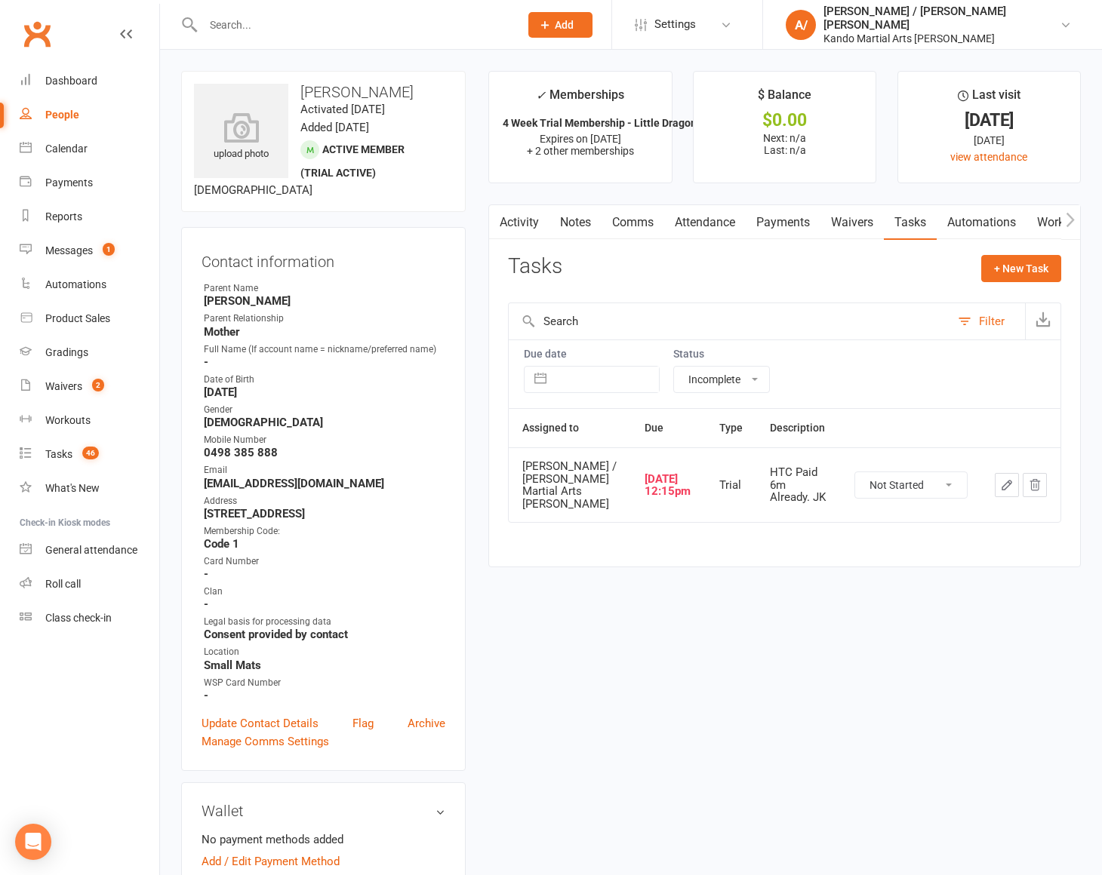
click at [893, 478] on select "Not Started In Progress Waiting Complete" at bounding box center [911, 485] width 112 height 26
click at [855, 472] on select "Not Started In Progress Waiting Complete" at bounding box center [911, 485] width 112 height 26
select select "unstarted"
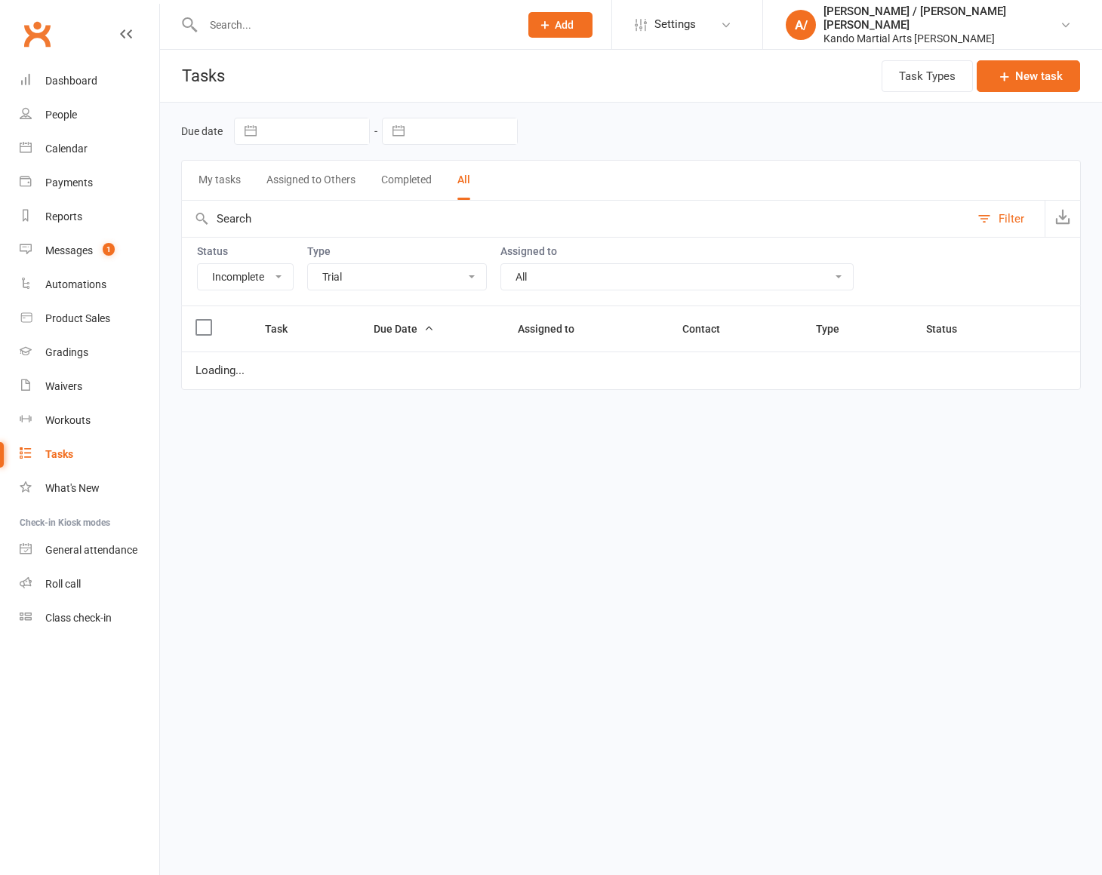
select select "incomplete"
select select "23766"
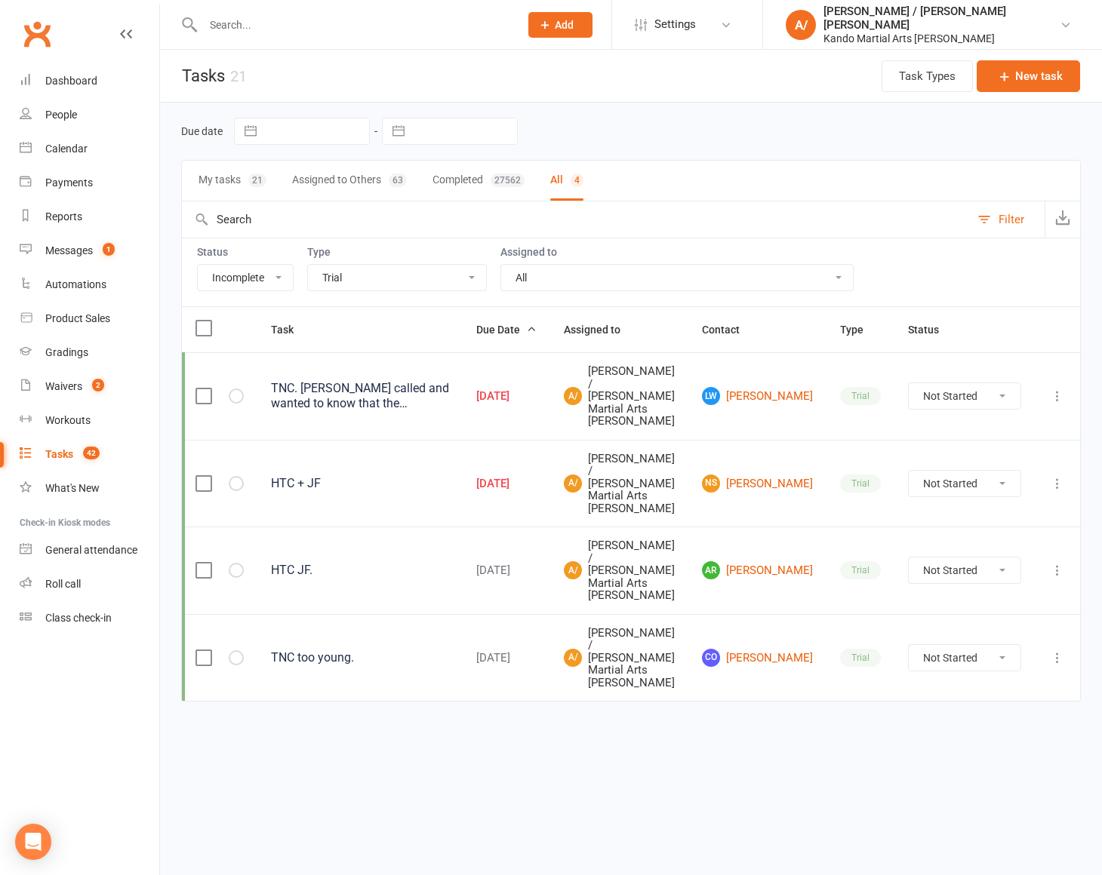
click at [955, 391] on select "Not Started In Progress Waiting Complete" at bounding box center [965, 396] width 112 height 26
click at [909, 383] on select "Not Started In Progress Waiting Complete" at bounding box center [965, 396] width 112 height 26
select select "unstarted"
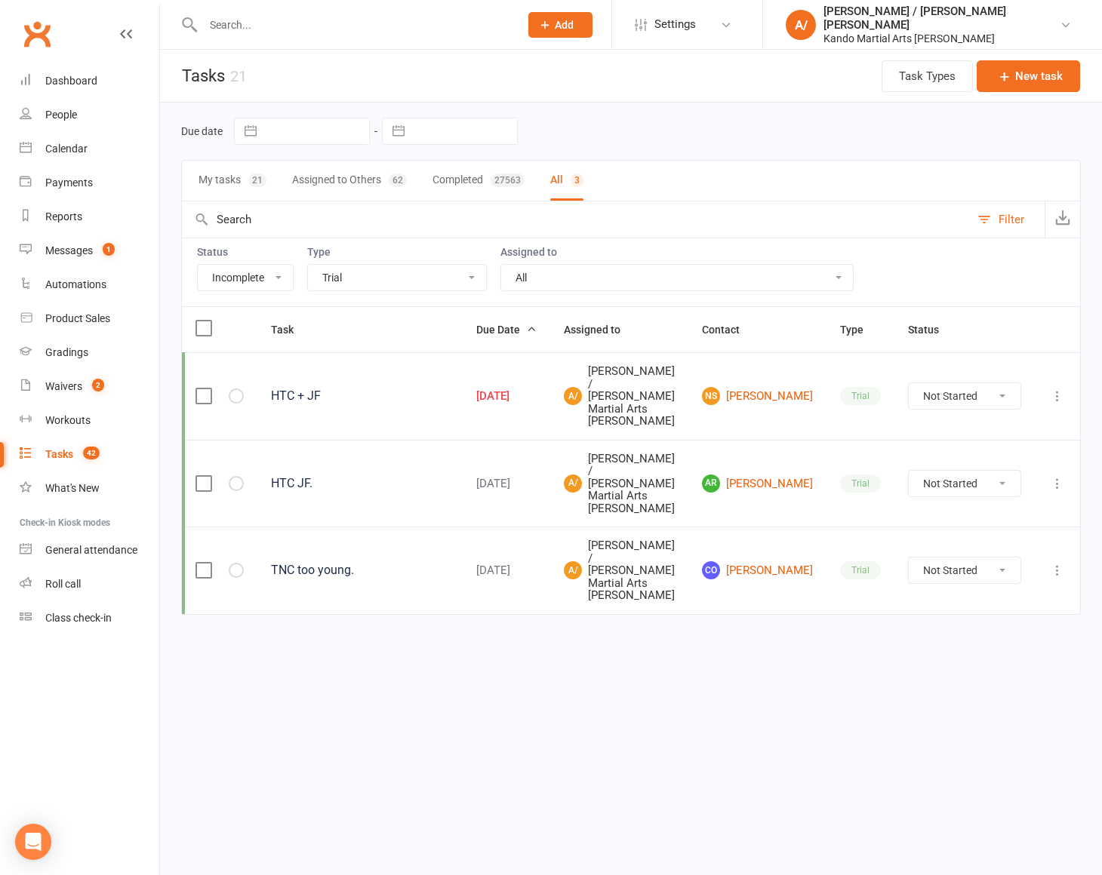
click at [953, 386] on select "Not Started In Progress Waiting Complete" at bounding box center [965, 396] width 112 height 26
click at [909, 383] on select "Not Started In Progress Waiting Complete" at bounding box center [965, 396] width 112 height 26
select select "unstarted"
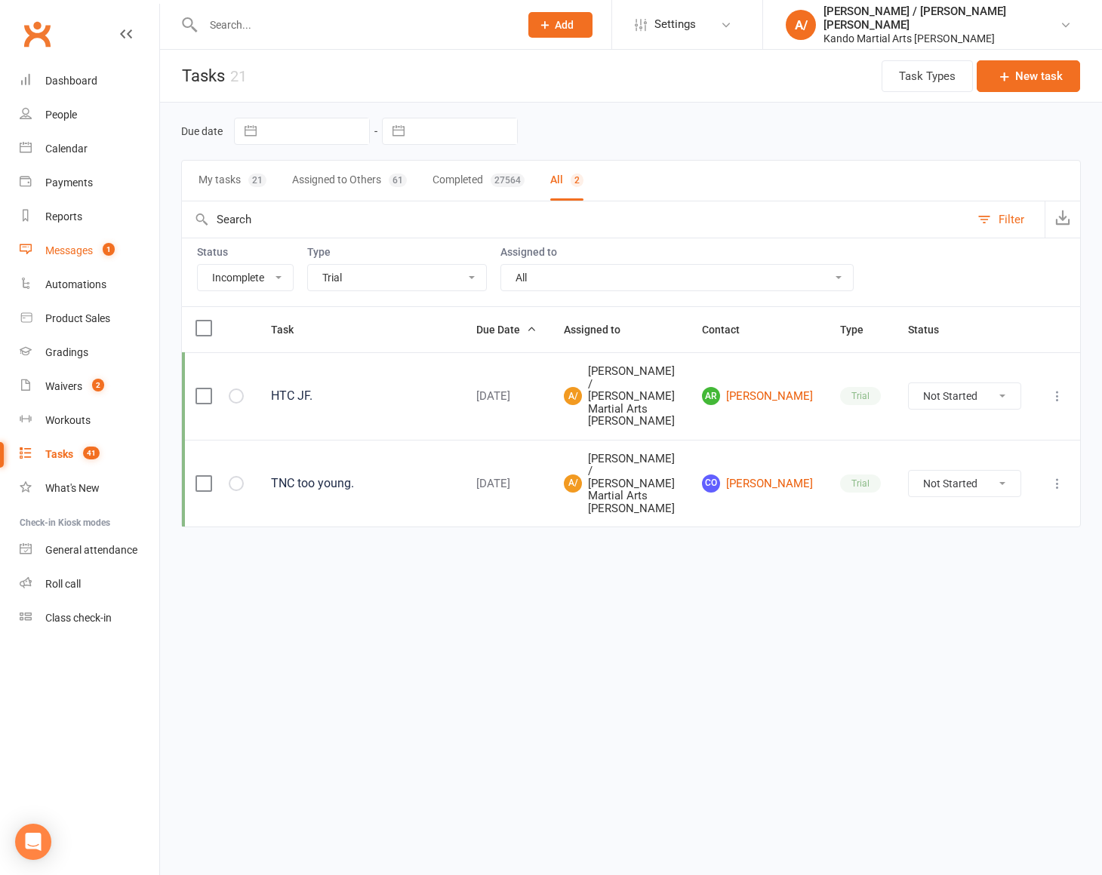
click at [79, 254] on div "Messages" at bounding box center [69, 251] width 48 height 12
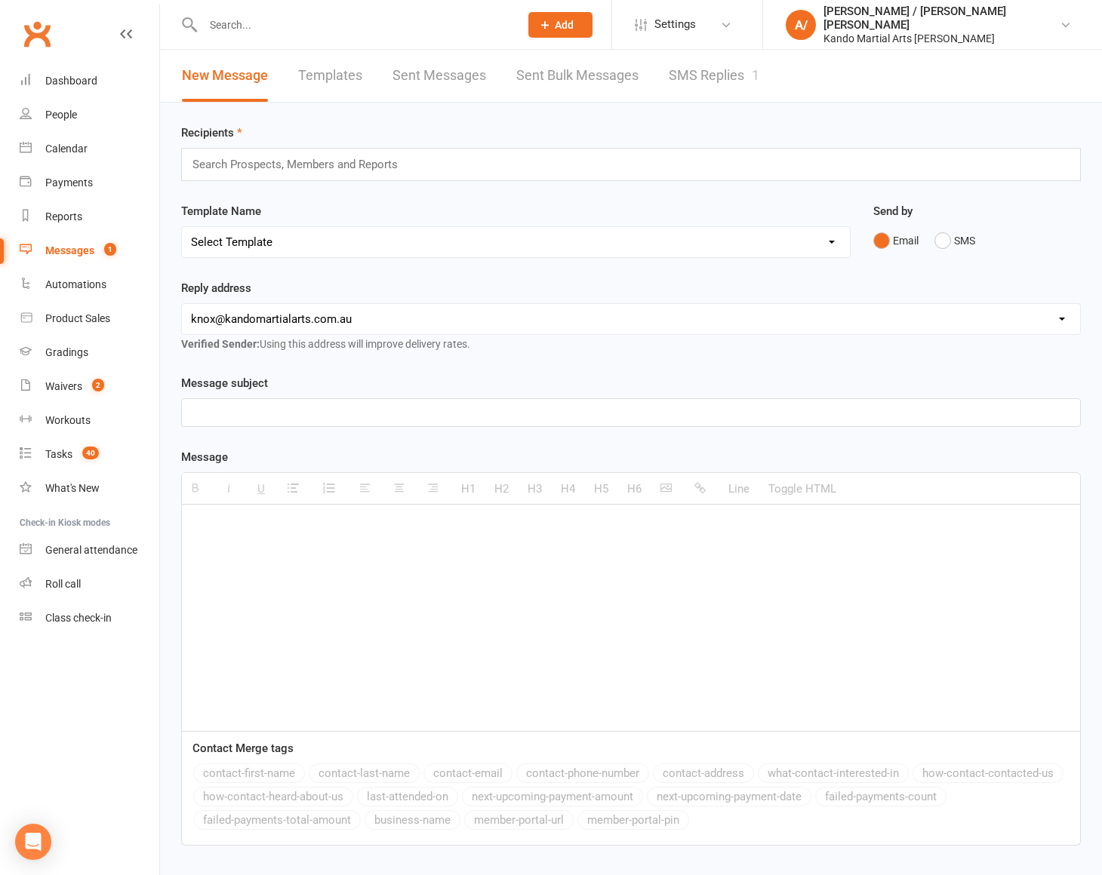
click at [721, 80] on link "SMS Replies 1" at bounding box center [714, 76] width 91 height 52
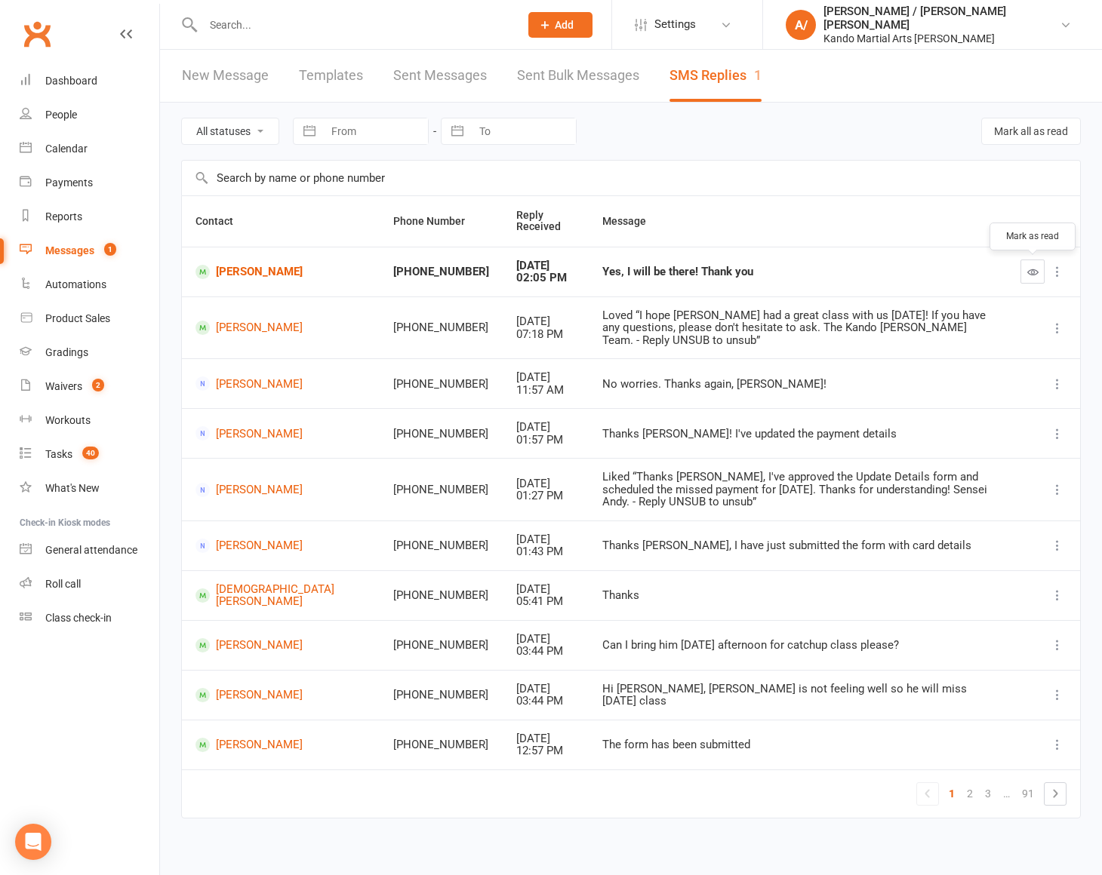
click at [1032, 269] on icon "button" at bounding box center [1032, 271] width 11 height 11
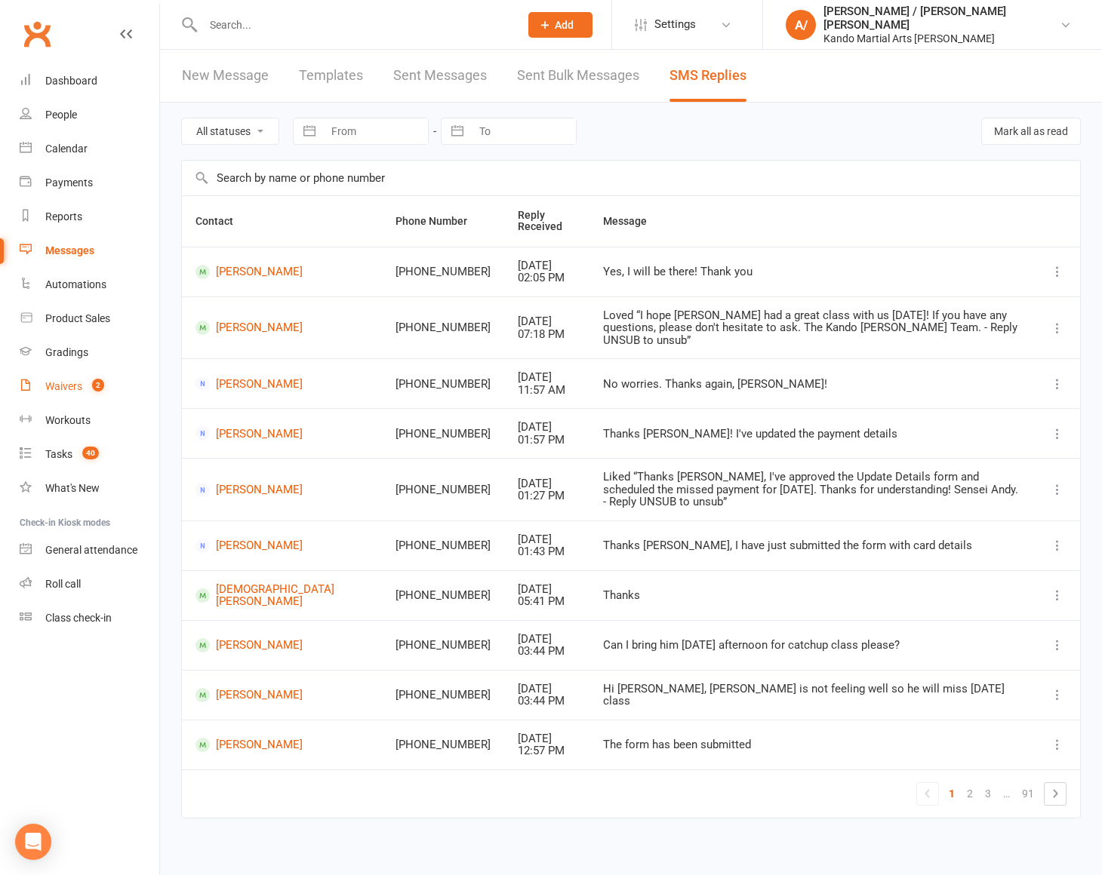
click at [78, 386] on div "Waivers" at bounding box center [63, 386] width 37 height 12
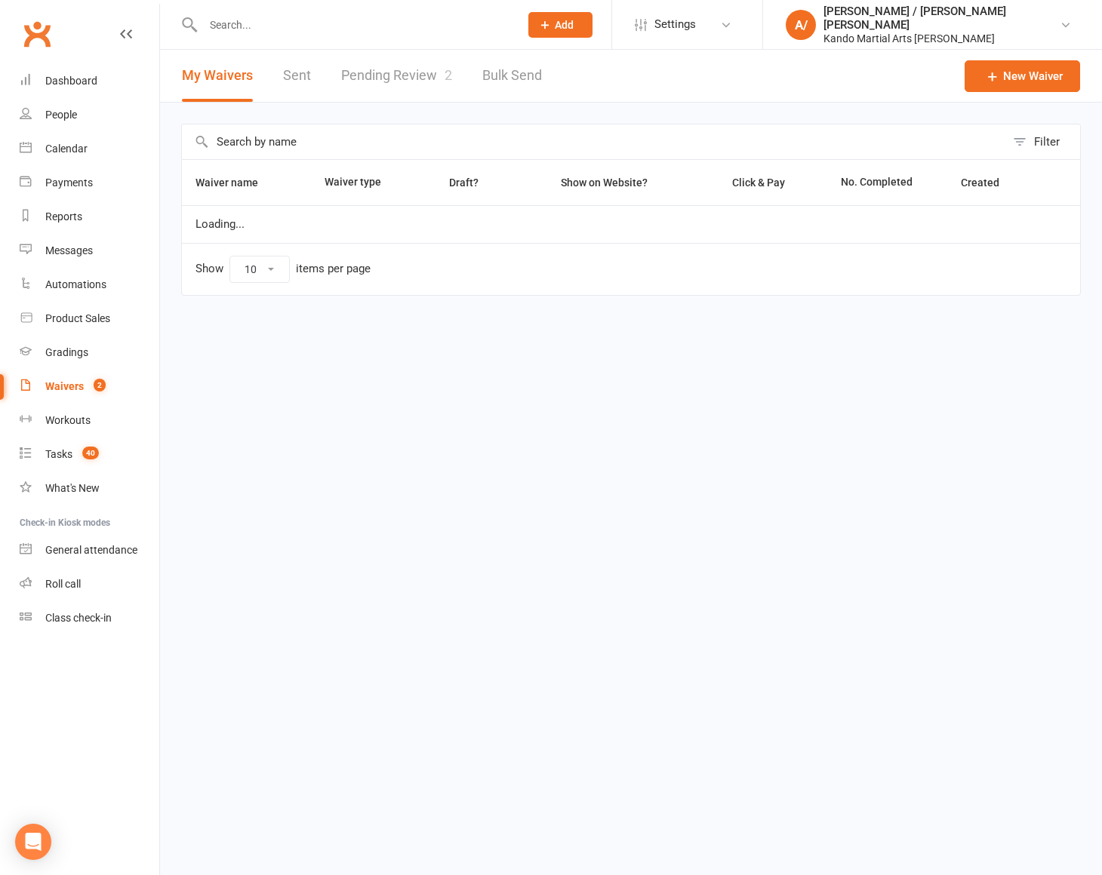
click at [397, 62] on link "Pending Review 2" at bounding box center [396, 76] width 111 height 52
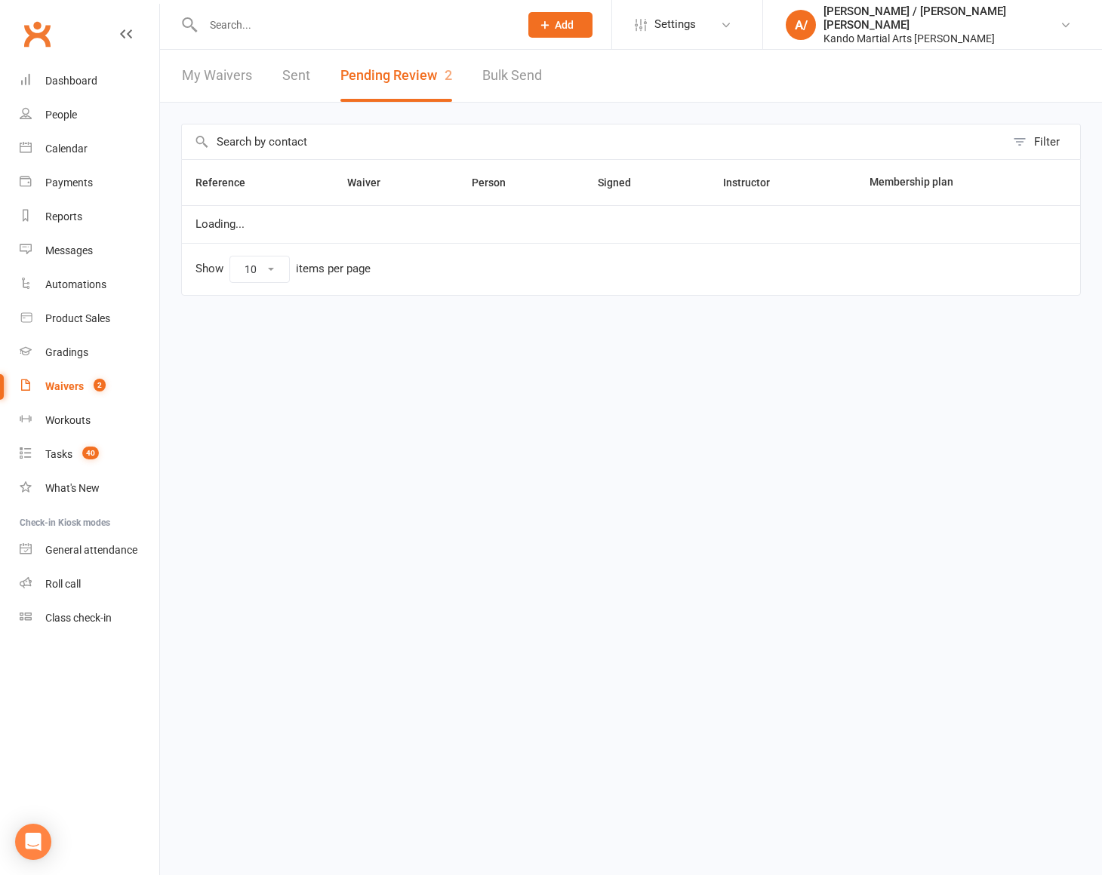
select select "100"
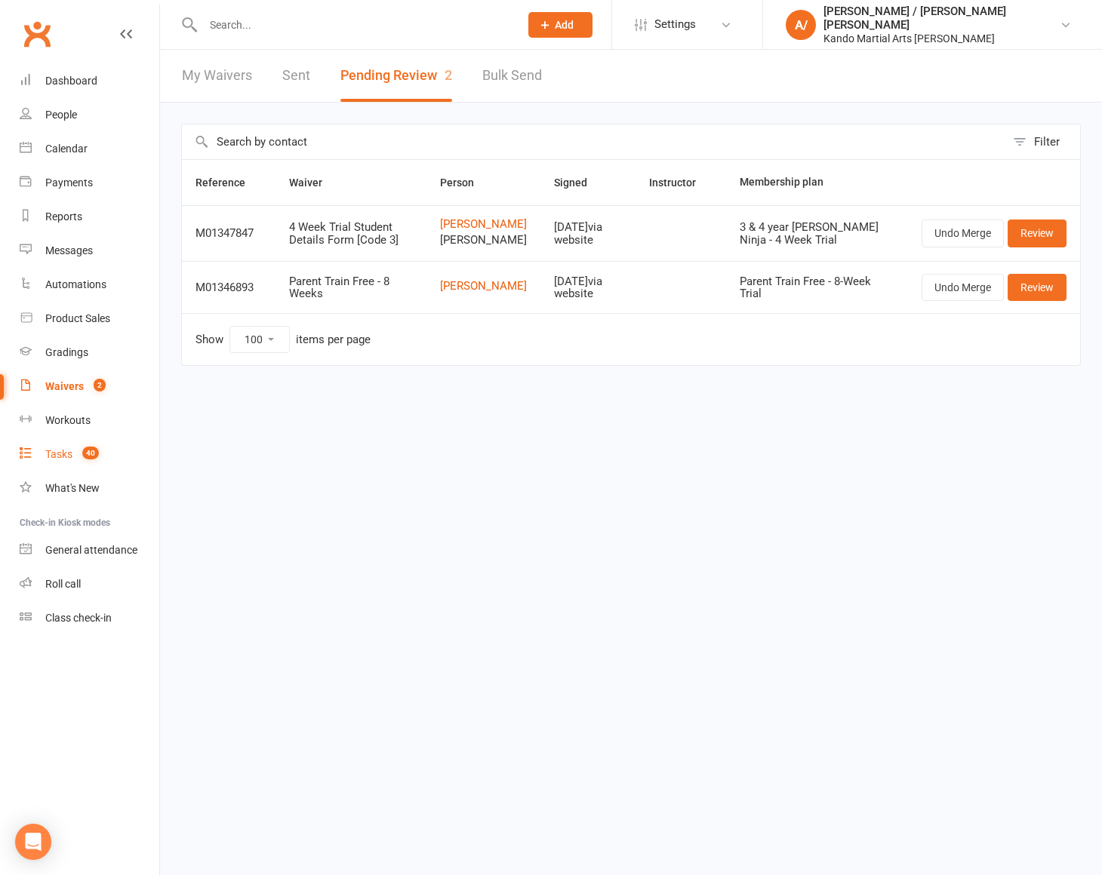
click at [57, 452] on div "Tasks" at bounding box center [58, 454] width 27 height 12
select select "incomplete"
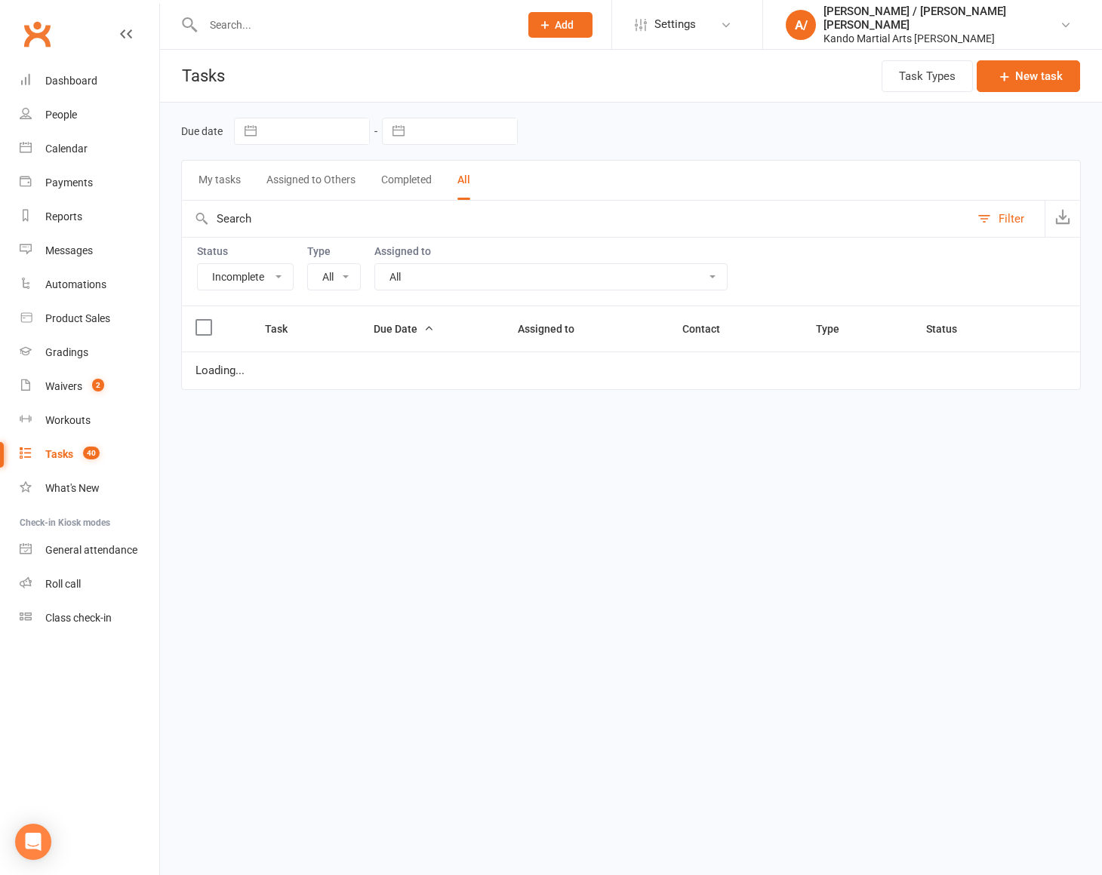
select select "23766"
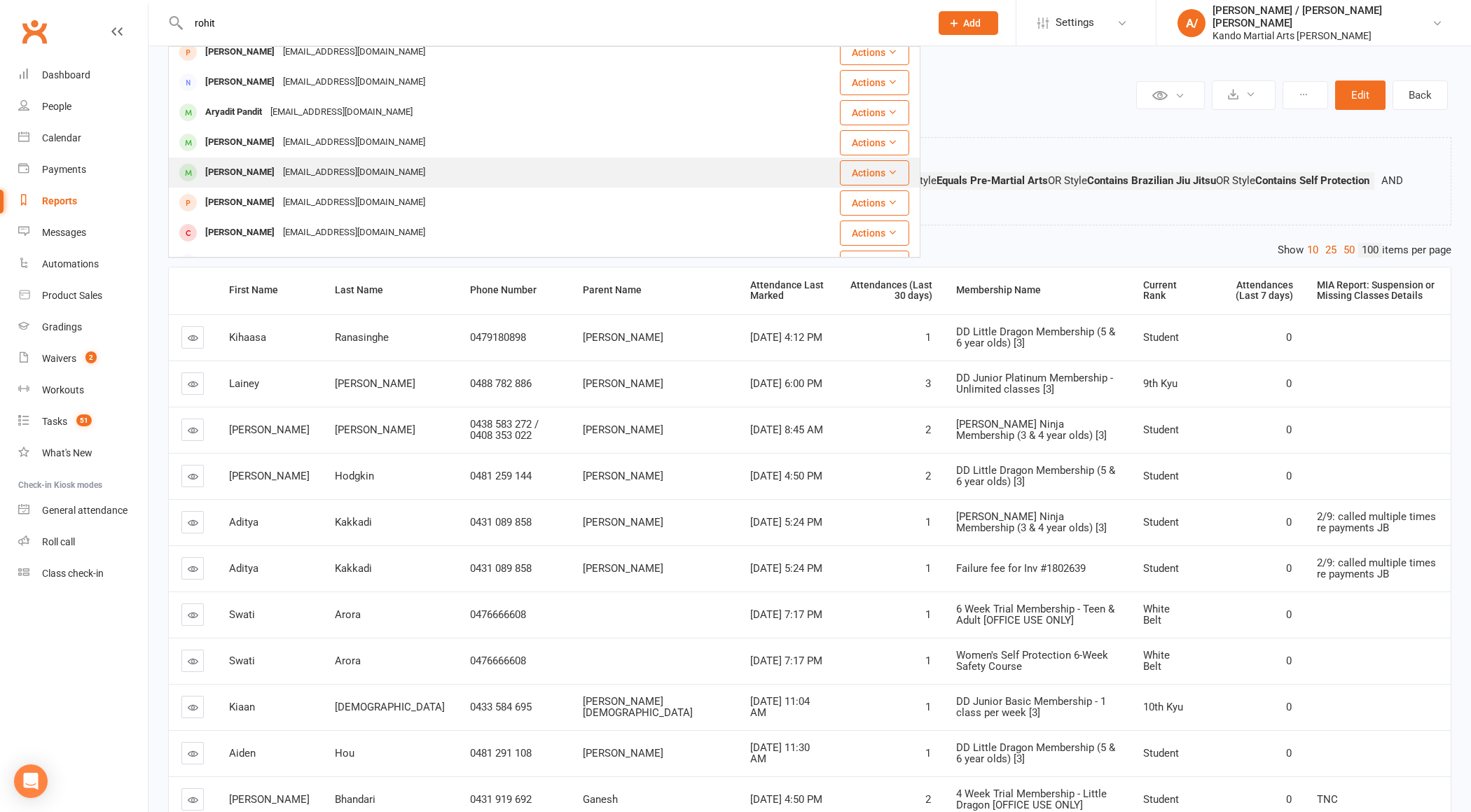
scroll to position [59, 0]
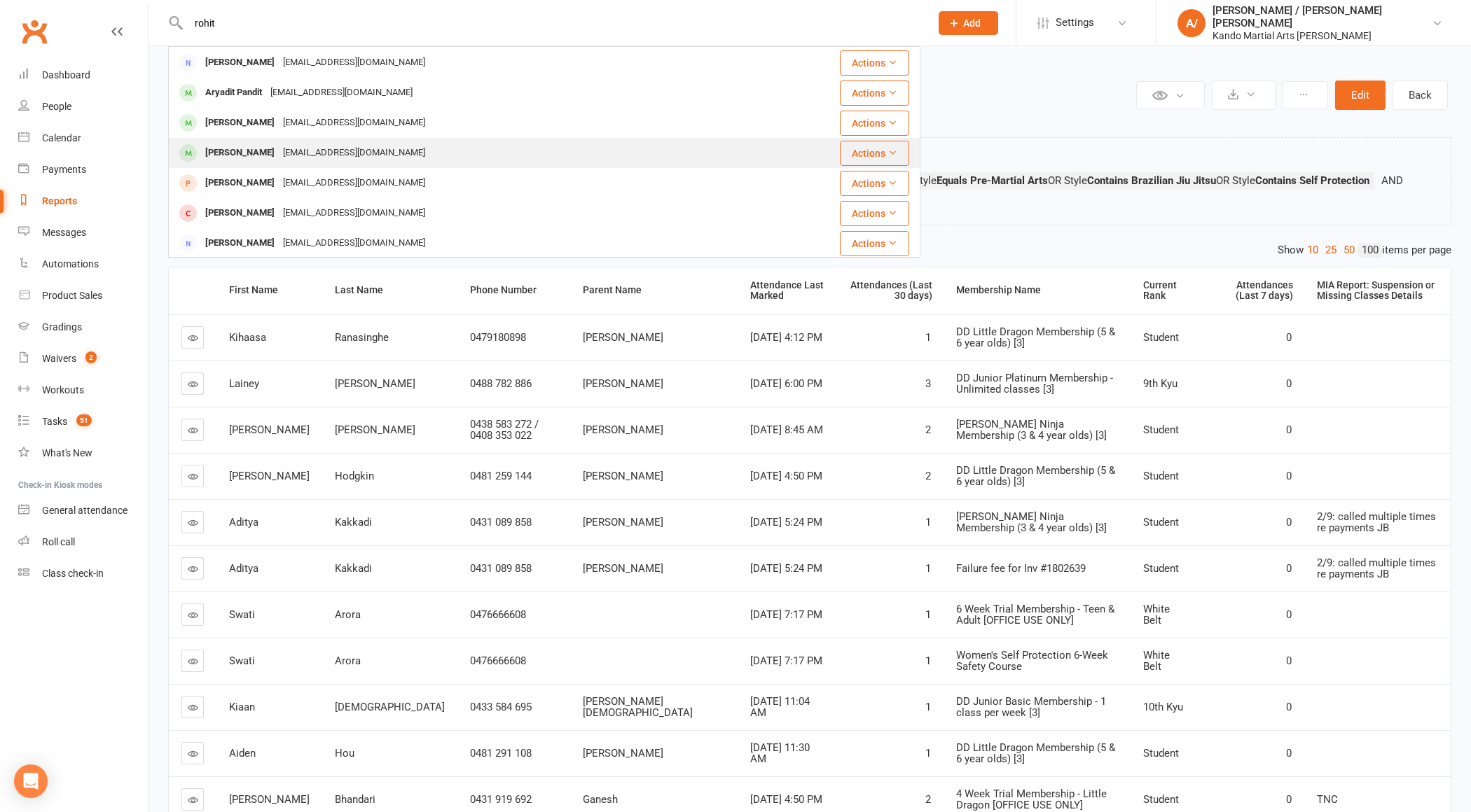
type input "rohit"
click at [253, 153] on div "[PERSON_NAME]" at bounding box center [240, 153] width 78 height 20
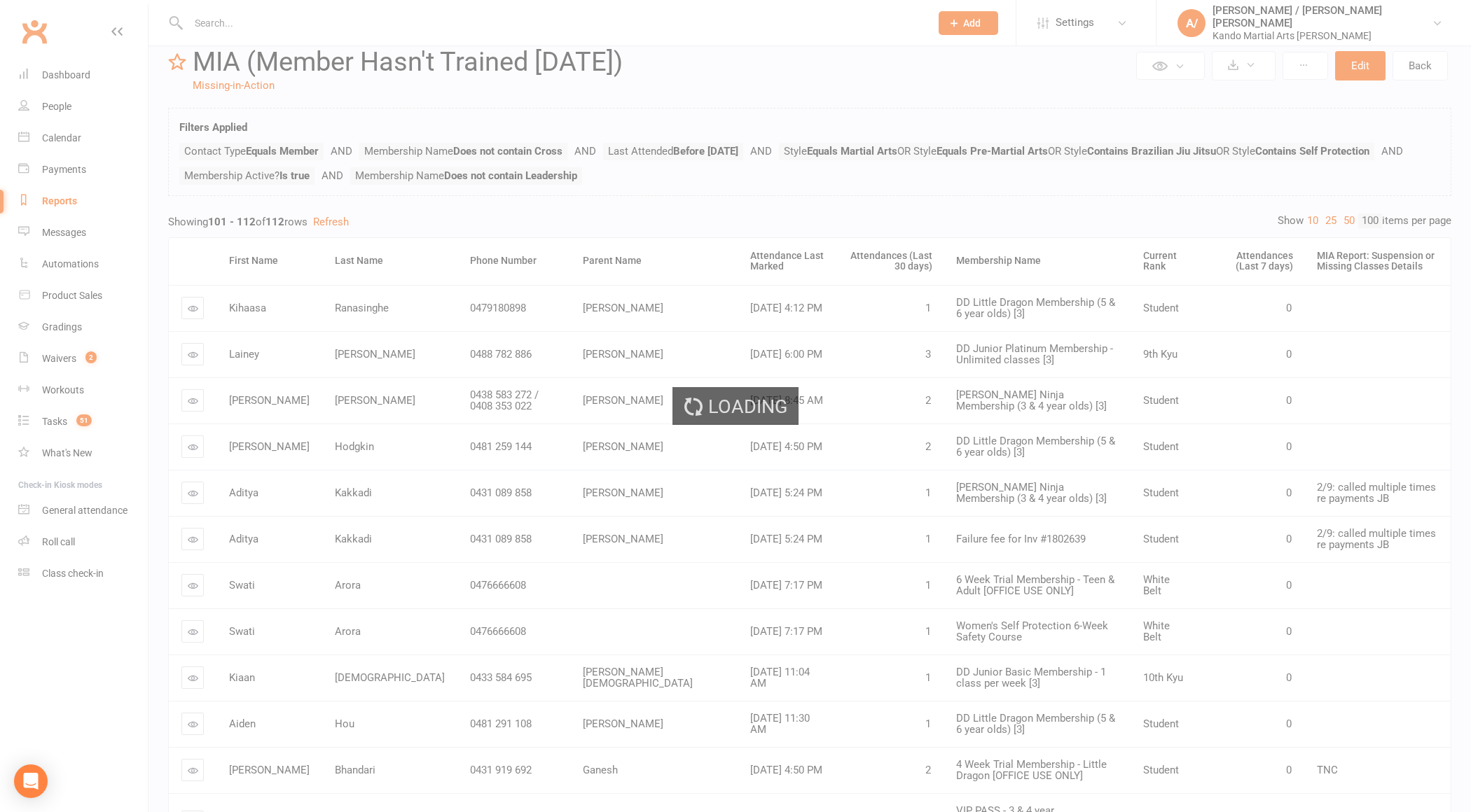
scroll to position [0, 0]
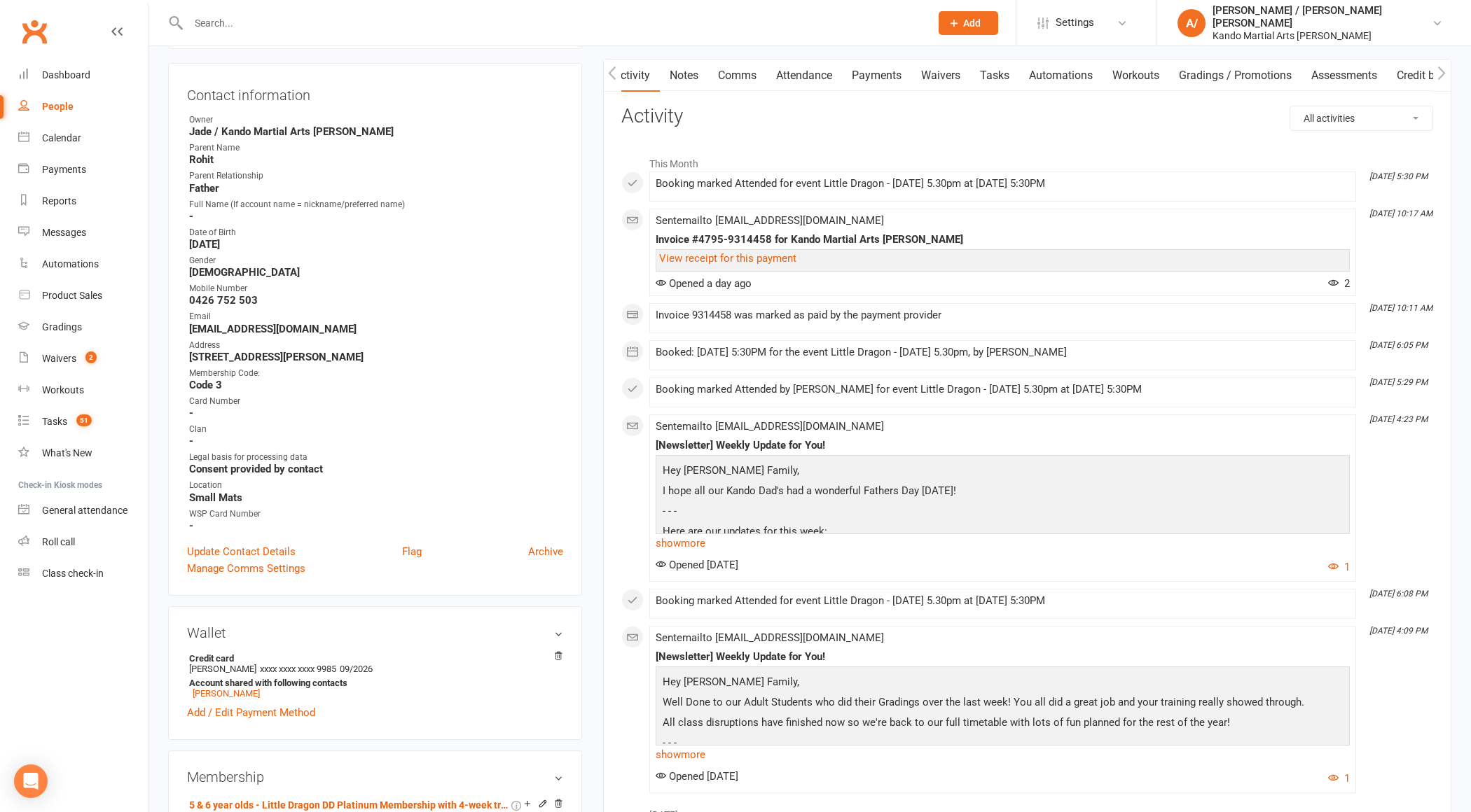
scroll to position [0, 1]
click at [813, 76] on link "Attendance" at bounding box center [804, 75] width 76 height 32
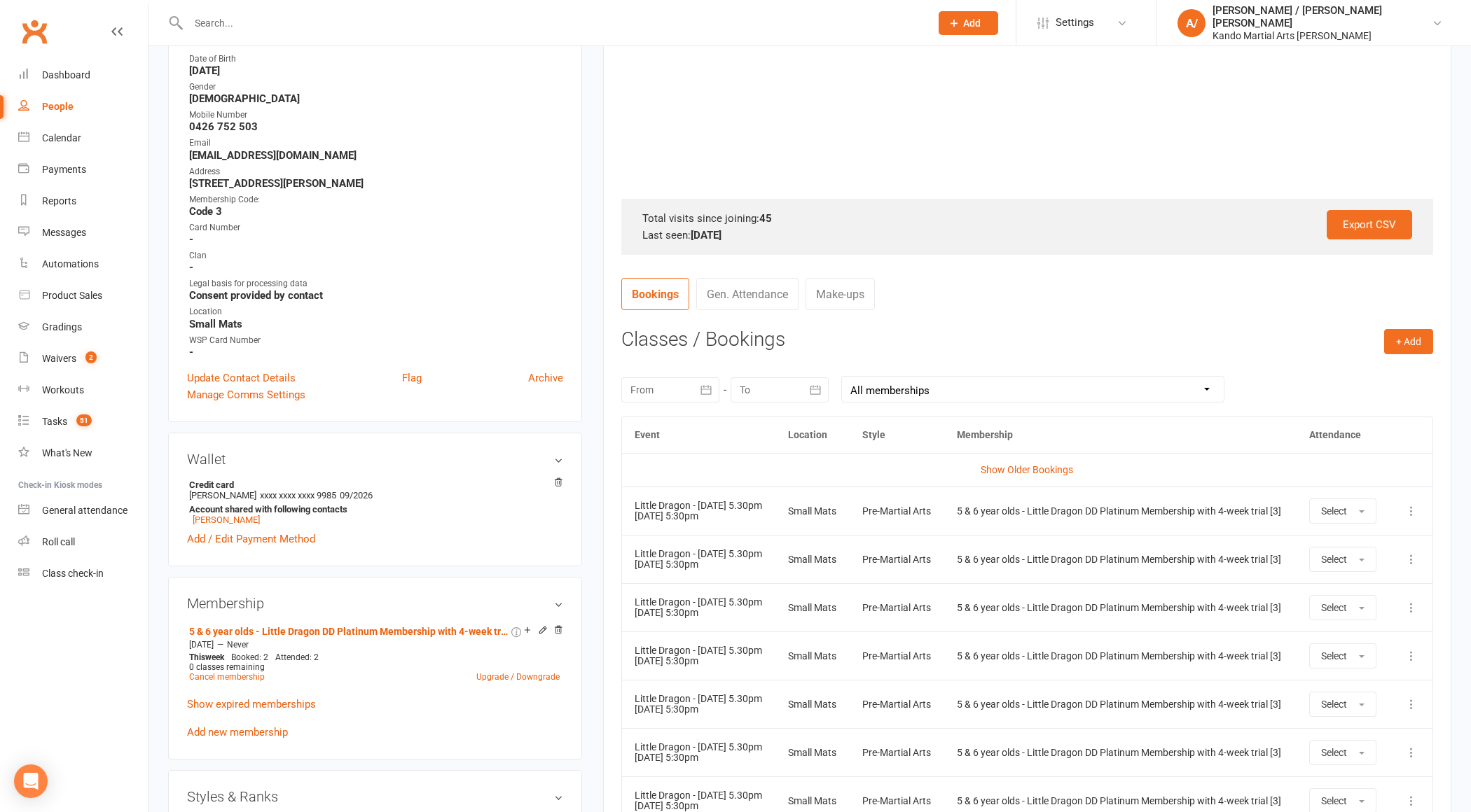
scroll to position [316, 0]
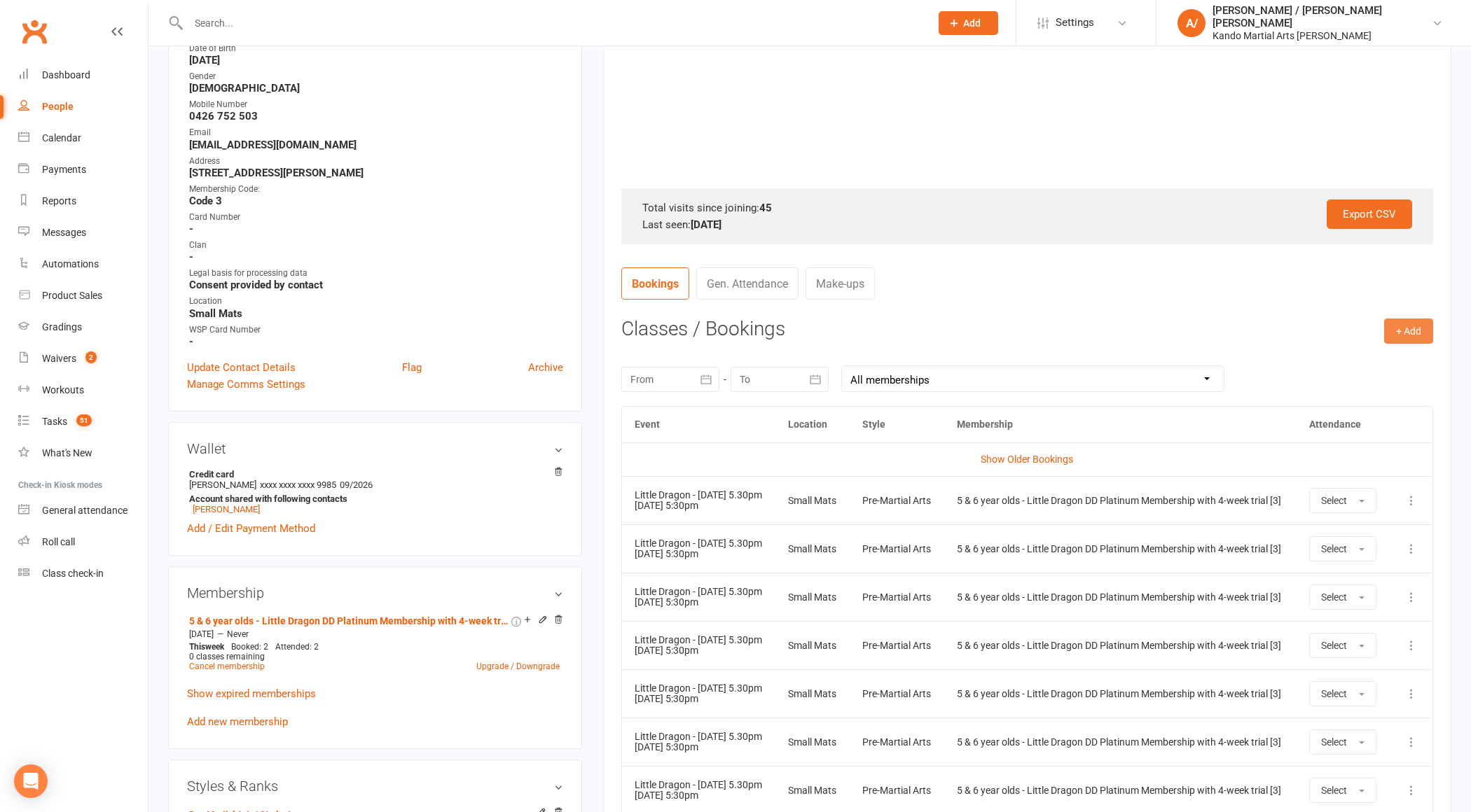
click at [1421, 327] on button "+ Add" at bounding box center [1408, 330] width 49 height 25
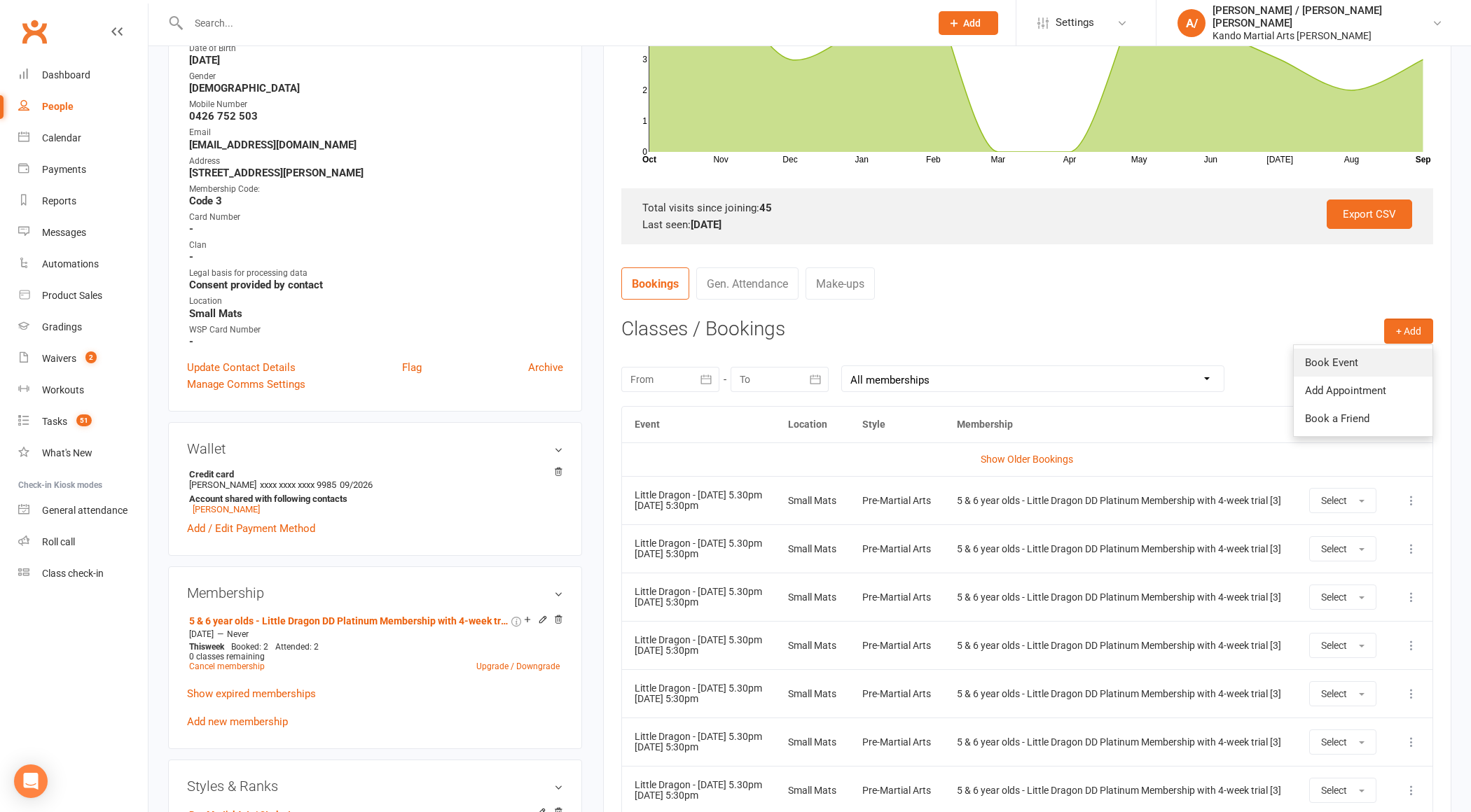
click at [1330, 355] on link "Book Event" at bounding box center [1362, 363] width 138 height 28
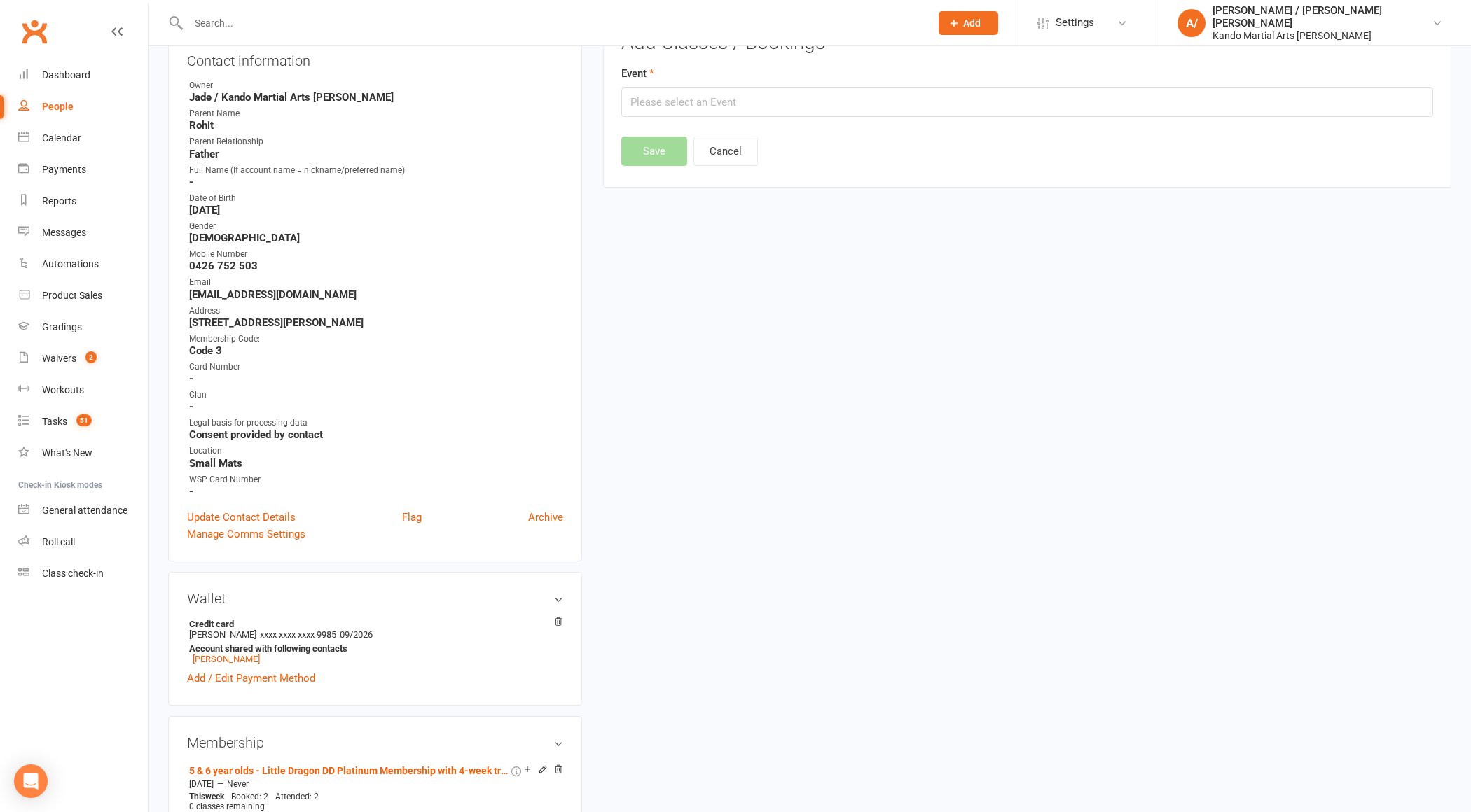
scroll to position [119, 0]
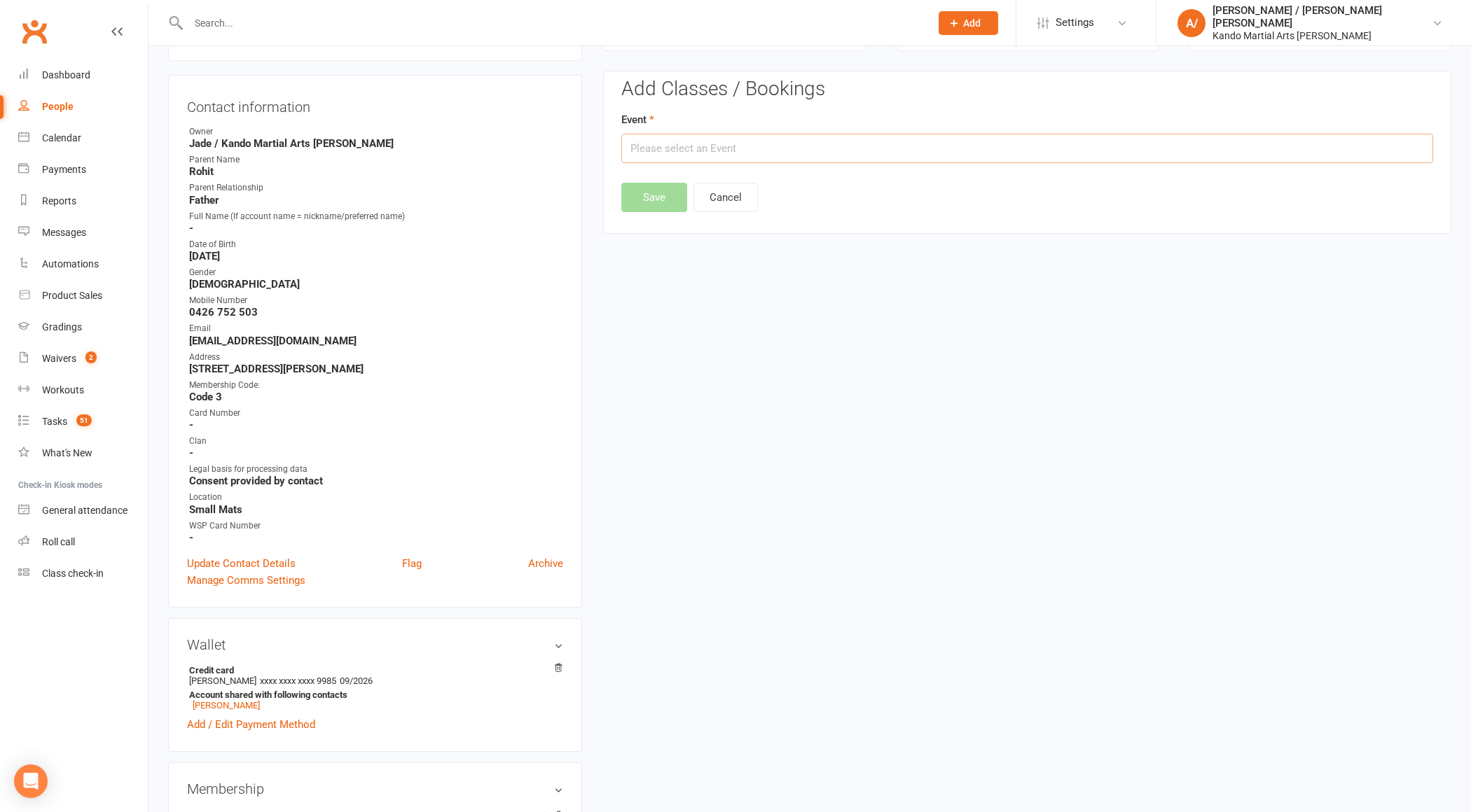
click at [706, 153] on input "text" at bounding box center [1026, 148] width 812 height 30
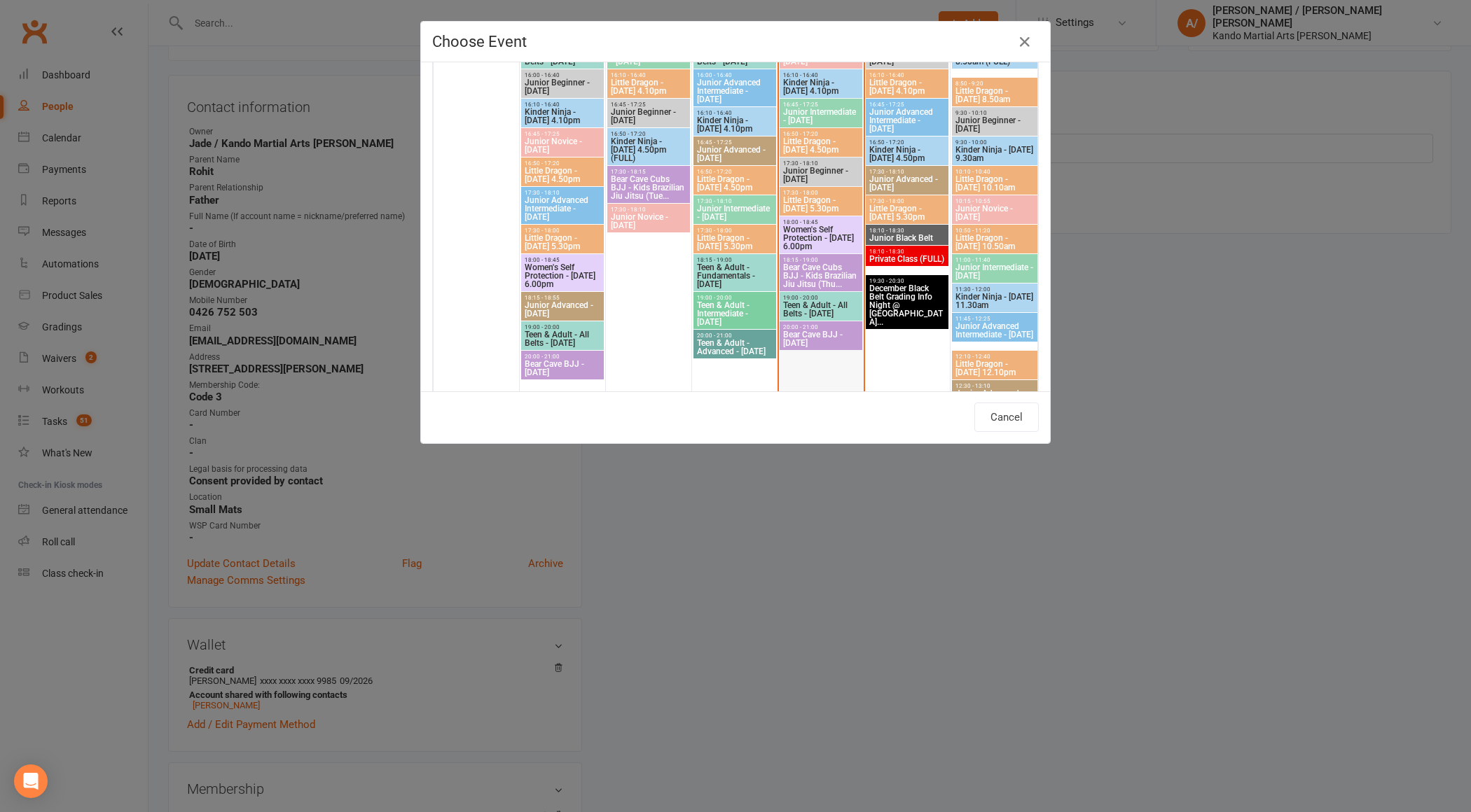
scroll to position [606, 0]
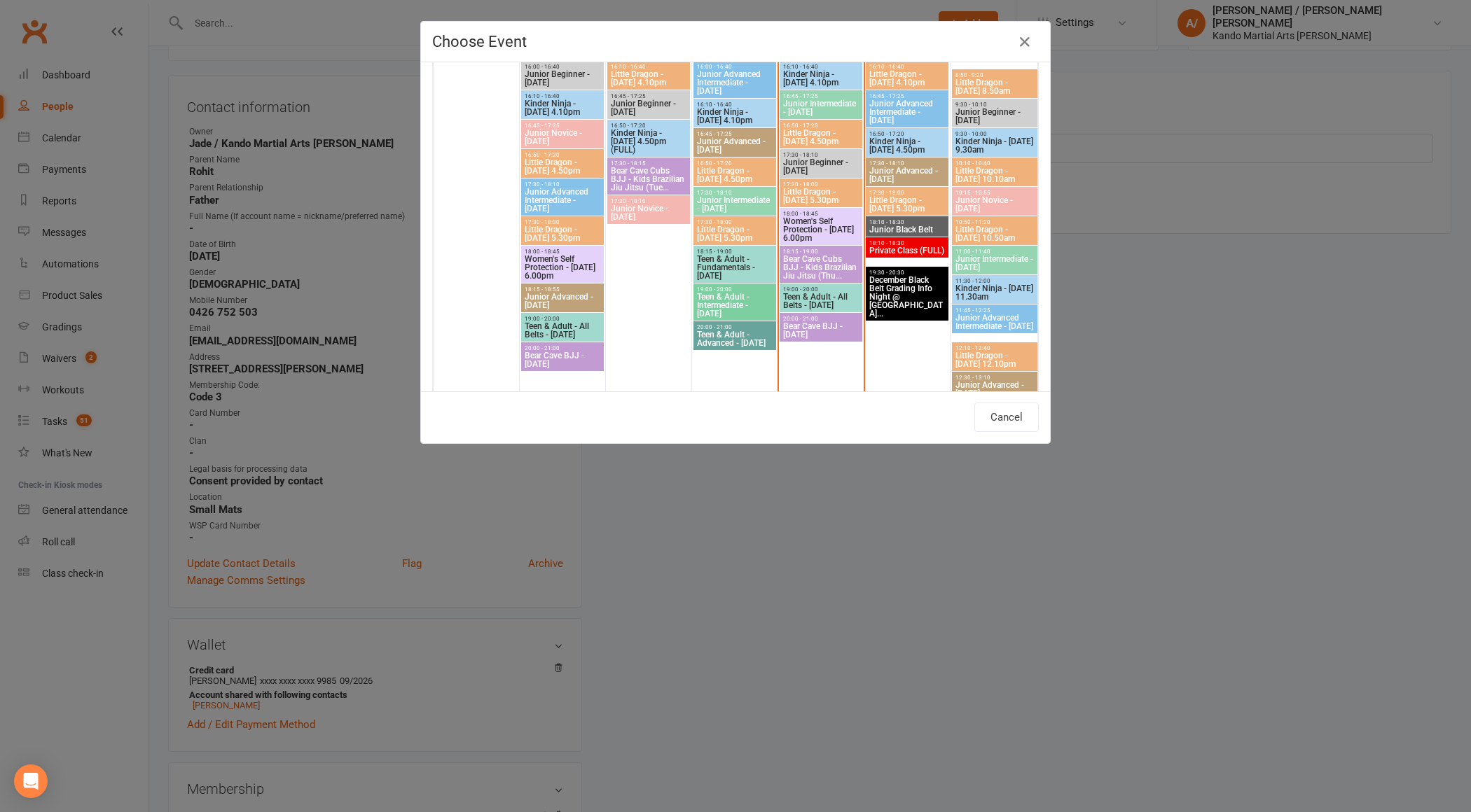
click at [822, 196] on span "Little Dragon - Thursday 5.30pm" at bounding box center [820, 196] width 77 height 17
type input "Little Dragon - Thursday 5.30pm - Sep 11, 2025 5:30:00 PM"
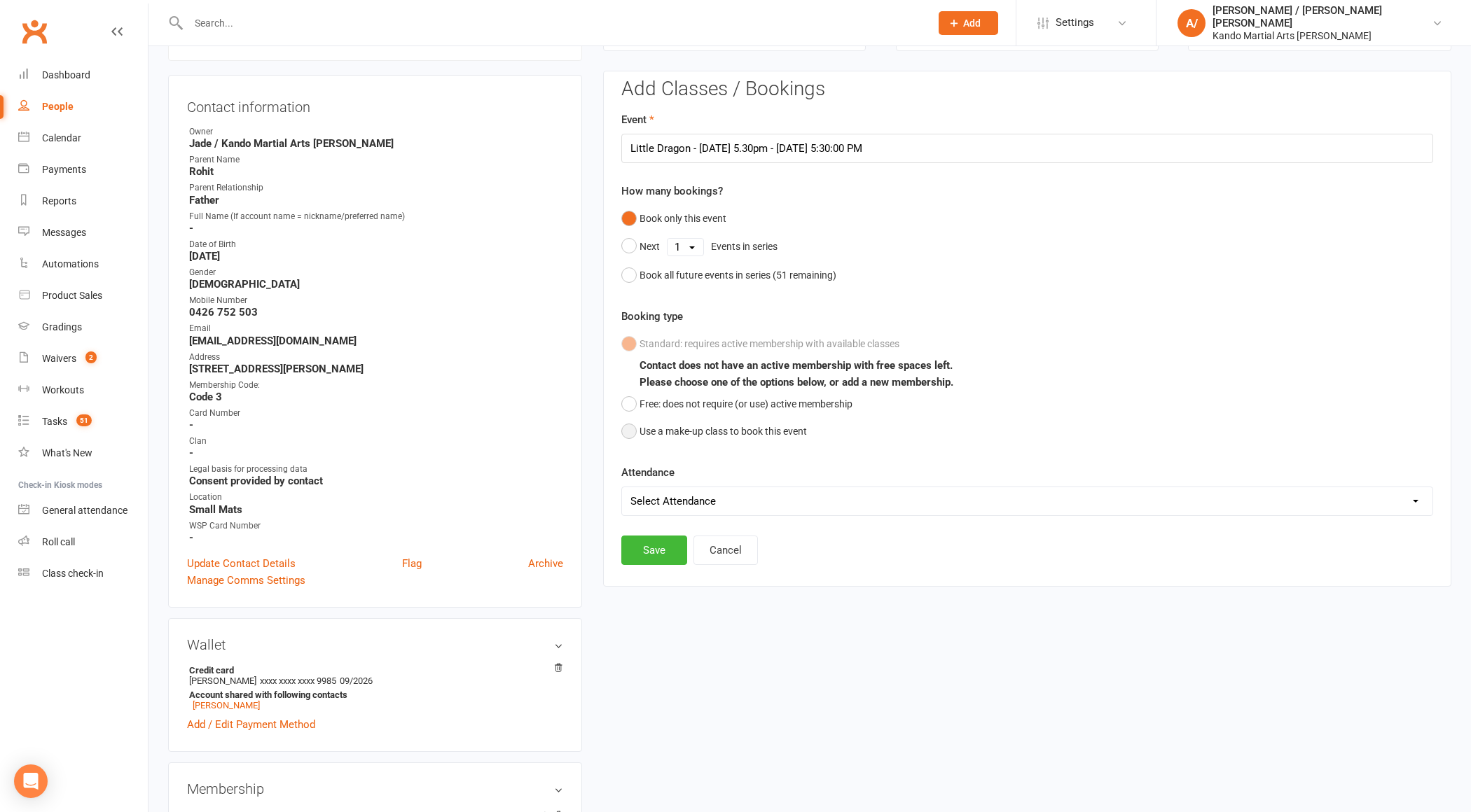
click at [664, 429] on button "Use a make-up class to book this event" at bounding box center [714, 432] width 186 height 27
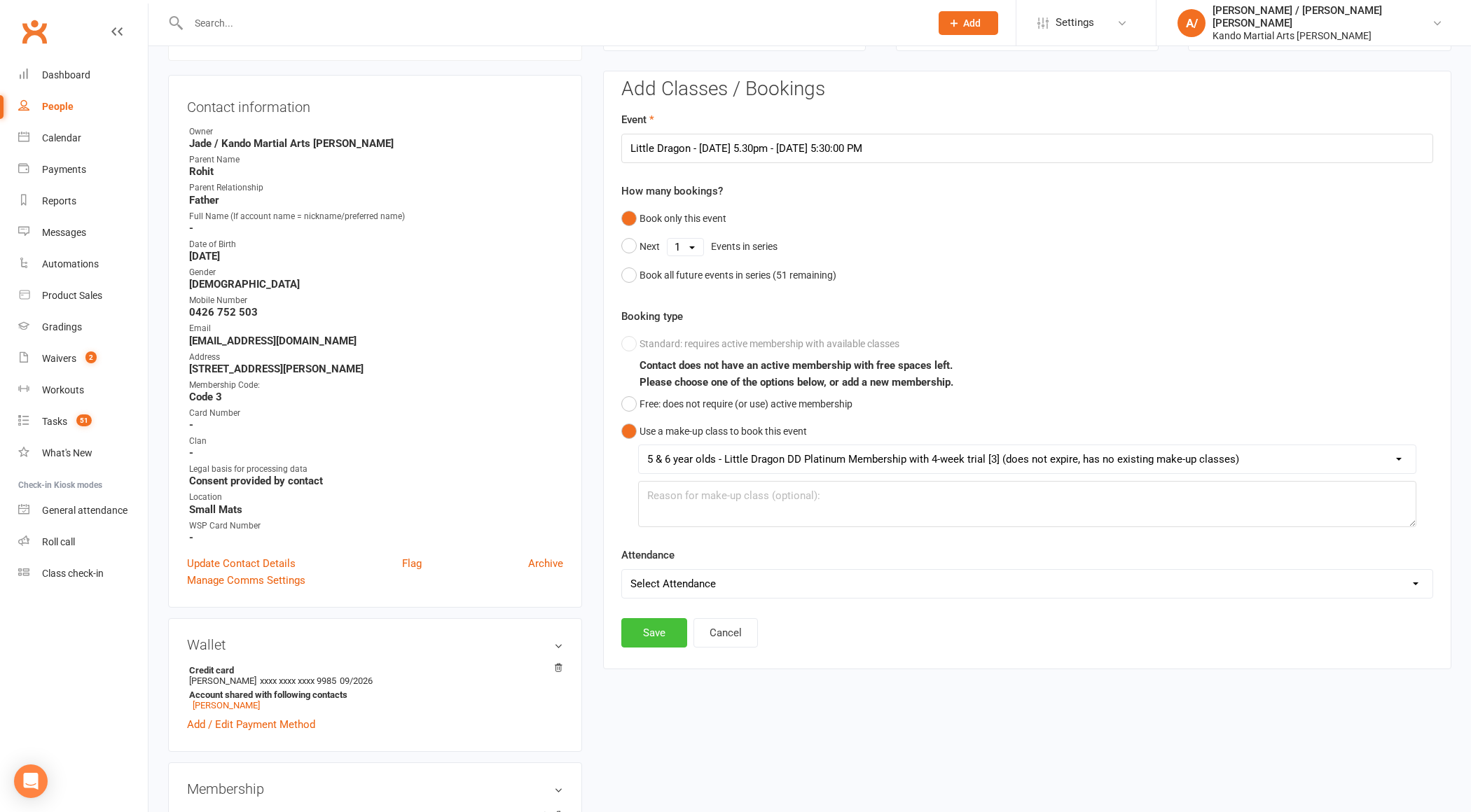
click at [643, 629] on button "Save" at bounding box center [653, 633] width 66 height 30
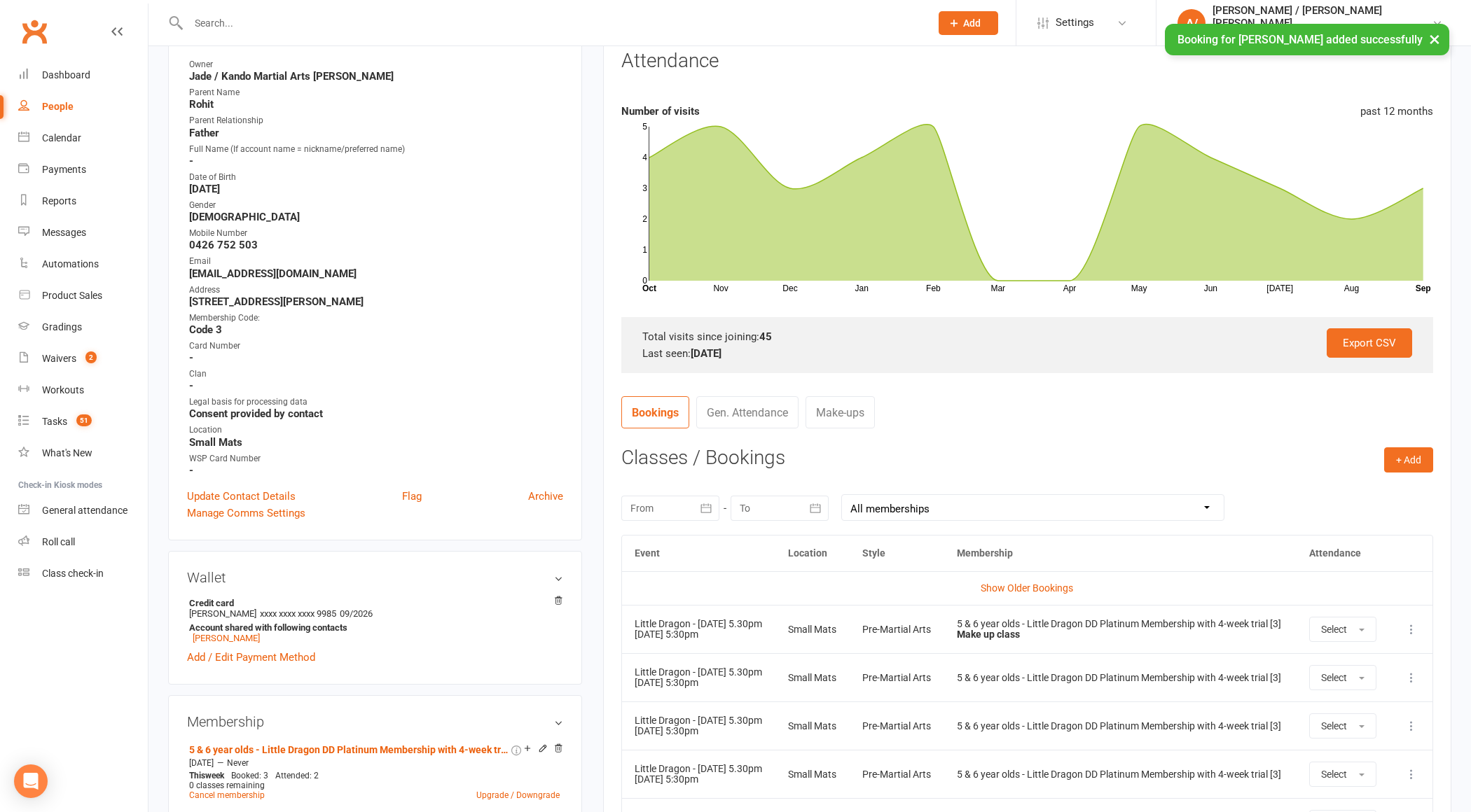
scroll to position [0, 0]
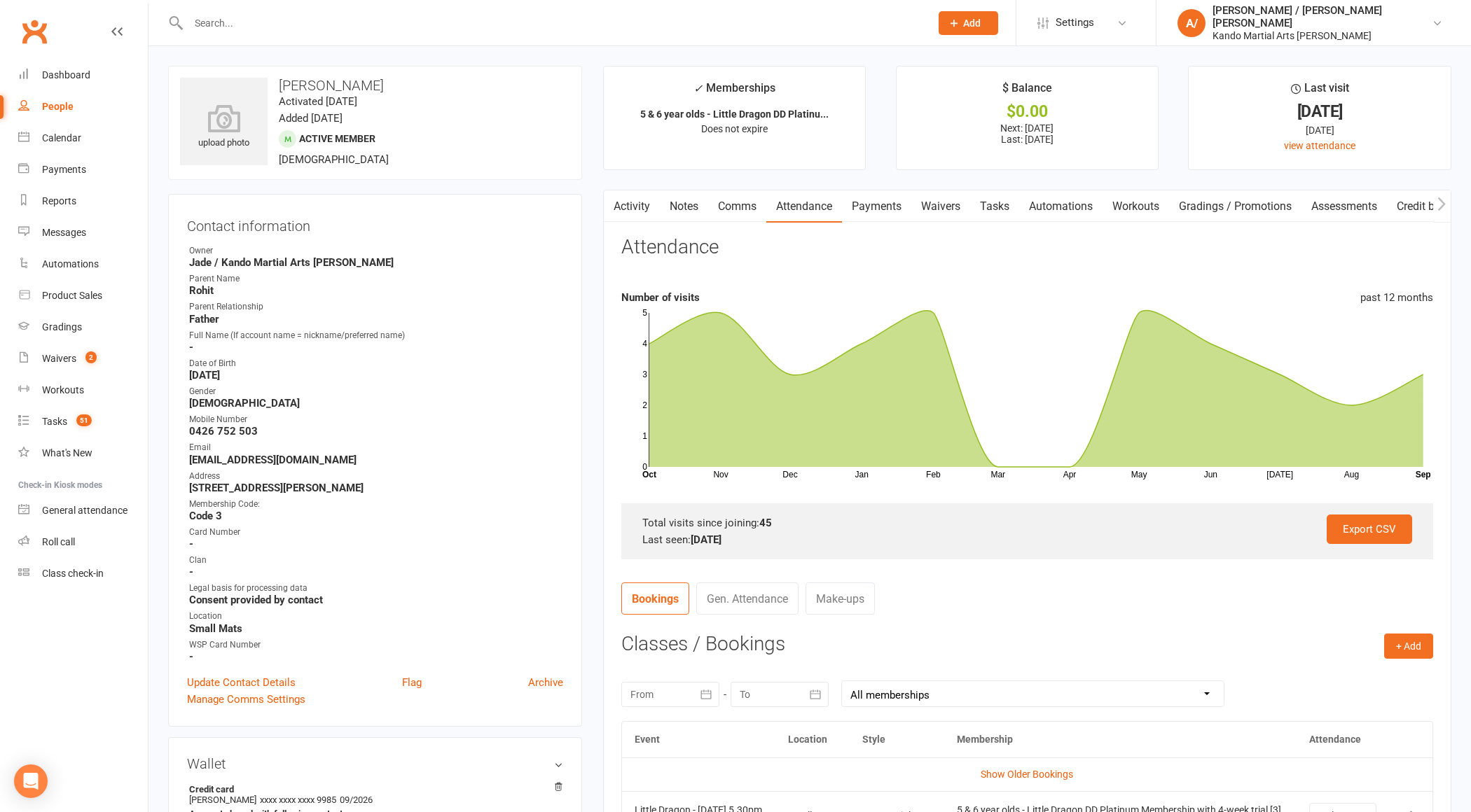
click at [213, 23] on input "text" at bounding box center [551, 22] width 736 height 19
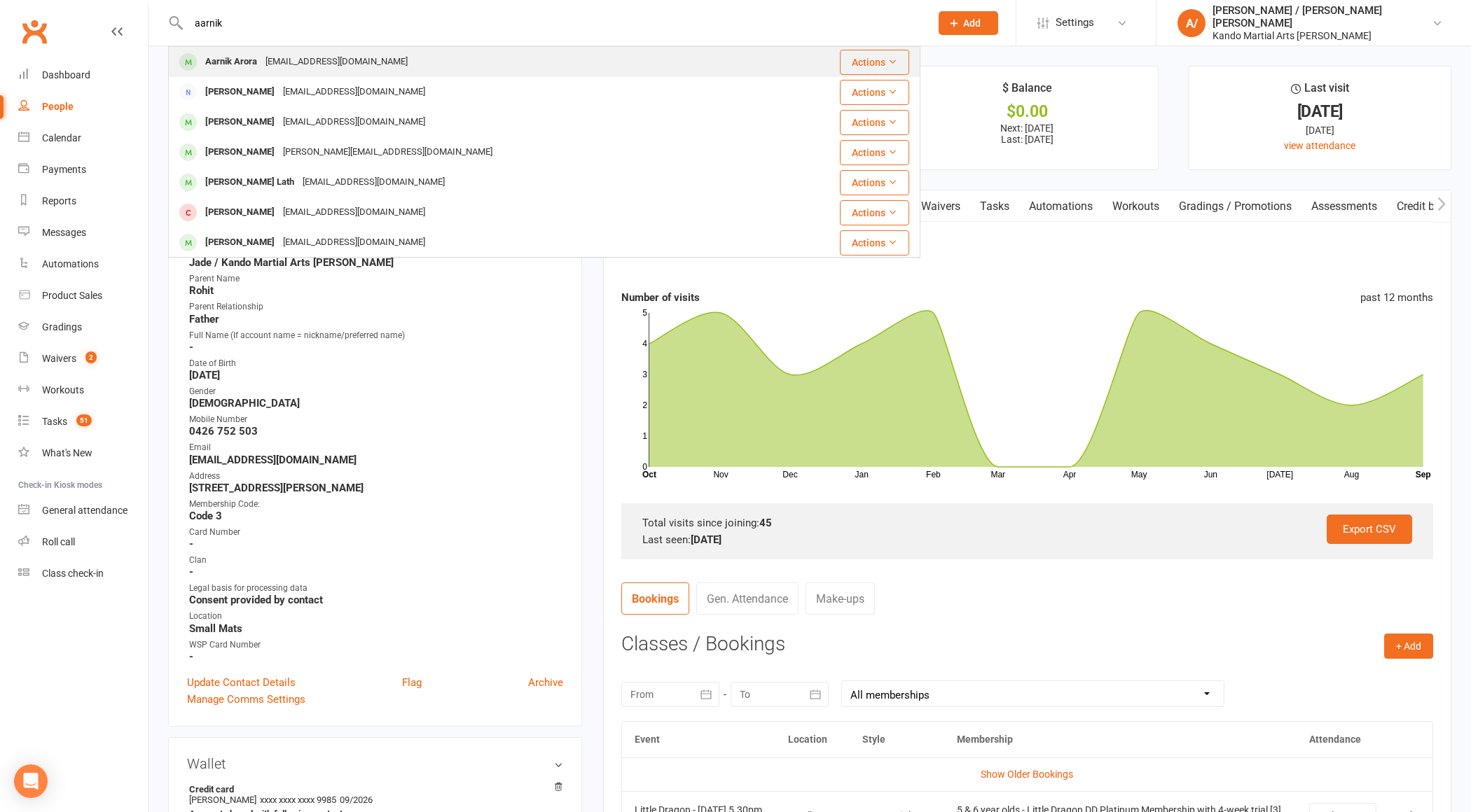
type input "aarnik"
click at [226, 62] on div "Aarnik Arora" at bounding box center [231, 62] width 60 height 20
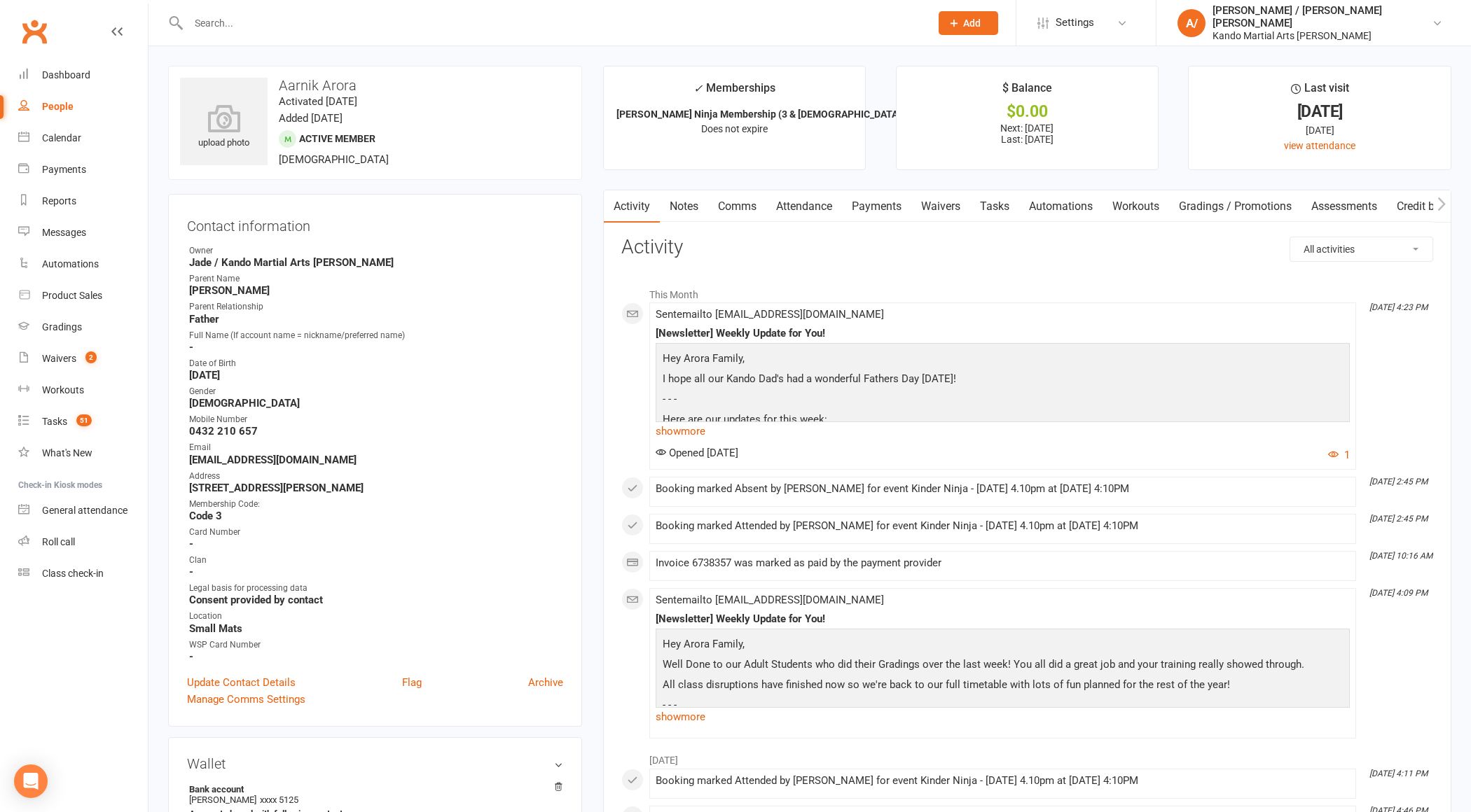
click at [816, 204] on link "Attendance" at bounding box center [805, 206] width 76 height 32
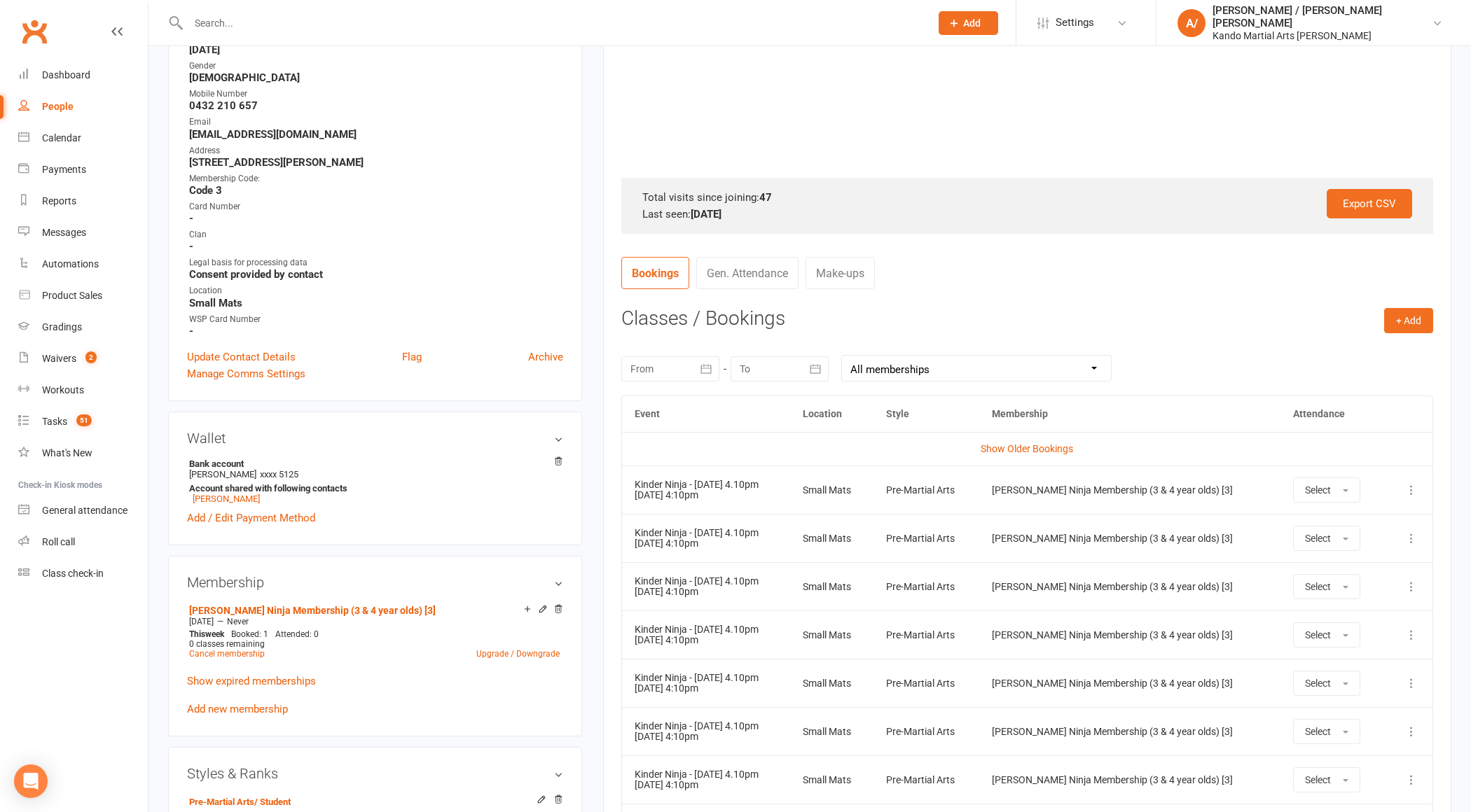
scroll to position [345, 0]
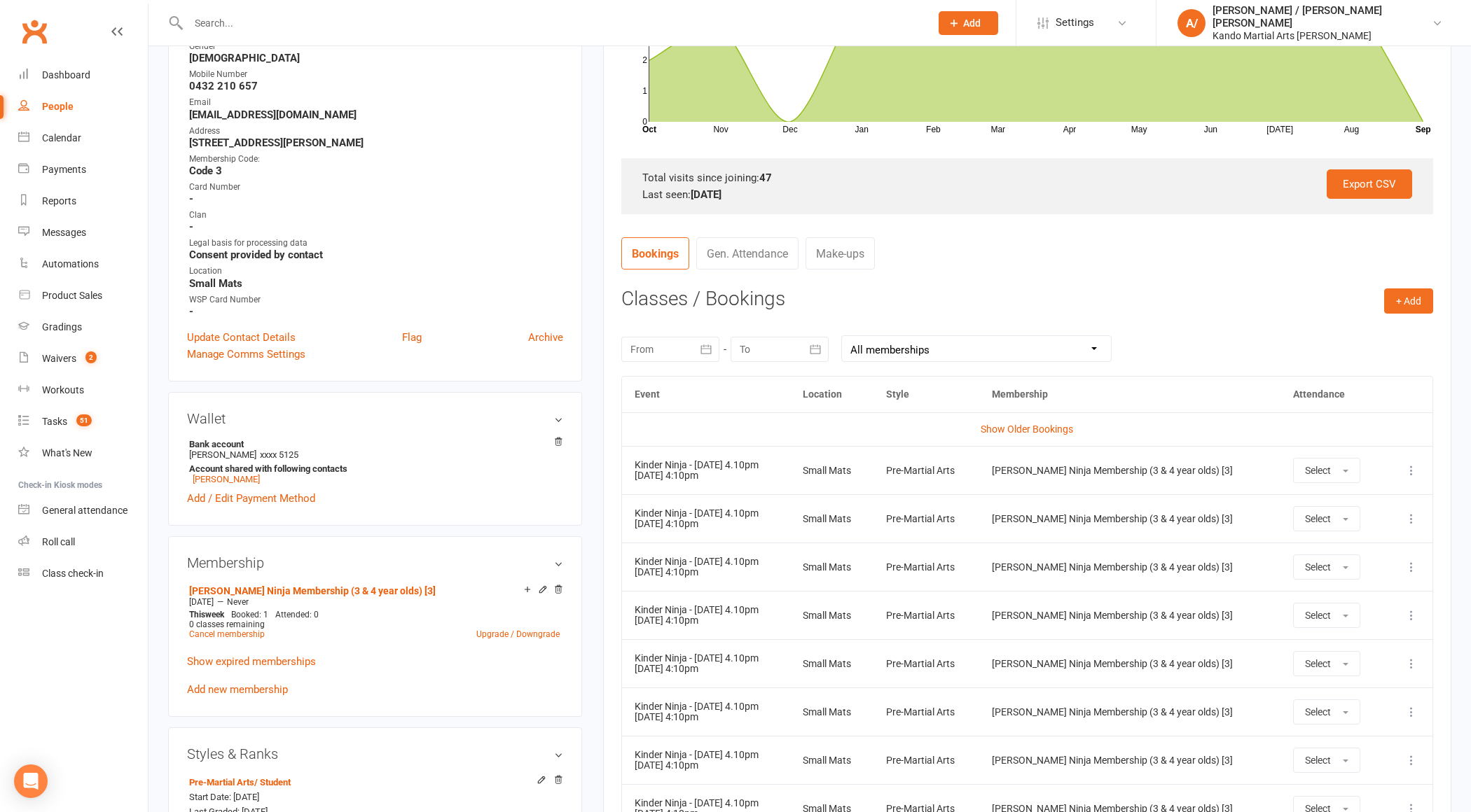
click at [695, 350] on button "button" at bounding box center [706, 349] width 25 height 25
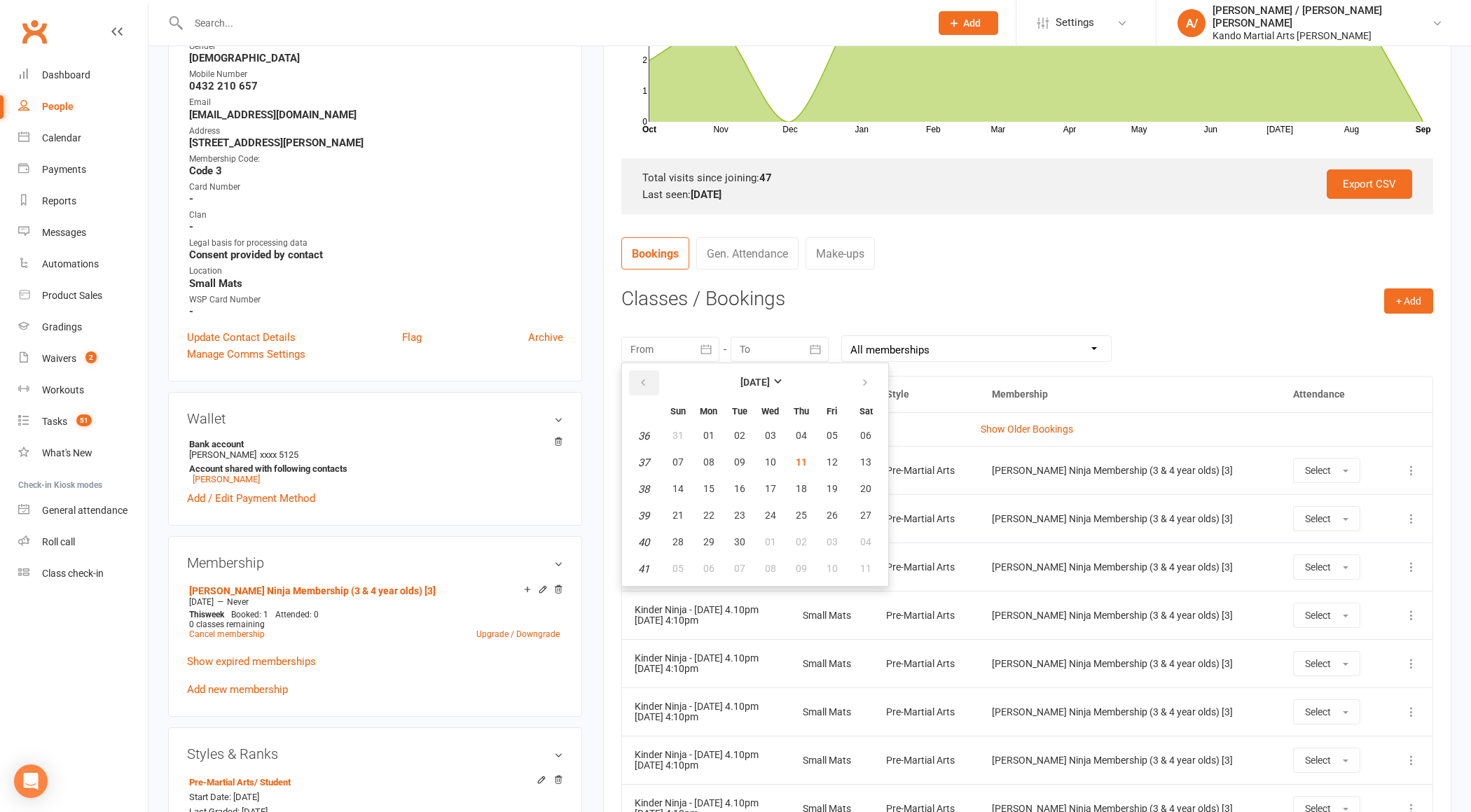
click at [647, 379] on icon "button" at bounding box center [643, 383] width 10 height 11
click at [799, 520] on button "21" at bounding box center [802, 516] width 30 height 25
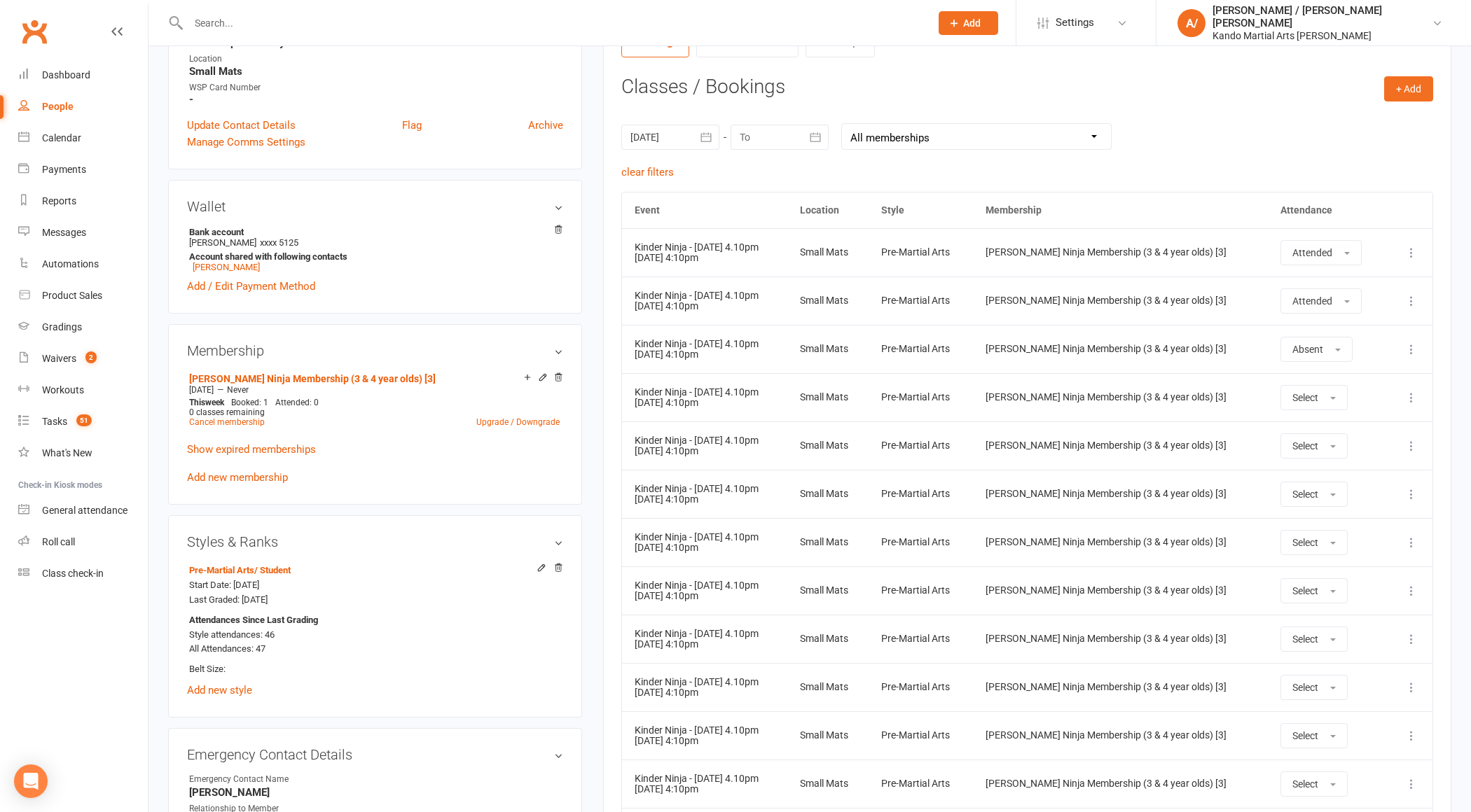
scroll to position [565, 0]
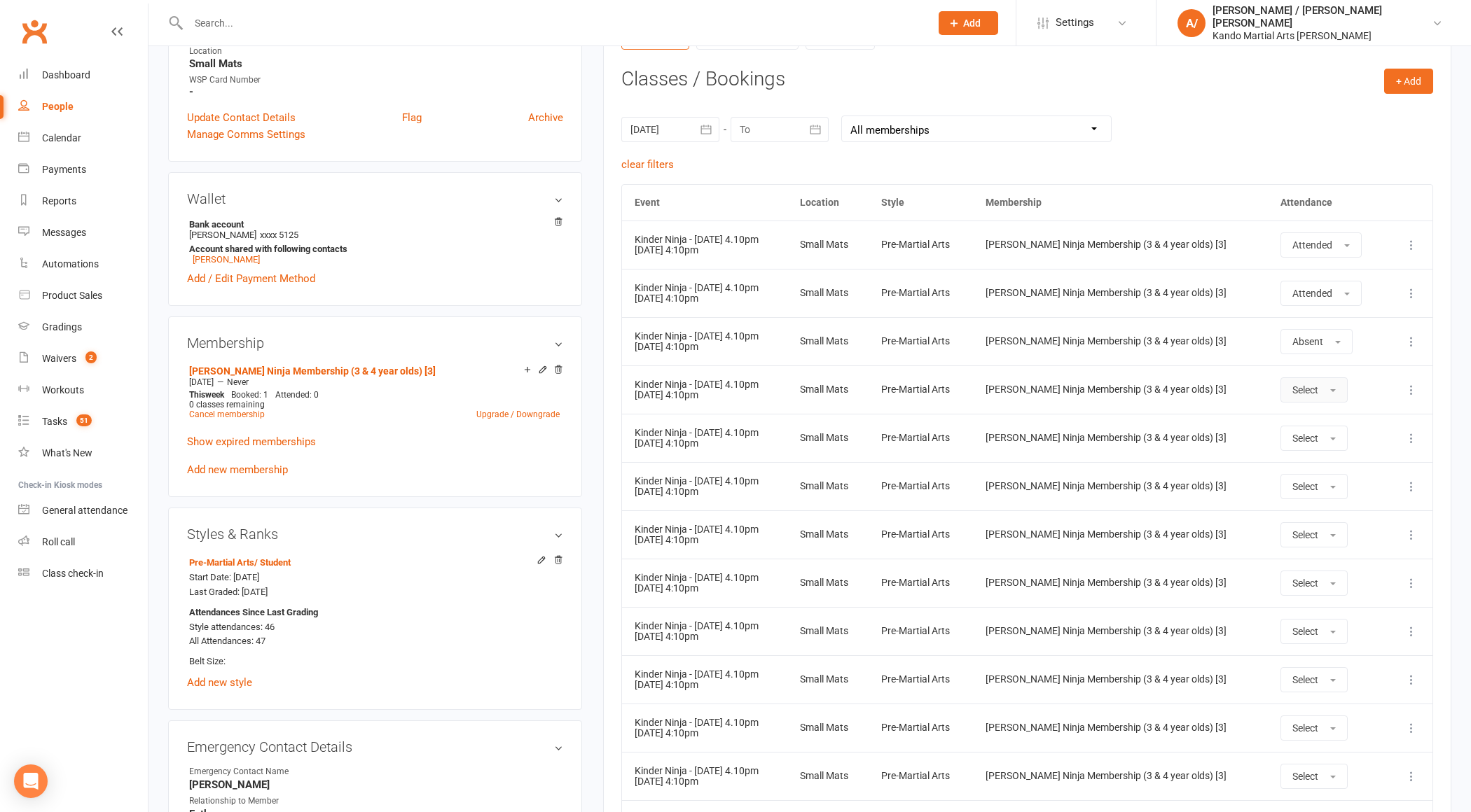
click at [1312, 393] on button "Select" at bounding box center [1314, 390] width 67 height 25
click at [1310, 444] on span "Absent" at bounding box center [1308, 450] width 32 height 13
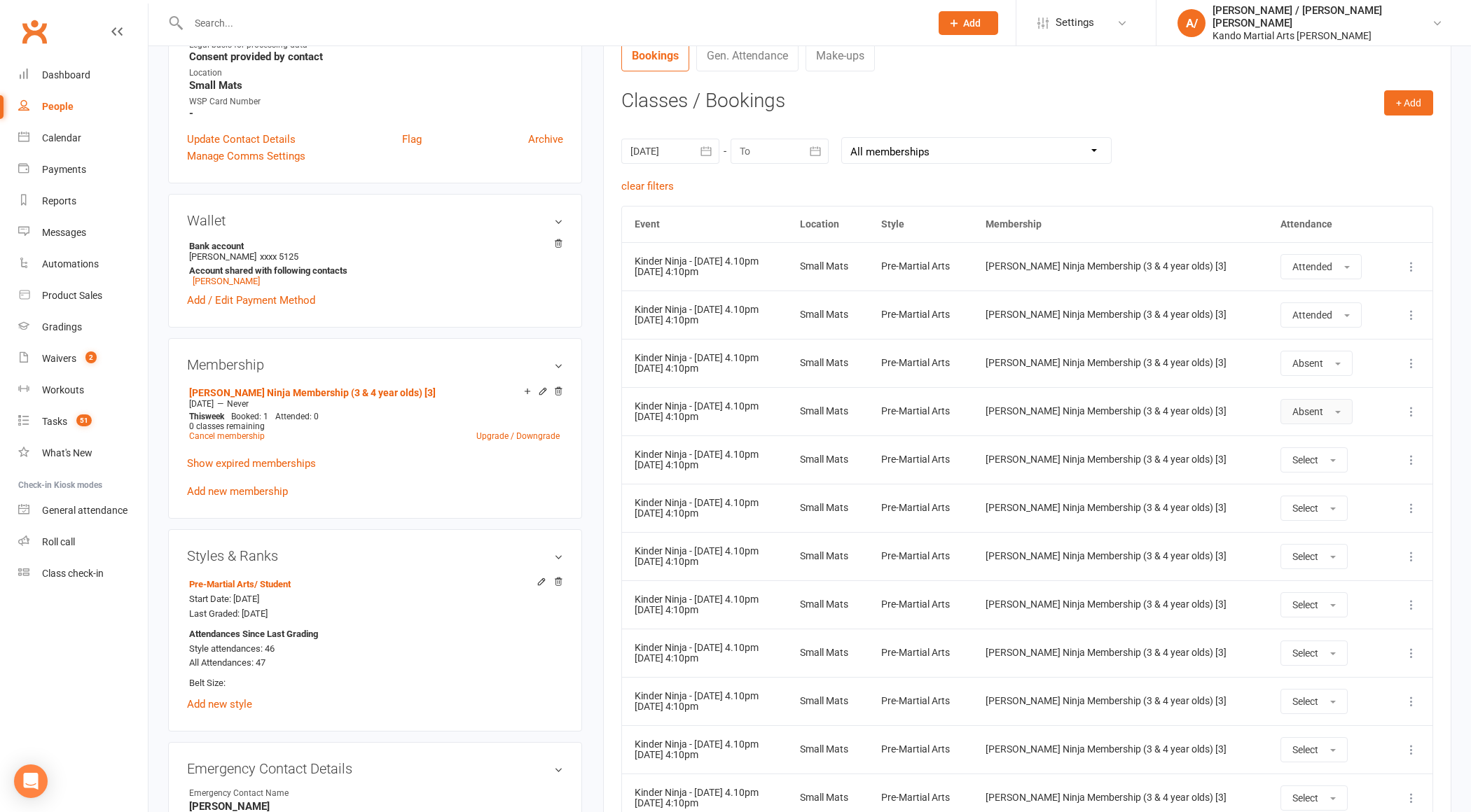
scroll to position [539, 0]
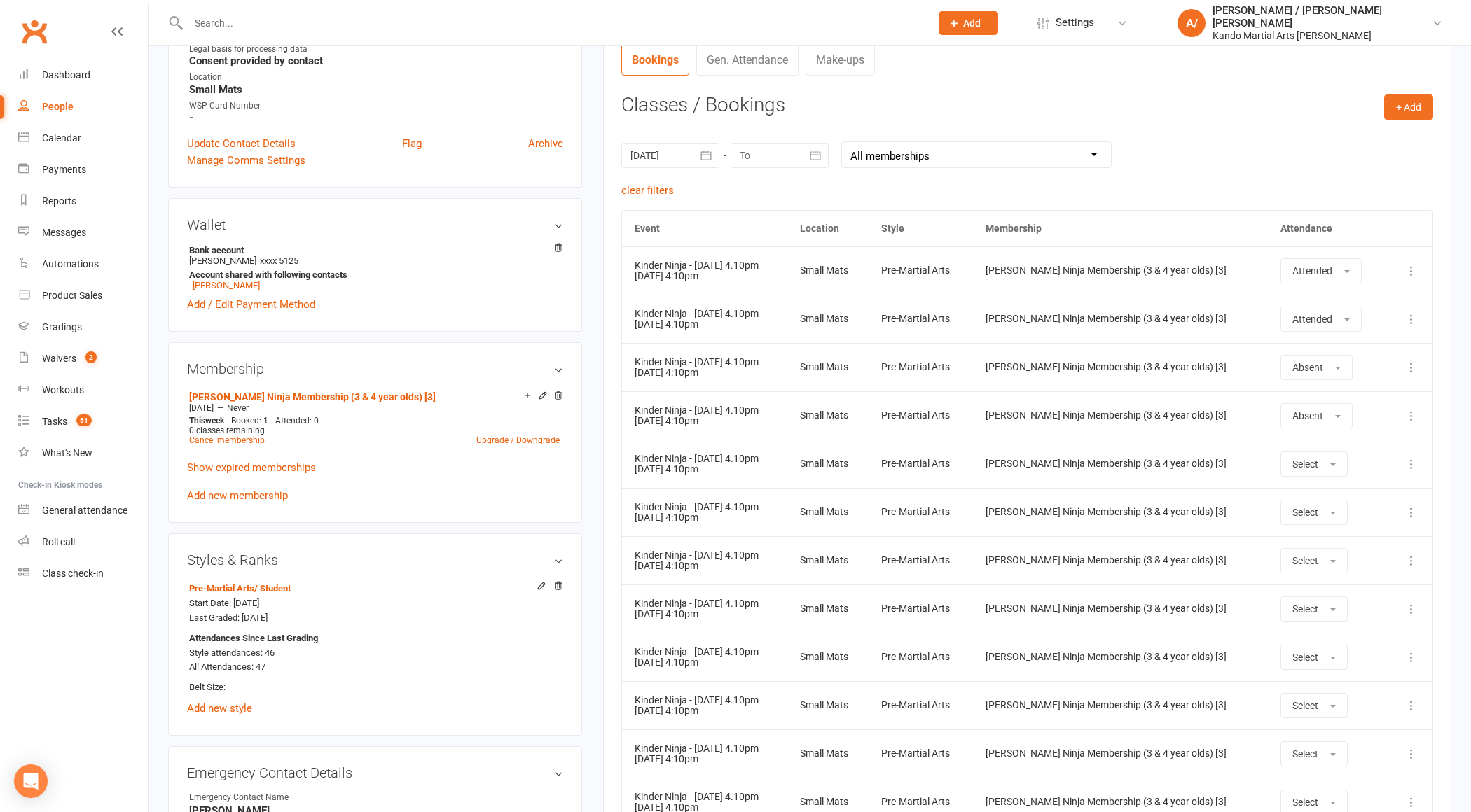
click at [703, 154] on icon "button" at bounding box center [705, 155] width 14 height 14
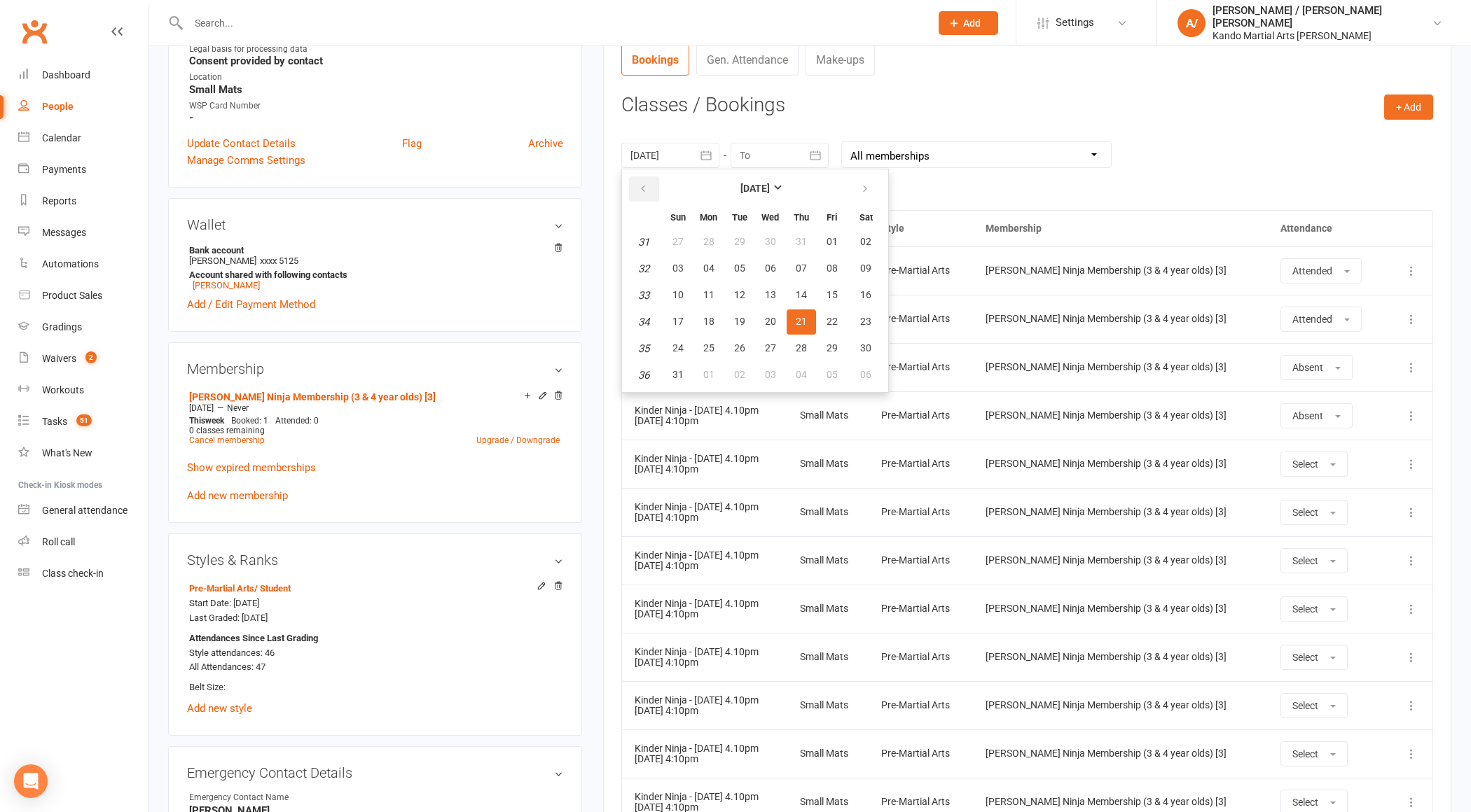
click at [636, 187] on button "button" at bounding box center [644, 188] width 30 height 25
click at [748, 241] on button "01" at bounding box center [740, 242] width 30 height 25
type input "01 Jul 2025"
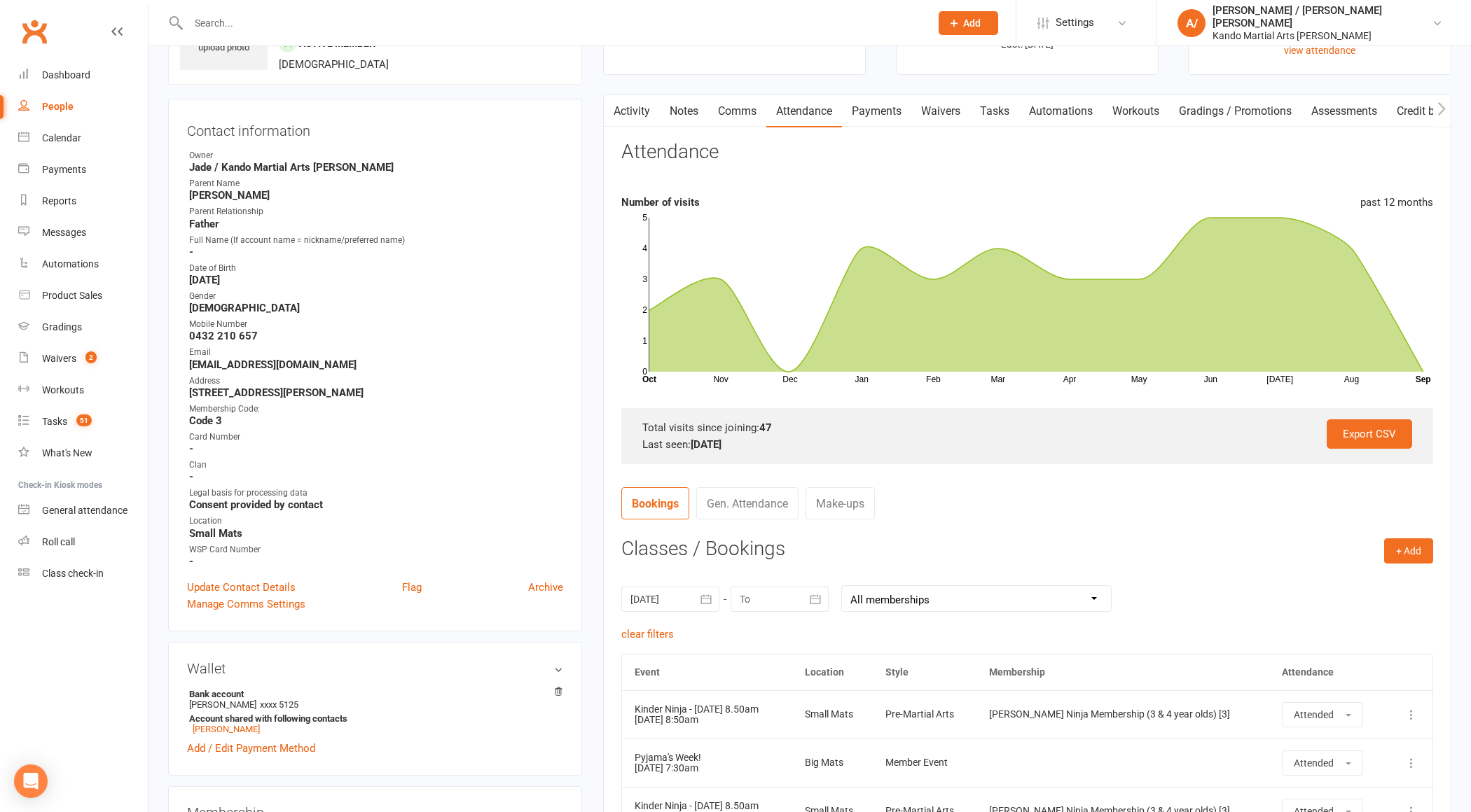
scroll to position [0, 0]
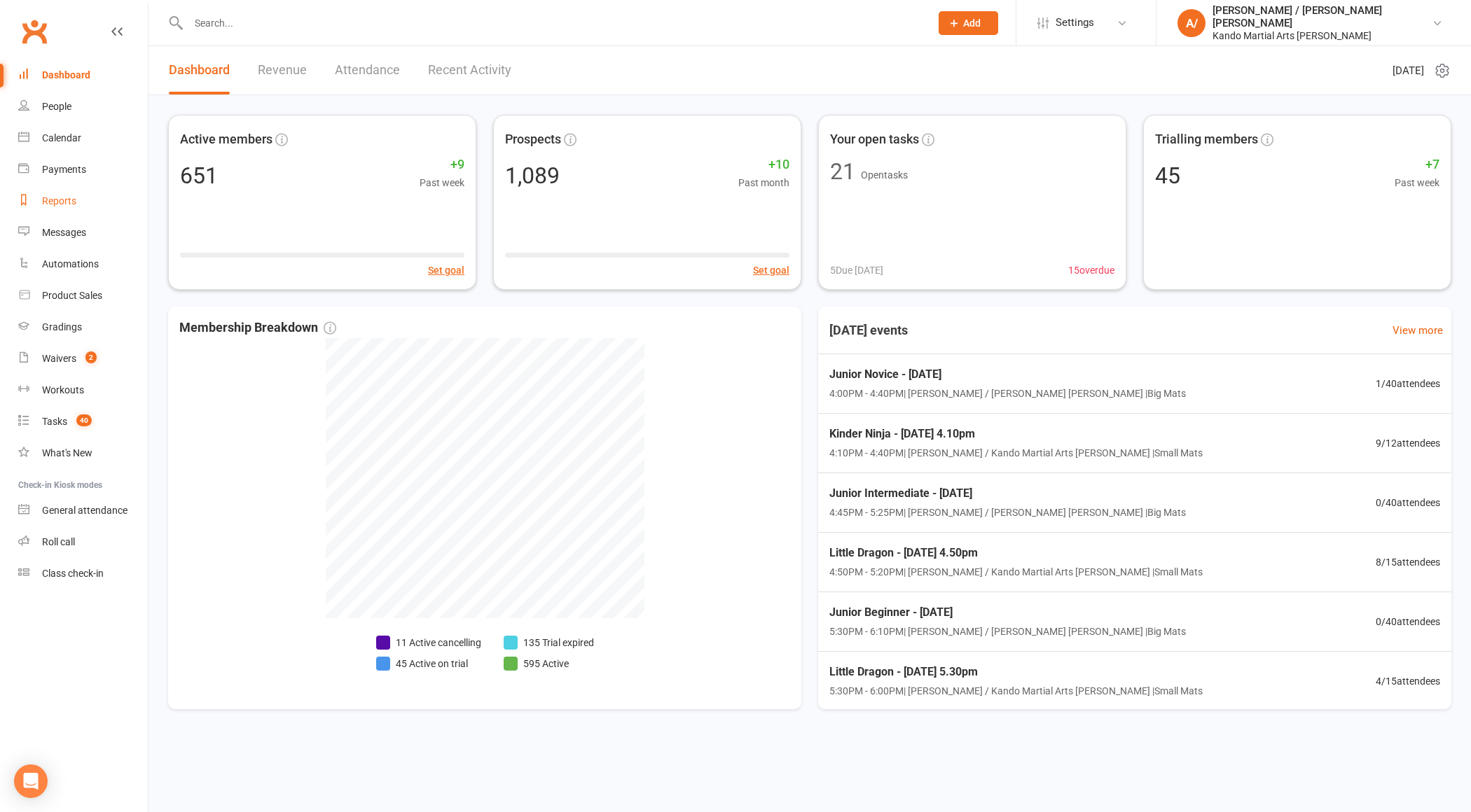
click at [66, 196] on div "Reports" at bounding box center [58, 201] width 34 height 11
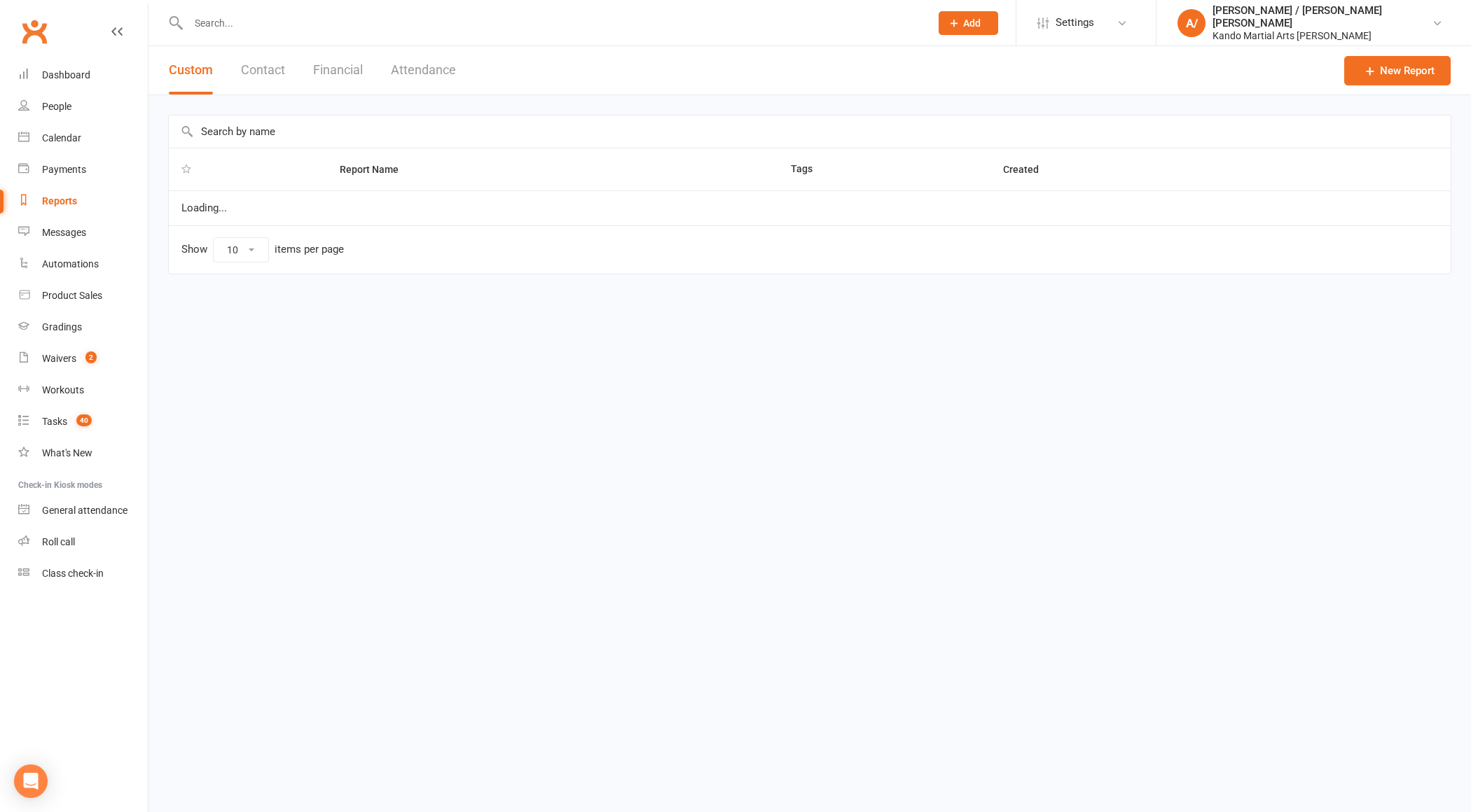
select select "100"
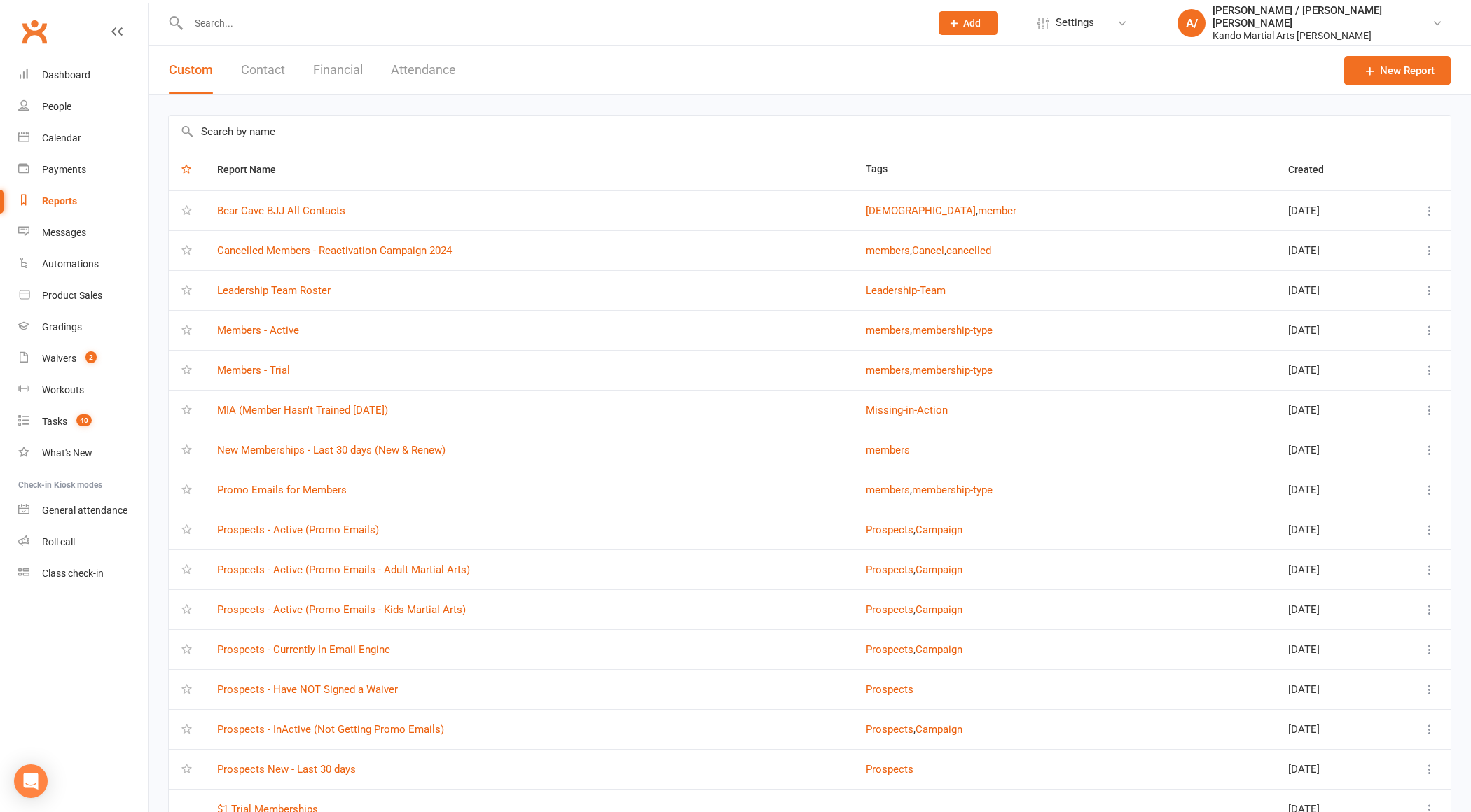
click at [284, 135] on input "text" at bounding box center [809, 132] width 1282 height 32
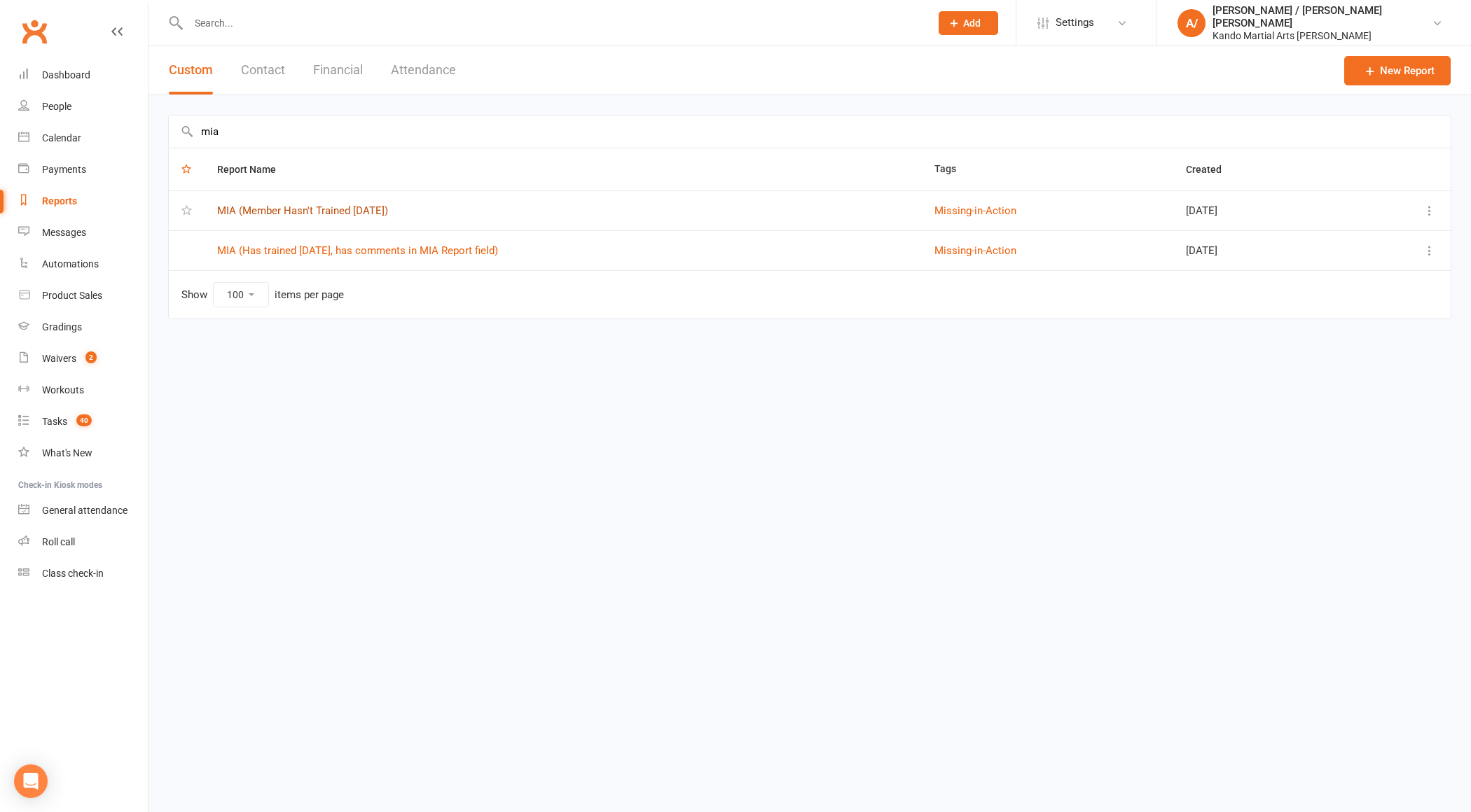
type input "mia"
click at [313, 209] on link "MIA (Member Hasn't Trained [DATE])" at bounding box center [303, 211] width 171 height 13
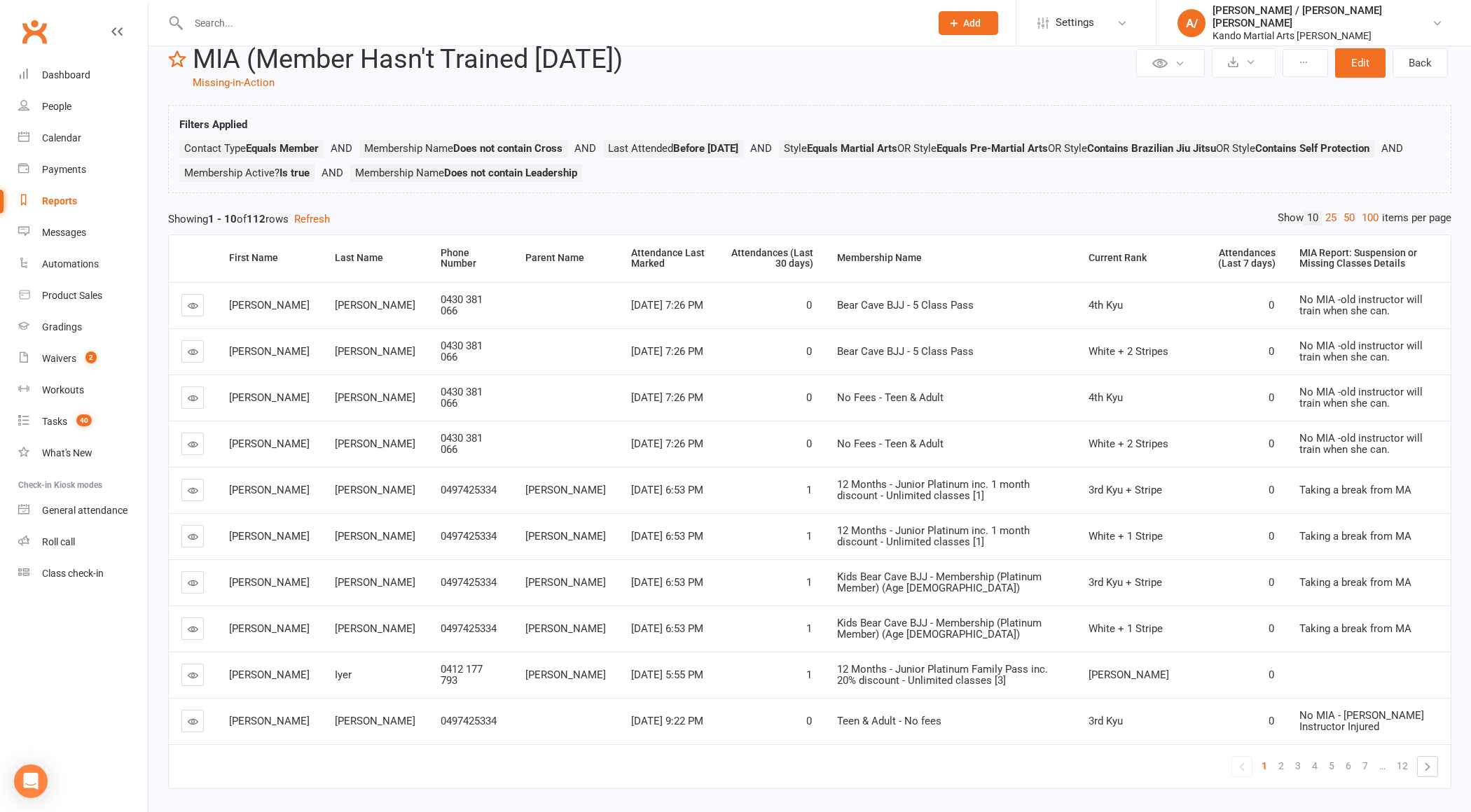
scroll to position [35, 0]
click at [1374, 215] on link "100" at bounding box center [1370, 215] width 24 height 15
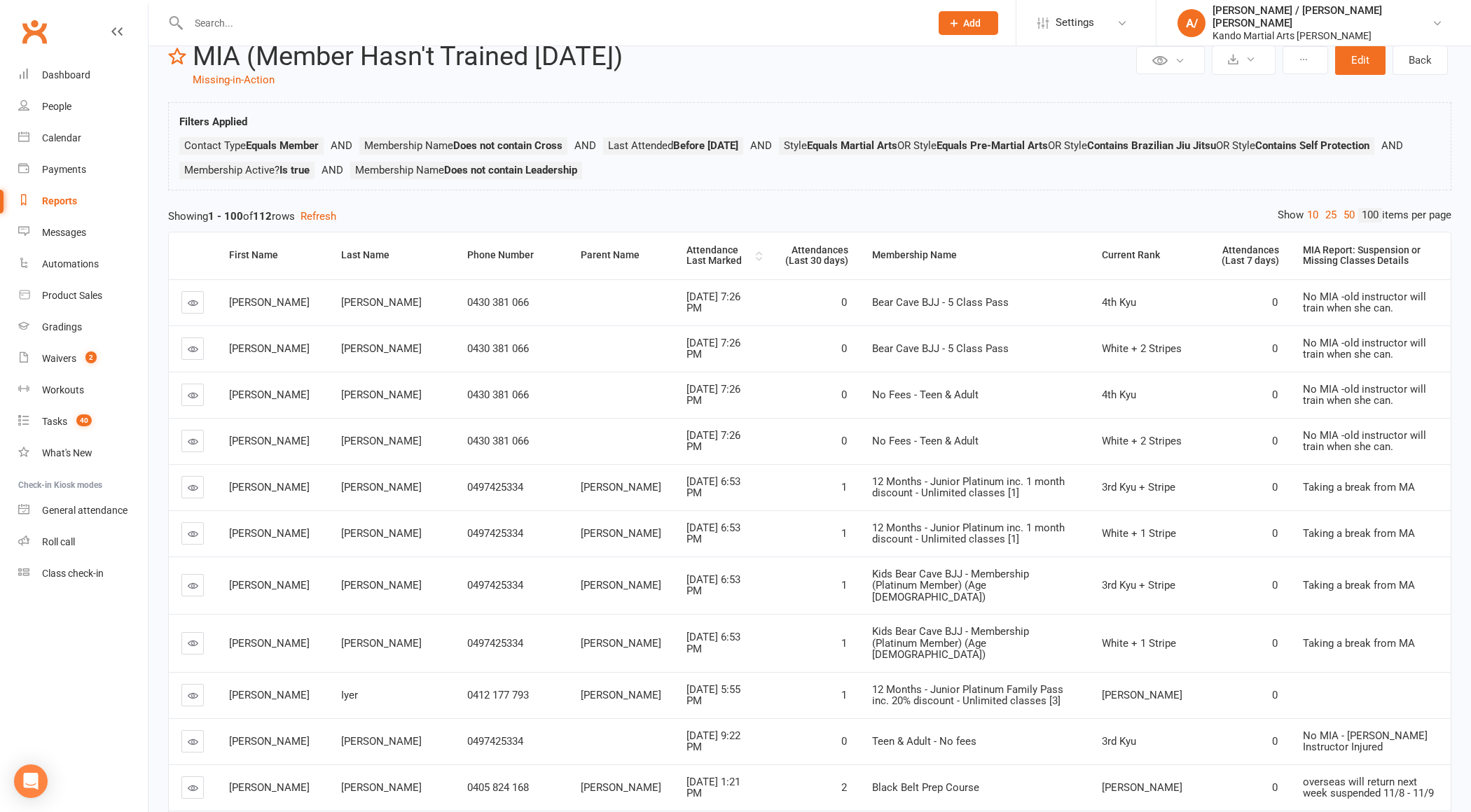
click at [687, 252] on div "Attendance Last Marked" at bounding box center [719, 255] width 66 height 21
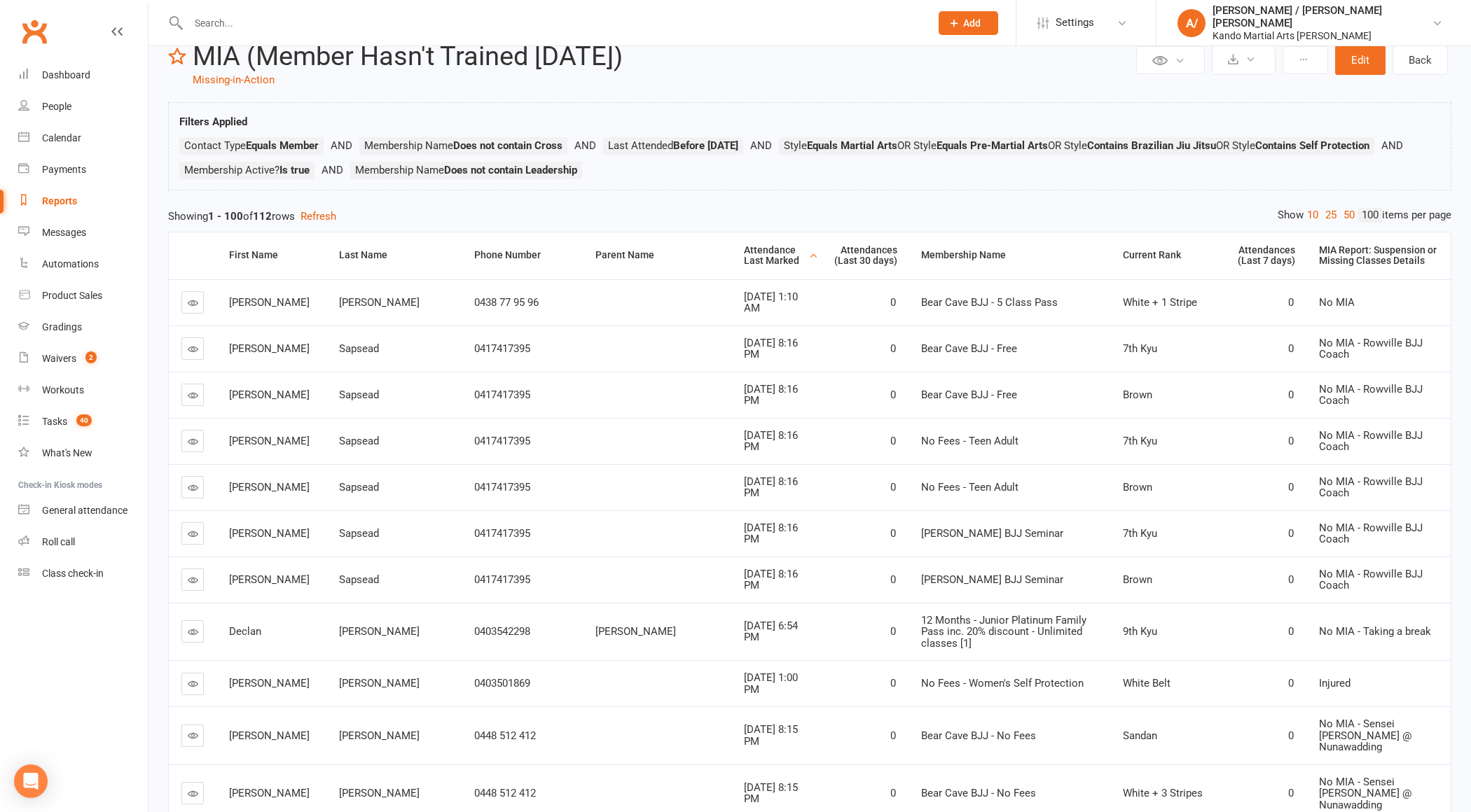
click at [744, 245] on div "Attendance Last Marked" at bounding box center [775, 255] width 61 height 21
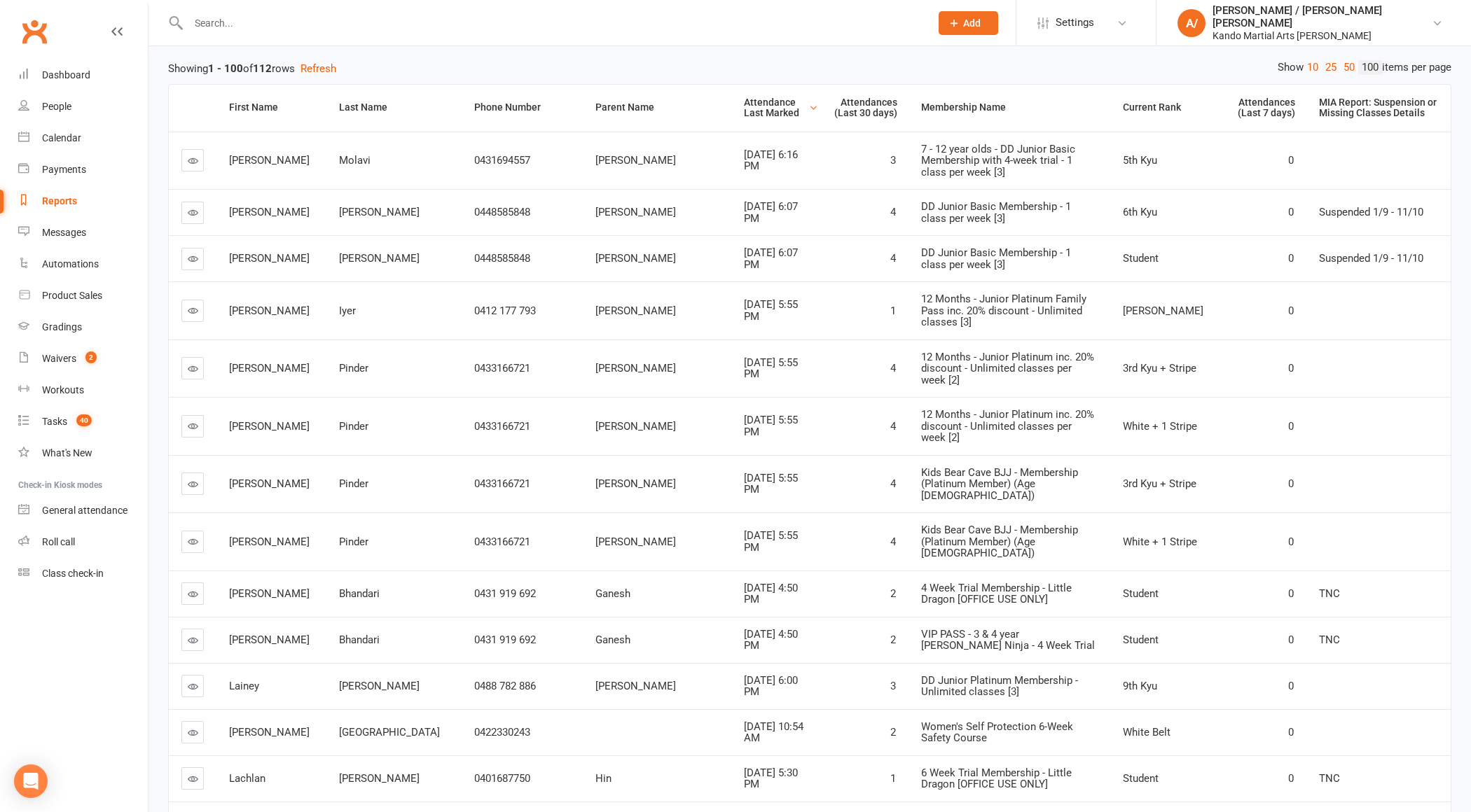
scroll to position [184, 0]
click at [193, 304] on icon at bounding box center [192, 309] width 10 height 10
click at [281, 25] on input "text" at bounding box center [551, 22] width 736 height 19
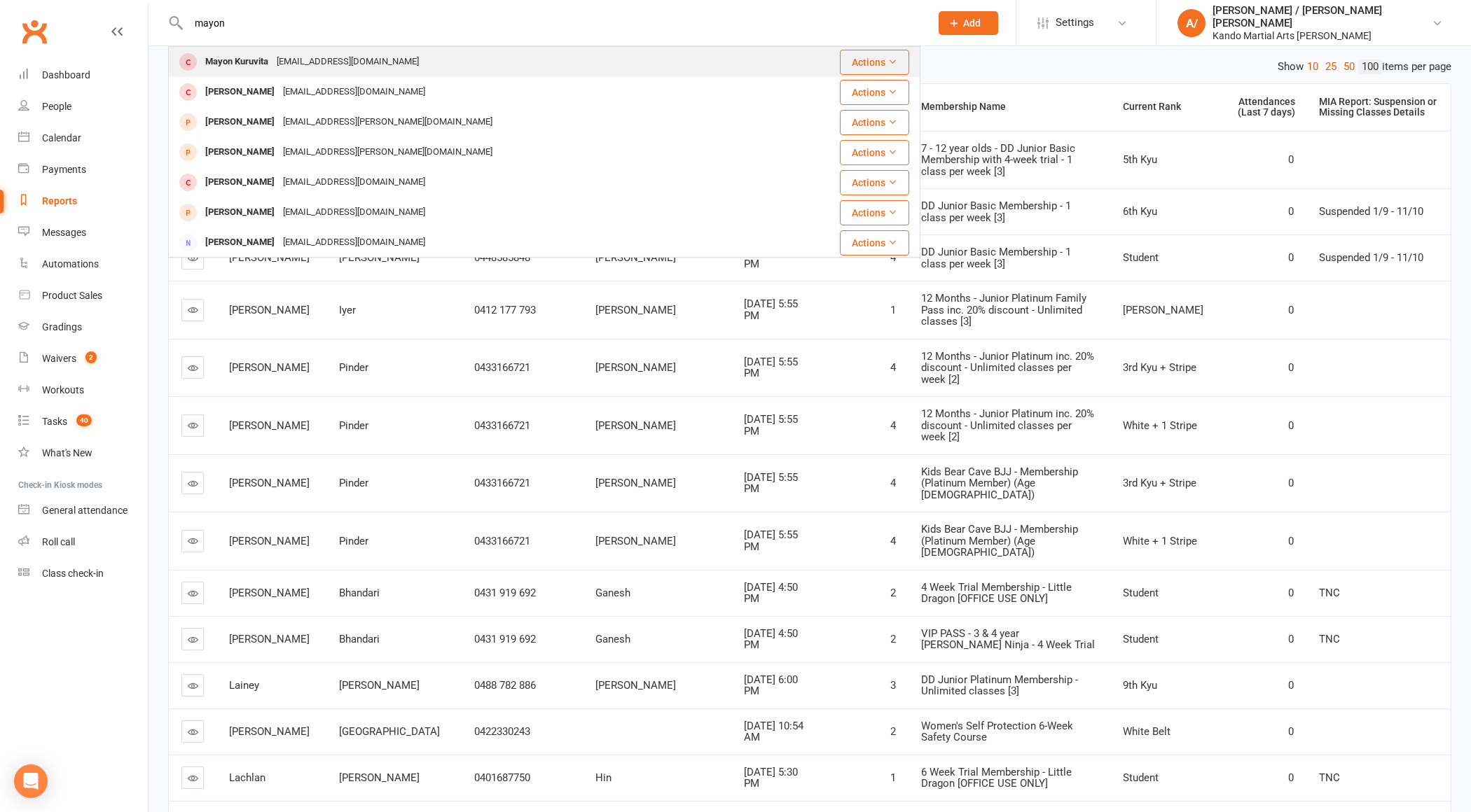
type input "mayon"
click at [275, 63] on div "[EMAIL_ADDRESS][DOMAIN_NAME]" at bounding box center [348, 62] width 150 height 20
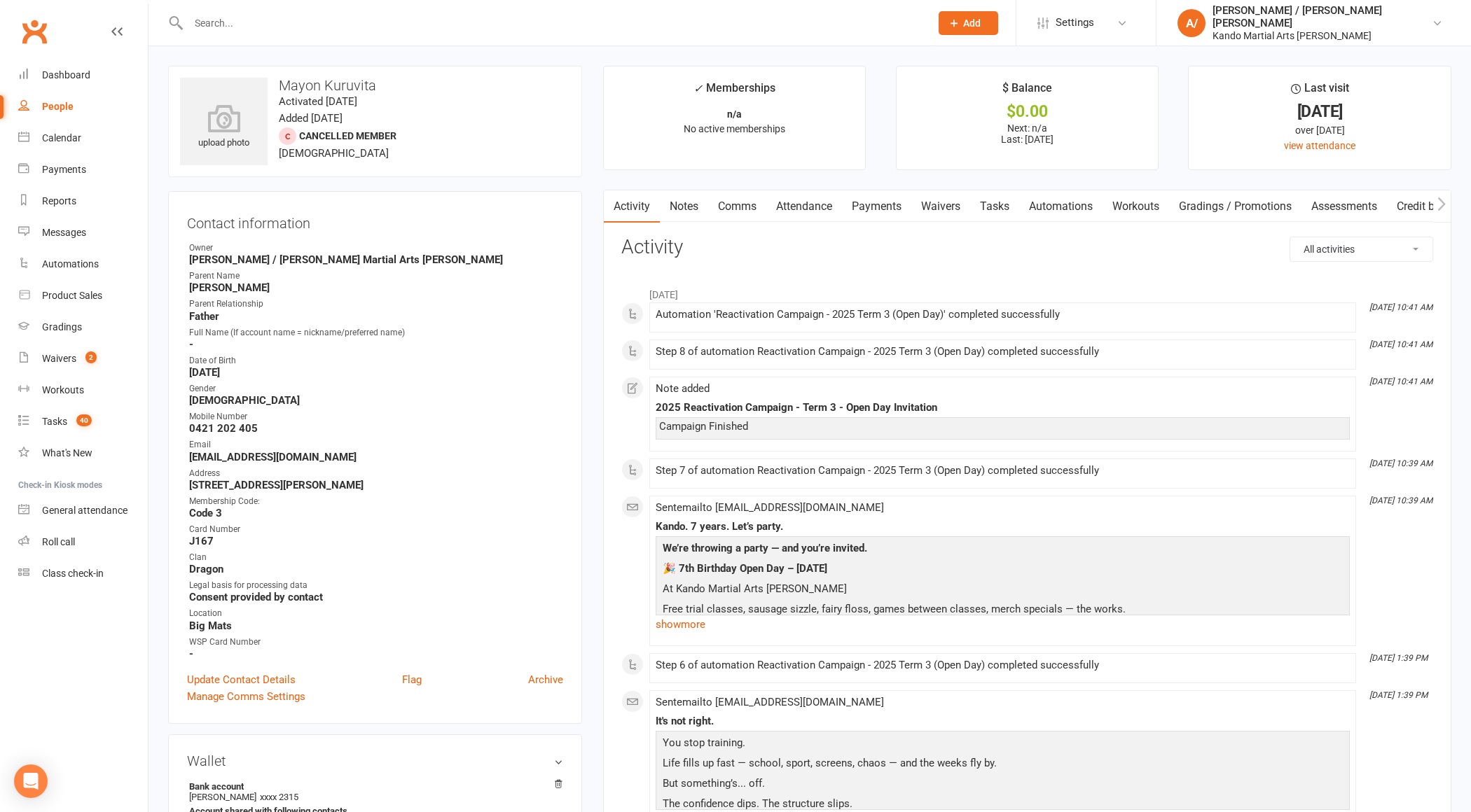
click at [272, 29] on input "text" at bounding box center [551, 22] width 736 height 19
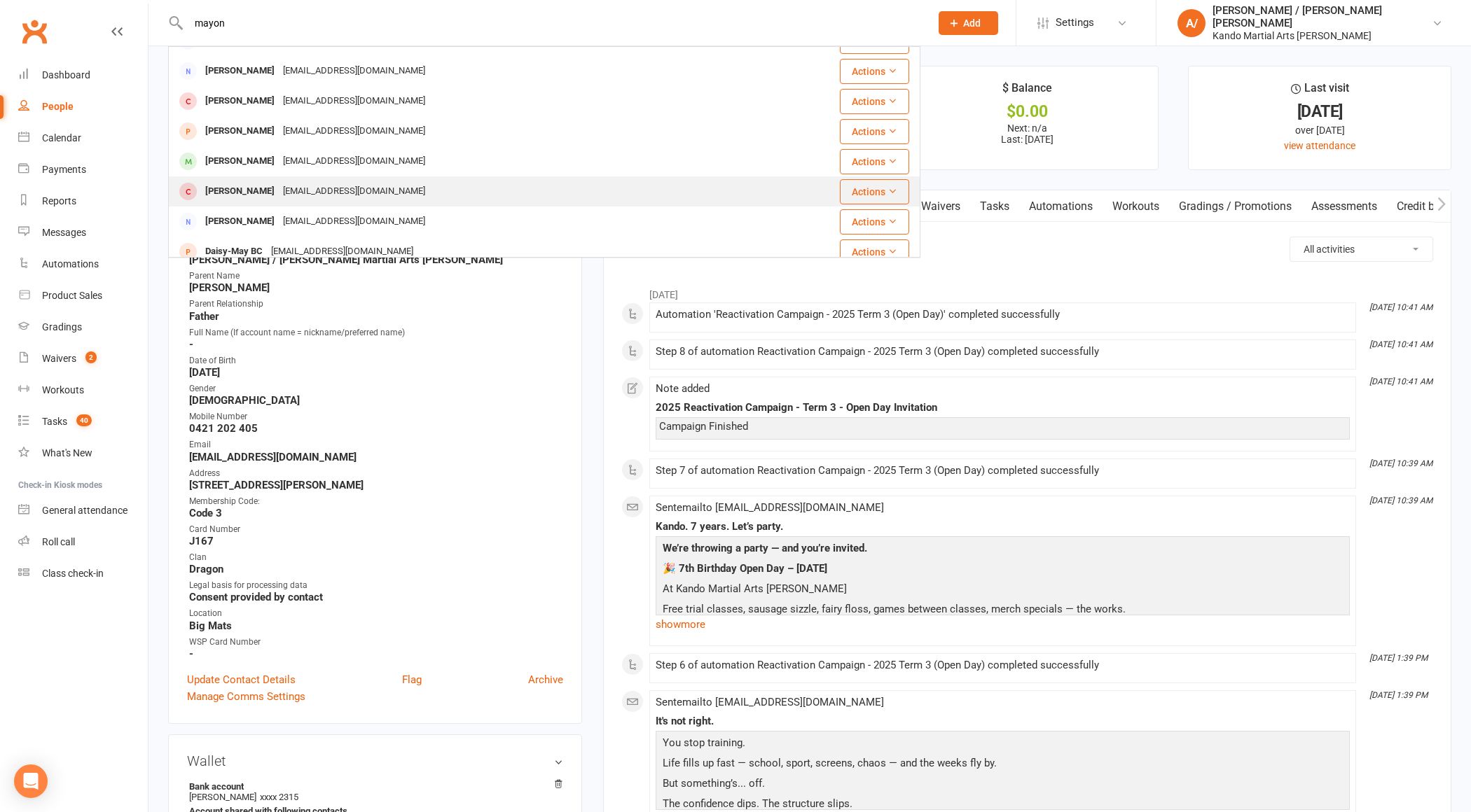
scroll to position [391, 0]
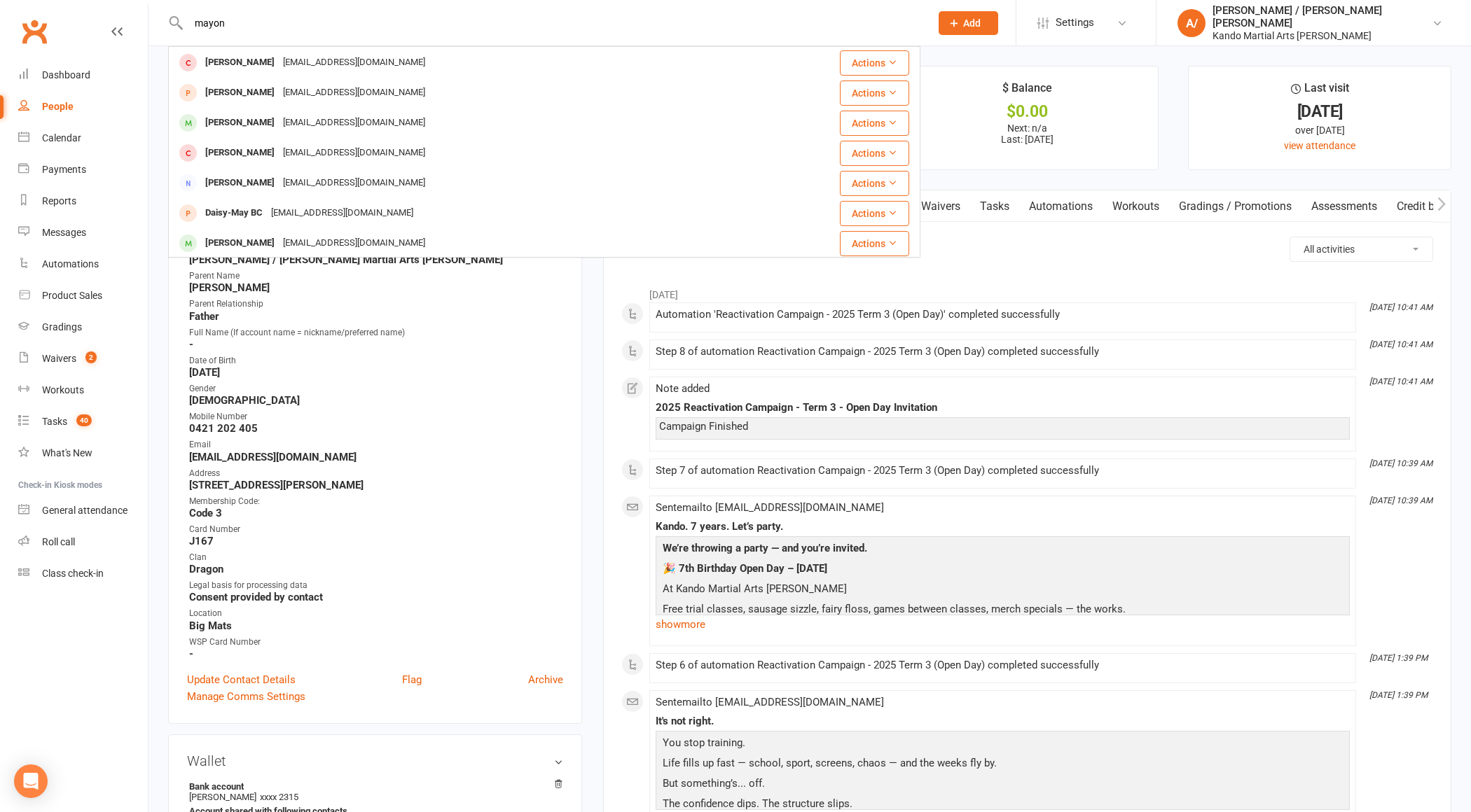
type input "mayon"
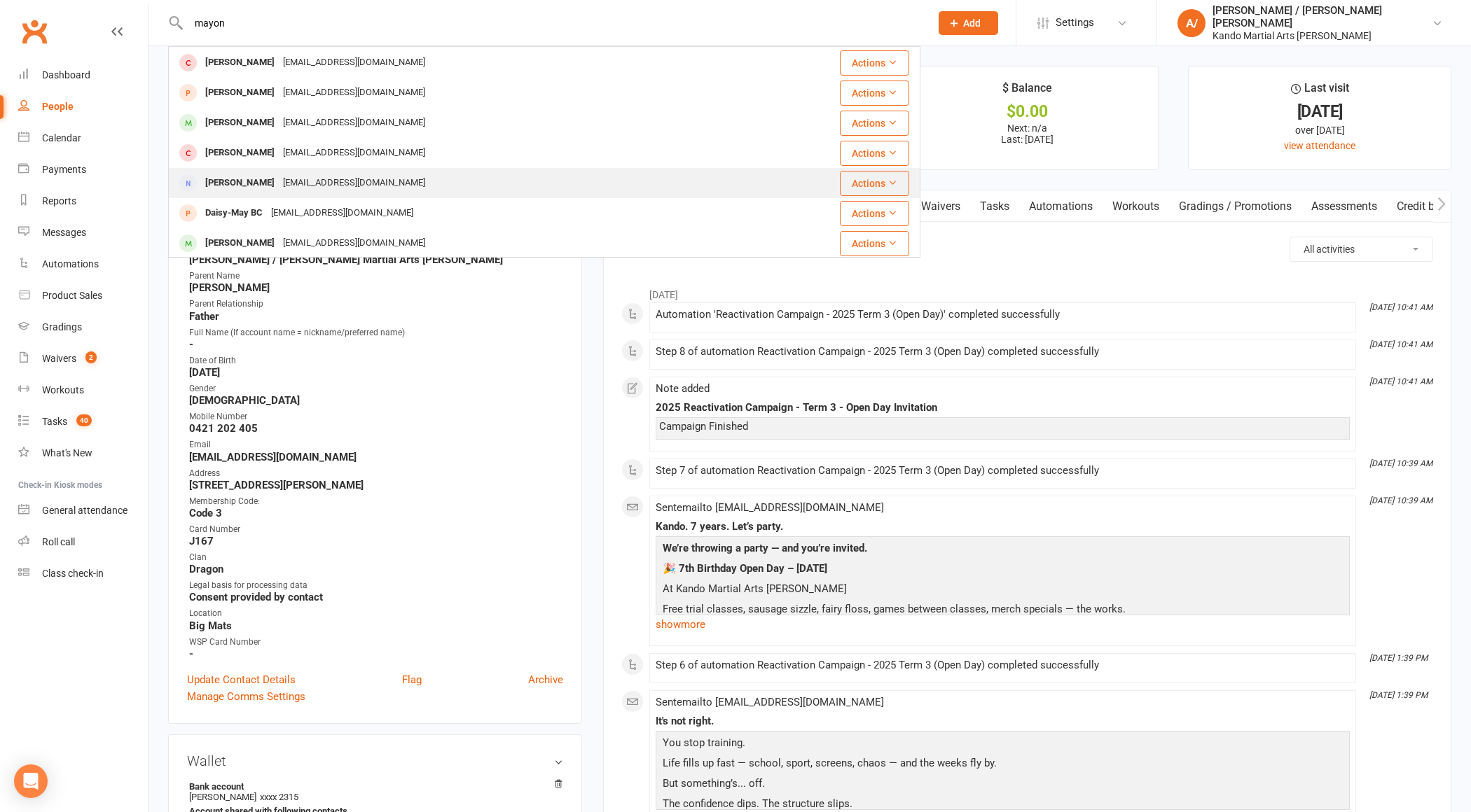
scroll to position [0, 0]
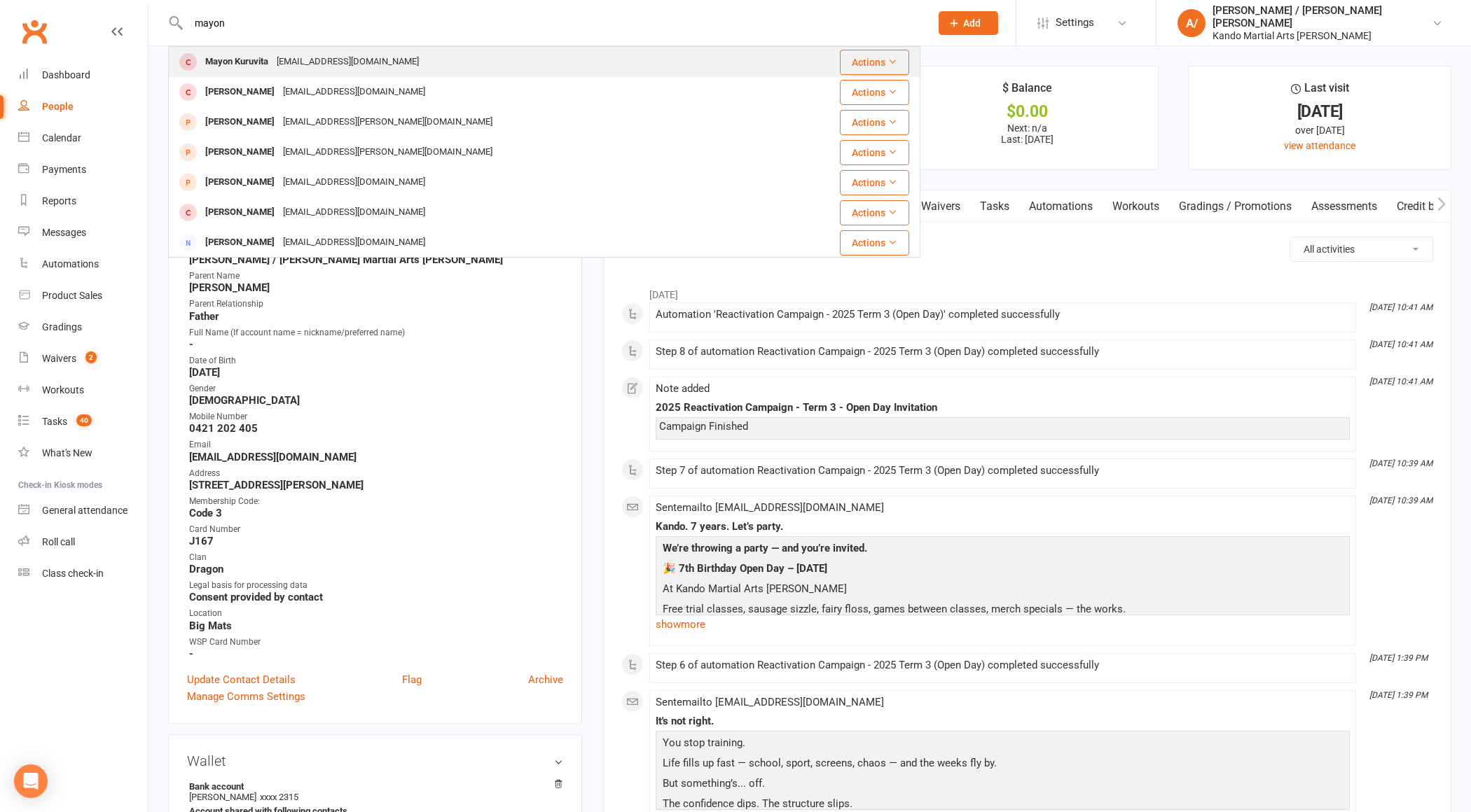
click at [267, 65] on div "Mayon Kuruvita" at bounding box center [237, 62] width 71 height 20
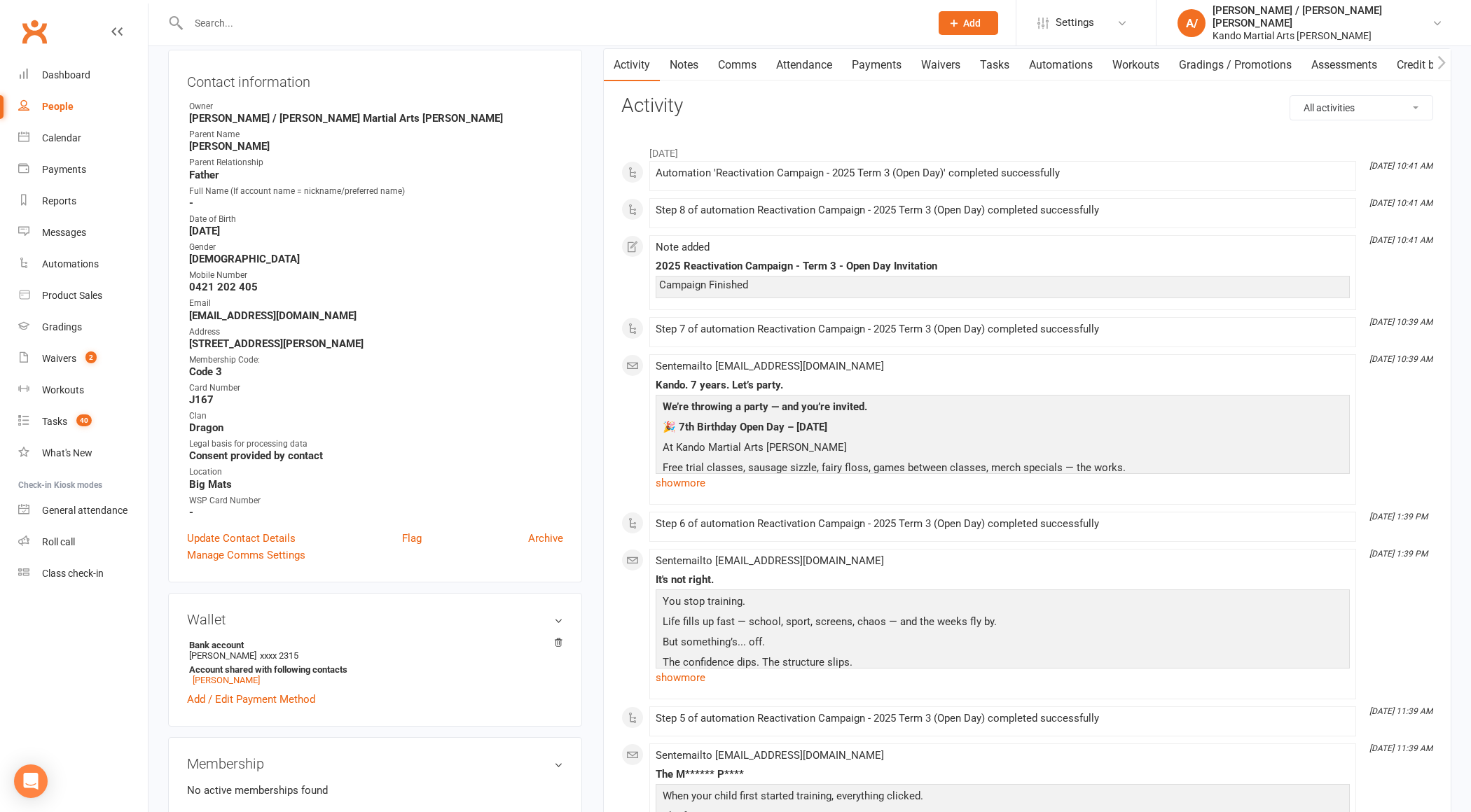
scroll to position [30, 0]
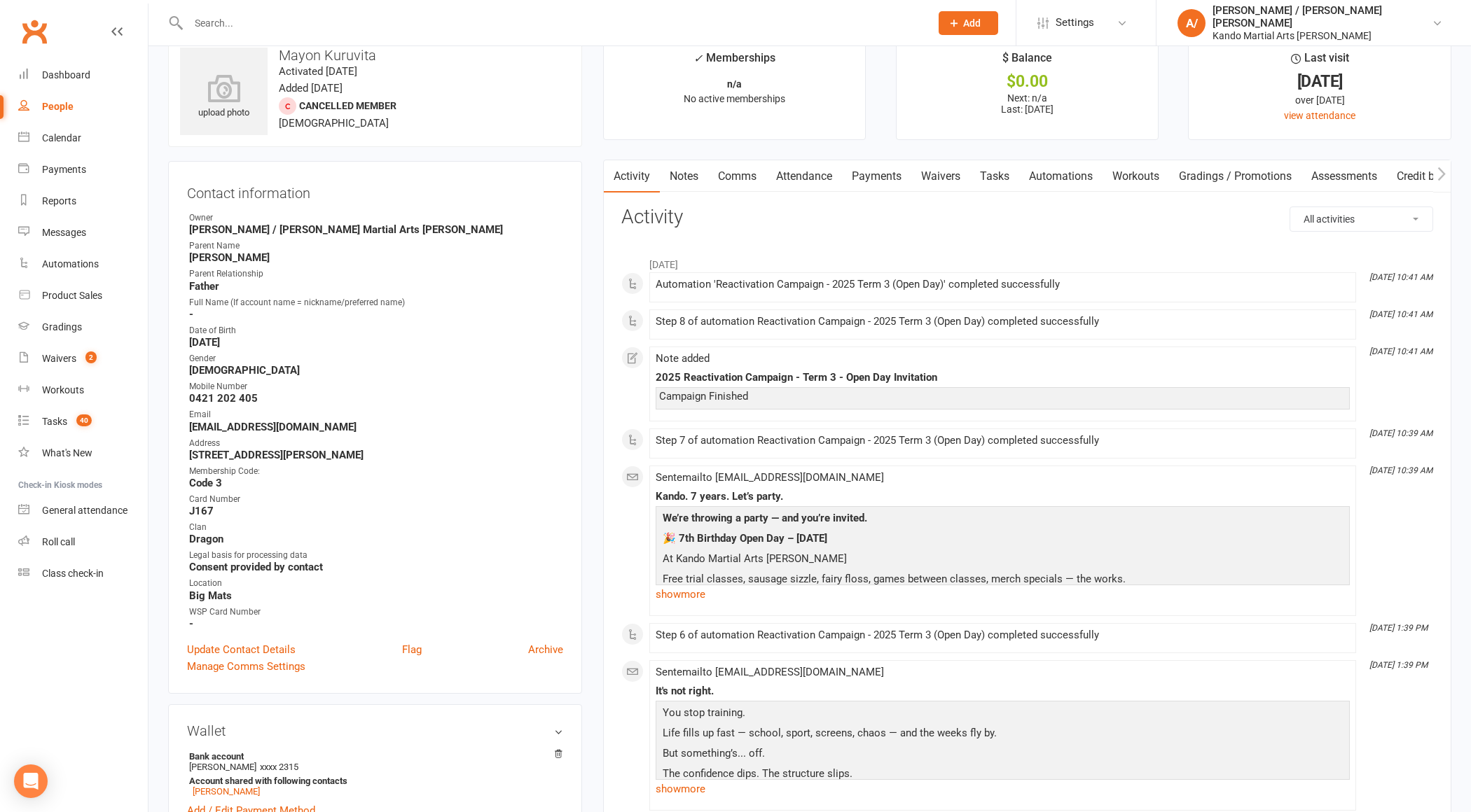
click at [990, 179] on link "Tasks" at bounding box center [994, 176] width 49 height 32
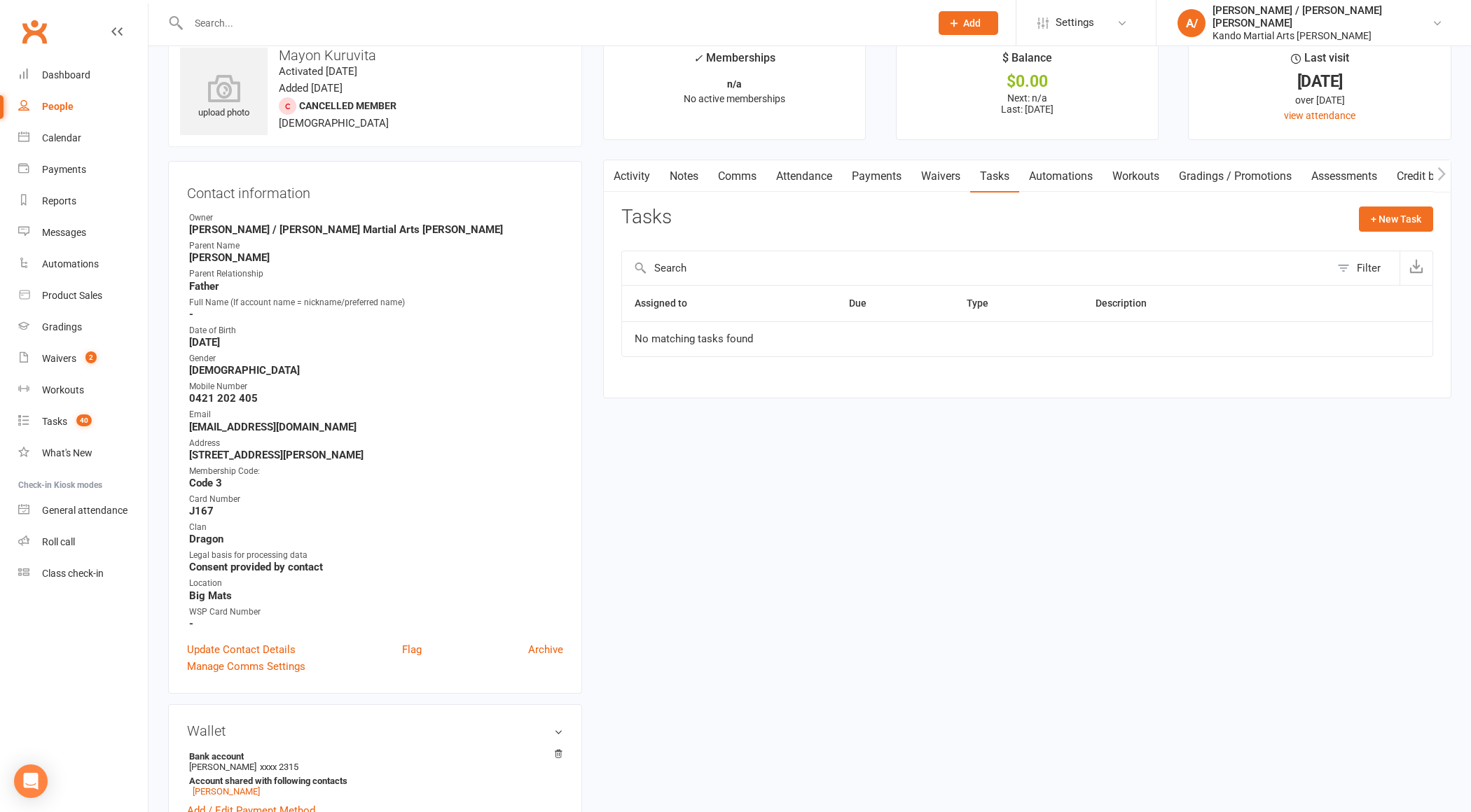
click at [649, 173] on link "Activity" at bounding box center [632, 176] width 56 height 32
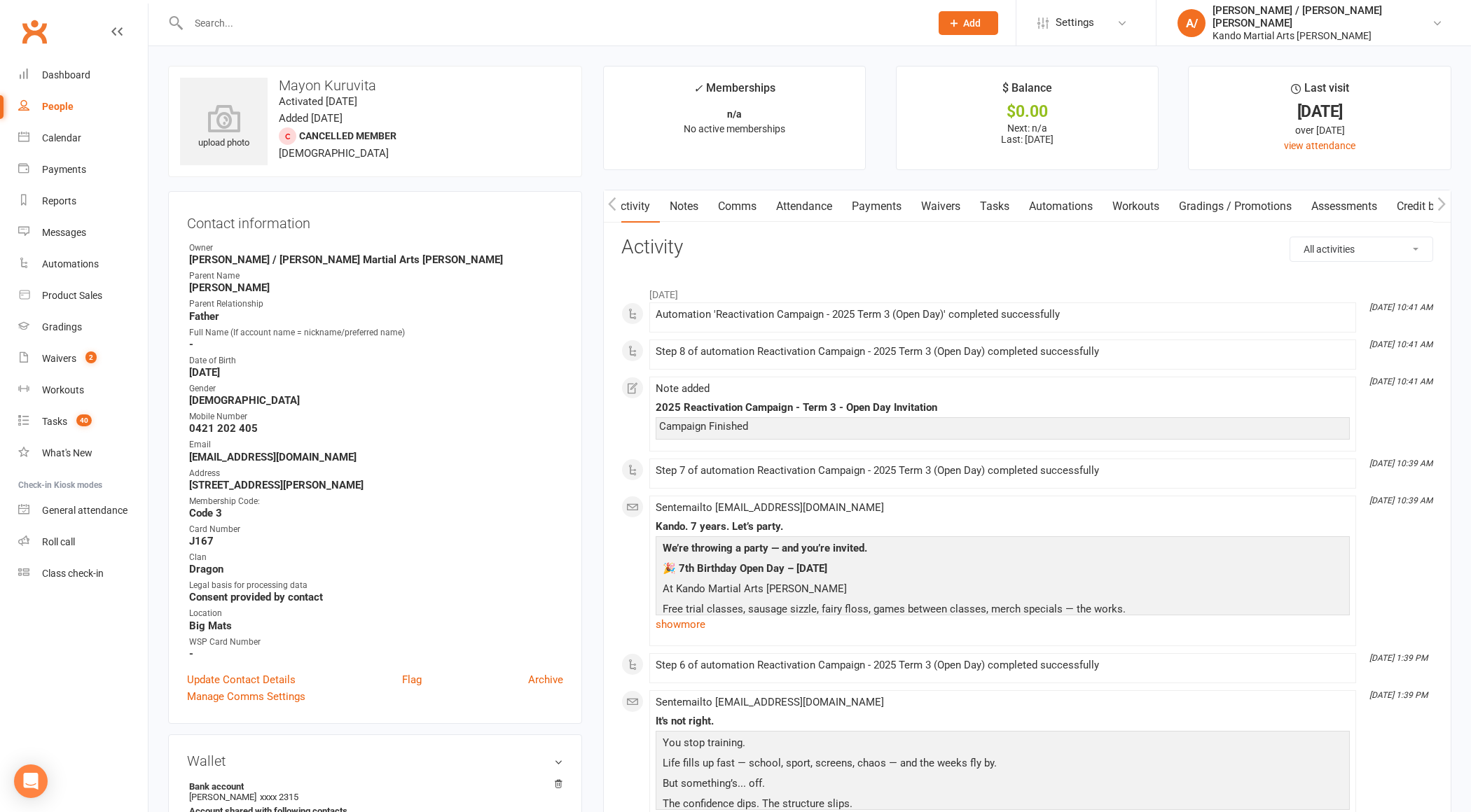
click at [986, 207] on link "Tasks" at bounding box center [994, 206] width 49 height 32
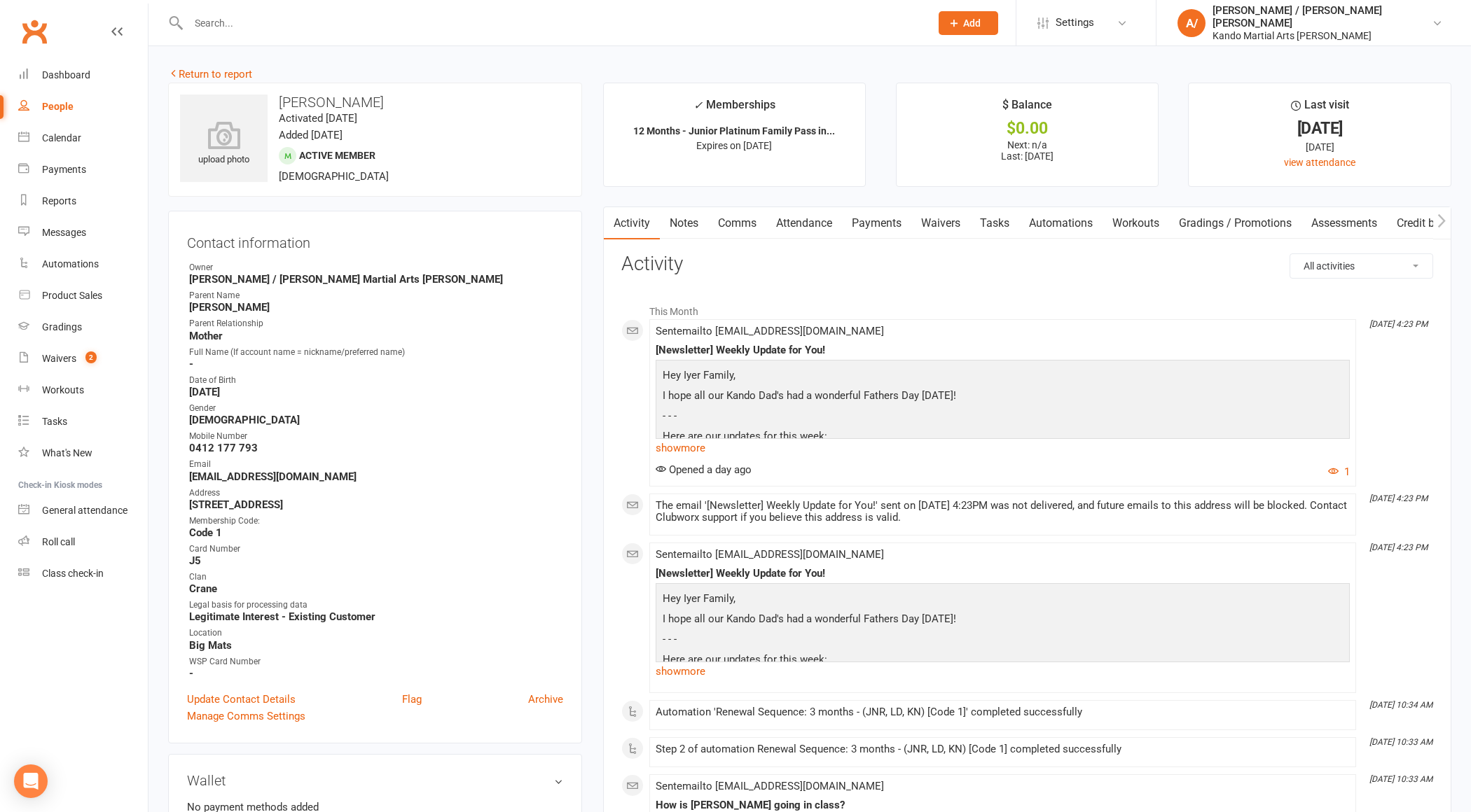
click at [680, 215] on link "Notes" at bounding box center [684, 223] width 48 height 32
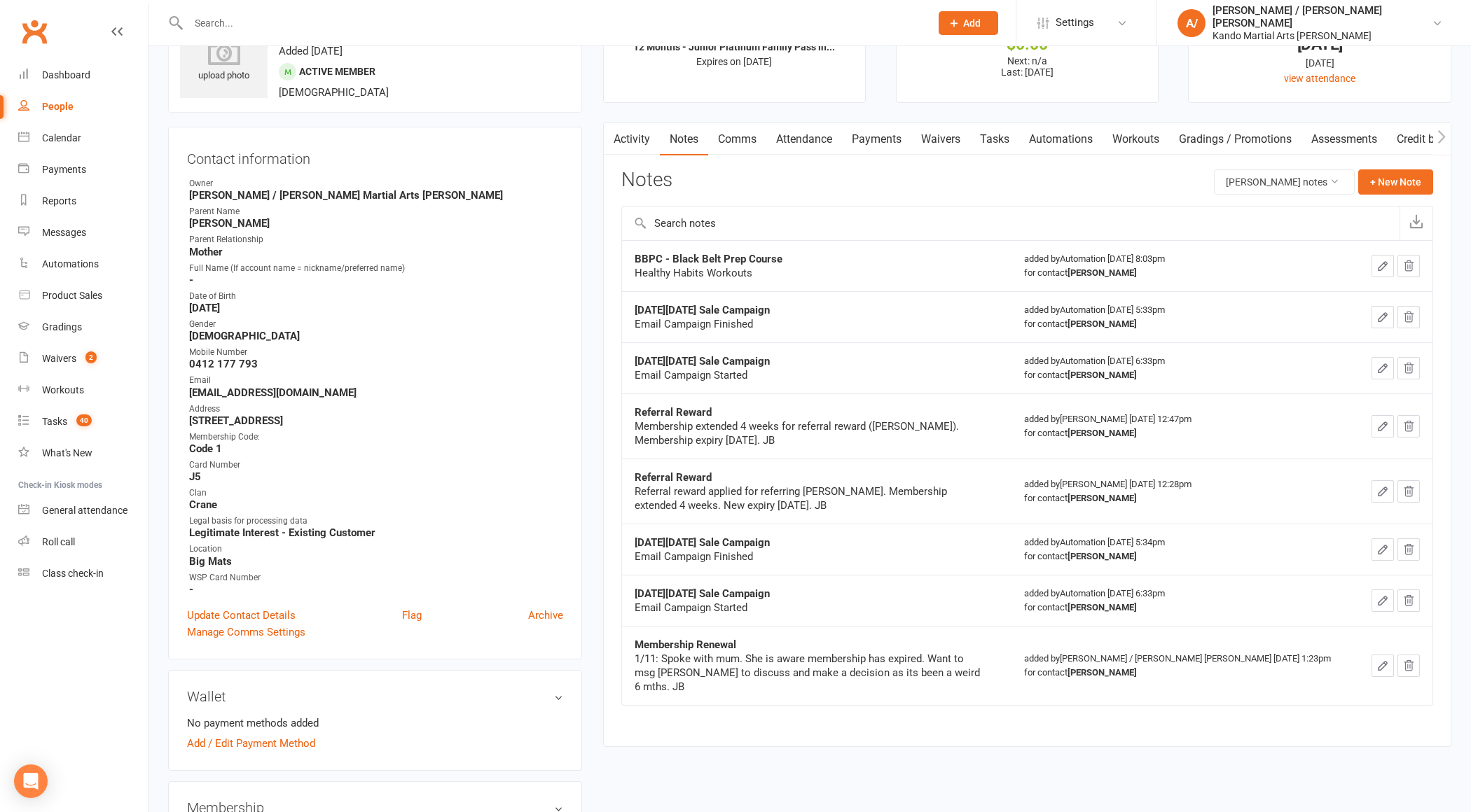
scroll to position [85, 0]
drag, startPoint x: 670, startPoint y: 498, endPoint x: 798, endPoint y: 498, distance: 128.0
click at [800, 498] on div "Referral reward applied for referring [PERSON_NAME]. Membership extended 4 week…" at bounding box center [809, 497] width 350 height 28
drag, startPoint x: 705, startPoint y: 449, endPoint x: 787, endPoint y: 445, distance: 82.1
click at [783, 445] on td "Referral Reward Membership extended 4 weeks for referral reward ([PERSON_NAME])…" at bounding box center [817, 425] width 390 height 65
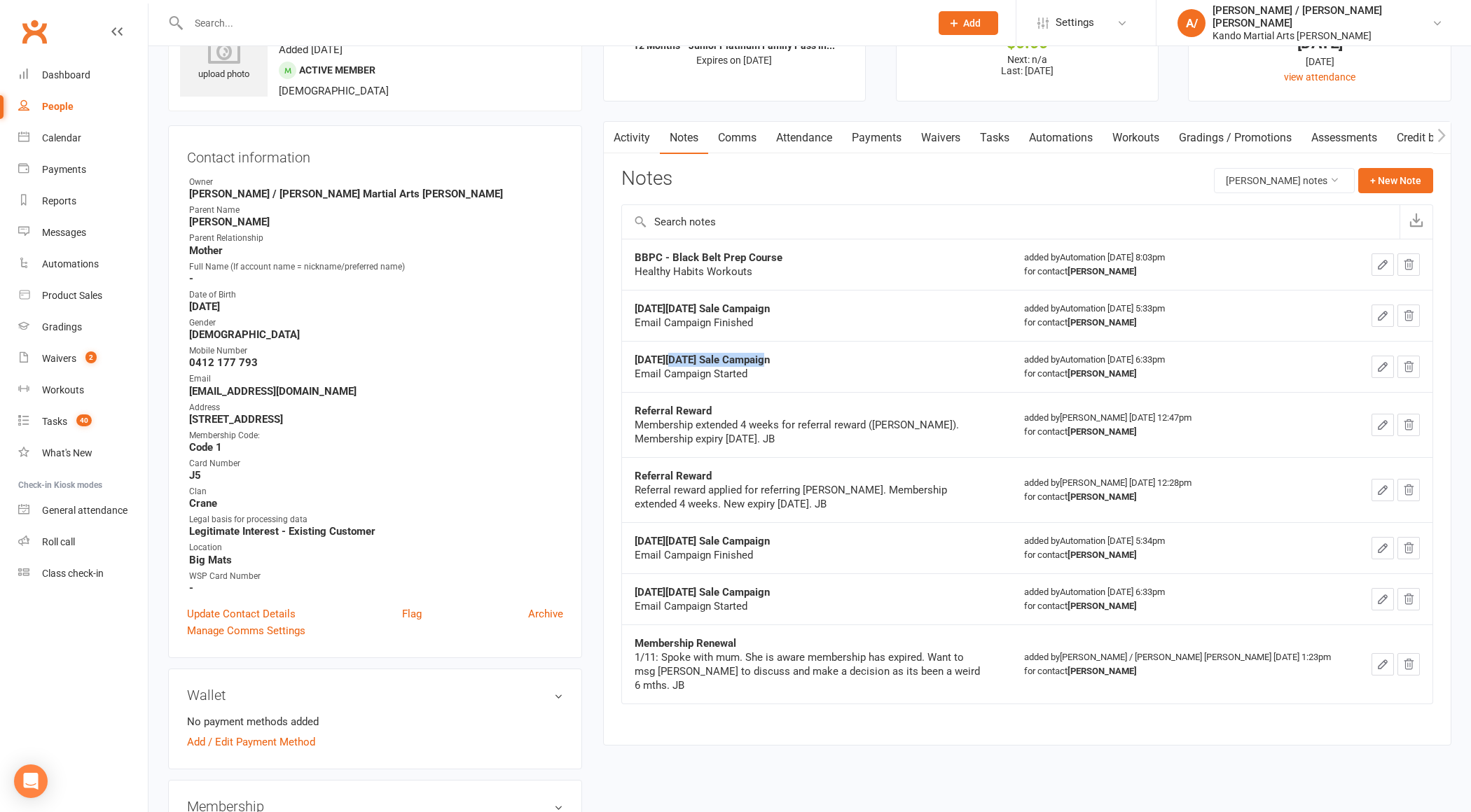
drag, startPoint x: 677, startPoint y: 361, endPoint x: 763, endPoint y: 361, distance: 86.0
click at [762, 361] on strong "[DATE][DATE] Sale Campaign" at bounding box center [703, 360] width 135 height 13
drag, startPoint x: 707, startPoint y: 302, endPoint x: 819, endPoint y: 302, distance: 112.0
click at [819, 302] on div "[DATE][DATE] Sale Campaign" at bounding box center [809, 308] width 350 height 14
drag, startPoint x: 706, startPoint y: 259, endPoint x: 772, endPoint y: 259, distance: 66.0
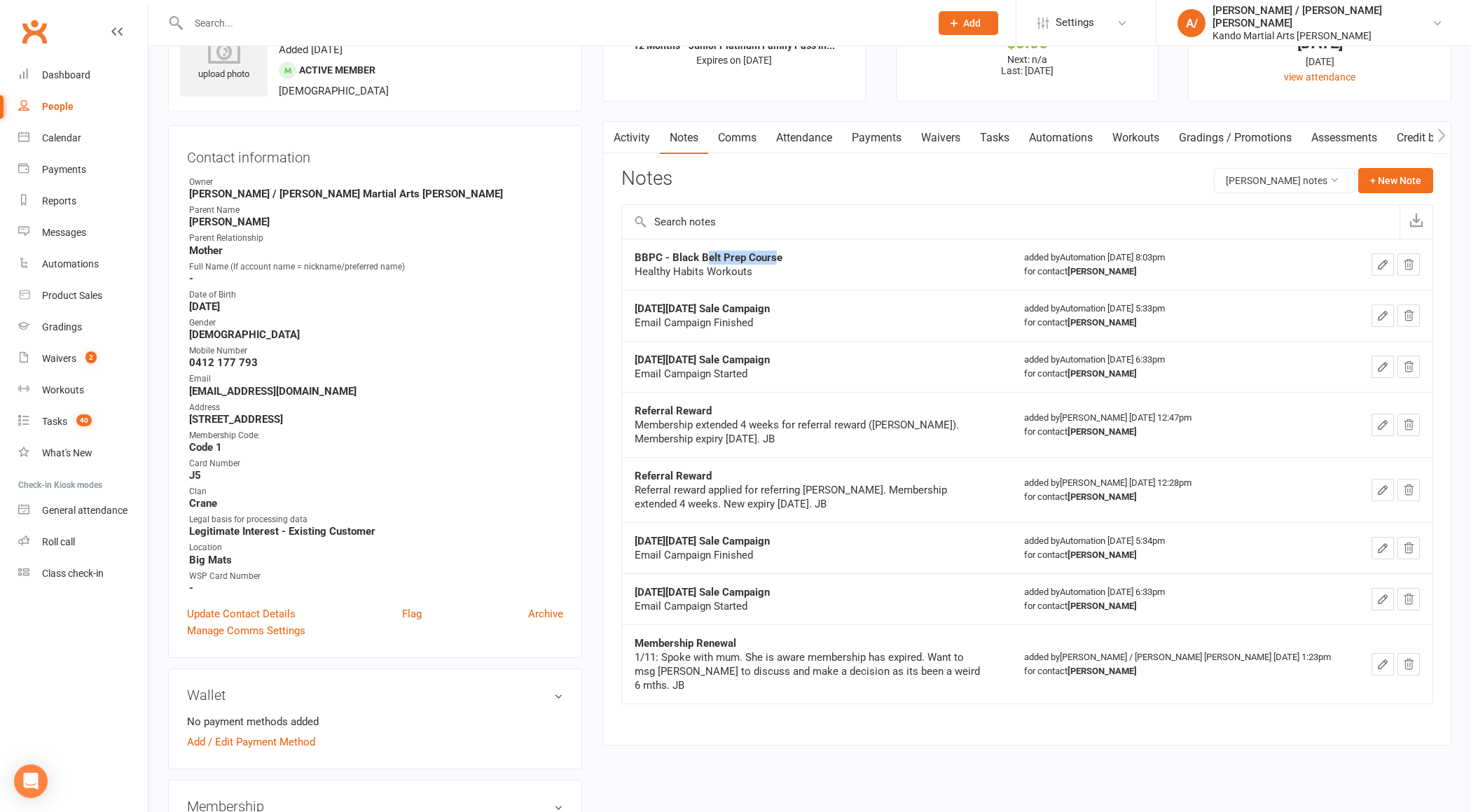
click at [772, 259] on strong "BBPC - Black Belt Prep Course" at bounding box center [708, 258] width 148 height 13
click at [786, 279] on td "BBPC - Black Belt Prep Course Healthy Habits Workouts" at bounding box center [817, 264] width 390 height 51
